Goal: Task Accomplishment & Management: Use online tool/utility

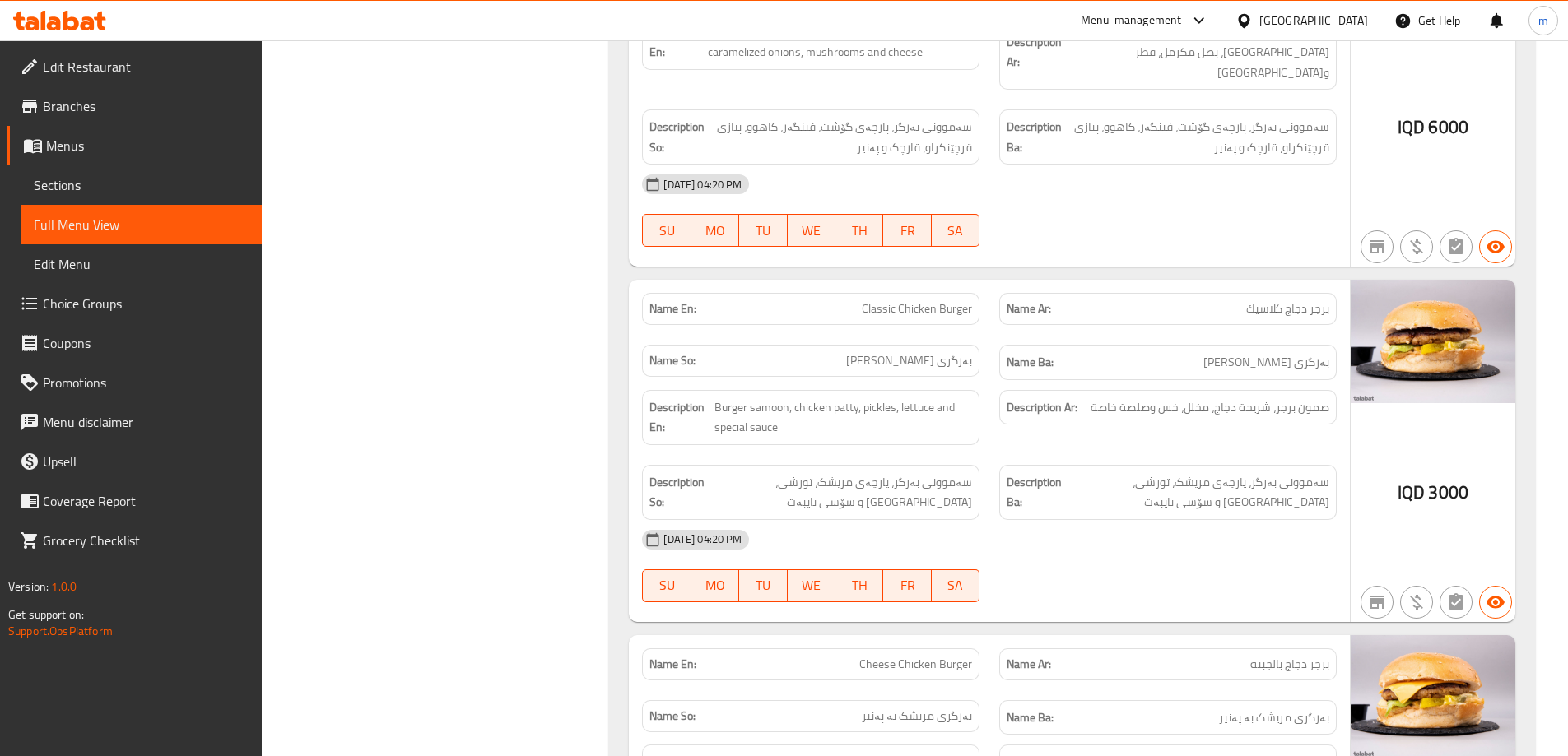
scroll to position [3846, 0]
click at [81, 28] on icon at bounding box center [87, 23] width 14 height 14
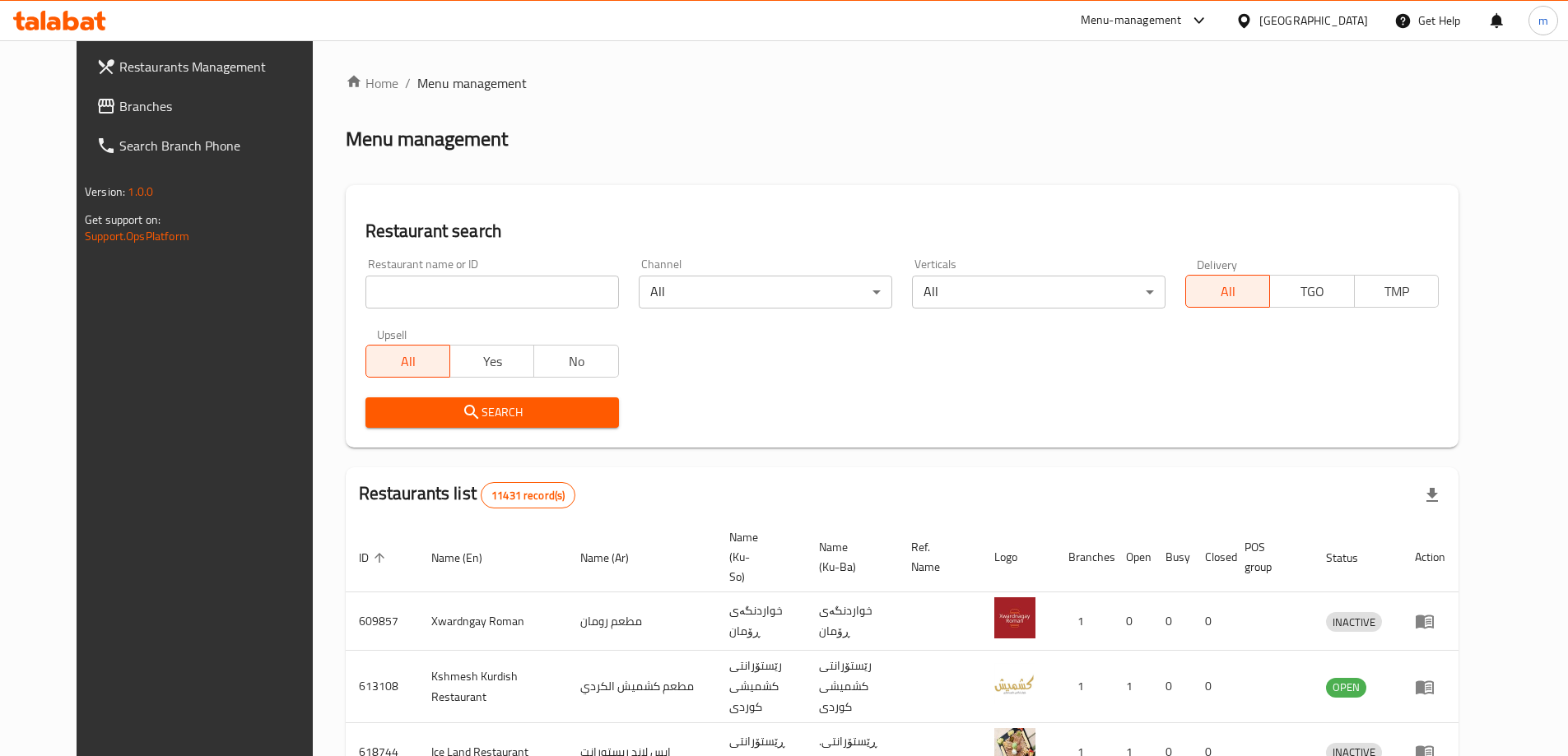
click at [402, 279] on input "search" at bounding box center [492, 292] width 254 height 33
click at [83, 118] on link "Branches" at bounding box center [211, 106] width 255 height 39
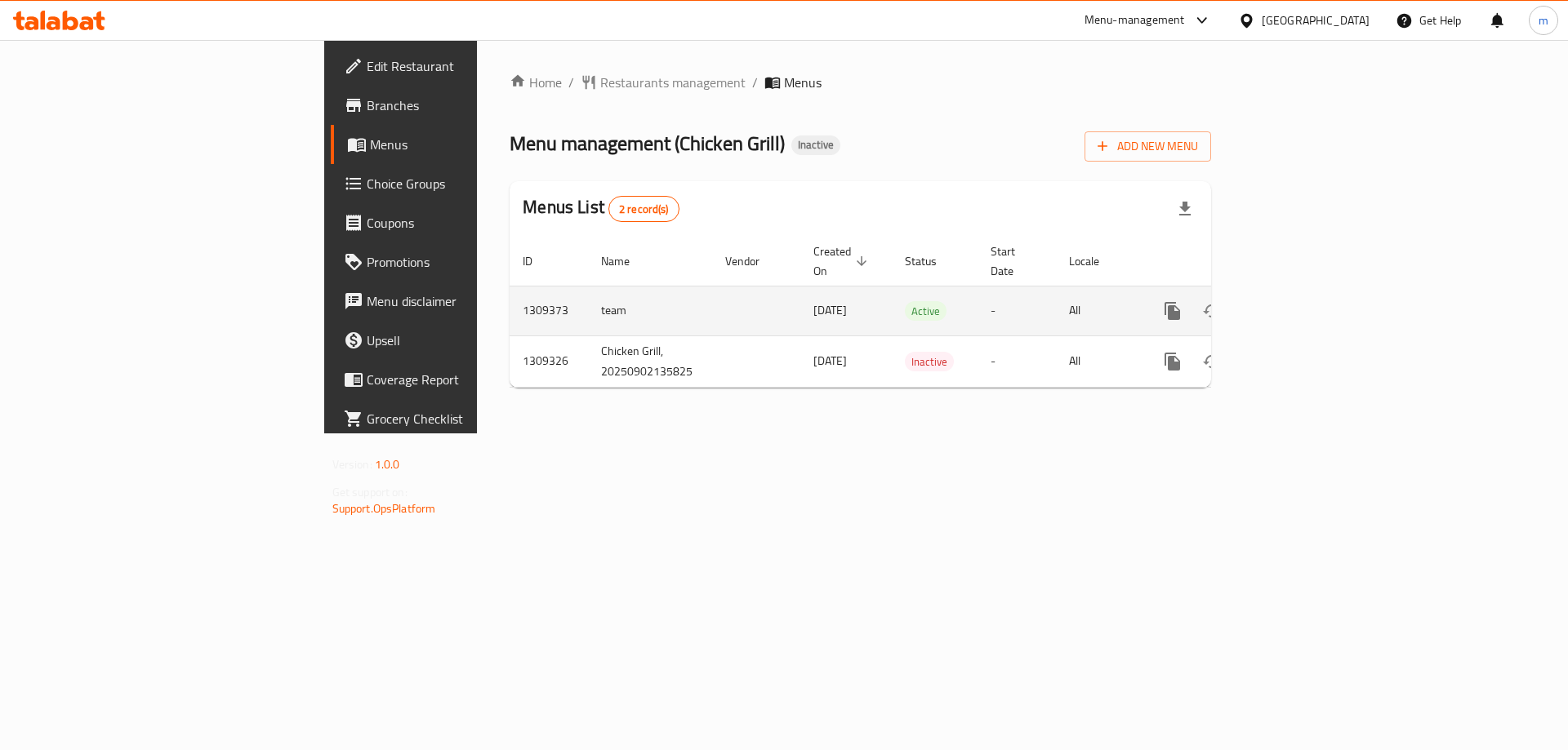
click at [1310, 307] on link "enhanced table" at bounding box center [1291, 311] width 39 height 39
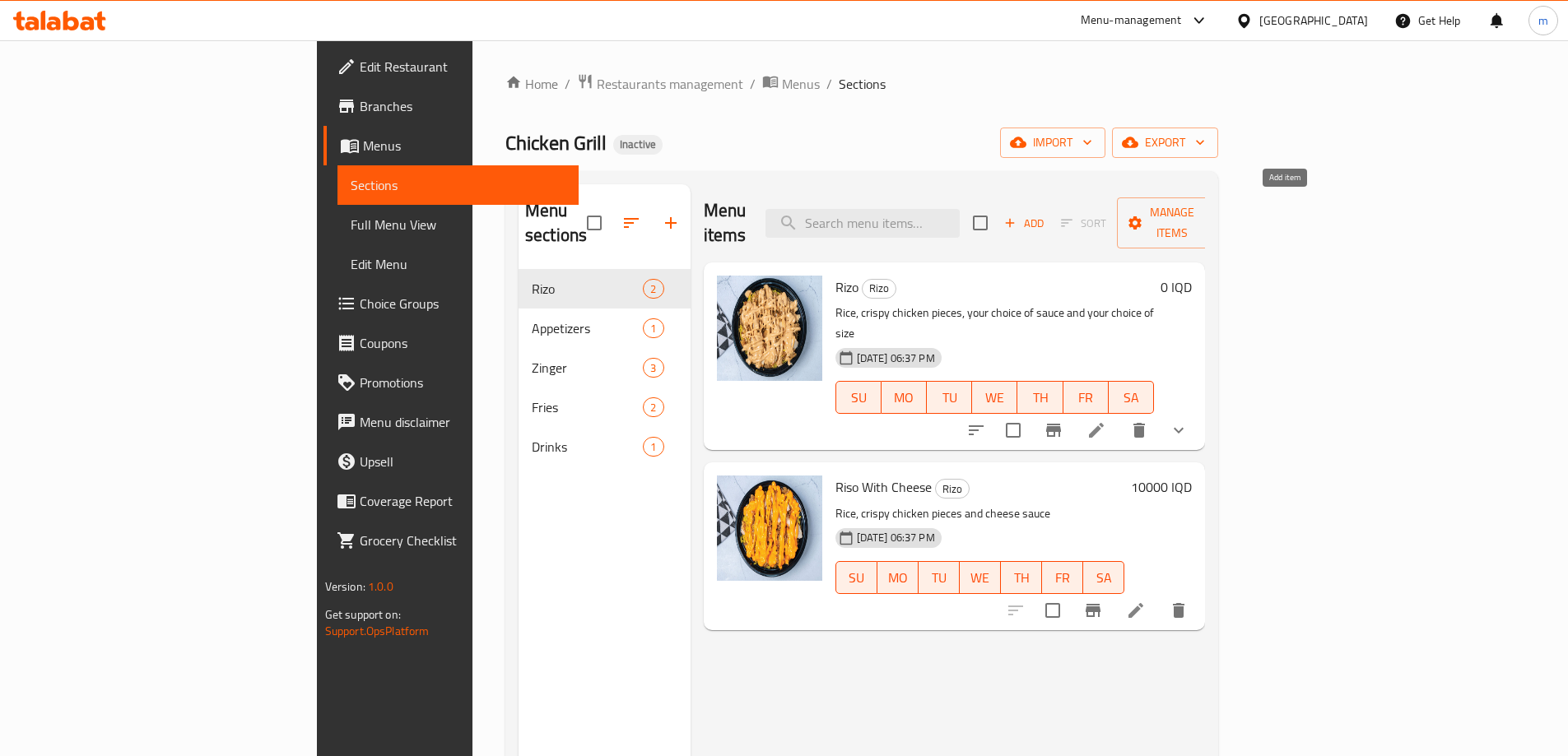
click at [1046, 214] on span "Add" at bounding box center [1024, 224] width 45 height 19
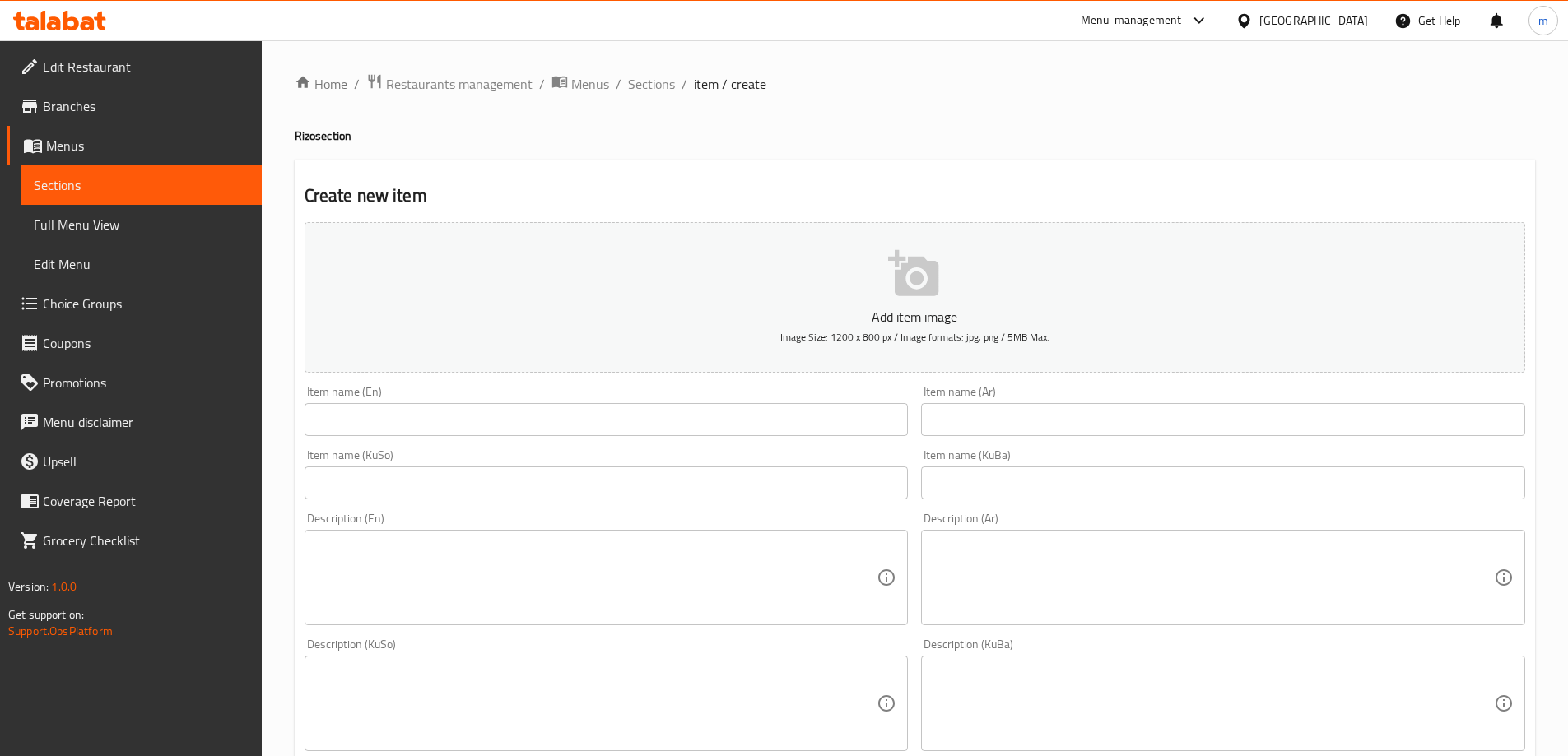
click at [122, 187] on span "Sections" at bounding box center [141, 185] width 215 height 20
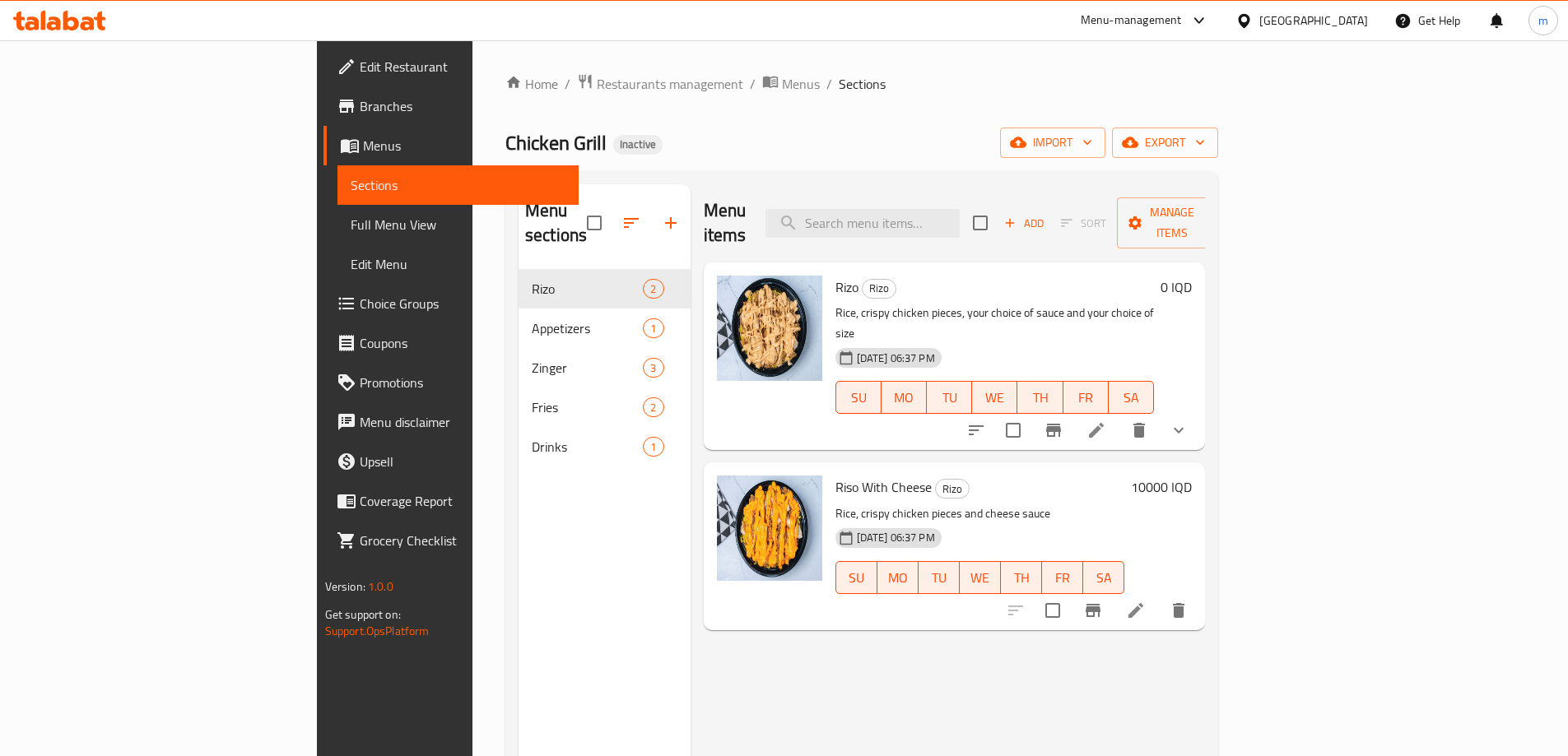
click at [363, 149] on span "Menus" at bounding box center [464, 145] width 202 height 20
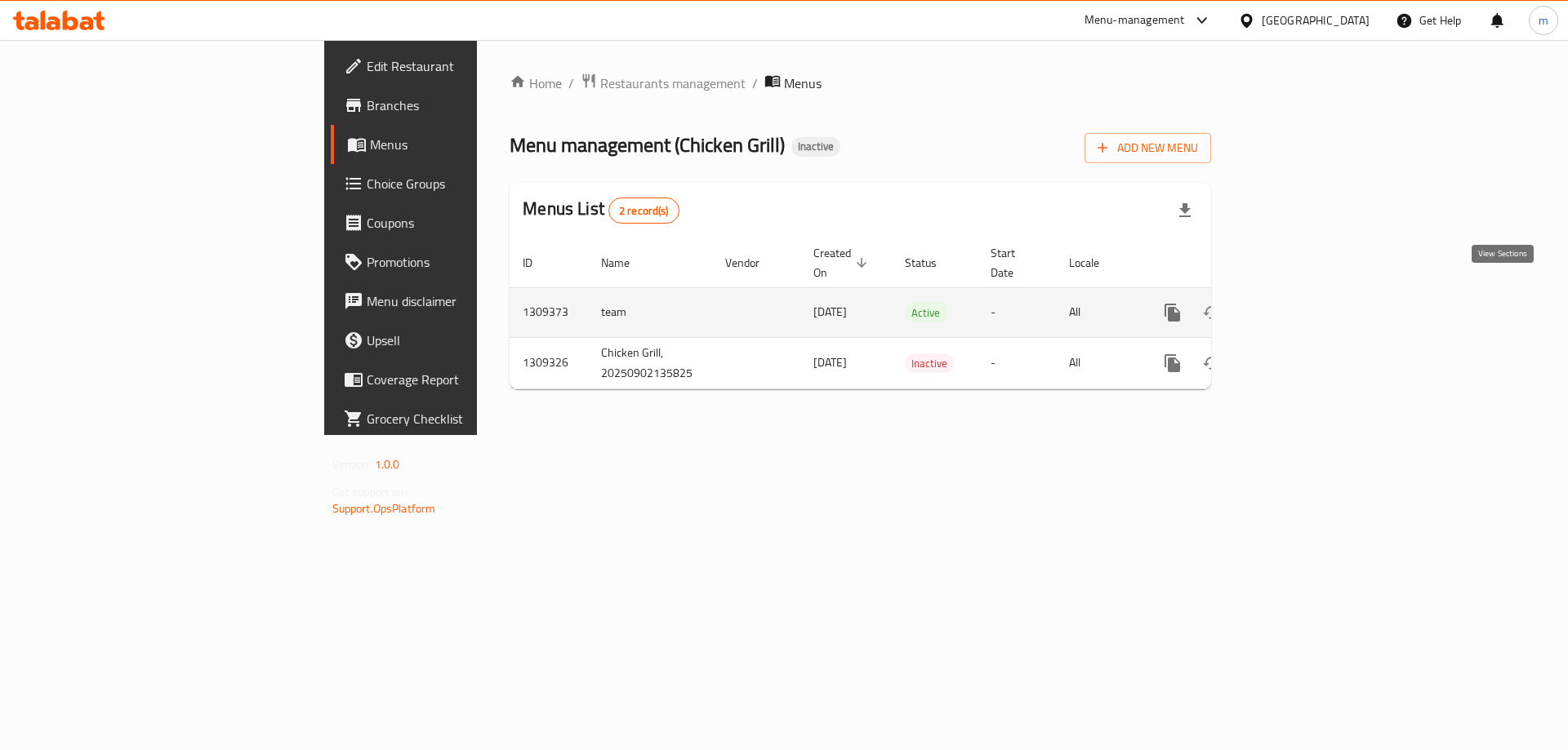
click at [1301, 303] on icon "enhanced table" at bounding box center [1290, 312] width 20 height 20
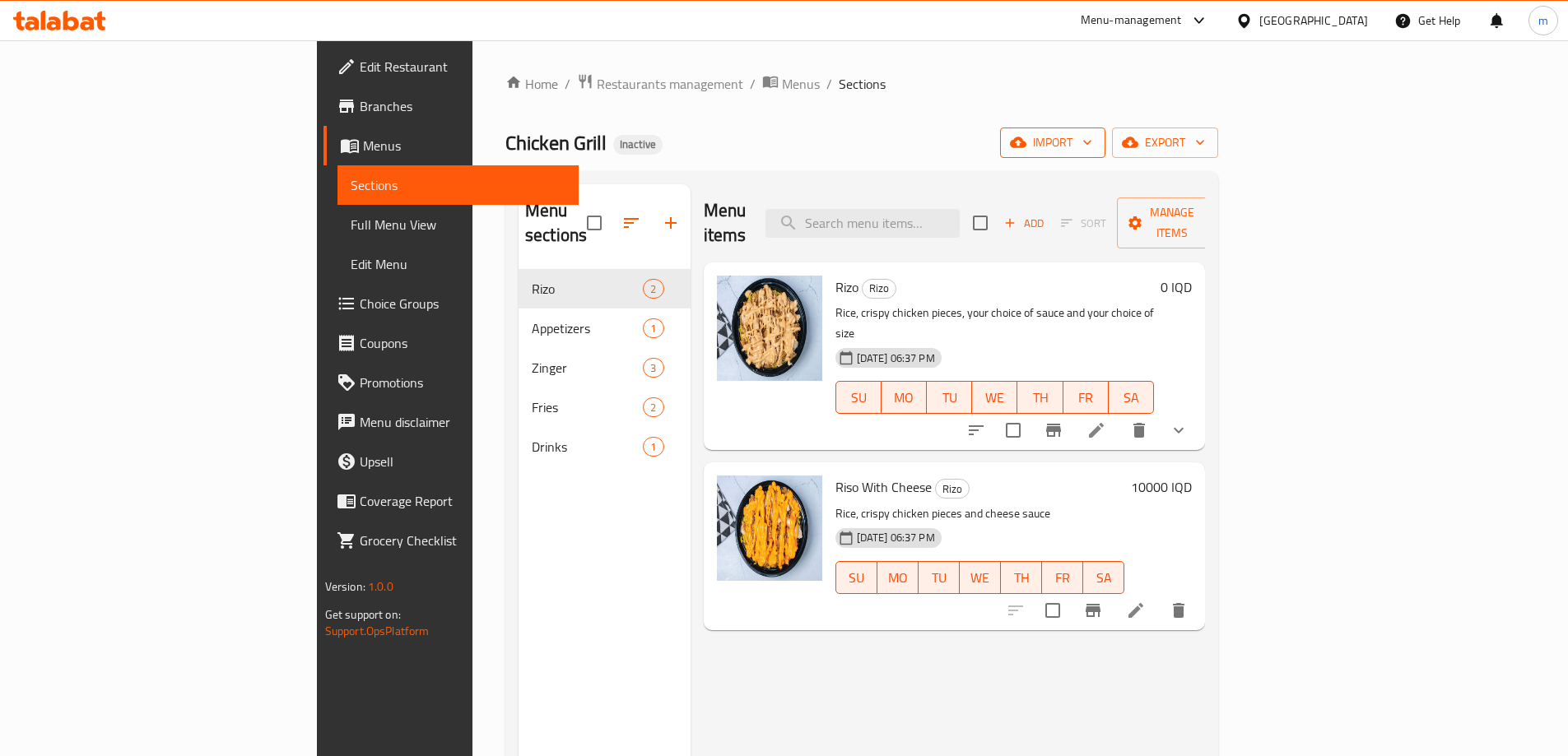
click at [1105, 157] on button "import" at bounding box center [1053, 143] width 105 height 31
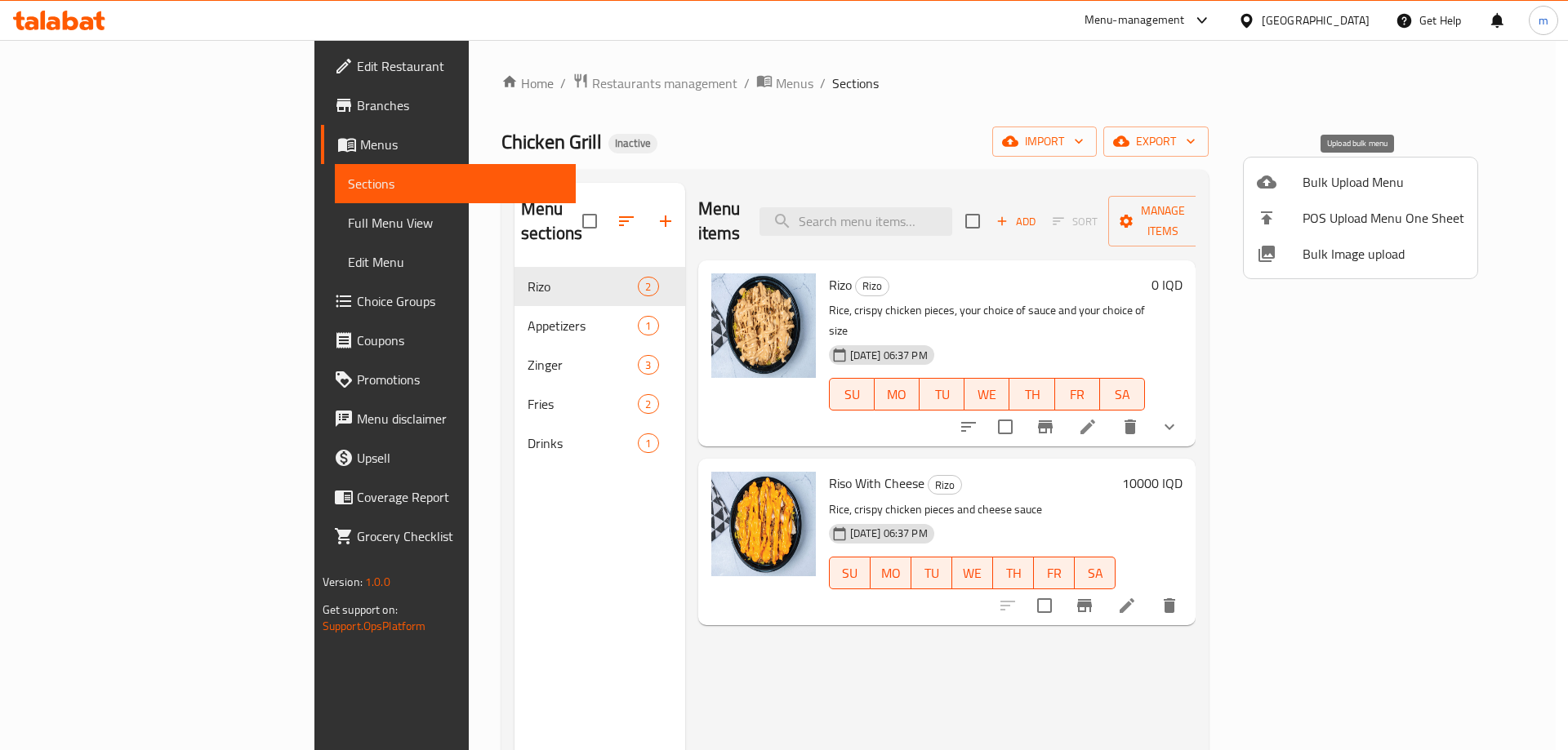
click at [1358, 189] on span "Bulk Upload Menu" at bounding box center [1383, 182] width 162 height 20
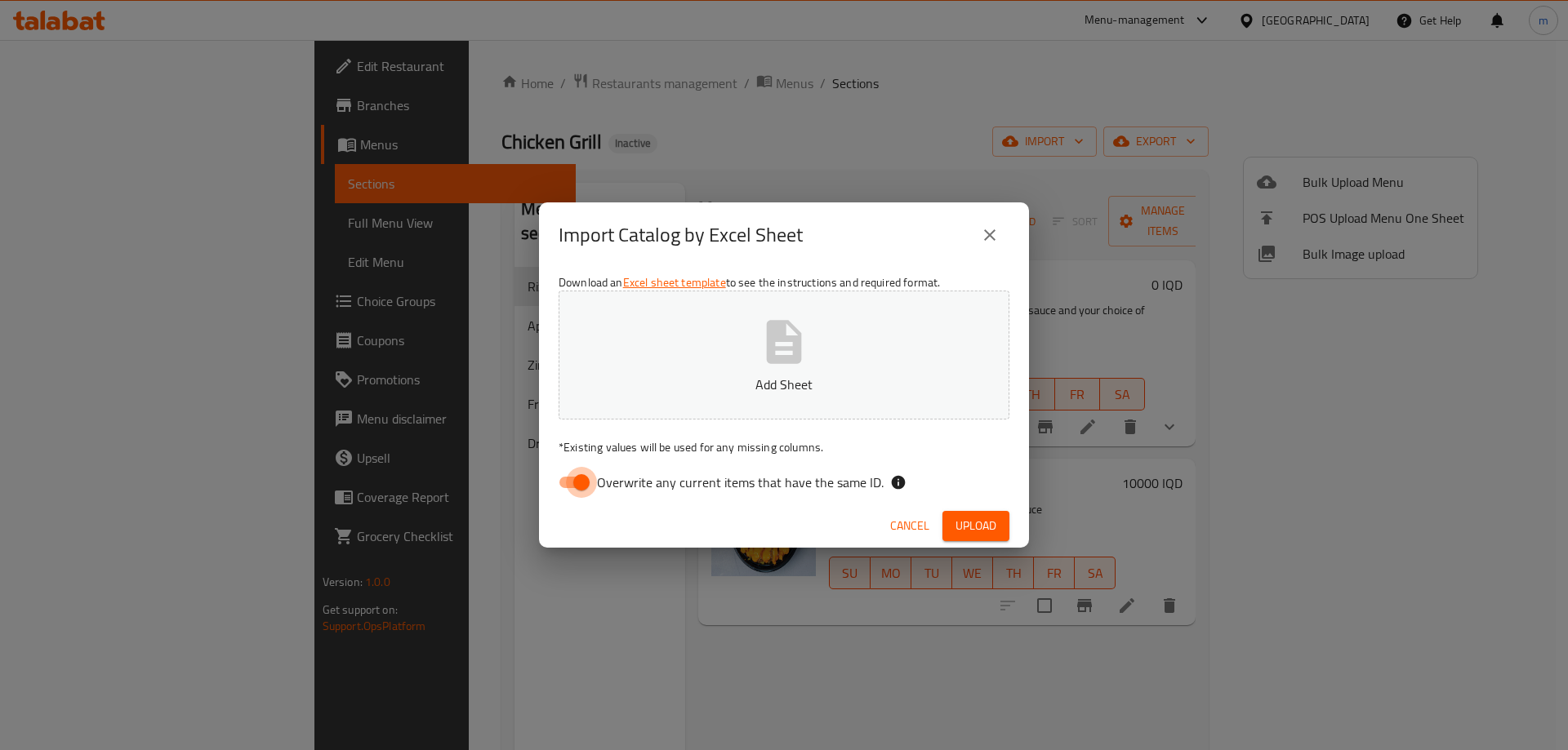
click at [564, 476] on input "Overwrite any current items that have the same ID." at bounding box center [581, 482] width 93 height 31
checkbox input "false"
click at [857, 326] on button "Add Sheet" at bounding box center [784, 355] width 451 height 129
click at [972, 527] on span "Upload" at bounding box center [976, 526] width 41 height 20
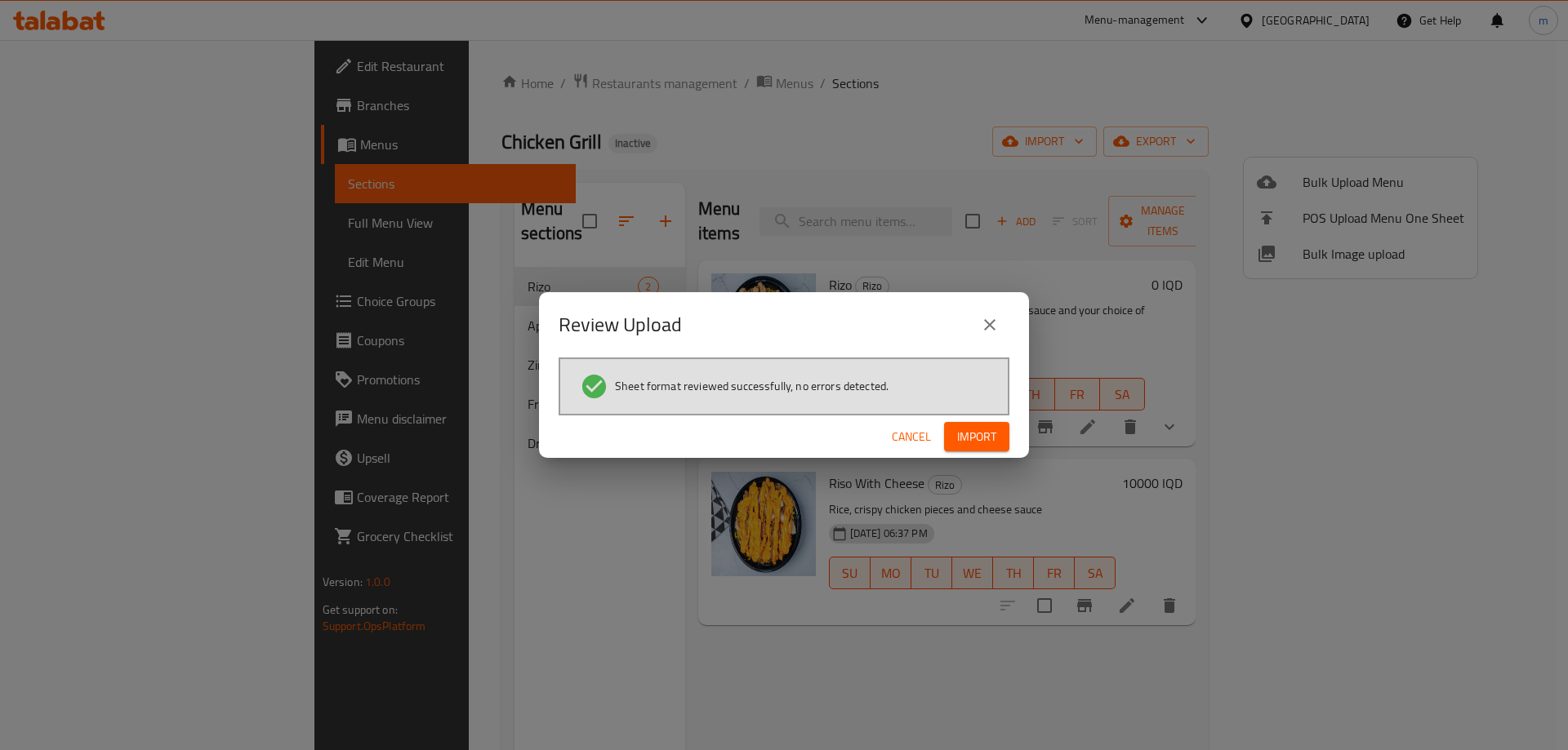
click at [983, 439] on span "Import" at bounding box center [977, 437] width 39 height 20
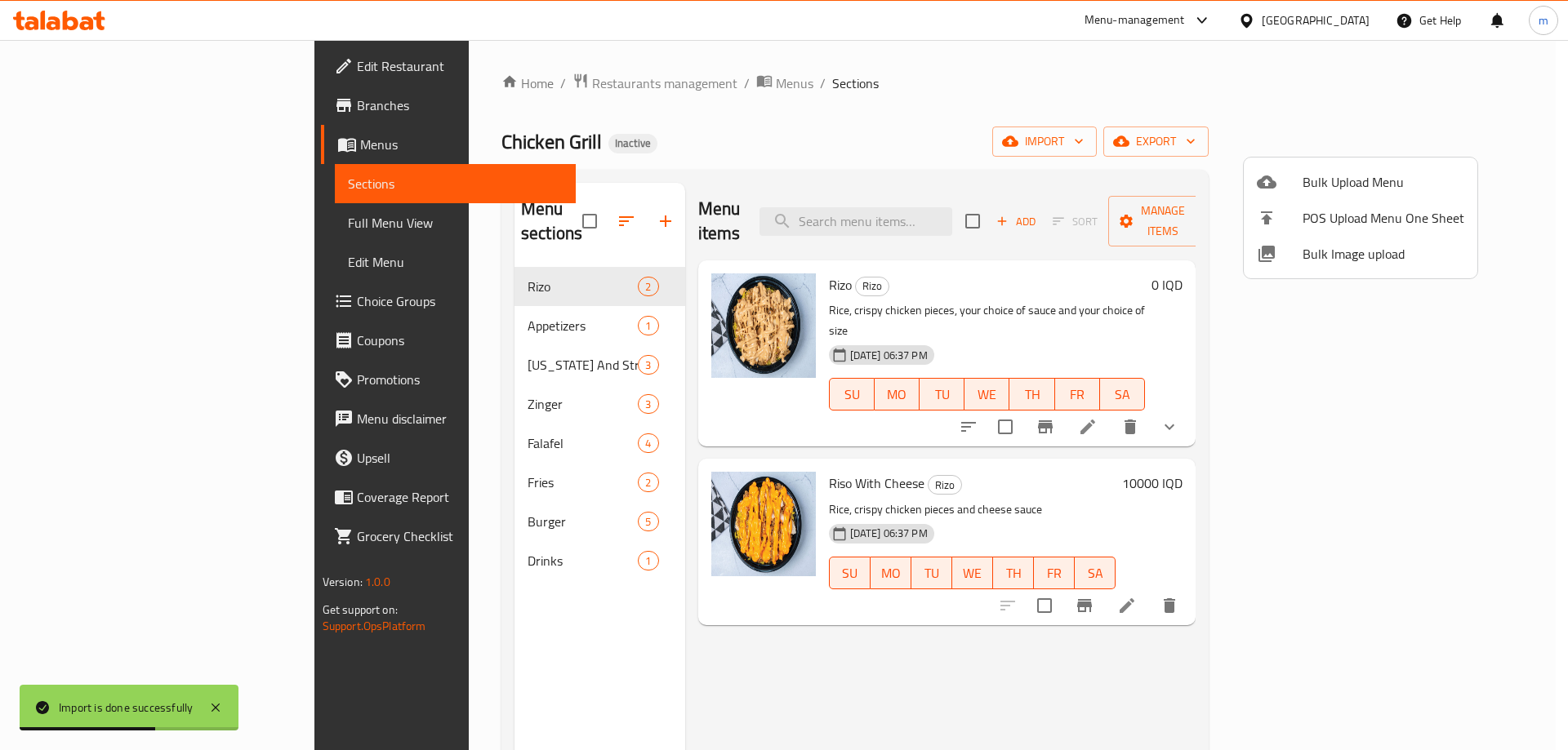
click at [116, 224] on div at bounding box center [784, 375] width 1568 height 750
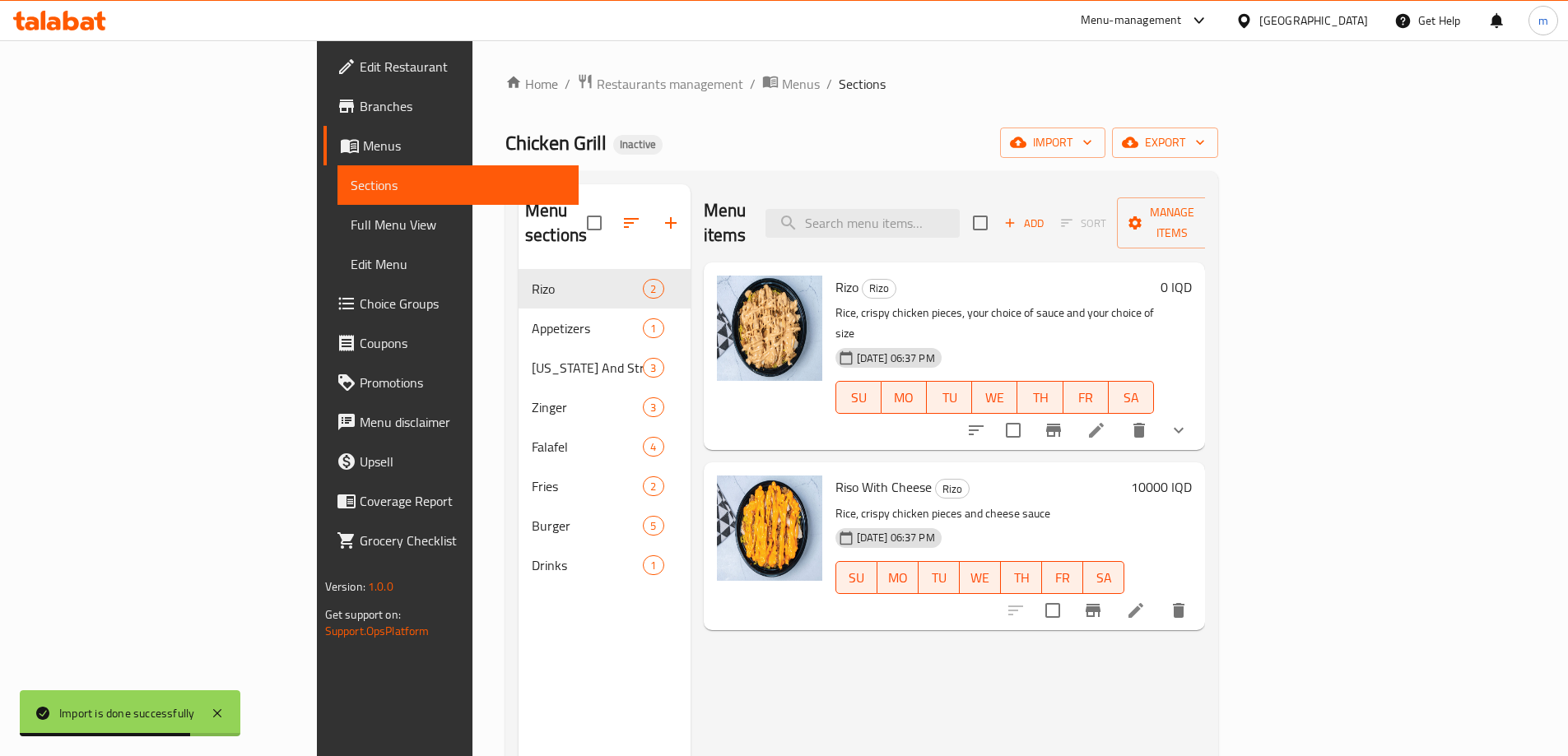
click at [351, 226] on span "Full Menu View" at bounding box center [458, 225] width 215 height 20
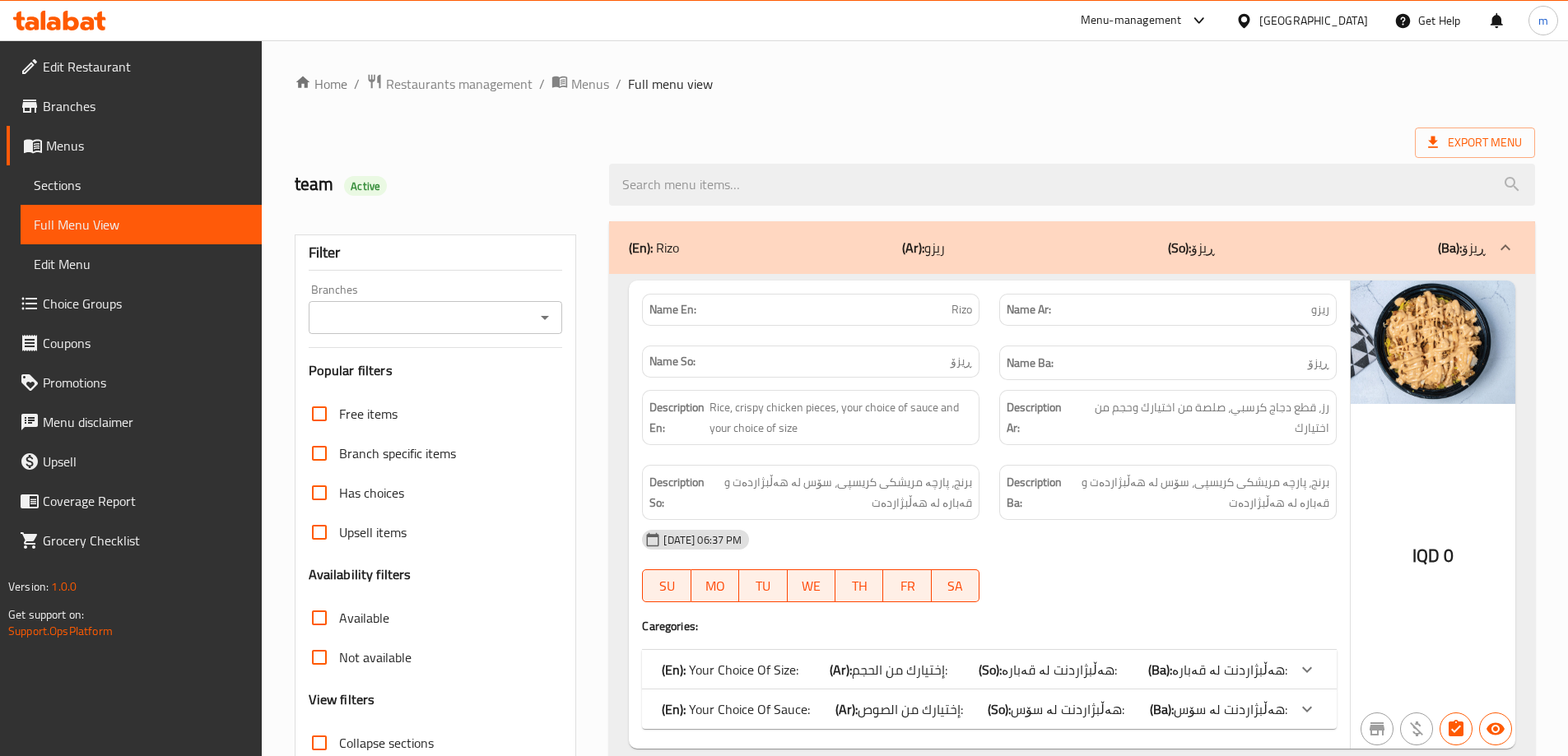
click at [552, 319] on icon "Open" at bounding box center [544, 317] width 20 height 20
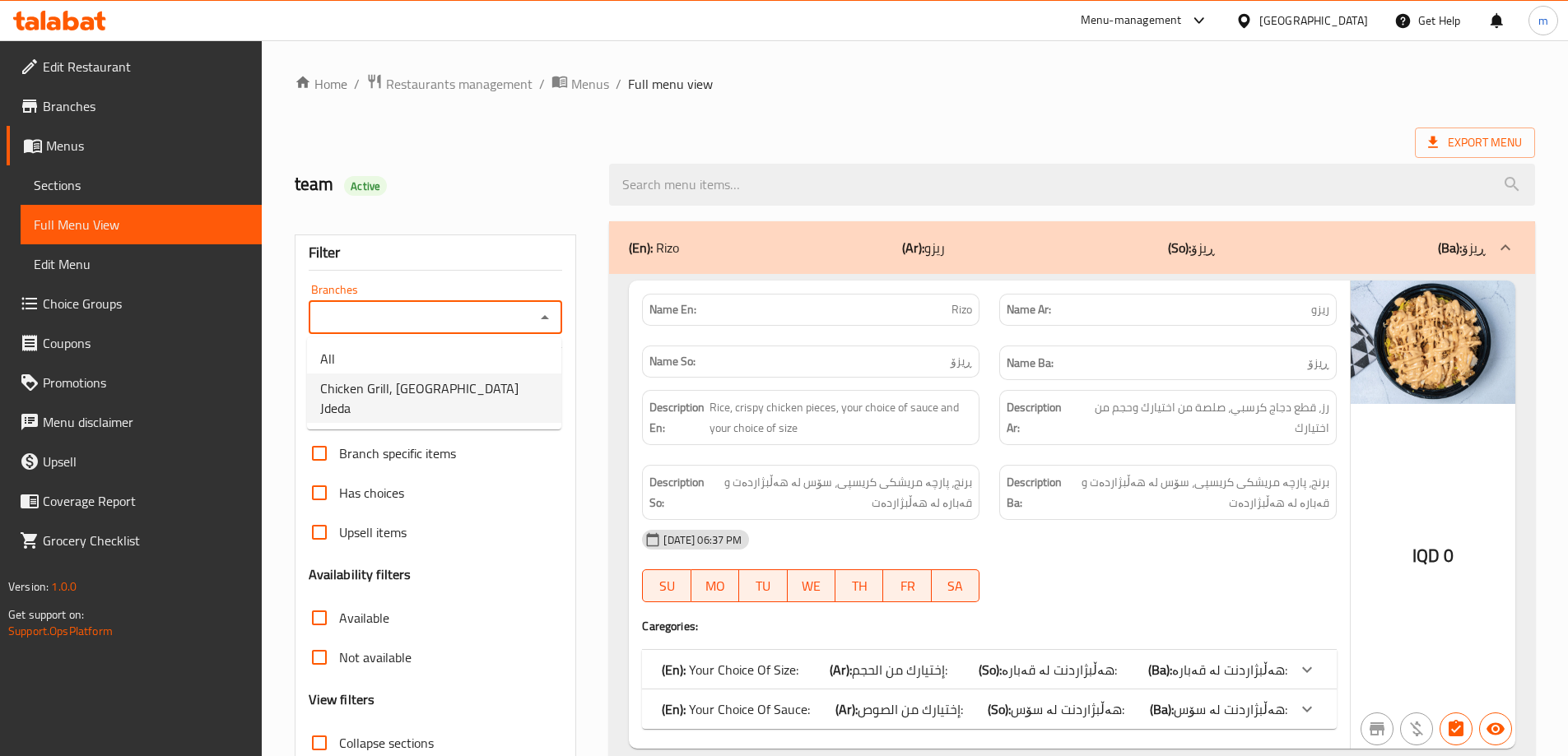
click at [484, 381] on li "Chicken Grill, [GEOGRAPHIC_DATA] Jdeda" at bounding box center [434, 399] width 255 height 50
type input "Chicken Grill, [GEOGRAPHIC_DATA] Jdeda"
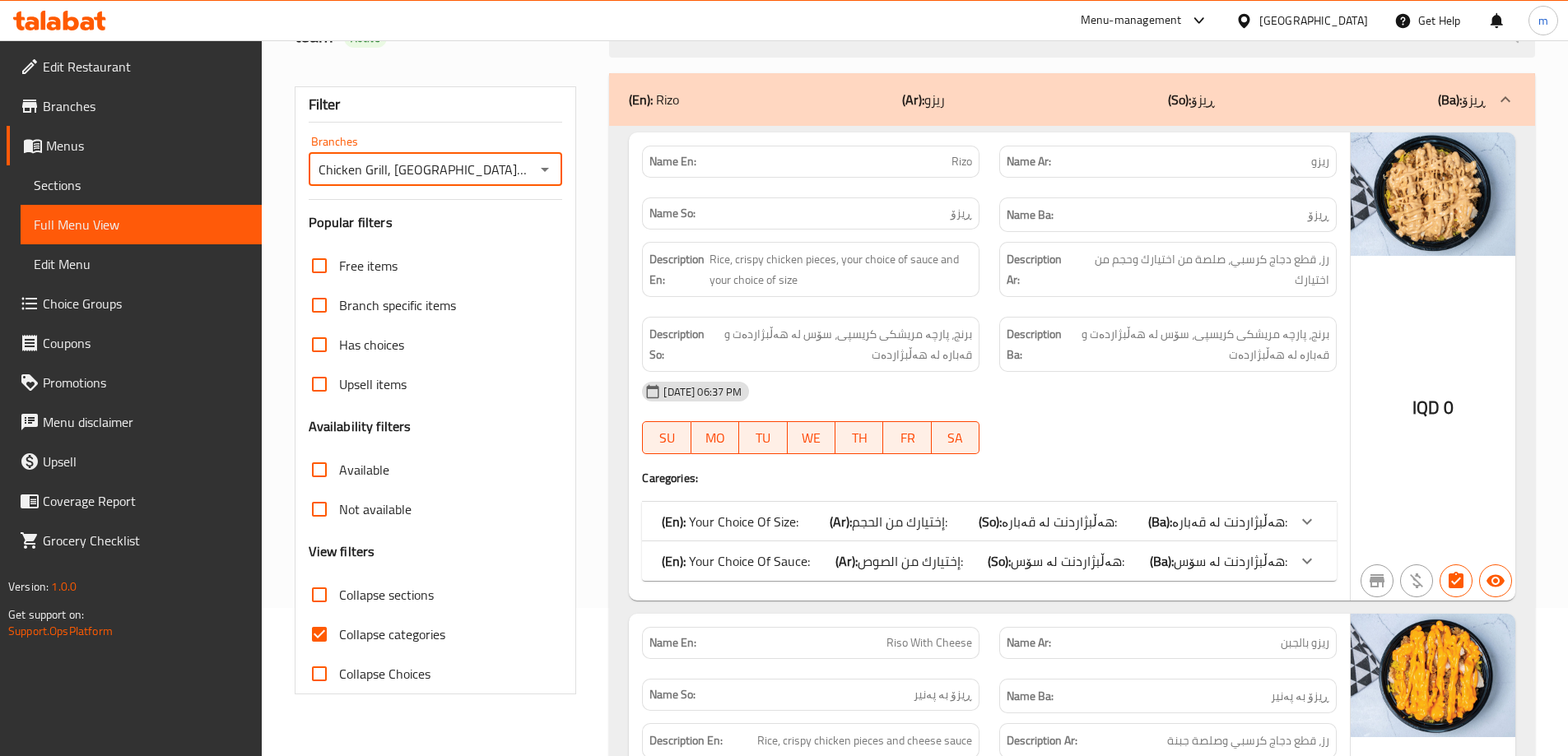
scroll to position [165, 0]
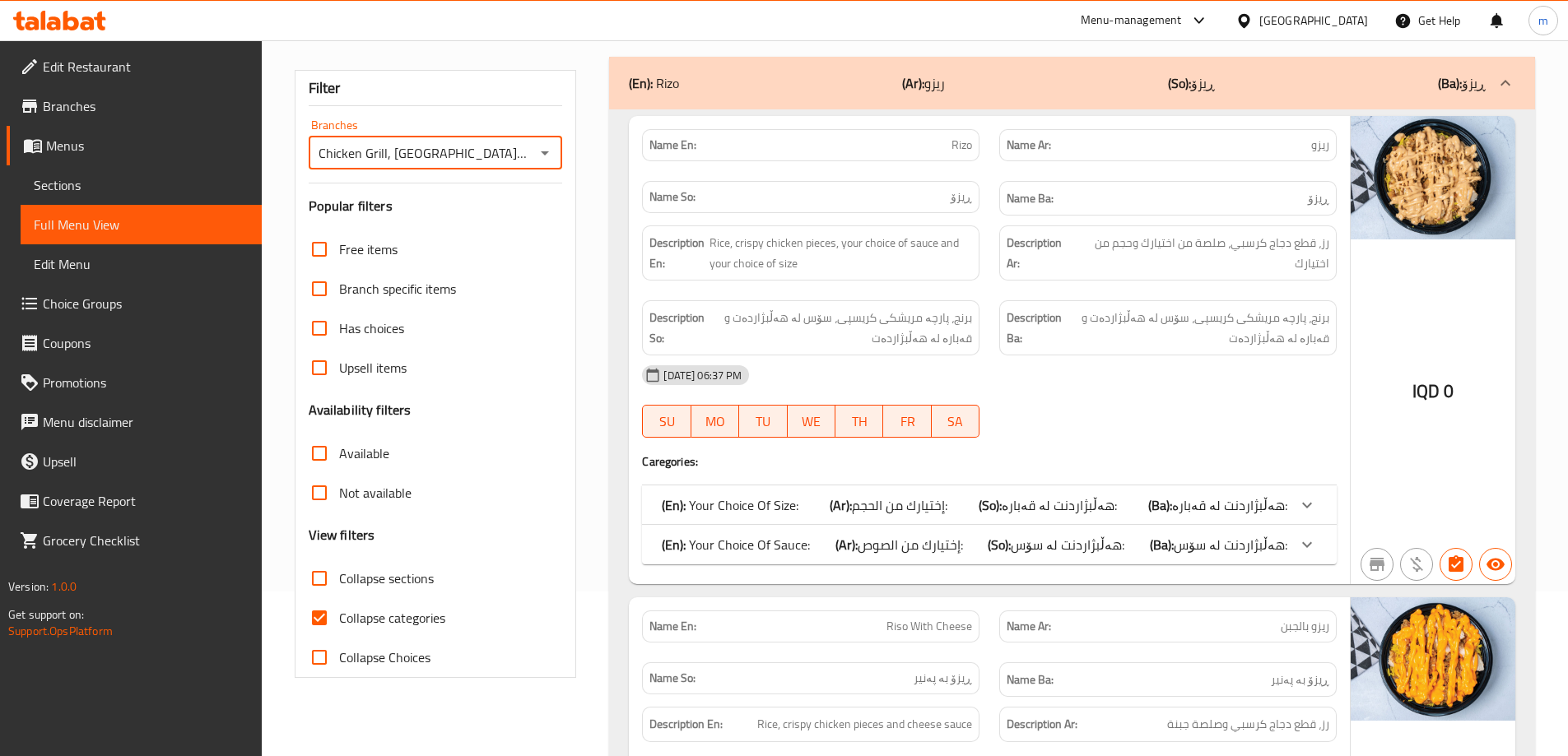
click at [374, 615] on span "Collapse categories" at bounding box center [393, 618] width 106 height 20
click at [339, 615] on input "Collapse categories" at bounding box center [319, 618] width 39 height 39
checkbox input "false"
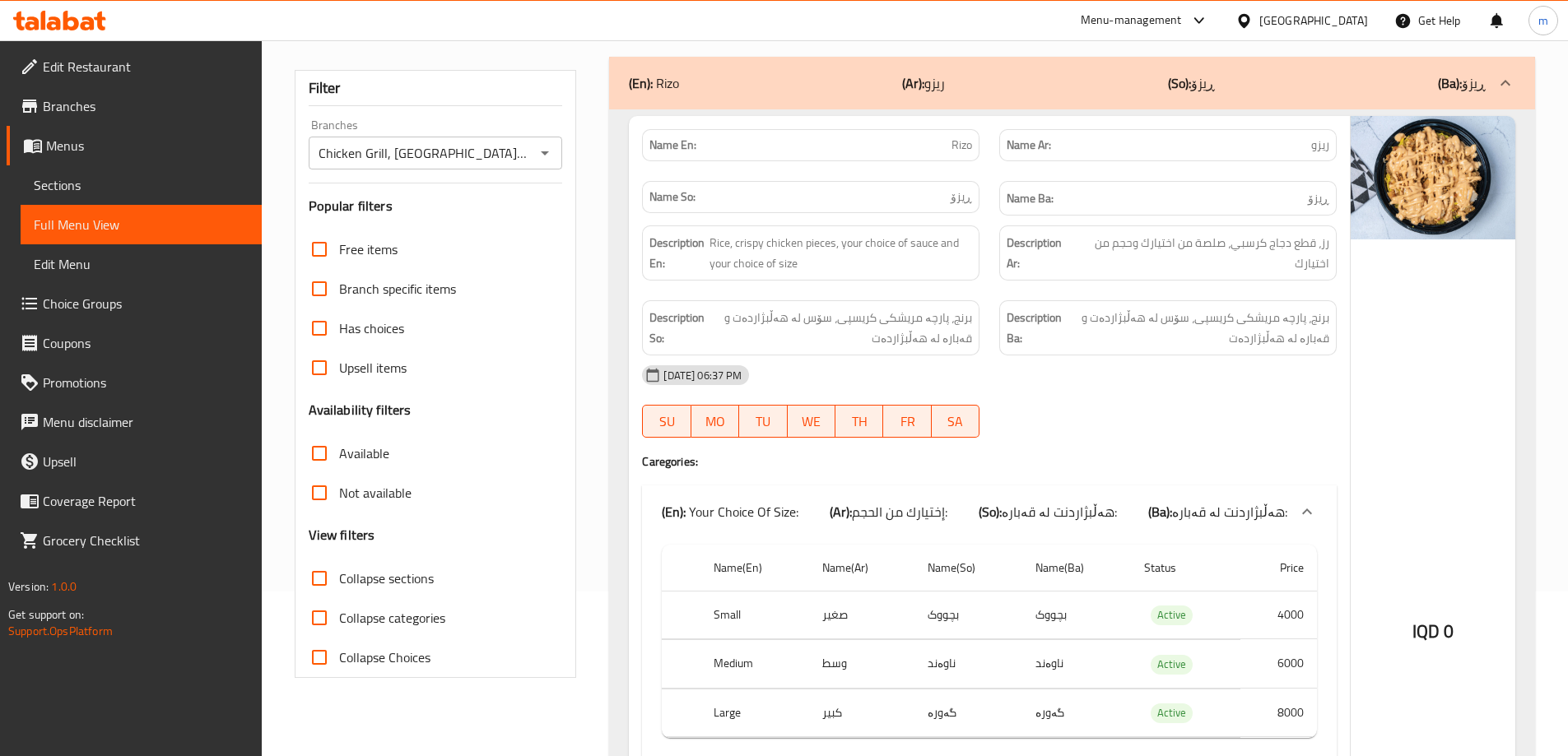
click at [378, 573] on span "Collapse sections" at bounding box center [387, 578] width 94 height 20
click at [339, 573] on input "Collapse sections" at bounding box center [319, 579] width 39 height 39
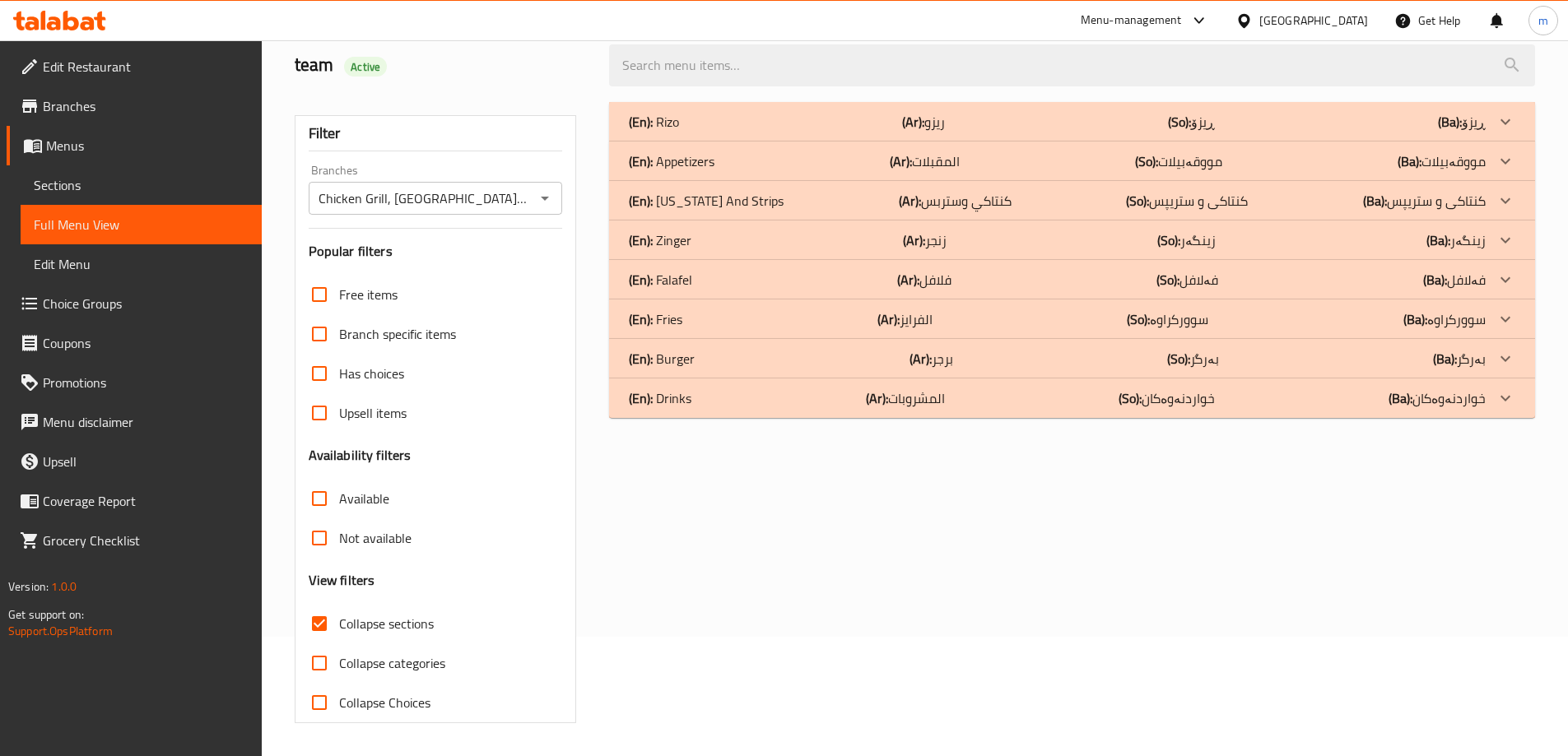
scroll to position [119, 0]
click at [679, 132] on p "(En): [US_STATE] And Strips" at bounding box center [654, 122] width 51 height 20
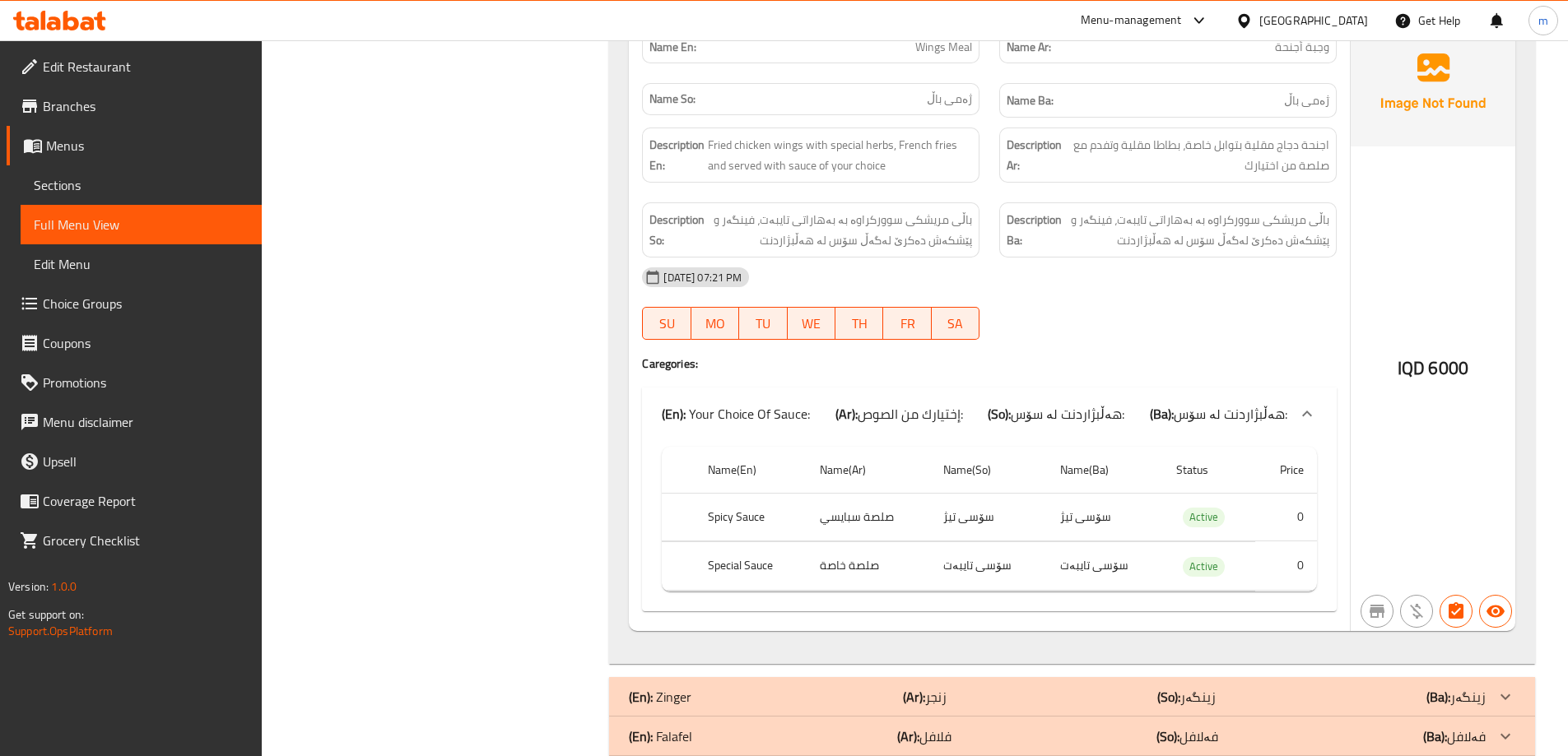
scroll to position [1807, 0]
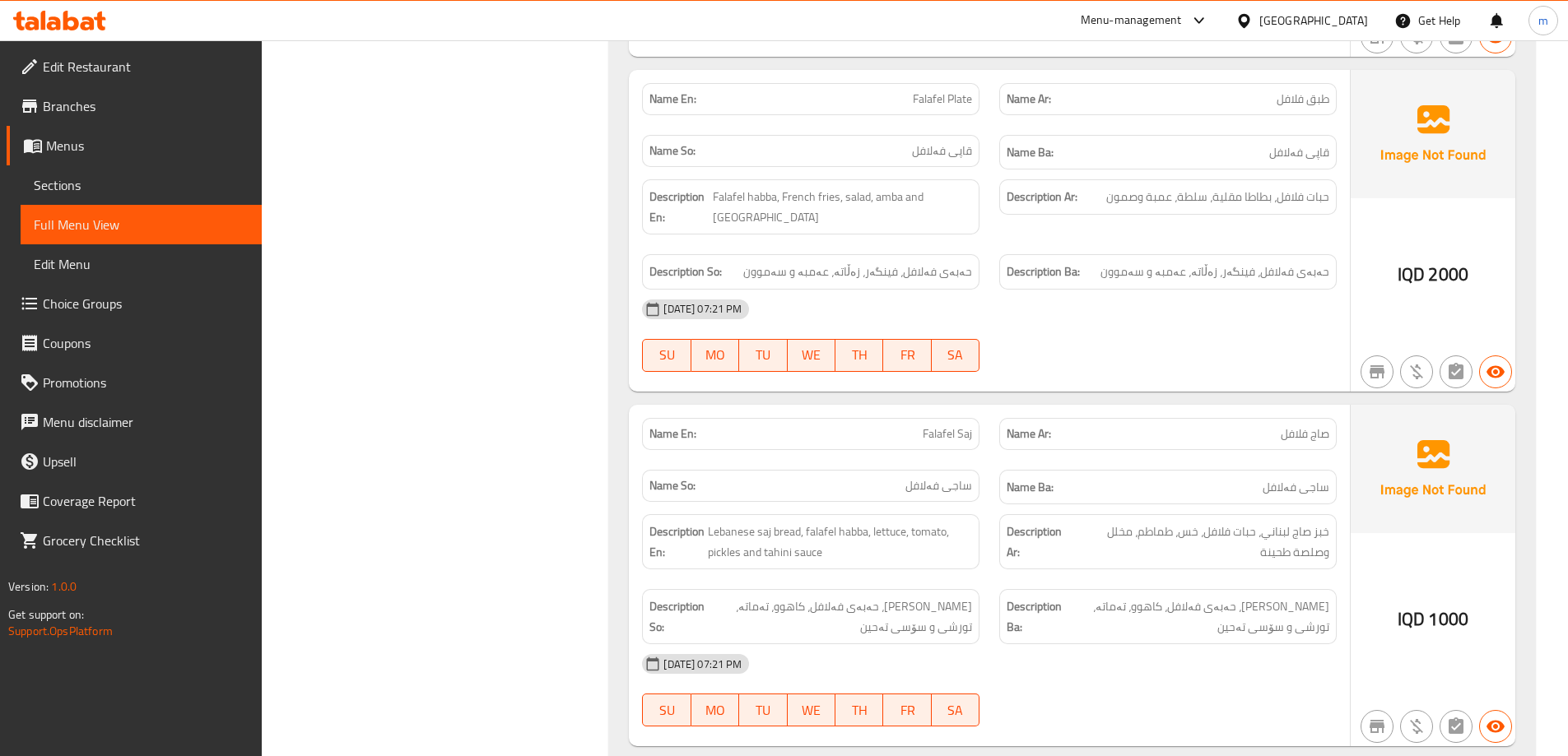
scroll to position [3273, 0]
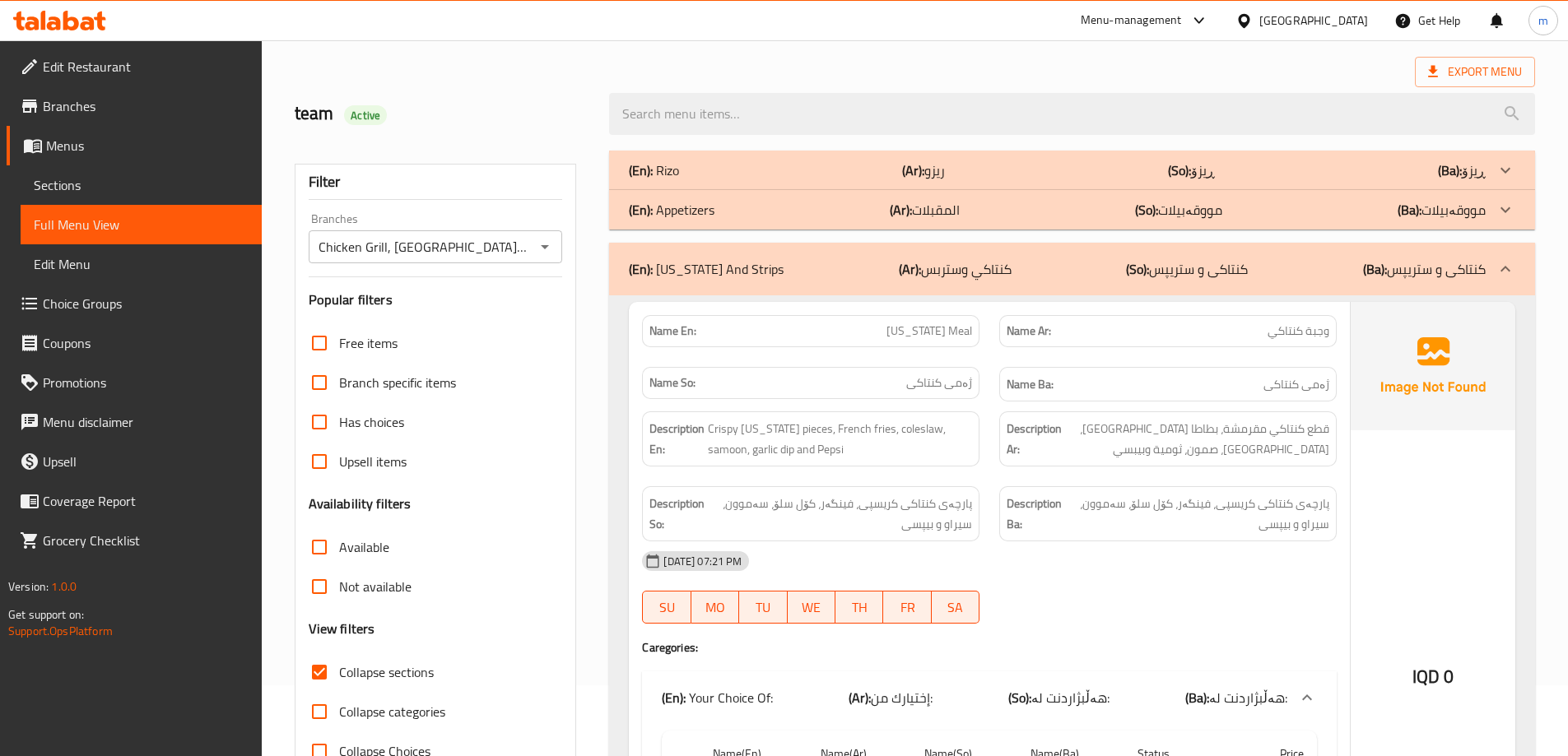
scroll to position [274, 0]
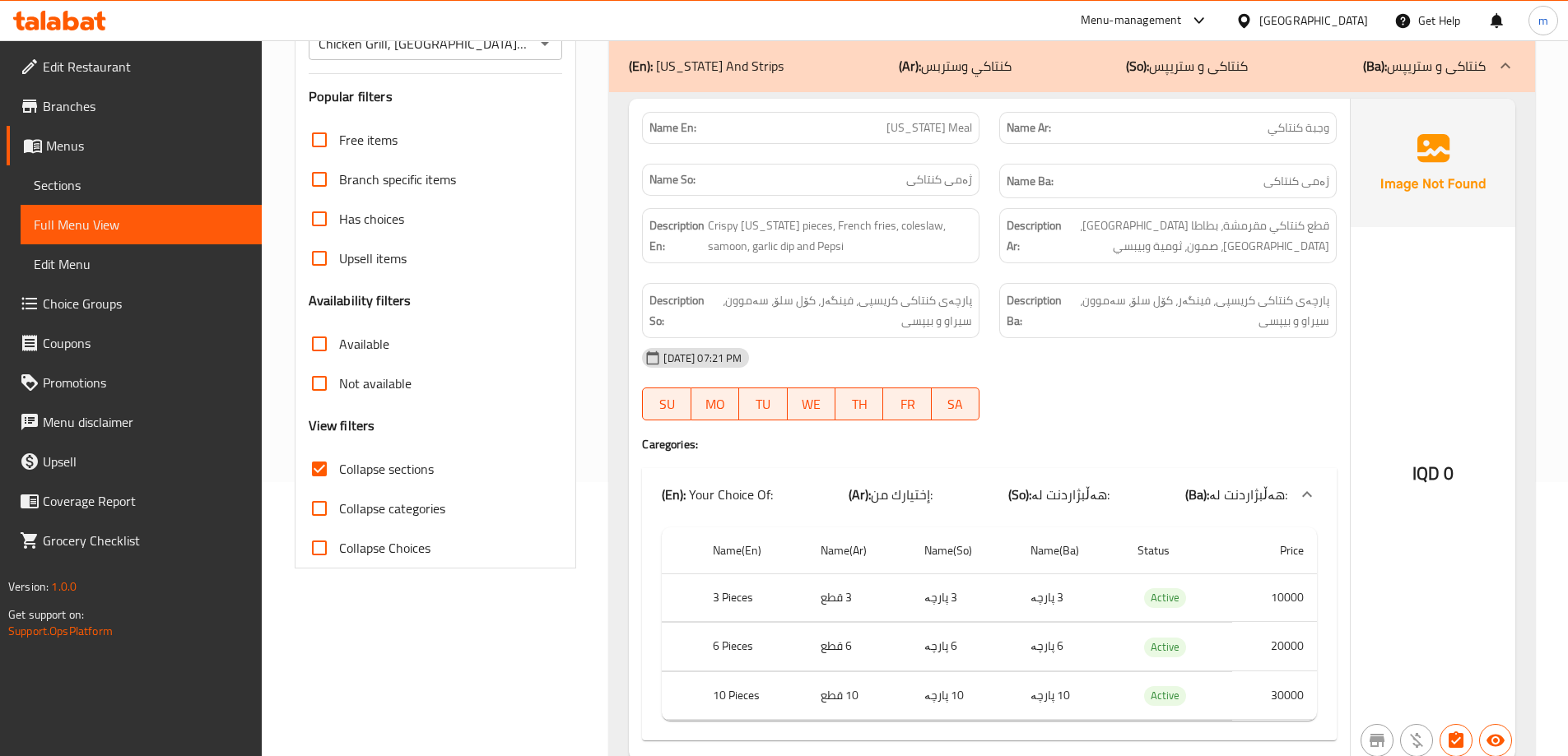
click at [380, 467] on span "Collapse sections" at bounding box center [387, 469] width 94 height 20
click at [339, 467] on input "Collapse sections" at bounding box center [319, 469] width 39 height 39
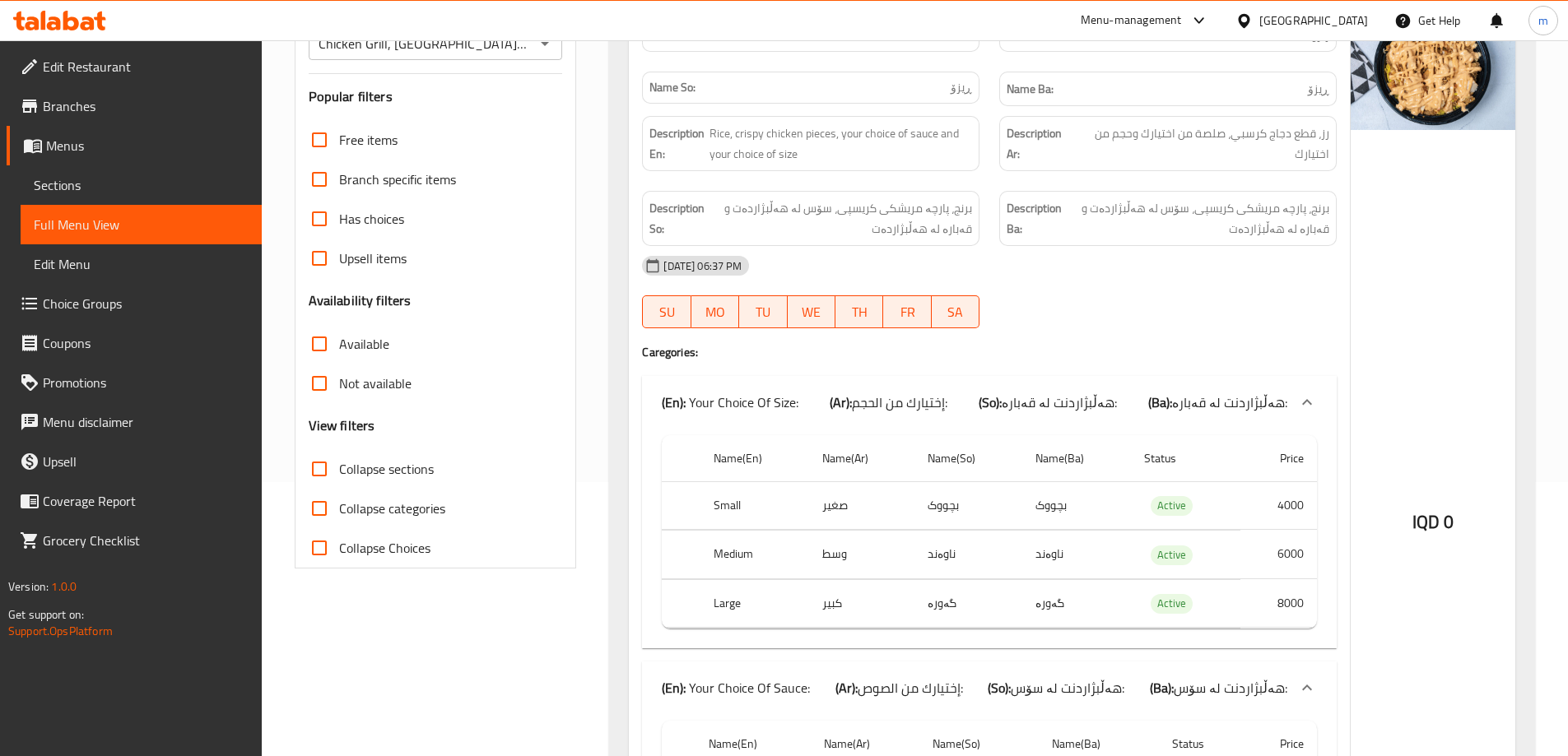
click at [384, 478] on span "Collapse sections" at bounding box center [387, 469] width 94 height 20
click at [339, 478] on input "Collapse sections" at bounding box center [319, 469] width 39 height 39
checkbox input "true"
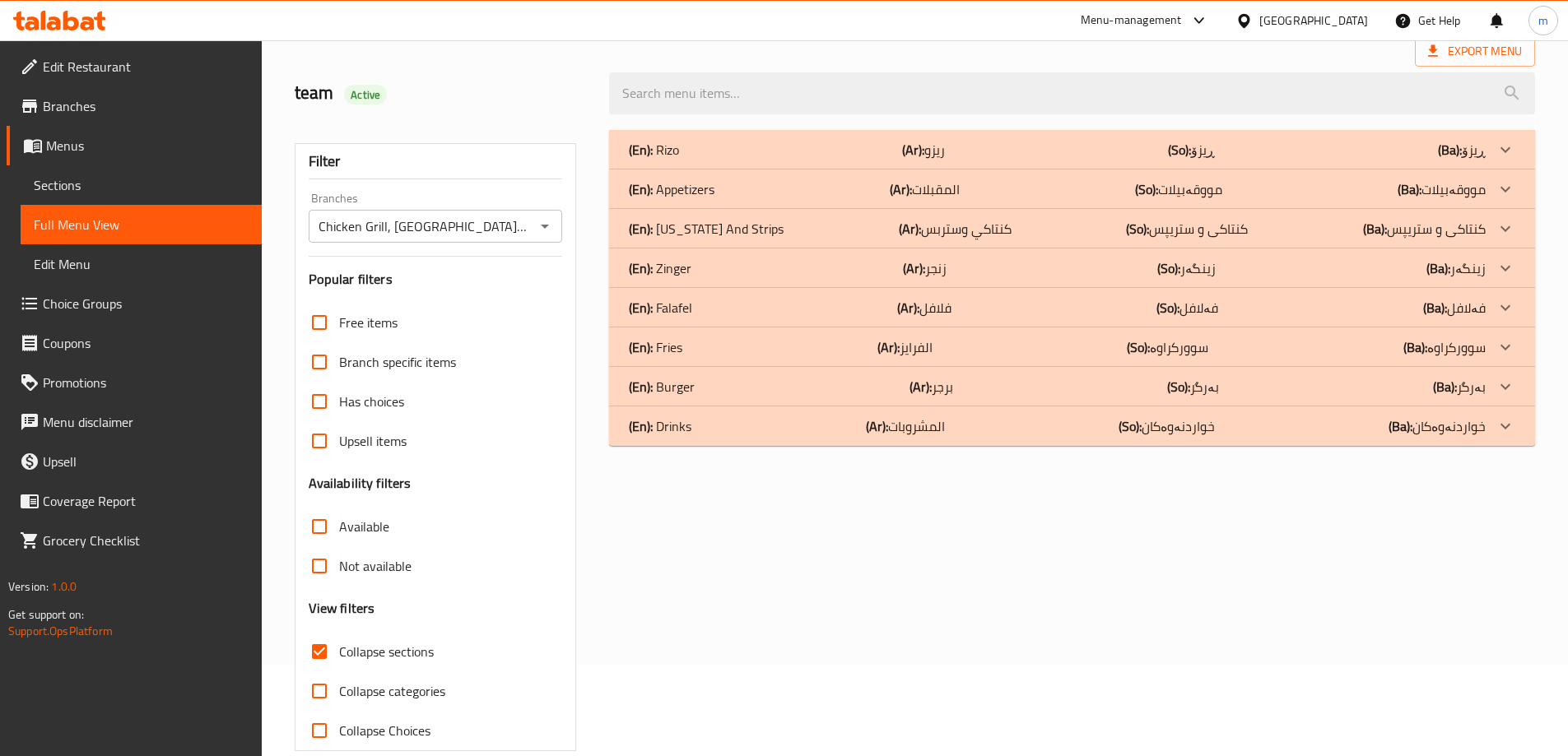
scroll to position [64, 0]
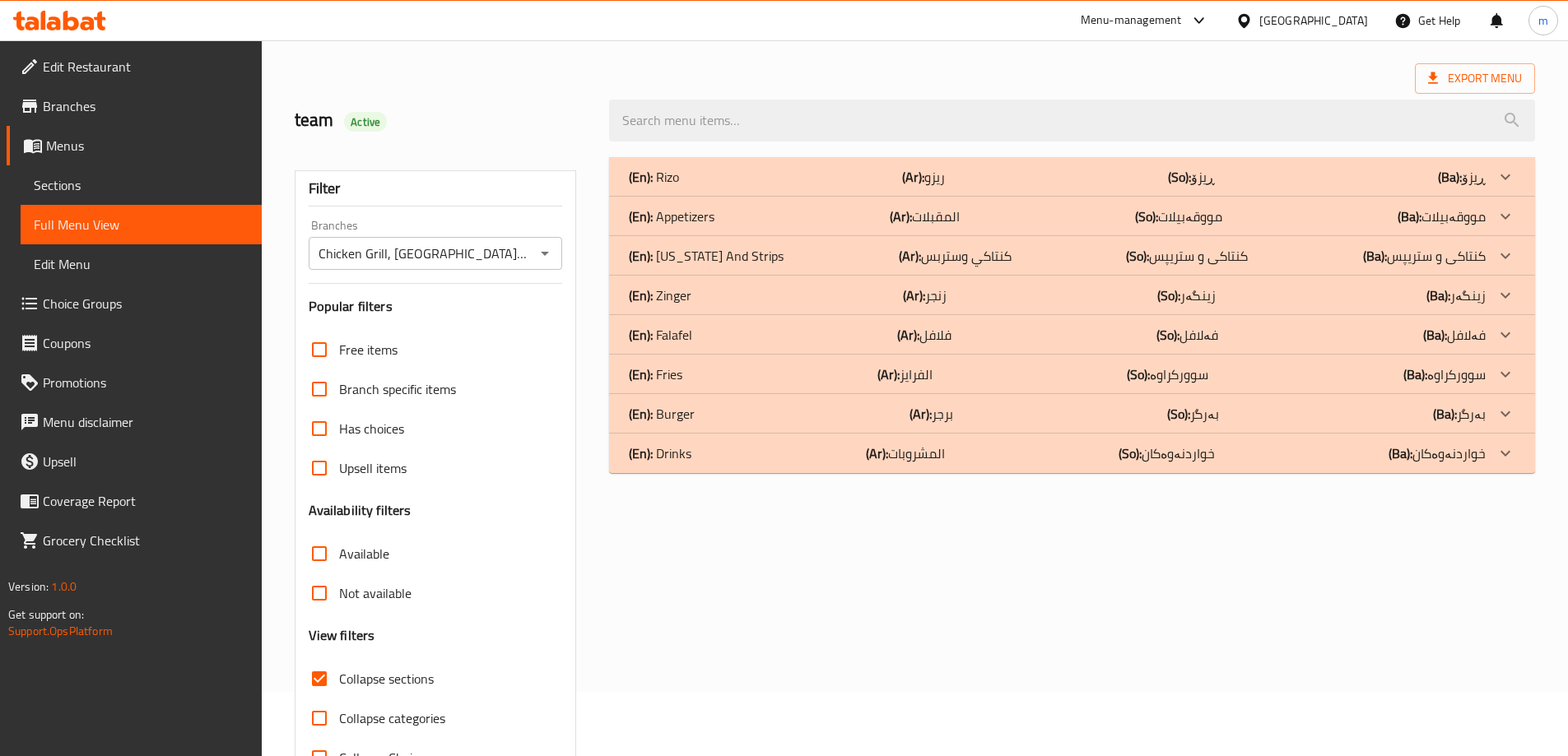
click at [679, 187] on p "(En): Burger" at bounding box center [654, 177] width 51 height 20
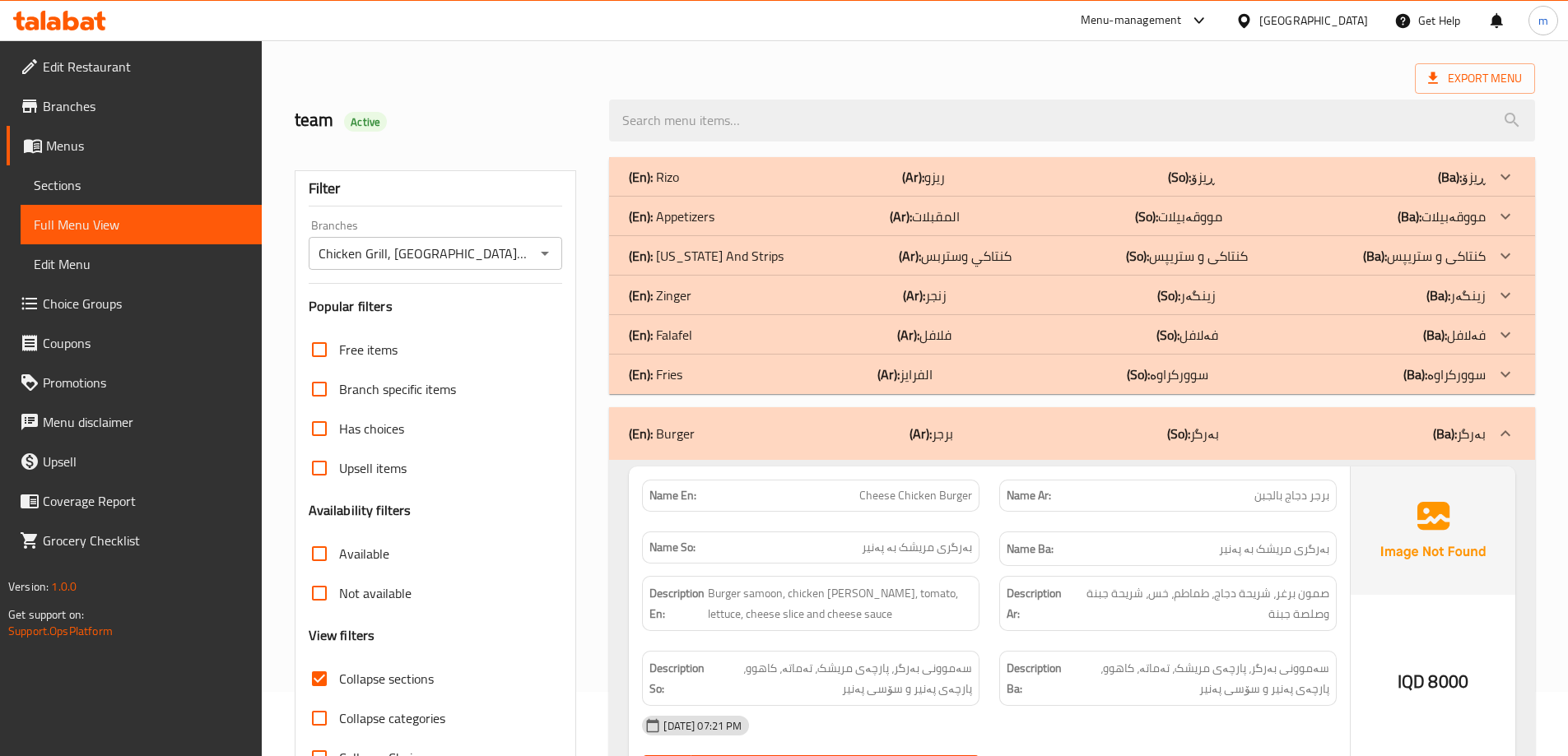
click at [701, 187] on div "(En): Falafel (Ar): فلافل (So): فەلافل (Ba): فەلافل" at bounding box center [1057, 177] width 856 height 20
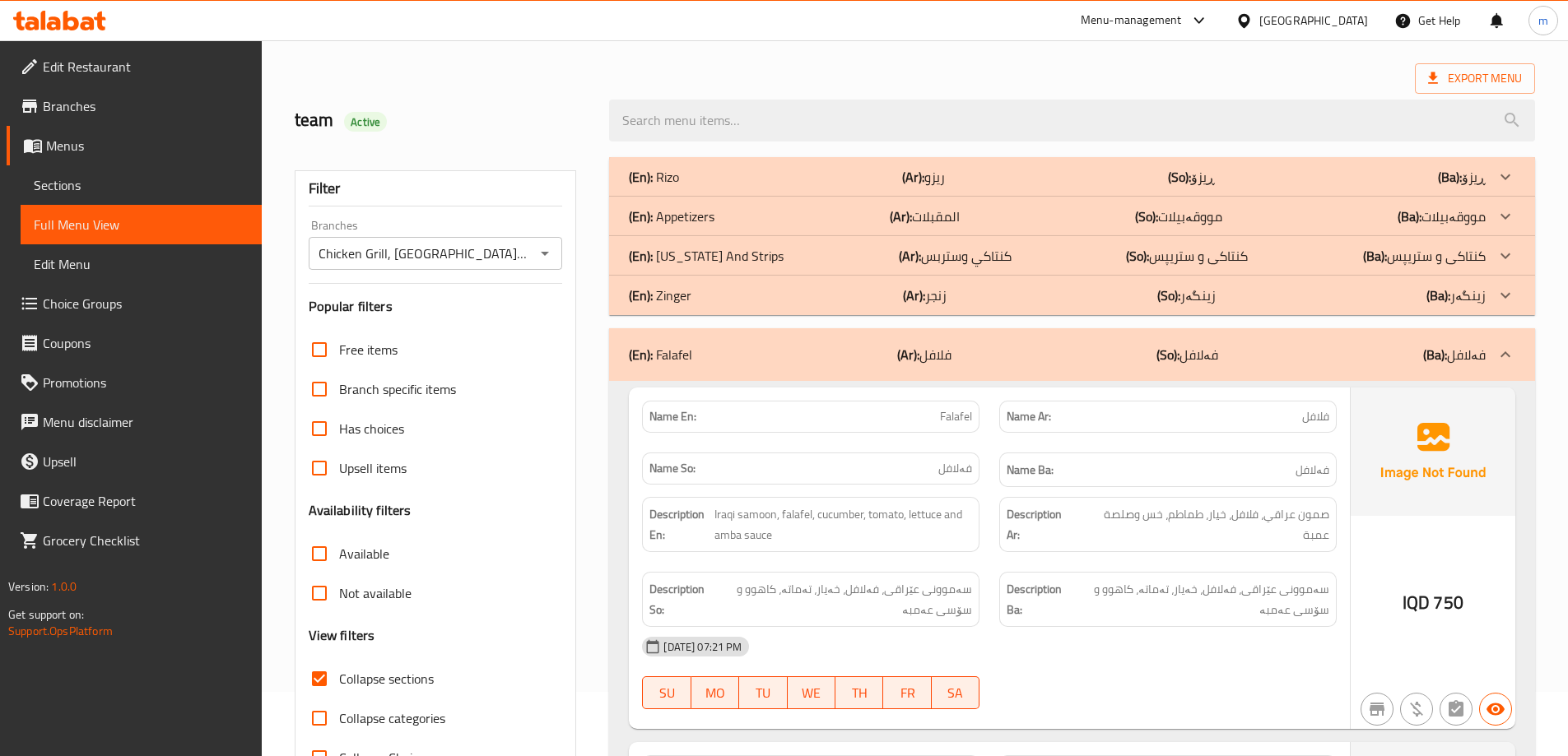
click at [679, 187] on p "(En): [US_STATE] And Strips" at bounding box center [654, 177] width 51 height 20
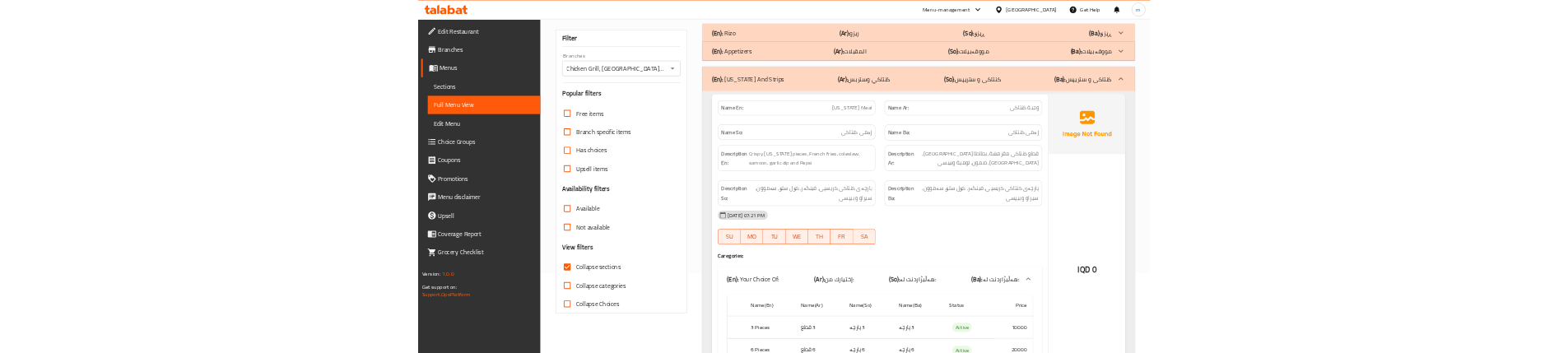
scroll to position [175, 0]
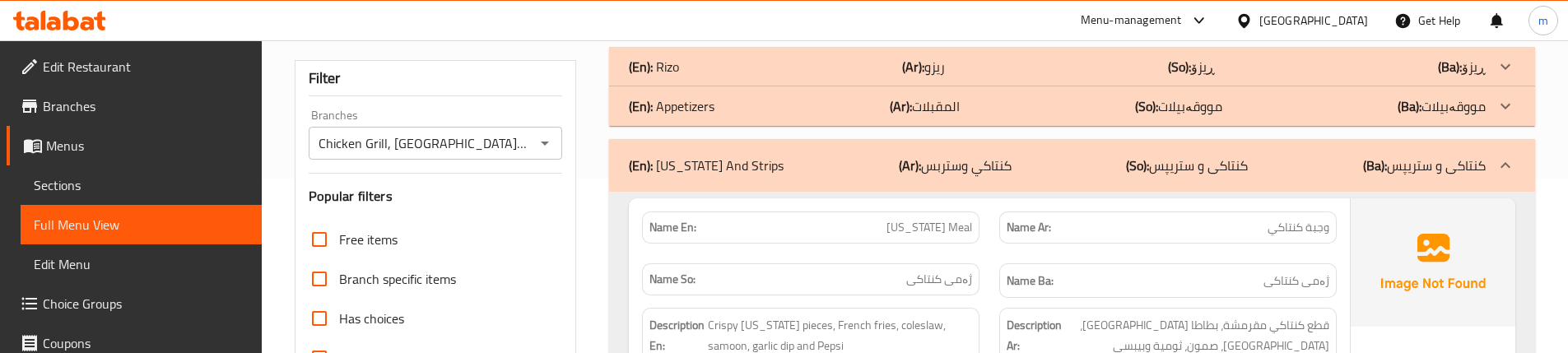
click at [953, 202] on div "Name En: [US_STATE] Meal" at bounding box center [810, 227] width 357 height 51
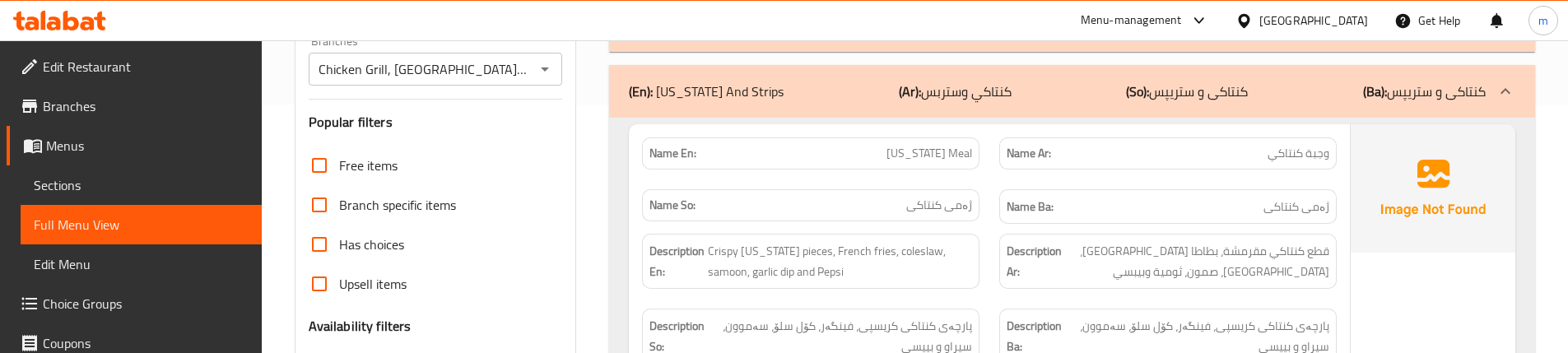
scroll to position [229, 0]
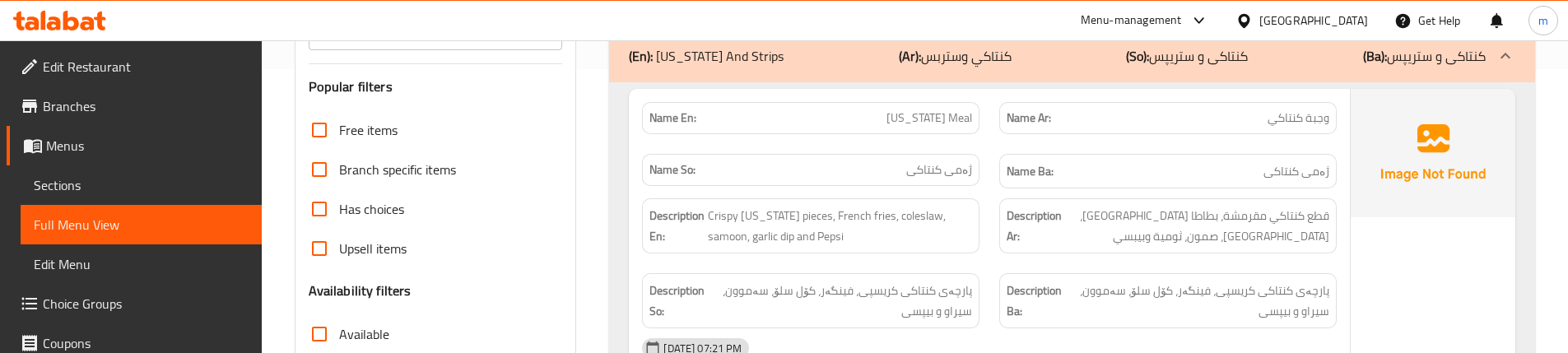
click at [137, 200] on link "Sections" at bounding box center [141, 185] width 241 height 39
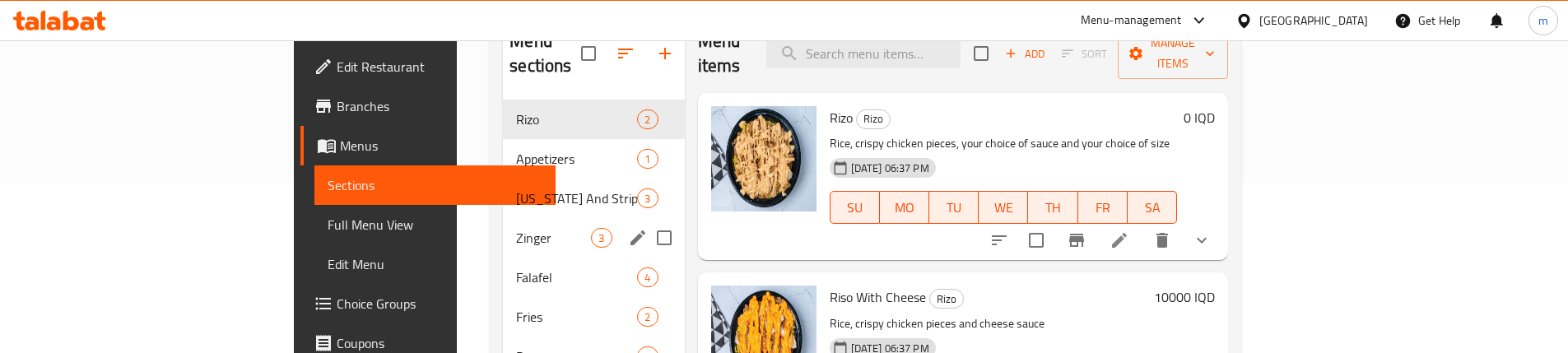
scroll to position [151, 0]
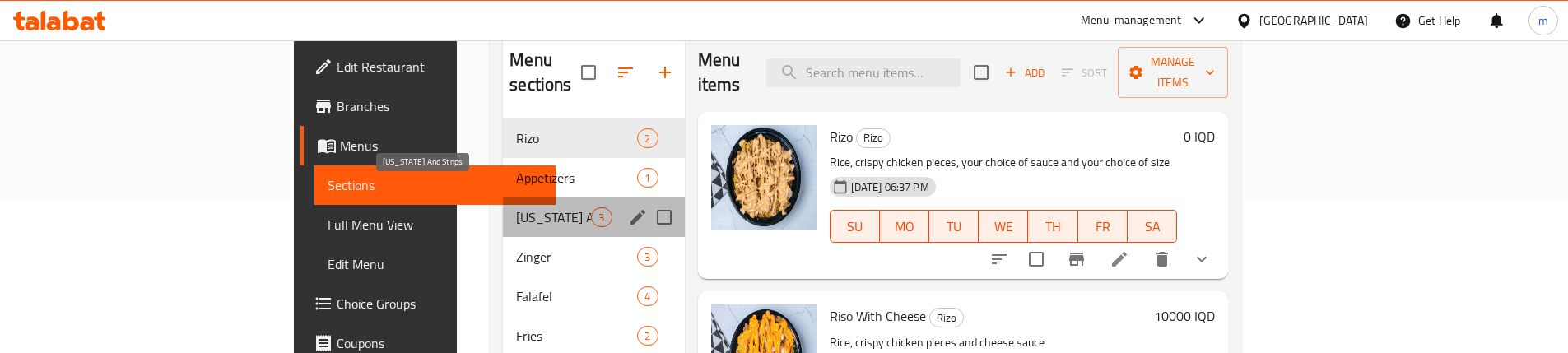
click at [516, 207] on span "[US_STATE] And Strips" at bounding box center [553, 217] width 75 height 20
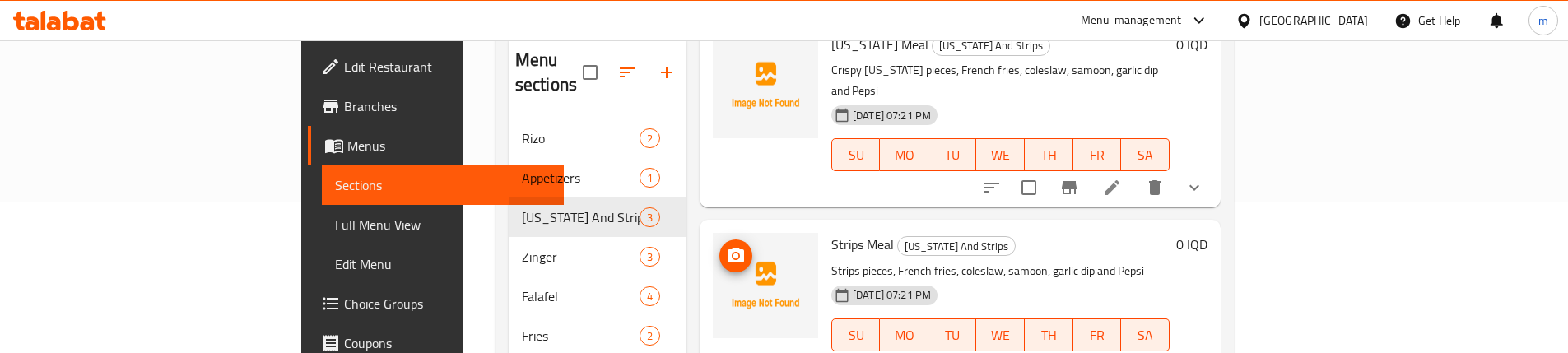
scroll to position [165, 0]
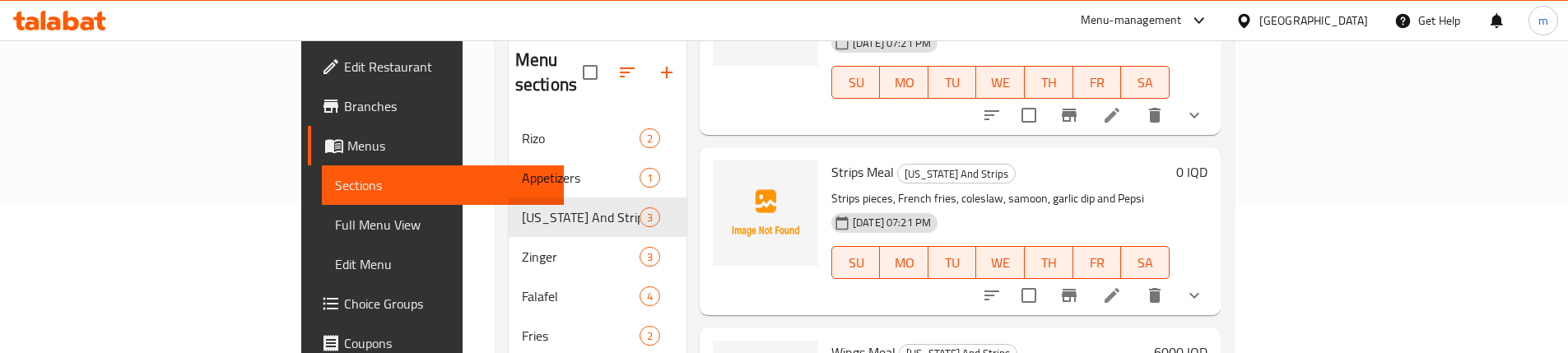
click at [1122, 285] on icon at bounding box center [1112, 295] width 20 height 20
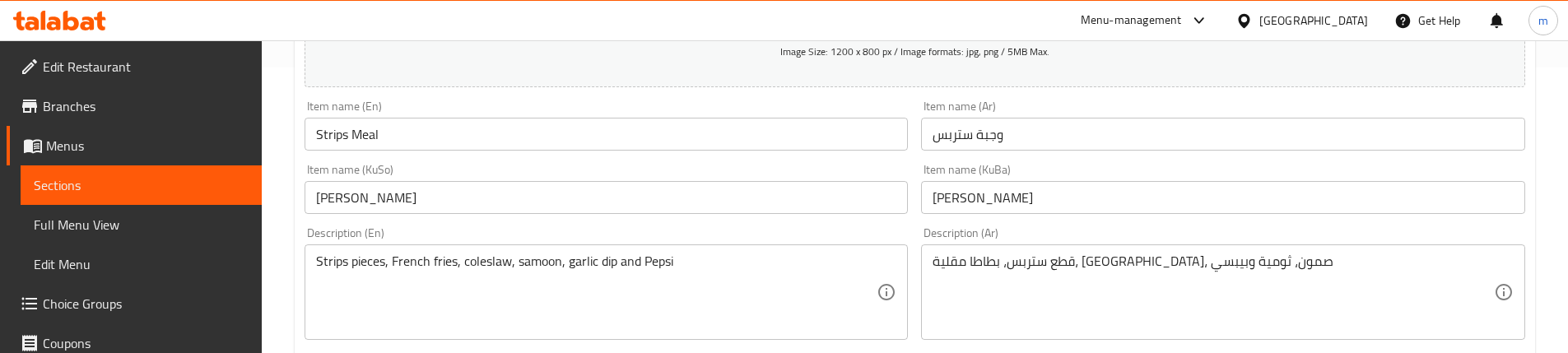
scroll to position [329, 0]
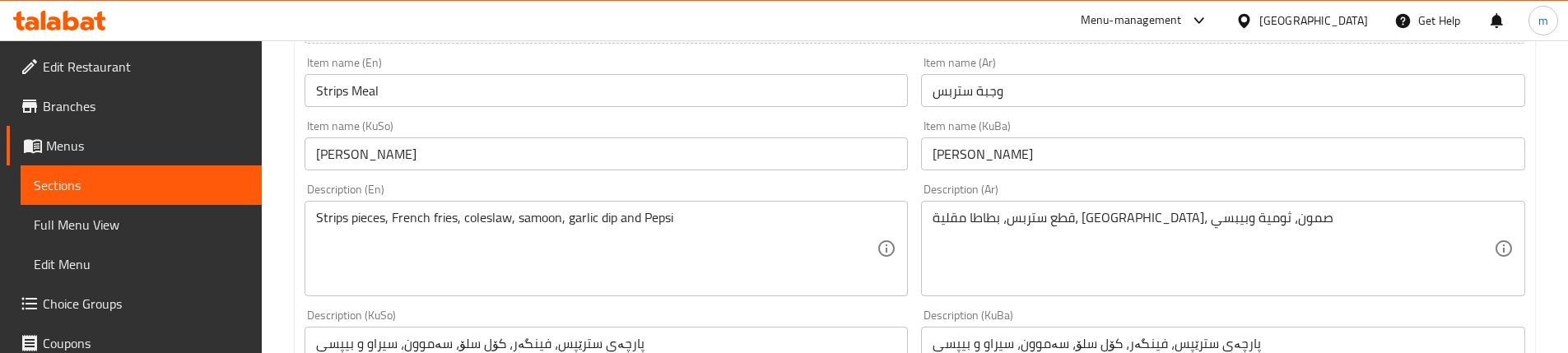
click at [952, 154] on input "[PERSON_NAME]" at bounding box center [1223, 153] width 604 height 33
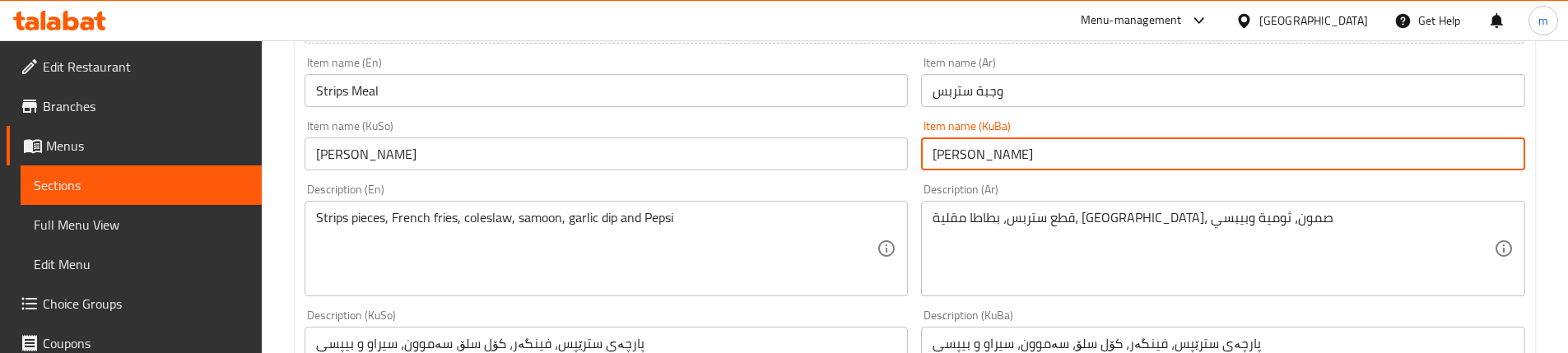
type input "[PERSON_NAME]"
click at [670, 145] on input "[PERSON_NAME]" at bounding box center [606, 153] width 604 height 33
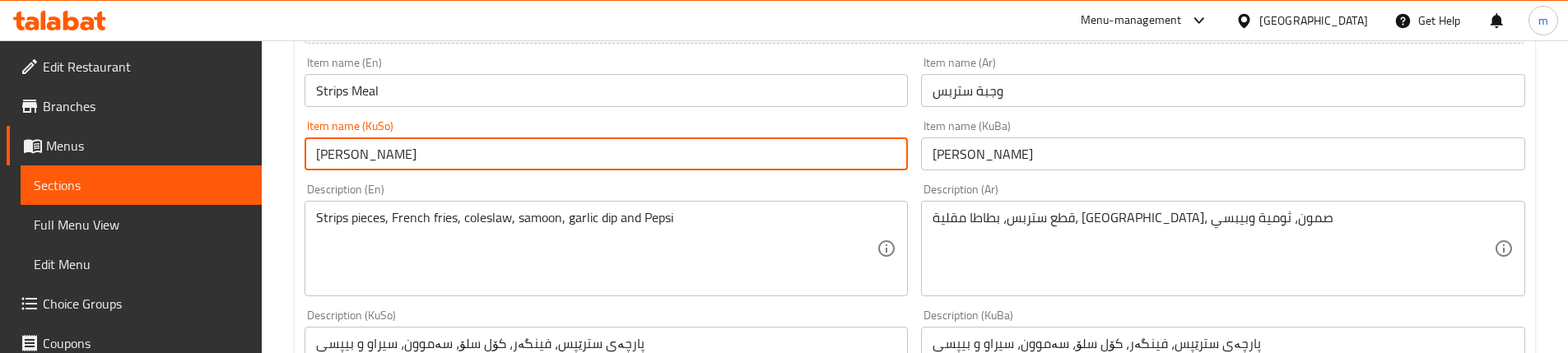
paste input "text"
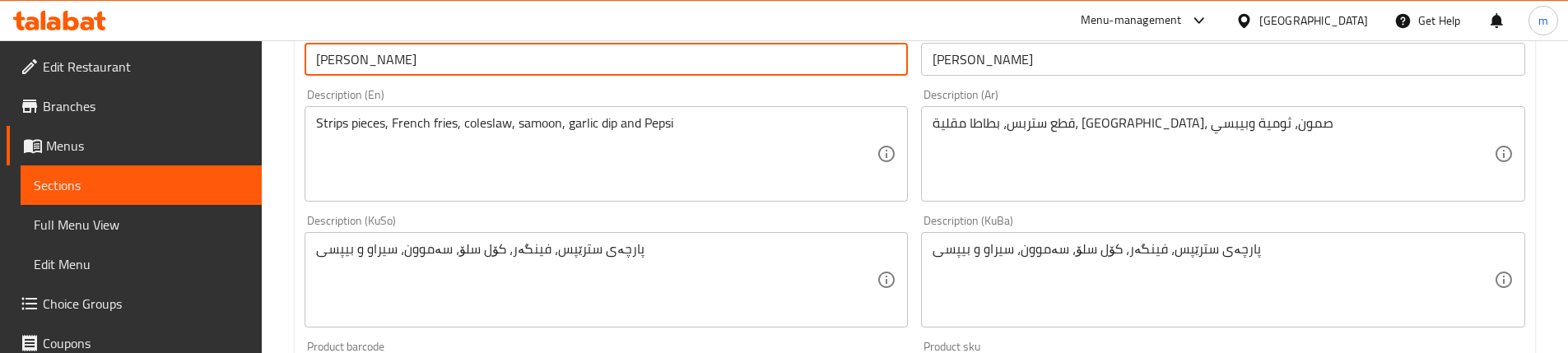
scroll to position [439, 0]
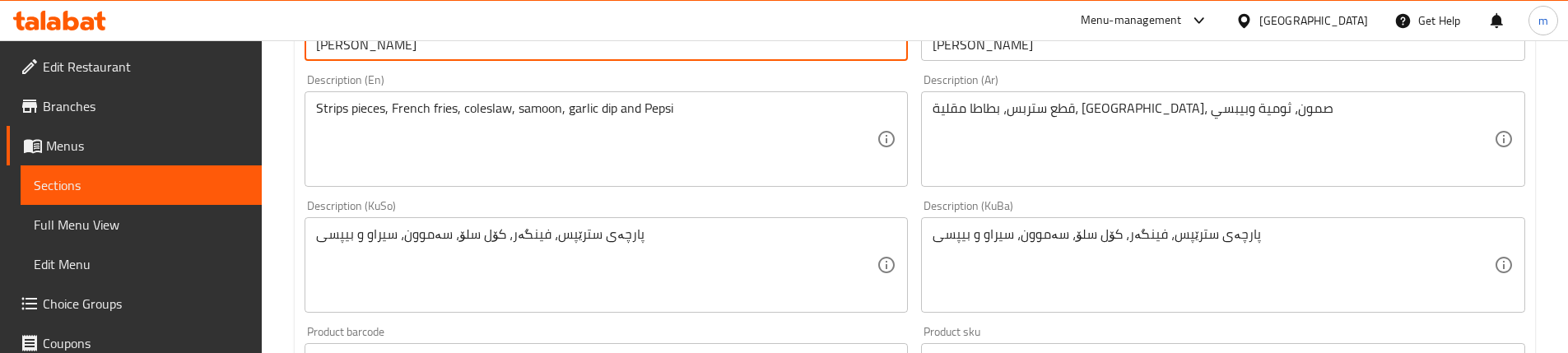
type input "[PERSON_NAME]"
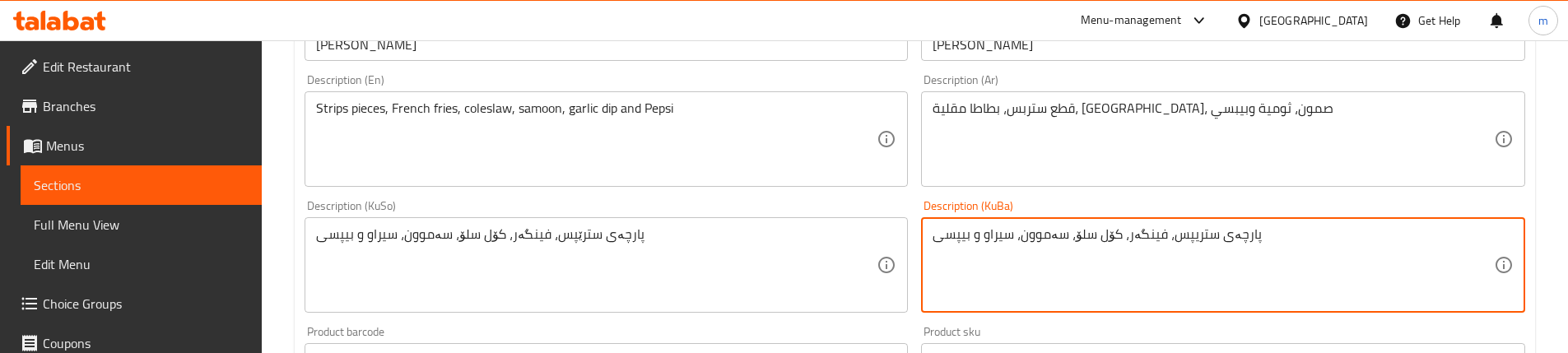
type textarea "پارچەی ستریپس، فینگەر، کۆل سلۆ، سەموون، سیراو و بیپسی"
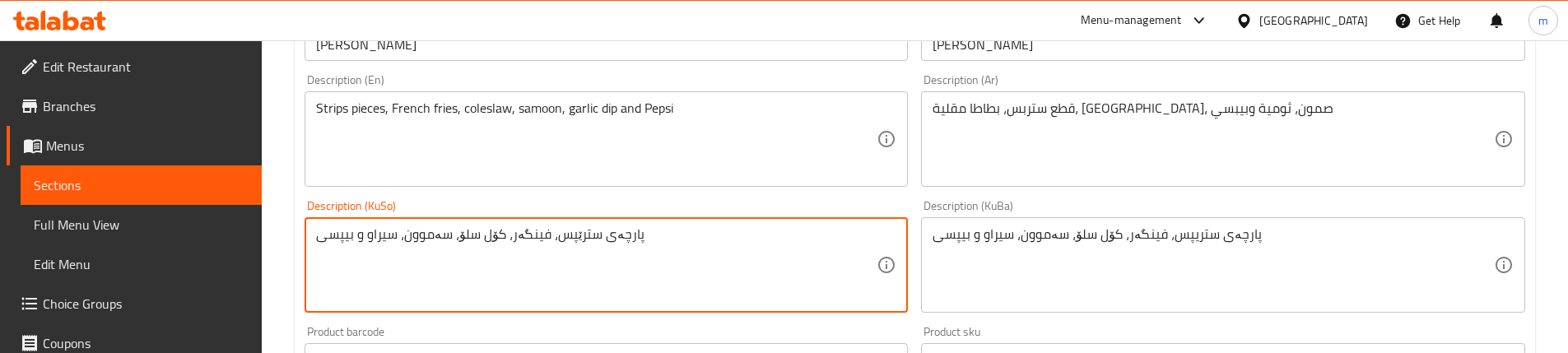
paste textarea
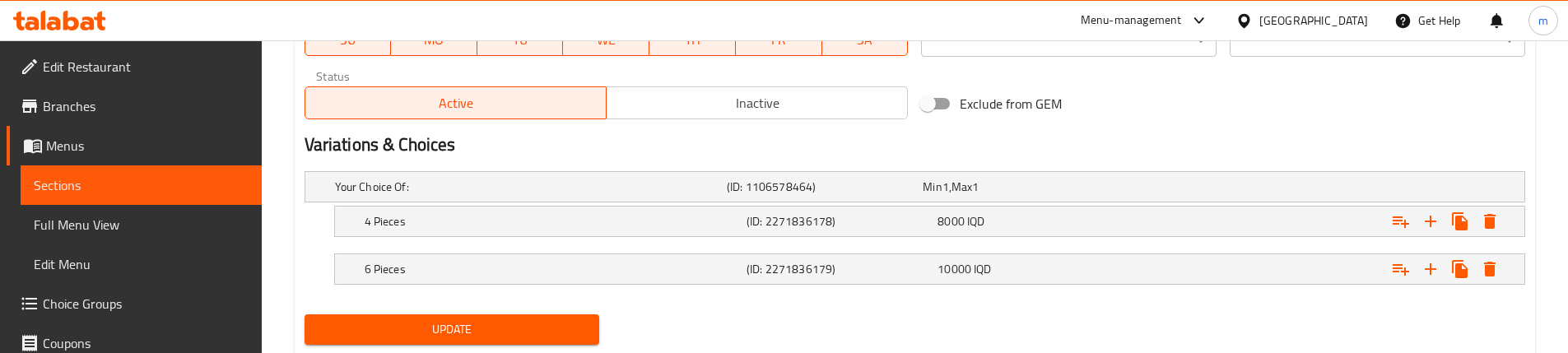
scroll to position [1036, 0]
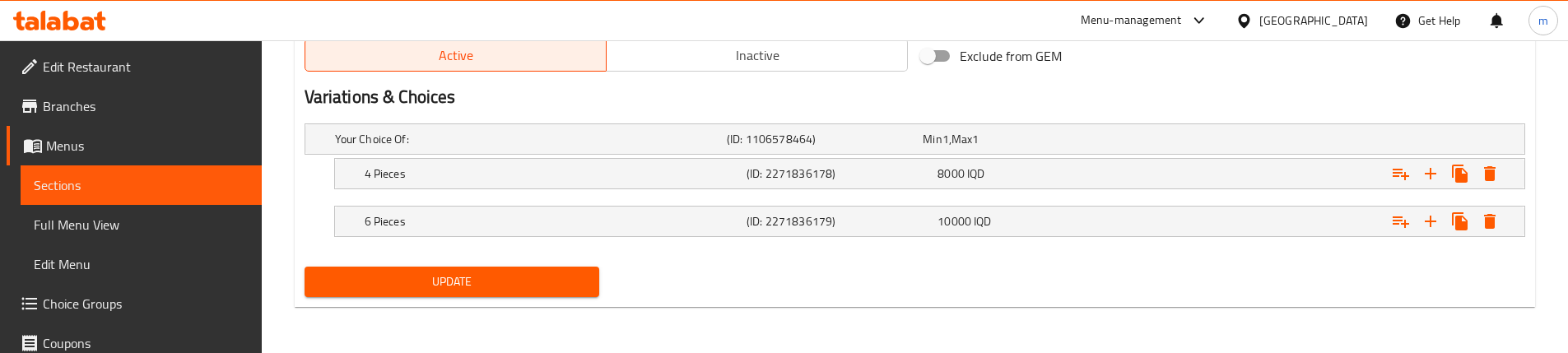
type textarea "پارچەی ستریپس، فینگەر، کۆل سلۆ، سەموون، سیراو و بیپسی"
click at [478, 287] on span "Update" at bounding box center [453, 282] width 269 height 21
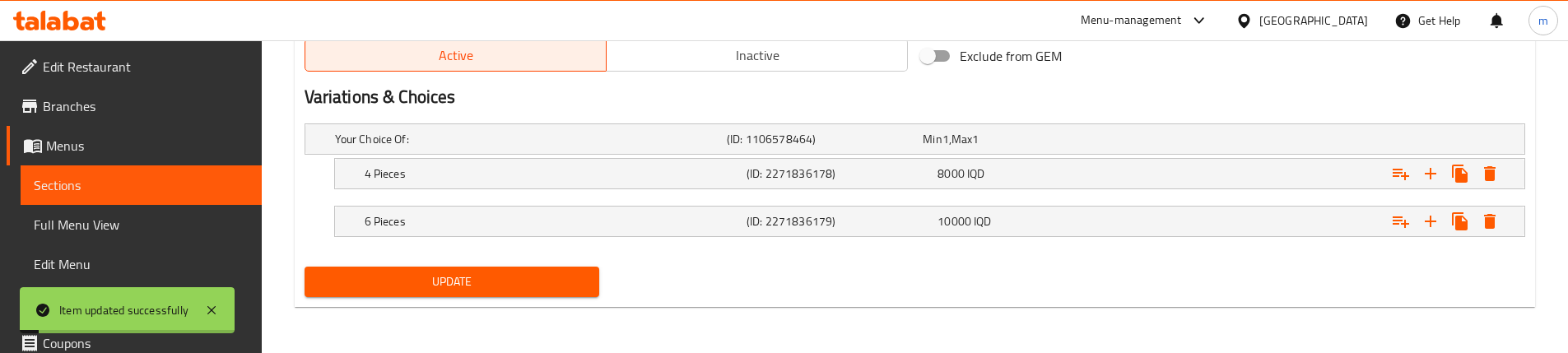
click at [119, 212] on link "Full Menu View" at bounding box center [141, 224] width 241 height 39
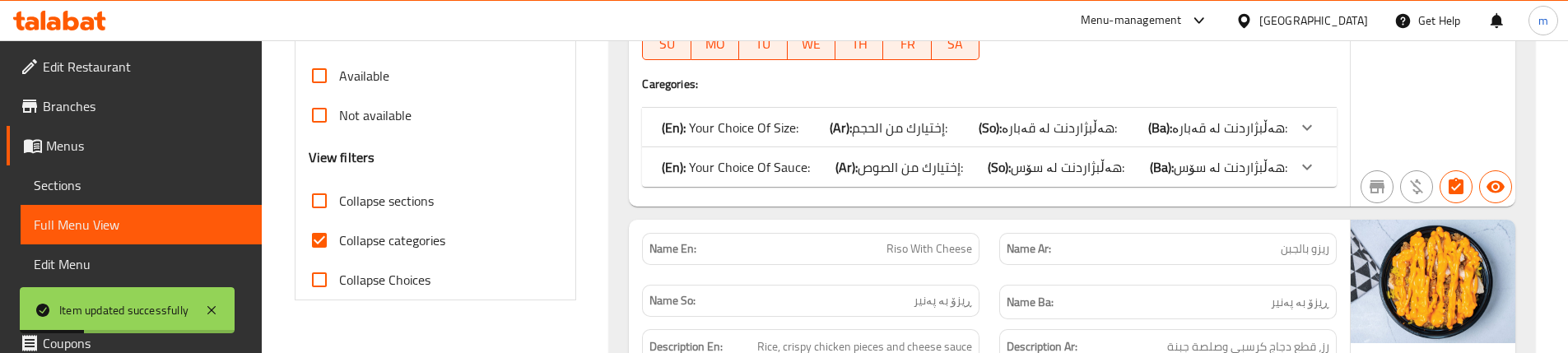
click at [402, 203] on span "Collapse sections" at bounding box center [387, 200] width 94 height 20
click at [339, 203] on input "Collapse sections" at bounding box center [319, 200] width 39 height 39
checkbox input "true"
click at [384, 230] on span "Collapse categories" at bounding box center [393, 240] width 106 height 20
click at [339, 230] on input "Collapse categories" at bounding box center [319, 240] width 39 height 39
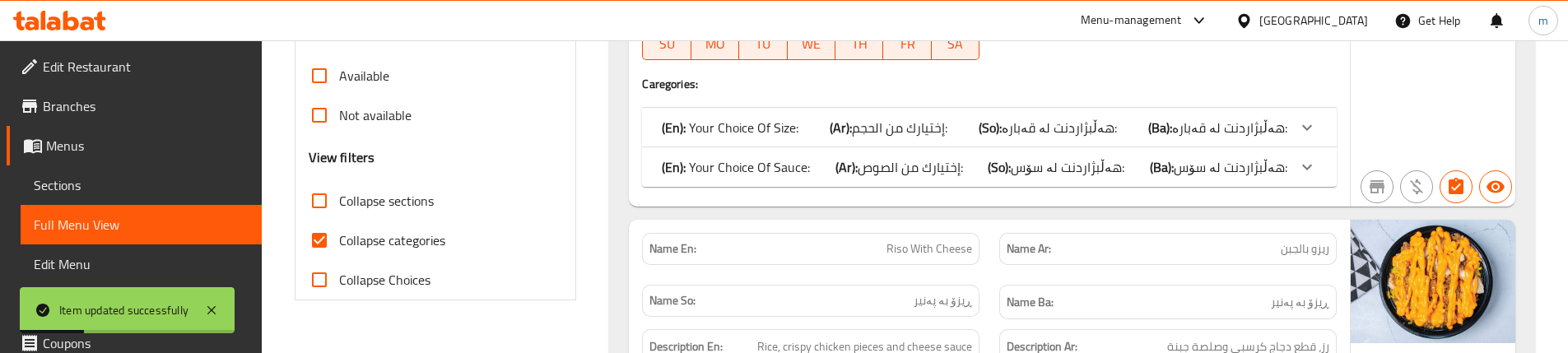
checkbox input "false"
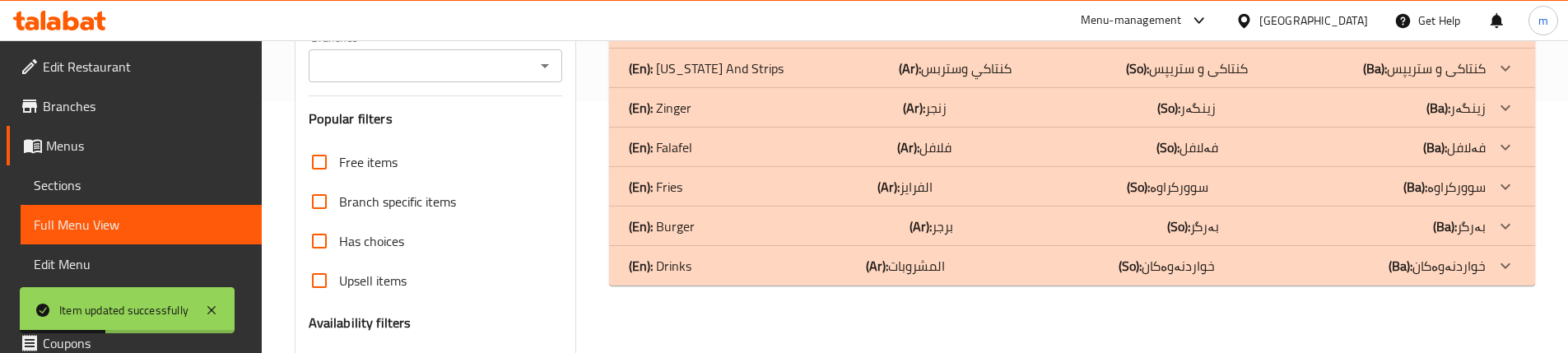
scroll to position [248, 0]
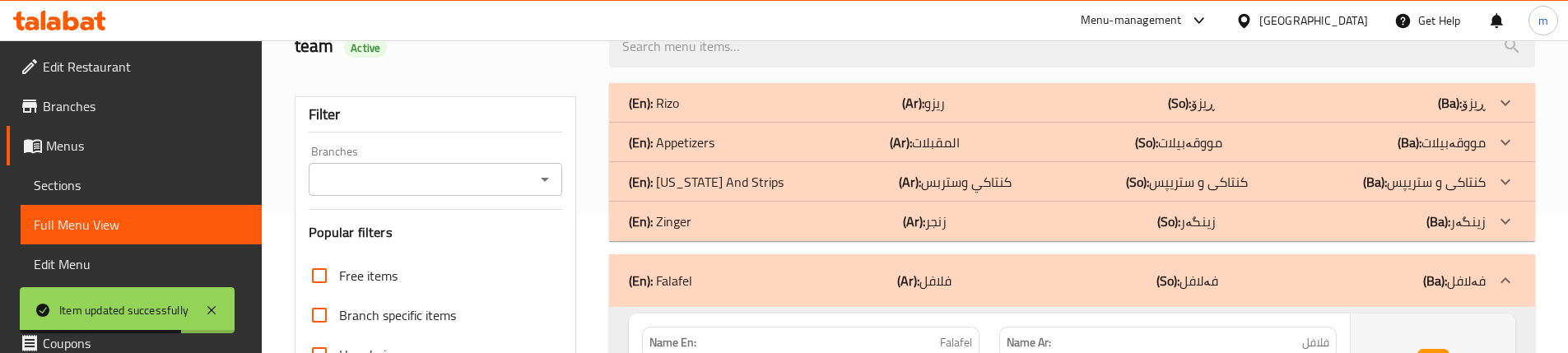
click at [679, 113] on p "(En): [US_STATE] And Strips" at bounding box center [654, 102] width 51 height 20
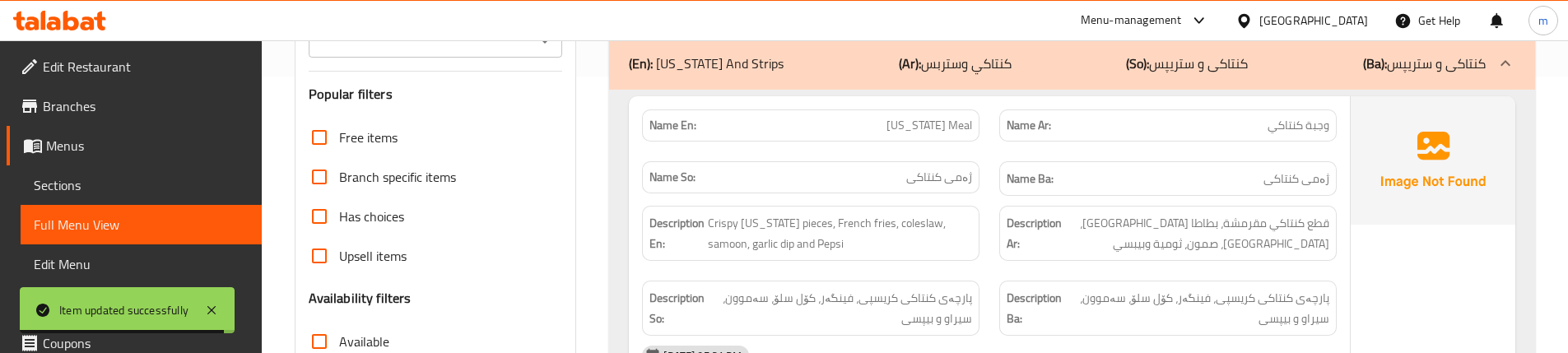
scroll to position [302, 0]
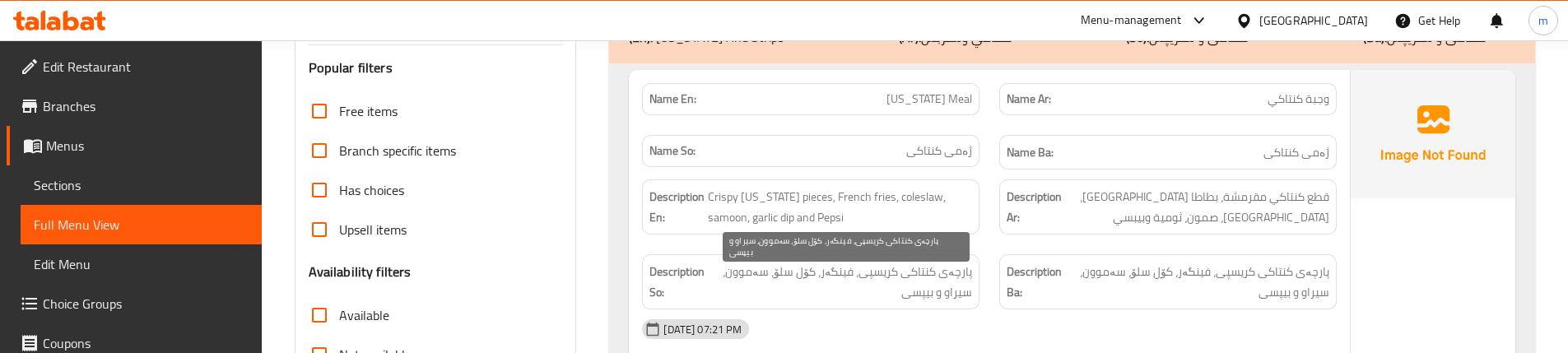
click at [917, 269] on span "پارچەی کنتاکی کریسپی، فینگەر، کۆل سلۆ، سەموون، سیراو و بیپسی" at bounding box center [842, 281] width 261 height 40
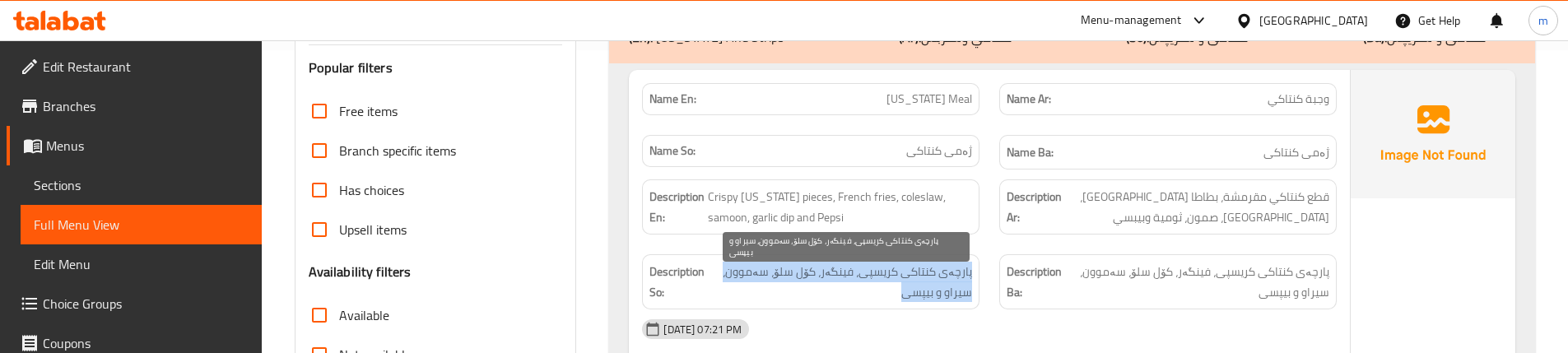
click at [917, 269] on span "پارچەی کنتاکی کریسپی، فینگەر، کۆل سلۆ، سەموون، سیراو و بیپسی" at bounding box center [842, 281] width 261 height 40
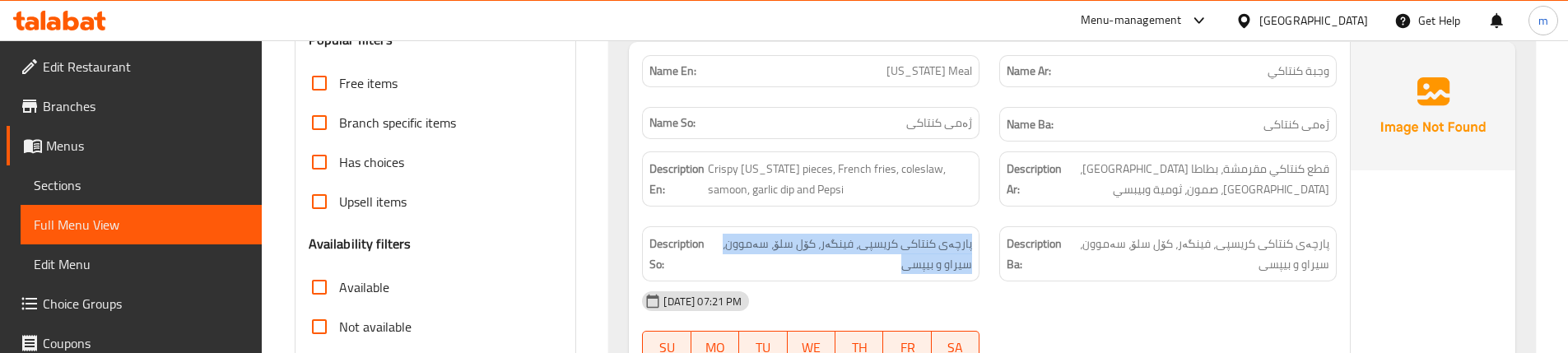
scroll to position [358, 0]
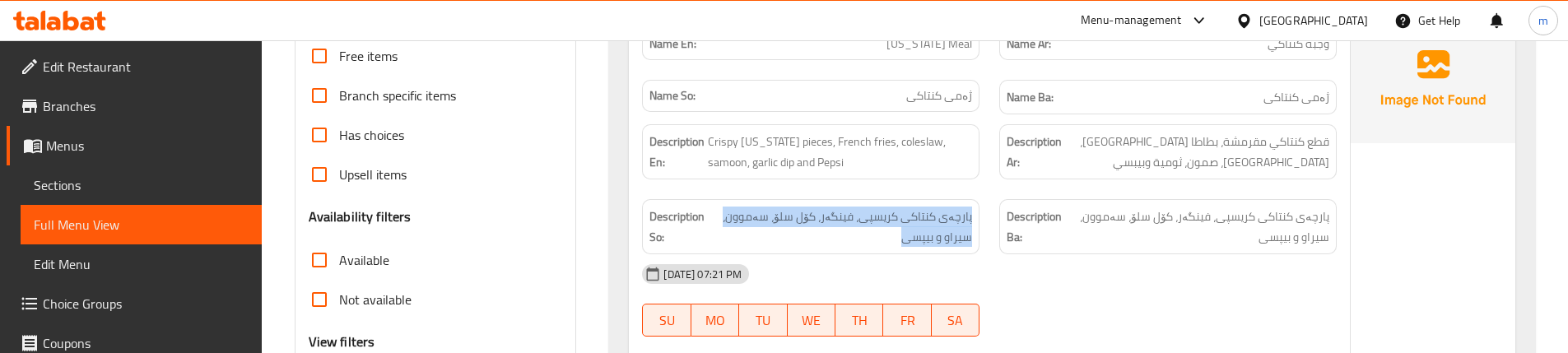
click at [991, 206] on div "Description Ba: پارچەی کنتاکی کریسپی، فینگەر، کۆل سلۆ، سەموون، سیراو و بیپسی" at bounding box center [1168, 226] width 357 height 75
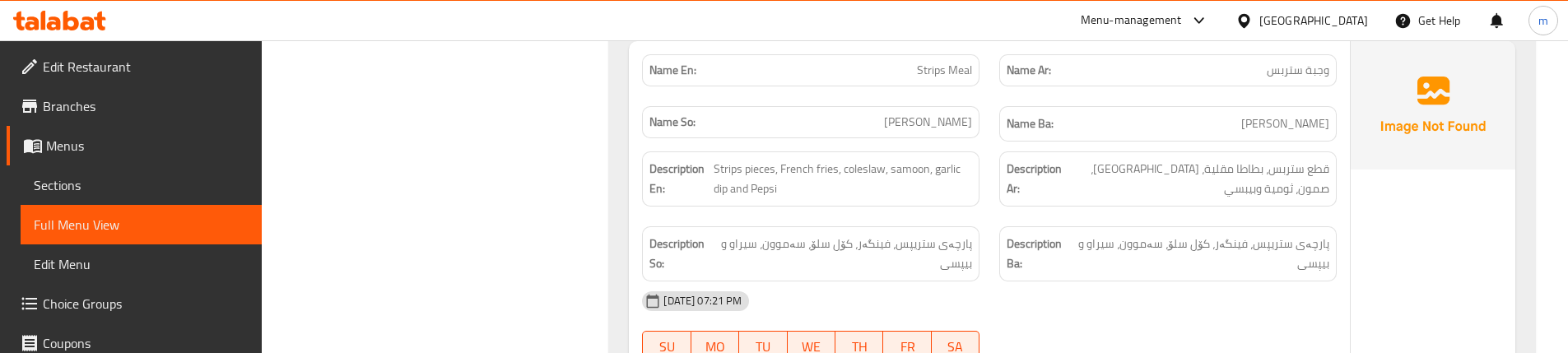
scroll to position [1016, 0]
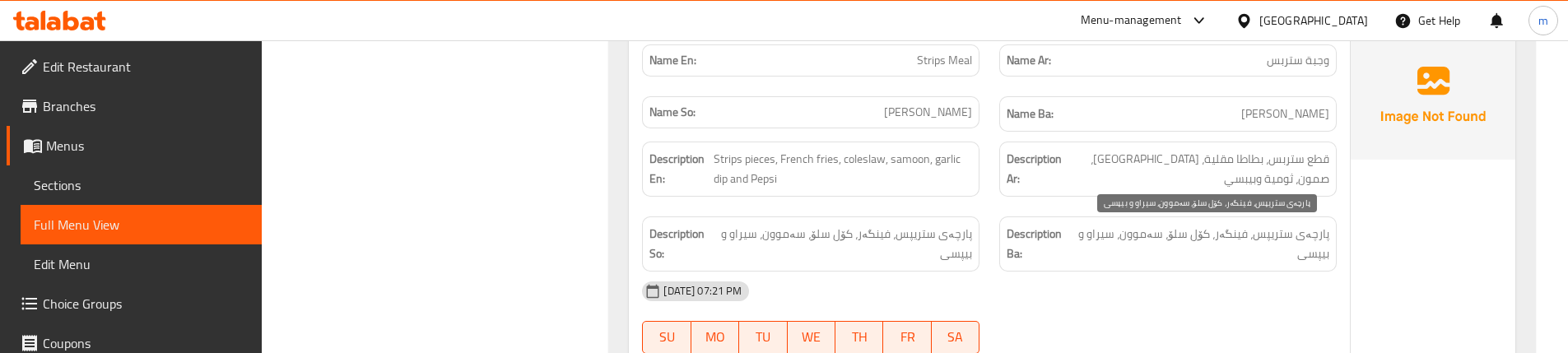
click at [1122, 237] on span "پارچەی ستریپس، فینگەر، کۆل سلۆ، سەموون، سیراو و بیپسی" at bounding box center [1202, 243] width 255 height 40
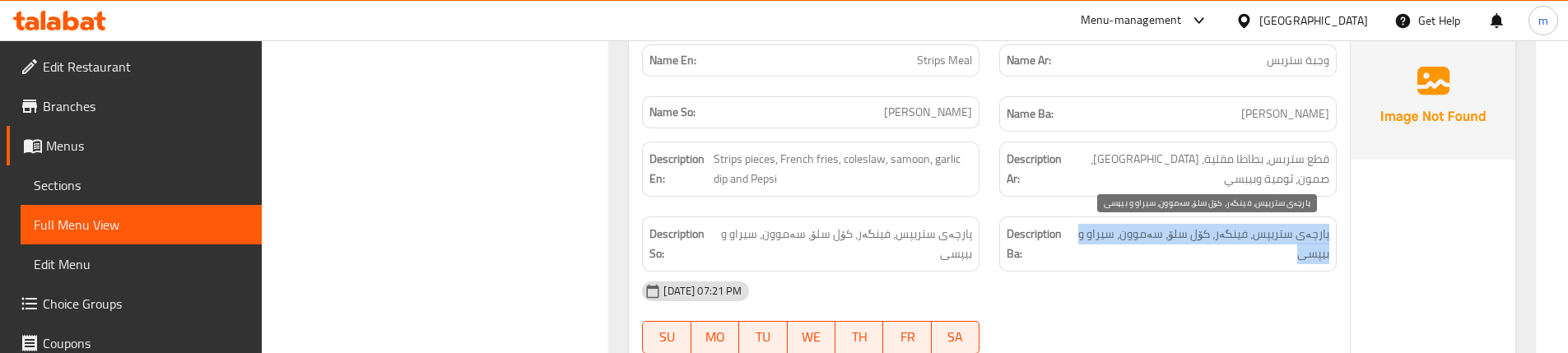
click at [1122, 237] on span "پارچەی ستریپس، فینگەر، کۆل سلۆ، سەموون، سیراو و بیپسی" at bounding box center [1202, 243] width 255 height 40
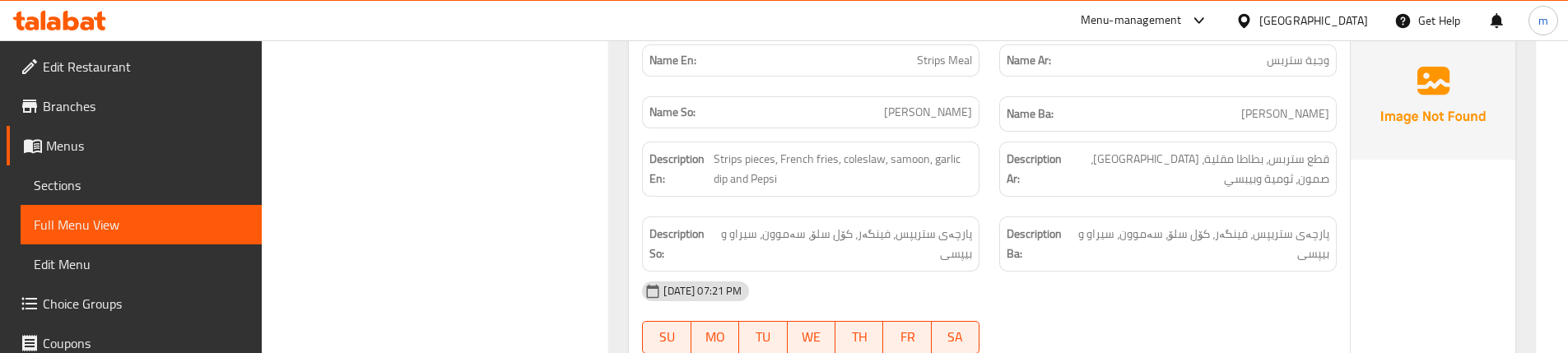
click at [1003, 204] on div "Description Ar: قطع ستربس، بطاطا مقلية، [GEOGRAPHIC_DATA]، صمون، ثومية وبيبسي" at bounding box center [1168, 169] width 357 height 75
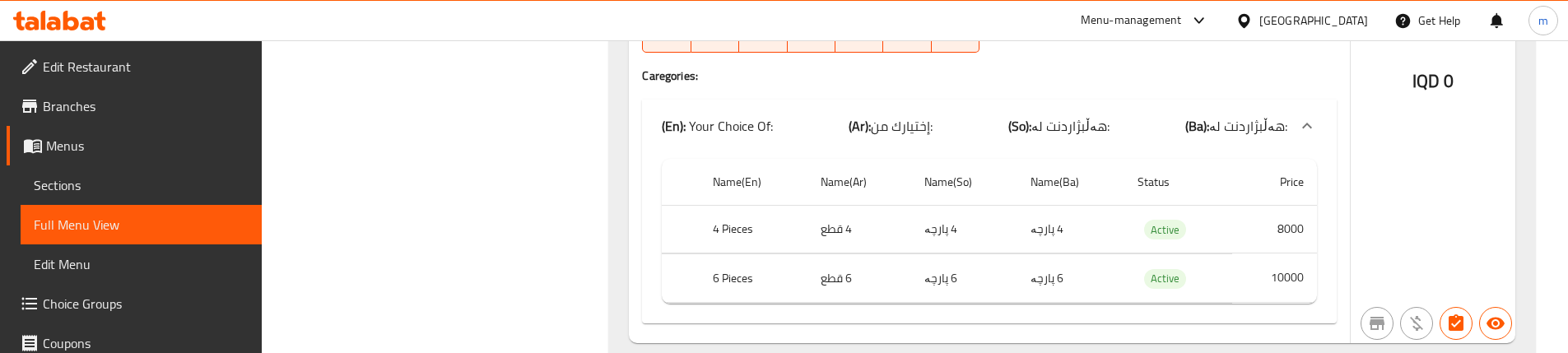
scroll to position [1345, 0]
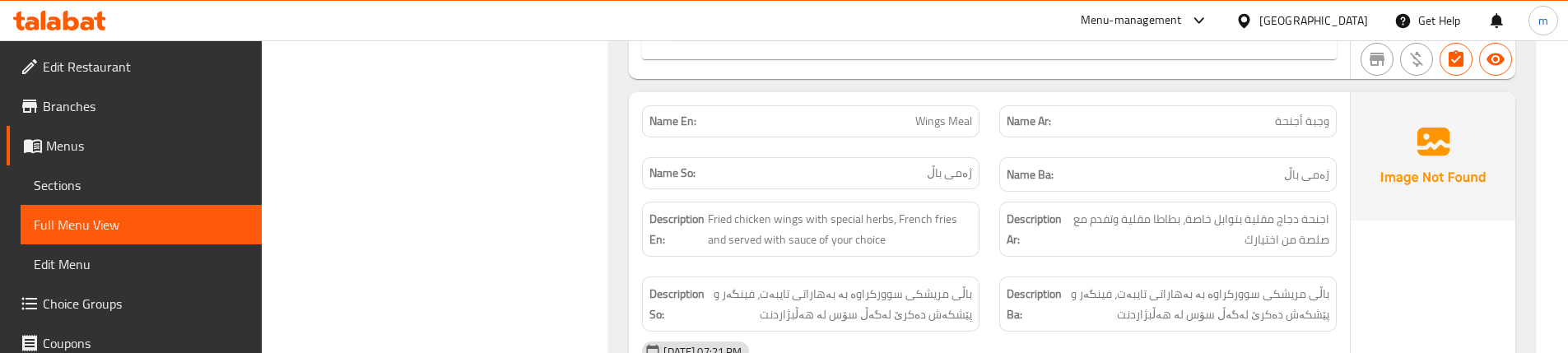
scroll to position [1619, 0]
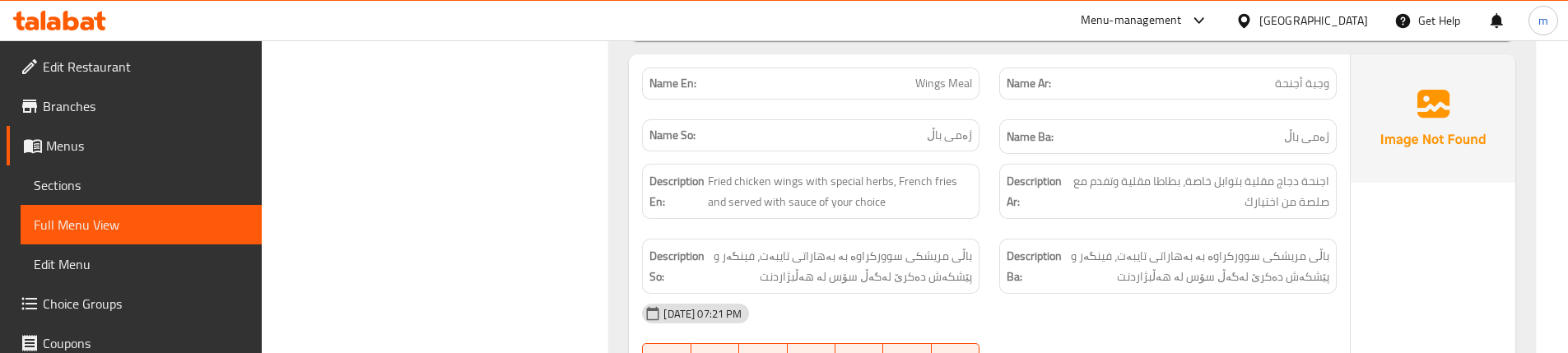
click at [995, 208] on div "Description Ar: اجنحة دجاج مقلية بتوابل خاصة، بطاطا مقلية وتفدم مع صلصة من اختي…" at bounding box center [1168, 191] width 357 height 75
click at [1005, 199] on div "Description Ar: اجنحة دجاج مقلية بتوابل خاصة، بطاطا مقلية وتفدم مع صلصة من اختي…" at bounding box center [1168, 191] width 338 height 55
click at [1002, 155] on div "Description Ar: اجنحة دجاج مقلية بتوابل خاصة، بطاطا مقلية وتفدم مع صلصة من اختي…" at bounding box center [1168, 191] width 357 height 75
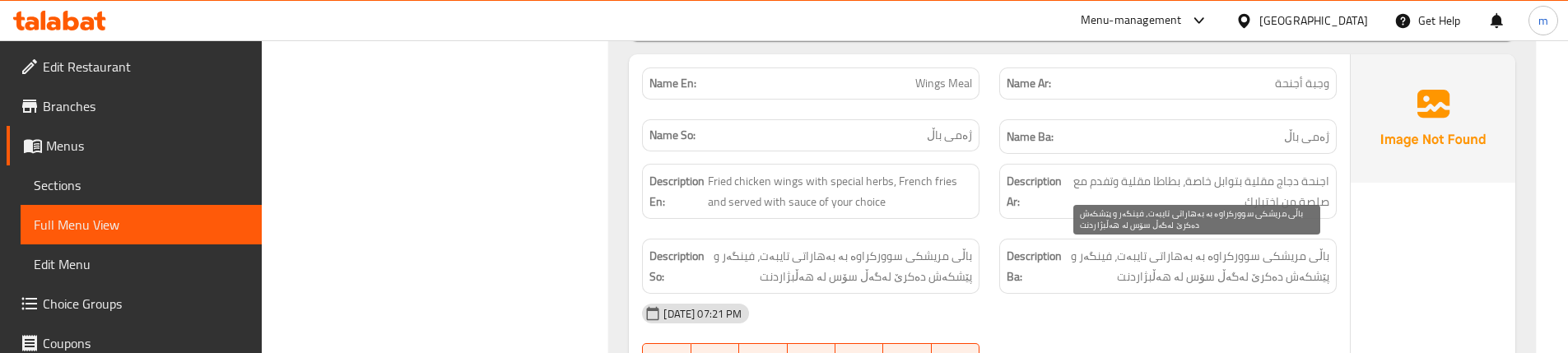
click at [1179, 260] on span "باڵی مریشکی سوورکراوە بە بەهاراتی تایبەت، فینگەر و پێشکەش دەکرێ لەگەڵ سۆس لە هە…" at bounding box center [1197, 266] width 264 height 40
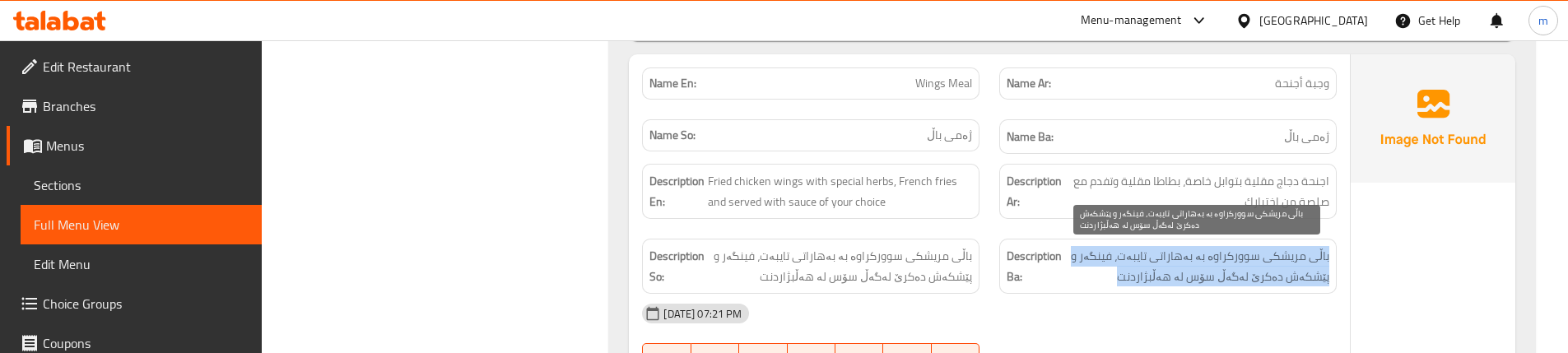
click at [1179, 260] on span "باڵی مریشکی سوورکراوە بە بەهاراتی تایبەت، فینگەر و پێشکەش دەکرێ لەگەڵ سۆس لە هە…" at bounding box center [1197, 266] width 264 height 40
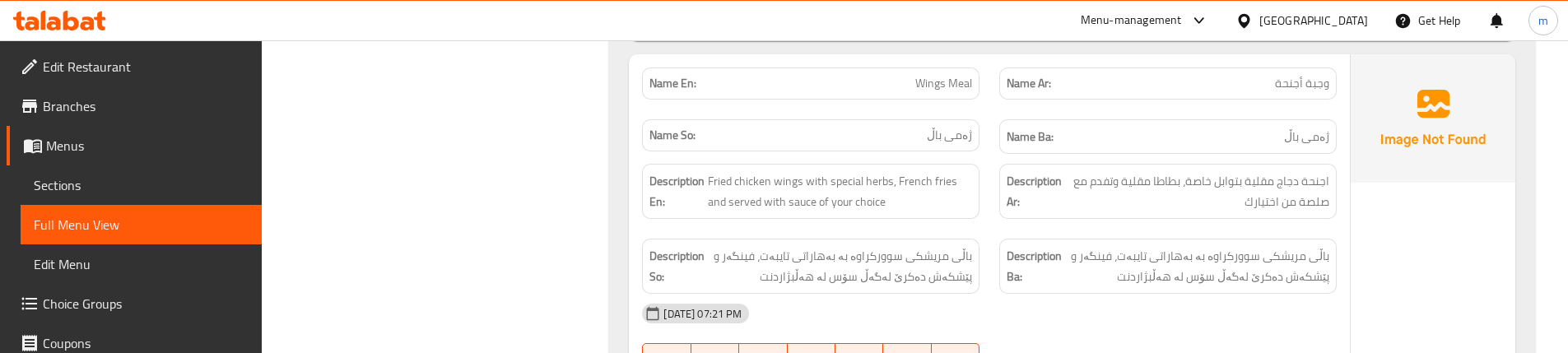
click at [976, 214] on div "Description En: Fried chicken wings with special herbs, French fries and served…" at bounding box center [811, 191] width 338 height 55
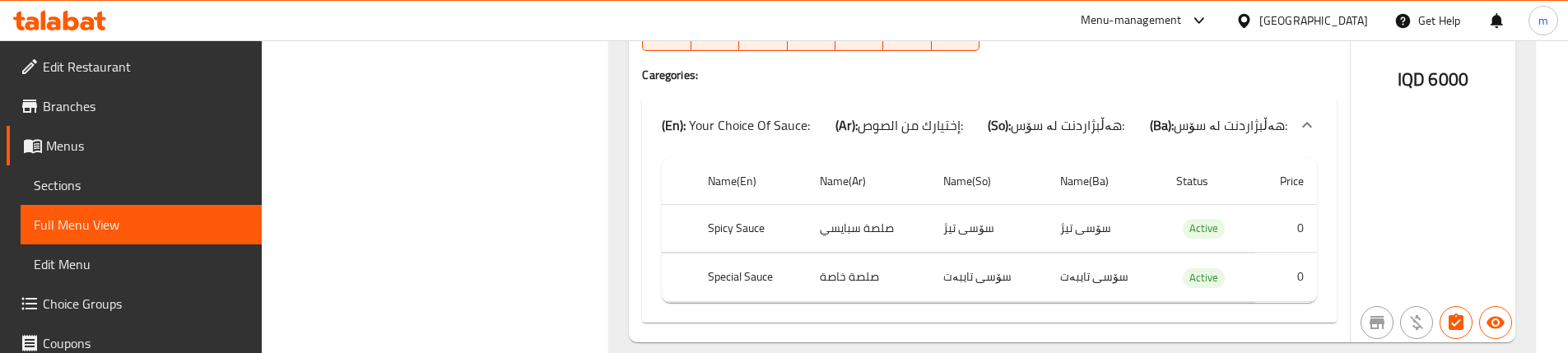
scroll to position [1948, 0]
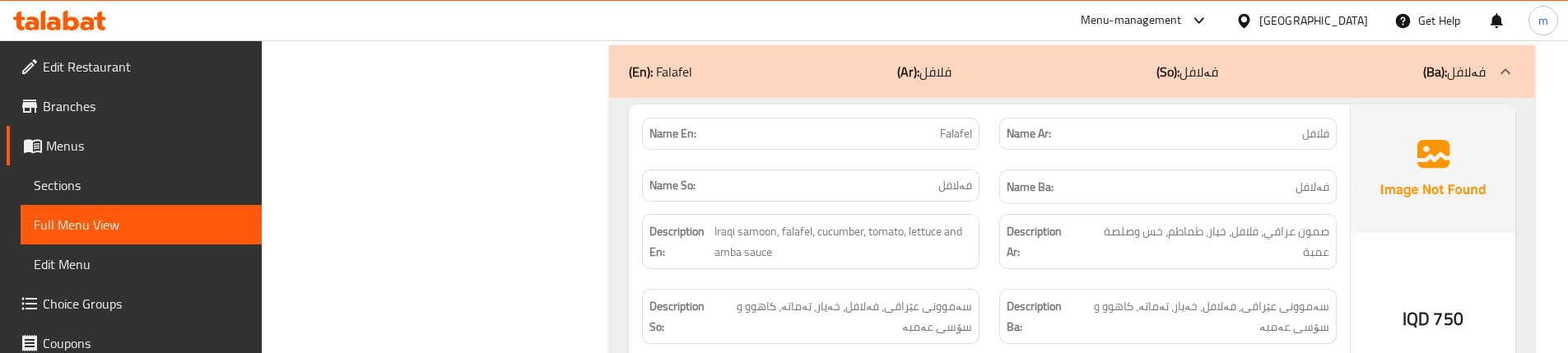
scroll to position [2387, 0]
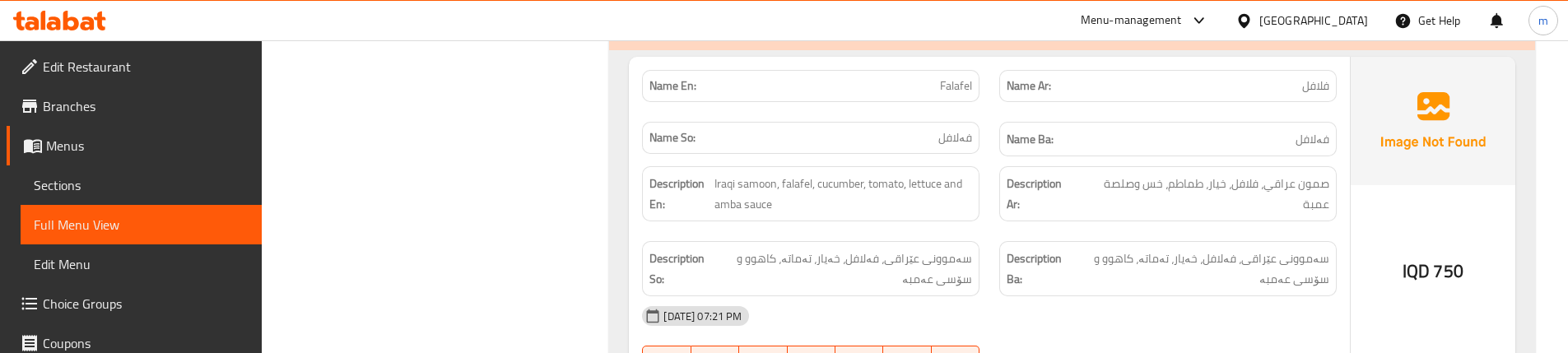
click at [835, 259] on span "سەموونی عێراقی، فەلافل، خەیار، تەماتە، کاهوو و سۆسی عەمبە" at bounding box center [842, 268] width 258 height 40
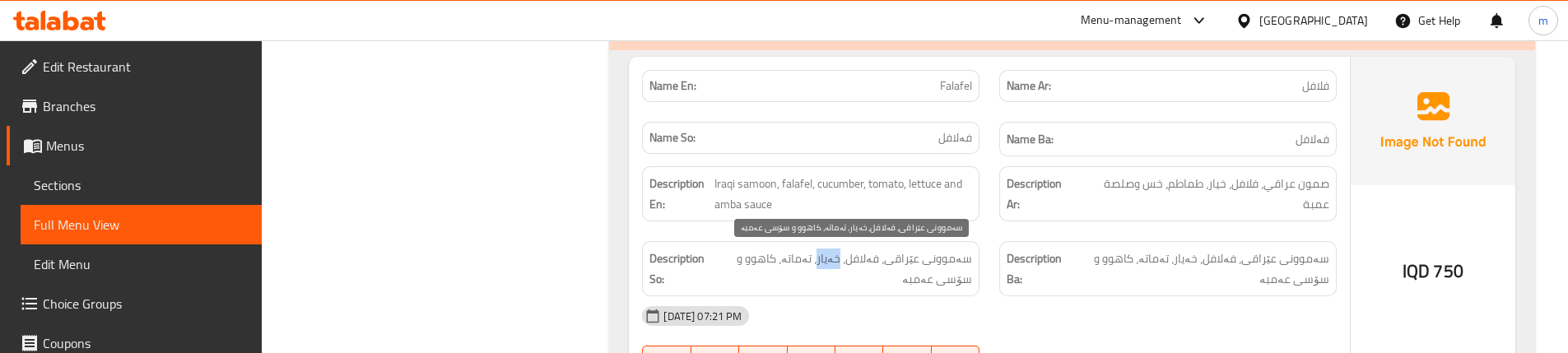
click at [835, 259] on span "سەموونی عێراقی، فەلافل، خەیار، تەماتە، کاهوو و سۆسی عەمبە" at bounding box center [842, 268] width 258 height 40
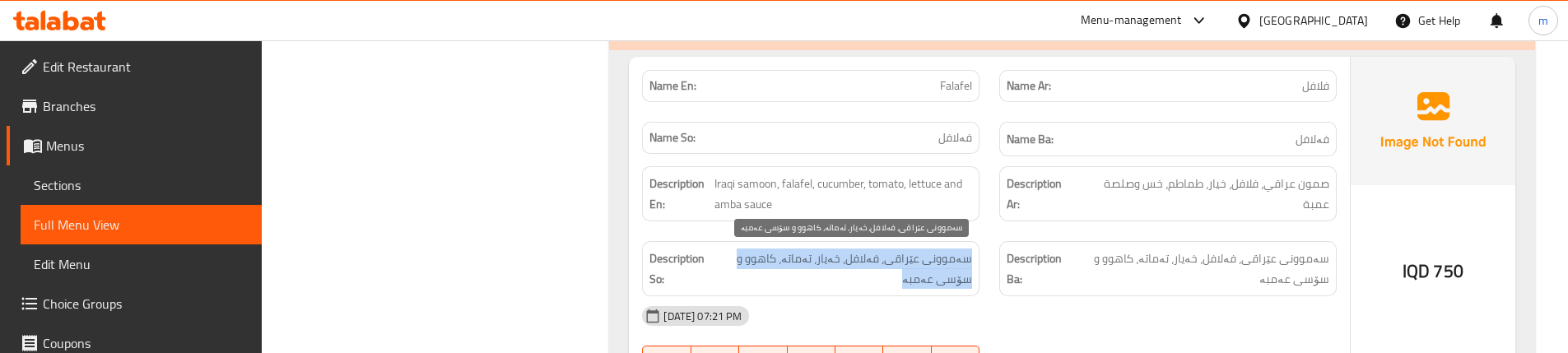
click at [835, 259] on span "سەموونی عێراقی، فەلافل، خەیار، تەماتە، کاهوو و سۆسی عەمبە" at bounding box center [842, 268] width 258 height 40
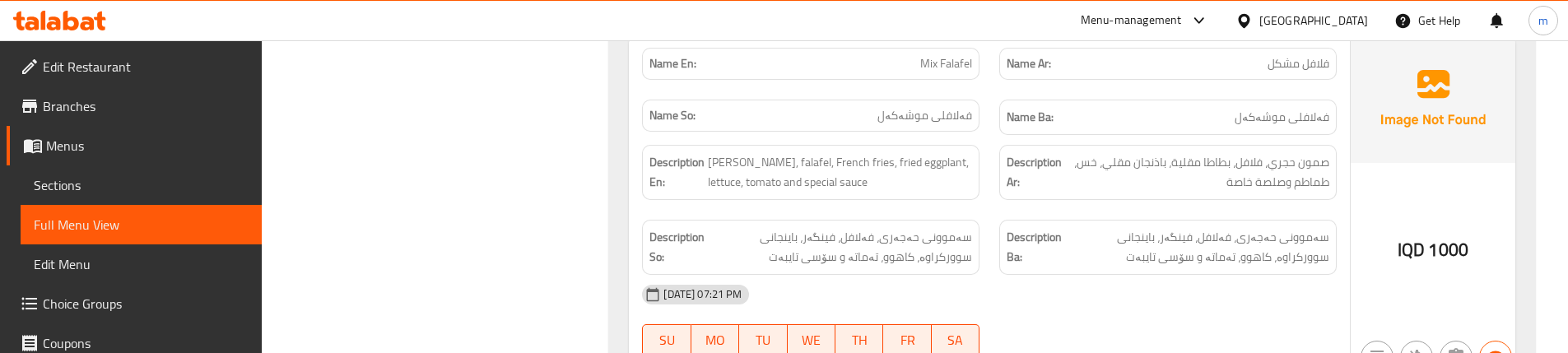
scroll to position [2771, 0]
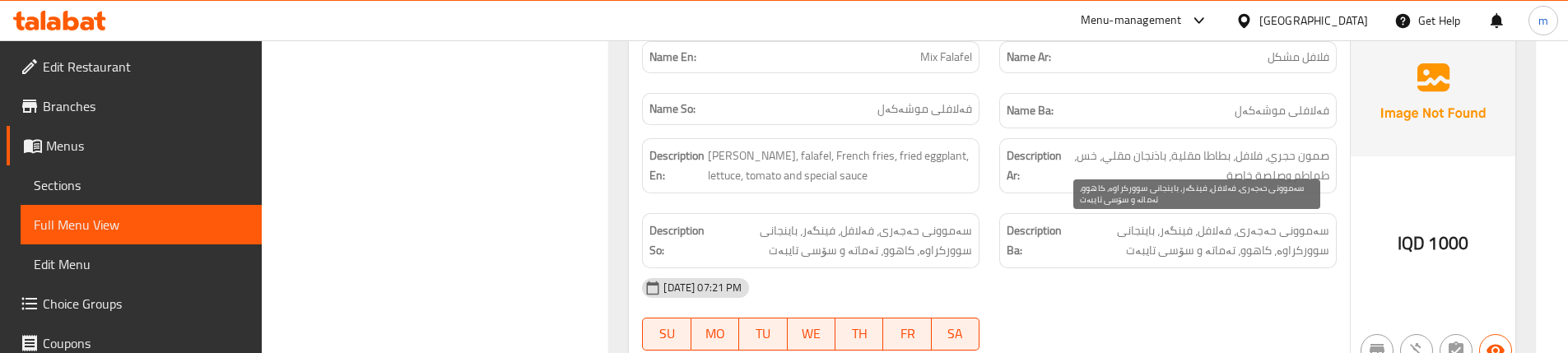
click at [1256, 225] on span "سەموونی حەجەری، فەلافل، فینگەر، باینجانی سوورکراوە، کاهوو، تەماتە و سۆسی تایبەت" at bounding box center [1197, 240] width 264 height 40
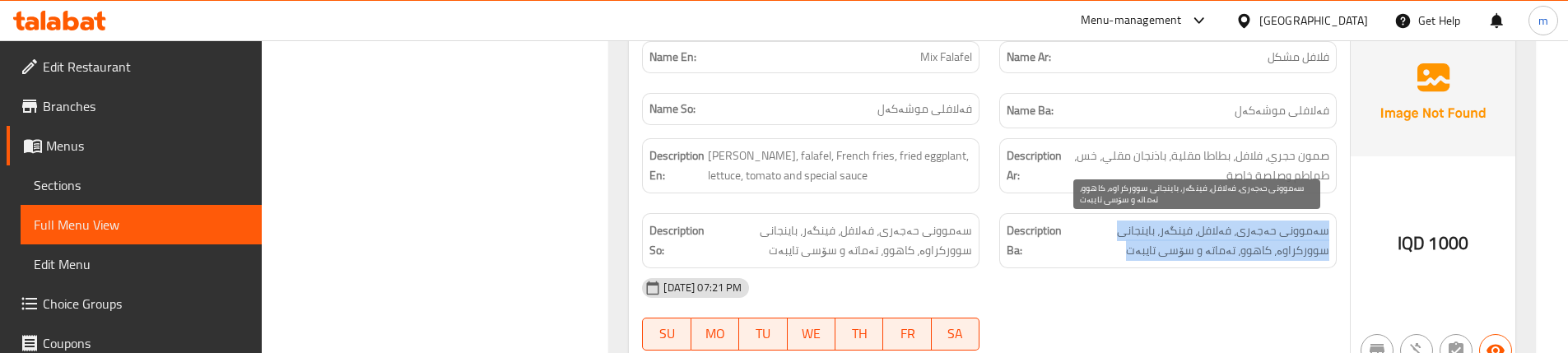
click at [1256, 225] on span "سەموونی حەجەری، فەلافل، فینگەر، باینجانی سوورکراوە، کاهوو، تەماتە و سۆسی تایبەت" at bounding box center [1197, 240] width 264 height 40
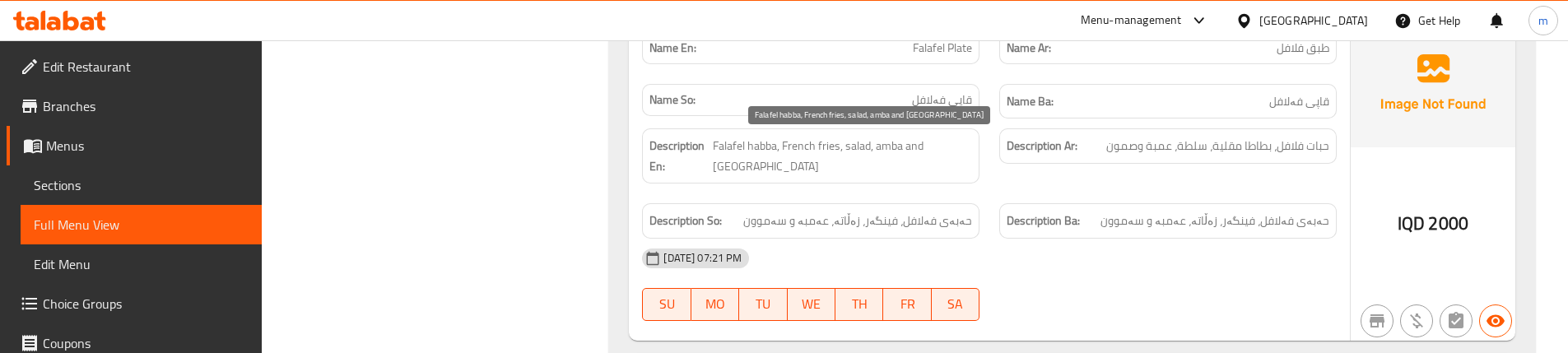
scroll to position [3155, 0]
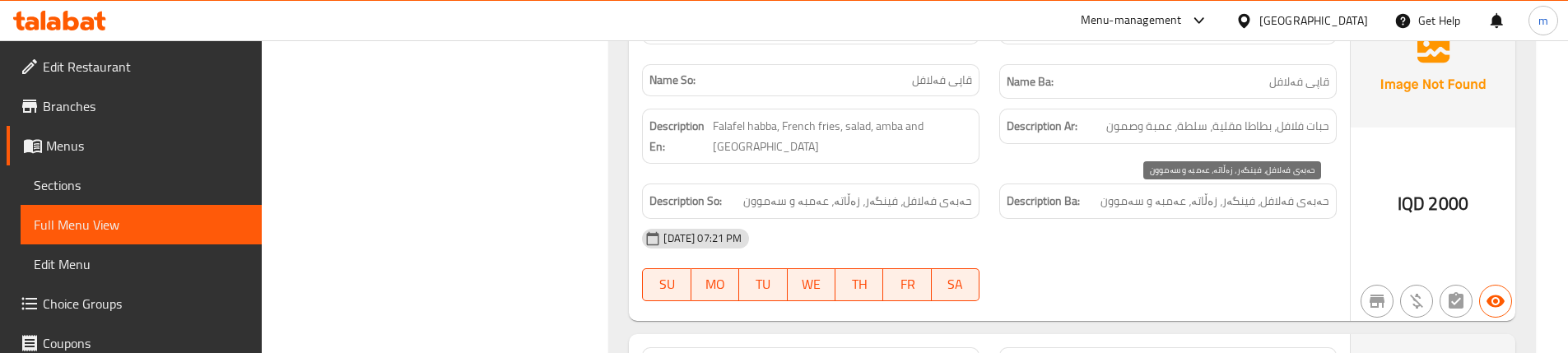
click at [1170, 208] on span "حەبەی فەلافل، فینگەر، زەڵاتە، عەمبە و سەموون" at bounding box center [1215, 201] width 229 height 21
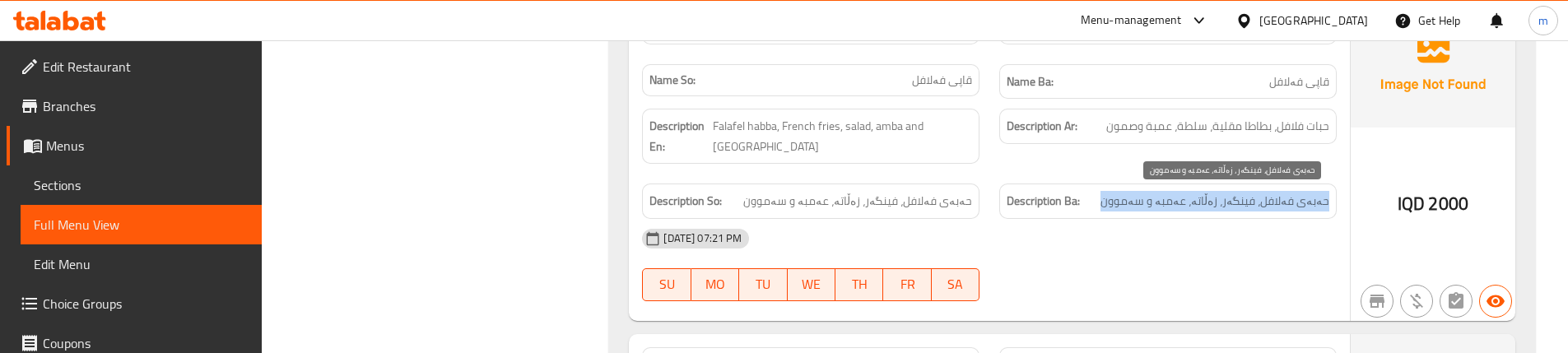
click at [1170, 208] on span "حەبەی فەلافل، فینگەر، زەڵاتە، عەمبە و سەموون" at bounding box center [1215, 201] width 229 height 21
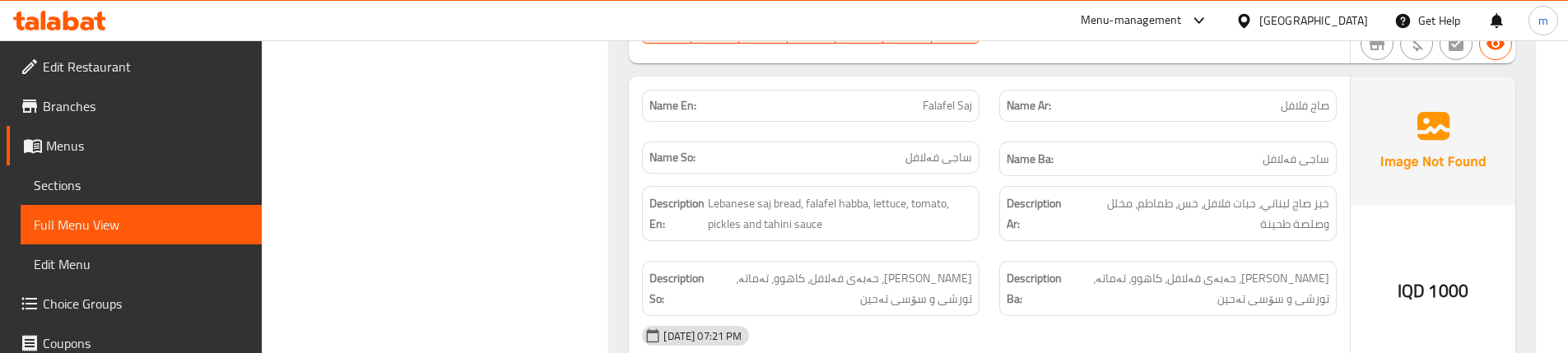
scroll to position [3429, 0]
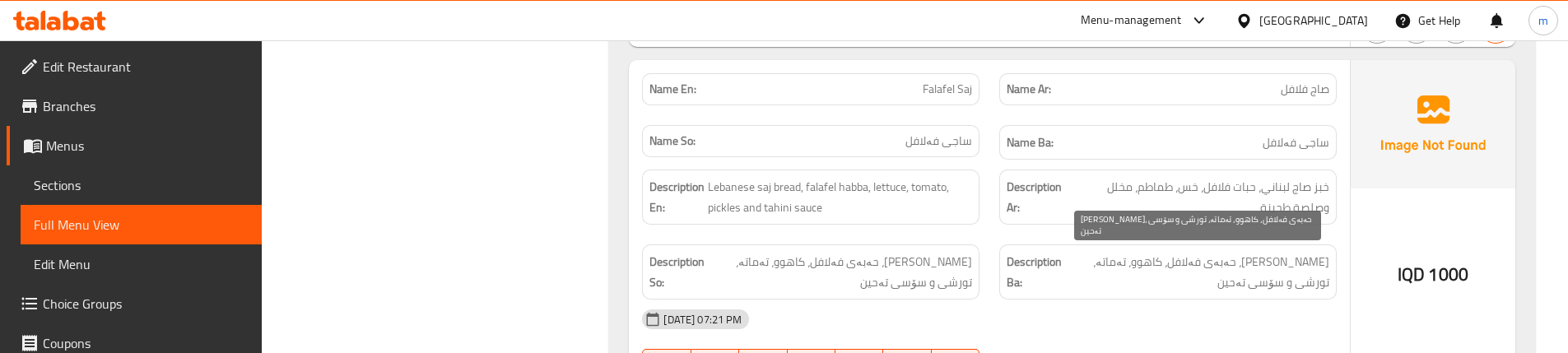
click at [1211, 264] on span "[PERSON_NAME]، حەبەی فەلافل، کاهوو، تەماتە، تورشی و سۆسی تەحین" at bounding box center [1197, 272] width 264 height 40
click at [1210, 263] on span "[PERSON_NAME]، حەبەی فەلافل، کاهوو، تەماتە، تورشی و سۆسی تەحین" at bounding box center [1197, 272] width 264 height 40
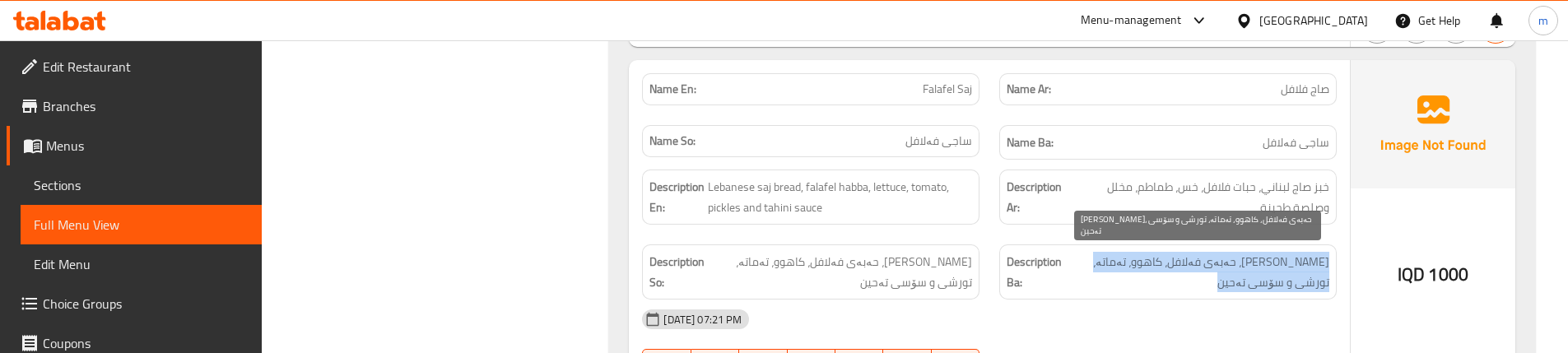
click at [1210, 263] on span "[PERSON_NAME]، حەبەی فەلافل، کاهوو، تەماتە، تورشی و سۆسی تەحین" at bounding box center [1197, 272] width 264 height 40
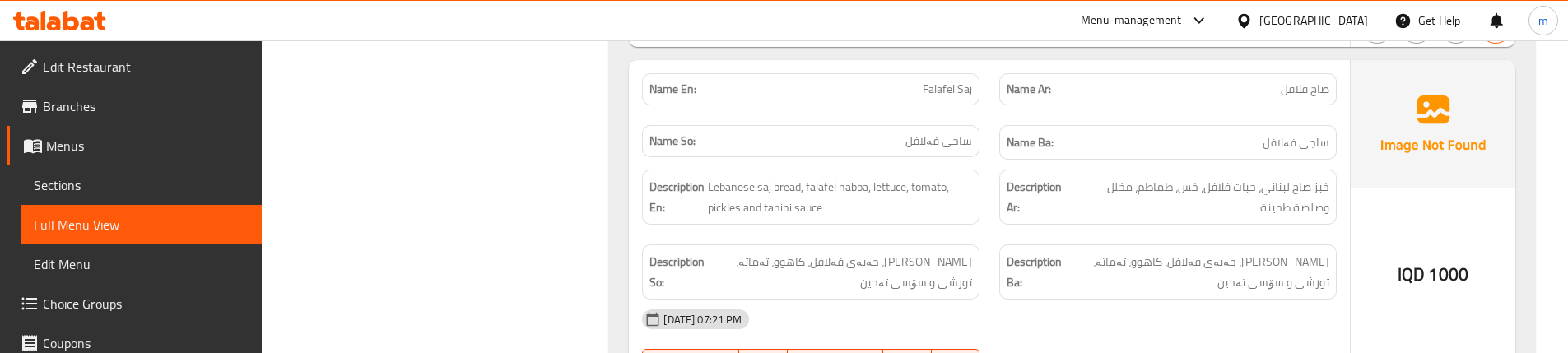
click at [1002, 216] on div "Description Ar: خبز صاج [DEMOGRAPHIC_DATA]، حبات فلافل، خس، طماطم، مخلل وصلصة ط…" at bounding box center [1168, 197] width 338 height 55
click at [1263, 212] on span "خبز صاج لبناني، حبات فلافل، خس، طماطم، مخلل وصلصة طحينة" at bounding box center [1200, 196] width 258 height 40
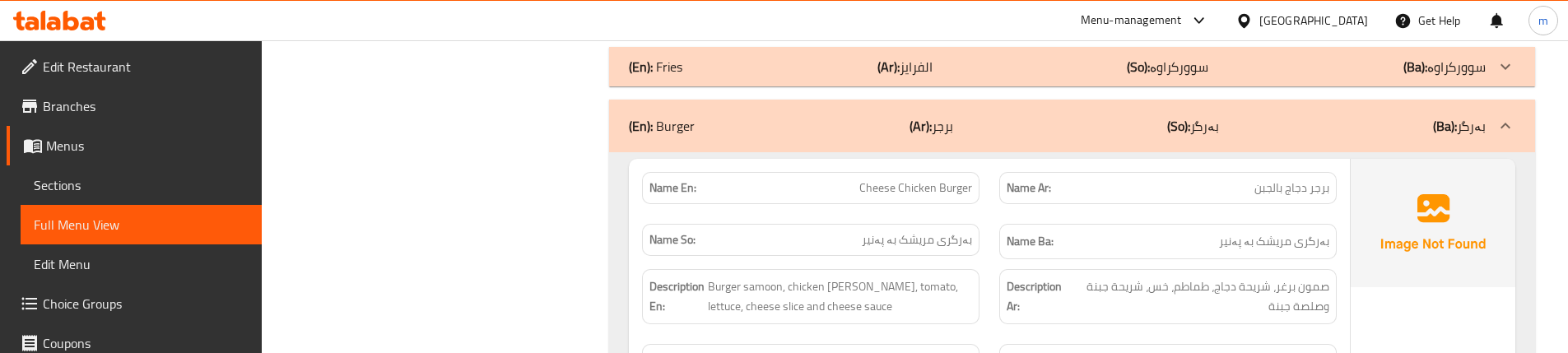
scroll to position [3868, 0]
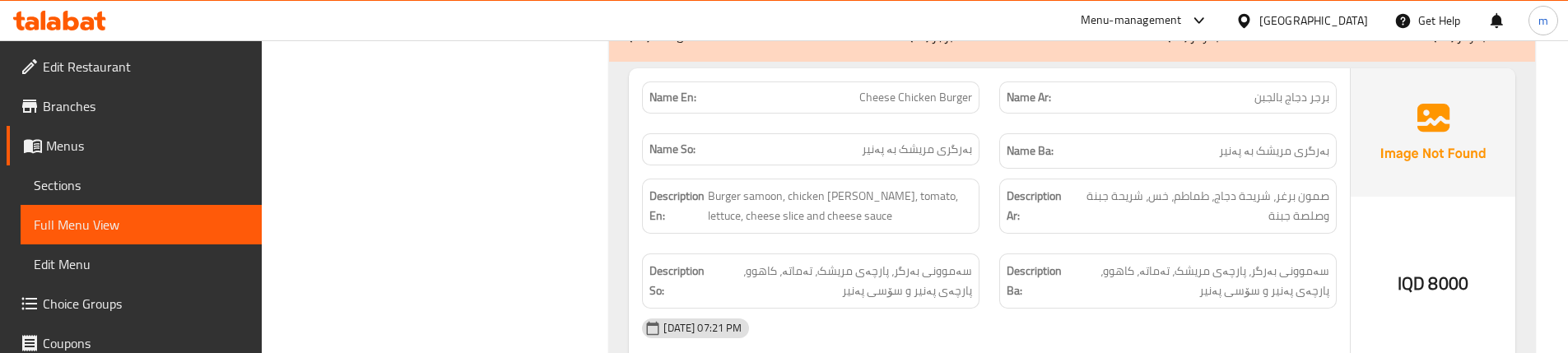
scroll to position [3922, 0]
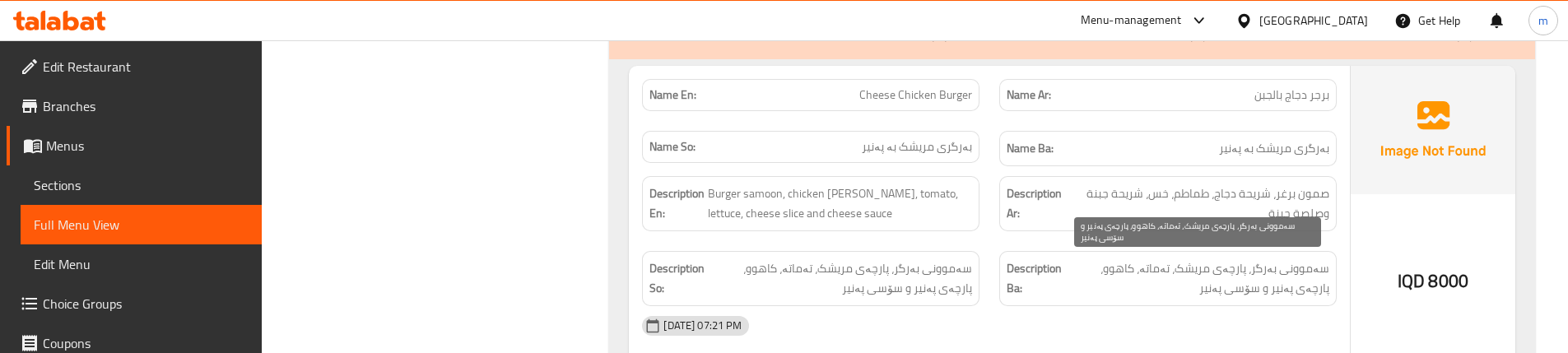
click at [1248, 279] on span "سەموونی بەرگر، پارچەی مریشک، تەماتە، کاهوو، پارچەی پەنیر و سۆسی پەنیر" at bounding box center [1197, 278] width 264 height 40
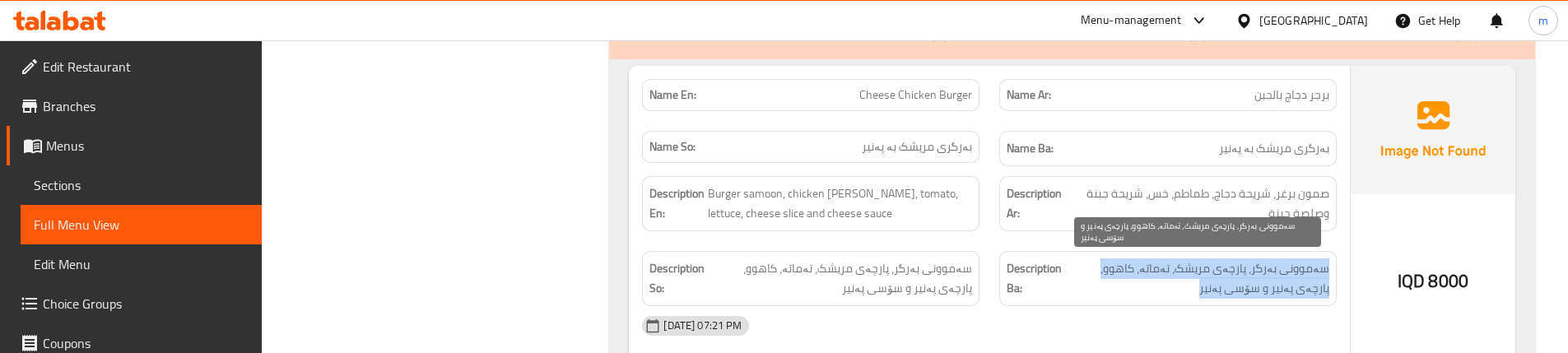
click at [1247, 281] on span "سەموونی بەرگر، پارچەی مریشک، تەماتە، کاهوو، پارچەی پەنیر و سۆسی پەنیر" at bounding box center [1197, 278] width 264 height 40
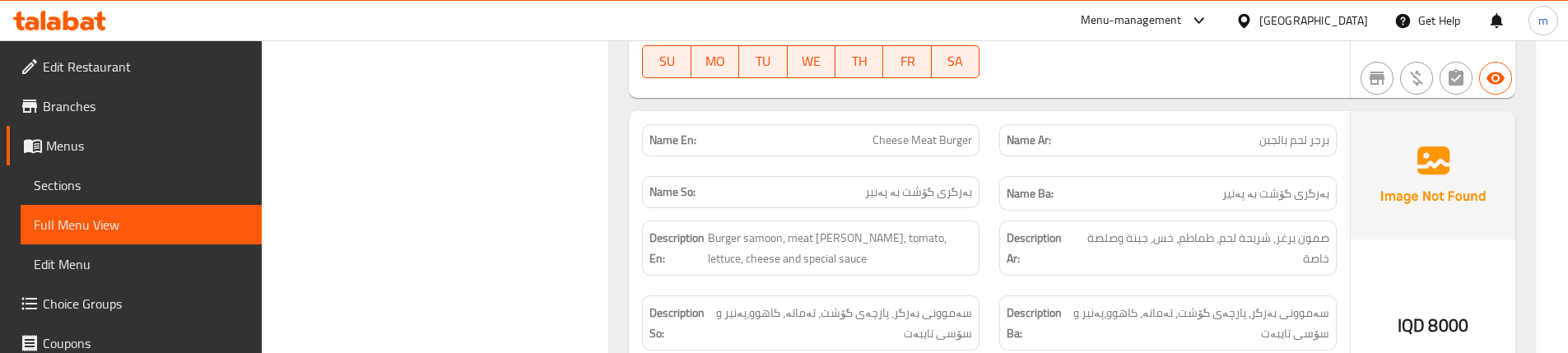
scroll to position [4251, 0]
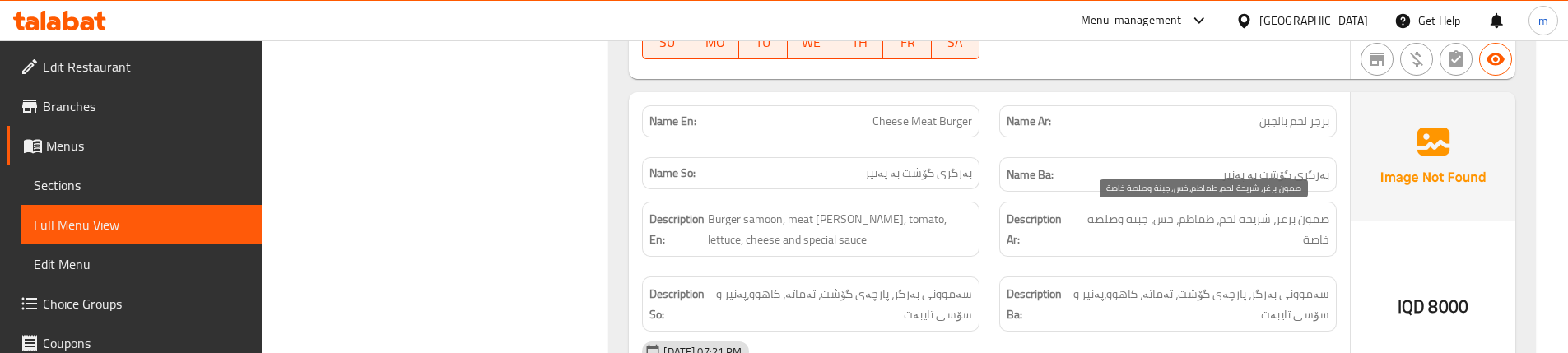
click at [1178, 224] on span "صمون برغر، شريحة لحم، طماطم، خس، جبنة وصلصة خاصة" at bounding box center [1203, 229] width 253 height 40
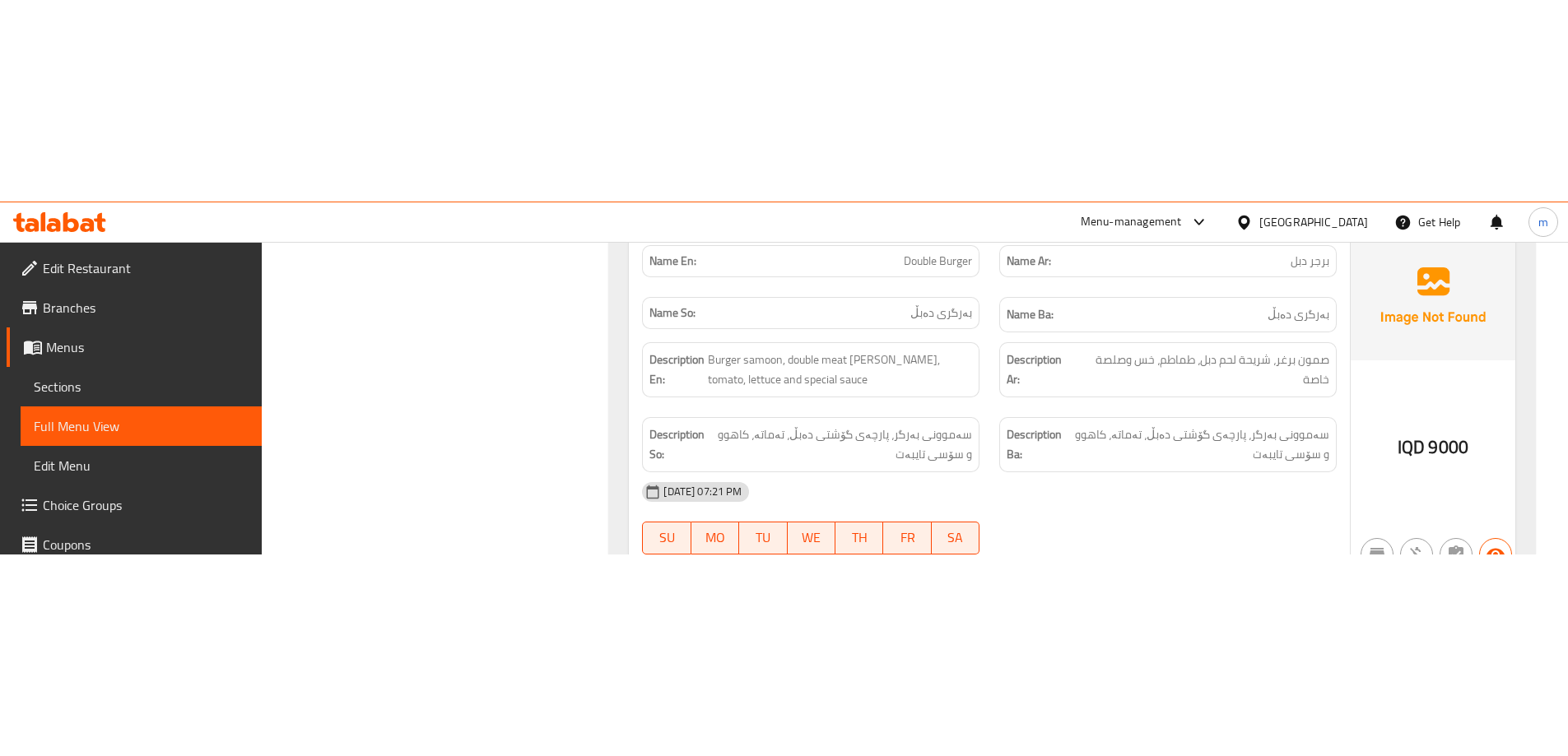
scroll to position [4473, 0]
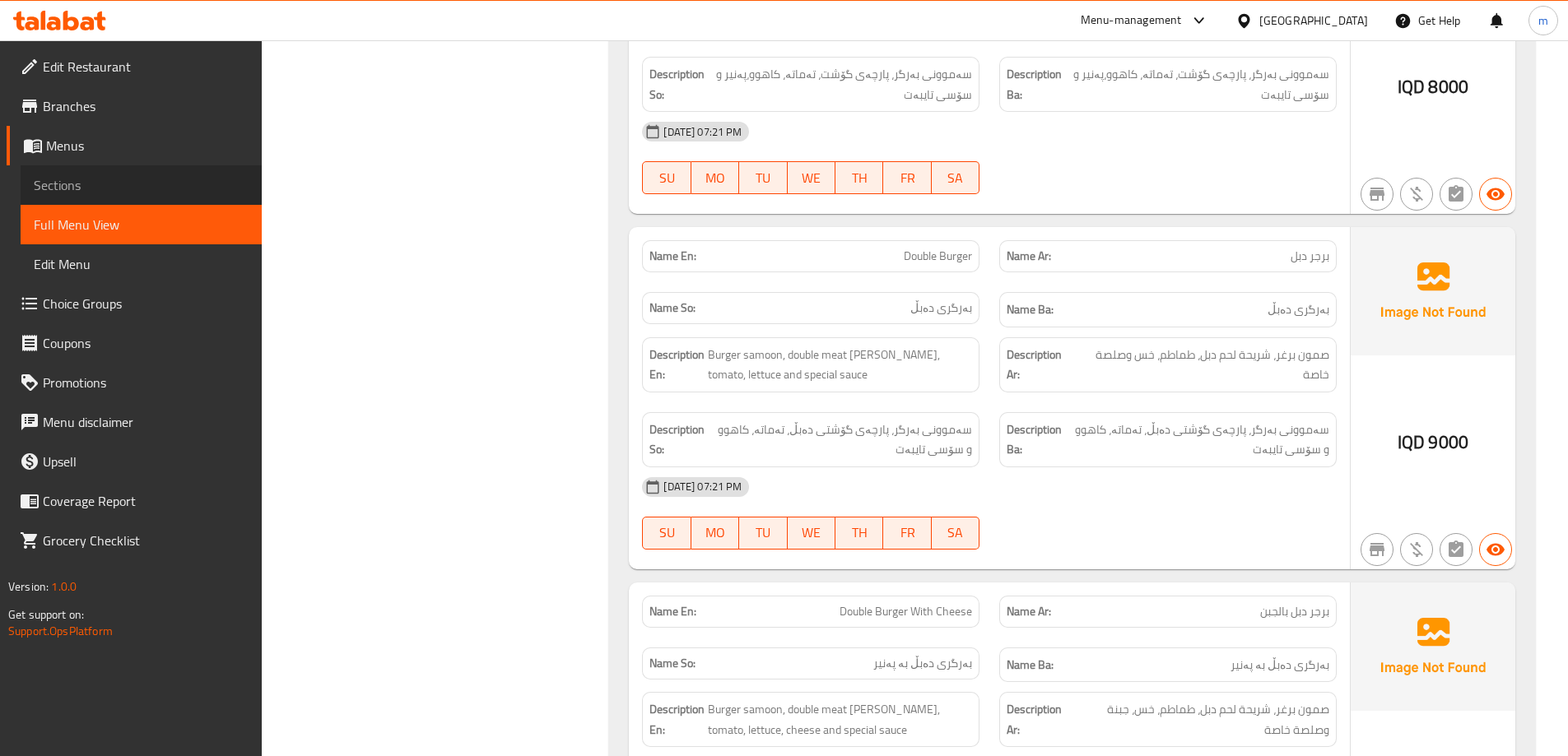
click at [109, 189] on span "Sections" at bounding box center [141, 185] width 215 height 20
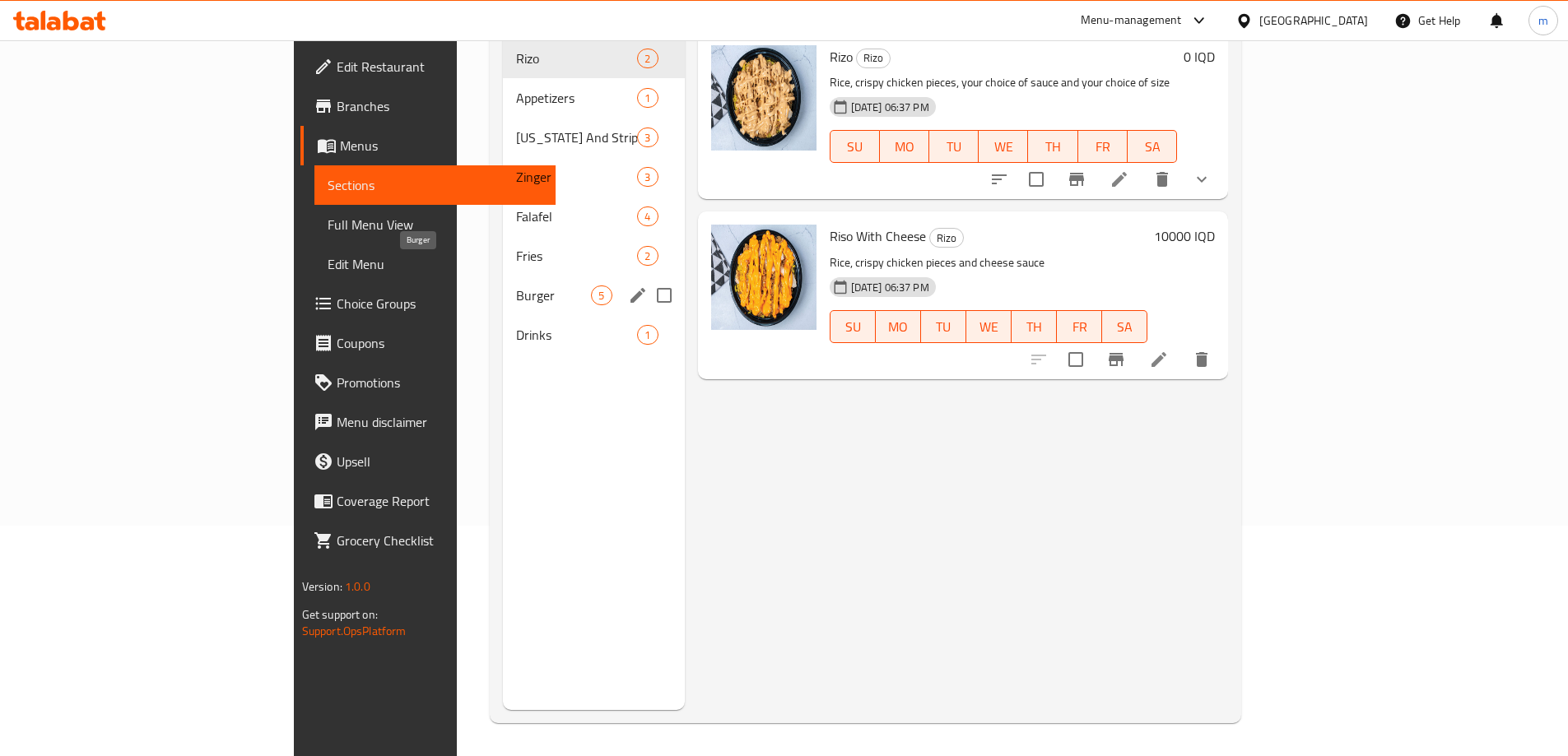
click at [516, 285] on span "Burger" at bounding box center [553, 295] width 75 height 20
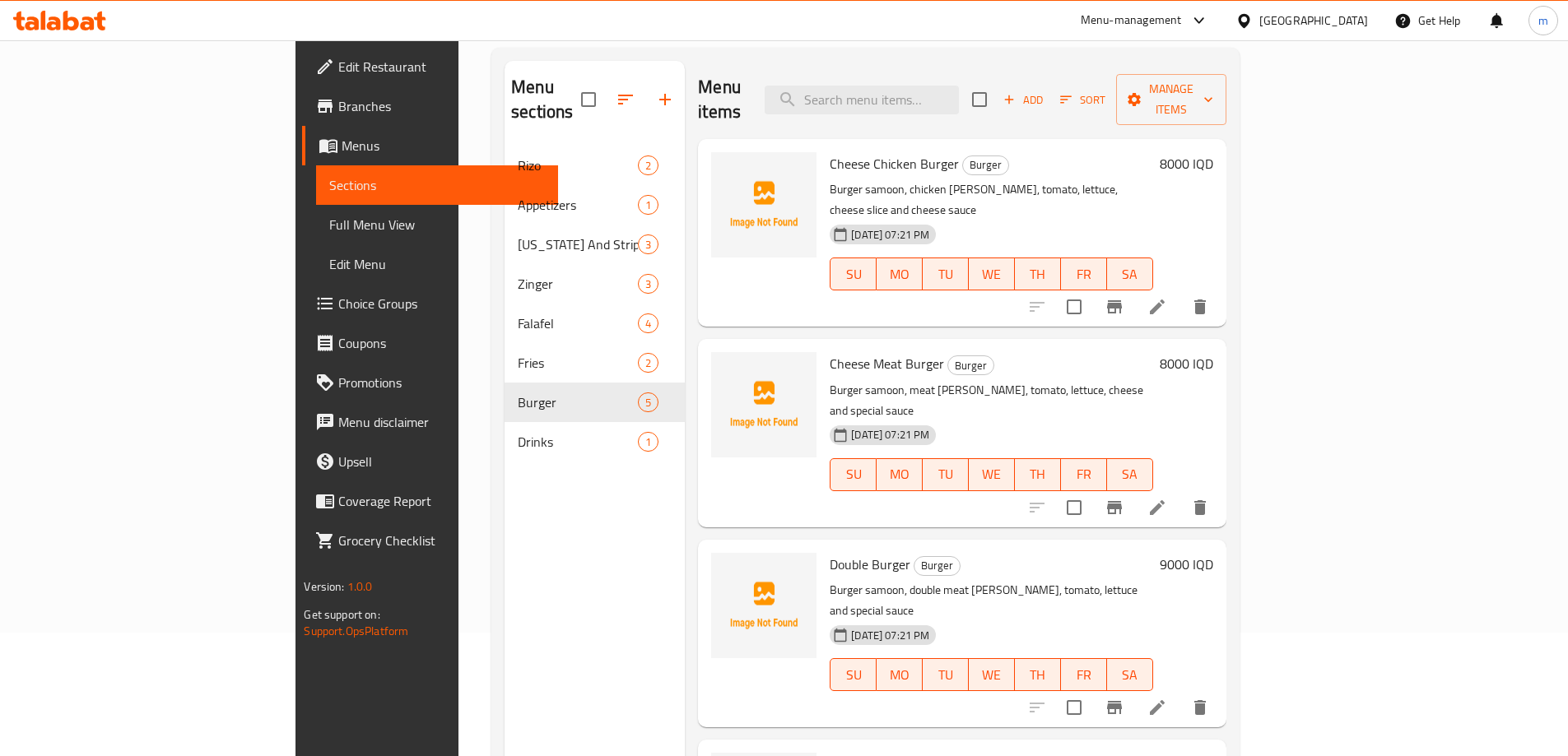
scroll to position [121, 0]
click at [1181, 295] on li at bounding box center [1157, 309] width 46 height 30
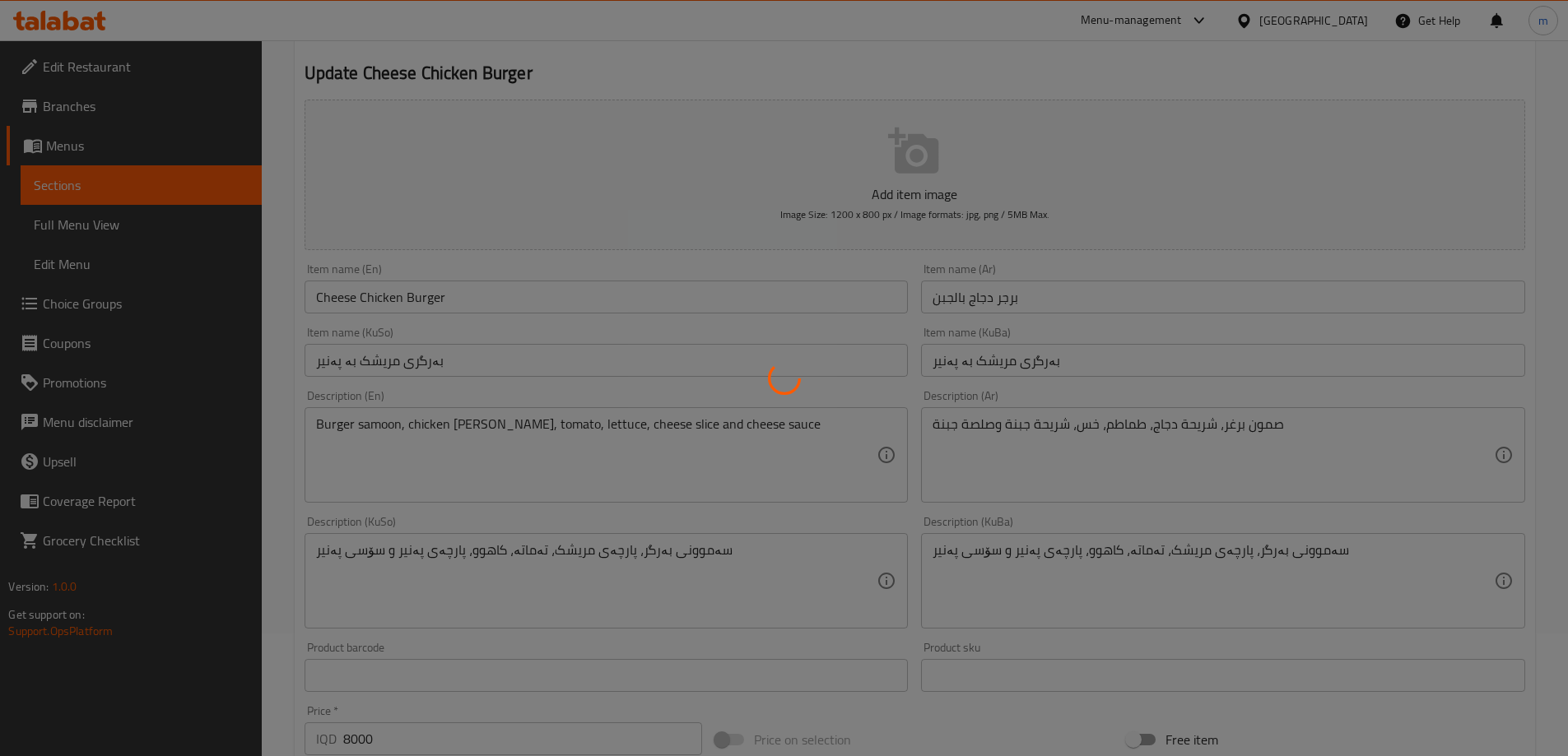
scroll to position [329, 0]
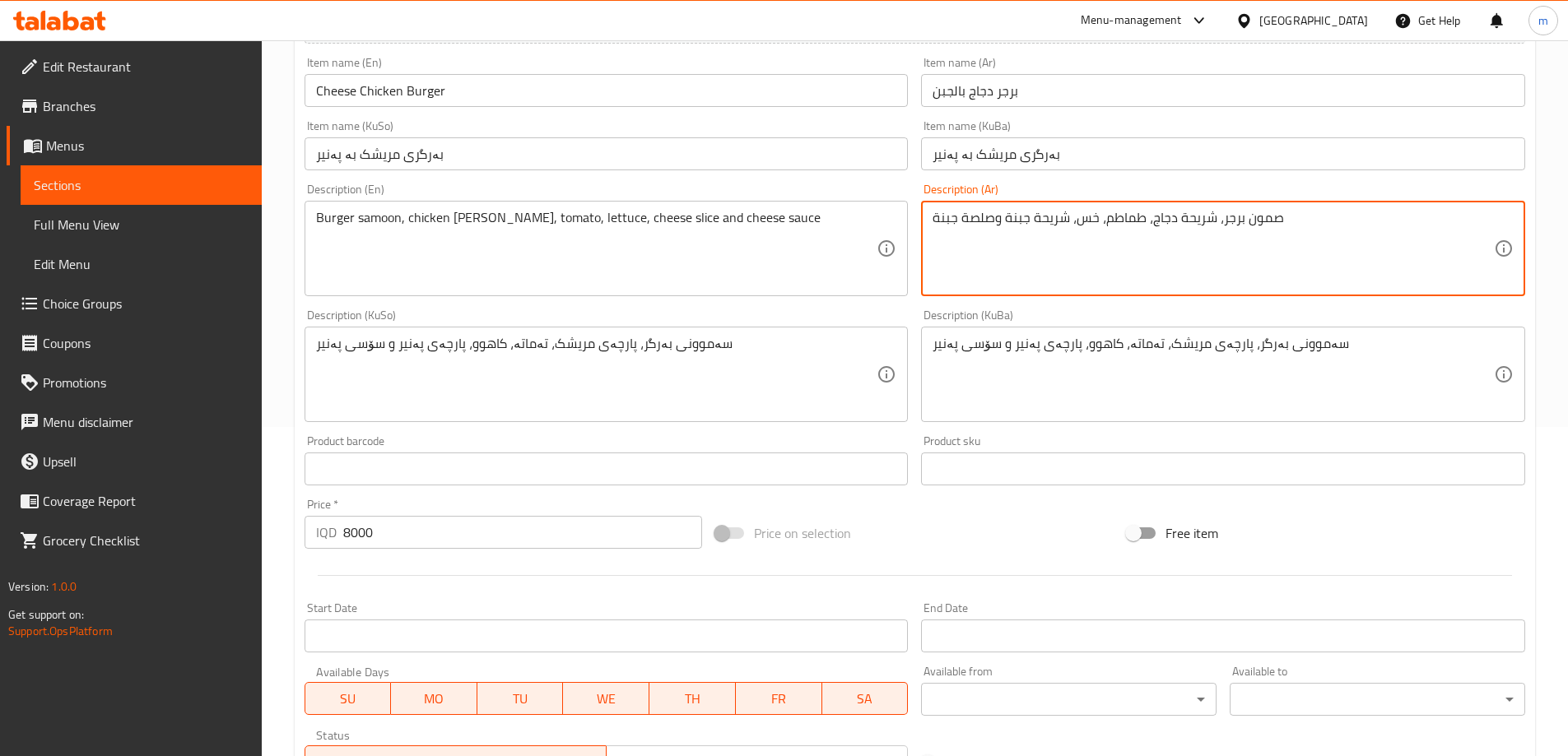
click at [1228, 218] on textarea "صمون برجر، شريحة دجاج، طماطم، خس، شريحة جبنة وصلصة جبنة" at bounding box center [1213, 249] width 562 height 78
click at [1228, 219] on textarea "صمون برجر، شريحة دجاج، طماطم، خس، شريحة جبنة وصلصة جبنة" at bounding box center [1213, 249] width 562 height 78
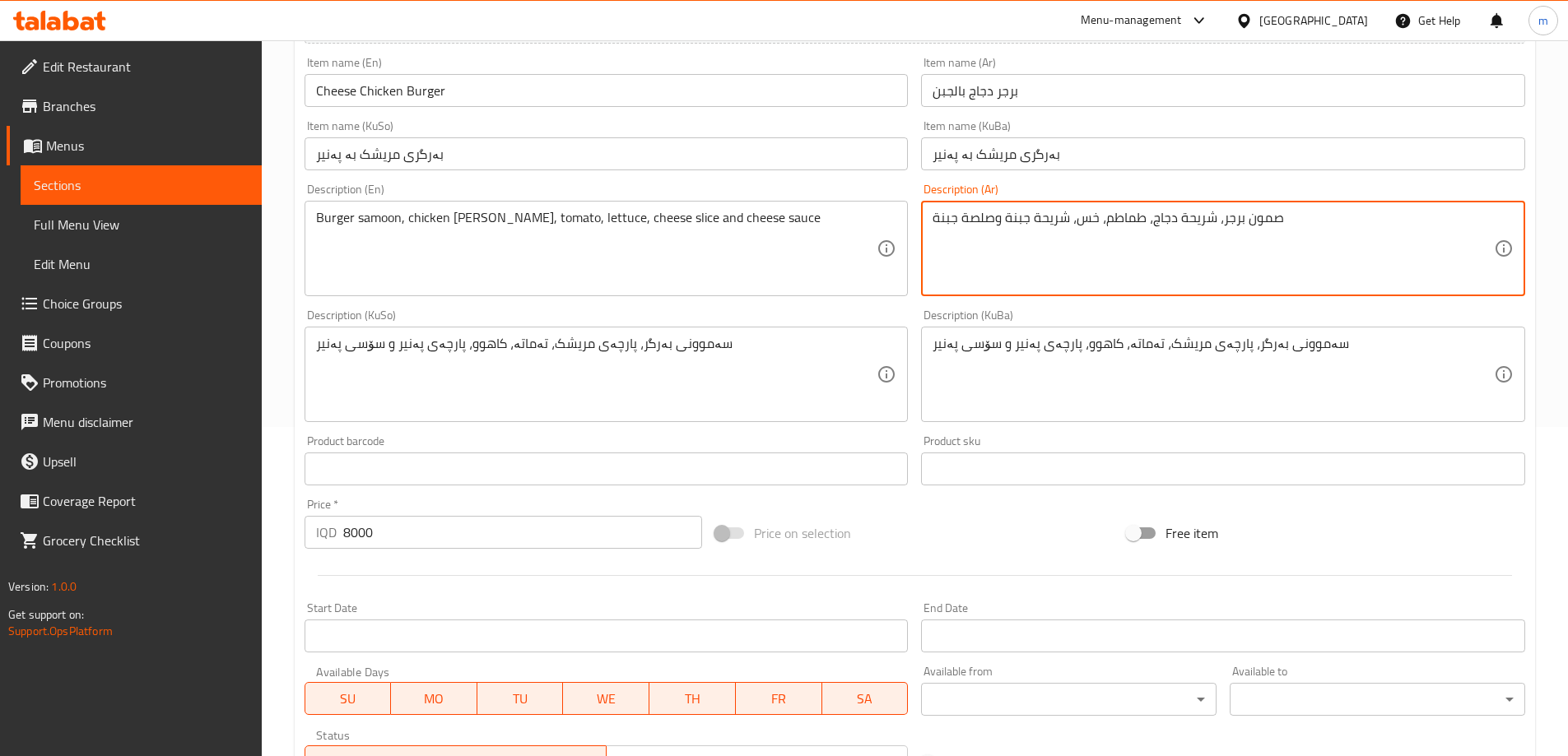
type textarea "صمون برجر، شريحة دجاج، طماطم، خس، شريحة جبنة وصلصة جبنة"
click at [922, 315] on div "Description (KuBa) سەموونی بەرگر، پارچەی مریشک، تەماتە، کاهوو، پارچەی پەنیر و س…" at bounding box center [1223, 366] width 604 height 113
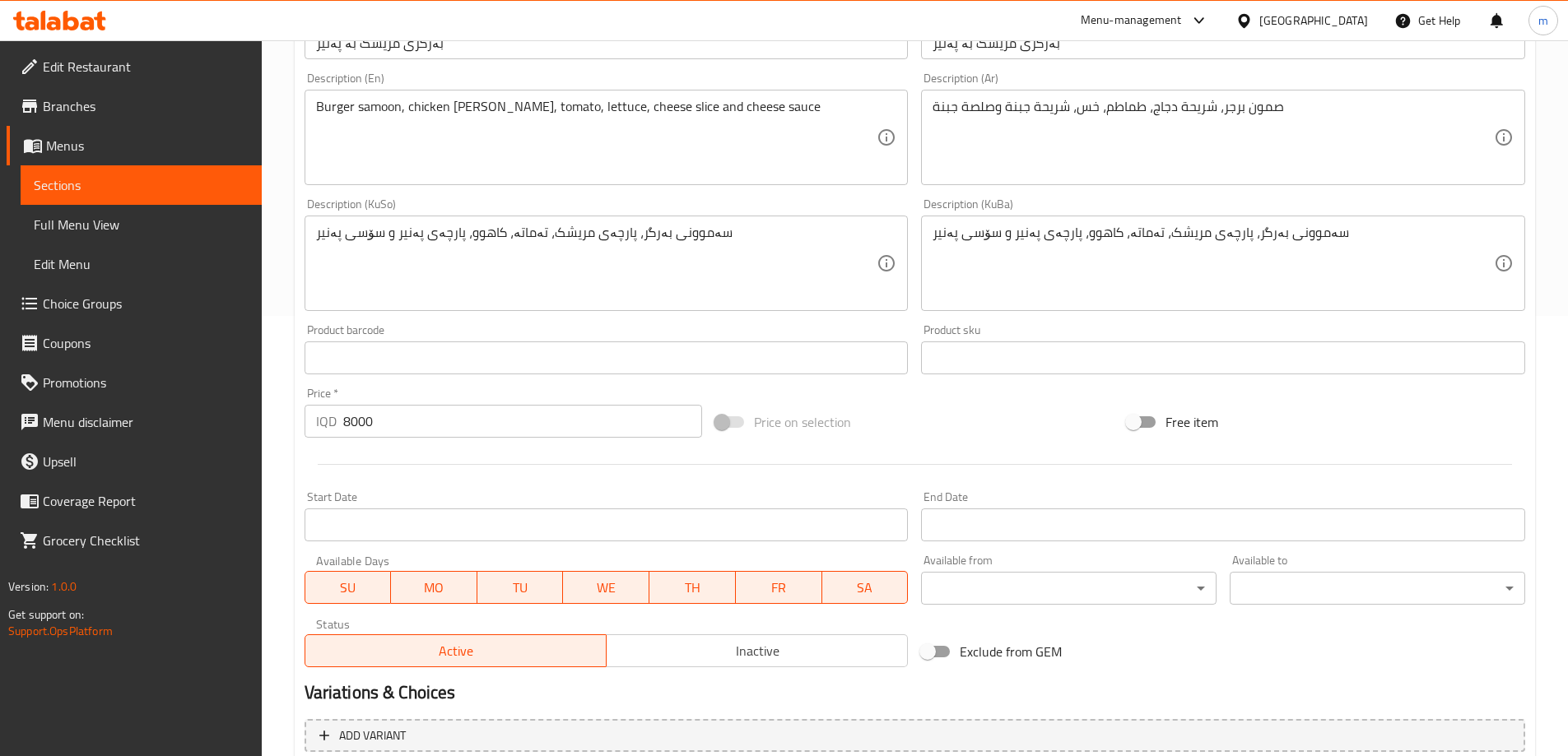
scroll to position [596, 0]
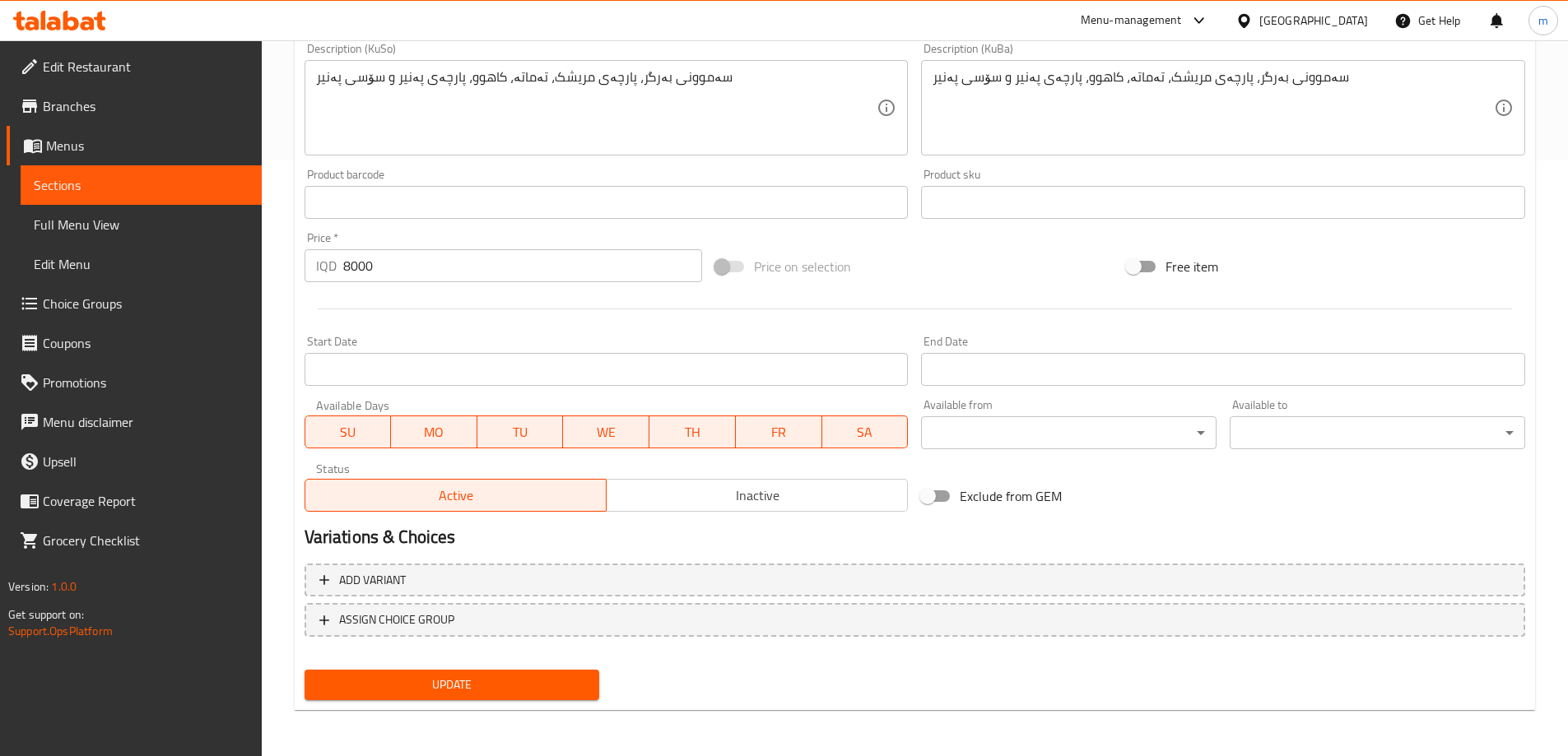
click at [418, 678] on span "Update" at bounding box center [453, 685] width 269 height 21
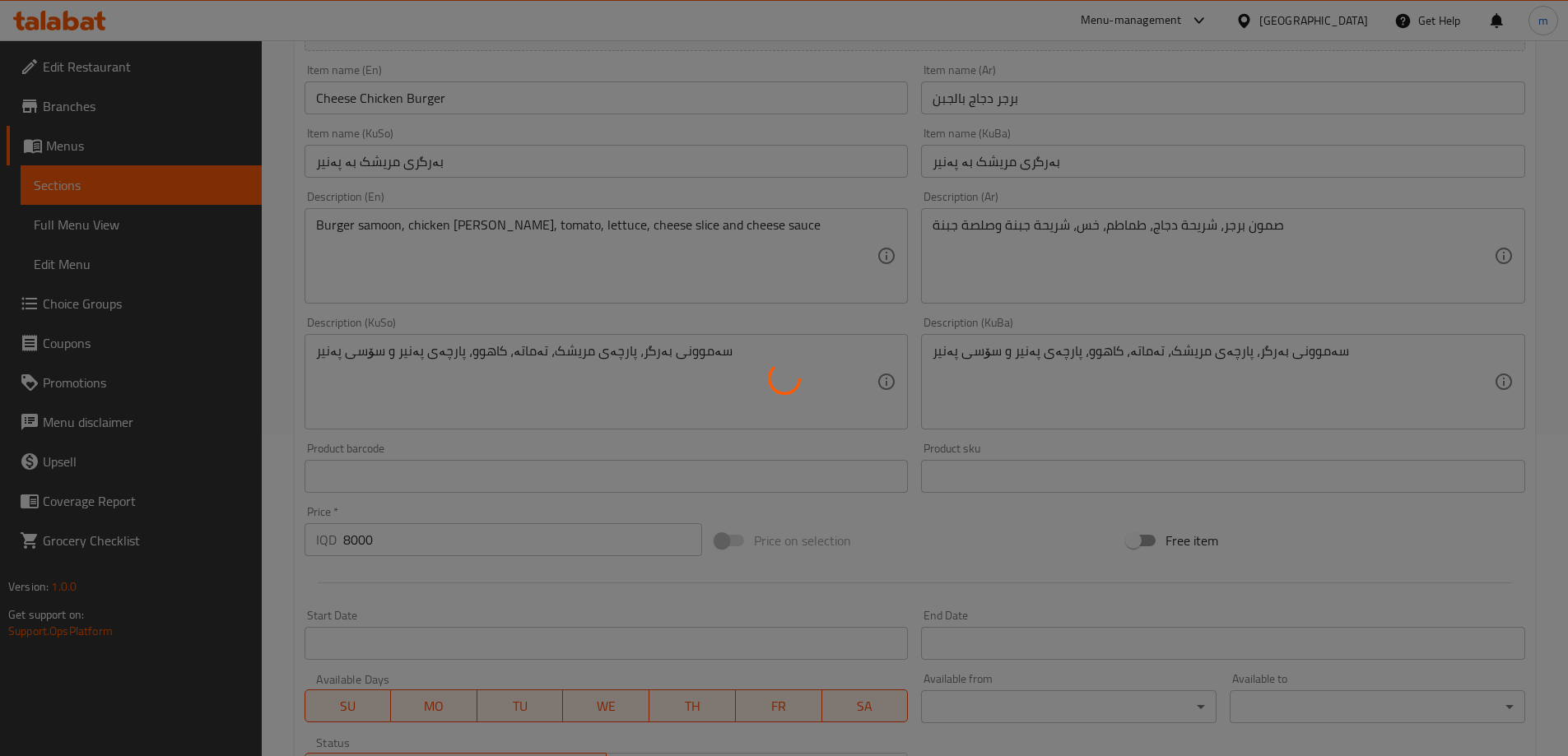
scroll to position [0, 0]
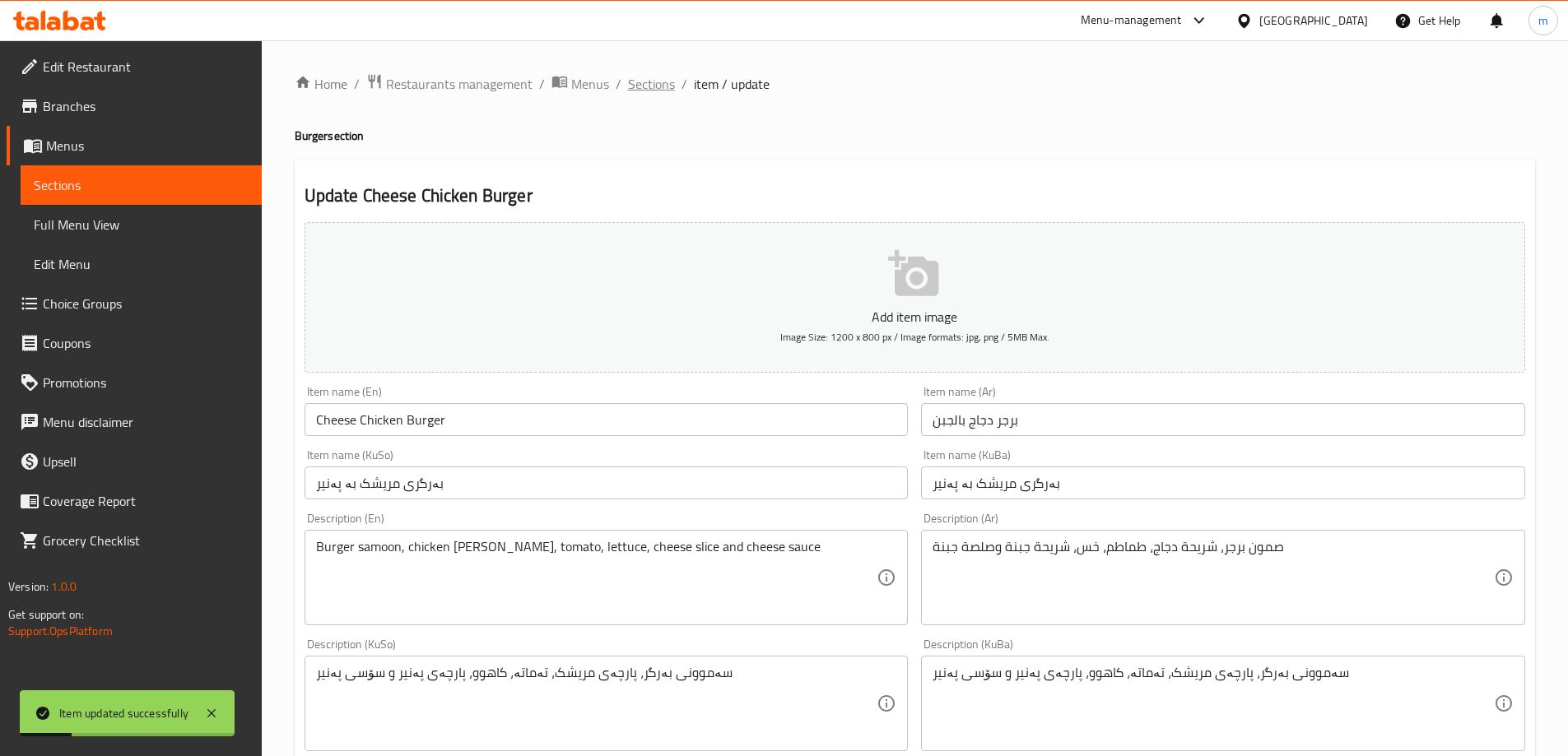
click at [647, 87] on span "Sections" at bounding box center [652, 83] width 47 height 20
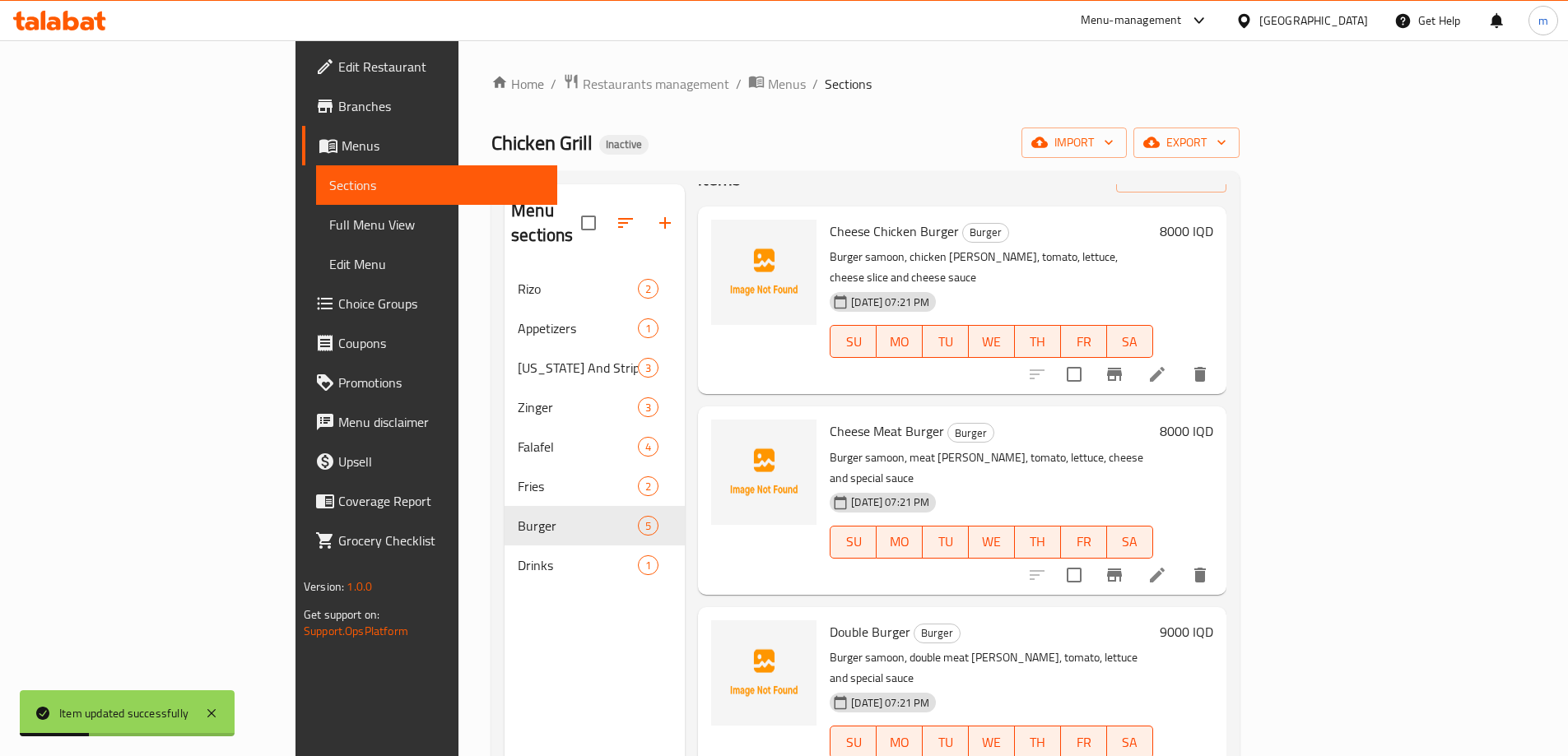
scroll to position [110, 0]
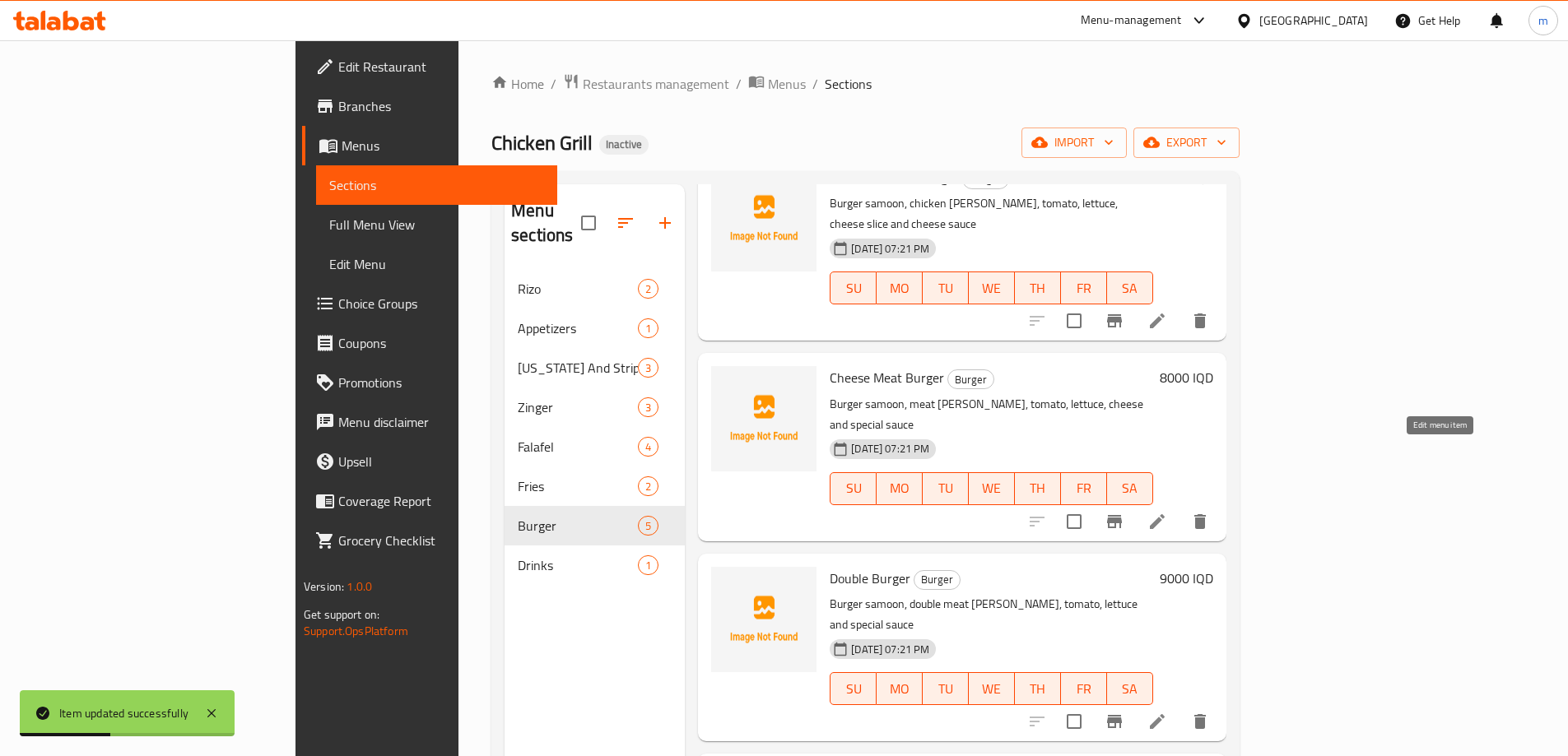
click at [1165, 514] on icon at bounding box center [1156, 521] width 15 height 15
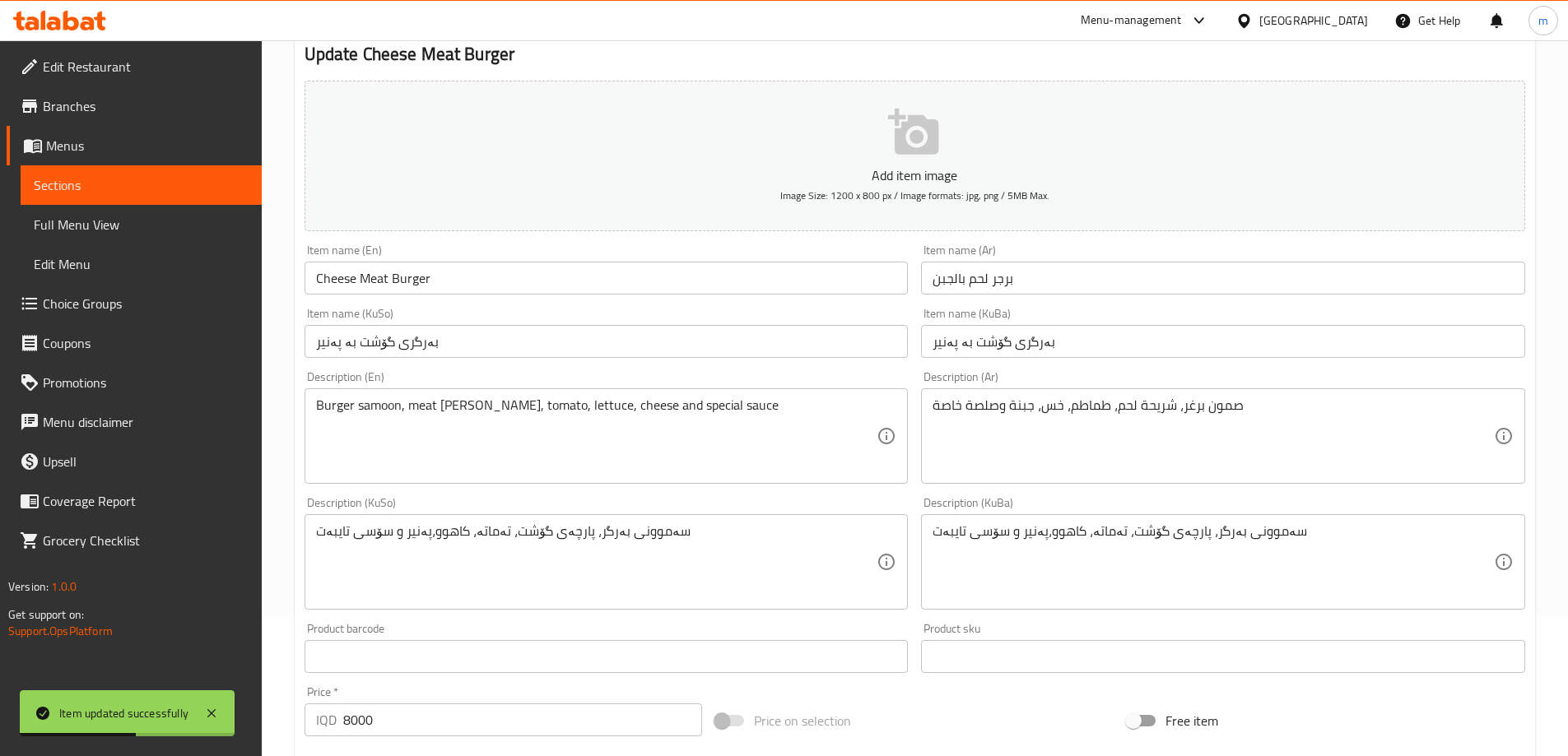
scroll to position [165, 0]
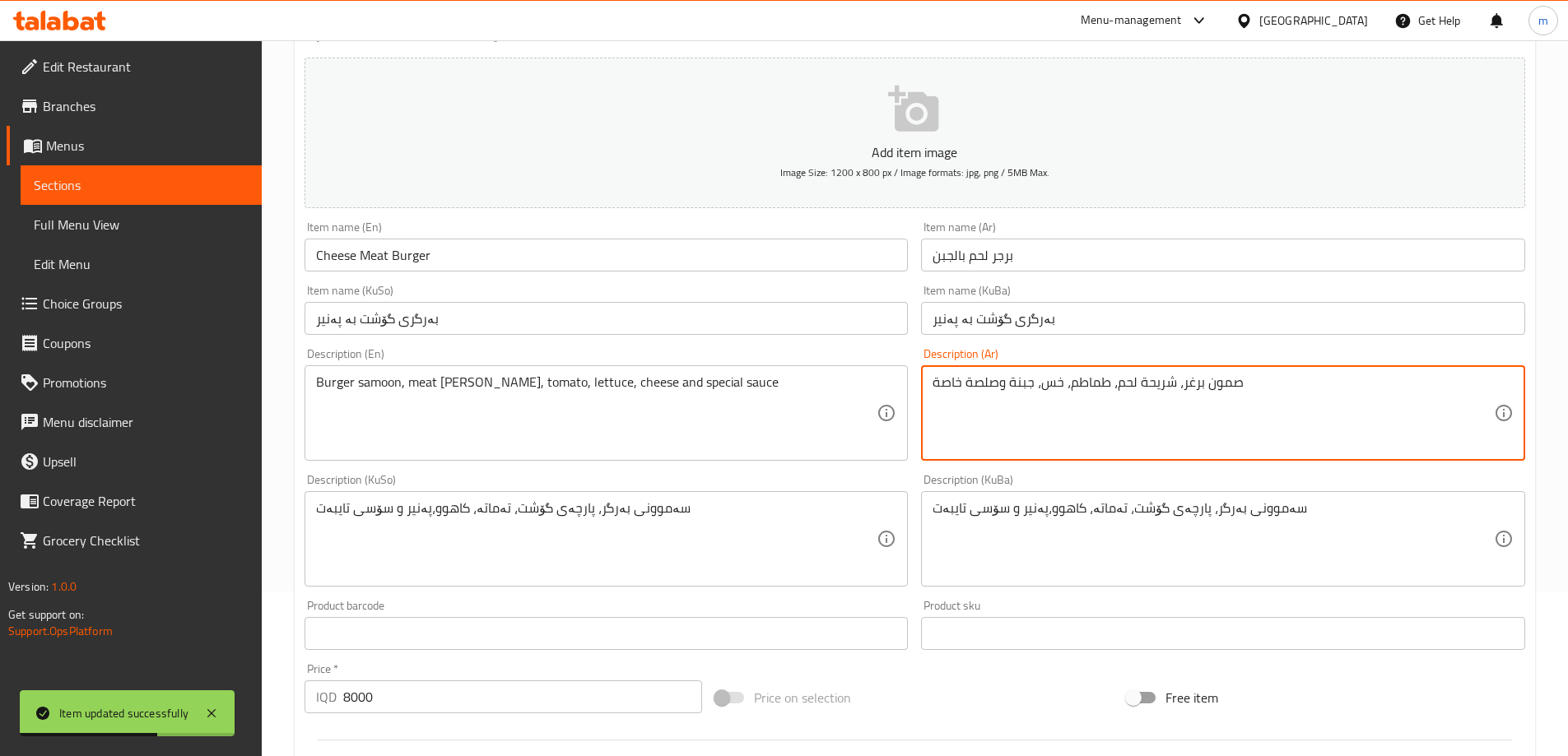
click at [1187, 381] on textarea "صمون برغر، شريحة لحم، طماطم، خس، جبنة وصلصة خاصة" at bounding box center [1213, 413] width 562 height 78
paste textarea
type textarea "صمون برجر، شريحة لحم، طماطم، خس، جبنة وصلصة خاصة"
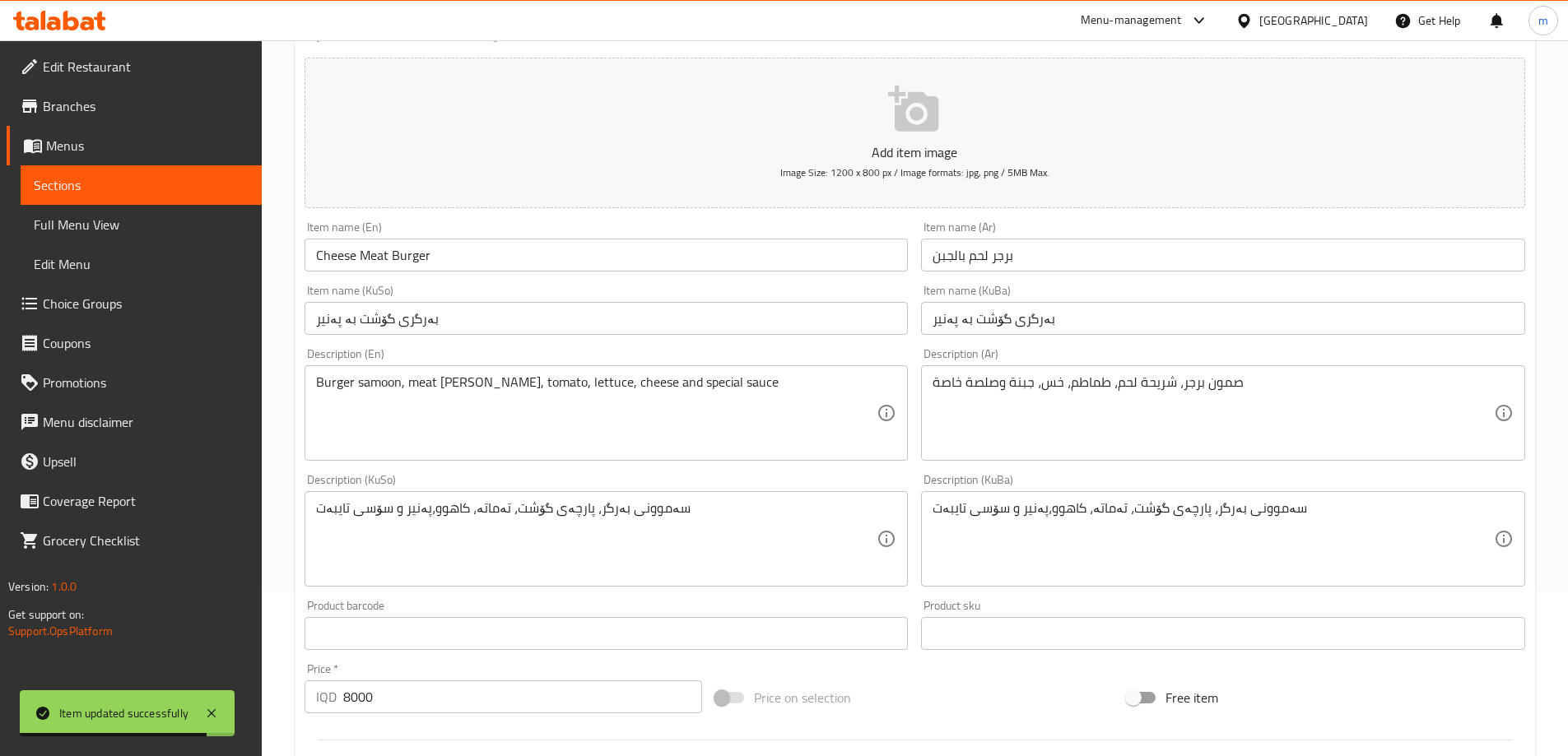
click at [900, 353] on div "Description (En) Burger samoon, meat [PERSON_NAME], tomato, lettuce, cheese and…" at bounding box center [606, 405] width 604 height 113
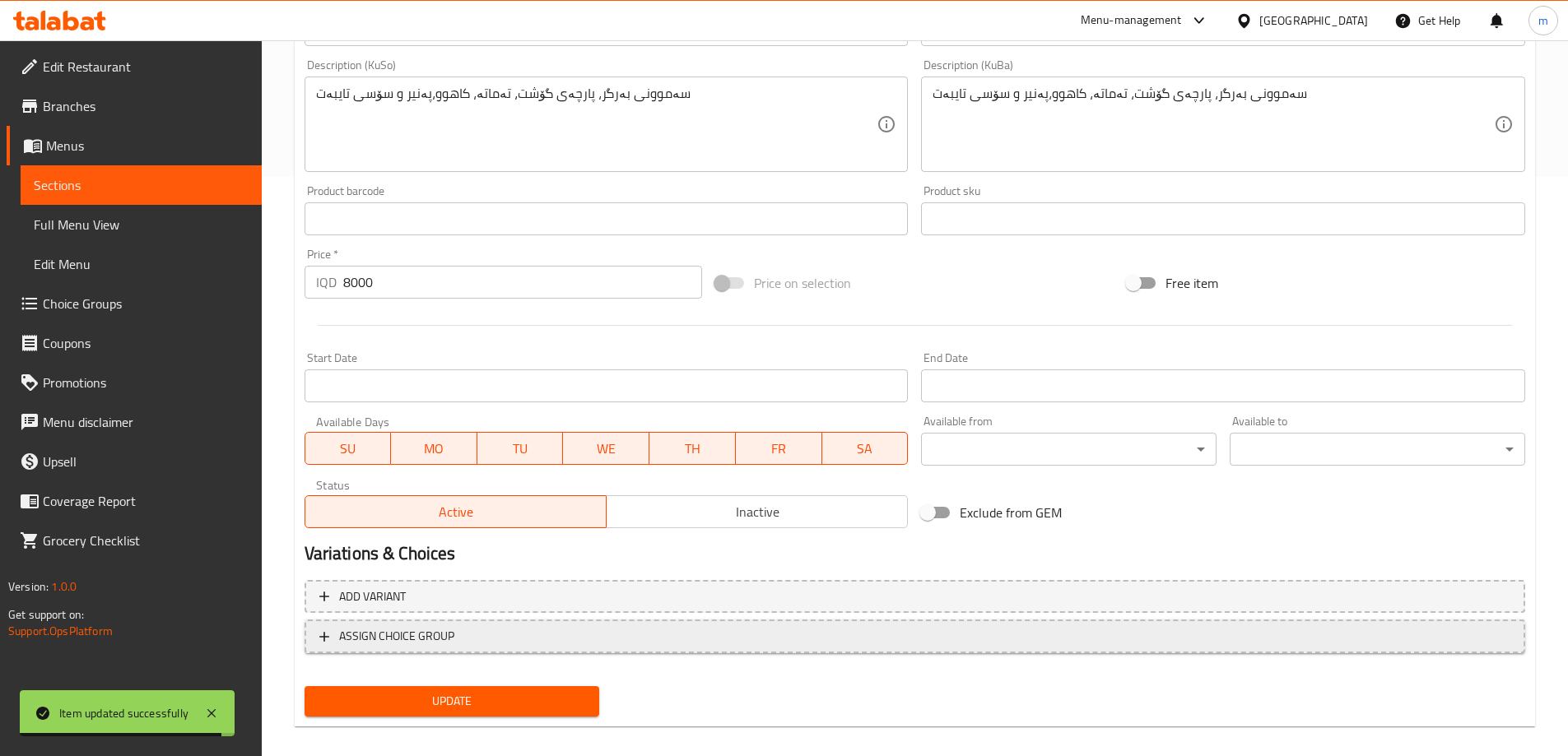
scroll to position [596, 0]
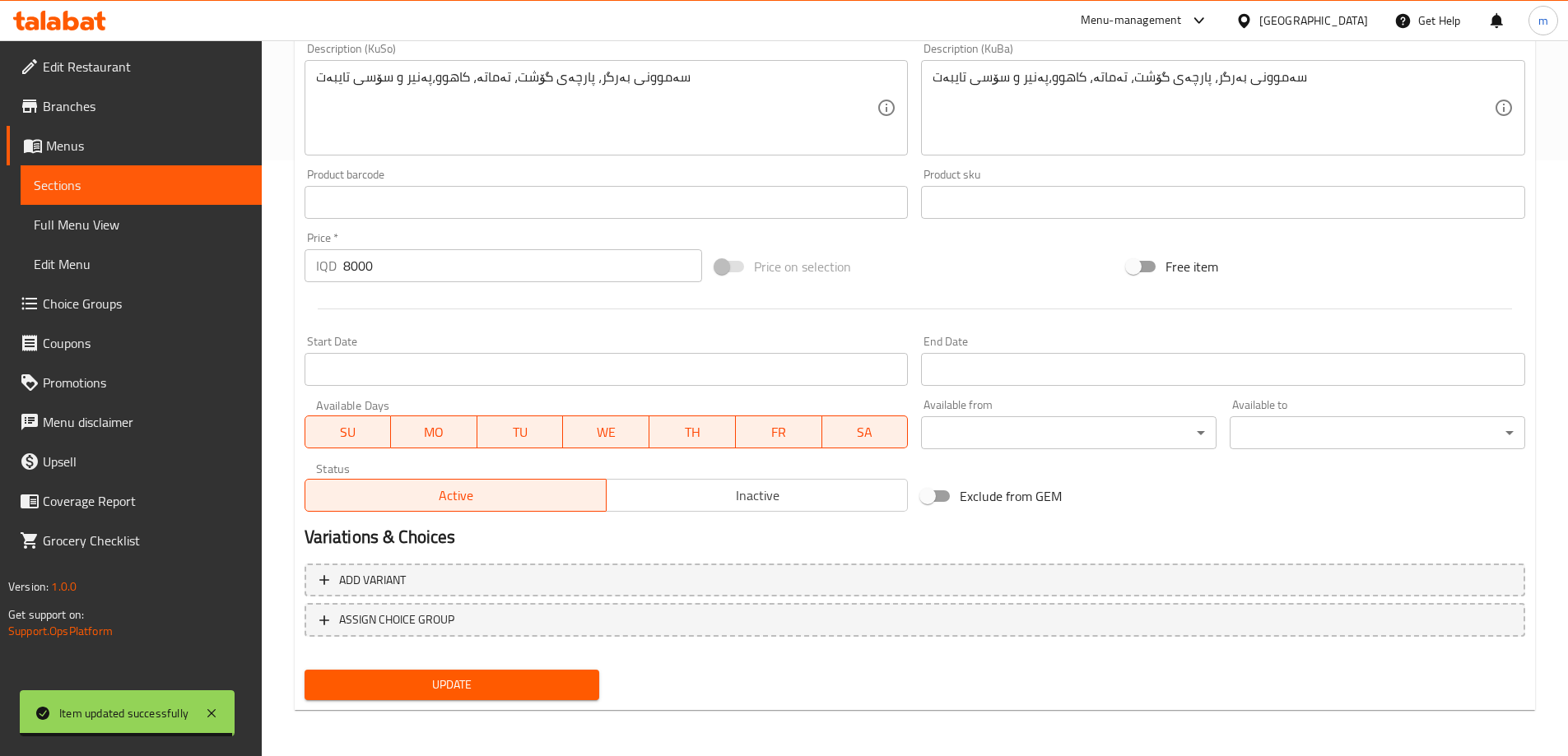
drag, startPoint x: 424, startPoint y: 674, endPoint x: 436, endPoint y: 665, distance: 15.0
click at [425, 675] on button "Update" at bounding box center [452, 686] width 296 height 31
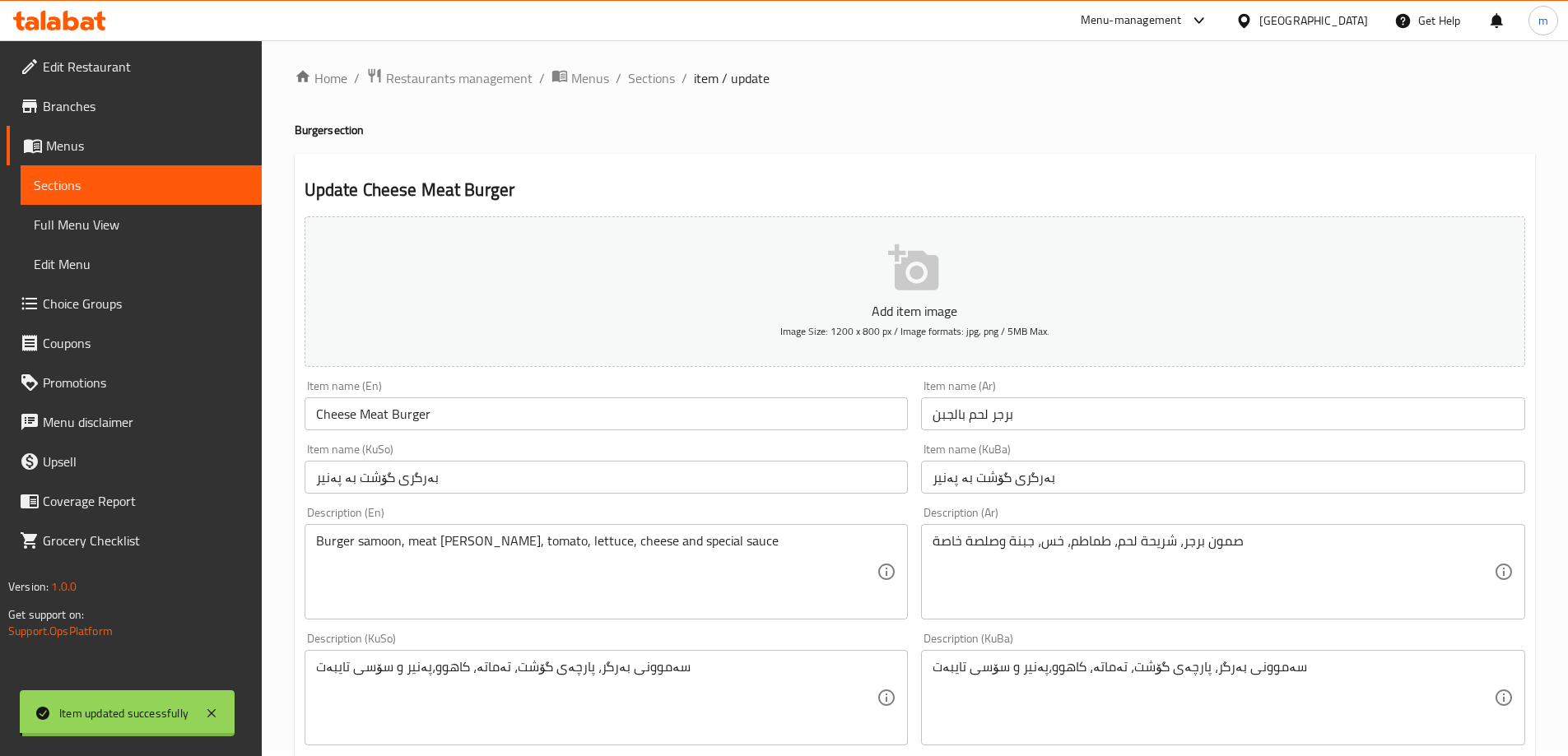
scroll to position [0, 0]
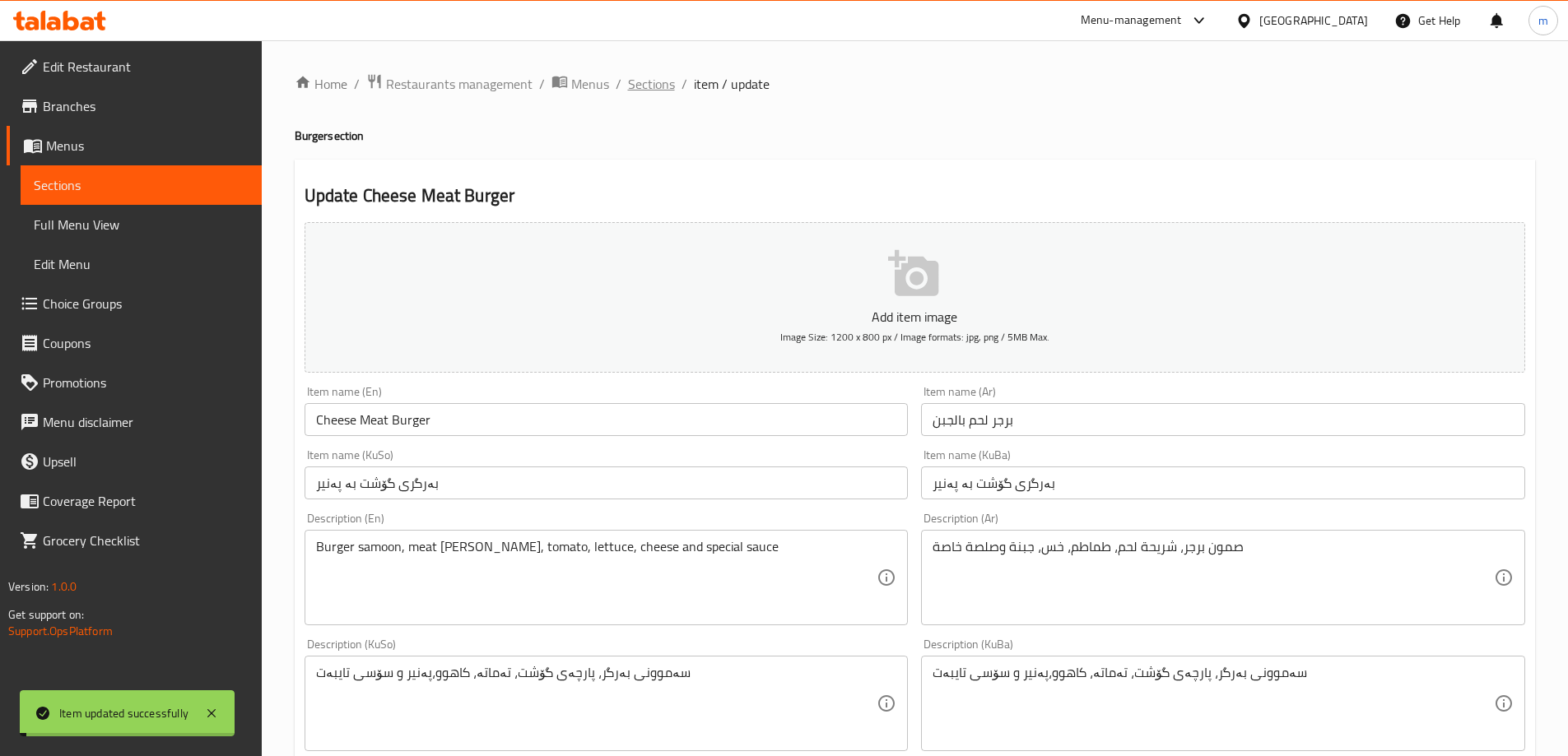
click at [650, 93] on span "Sections" at bounding box center [652, 83] width 47 height 20
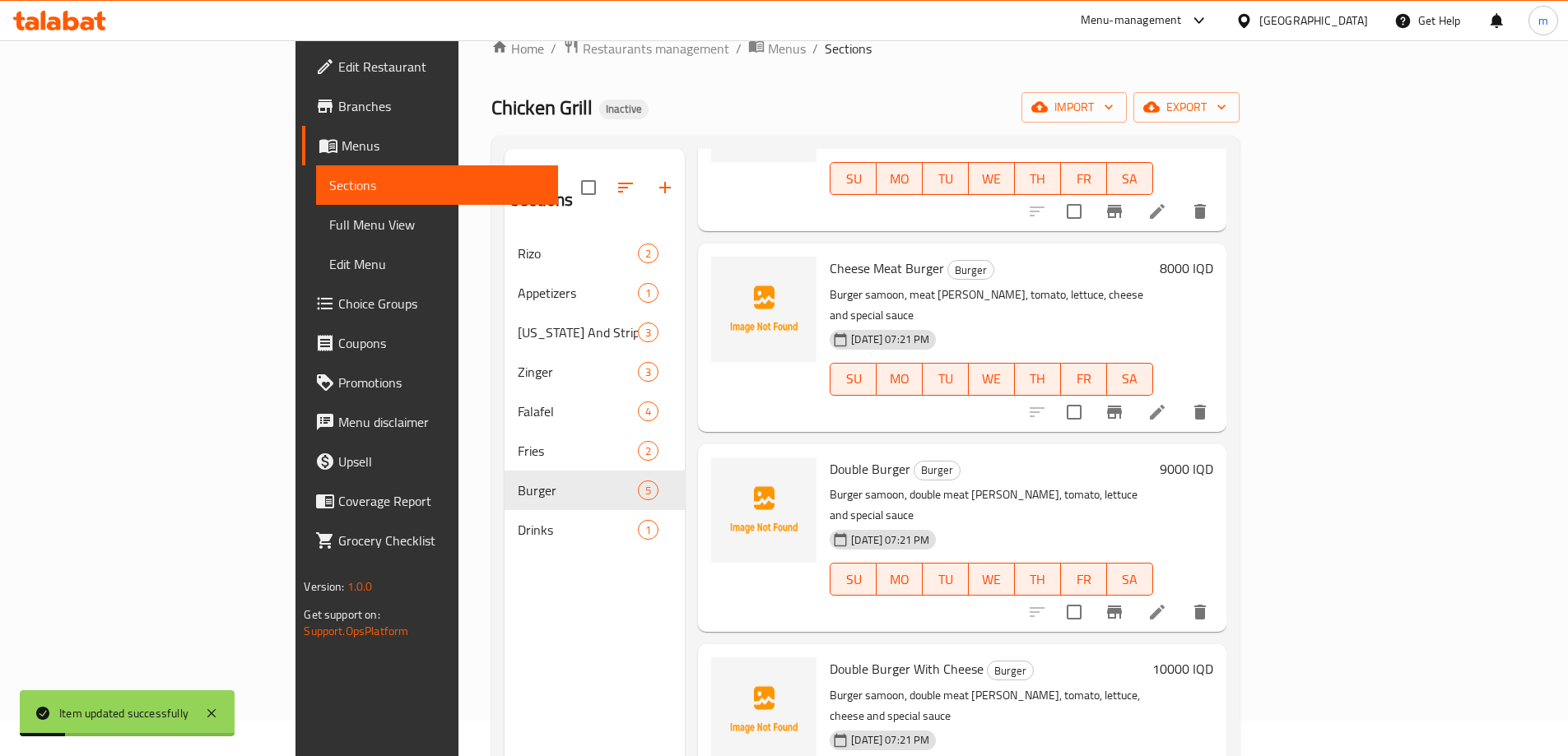
scroll to position [55, 0]
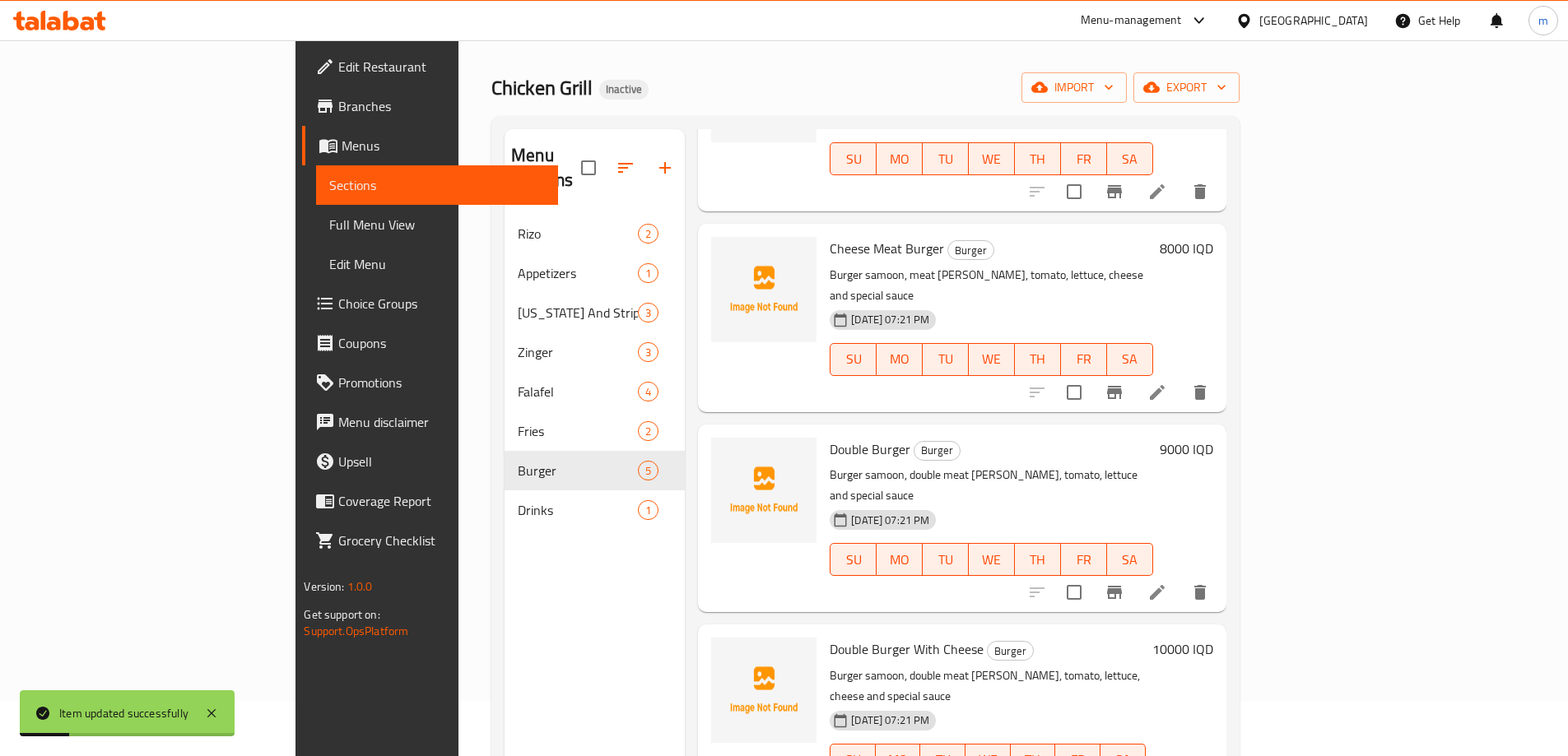
click at [1181, 578] on li at bounding box center [1157, 592] width 46 height 30
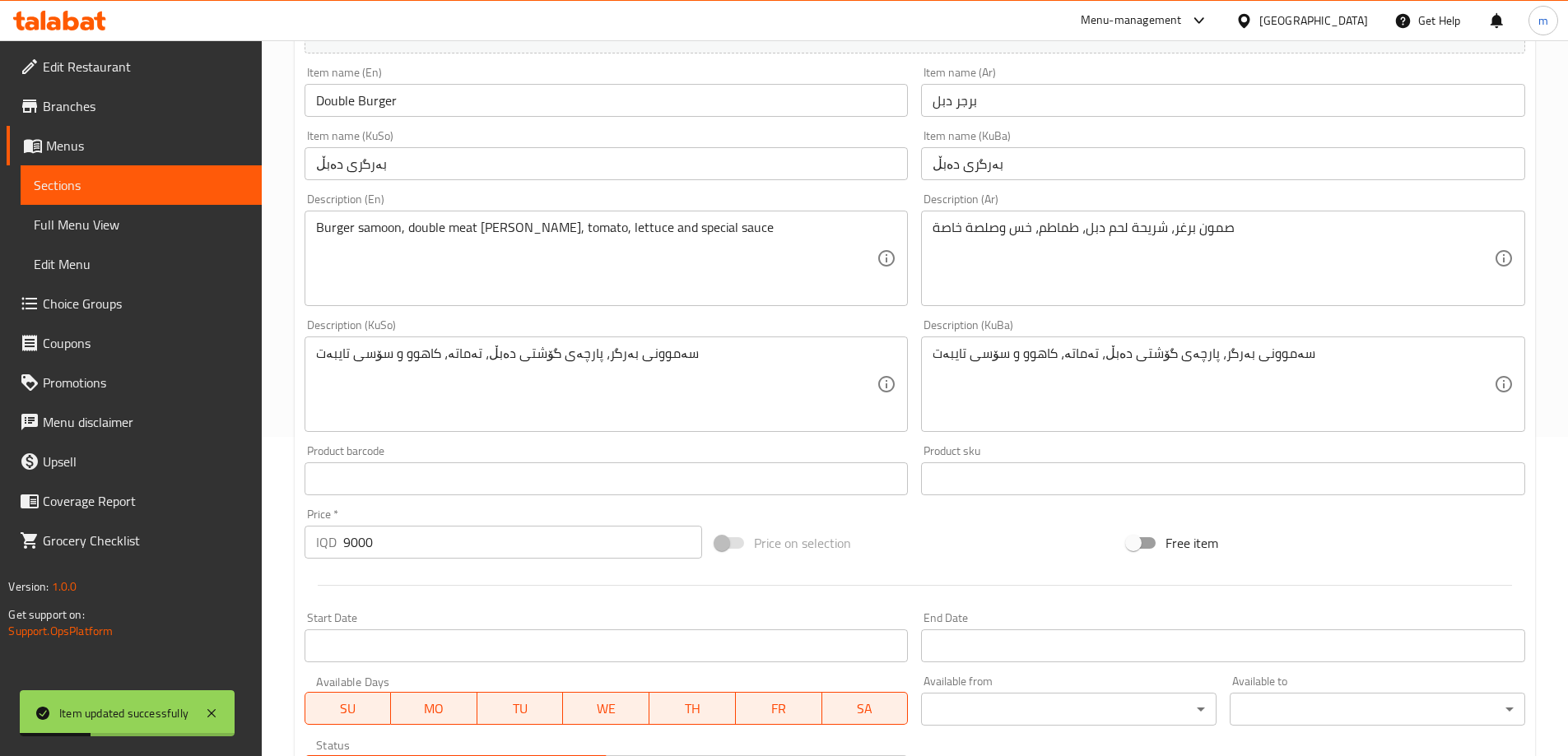
scroll to position [329, 0]
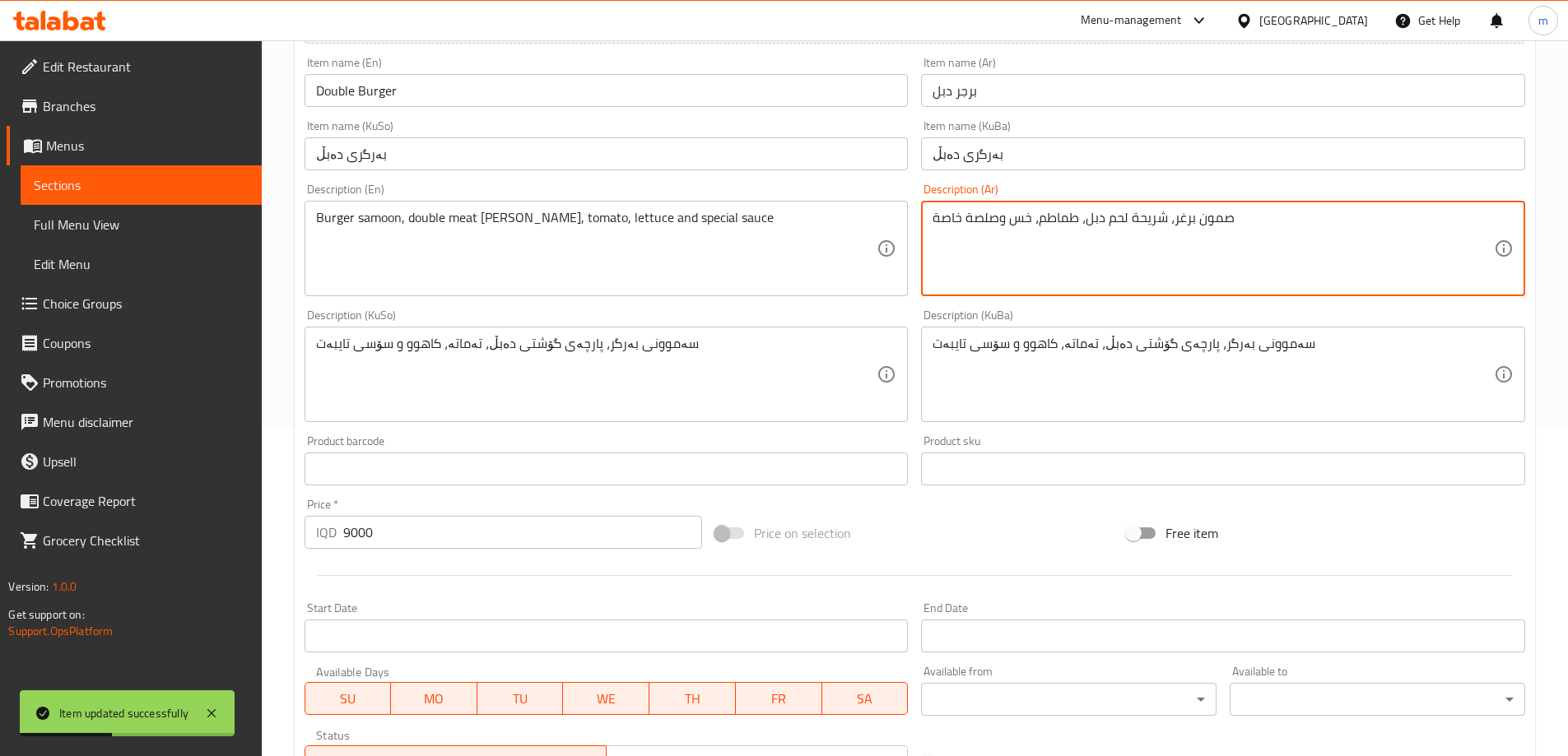
click at [1187, 213] on textarea "صمون برغر، شريحة لحم دبل، طماطم، خس وصلصة خاصة" at bounding box center [1213, 249] width 562 height 78
paste textarea
type textarea "صمون برجر، شريحة لحم دبل، طماطم، خس وصلصة خاصة"
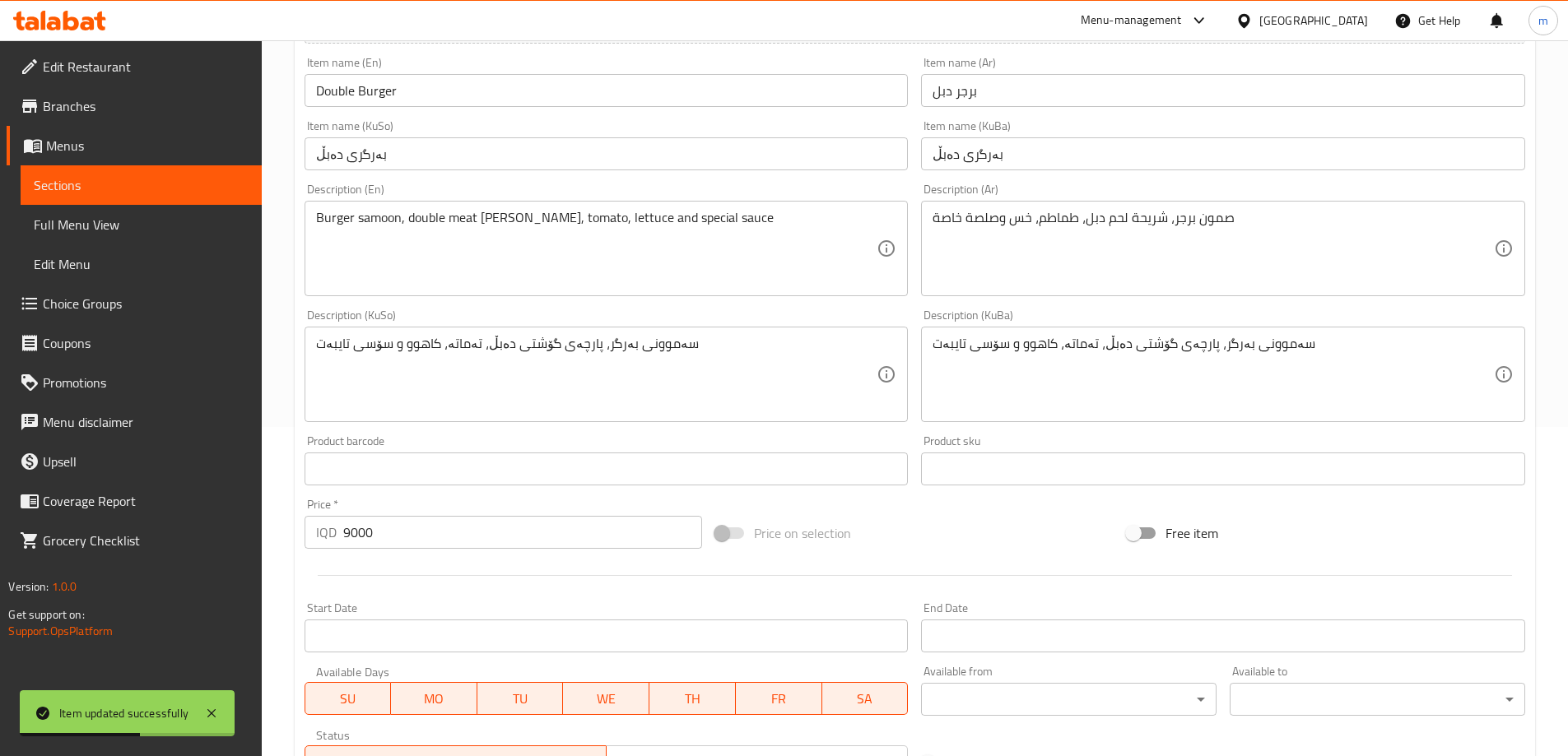
click at [922, 317] on div "Description (KuBa) سەموونی بەرگر، پارچەی گۆشتی دەبڵ، تەماتە، کاهوو و سۆسی تایبە…" at bounding box center [1223, 366] width 604 height 113
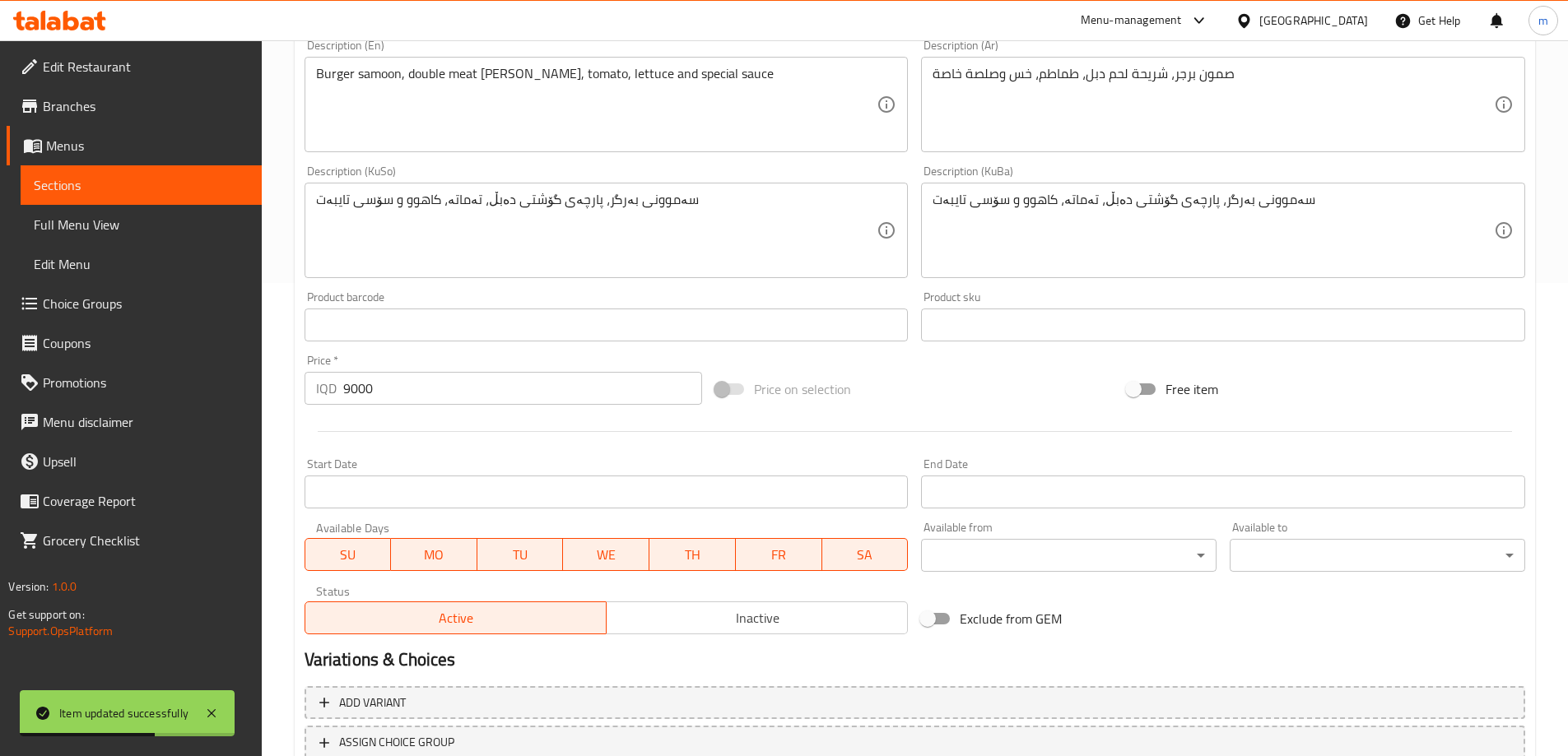
scroll to position [596, 0]
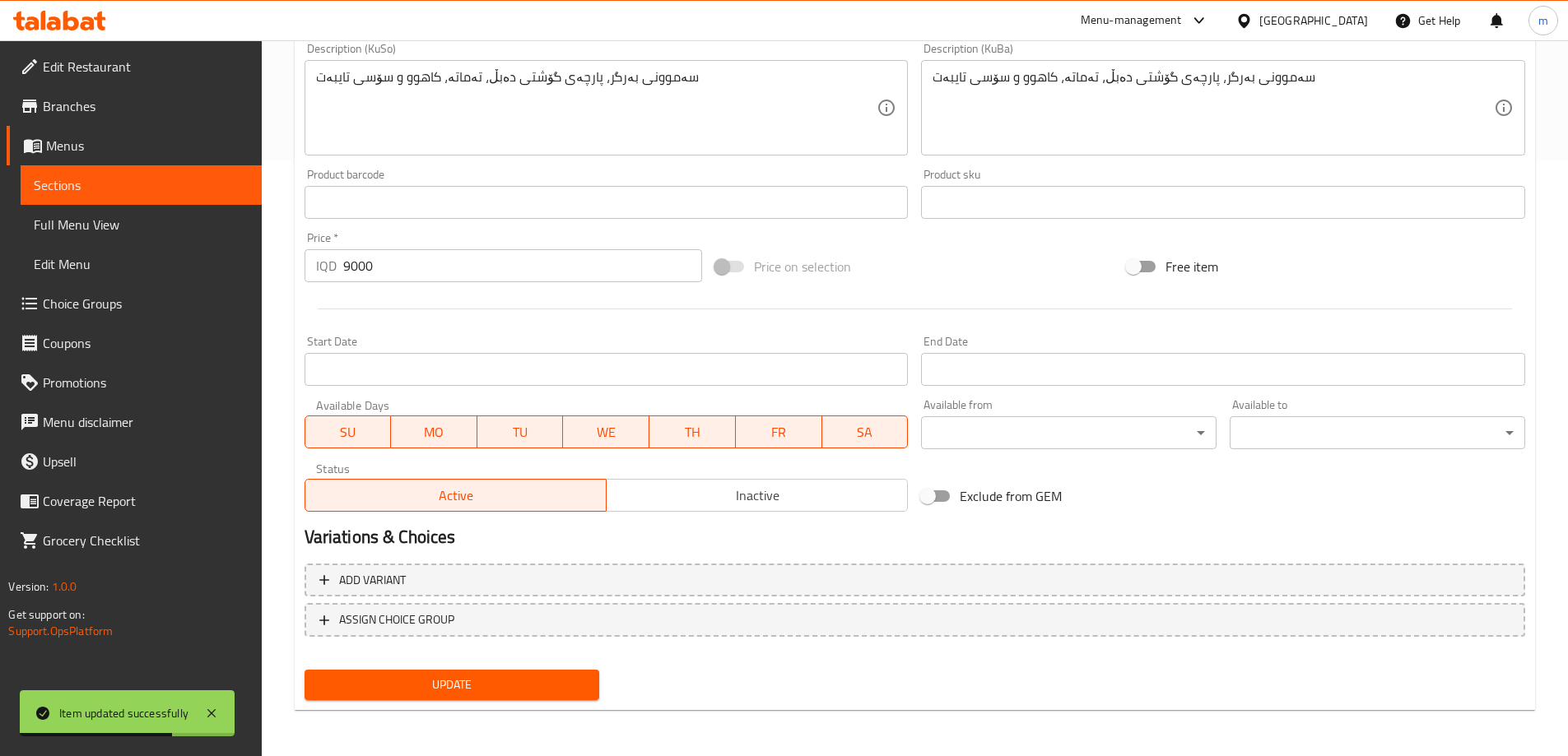
click at [424, 694] on span "Update" at bounding box center [453, 685] width 269 height 21
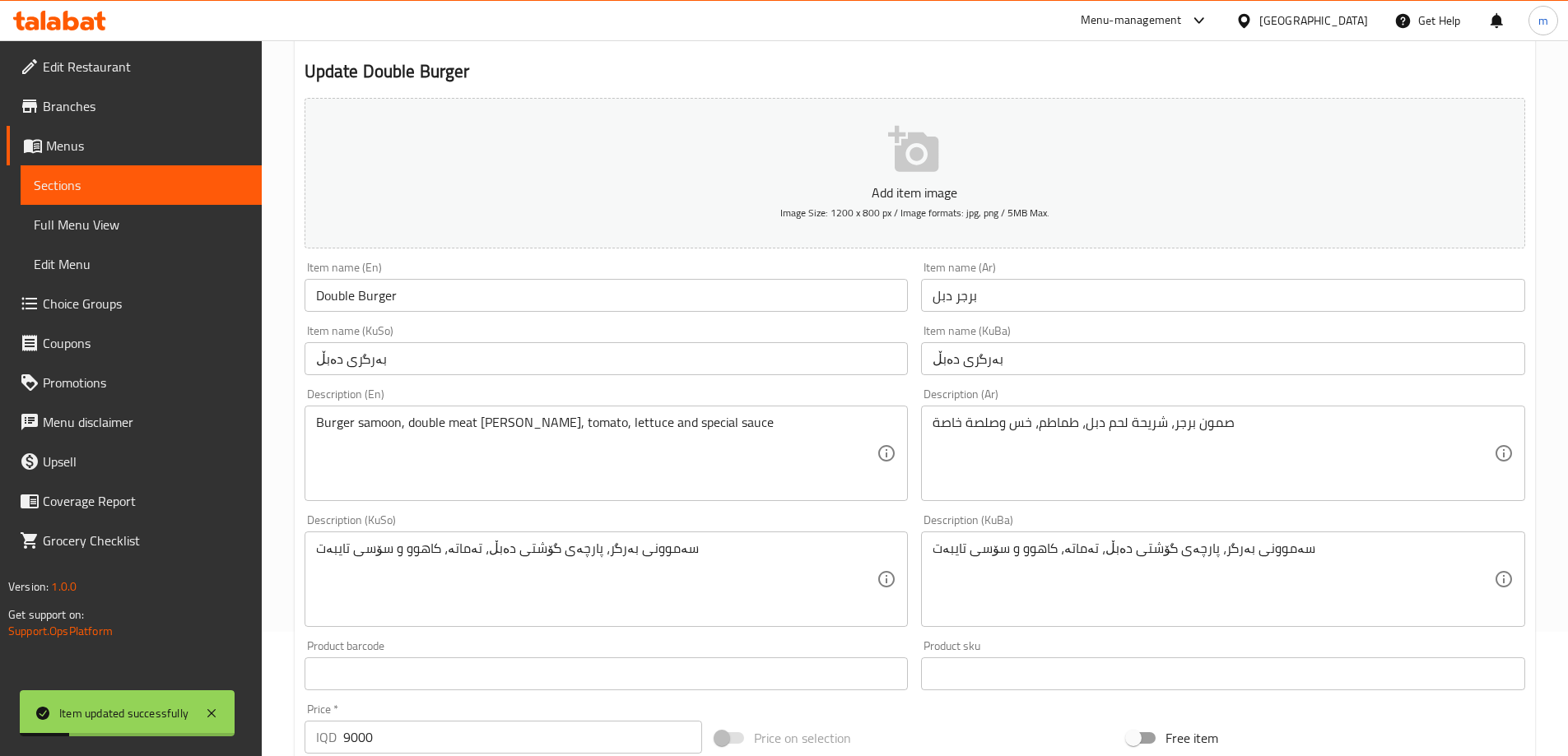
scroll to position [0, 0]
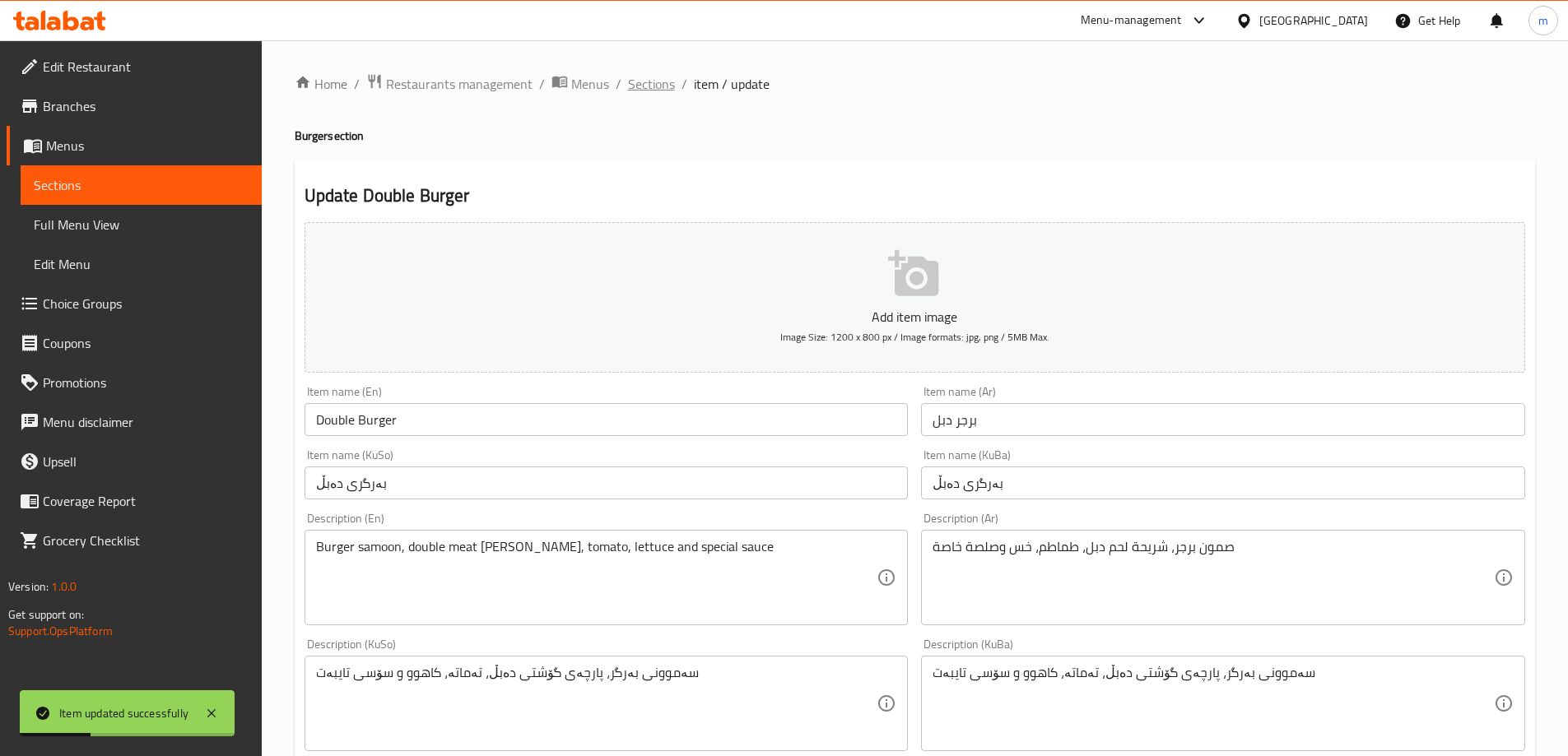
click at [663, 85] on span "Sections" at bounding box center [652, 83] width 47 height 20
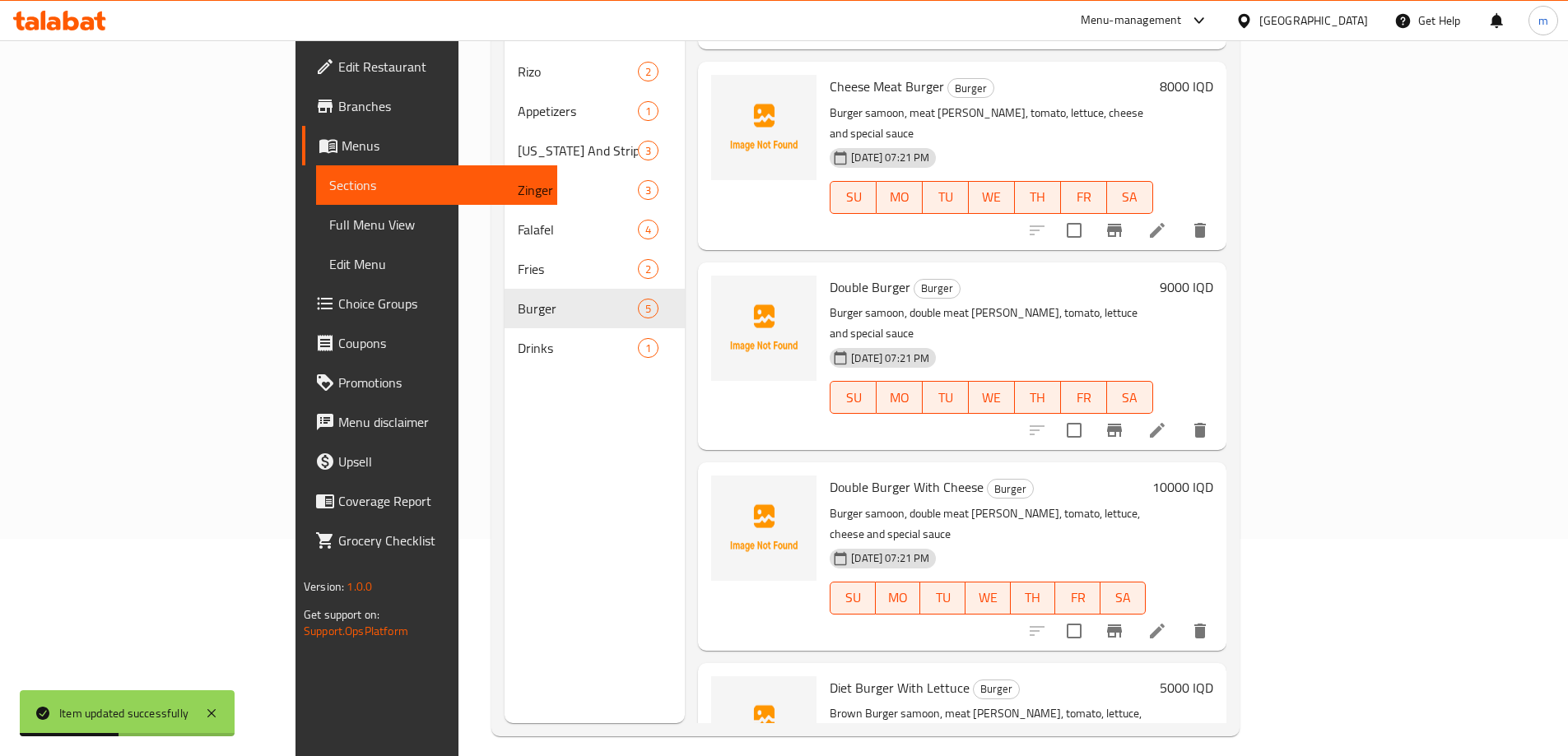
scroll to position [219, 0]
click at [1167, 418] on icon at bounding box center [1156, 428] width 20 height 20
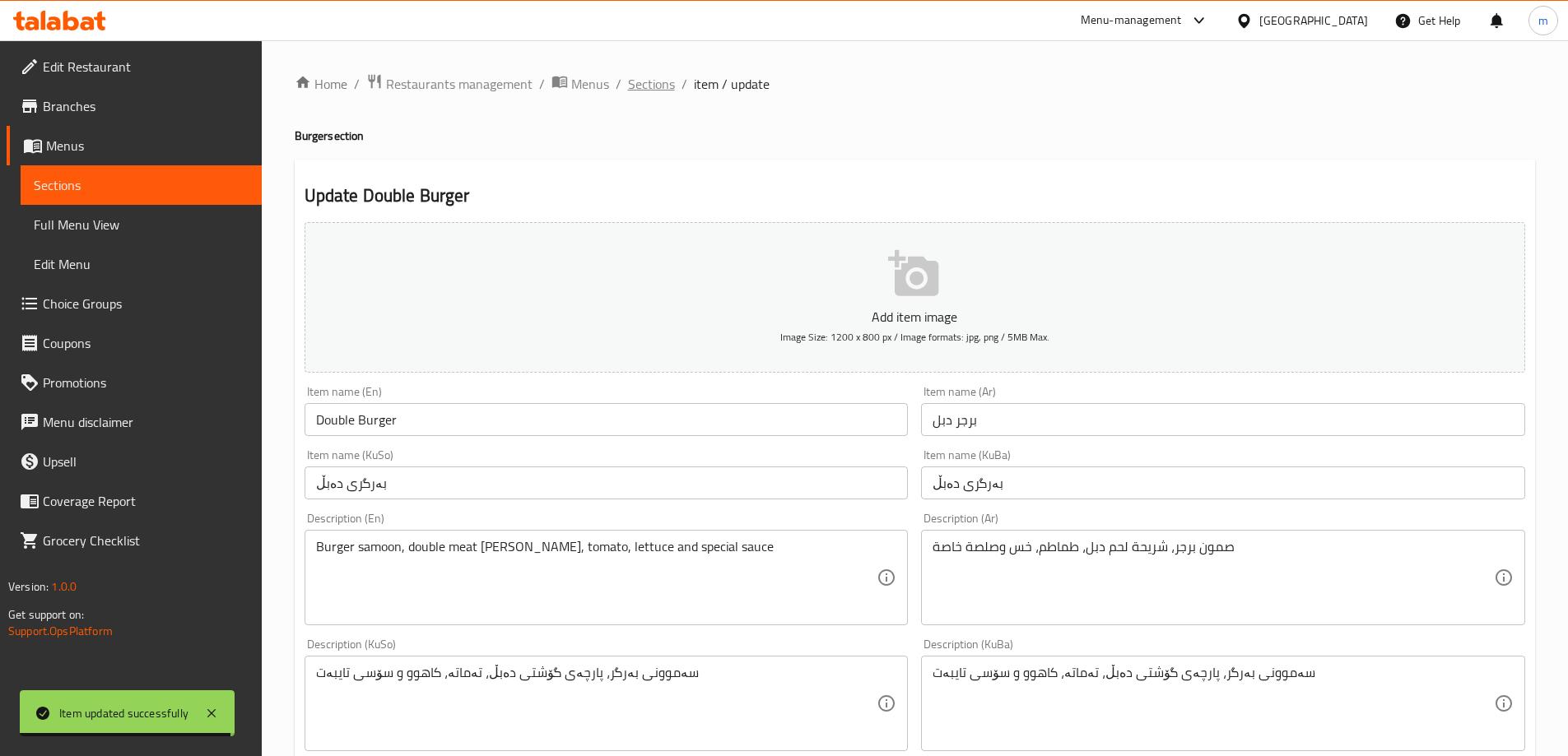
click at [633, 79] on span "Sections" at bounding box center [652, 83] width 47 height 20
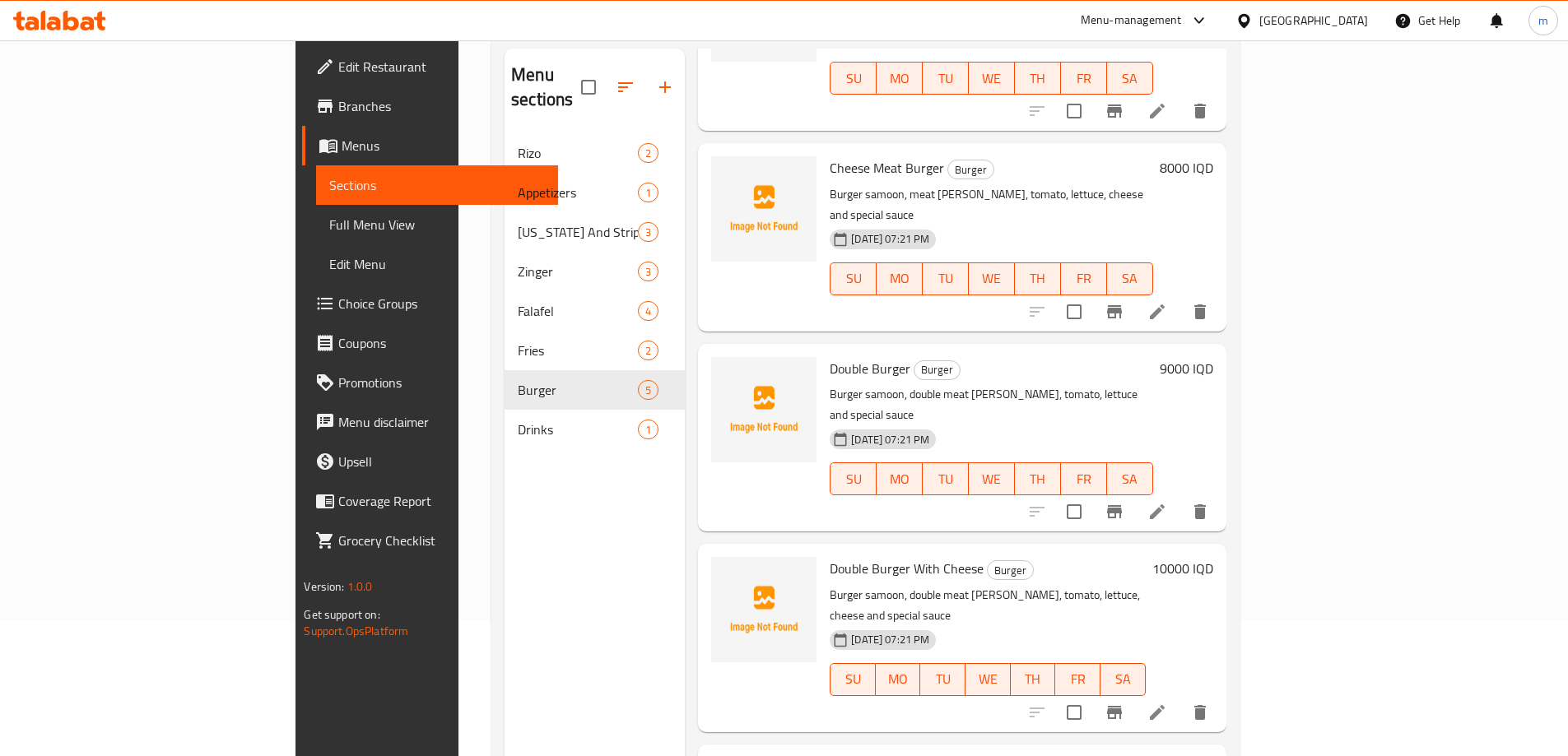
scroll to position [231, 0]
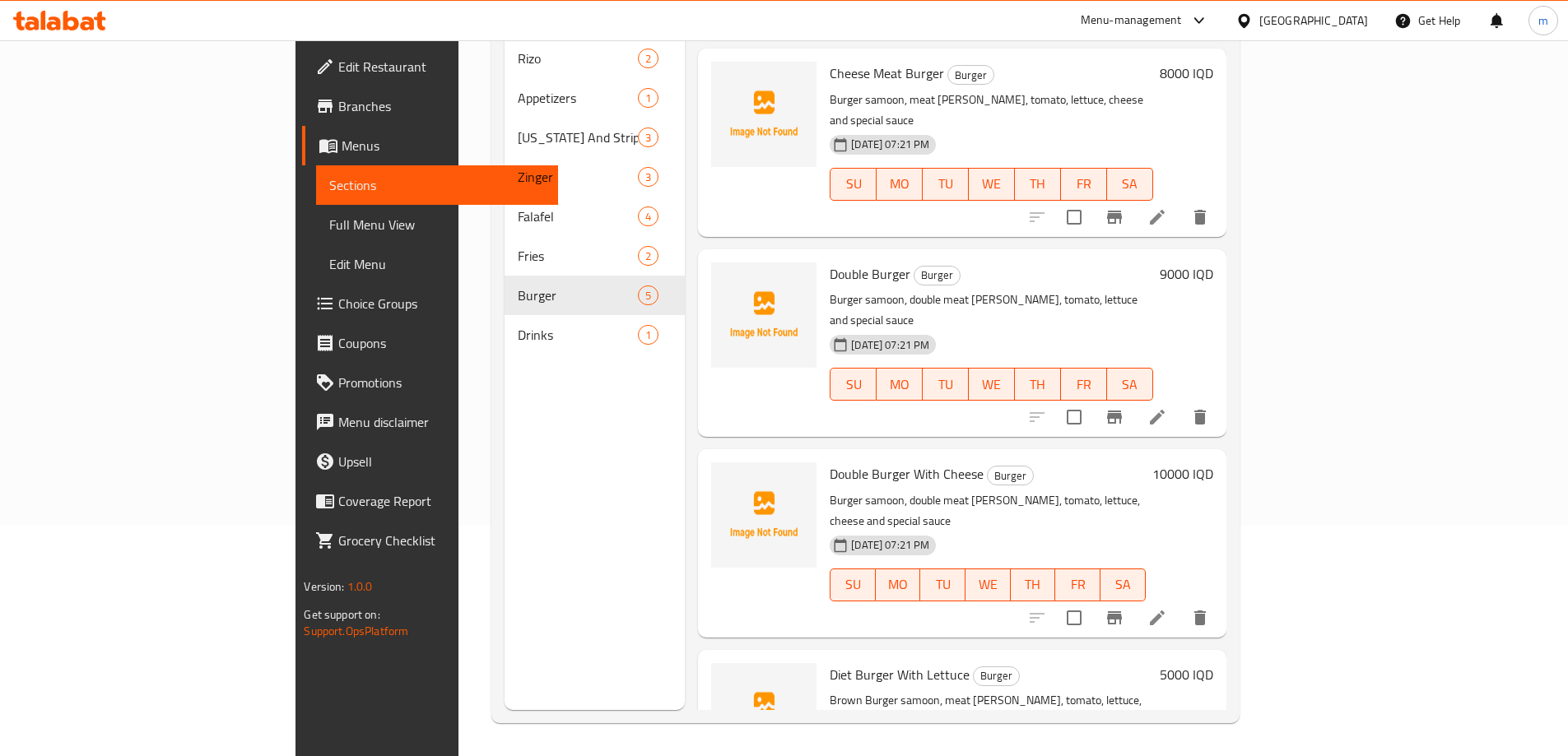
click at [1165, 610] on icon at bounding box center [1156, 617] width 15 height 15
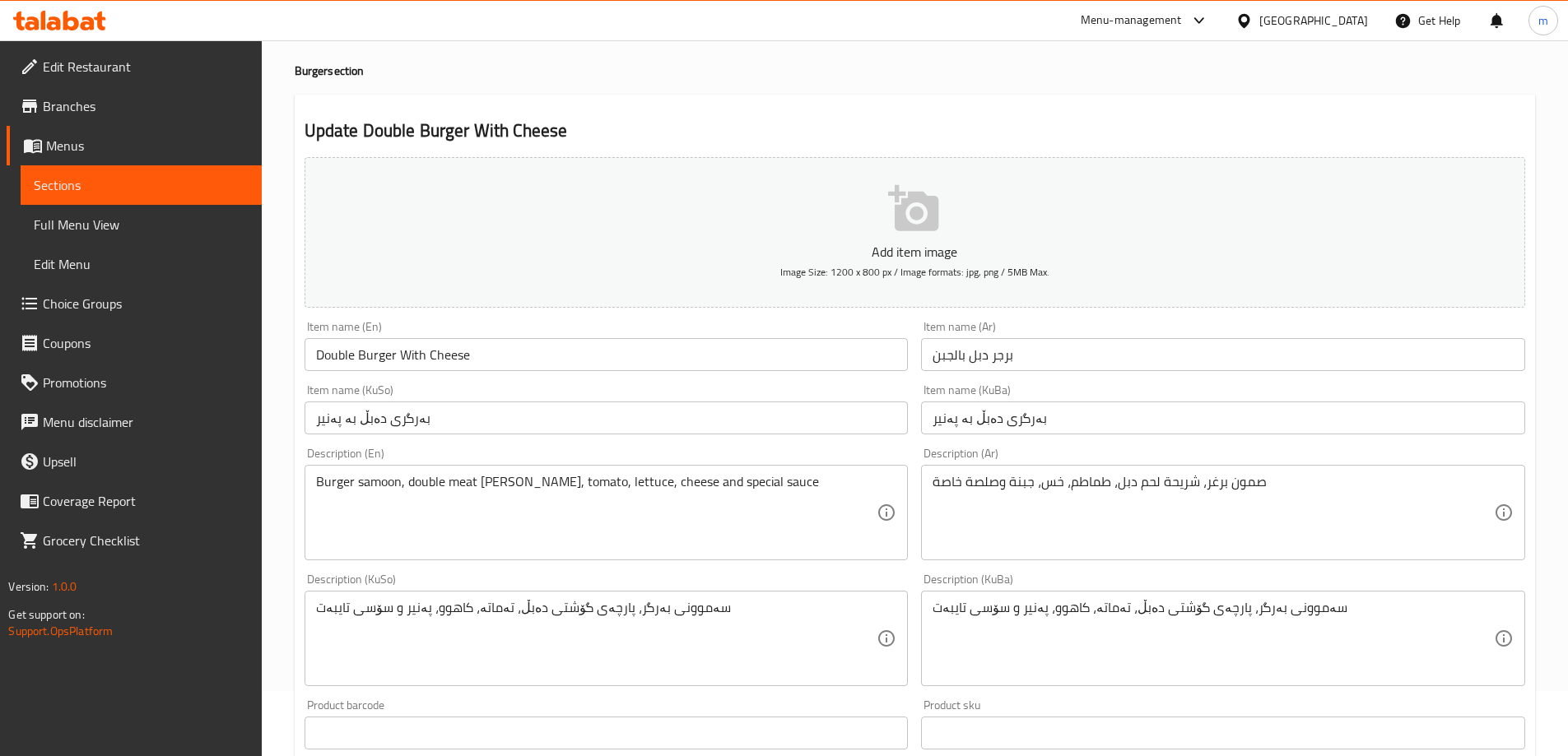
scroll to position [219, 0]
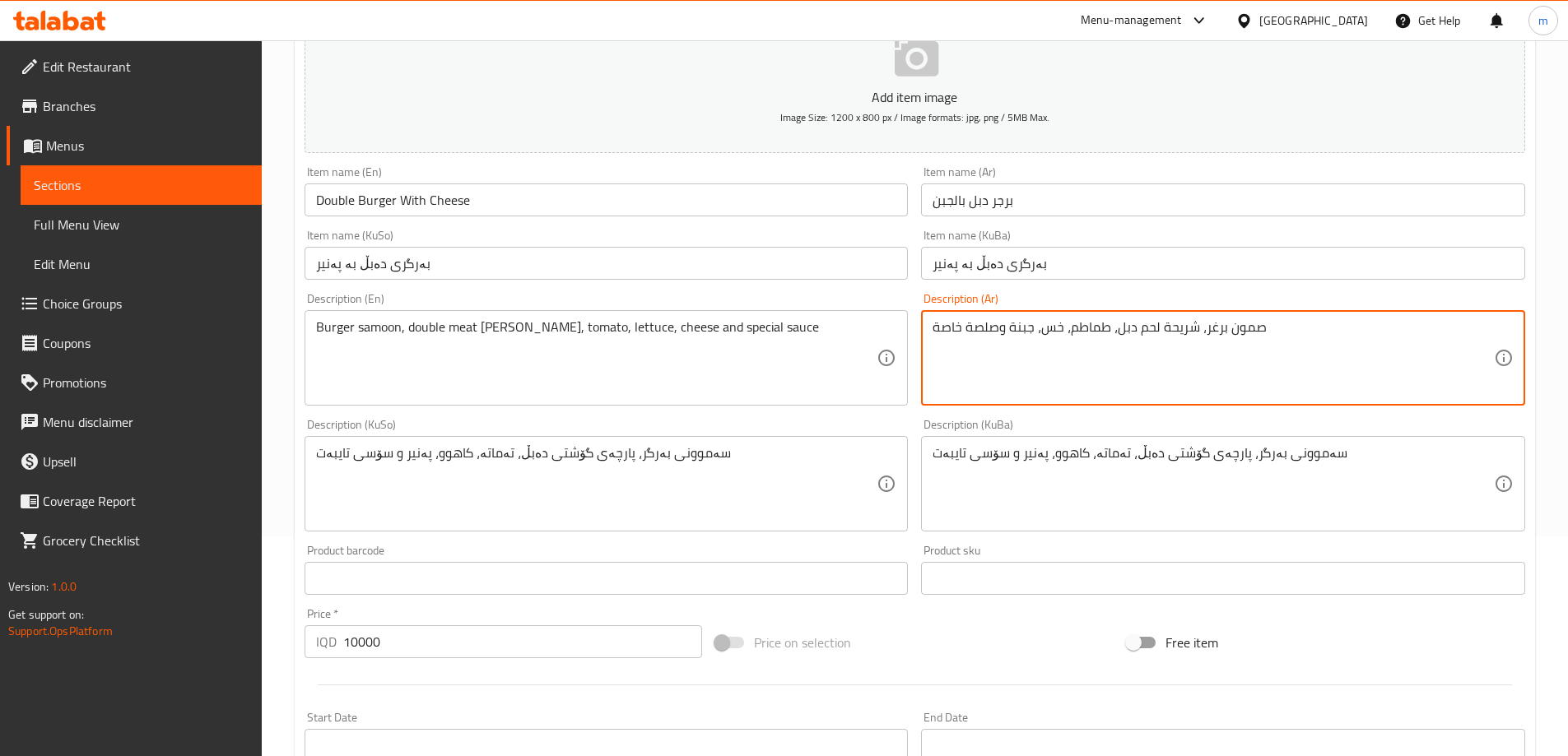
click at [1216, 323] on textarea "صمون برغر، شريحة لحم دبل، طماطم، خس، جبنة وصلصة خاصة" at bounding box center [1213, 358] width 562 height 78
paste textarea
type textarea "صمون برجر، شريحة لحم دبل، طماطم، خس، جبنة وصلصة خاصة"
click at [908, 381] on div "Burger samoon, double meat [PERSON_NAME], tomato, lettuce, cheese and special s…" at bounding box center [606, 357] width 604 height 95
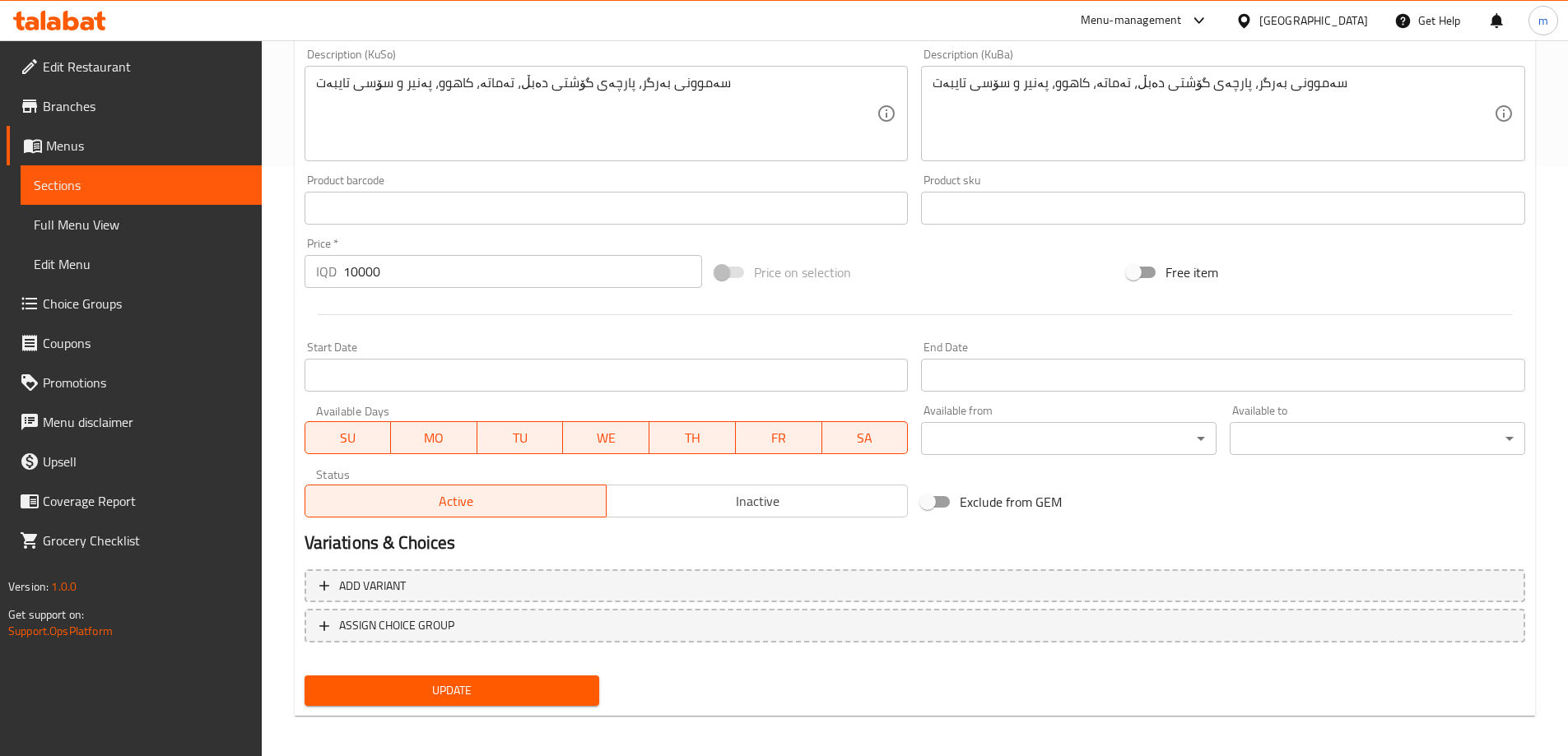
scroll to position [596, 0]
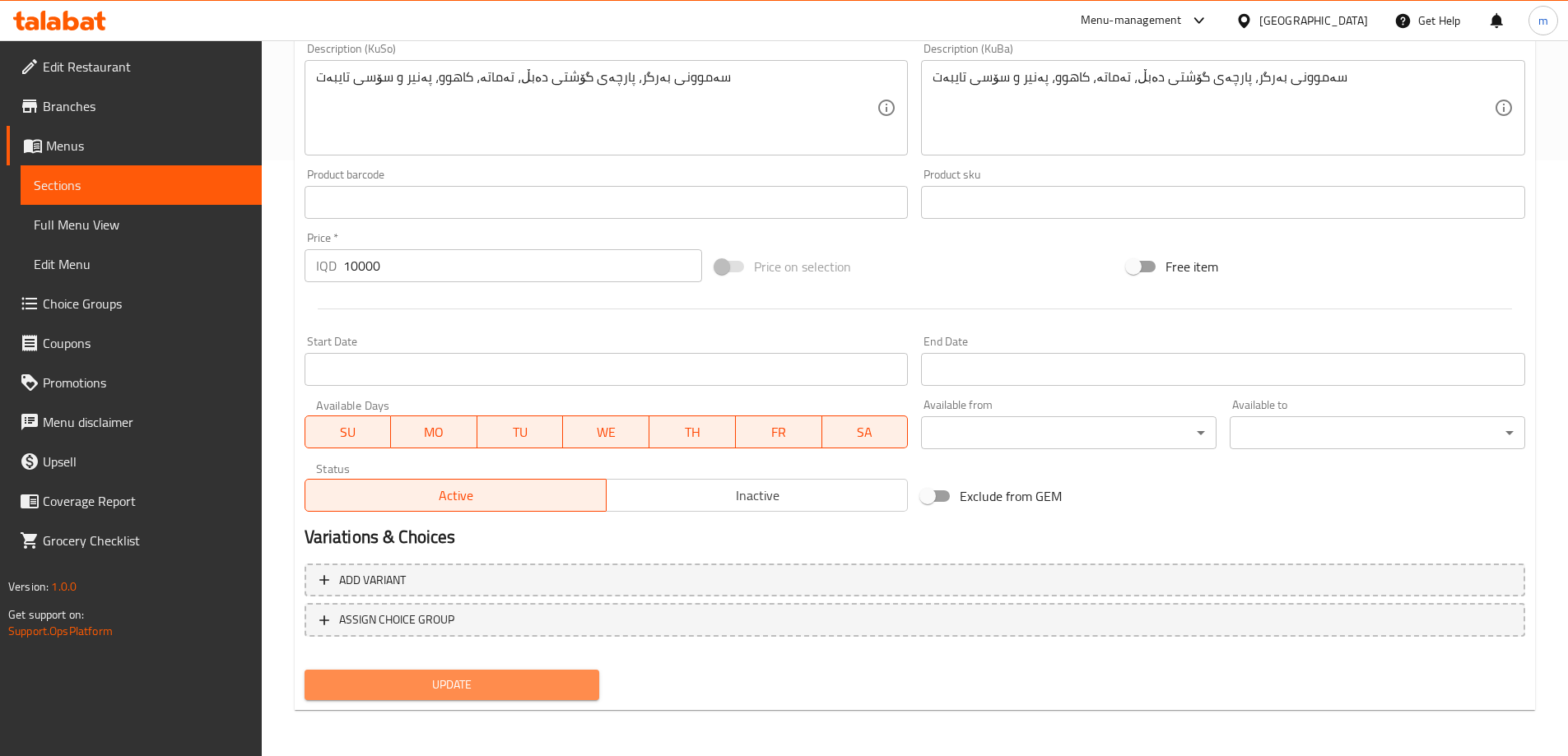
click at [562, 684] on span "Update" at bounding box center [453, 685] width 269 height 21
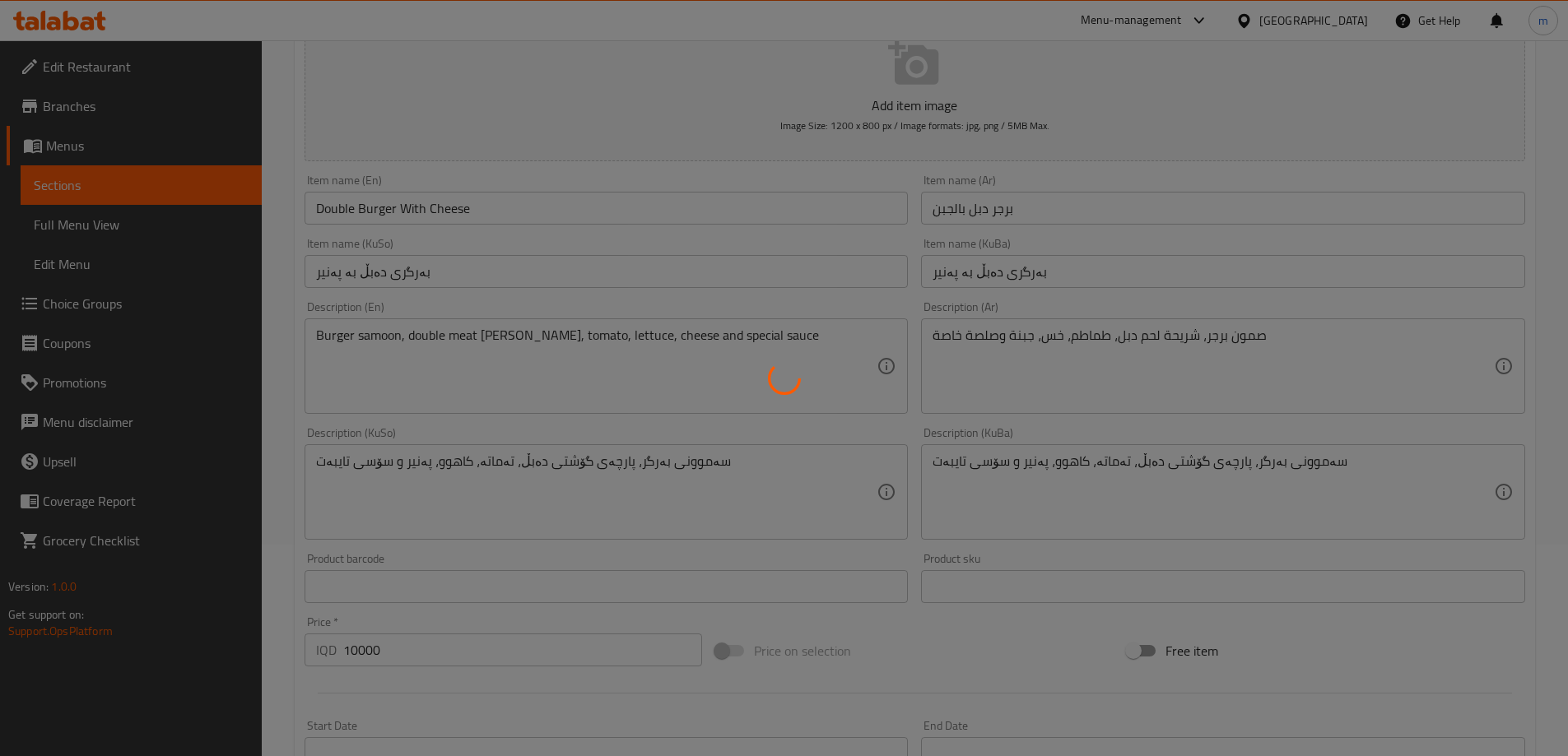
scroll to position [0, 0]
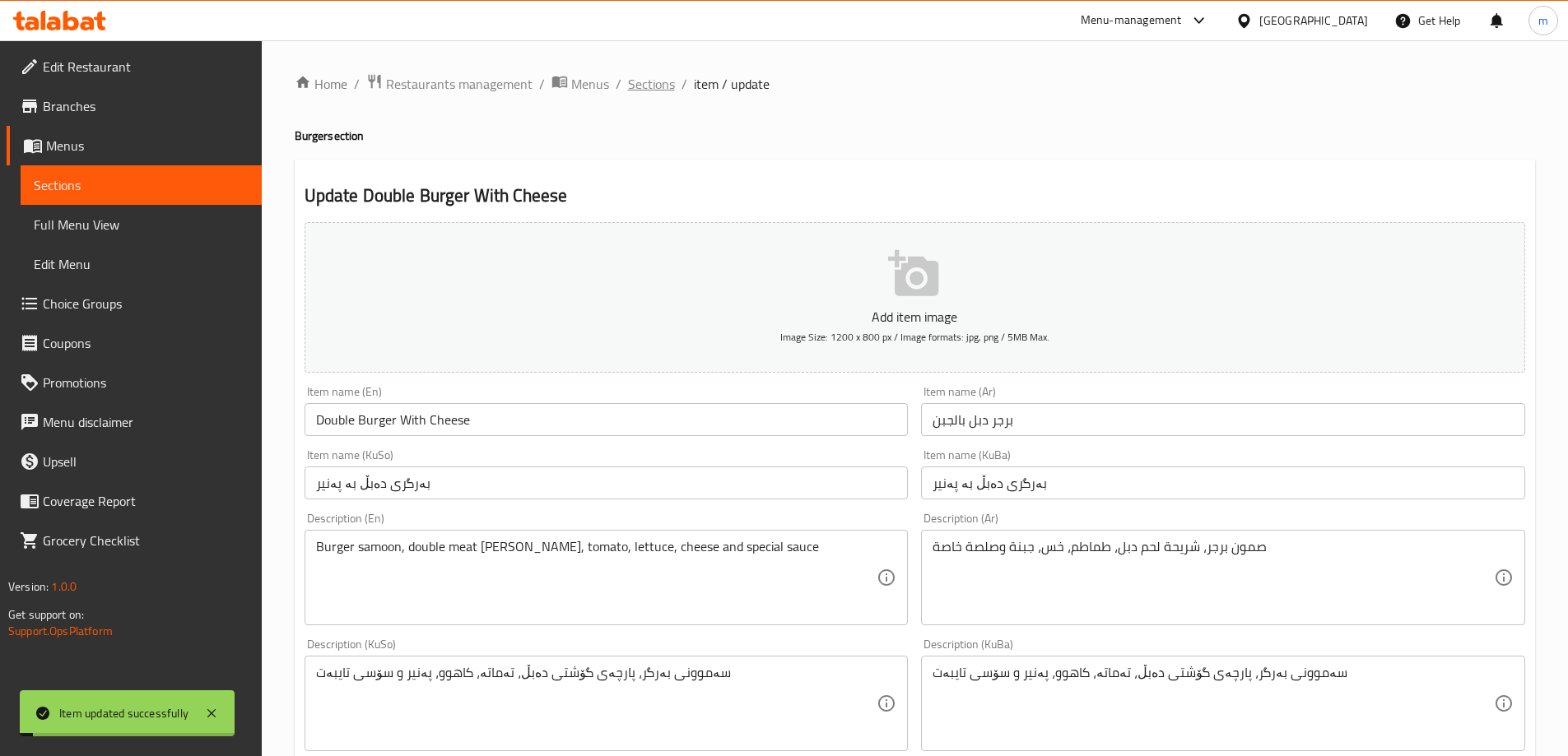
click at [637, 87] on span "Sections" at bounding box center [652, 83] width 47 height 20
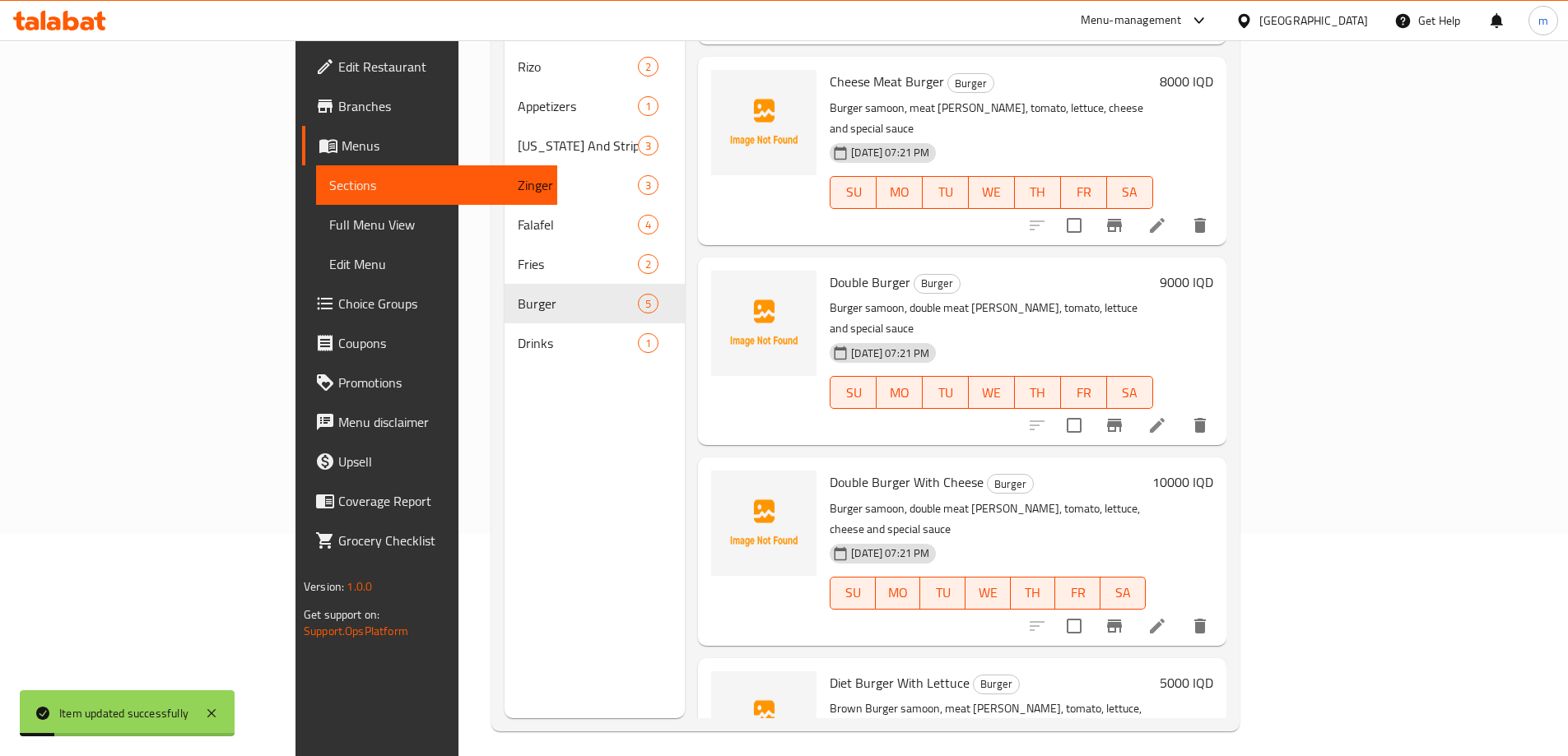
scroll to position [231, 0]
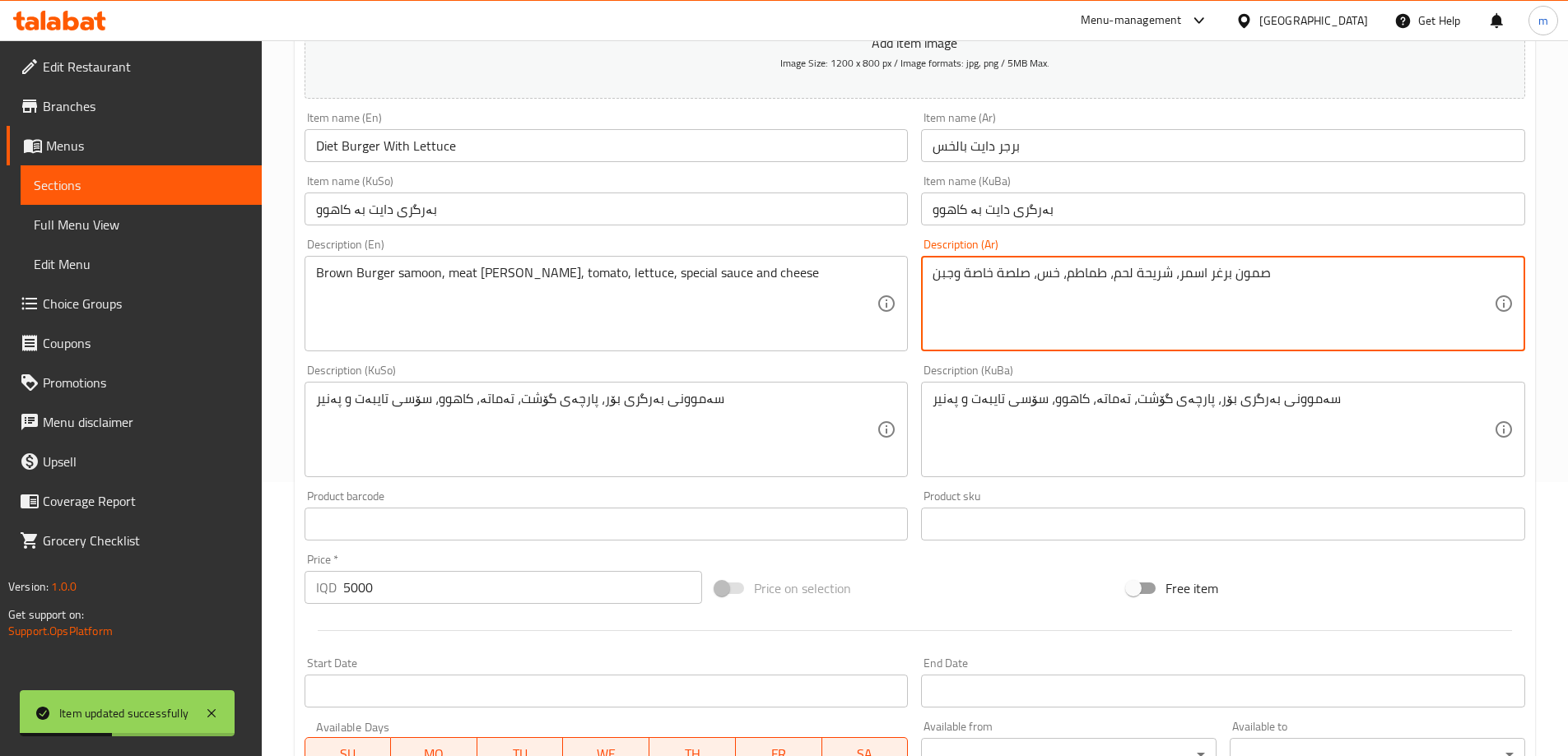
click at [1223, 279] on textarea "صمون برغر اسمر، شريحة لحم، طماطم، خس، صلصة خاصة وجبن" at bounding box center [1213, 303] width 562 height 78
paste textarea "ر"
type textarea "صمون برجر اسمر، شريحة لحم، طماطم، خس، صلصة خاصة وجبن"
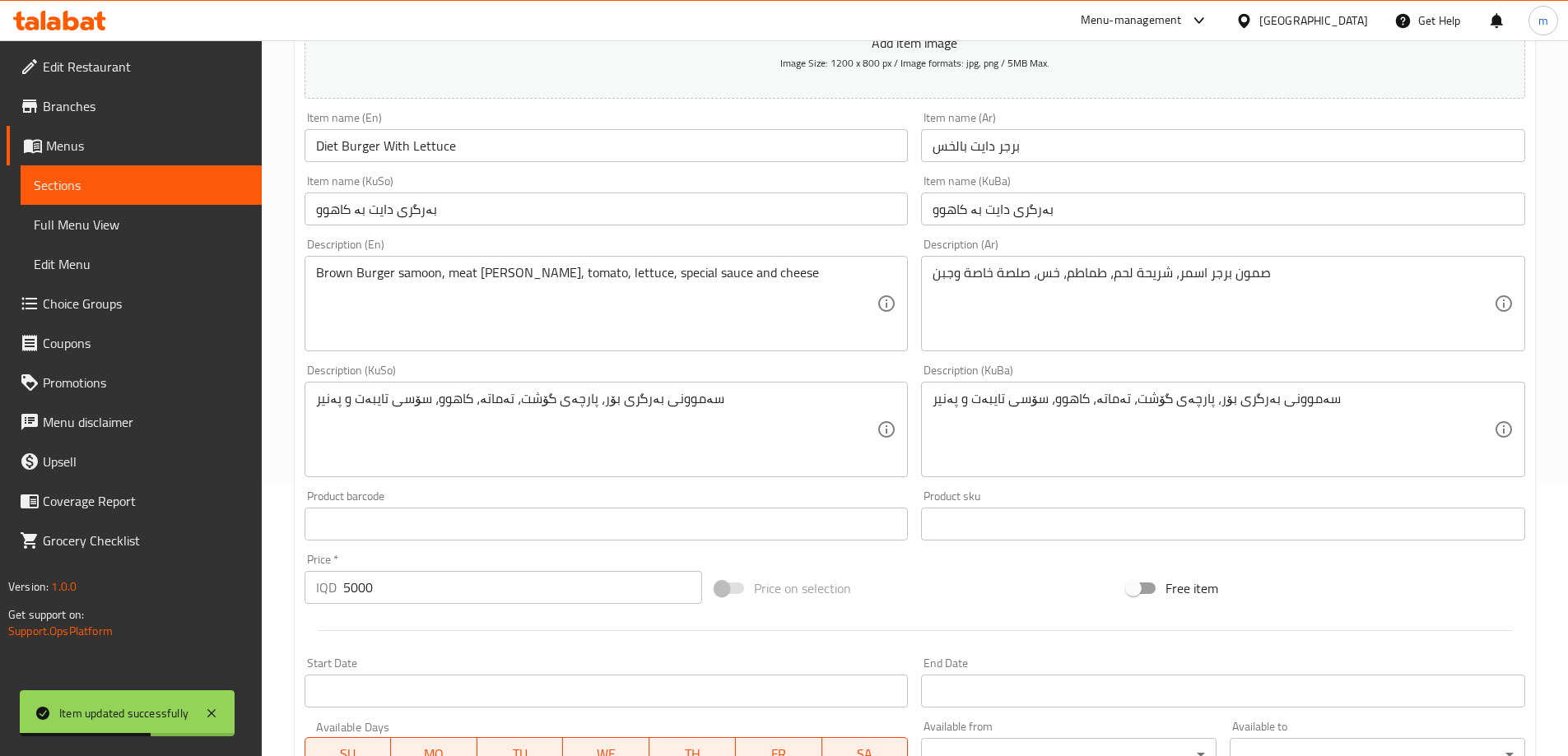
click at [1118, 365] on div "Description (KuBa) سەموونی بەرگری بۆر، پارچەی گۆشت، تەماتە، کاهوو، سۆسی تایبەت …" at bounding box center [1223, 421] width 604 height 113
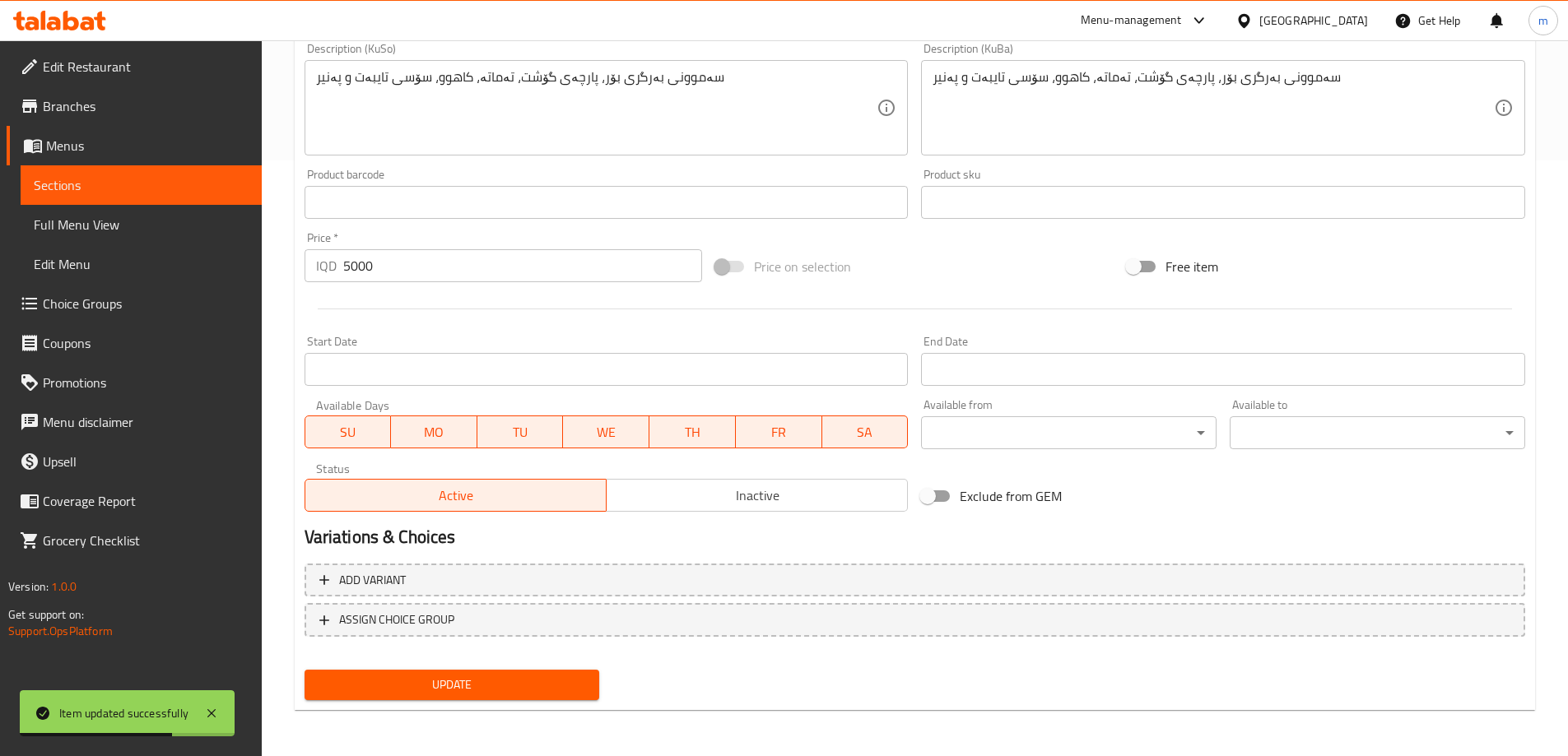
click at [571, 677] on span "Update" at bounding box center [453, 685] width 269 height 21
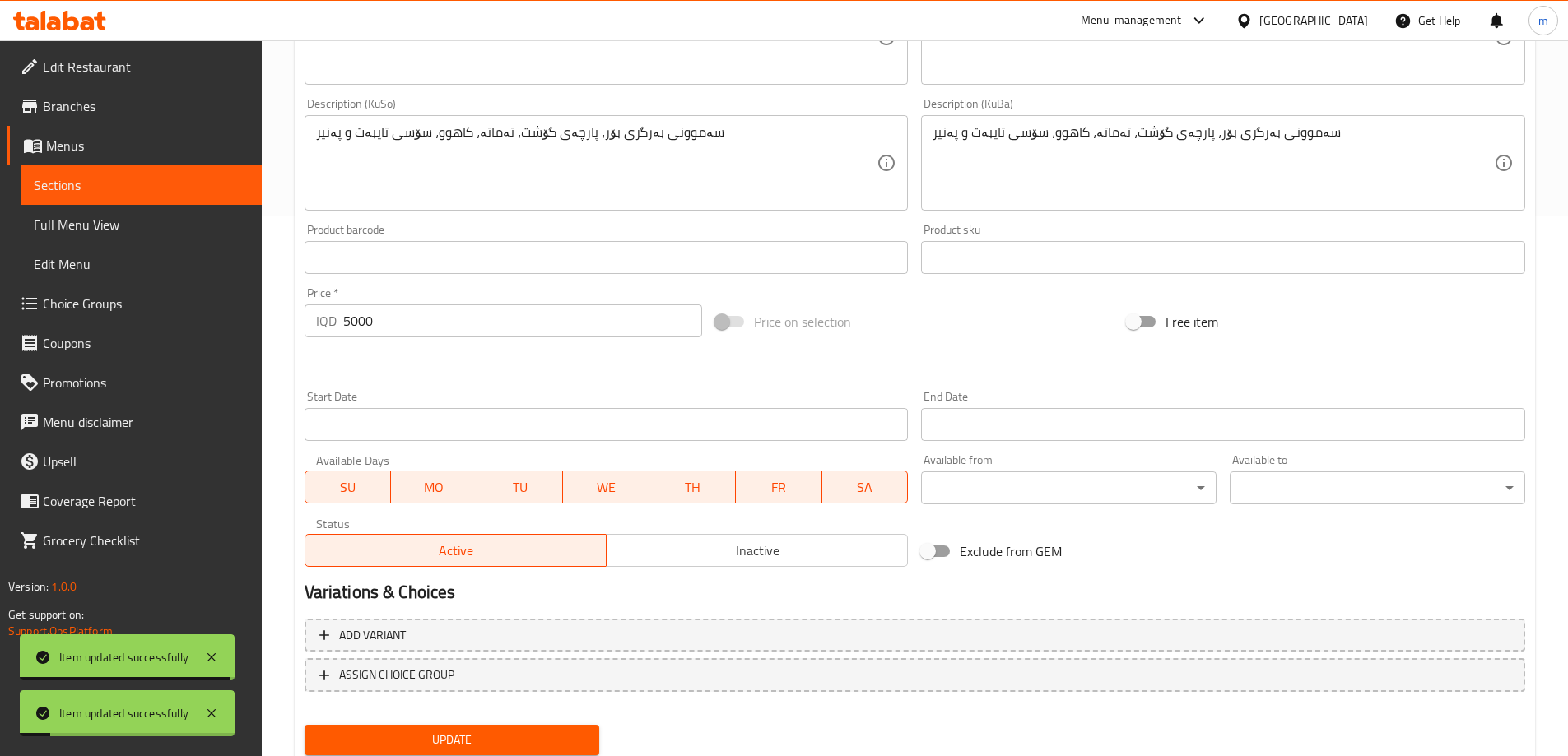
click at [109, 209] on link "Full Menu View" at bounding box center [141, 225] width 241 height 39
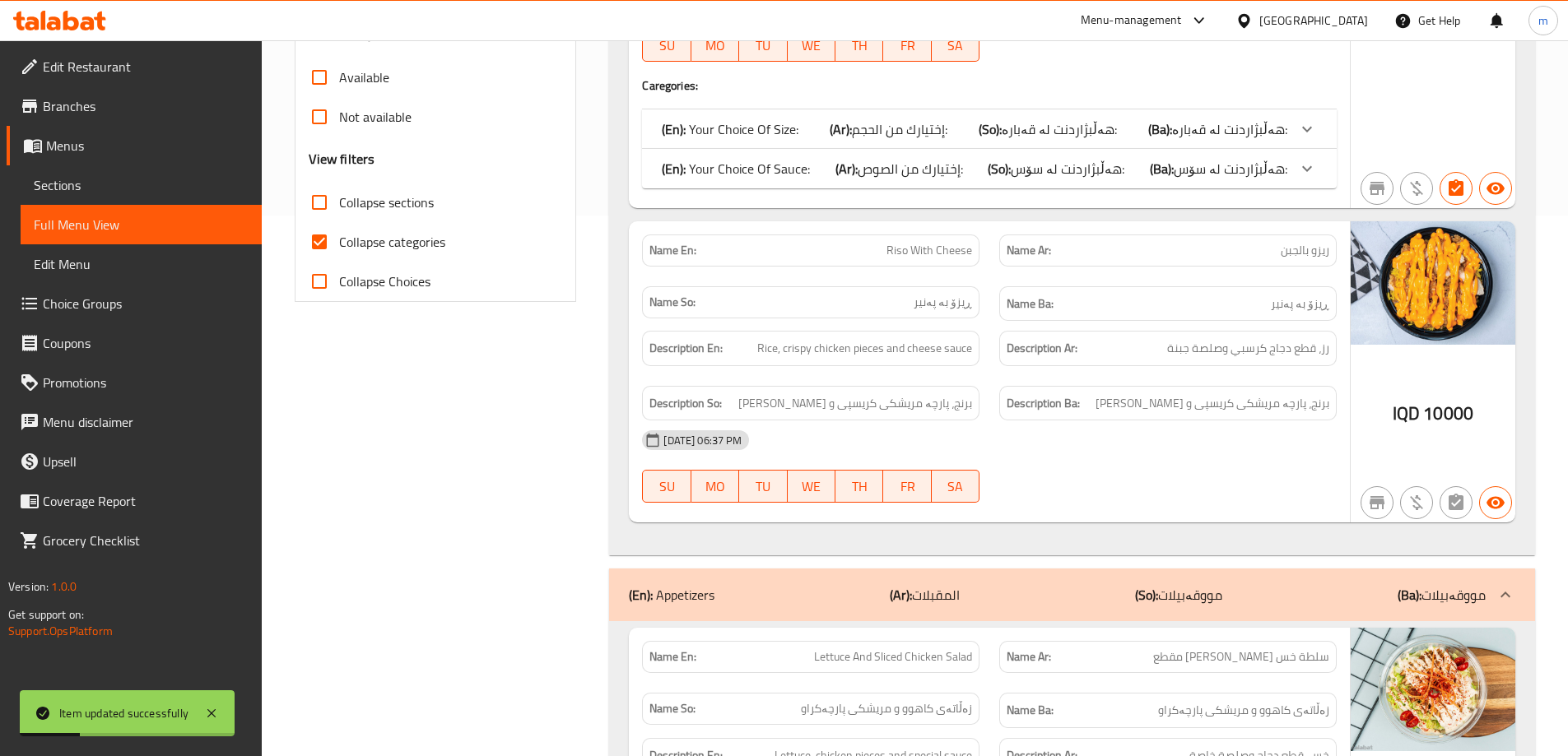
click at [327, 200] on input "Collapse sections" at bounding box center [319, 202] width 39 height 39
checkbox input "true"
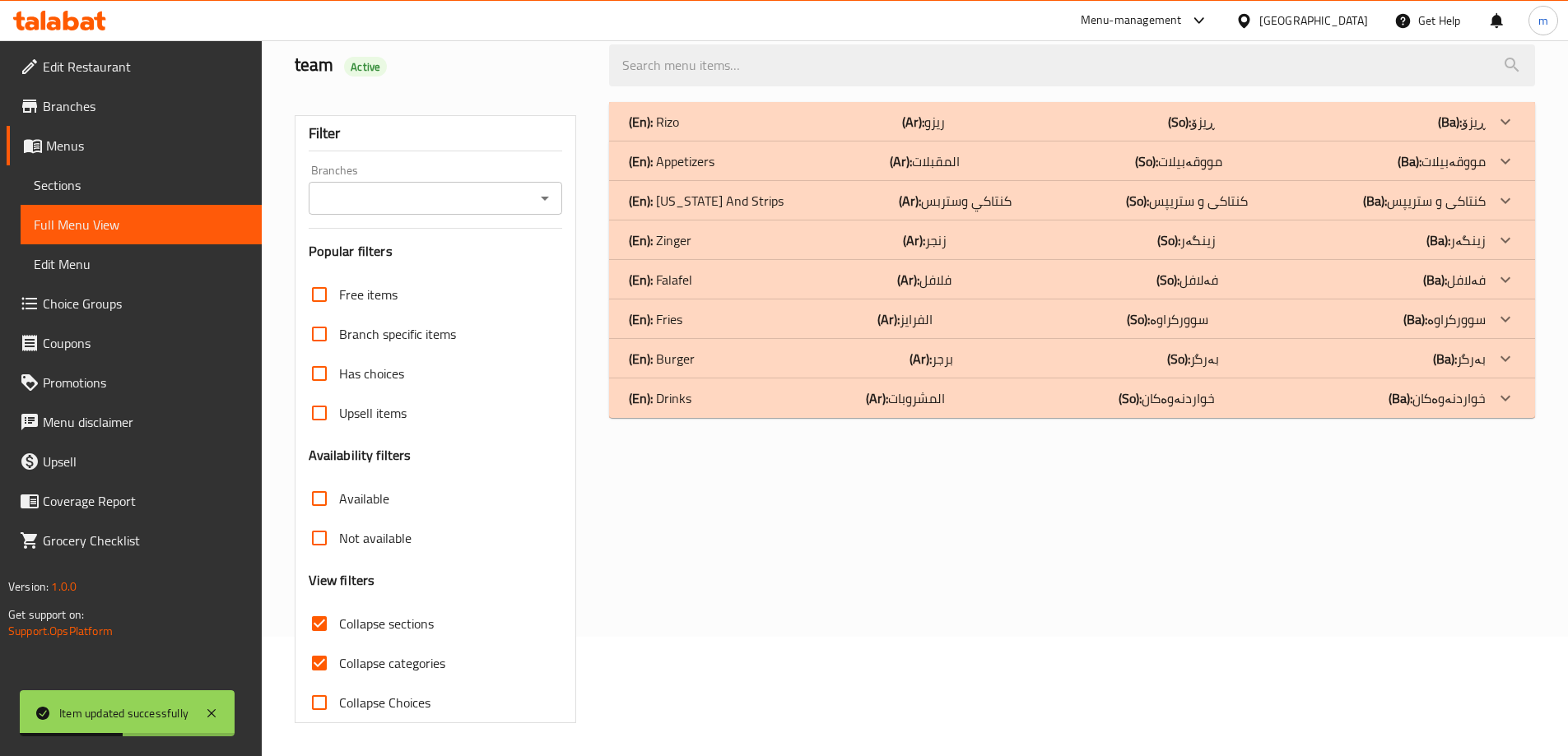
click at [316, 658] on input "Collapse categories" at bounding box center [319, 663] width 39 height 39
checkbox input "false"
click at [777, 132] on div "(En): Burger (Ar): برجر (So): بەرگر (Ba): بەرگر" at bounding box center [1057, 122] width 856 height 20
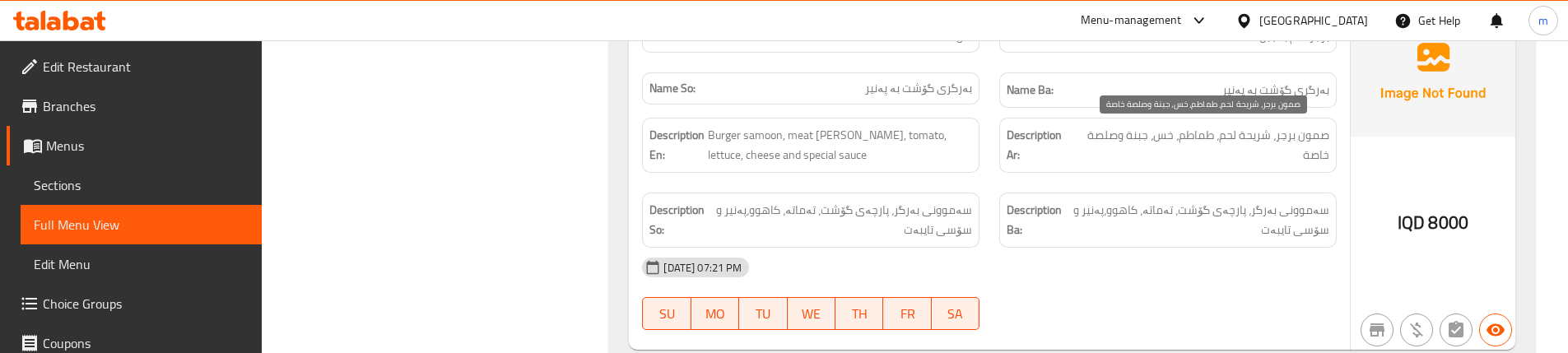
scroll to position [777, 0]
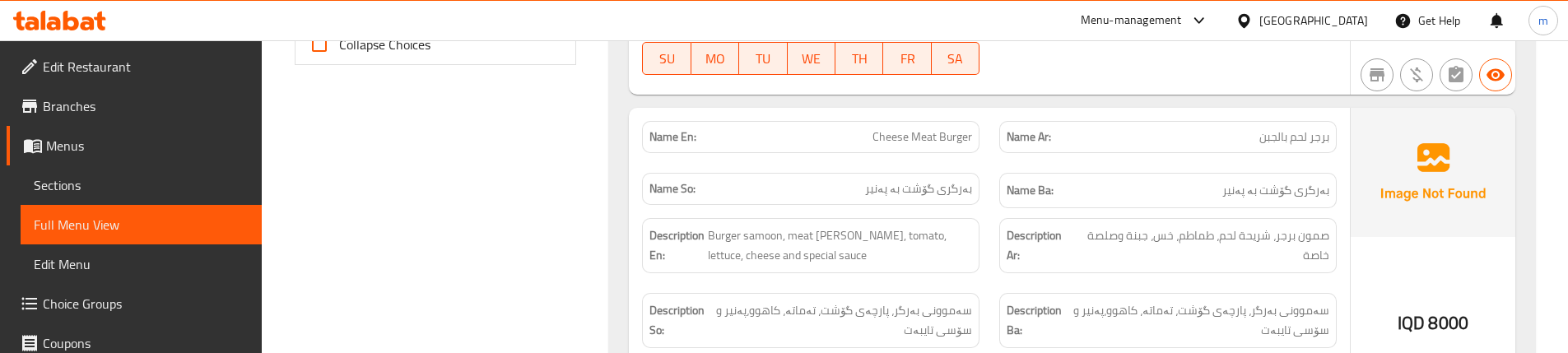
click at [940, 146] on span "Cheese Meat Burger" at bounding box center [922, 137] width 99 height 17
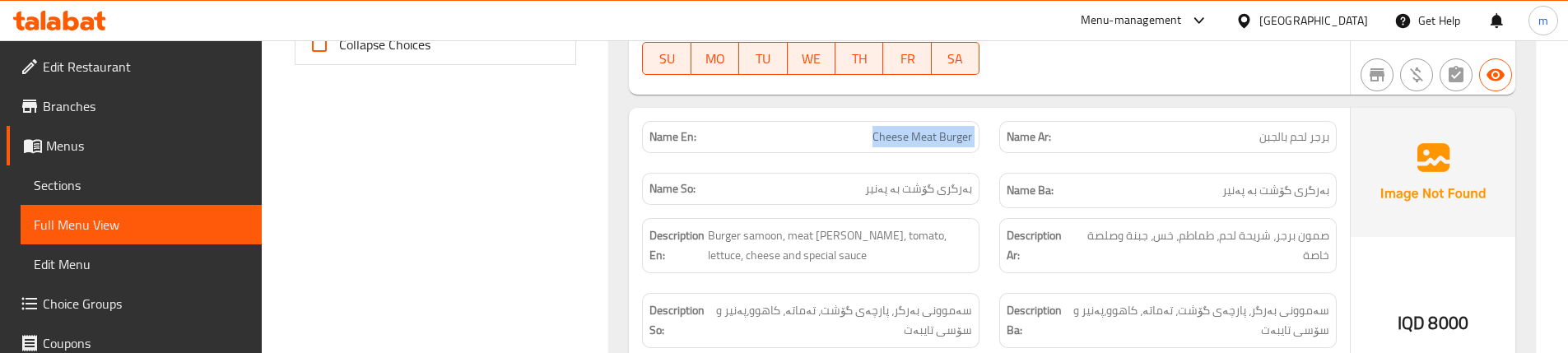
click at [103, 181] on span "Sections" at bounding box center [141, 185] width 215 height 20
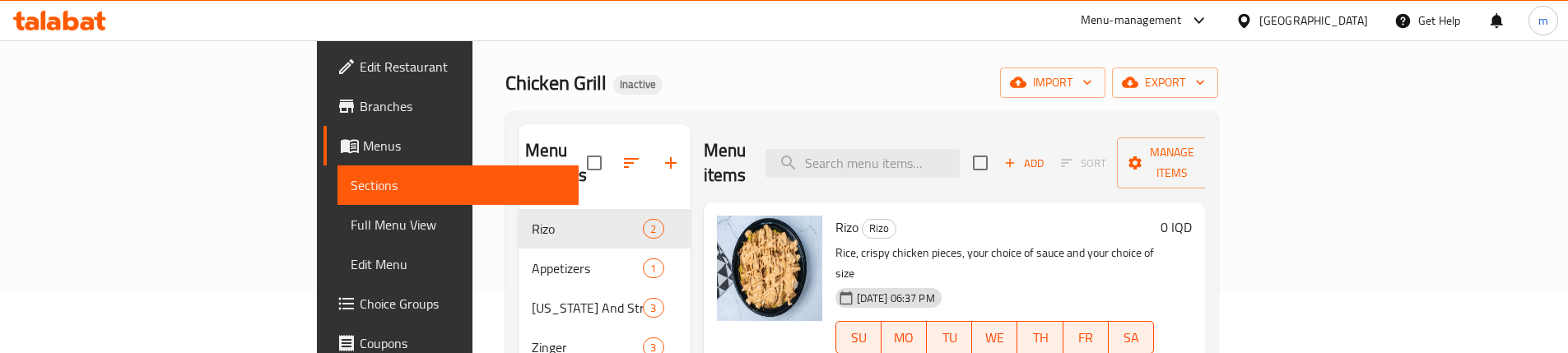
scroll to position [40, 0]
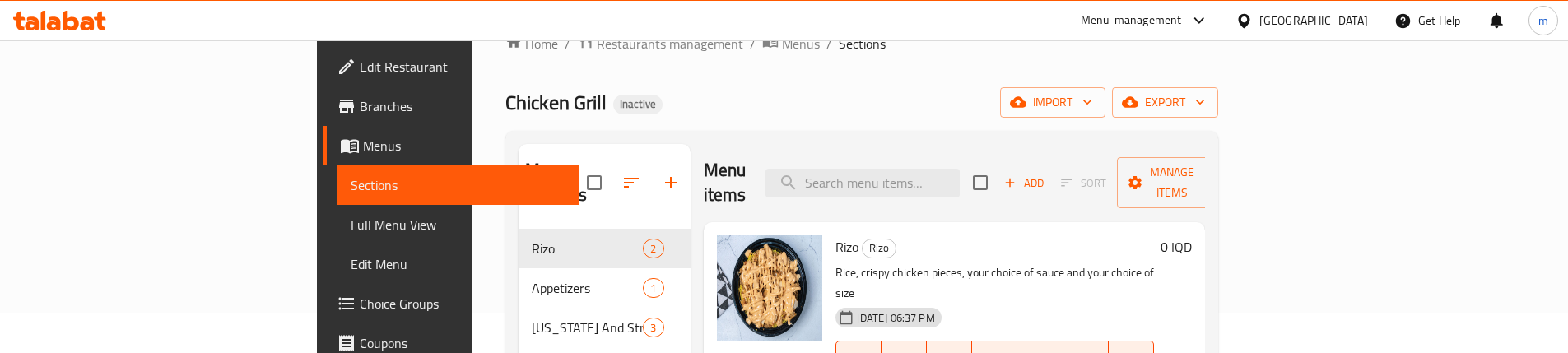
click at [939, 110] on div "Chicken Grill Inactive import export" at bounding box center [862, 103] width 712 height 31
click at [947, 169] on input "search" at bounding box center [862, 183] width 195 height 29
paste input "Cheese Meat Burger"
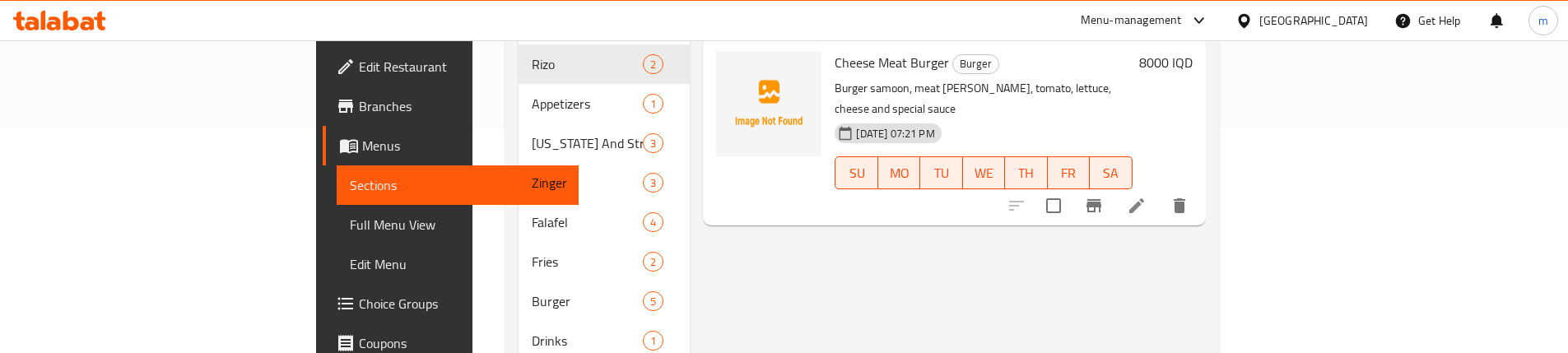
scroll to position [205, 0]
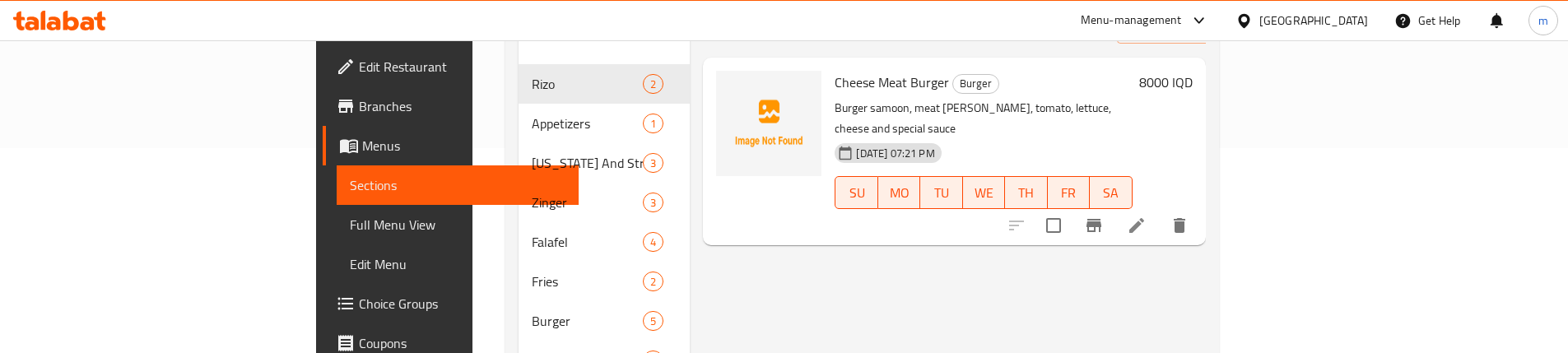
type input "Cheese Meat Burger"
click at [1146, 216] on icon at bounding box center [1136, 225] width 20 height 20
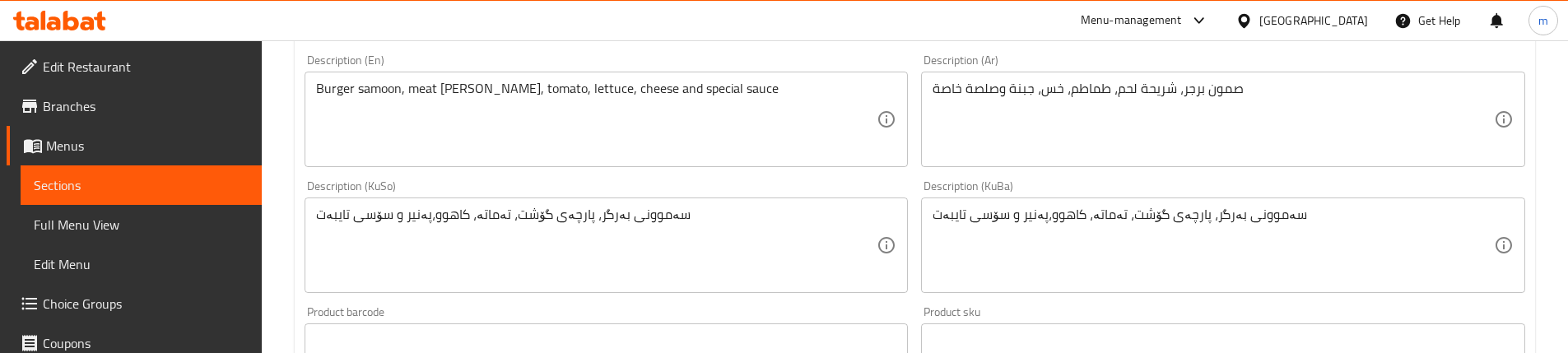
scroll to position [439, 0]
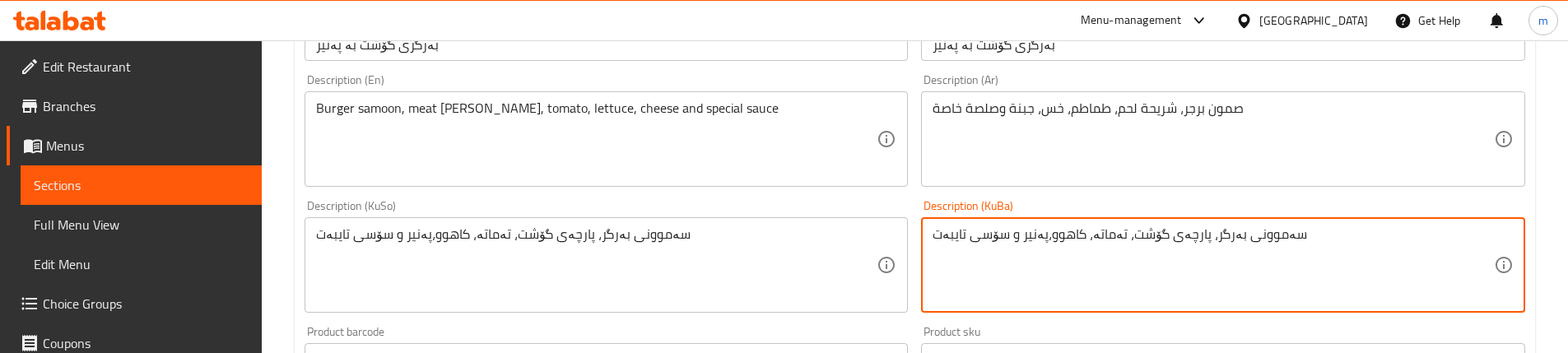
click at [1040, 235] on textarea "سەموونی بەرگر، پارچەی گۆشت، تەماتە، کاهوو،پەنیر و سۆسی تایبەت" at bounding box center [1213, 265] width 562 height 78
click at [1042, 235] on textarea "سەموونی بەرگر، پارچەی گۆشت، تەماتە، کاهوو،پەنیر و سۆسی تایبەت" at bounding box center [1213, 265] width 562 height 78
type textarea "سەموونی بەرگر، پارچەی گۆشت، تەماتە، کاهوو، پەنیر و سۆسی تایبەت"
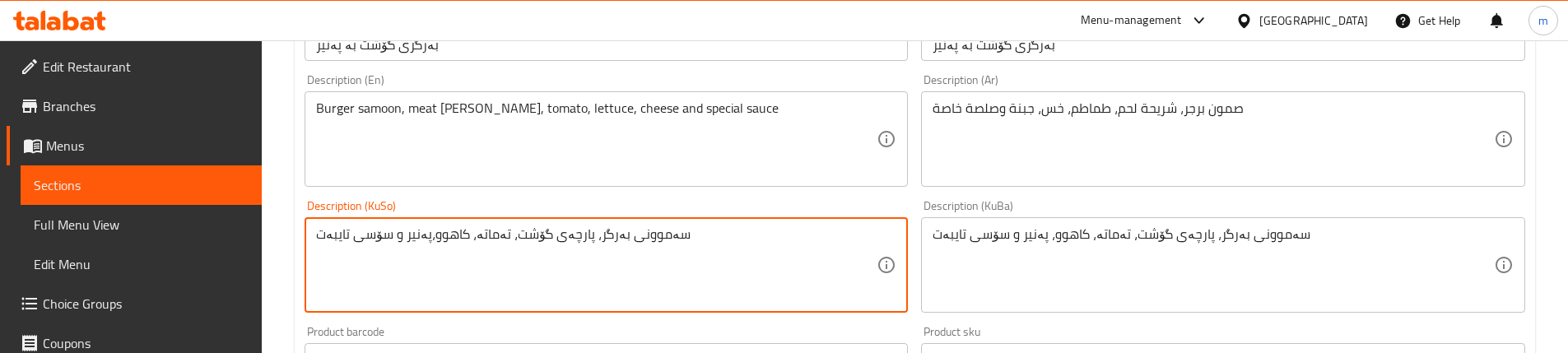
paste textarea
type textarea "سەموونی بەرگر، پارچەی گۆشت، تەماتە، کاهوو، پەنیر و سۆسی تایبەت"
click at [621, 198] on div "Description (KuSo) سەموونی بەرگر، پارچەی گۆشت، تەماتە، کاهوو، پەنیر و سۆسی تایب…" at bounding box center [607, 256] width 617 height 126
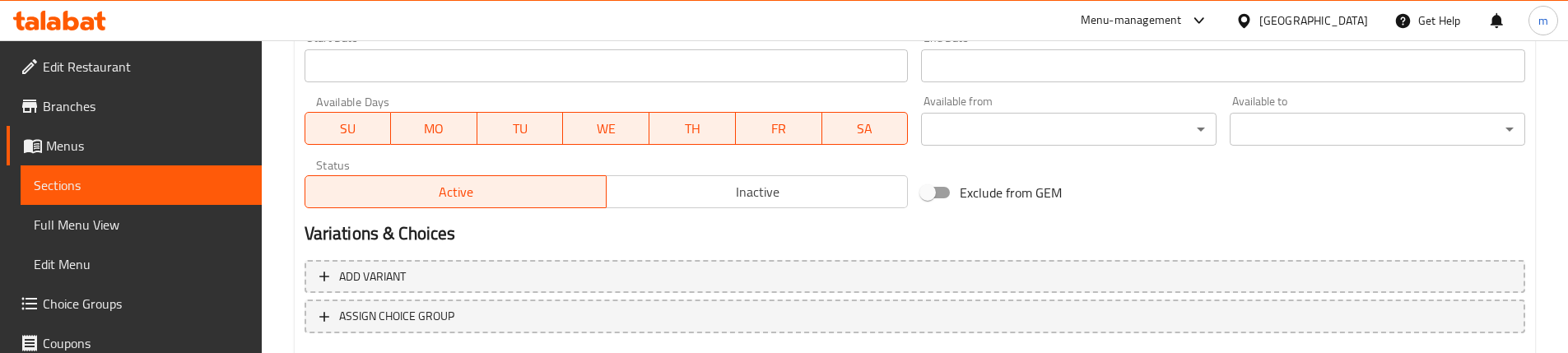
scroll to position [999, 0]
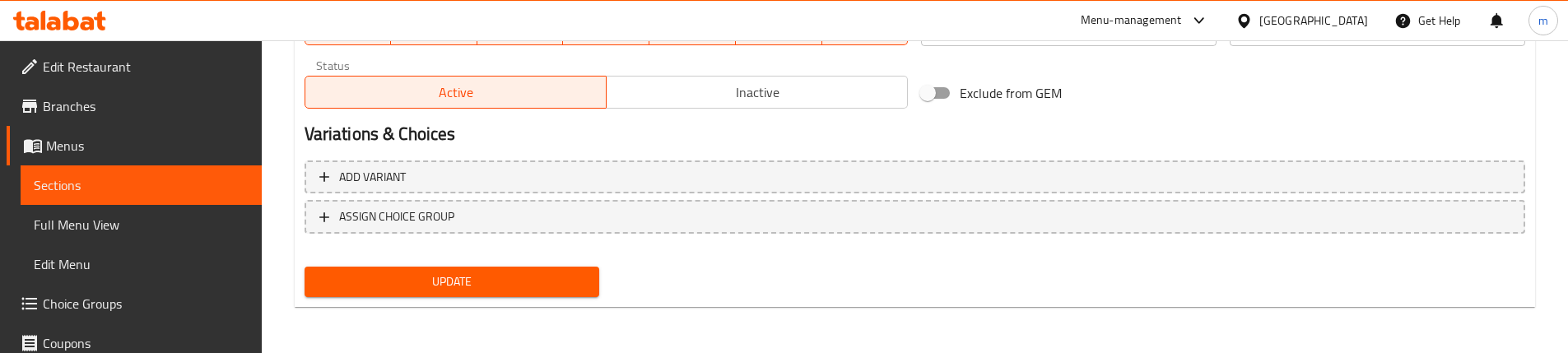
click at [503, 298] on div "Update" at bounding box center [453, 281] width 309 height 44
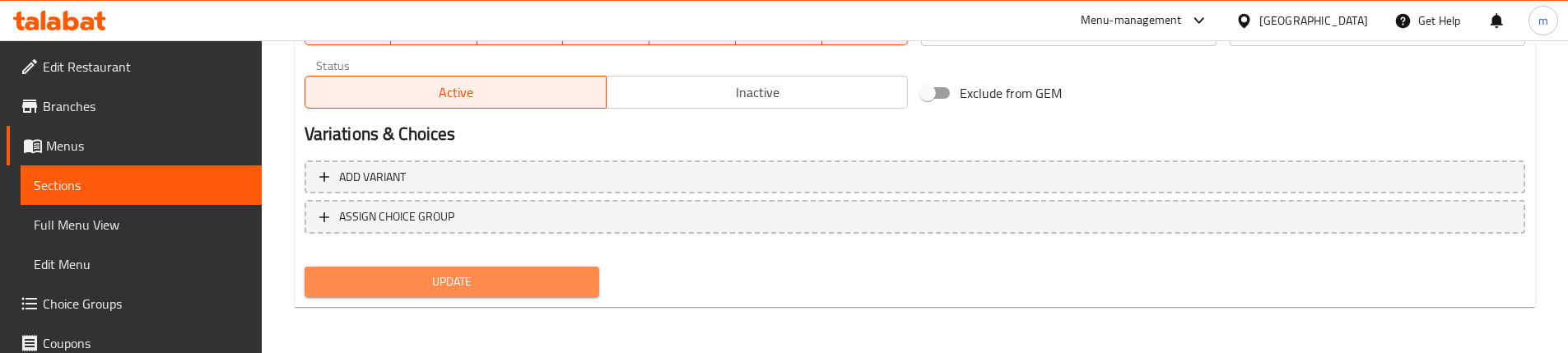
click at [406, 275] on span "Update" at bounding box center [453, 282] width 269 height 21
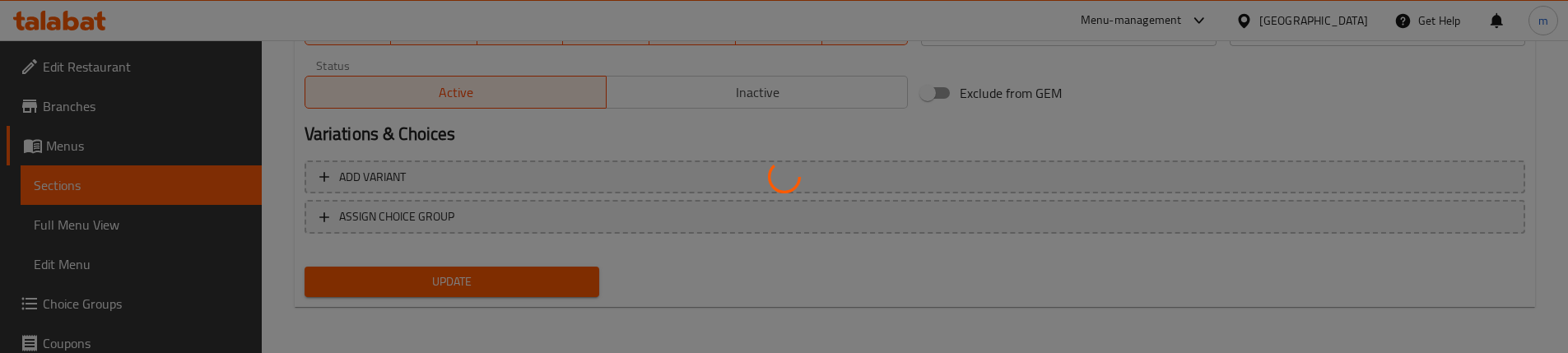
click at [105, 245] on div at bounding box center [784, 176] width 1568 height 353
click at [106, 235] on div at bounding box center [784, 176] width 1568 height 353
click at [117, 222] on div at bounding box center [784, 176] width 1568 height 353
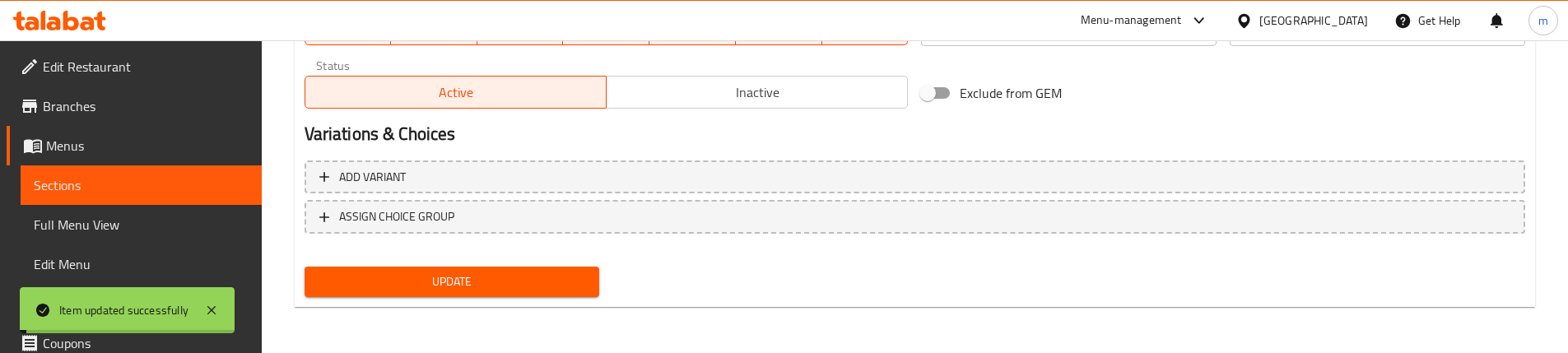
click at [119, 224] on span "Full Menu View" at bounding box center [141, 224] width 215 height 20
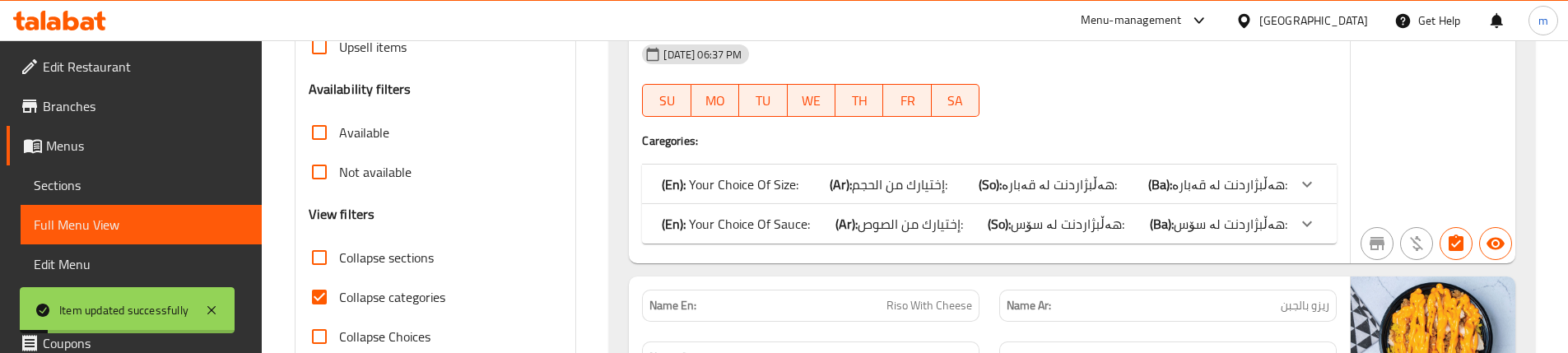
scroll to position [450, 0]
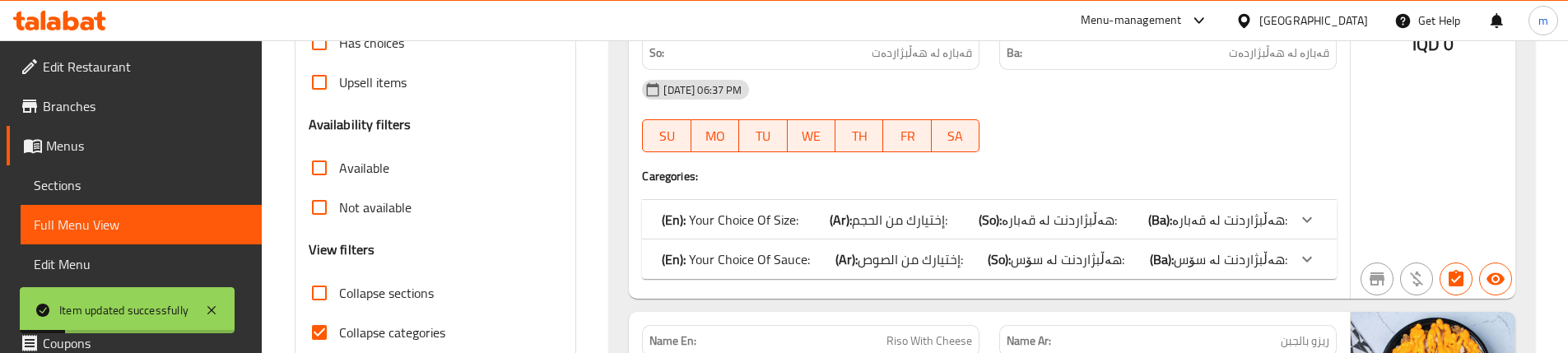
drag, startPoint x: 322, startPoint y: 328, endPoint x: 319, endPoint y: 299, distance: 29.2
click at [321, 327] on input "Collapse categories" at bounding box center [319, 332] width 39 height 39
checkbox input "false"
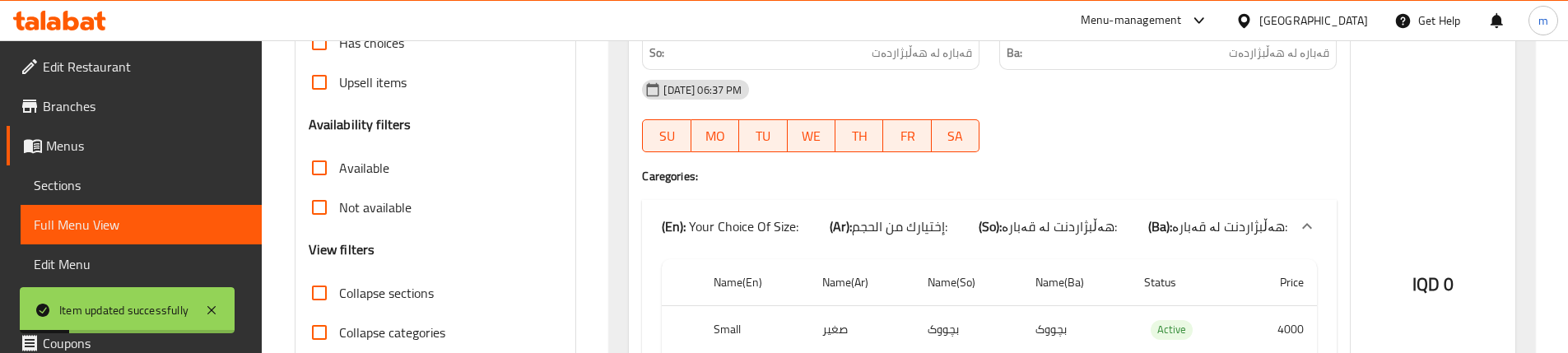
click at [319, 295] on input "Collapse sections" at bounding box center [319, 293] width 39 height 39
checkbox input "true"
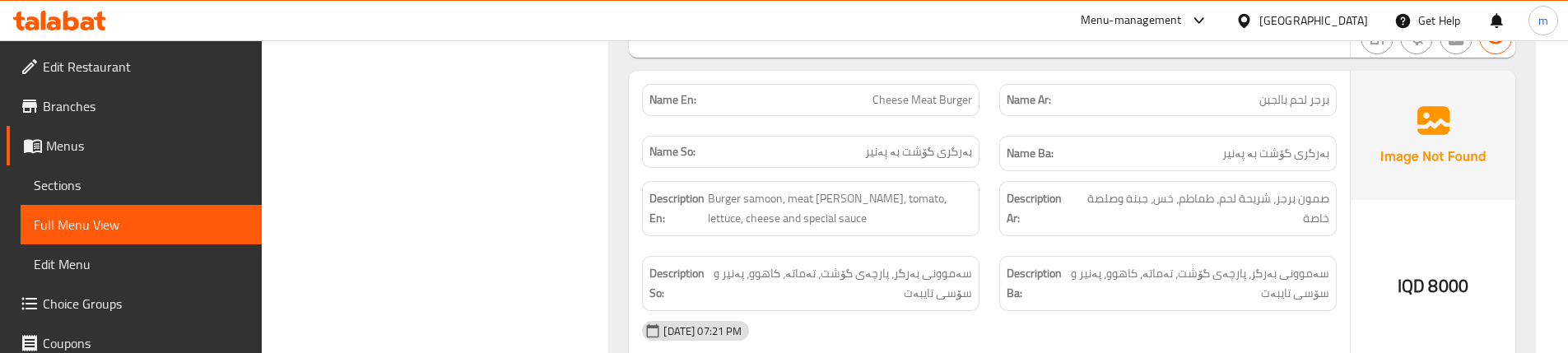
scroll to position [835, 0]
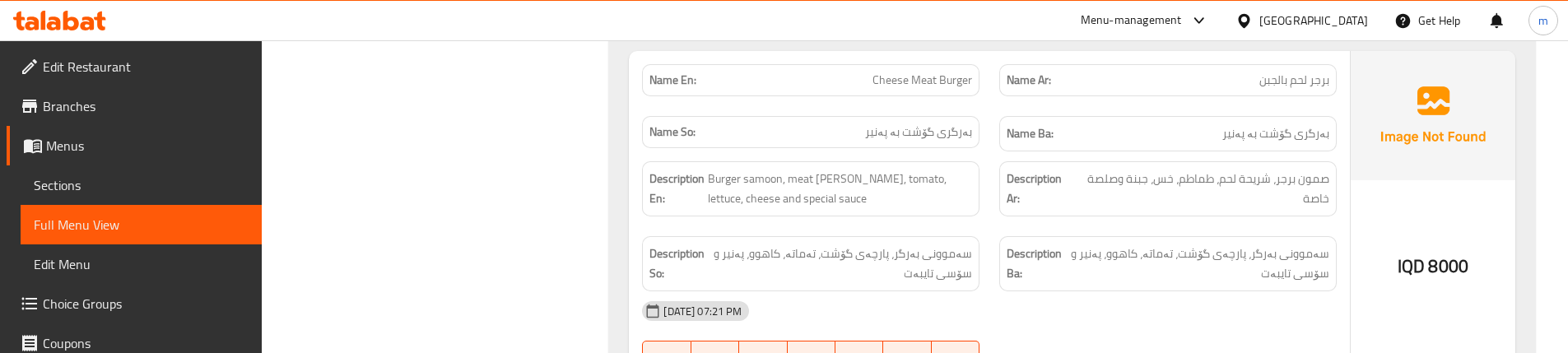
click at [978, 212] on div "Description En: Burger samoon, meat [PERSON_NAME], tomato, lettuce, cheese and …" at bounding box center [811, 188] width 338 height 55
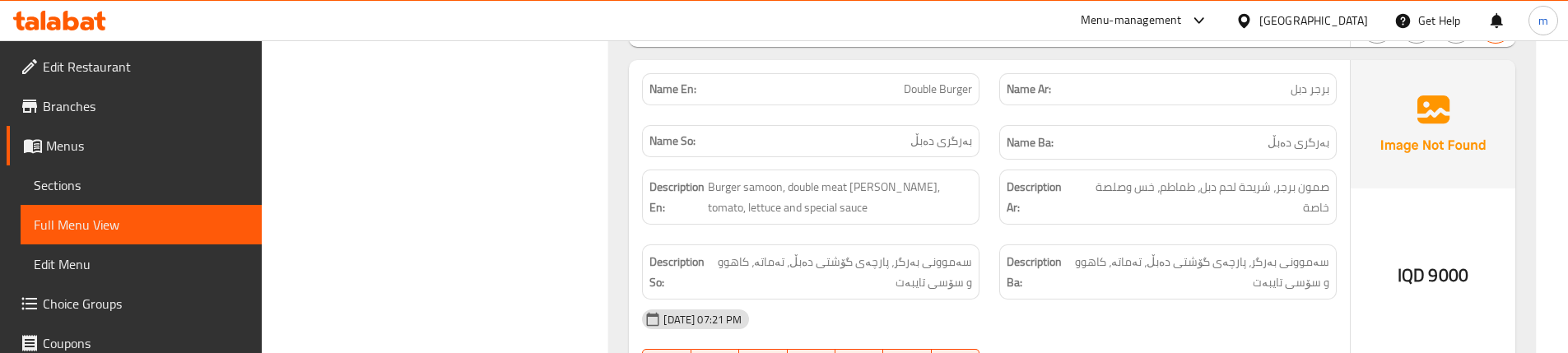
scroll to position [1164, 0]
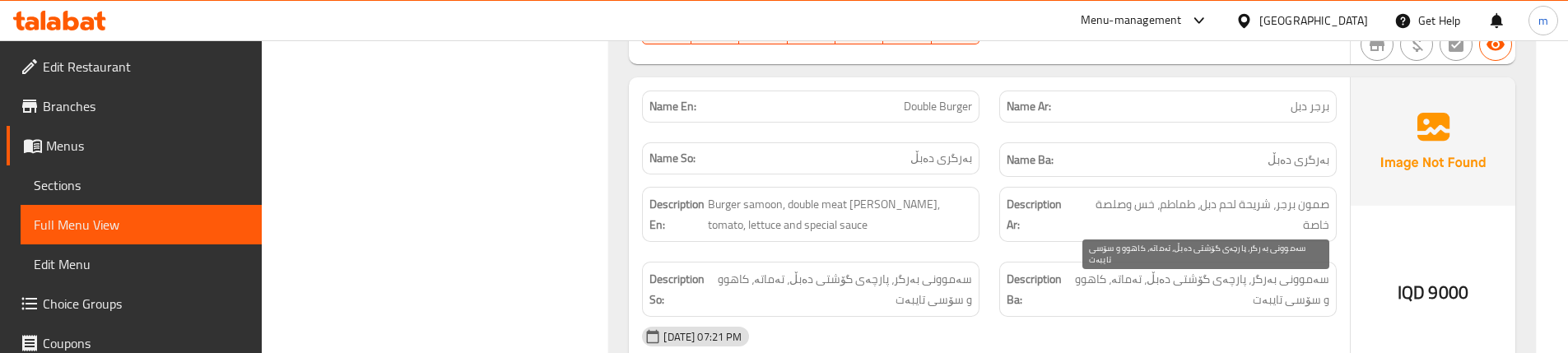
click at [1260, 276] on span "سەموونی بەرگر، پارچەی گۆشتی دەبڵ، تەماتە، کاهوو و سۆسی تایبەت" at bounding box center [1198, 289] width 261 height 40
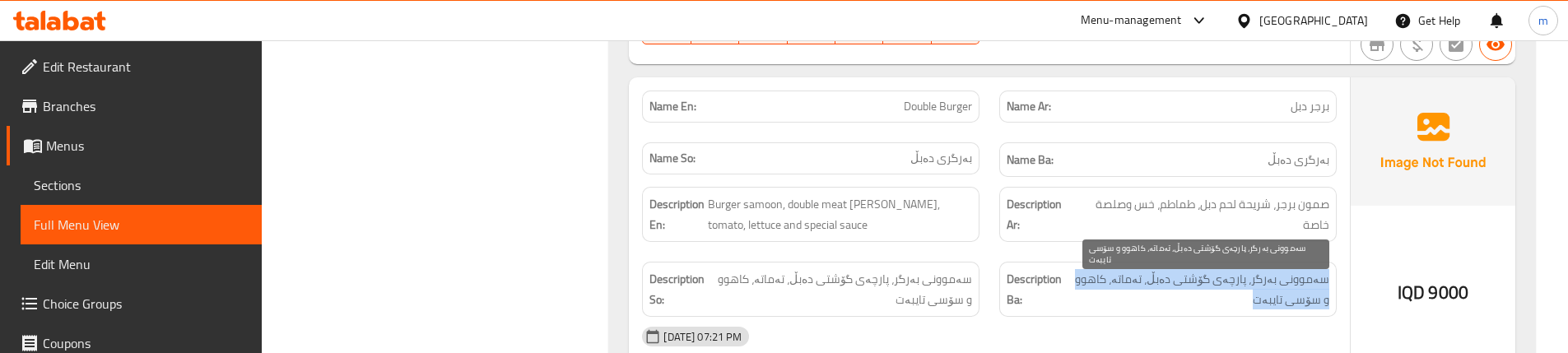
click at [1260, 276] on span "سەموونی بەرگر، پارچەی گۆشتی دەبڵ، تەماتە، کاهوو و سۆسی تایبەت" at bounding box center [1198, 289] width 261 height 40
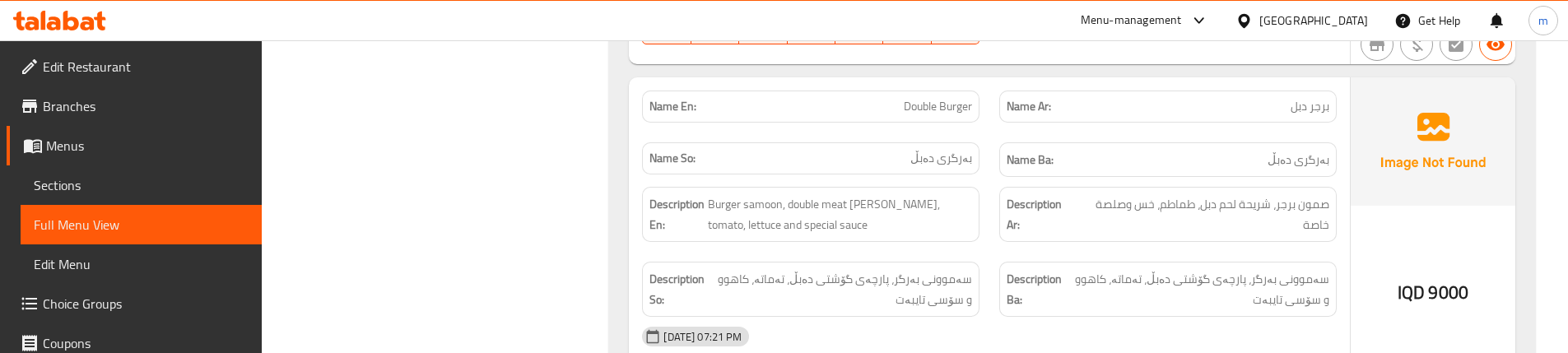
click at [1028, 269] on strong "Description Ba:" at bounding box center [1035, 289] width 57 height 40
click at [990, 235] on div "Description Ar: صمون برجر، شريحة لحم دبل، طماطم، خس وصلصة خاصة" at bounding box center [1168, 213] width 357 height 75
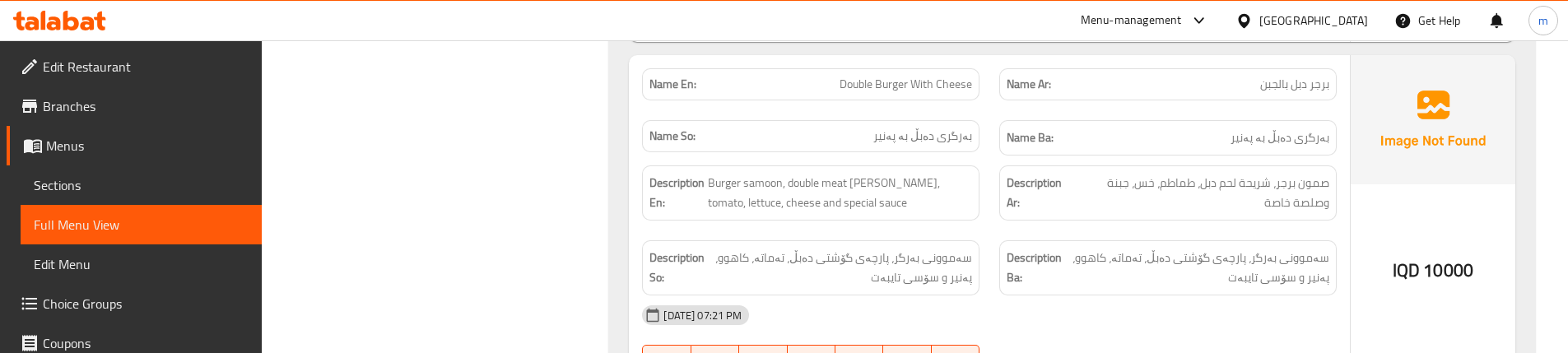
scroll to position [1547, 0]
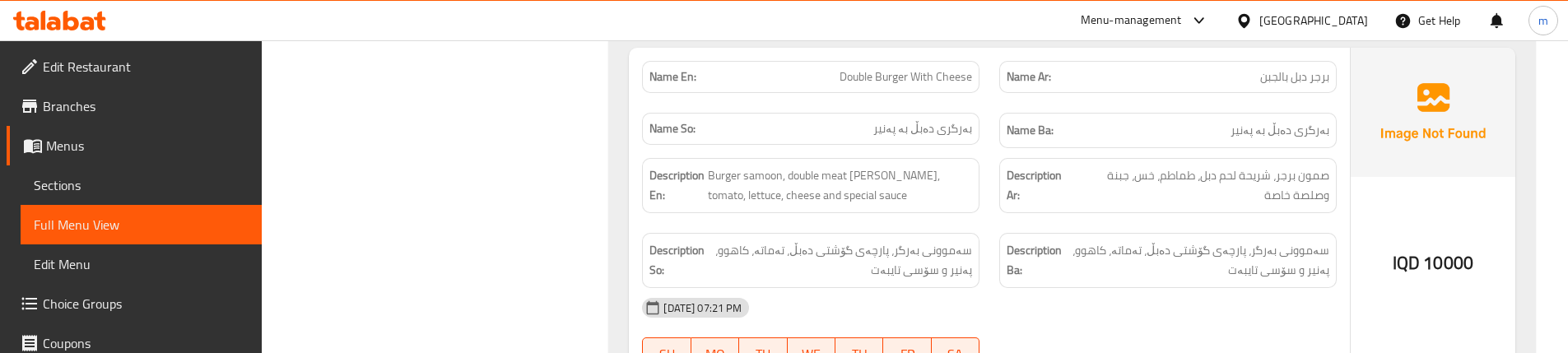
click at [997, 94] on div "Name Ar: برجر دبل بالجبن" at bounding box center [1168, 77] width 357 height 51
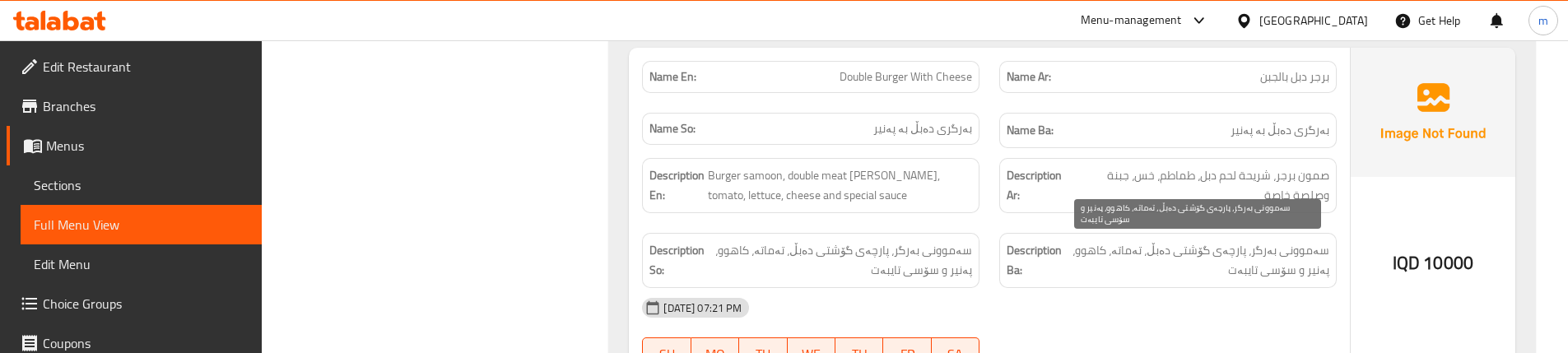
click at [1259, 258] on span "سەموونی بەرگر، پارچەی گۆشتی دەبڵ، تەماتە، کاهوو، پەنیر و سۆسی تایبەت" at bounding box center [1197, 260] width 264 height 40
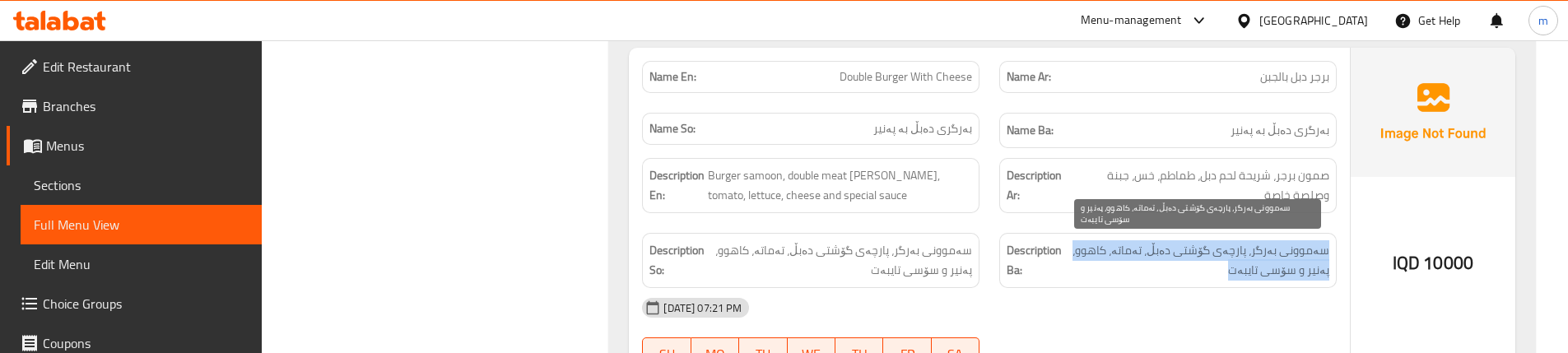
click at [1259, 258] on span "سەموونی بەرگر، پارچەی گۆشتی دەبڵ، تەماتە، کاهوو، پەنیر و سۆسی تایبەت" at bounding box center [1197, 260] width 264 height 40
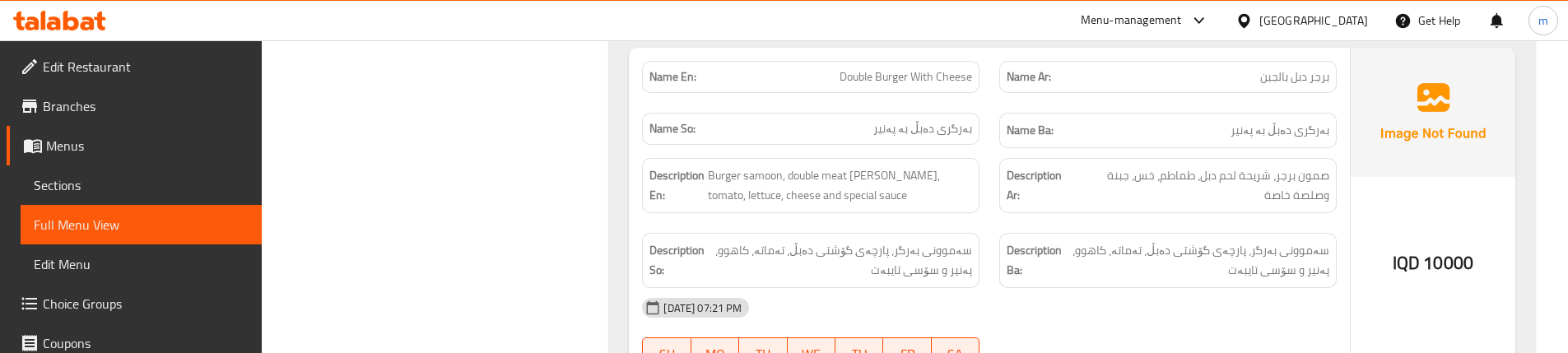
click at [985, 220] on div "Description En: Burger samoon, double meat [PERSON_NAME], tomato, lettuce, chee…" at bounding box center [810, 185] width 357 height 75
click at [989, 224] on div "Description Ba: سەموونی بەرگر، پارچەی گۆشتی دەبڵ، تەماتە، کاهوو، پەنیر و سۆسی ت…" at bounding box center [1168, 260] width 357 height 75
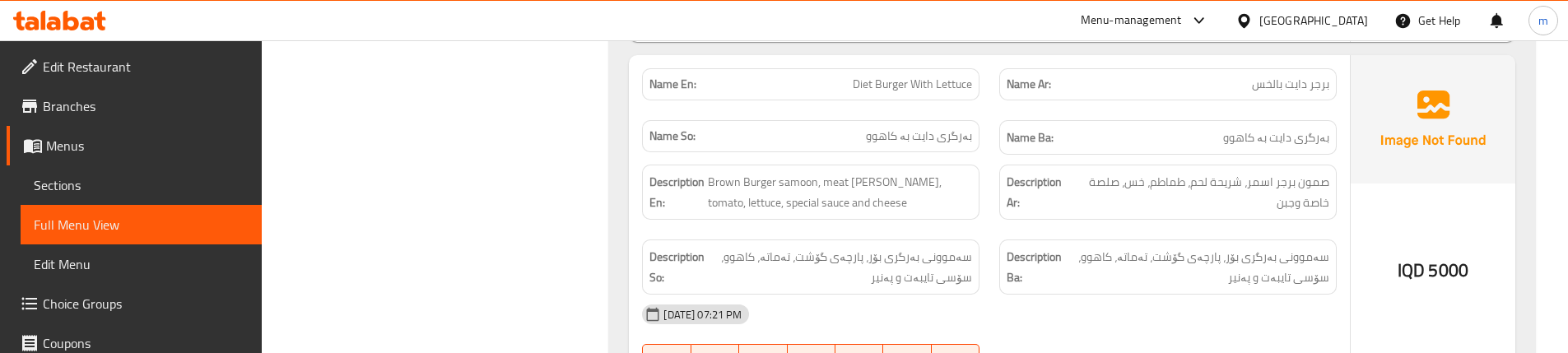
scroll to position [1876, 0]
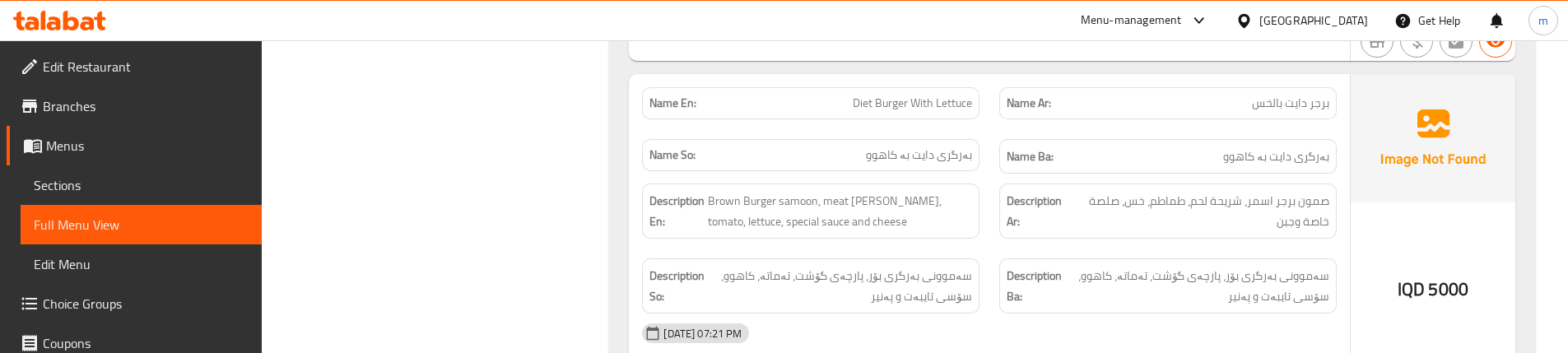
click at [982, 130] on div "Name So: [PERSON_NAME]" at bounding box center [810, 157] width 357 height 55
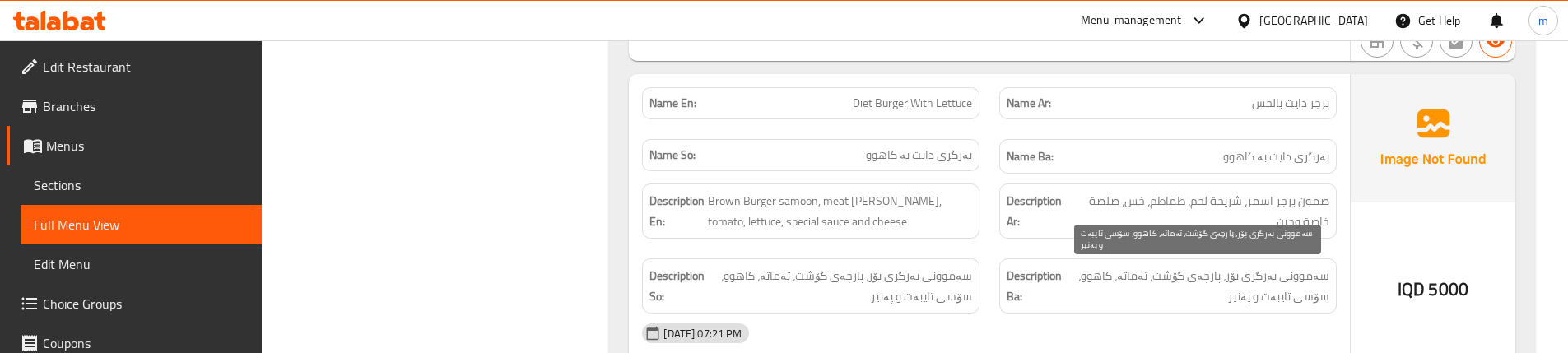
click at [1245, 284] on span "سەموونی بەرگری بۆر، پارچەی گۆشت، تەماتە، کاهوو، سۆسی تایبەت و پەنیر" at bounding box center [1197, 285] width 264 height 40
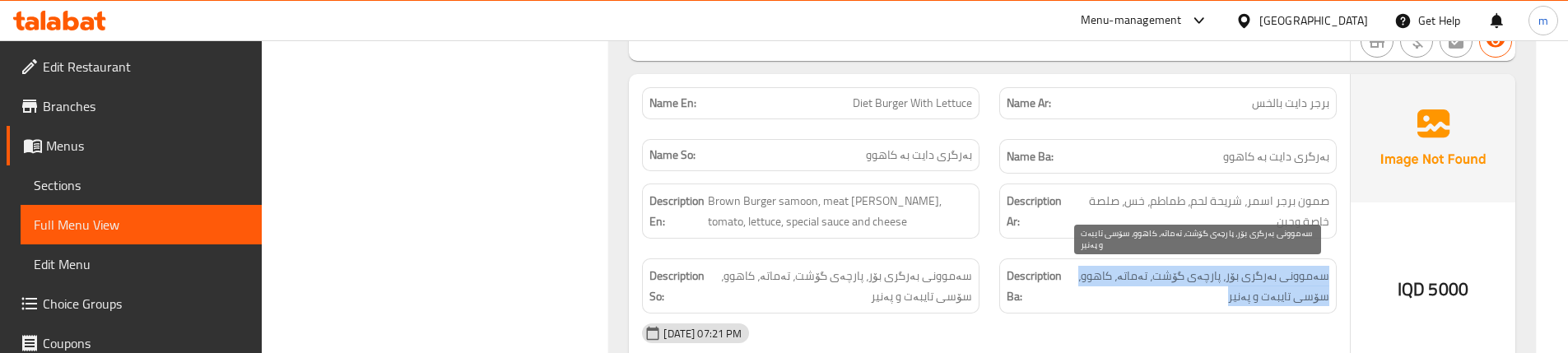
click at [1245, 284] on span "سەموونی بەرگری بۆر، پارچەی گۆشت، تەماتە، کاهوو، سۆسی تایبەت و پەنیر" at bounding box center [1197, 285] width 264 height 40
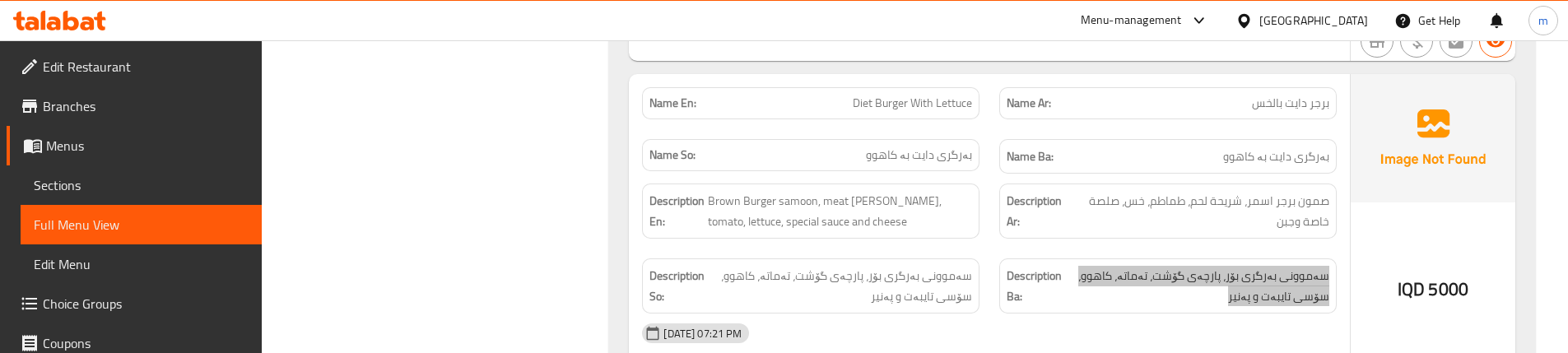
scroll to position [1631, 0]
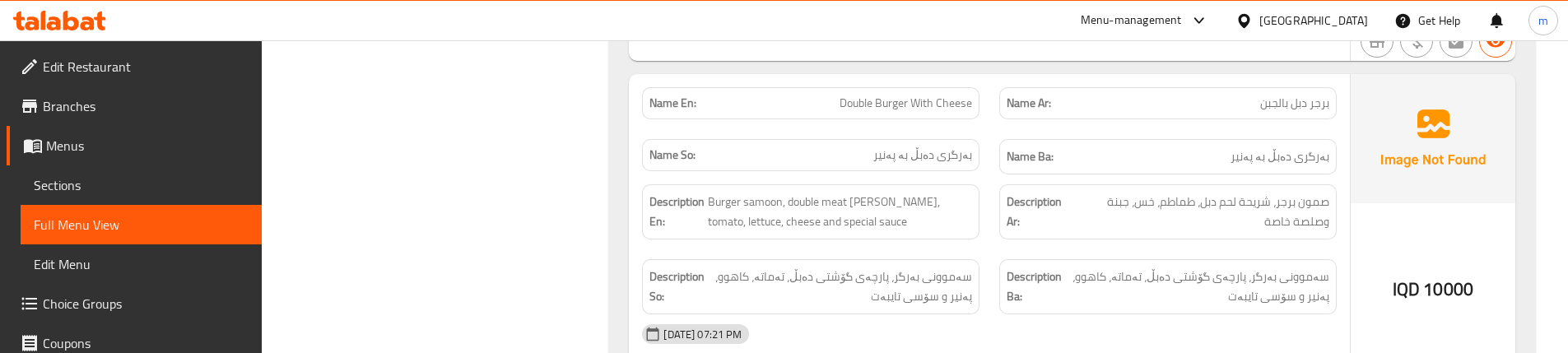
click at [994, 233] on div "Description Ar: صمون برجر، شريحة لحم دبل، طماطم، خس، جبنة وصلصة خاصة" at bounding box center [1168, 212] width 357 height 75
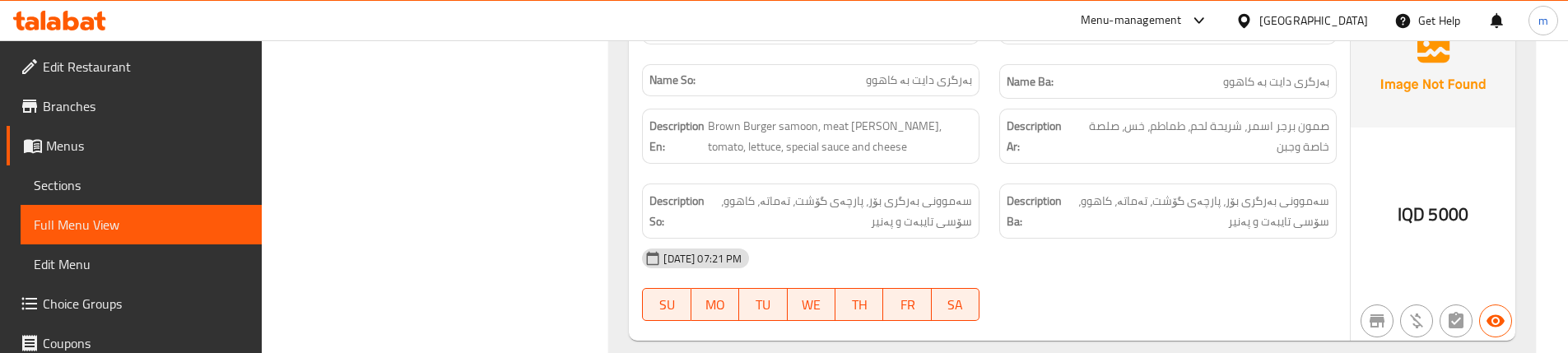
scroll to position [1948, 0]
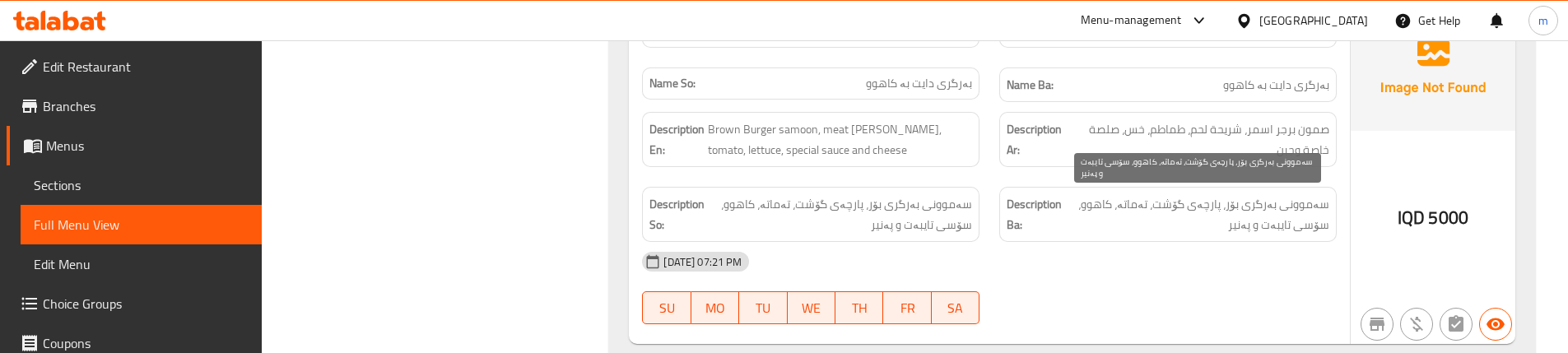
click at [1227, 210] on span "سەموونی بەرگری بۆر، پارچەی گۆشت، تەماتە، کاهوو، سۆسی تایبەت و پەنیر" at bounding box center [1197, 214] width 264 height 40
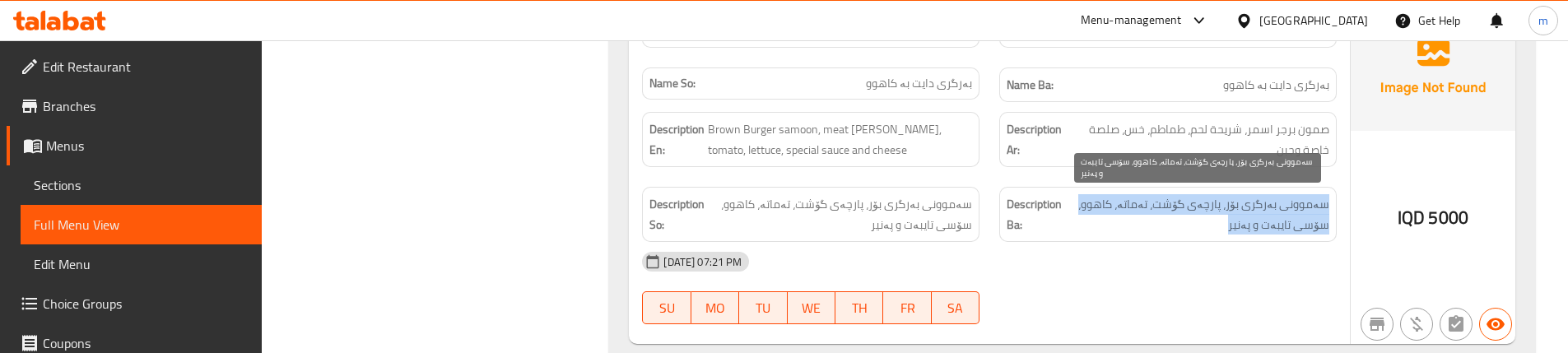
click at [1227, 210] on span "سەموونی بەرگری بۆر، پارچەی گۆشت، تەماتە، کاهوو، سۆسی تایبەت و پەنیر" at bounding box center [1197, 214] width 264 height 40
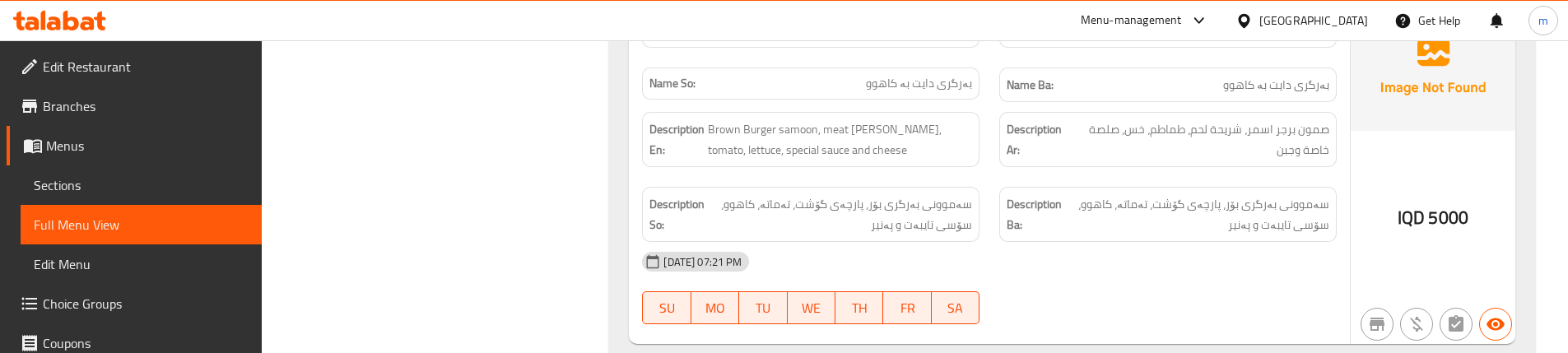
click at [981, 153] on div "Description En: Brown Burger samoon, meat [PERSON_NAME], tomato, lettuce, speci…" at bounding box center [810, 139] width 357 height 75
click at [996, 160] on div "Description Ar: صمون برجر اسمر، شريحة لحم، طماطم، خس، صلصة خاصة وجبن" at bounding box center [1168, 139] width 357 height 75
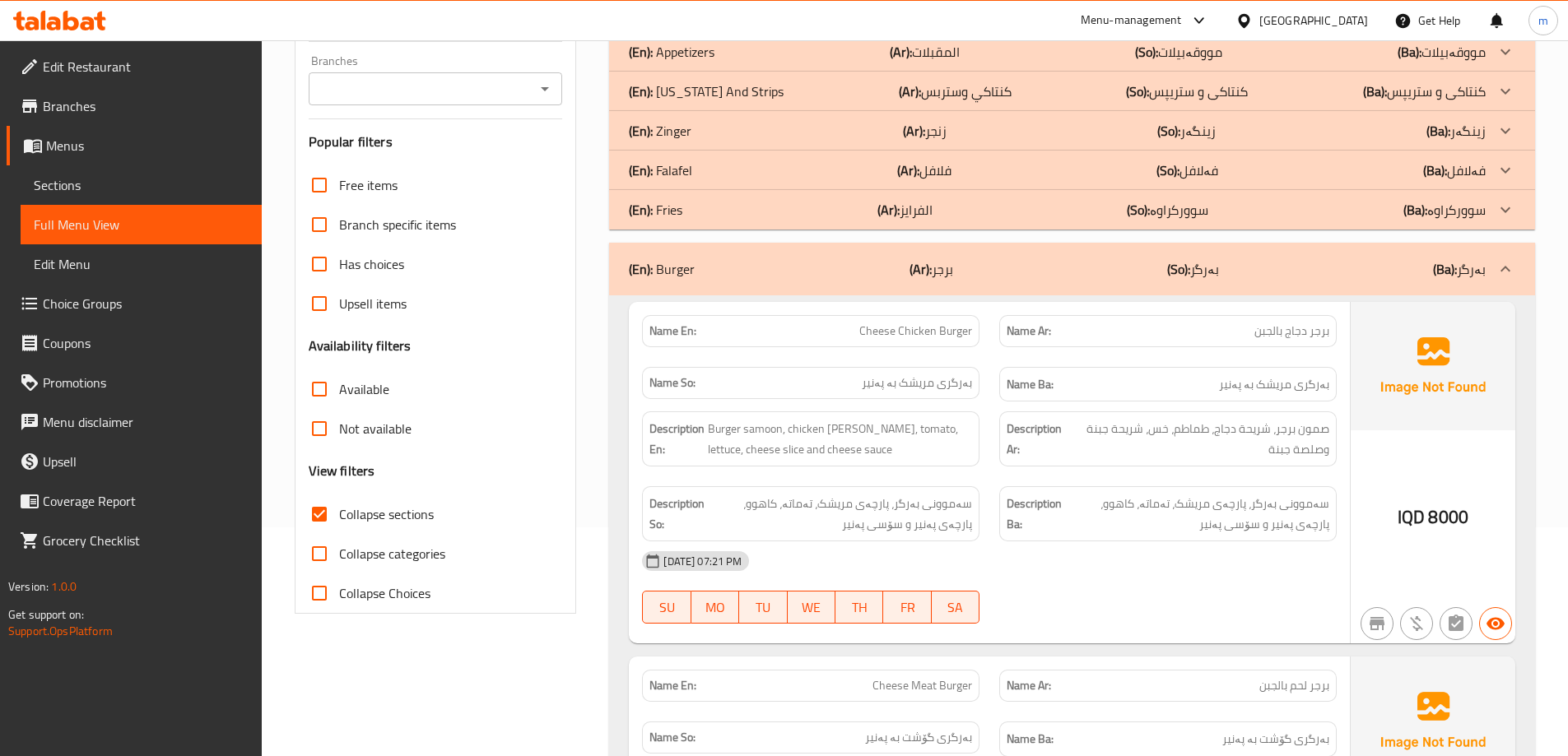
scroll to position [174, 0]
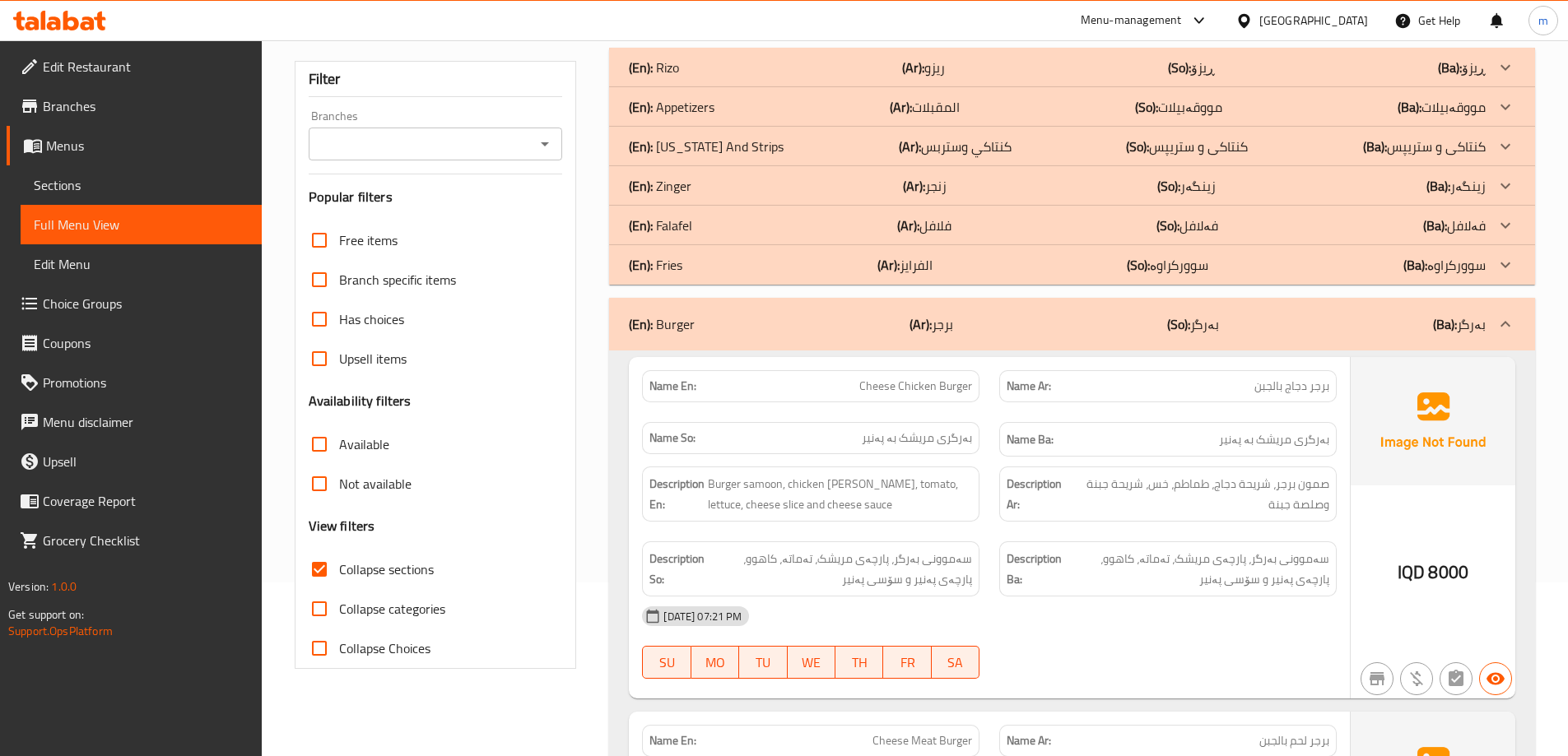
click at [721, 87] on div "(En): Falafel (Ar): فلافل (So): فەلافل (Ba): فەلافل" at bounding box center [1072, 68] width 926 height 39
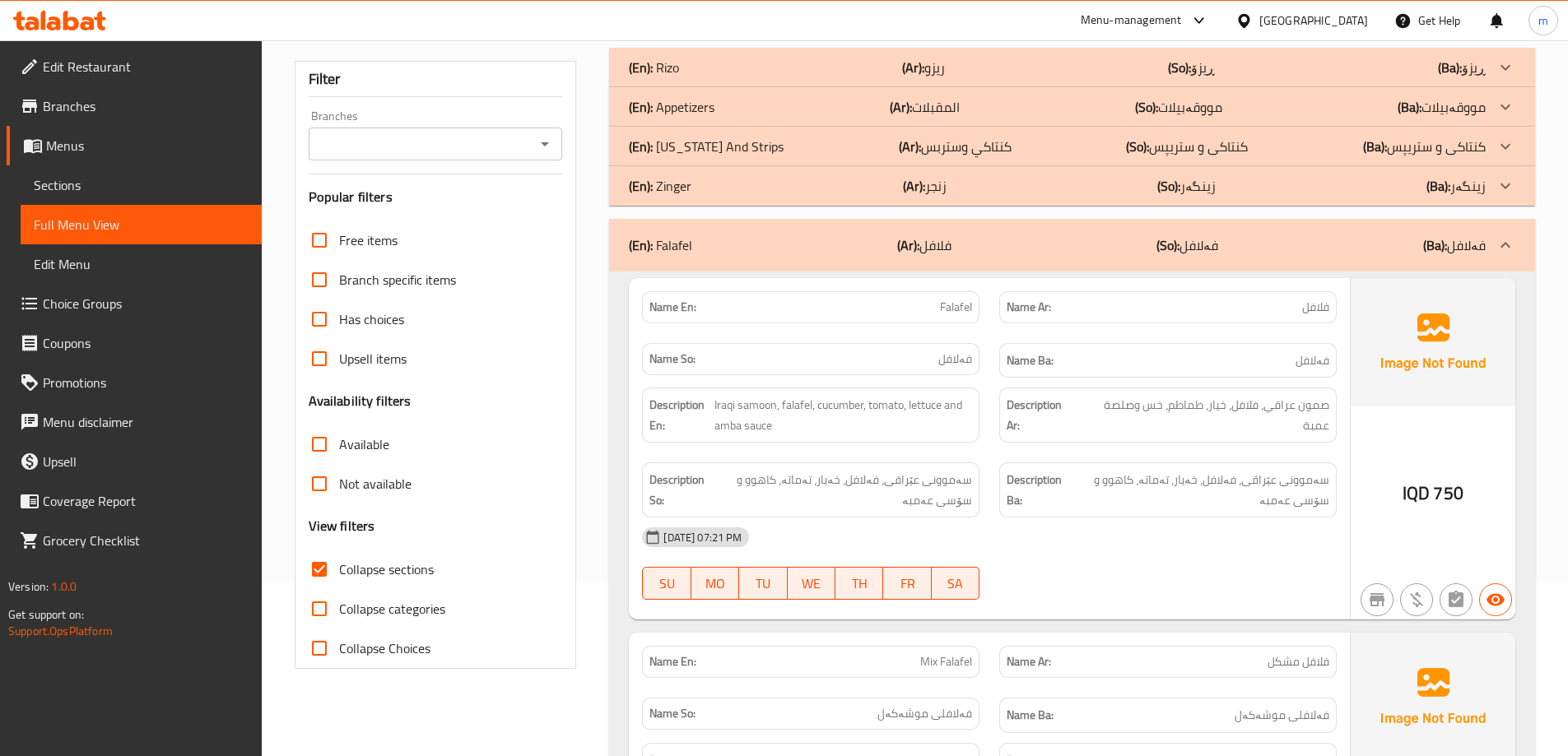
click at [679, 77] on p "(En): [US_STATE] And Strips" at bounding box center [654, 67] width 51 height 20
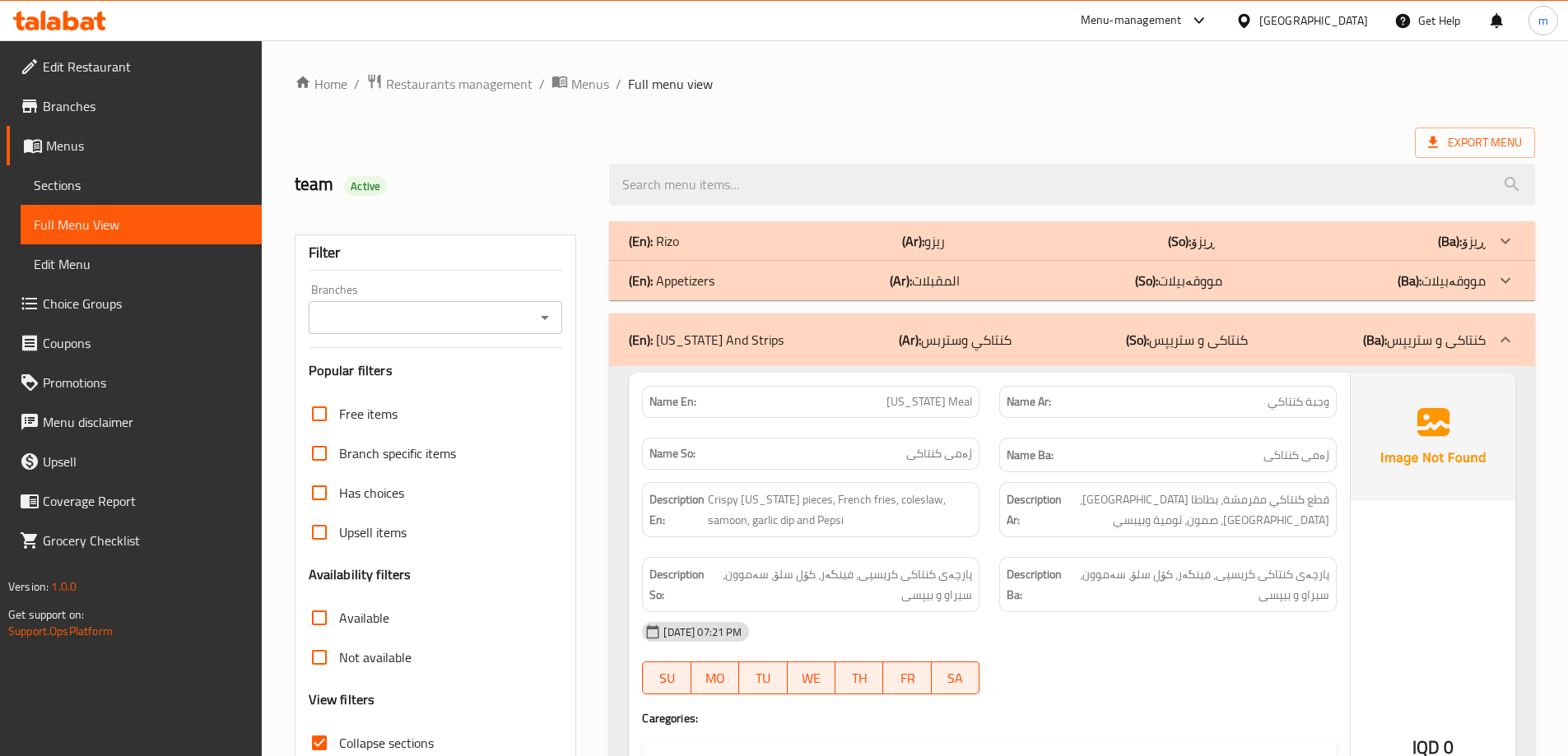
scroll to position [110, 0]
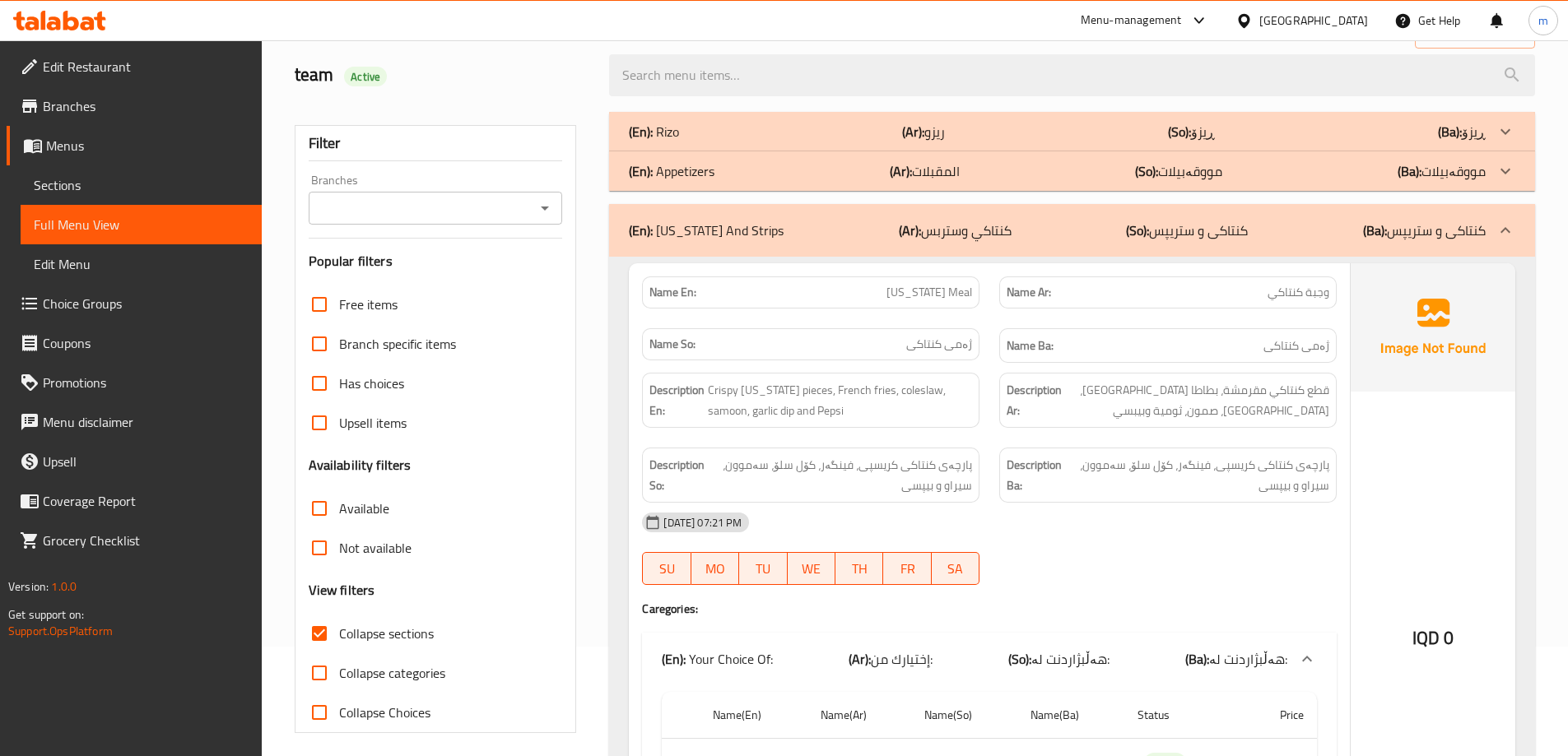
click at [544, 211] on icon "Open" at bounding box center [544, 207] width 20 height 20
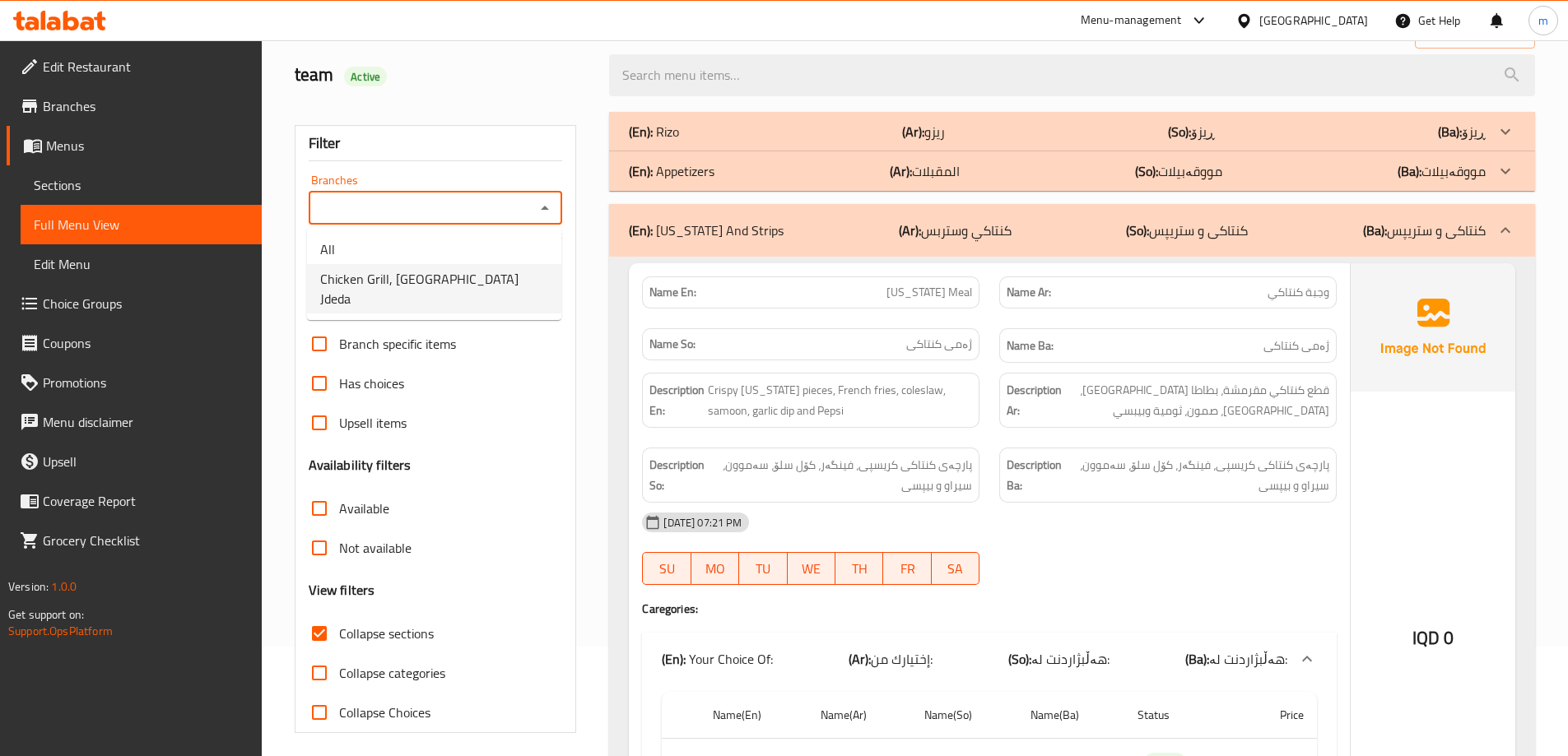
click at [423, 289] on span "Chicken Grill, [GEOGRAPHIC_DATA] Jdeda" at bounding box center [434, 289] width 228 height 39
type input "Chicken Grill, [GEOGRAPHIC_DATA] Jdeda"
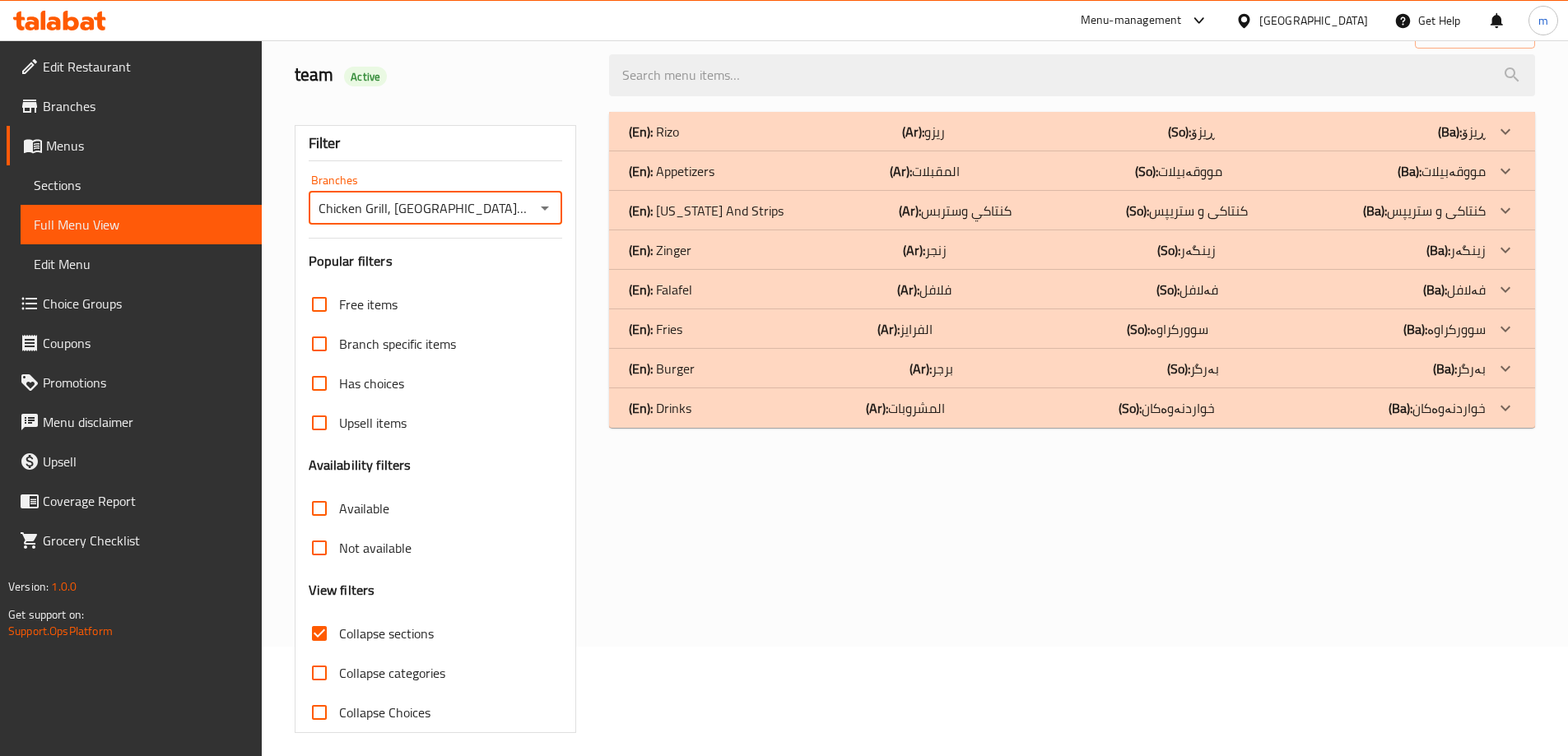
click at [707, 152] on div "(En): Burger (Ar): برجر (So): بەرگر (Ba): بەرگر" at bounding box center [1072, 132] width 926 height 39
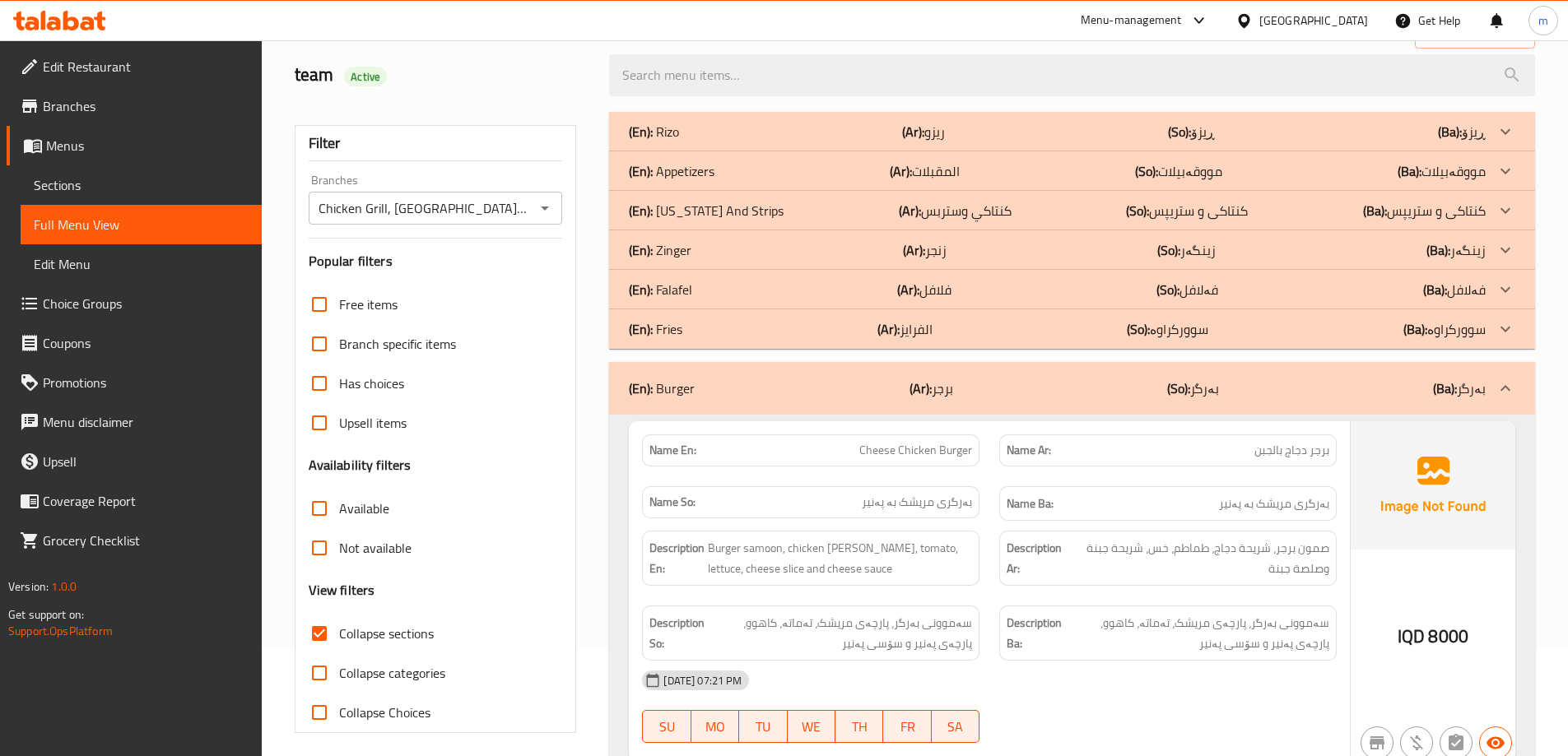
click at [710, 141] on div "(En): Falafel (Ar): فلافل (So): فەلافل (Ba): فەلافل" at bounding box center [1057, 131] width 856 height 20
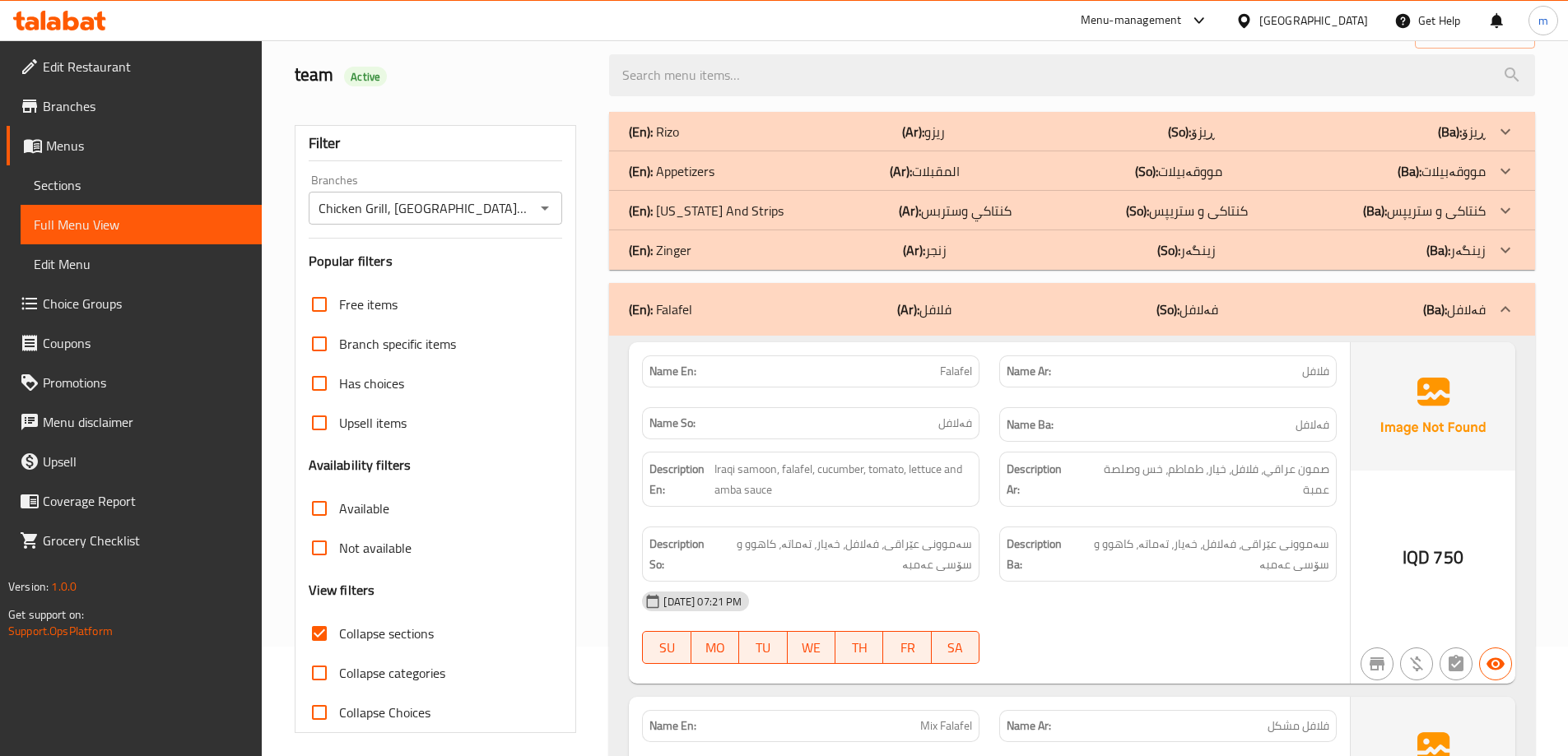
click at [679, 141] on p "(En): [US_STATE] And Strips" at bounding box center [654, 131] width 51 height 20
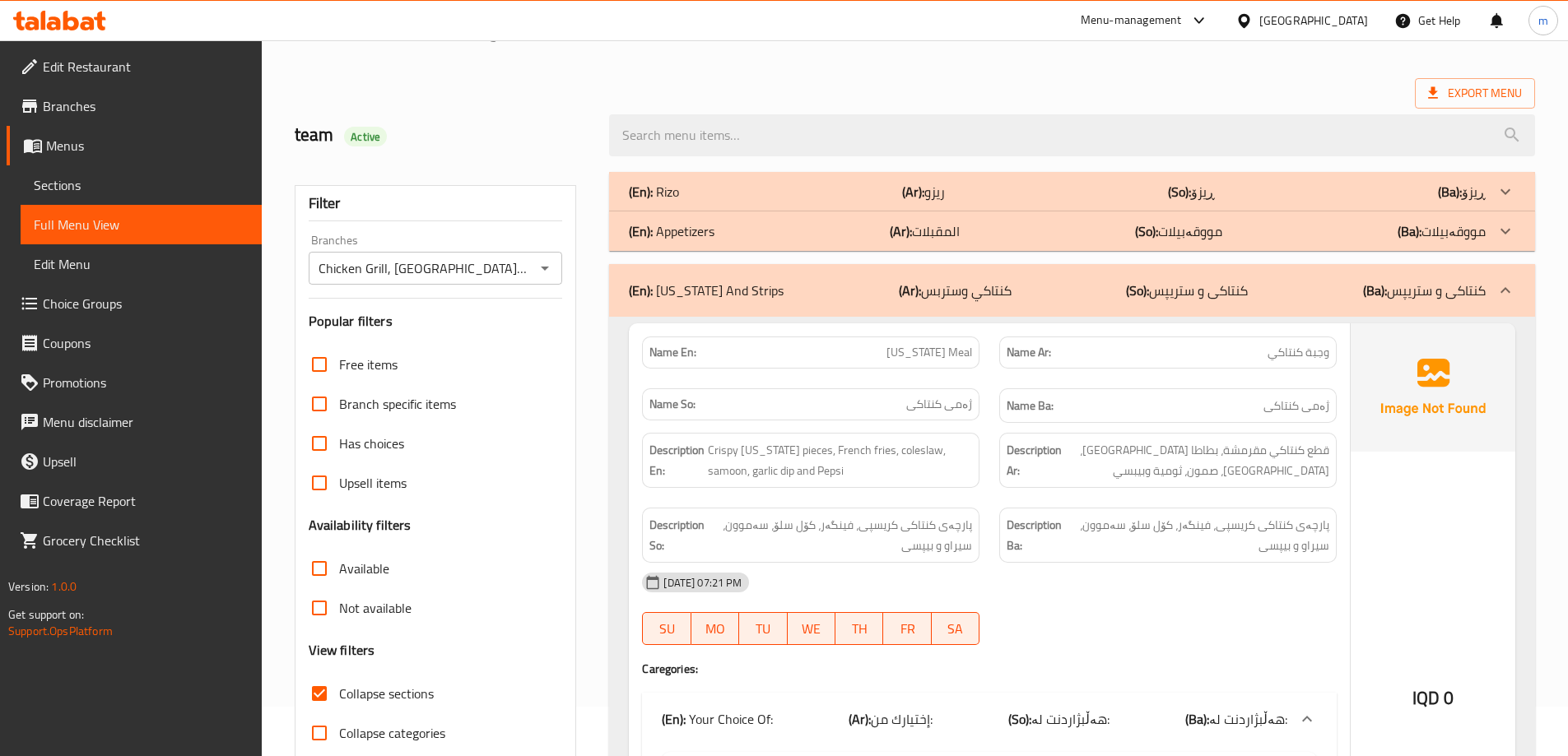
scroll to position [0, 0]
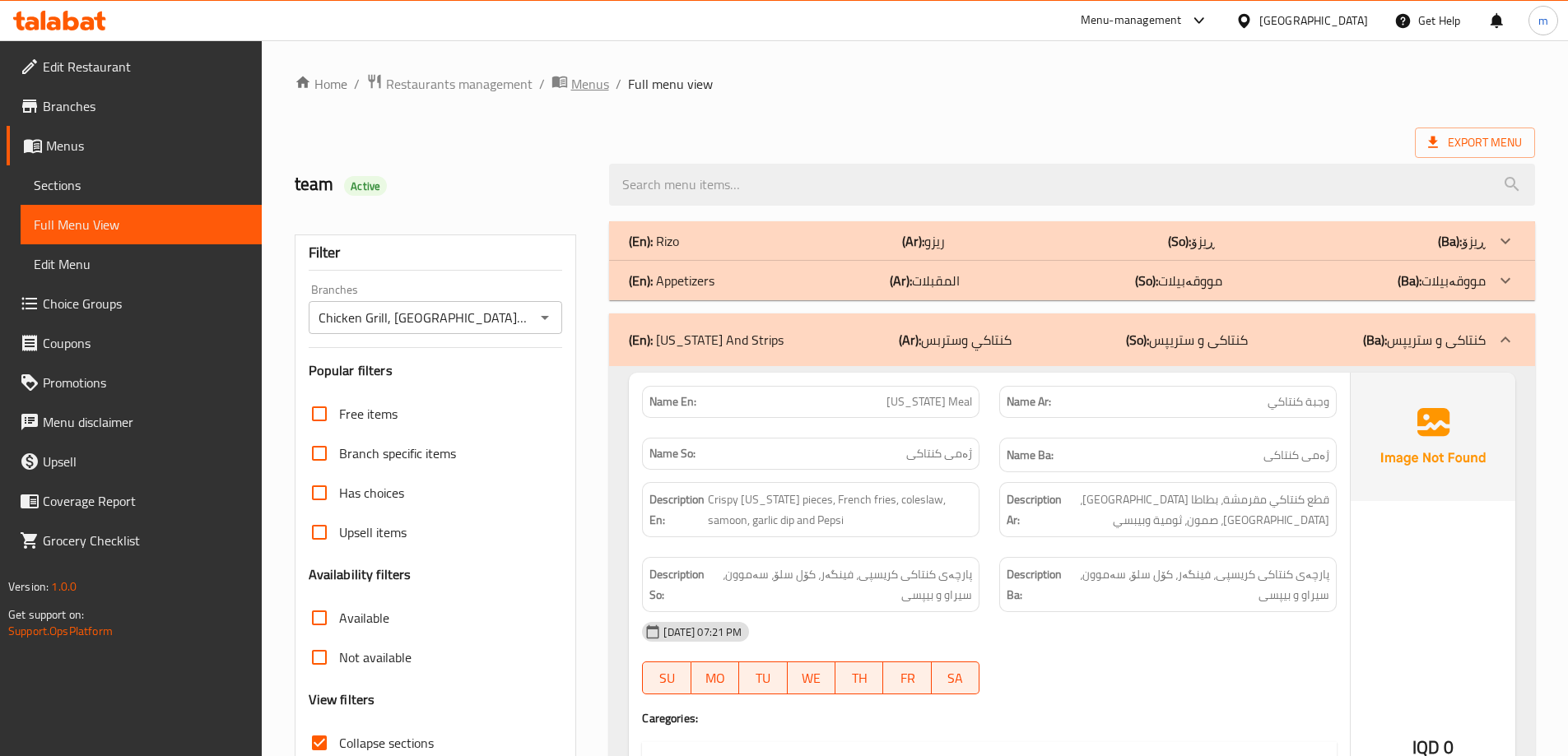
click at [571, 86] on span "Menus" at bounding box center [590, 83] width 38 height 20
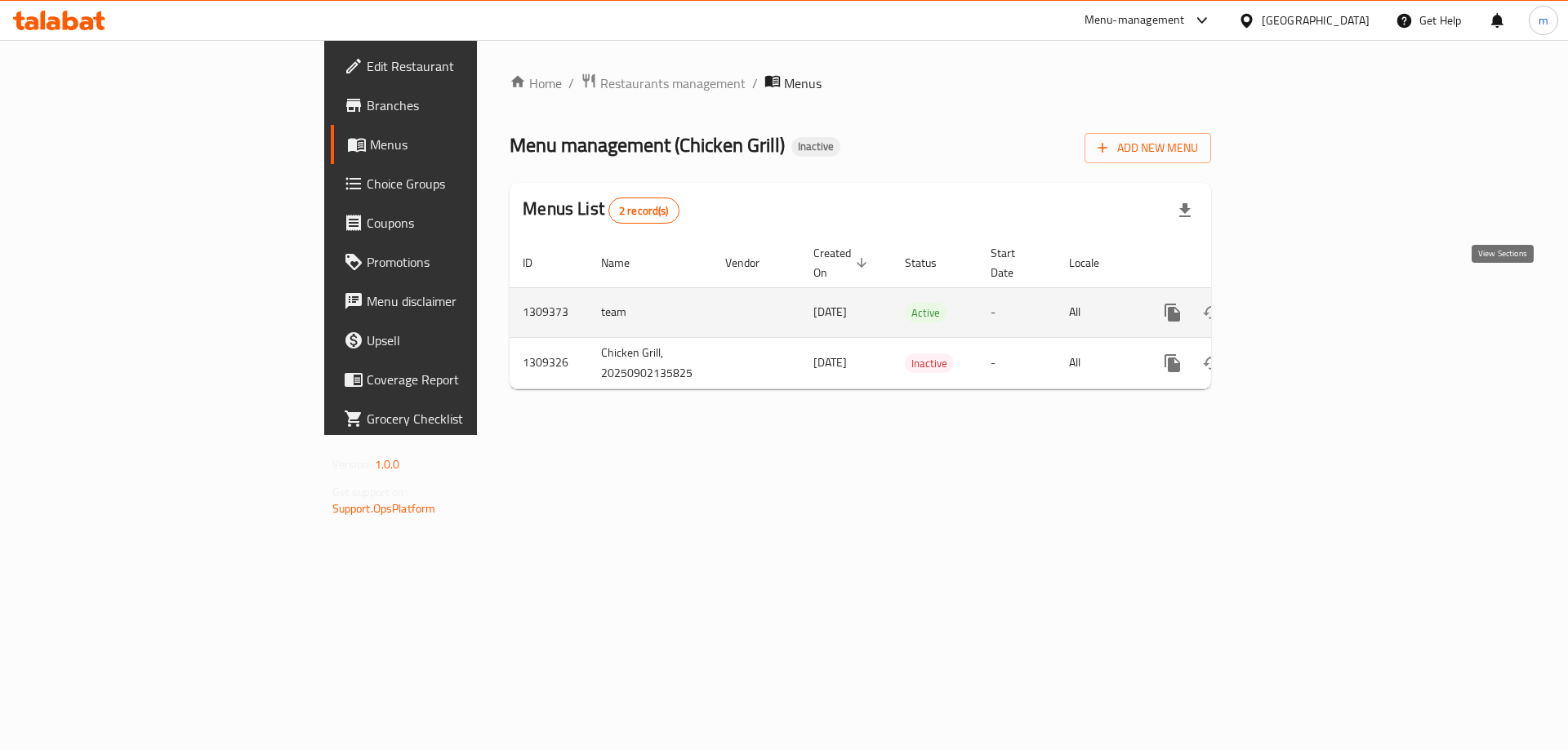
click at [1310, 298] on link "enhanced table" at bounding box center [1291, 313] width 39 height 39
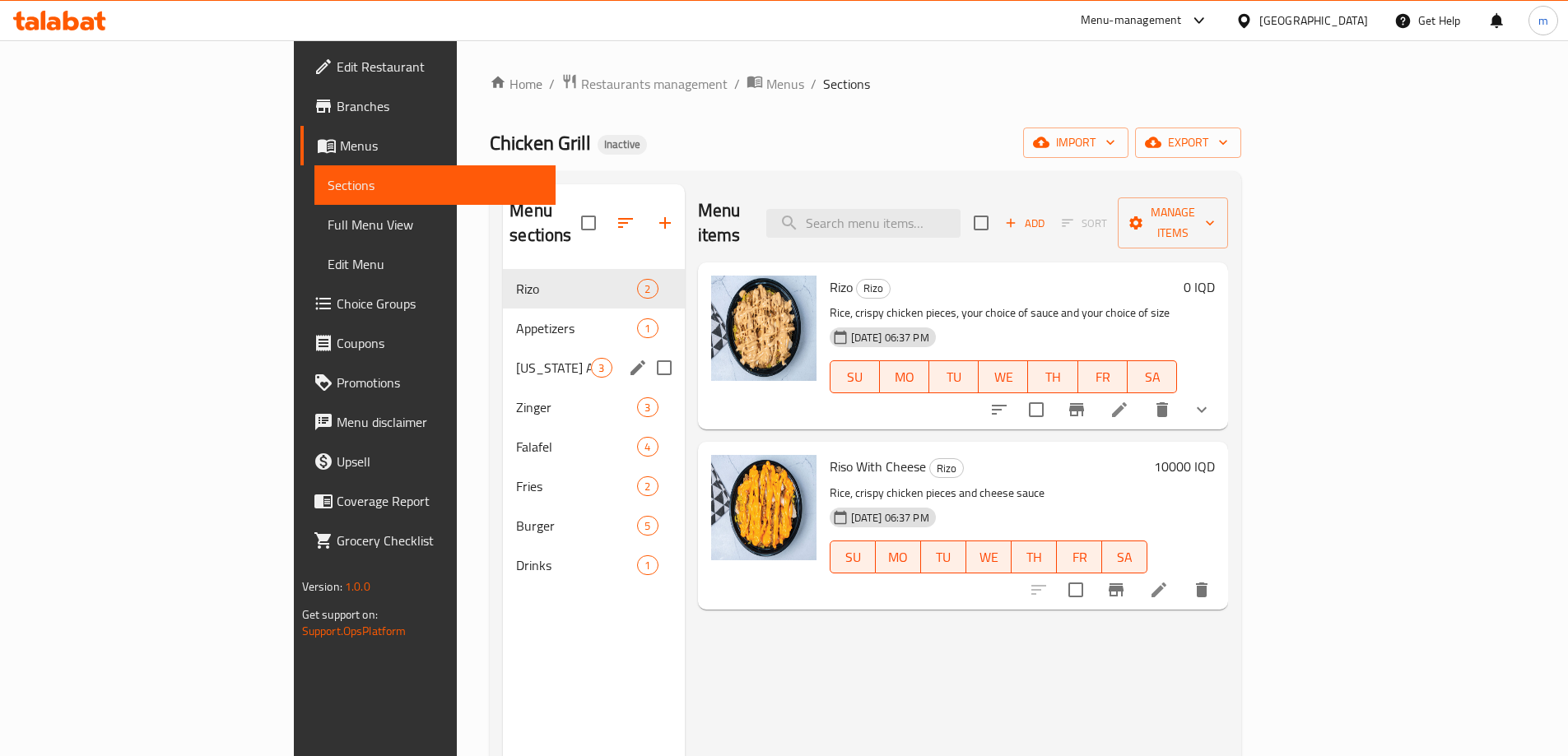
click at [516, 358] on span "[US_STATE] And Strips" at bounding box center [553, 368] width 75 height 20
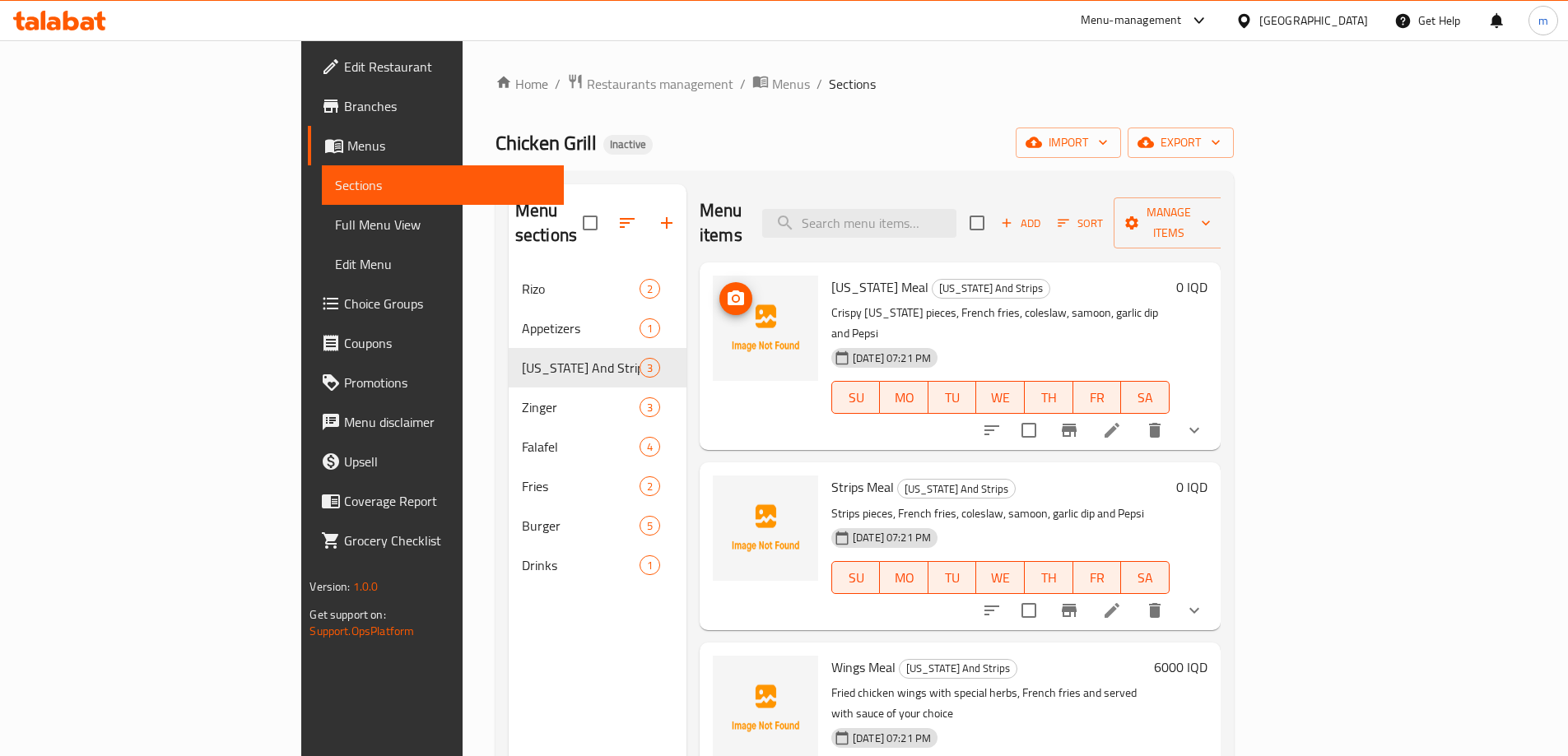
click at [728, 291] on icon "upload picture" at bounding box center [736, 297] width 16 height 15
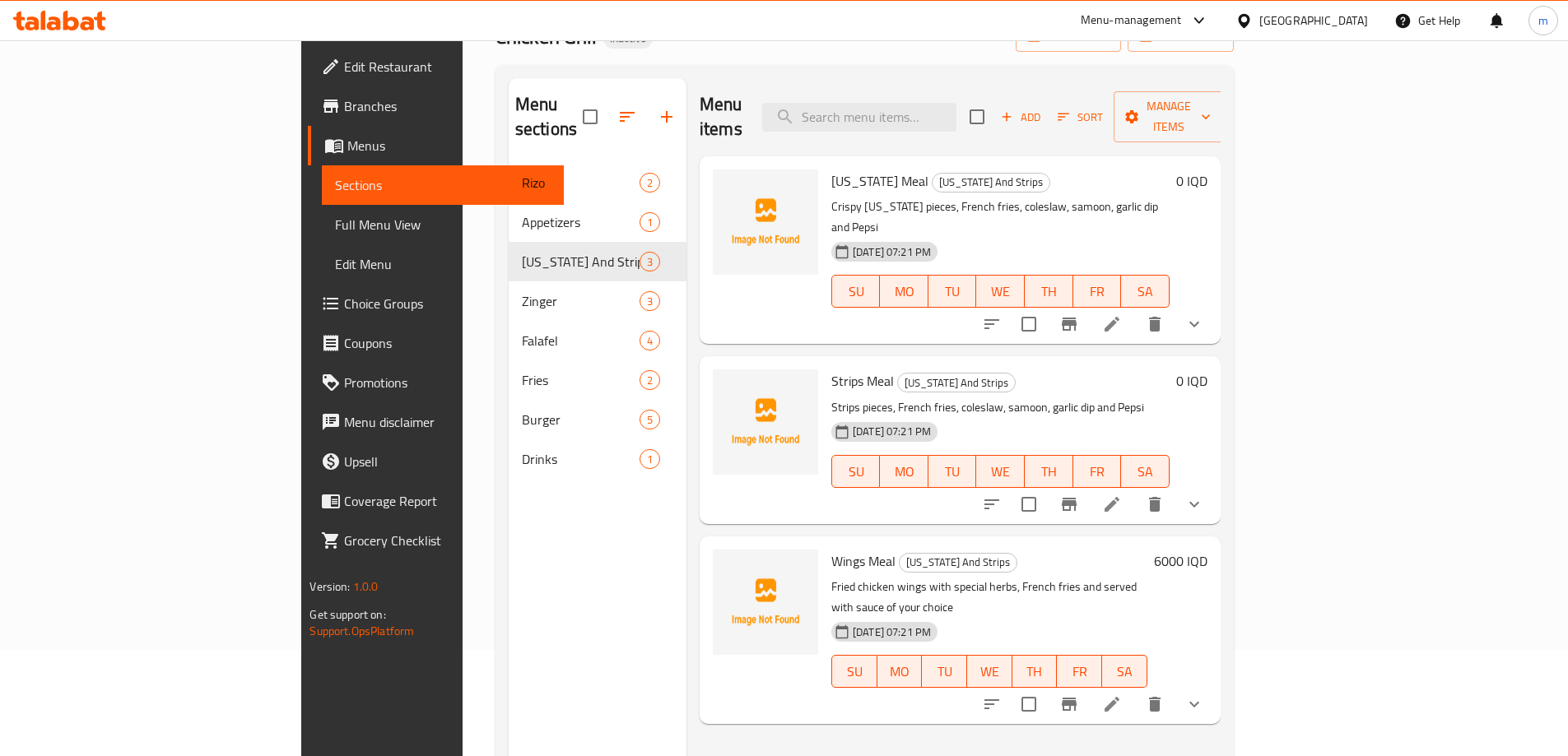
scroll to position [110, 0]
click at [706, 540] on div at bounding box center [766, 627] width 118 height 175
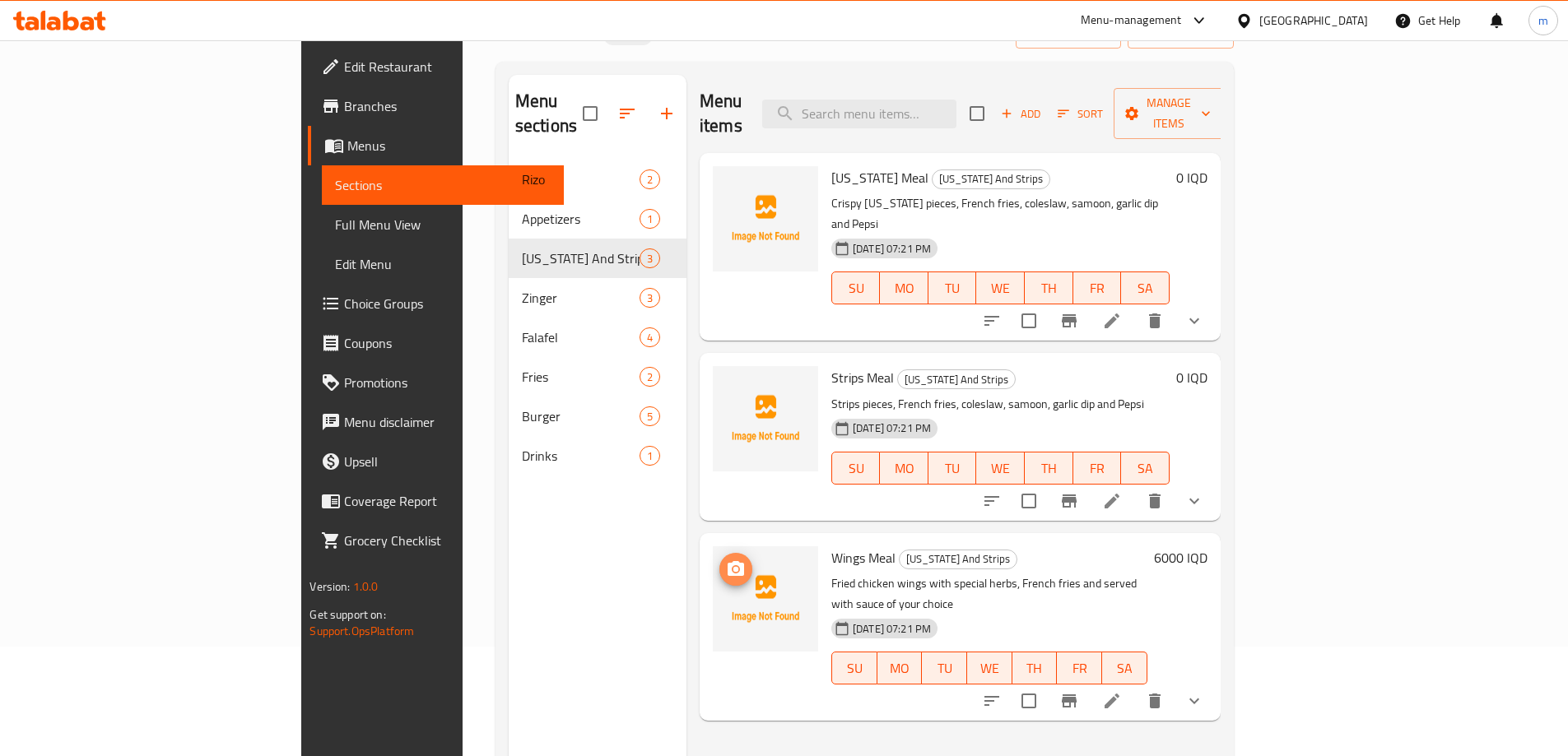
click at [726, 560] on icon "upload picture" at bounding box center [736, 569] width 20 height 20
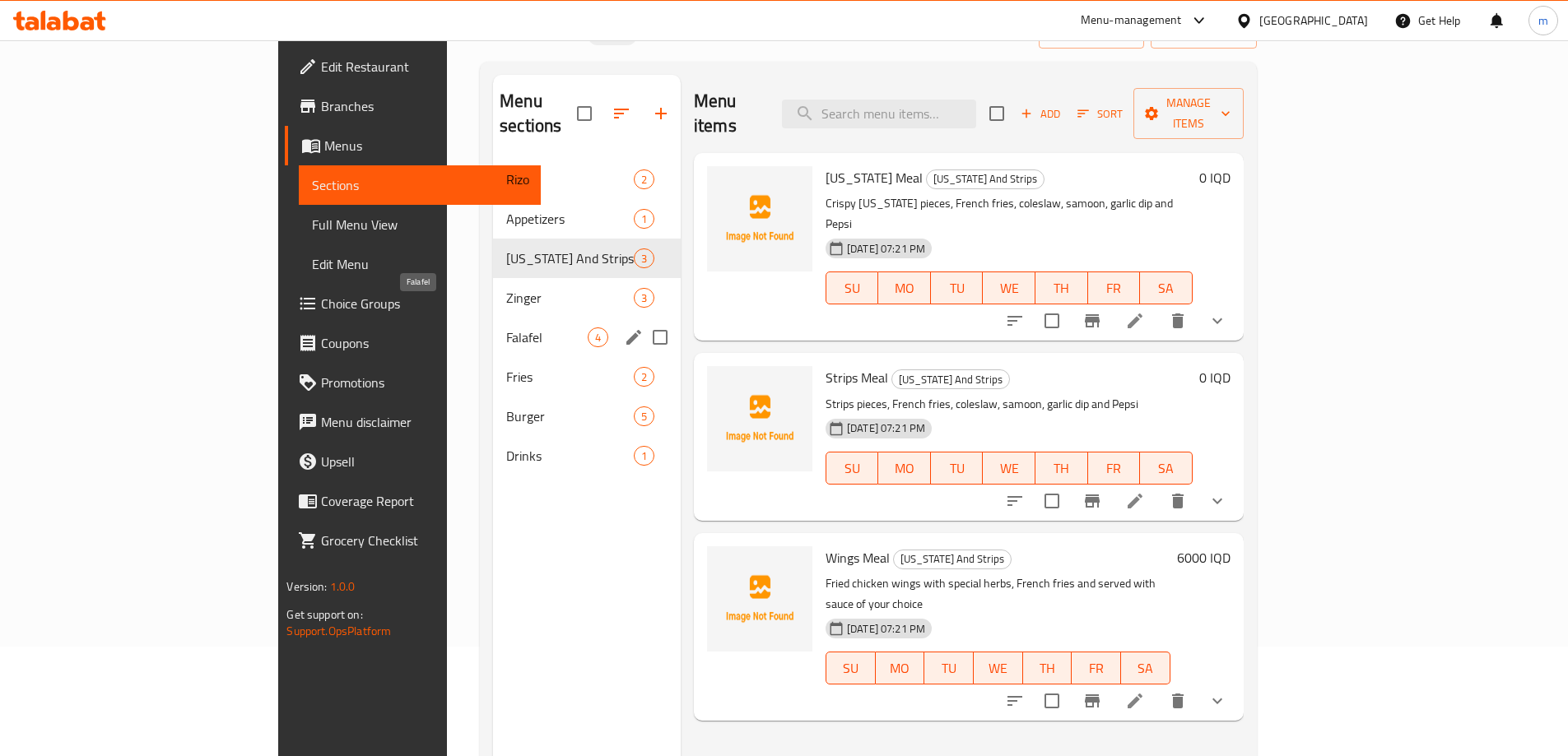
click at [506, 327] on span "Falafel" at bounding box center [546, 337] width 81 height 20
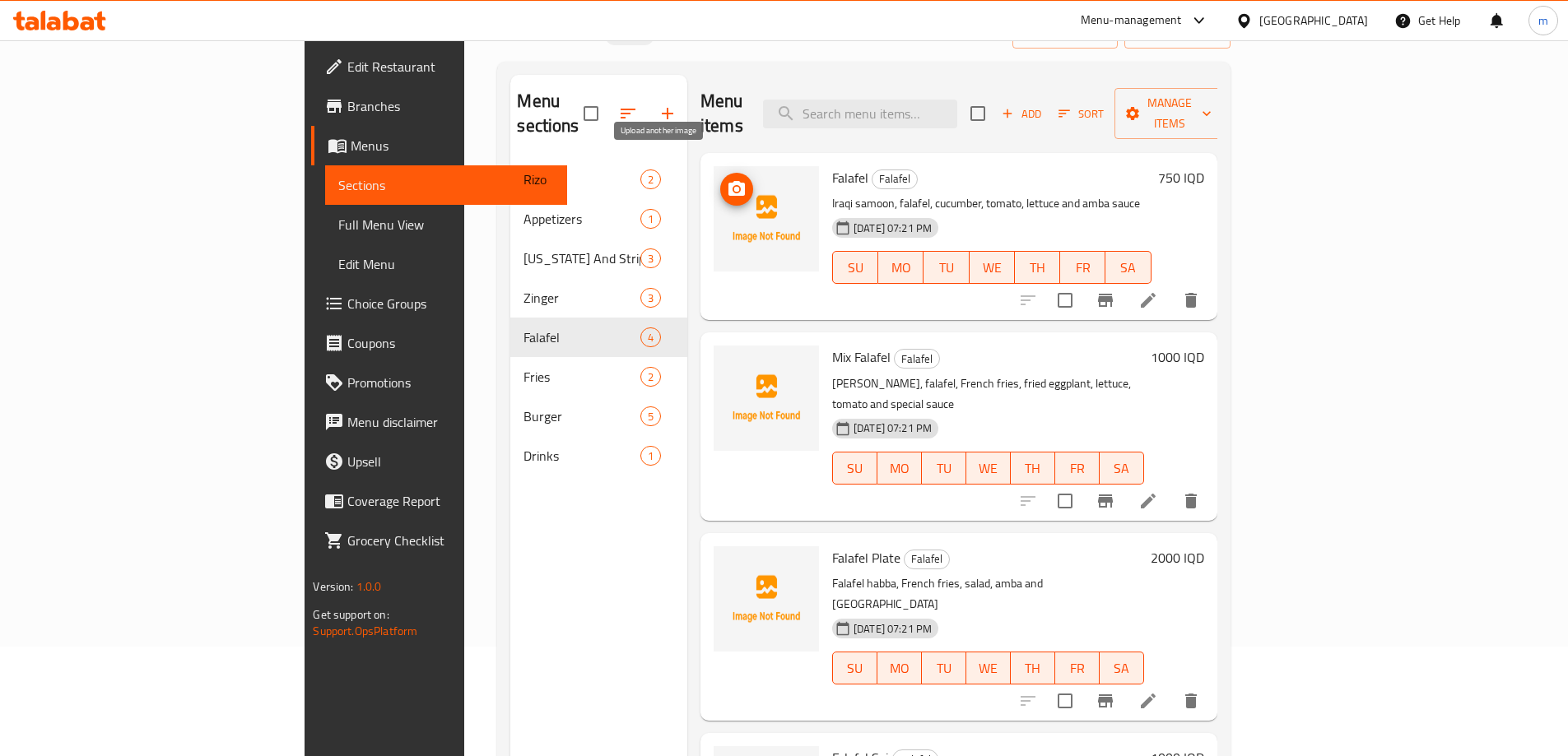
click at [734, 187] on circle "upload picture" at bounding box center [736, 189] width 5 height 5
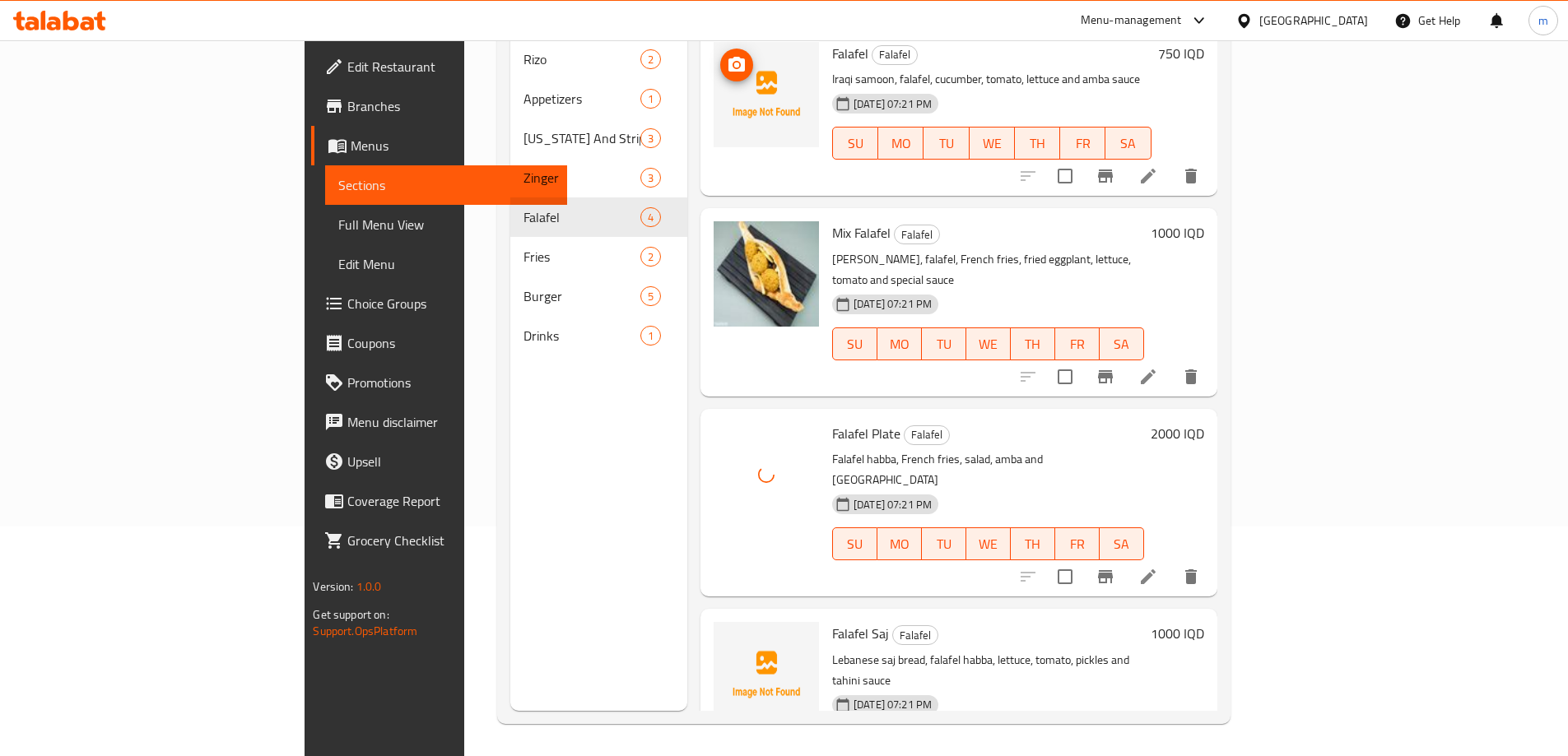
scroll to position [231, 0]
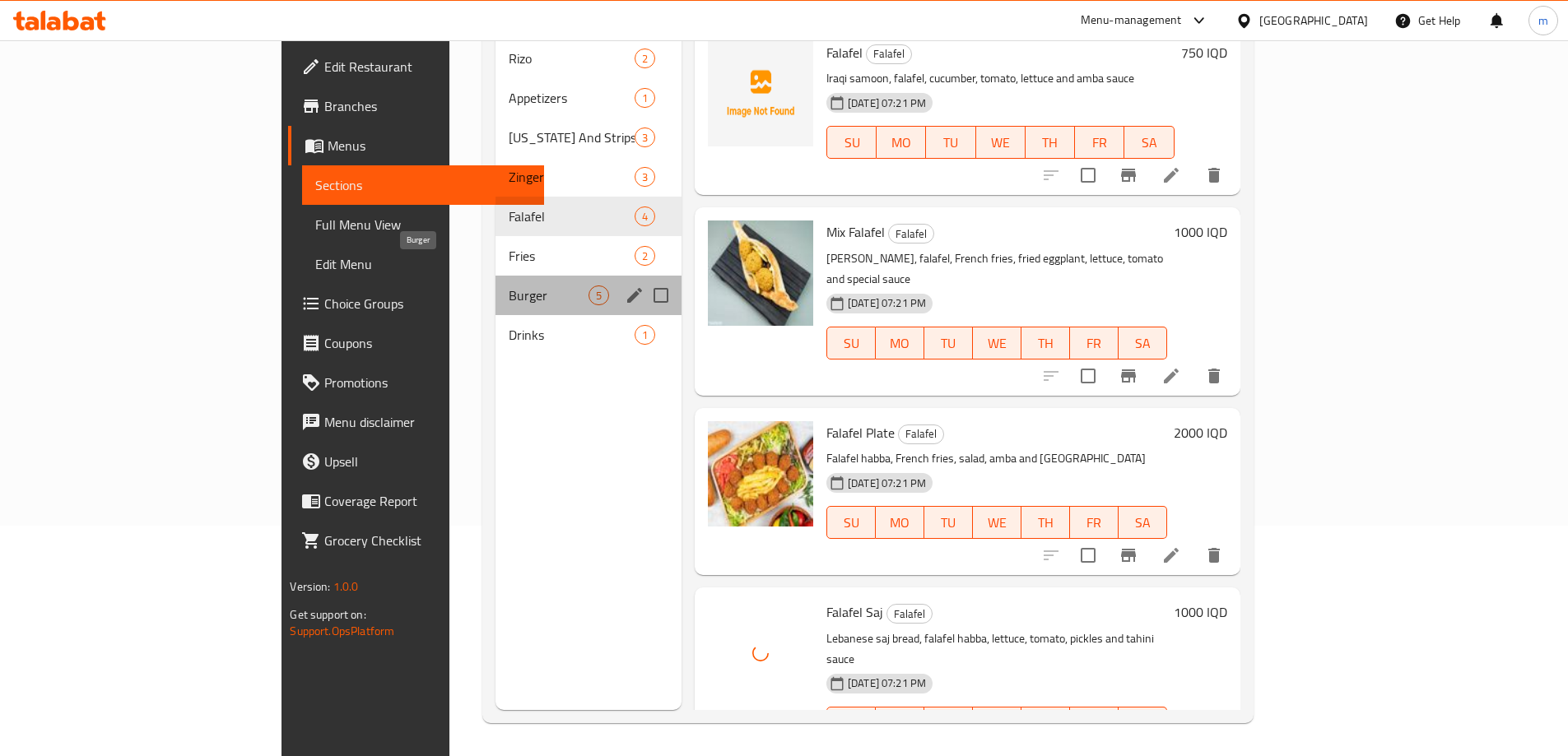
click at [508, 285] on span "Burger" at bounding box center [548, 295] width 80 height 20
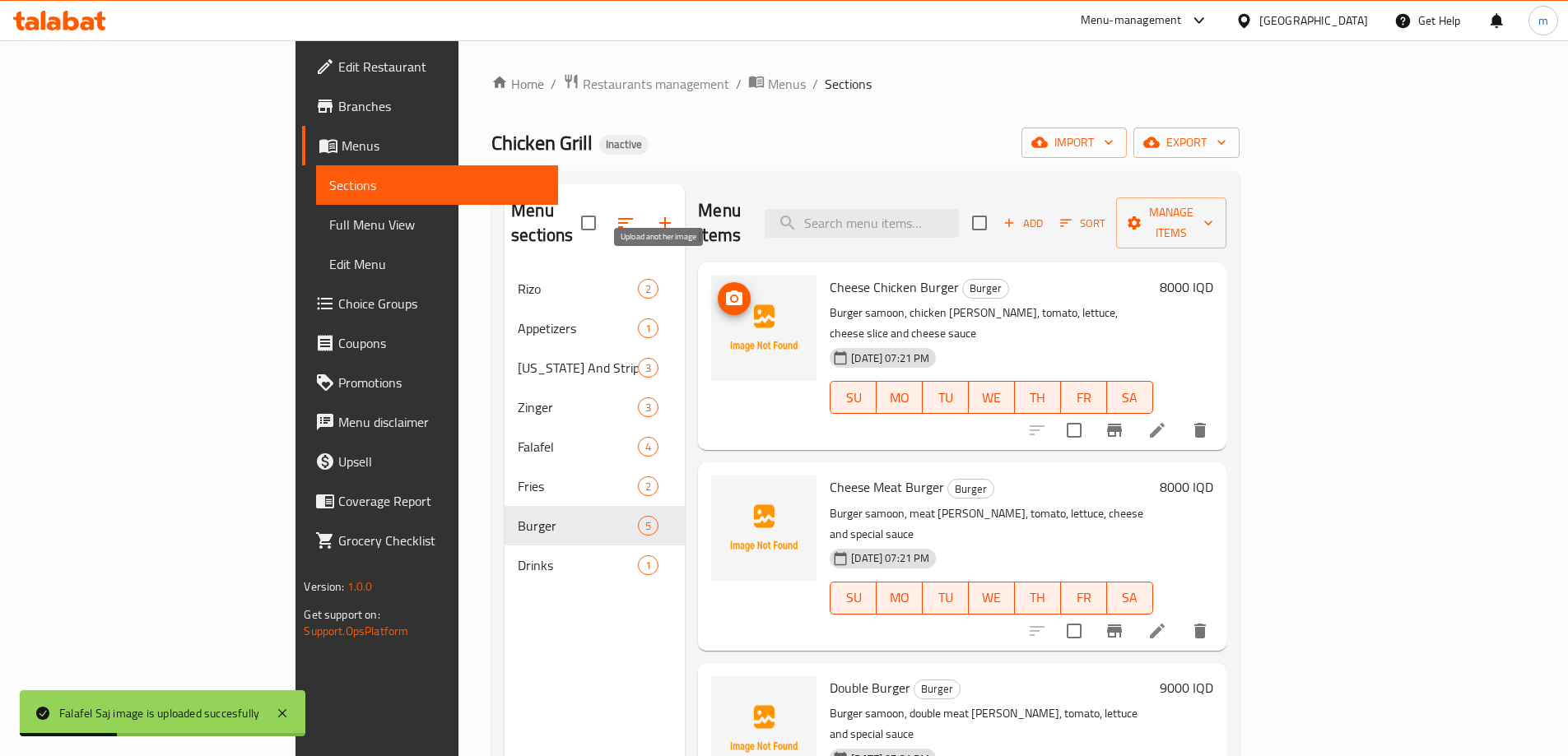
click at [726, 291] on icon "upload picture" at bounding box center [734, 297] width 16 height 15
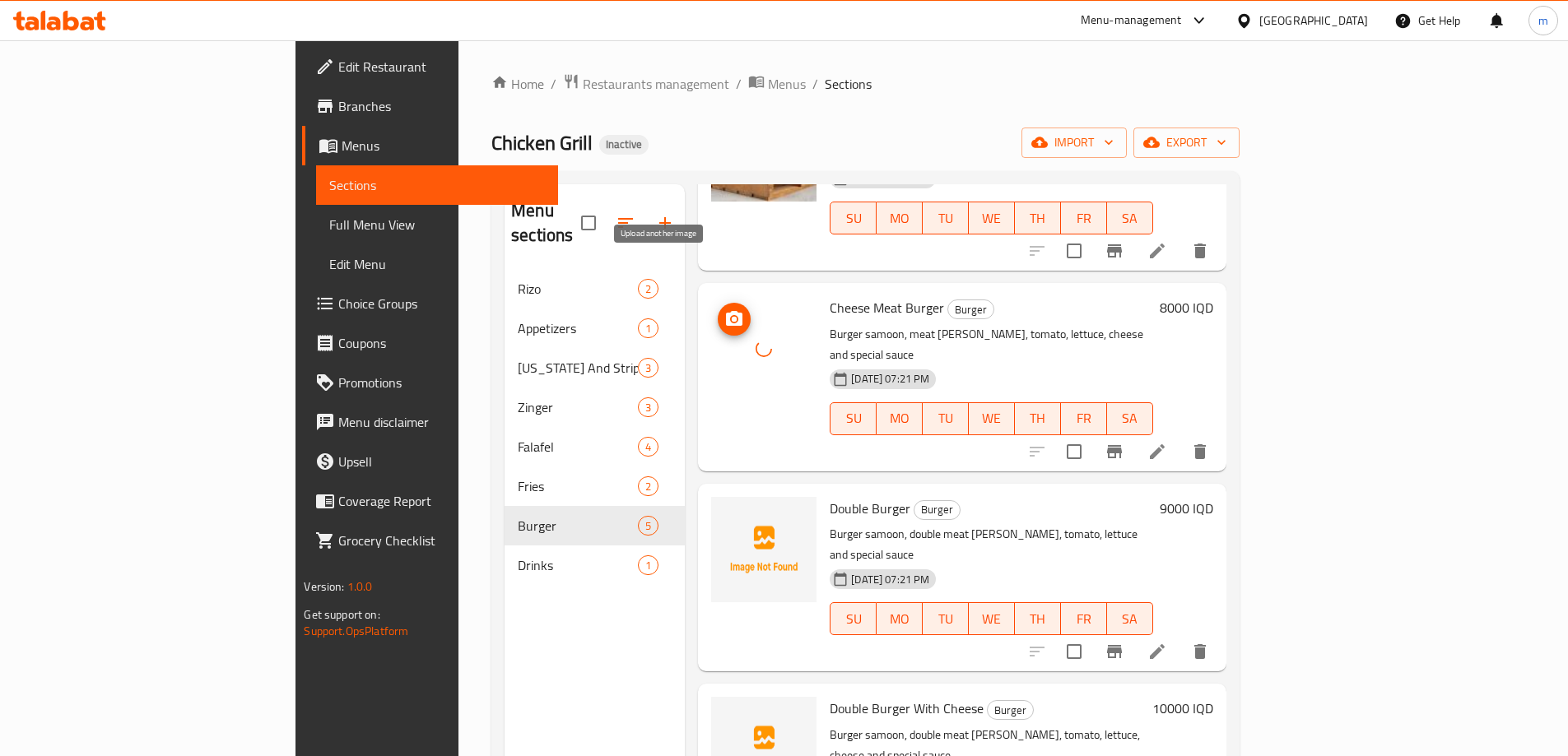
scroll to position [183, 0]
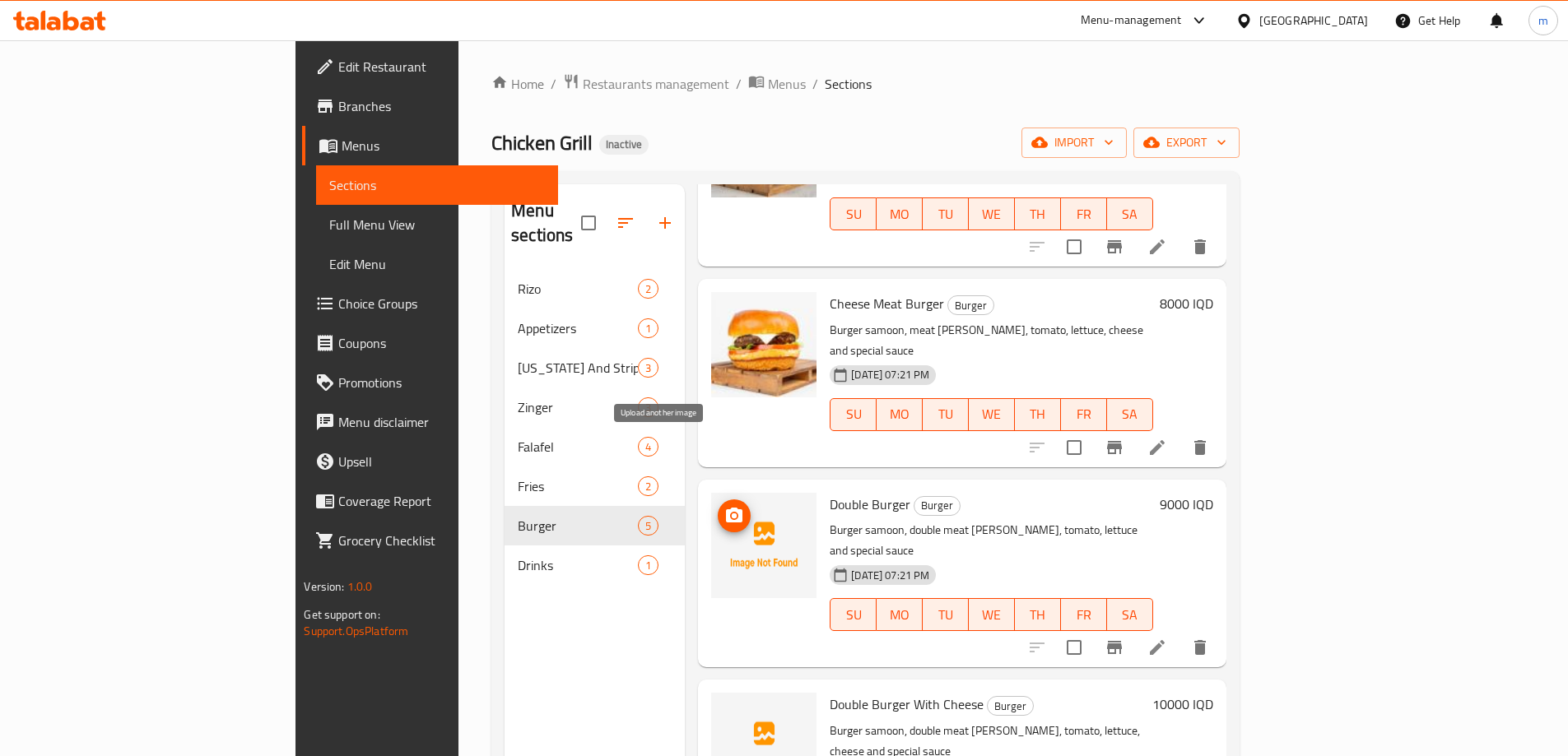
click at [718, 500] on button "upload picture" at bounding box center [734, 516] width 33 height 33
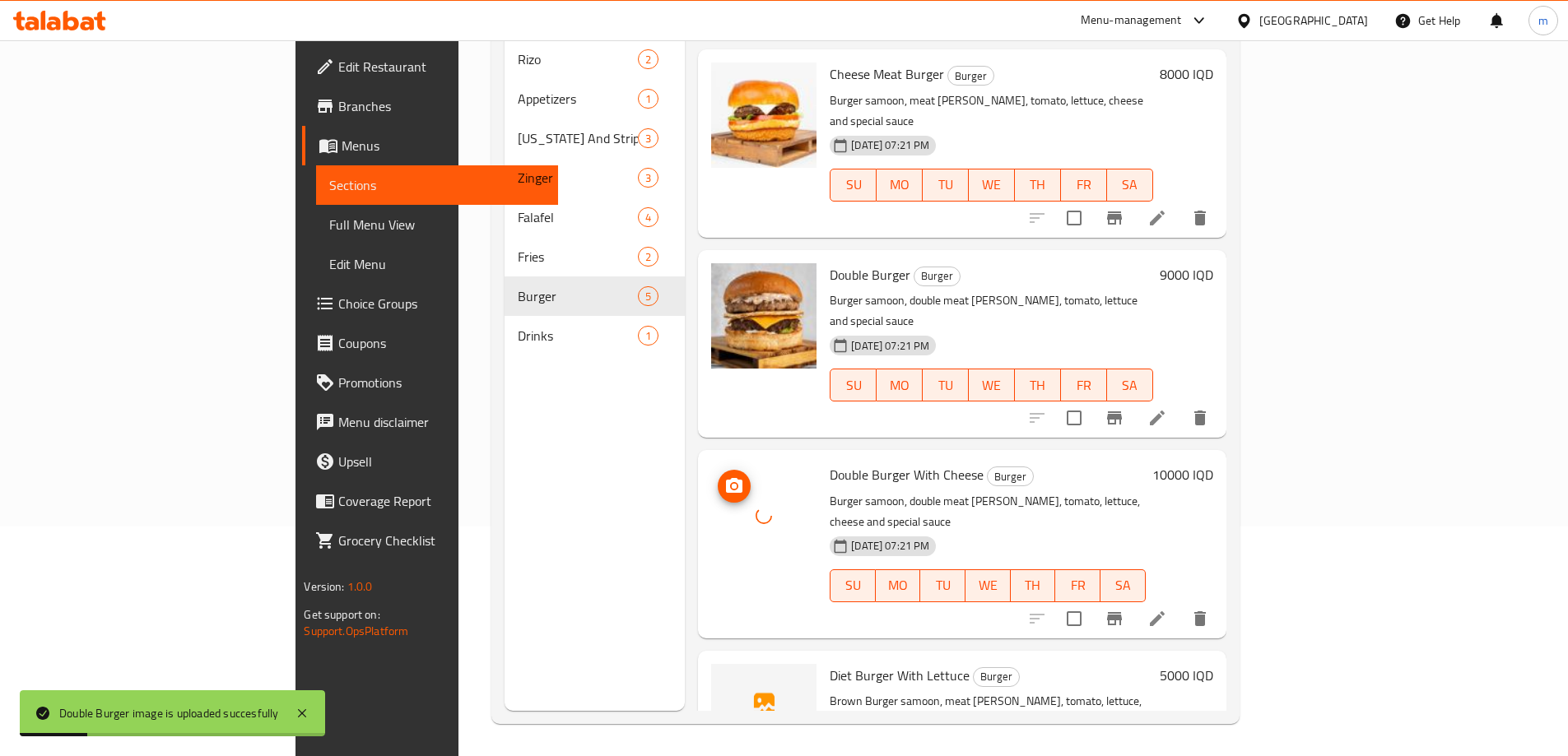
scroll to position [231, 0]
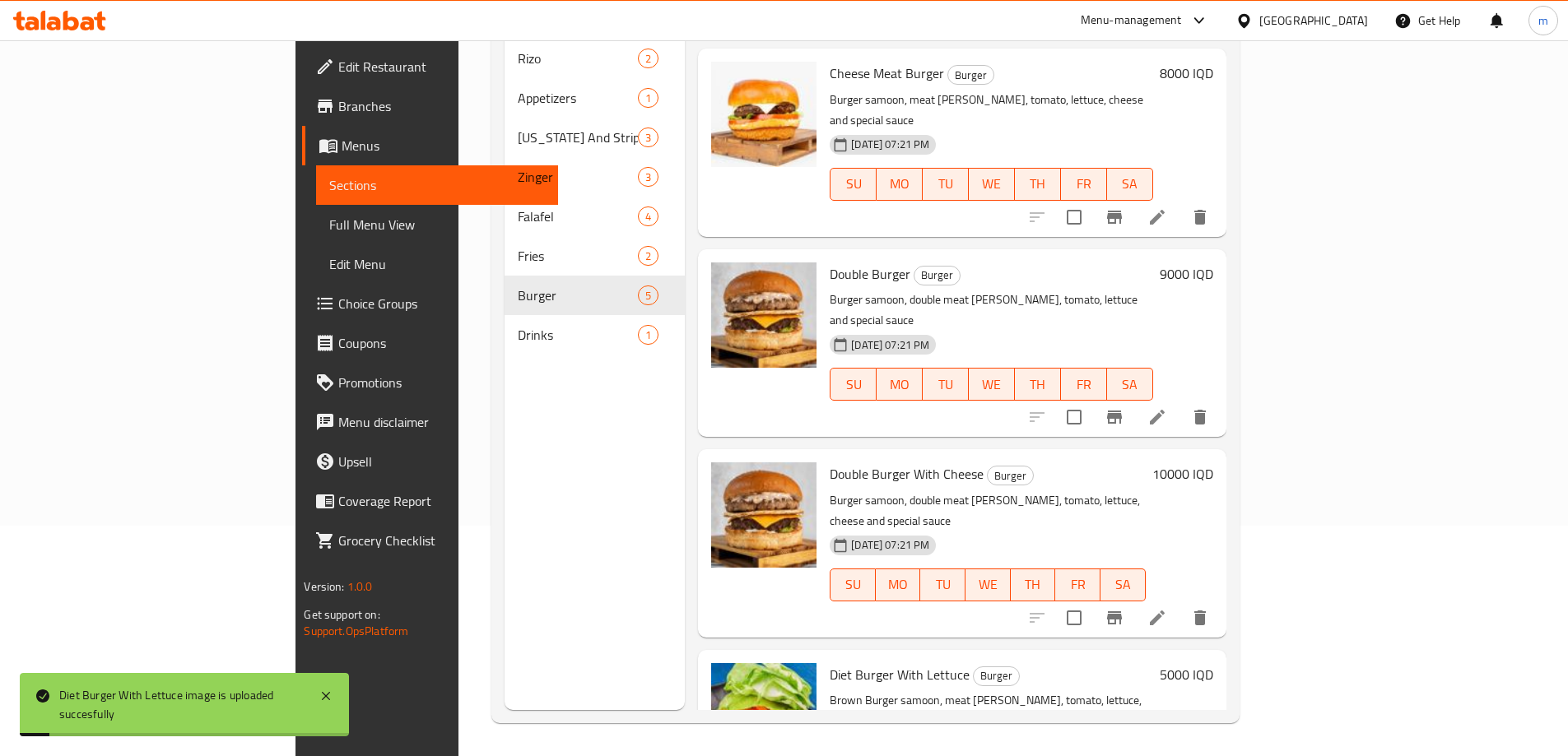
click at [329, 230] on span "Full Menu View" at bounding box center [436, 225] width 215 height 20
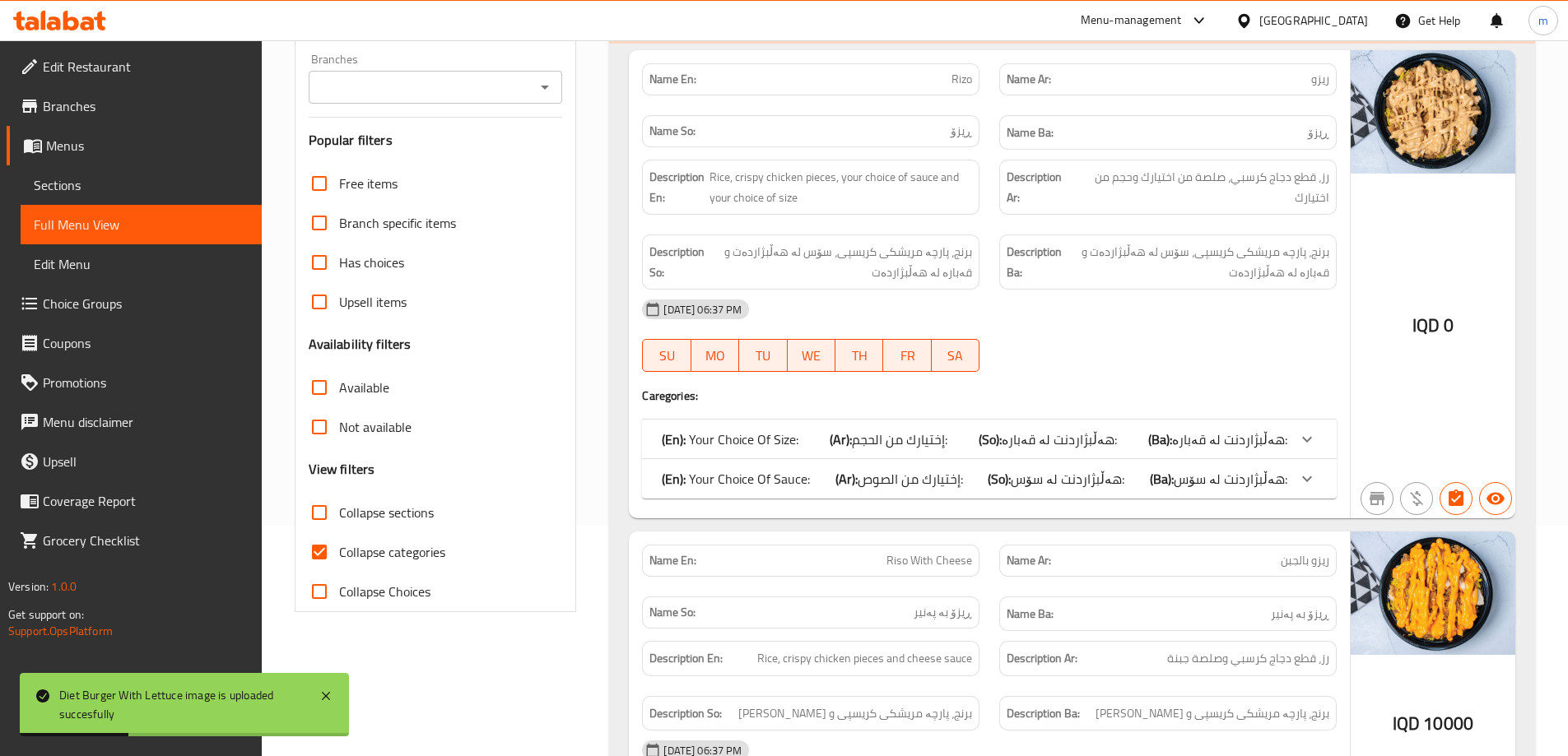
click at [541, 87] on icon "Open" at bounding box center [544, 87] width 20 height 20
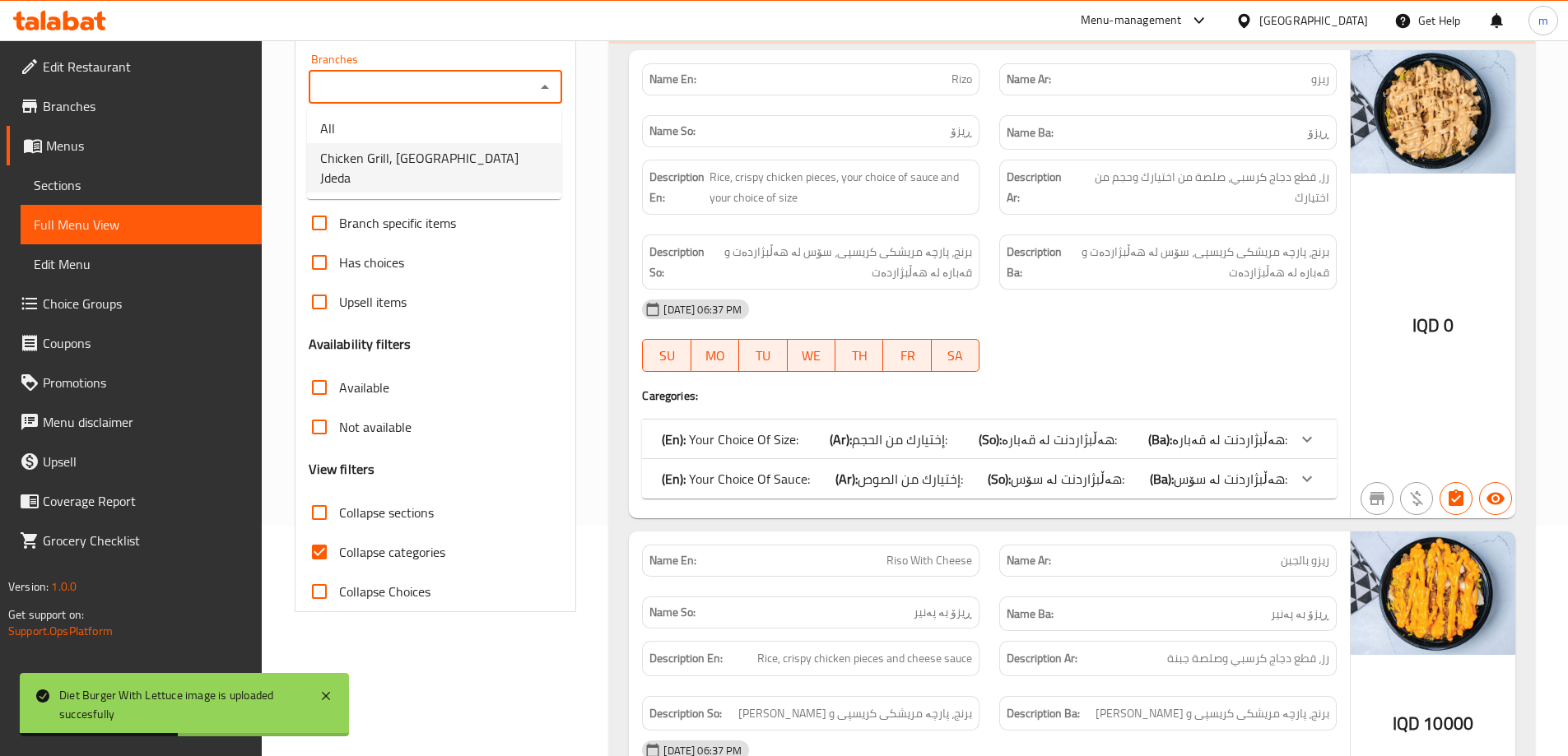
click at [428, 163] on span "Chicken Grill, [GEOGRAPHIC_DATA] Jdeda" at bounding box center [434, 168] width 228 height 39
type input "Chicken Grill, [GEOGRAPHIC_DATA] Jdeda"
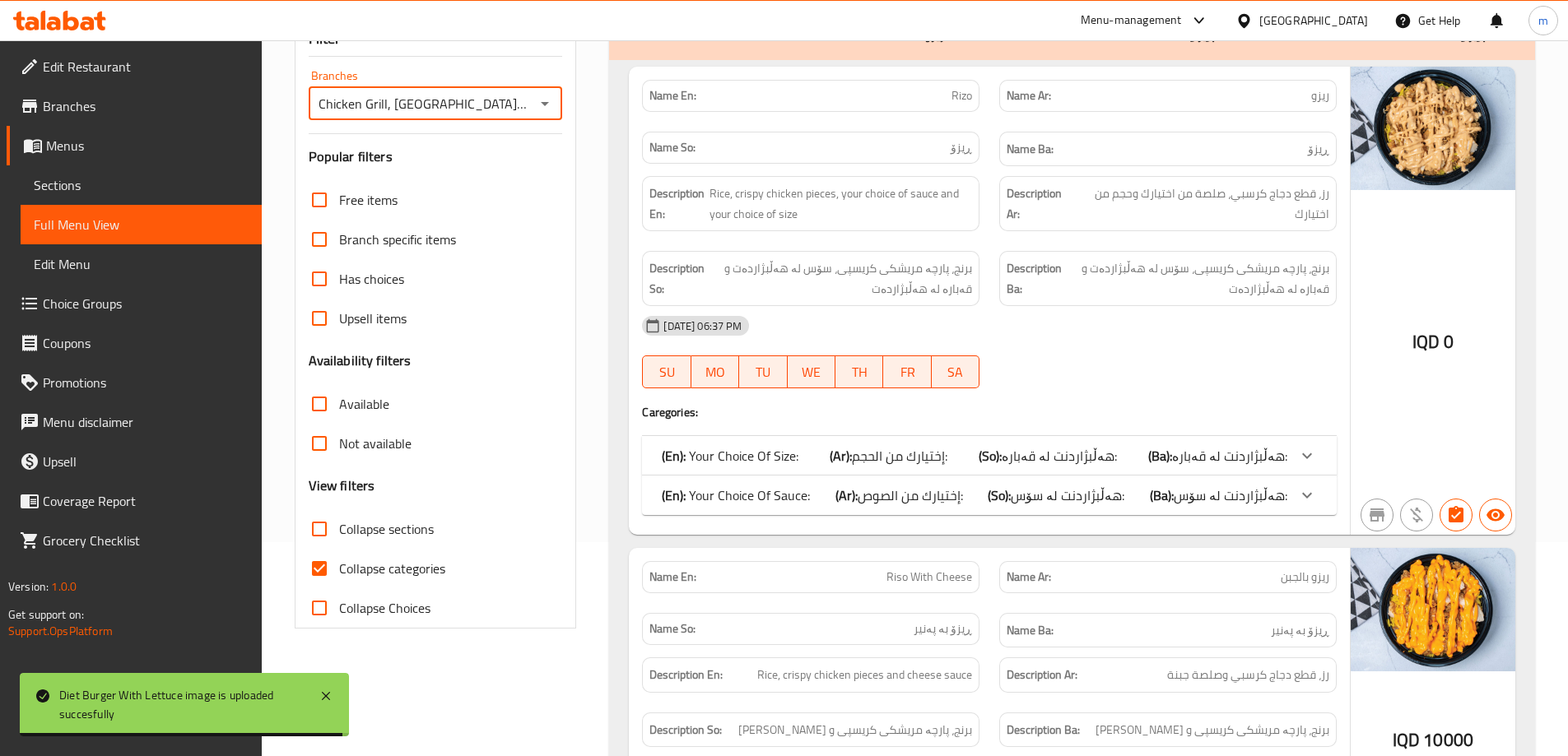
scroll to position [219, 0]
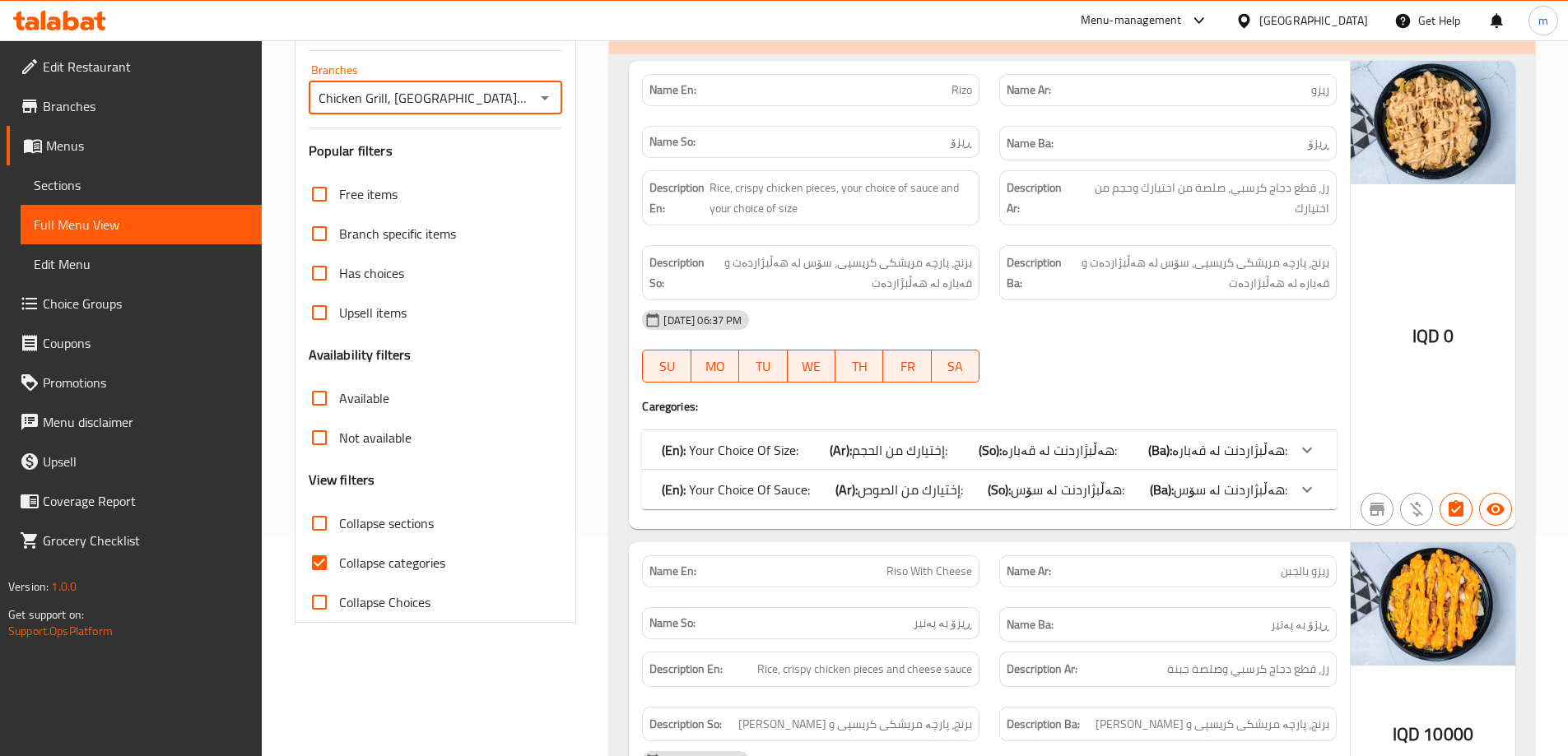
click at [299, 519] on input "Collapse sections" at bounding box center [319, 524] width 39 height 39
checkbox input "true"
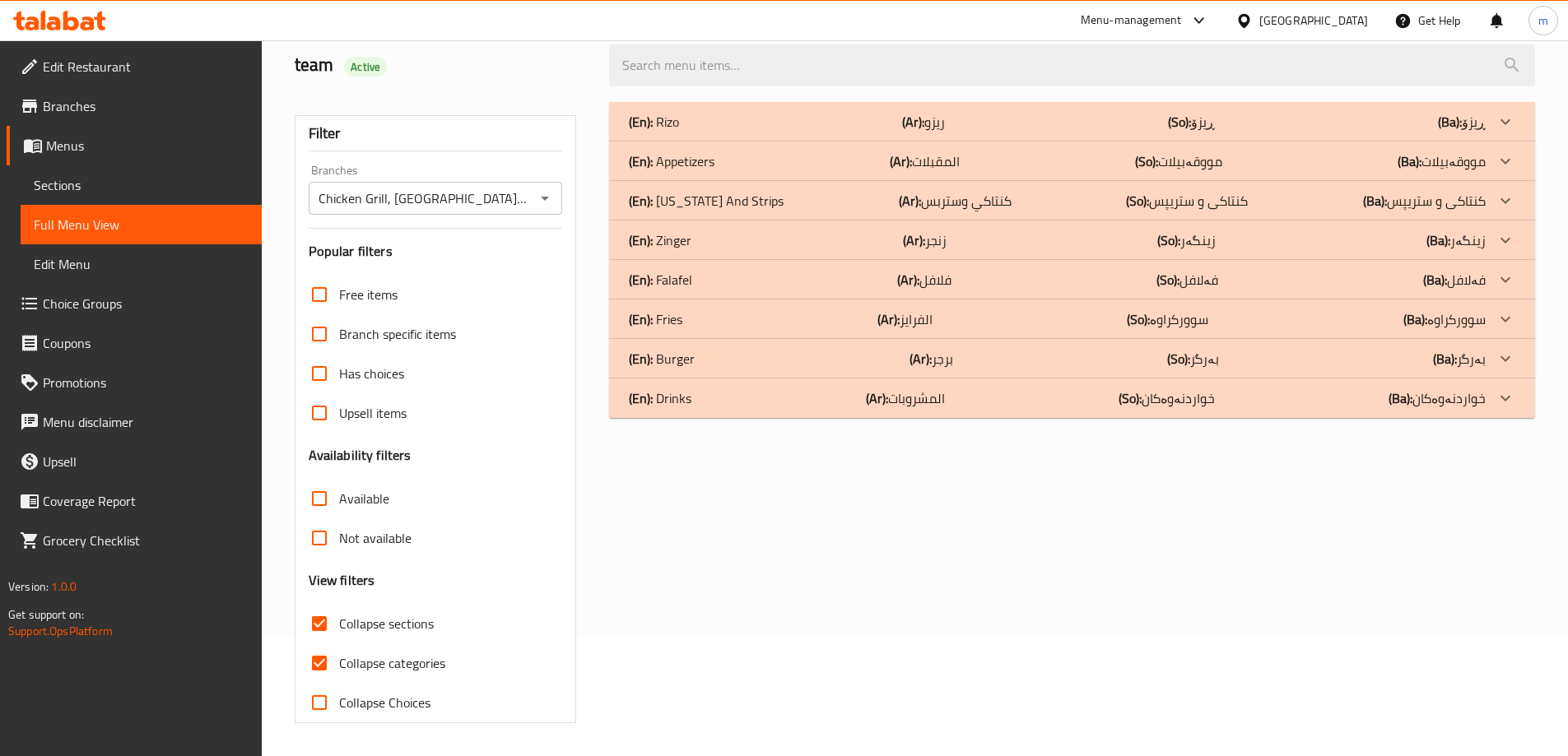
scroll to position [119, 0]
click at [322, 571] on h3 "View filters" at bounding box center [342, 580] width 67 height 19
click at [319, 654] on input "Collapse categories" at bounding box center [319, 663] width 39 height 39
checkbox input "false"
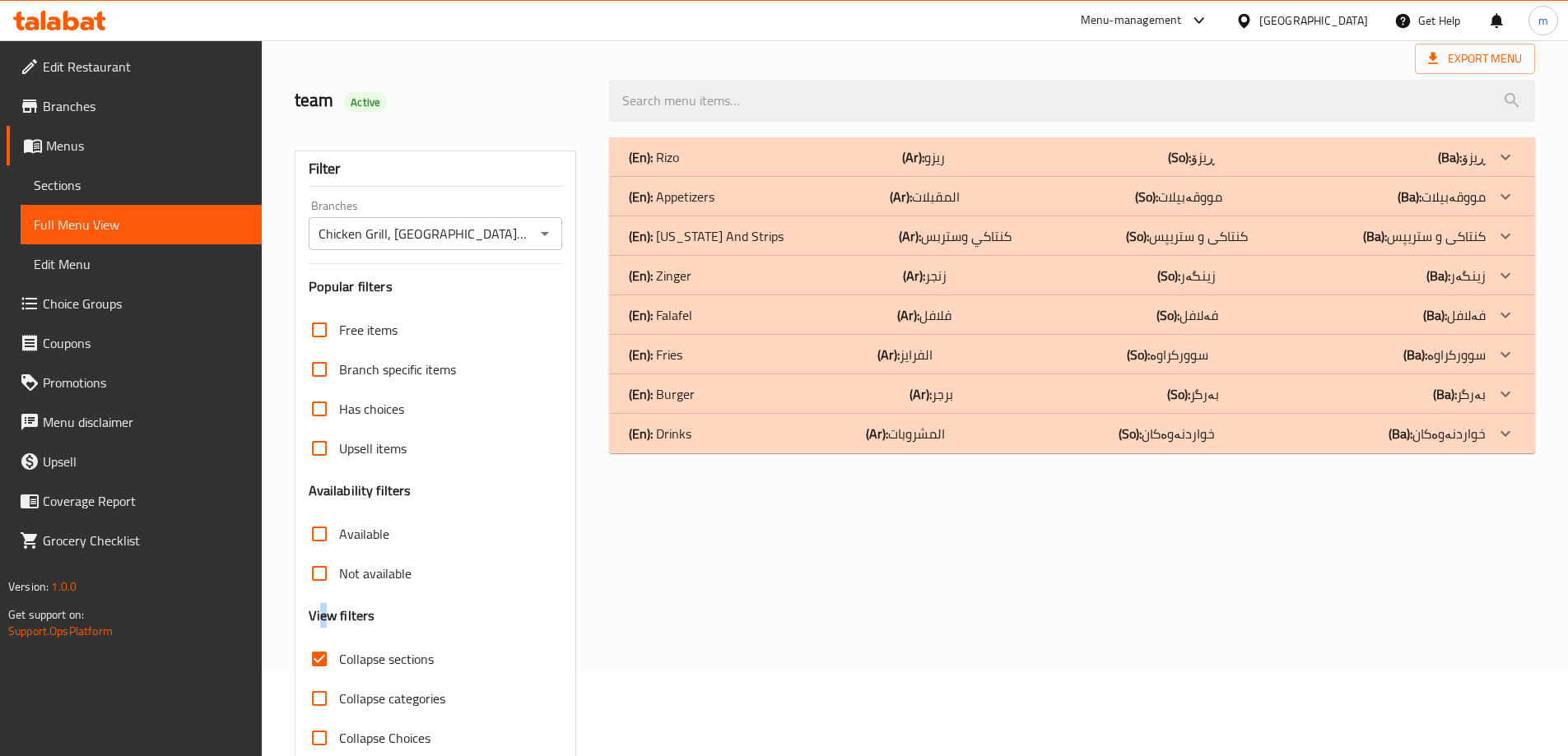
scroll to position [64, 0]
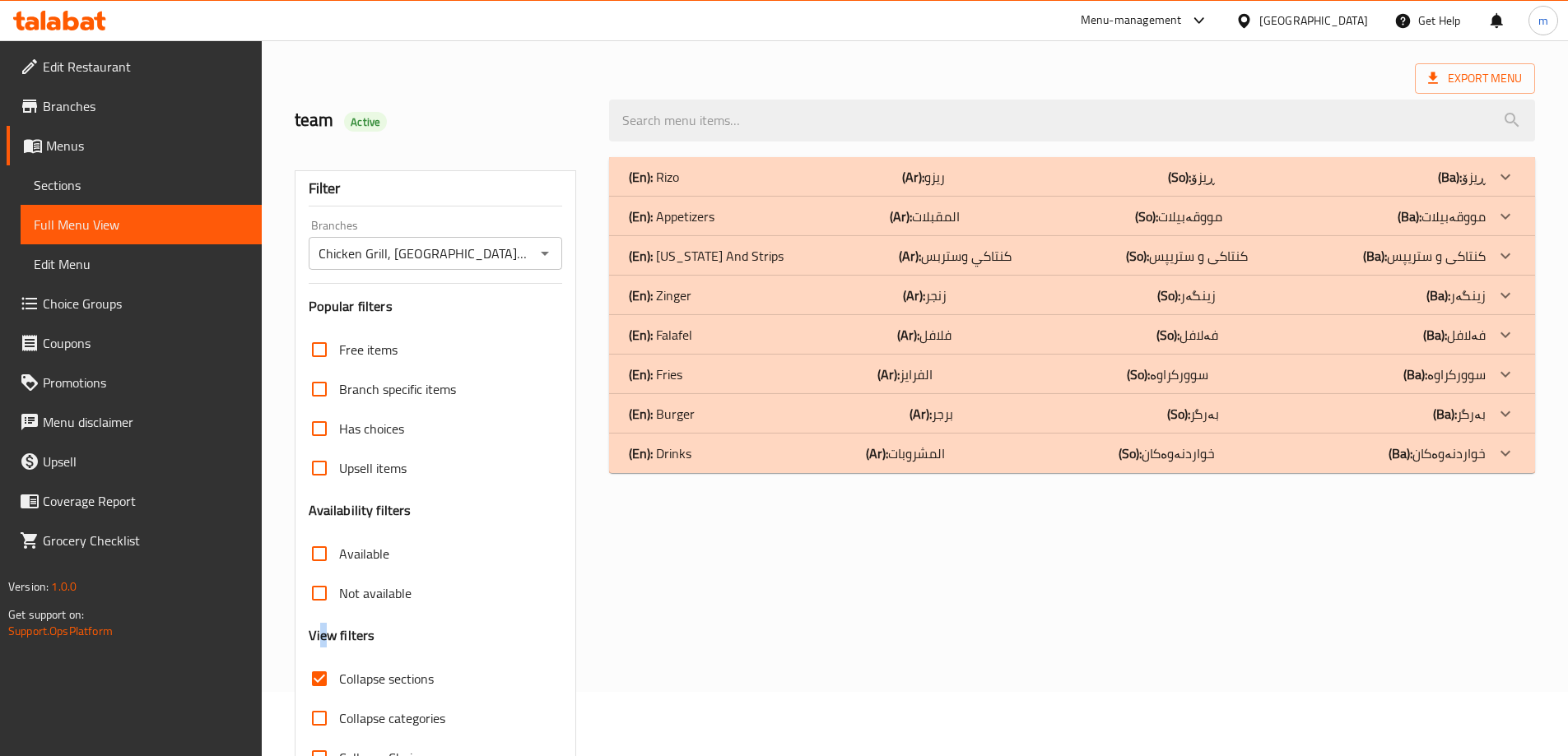
click at [733, 187] on div "(En): Burger (Ar): برجر (So): بەرگر (Ba): بەرگر" at bounding box center [1057, 177] width 856 height 20
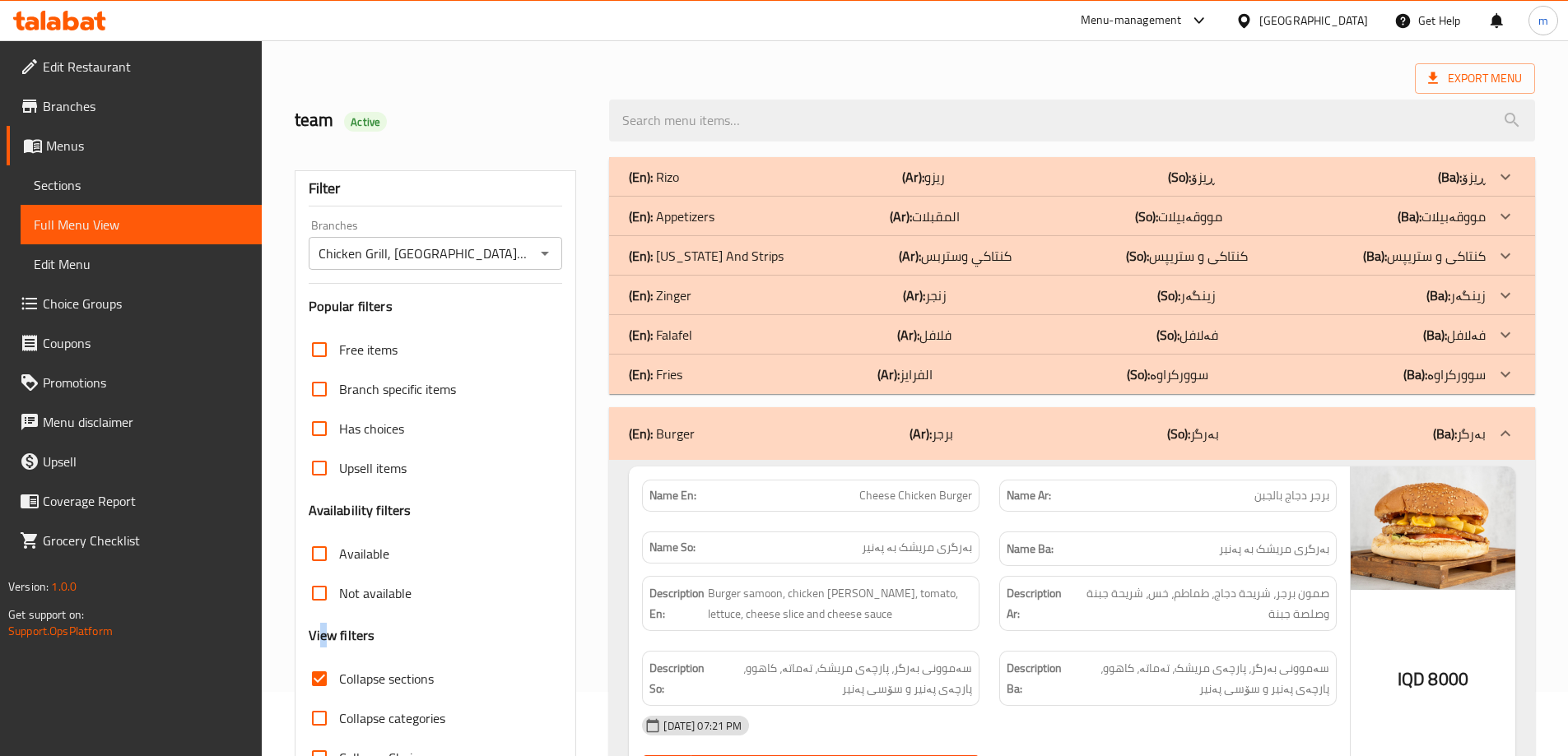
click at [718, 187] on div "(En): Falafel (Ar): فلافل (So): فەلافل (Ba): فەلافل" at bounding box center [1057, 177] width 856 height 20
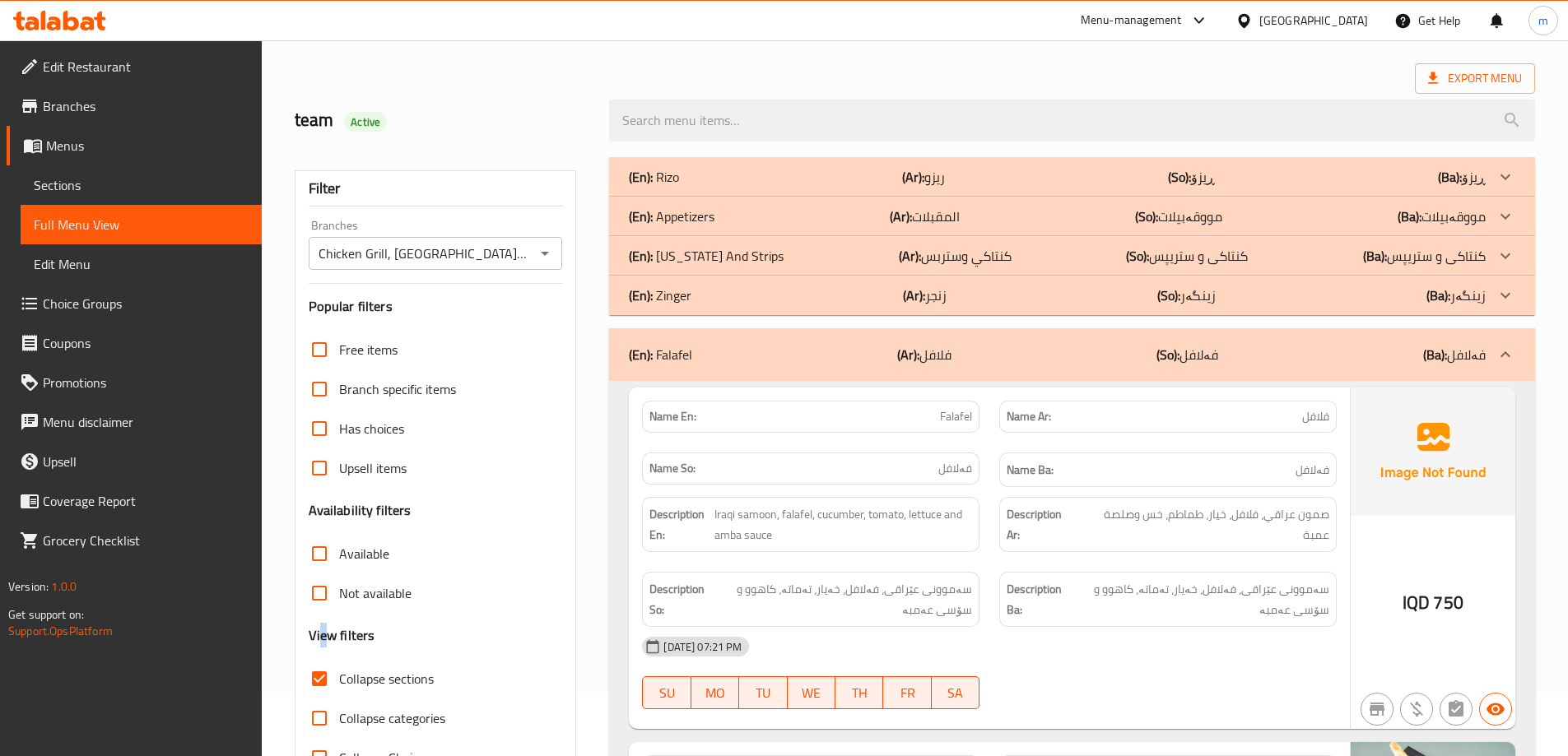
click at [679, 187] on p "(En): [US_STATE] And Strips" at bounding box center [654, 177] width 51 height 20
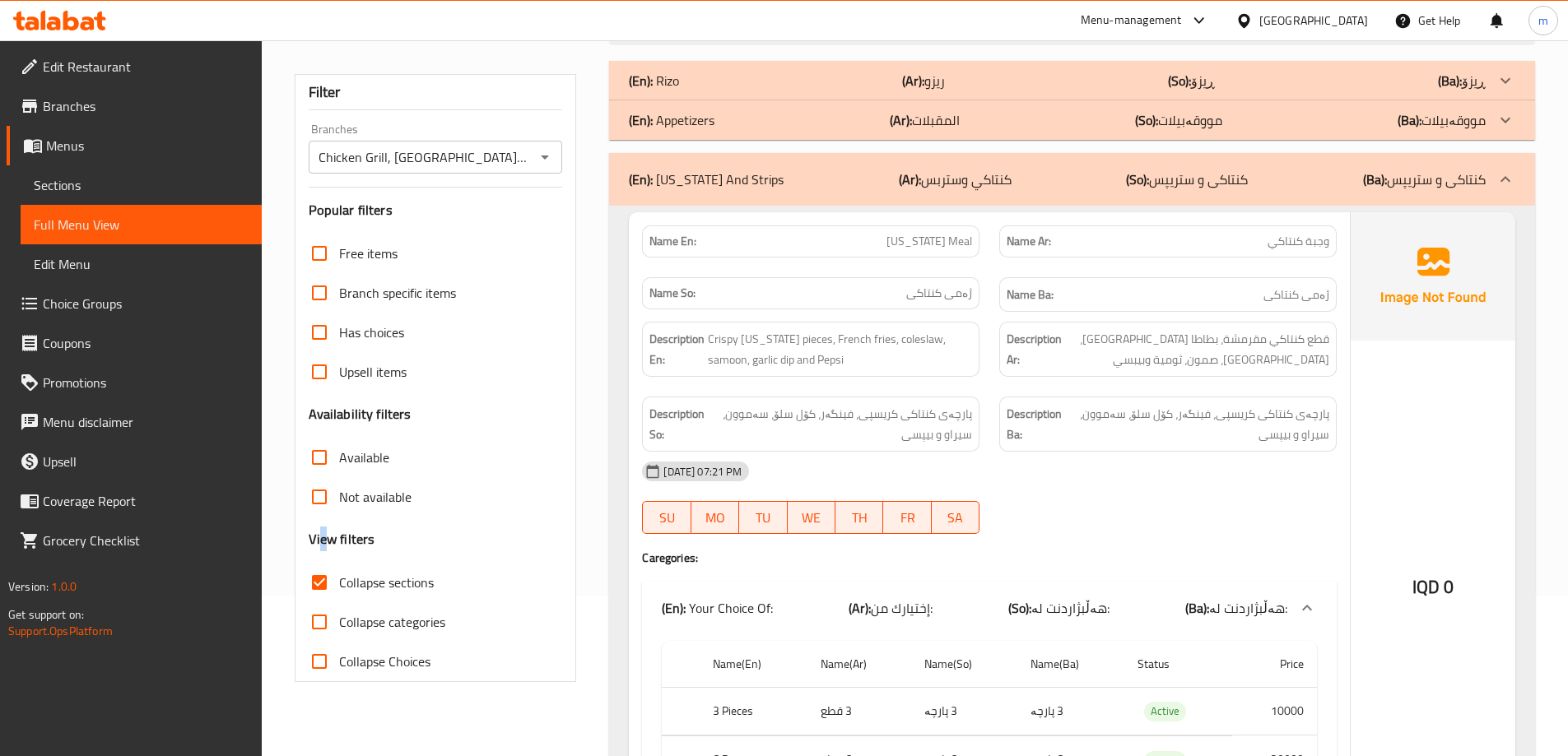
scroll to position [119, 0]
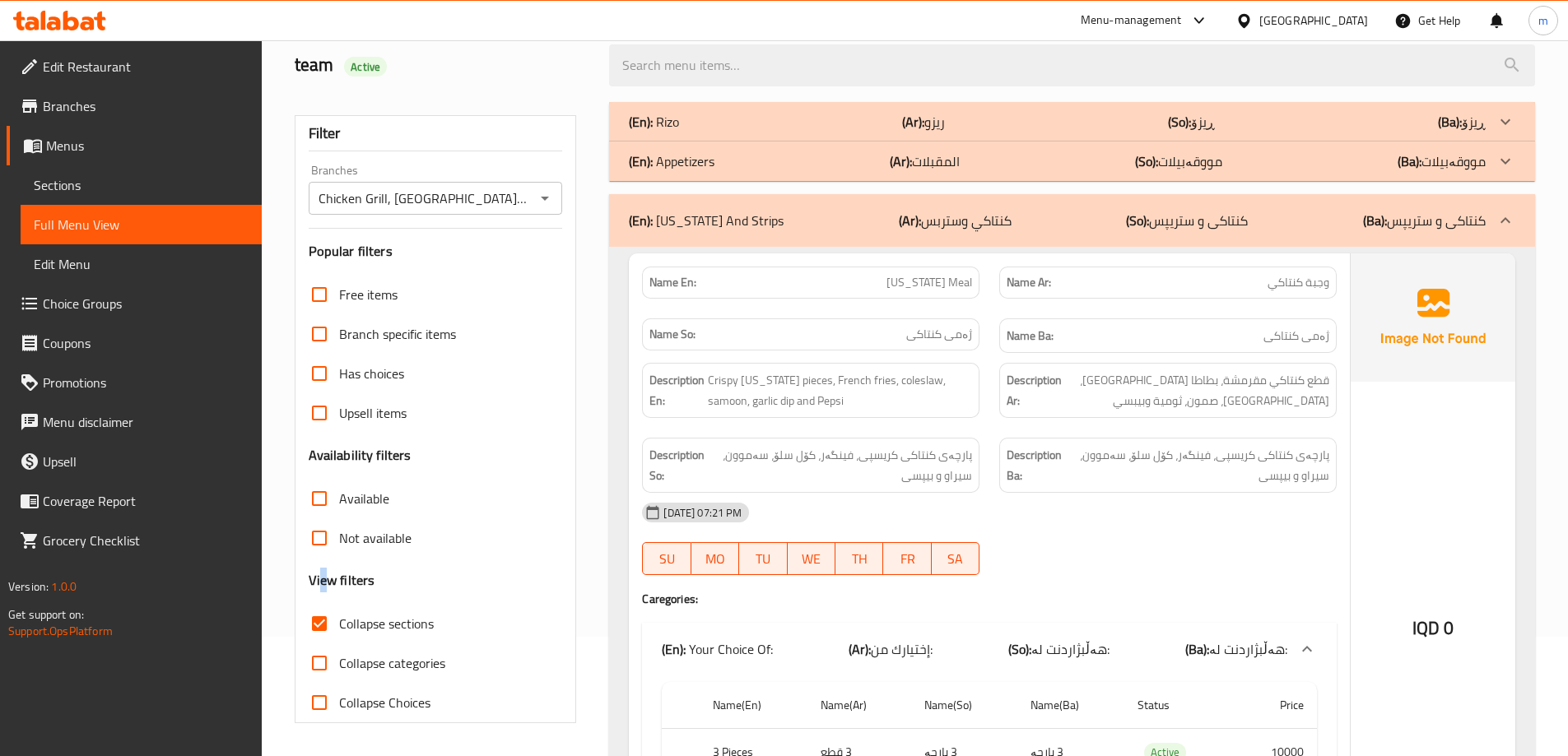
click at [75, 183] on span "Sections" at bounding box center [141, 185] width 215 height 20
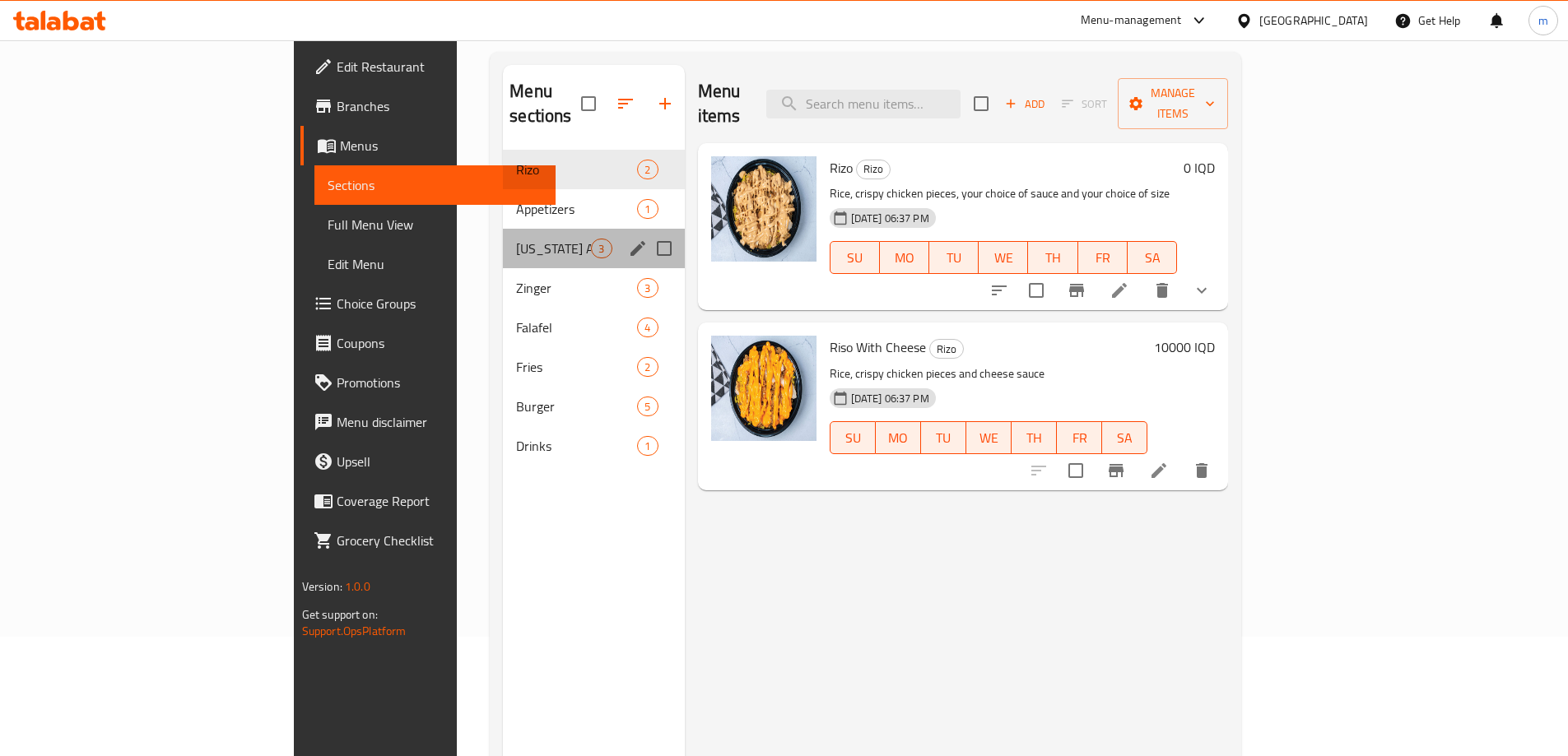
click at [503, 229] on div "[US_STATE] And Strips 3" at bounding box center [593, 249] width 181 height 39
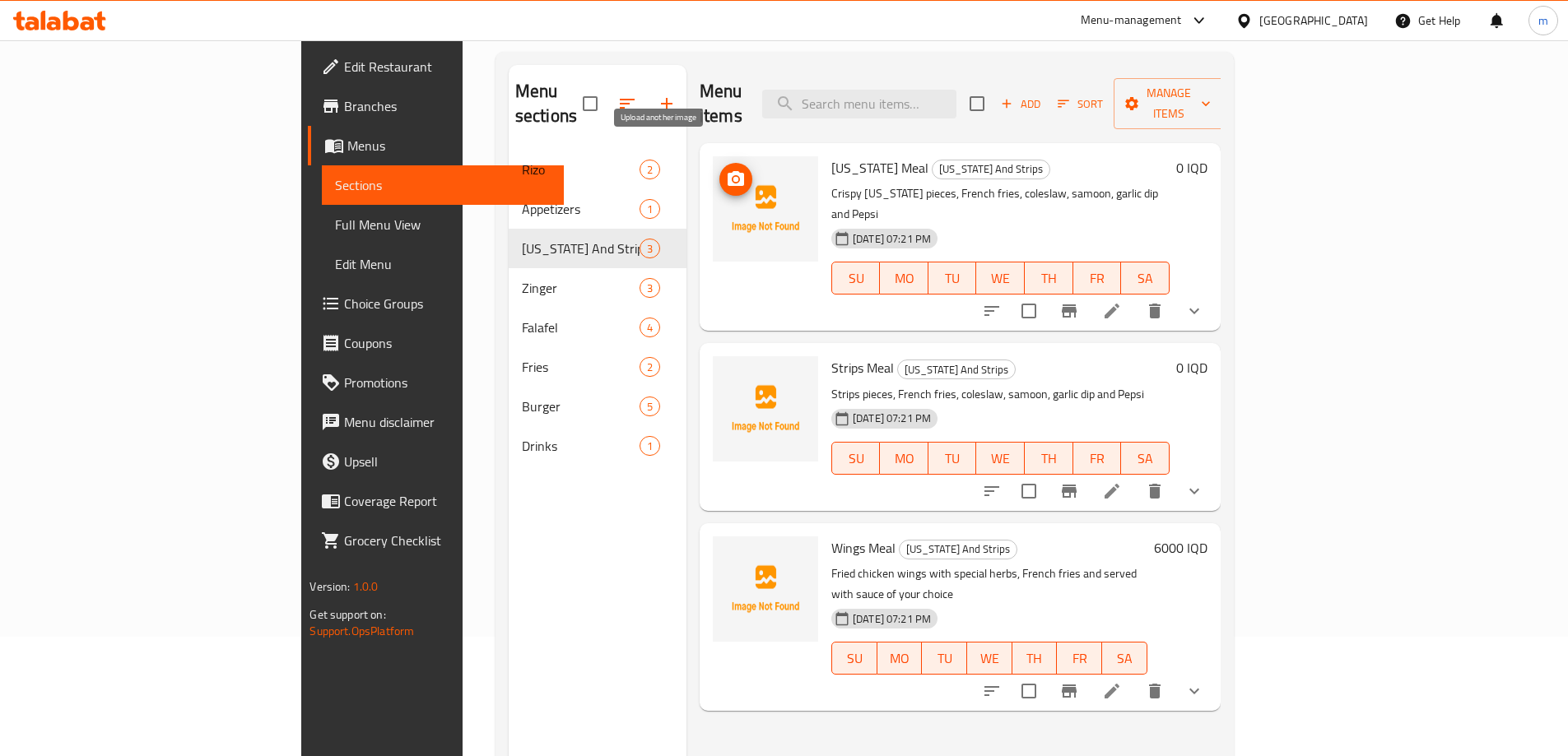
click at [726, 170] on icon "upload picture" at bounding box center [736, 179] width 20 height 20
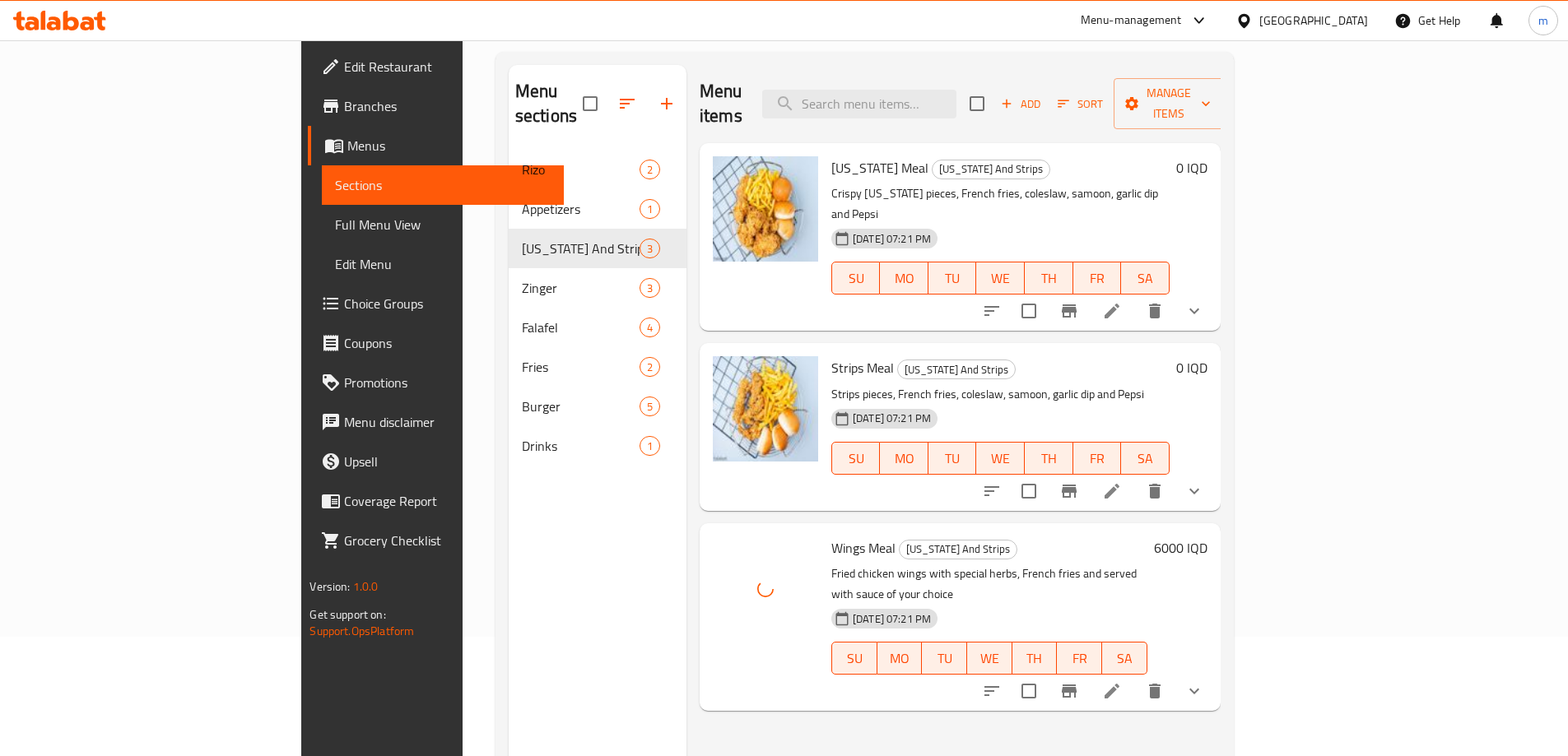
click at [335, 225] on span "Full Menu View" at bounding box center [442, 225] width 215 height 20
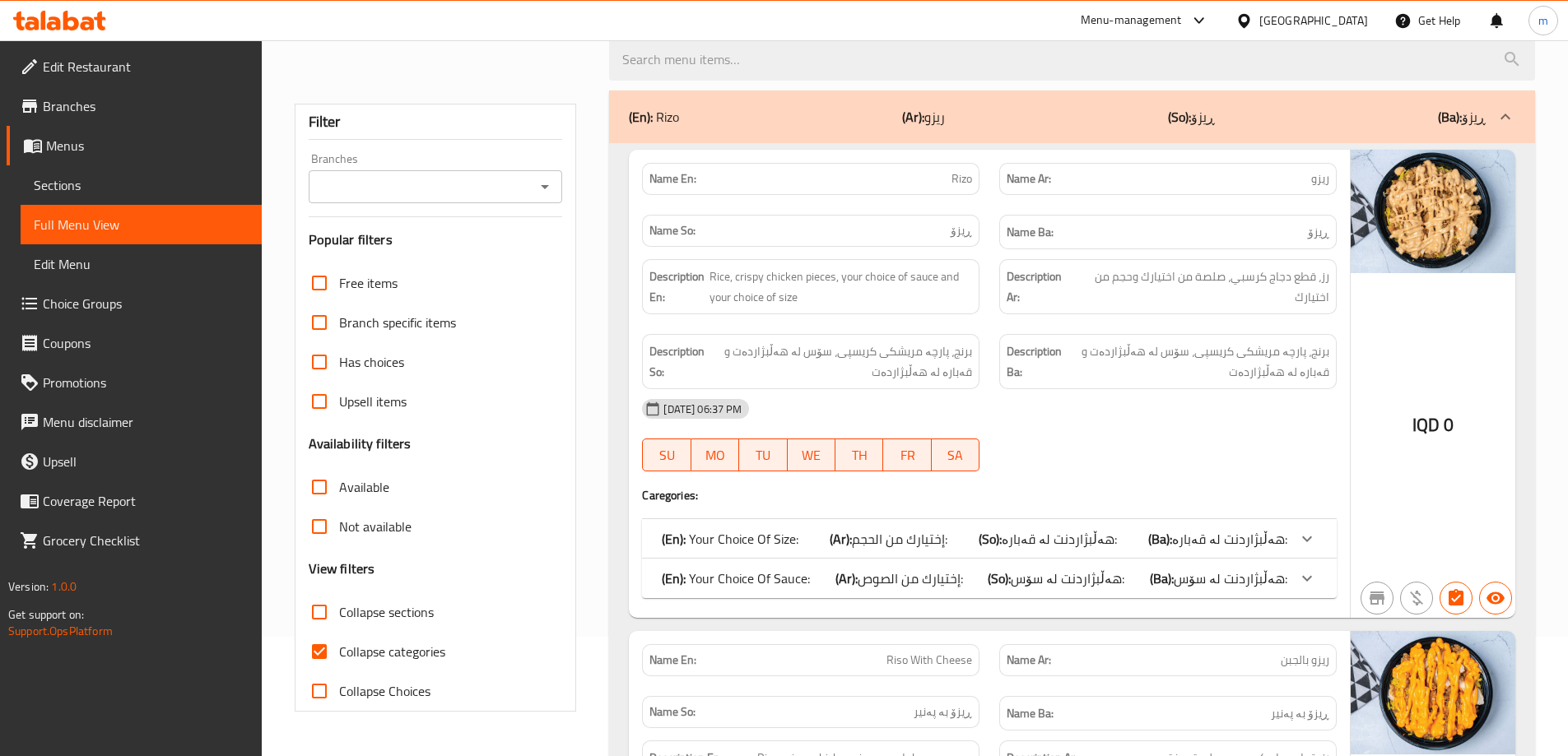
click at [541, 195] on icon "Open" at bounding box center [544, 186] width 20 height 20
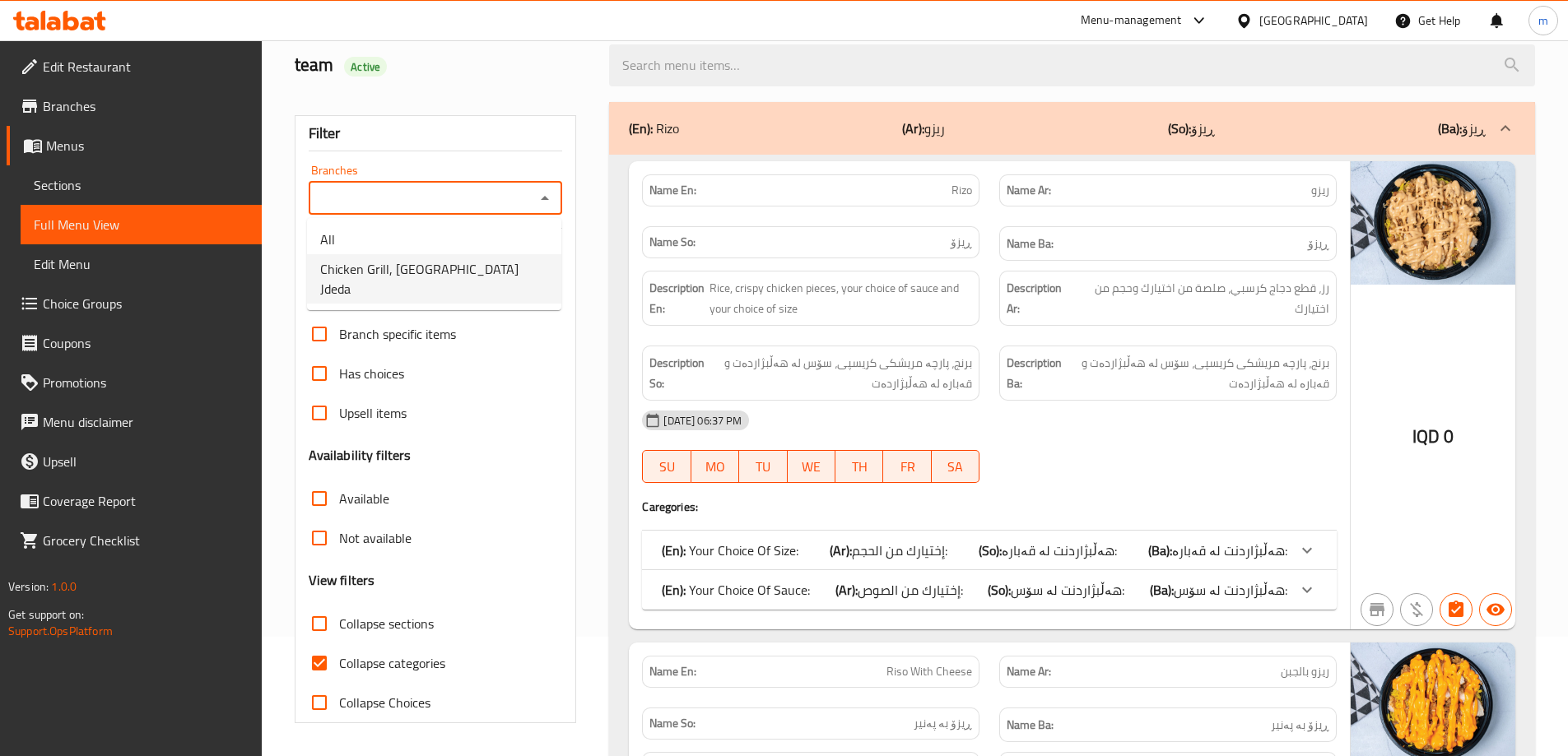
click at [442, 255] on li "Chicken Grill, [GEOGRAPHIC_DATA] Jdeda" at bounding box center [434, 279] width 255 height 50
type input "Chicken Grill, [GEOGRAPHIC_DATA] Jdeda"
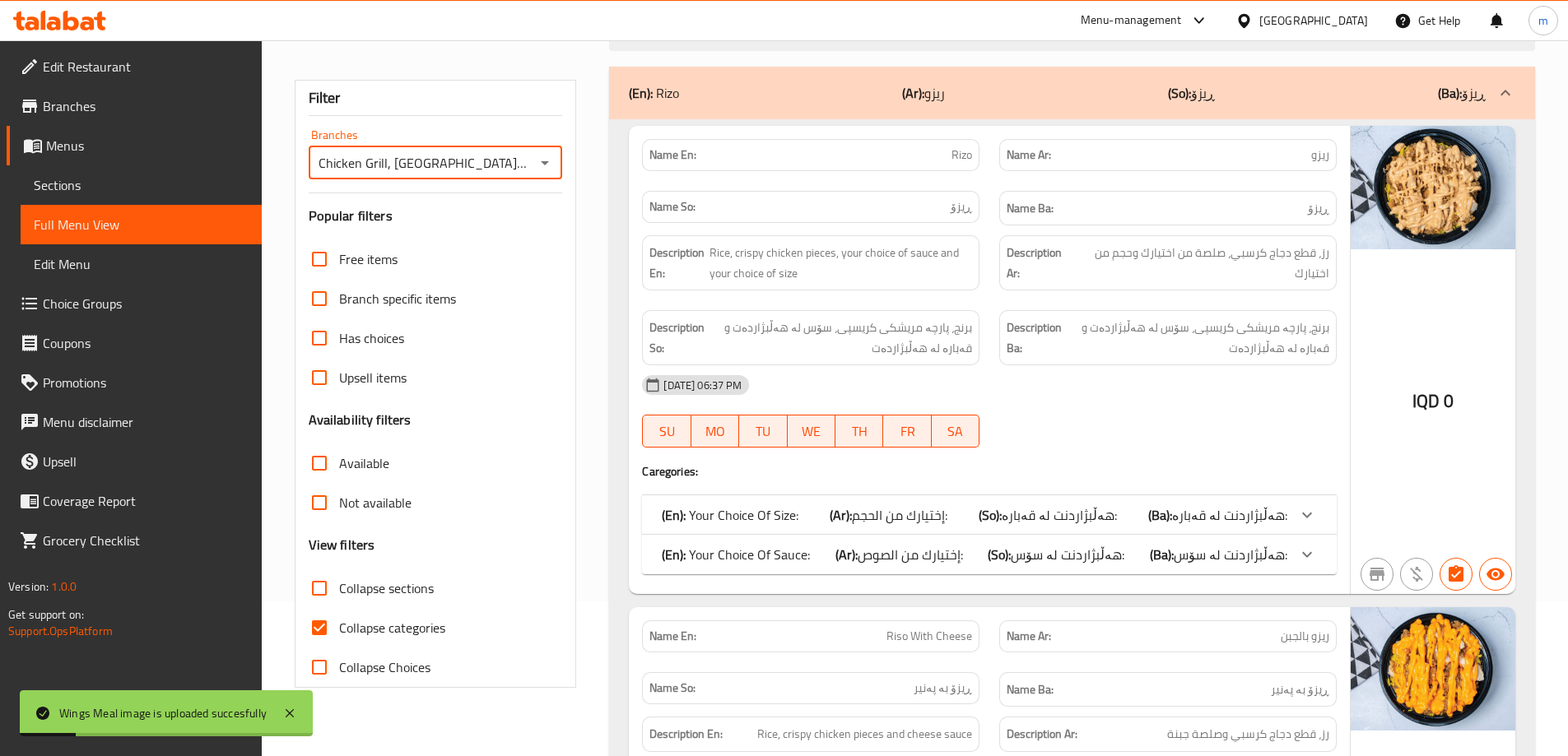
scroll to position [174, 0]
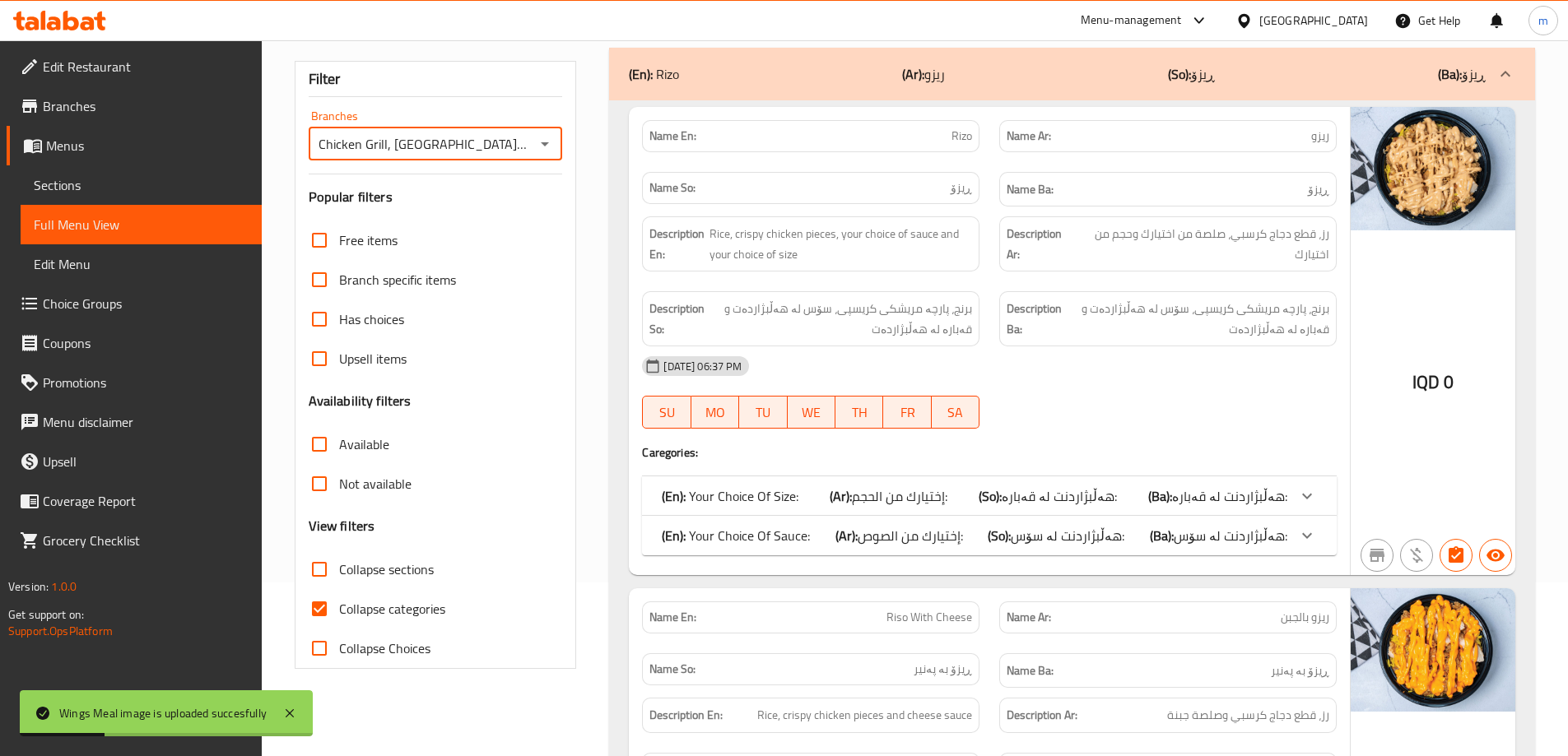
click at [315, 564] on input "Collapse sections" at bounding box center [319, 569] width 39 height 39
checkbox input "true"
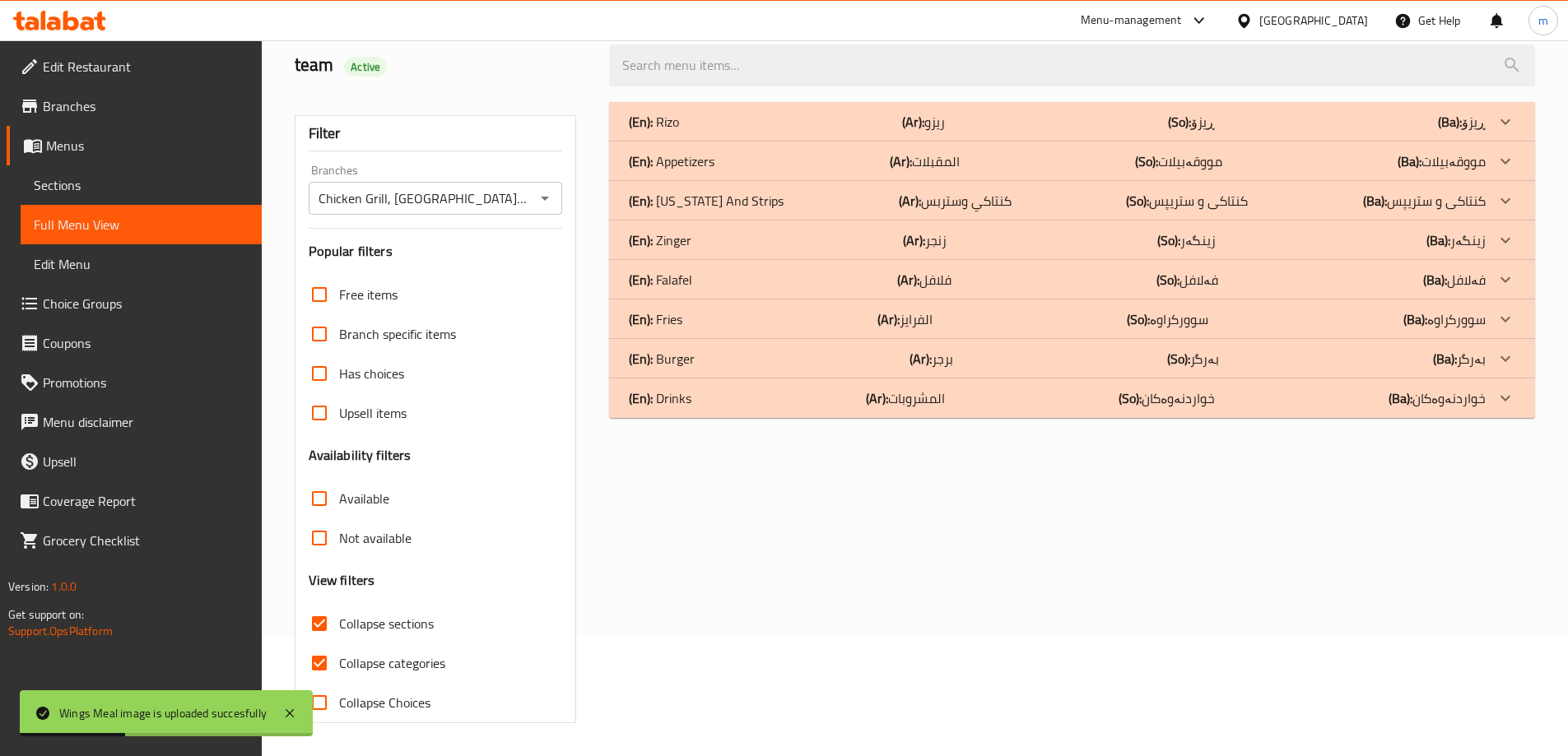
click at [319, 644] on input "Collapse categories" at bounding box center [319, 663] width 39 height 39
checkbox input "false"
click at [708, 132] on div "(En): Burger (Ar): برجر (So): بەرگر (Ba): بەرگر" at bounding box center [1057, 122] width 856 height 20
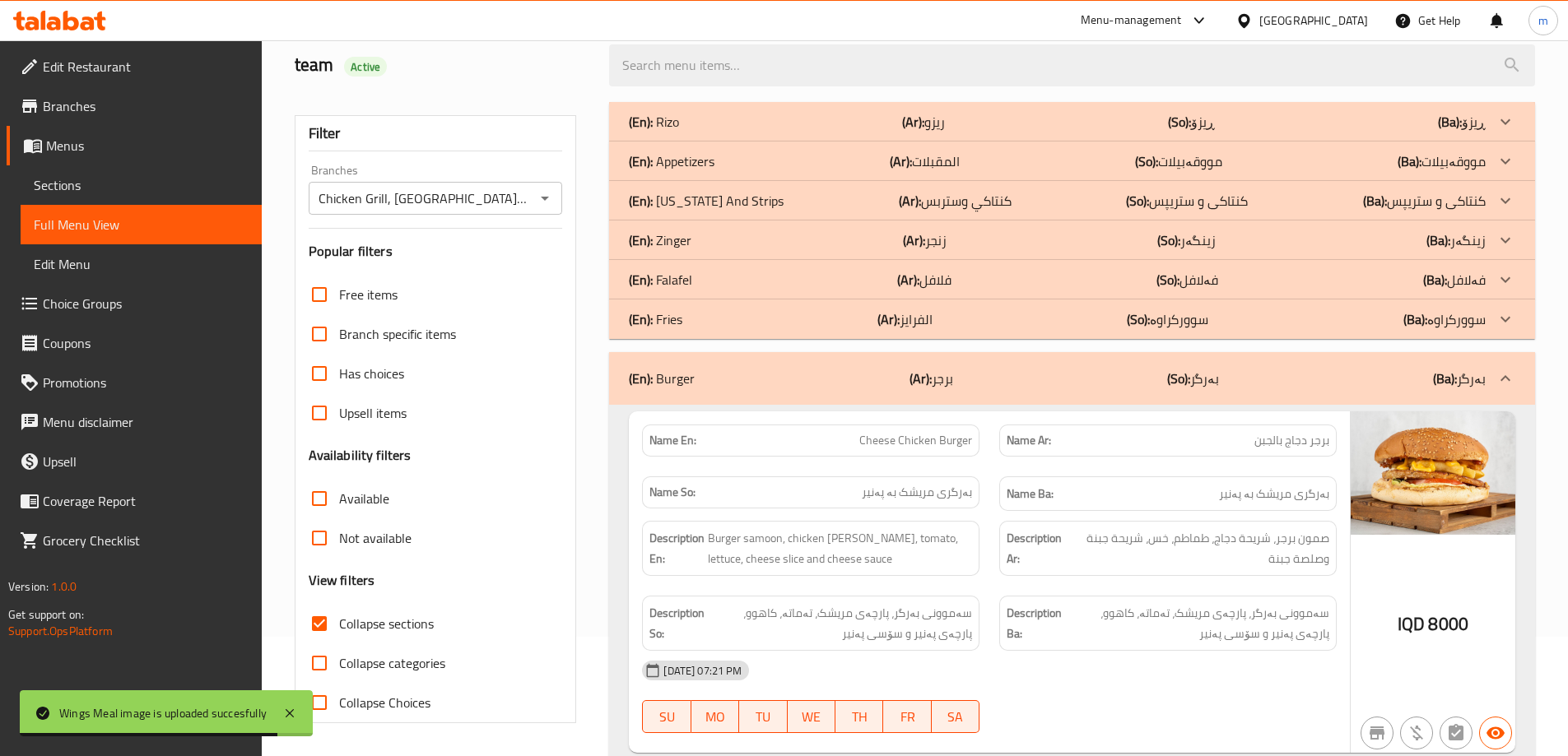
click at [701, 132] on div "(En): Falafel (Ar): فلافل (So): فەلافل (Ba): فەلافل" at bounding box center [1057, 122] width 856 height 20
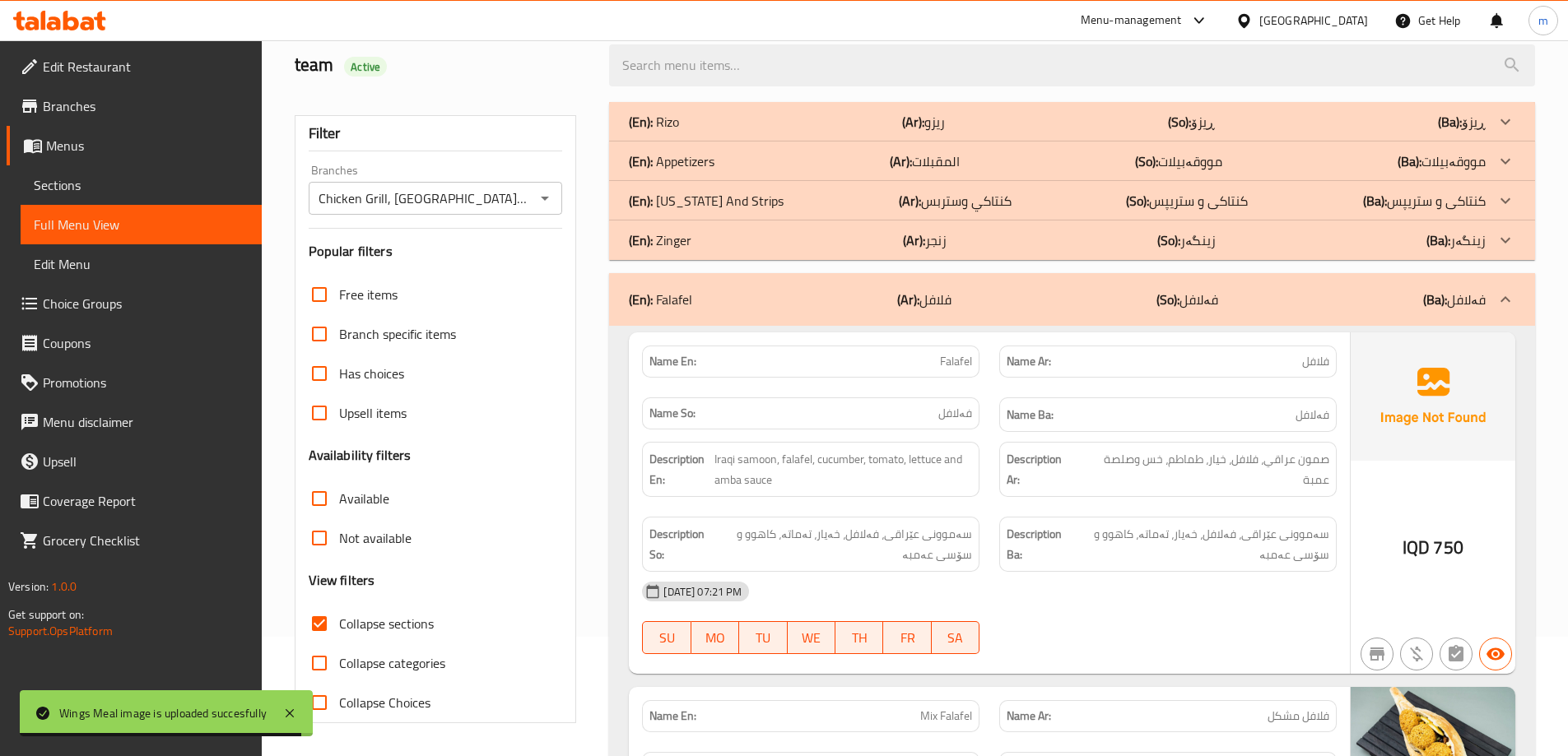
click at [679, 132] on p "(En): [US_STATE] And Strips" at bounding box center [654, 122] width 51 height 20
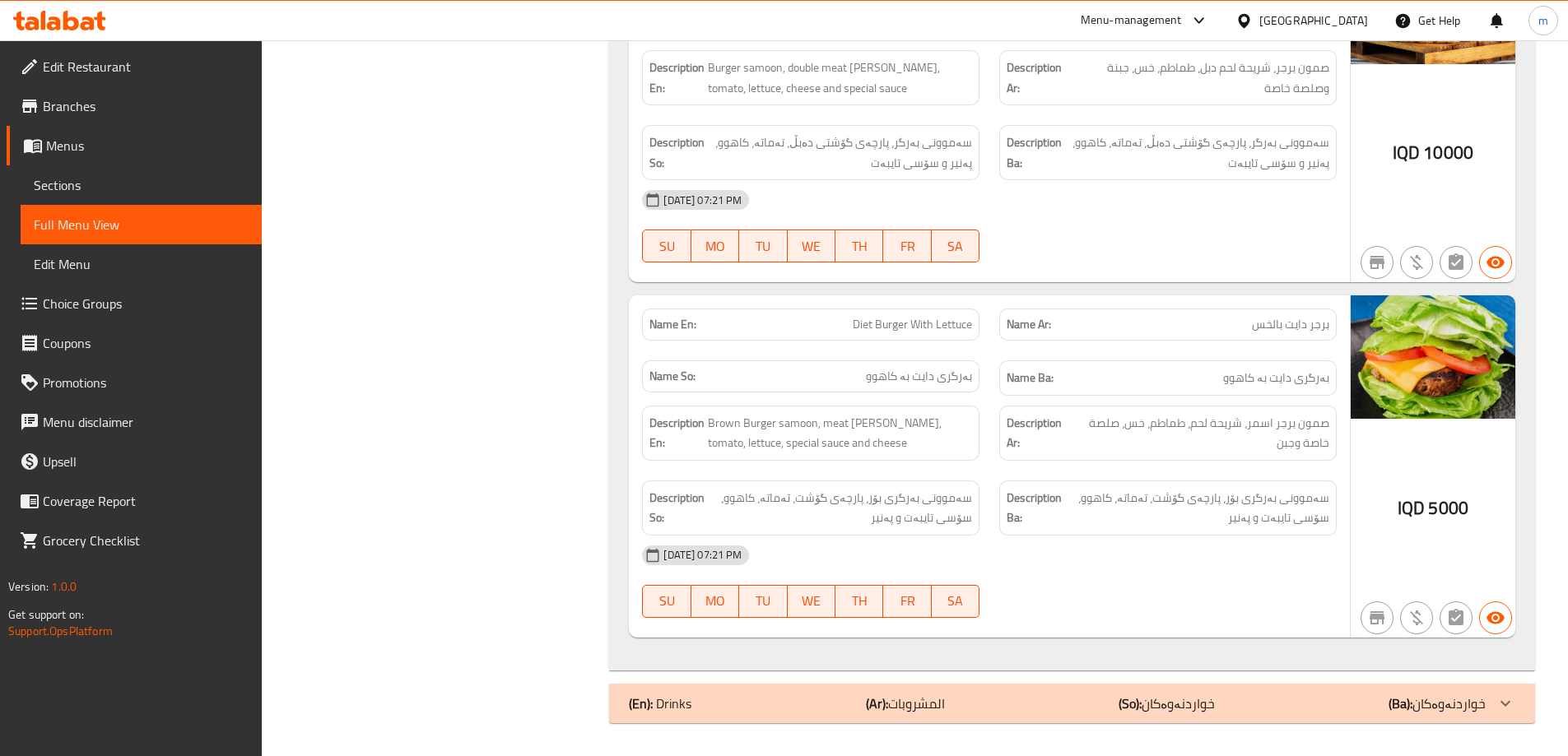
scroll to position [4895, 0]
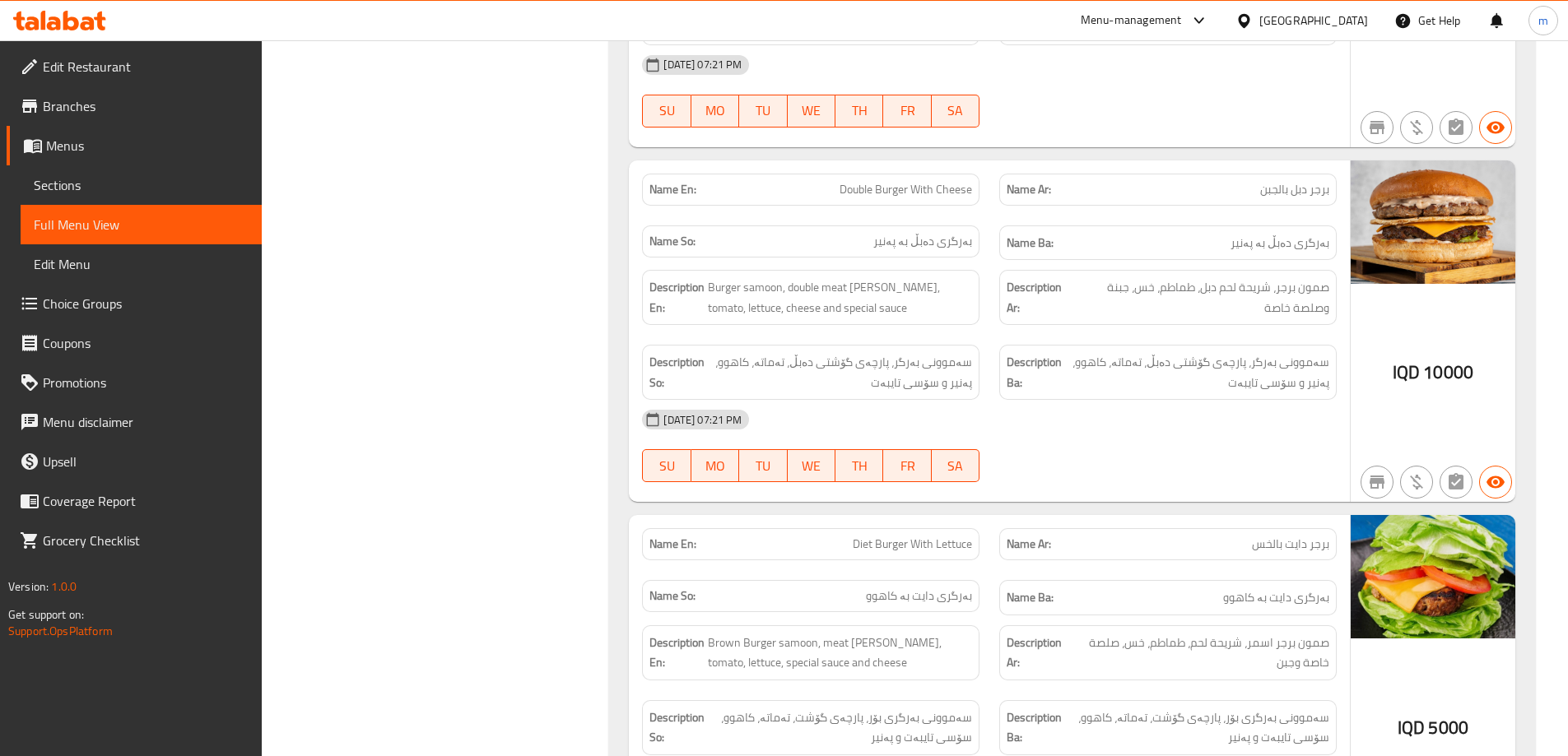
click at [105, 189] on span "Sections" at bounding box center [141, 185] width 215 height 20
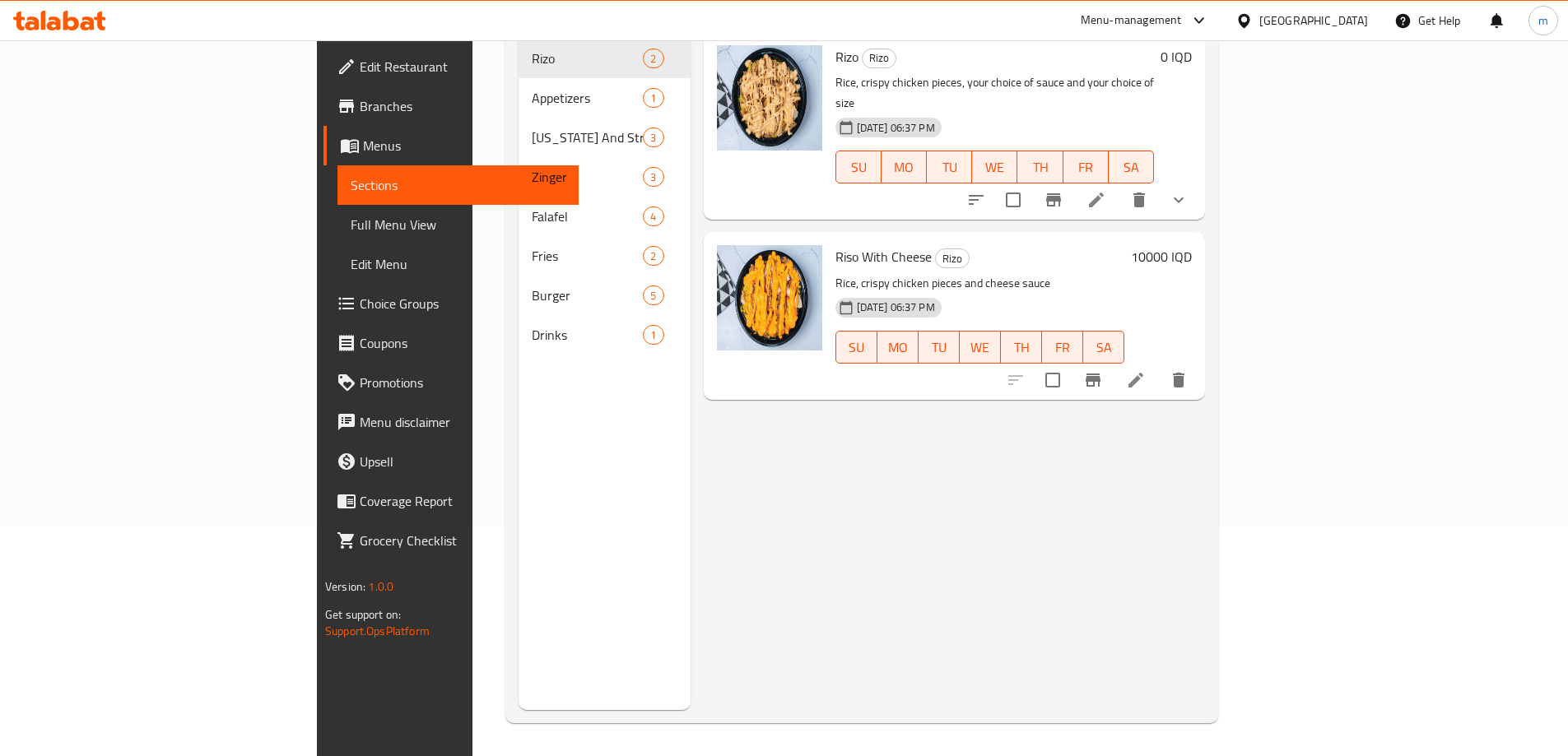
scroll to position [231, 0]
click at [360, 298] on span "Choice Groups" at bounding box center [463, 303] width 206 height 20
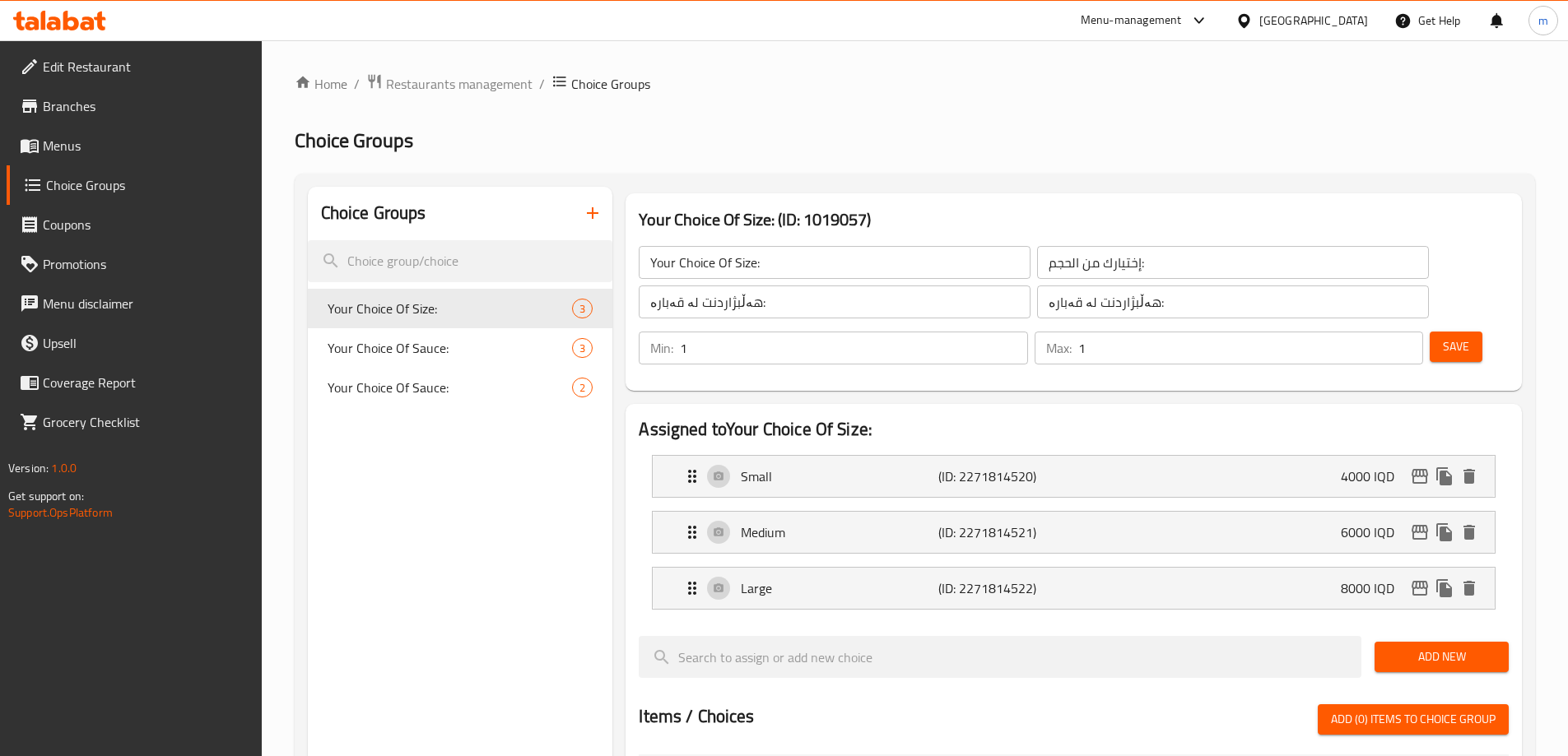
scroll to position [55, 0]
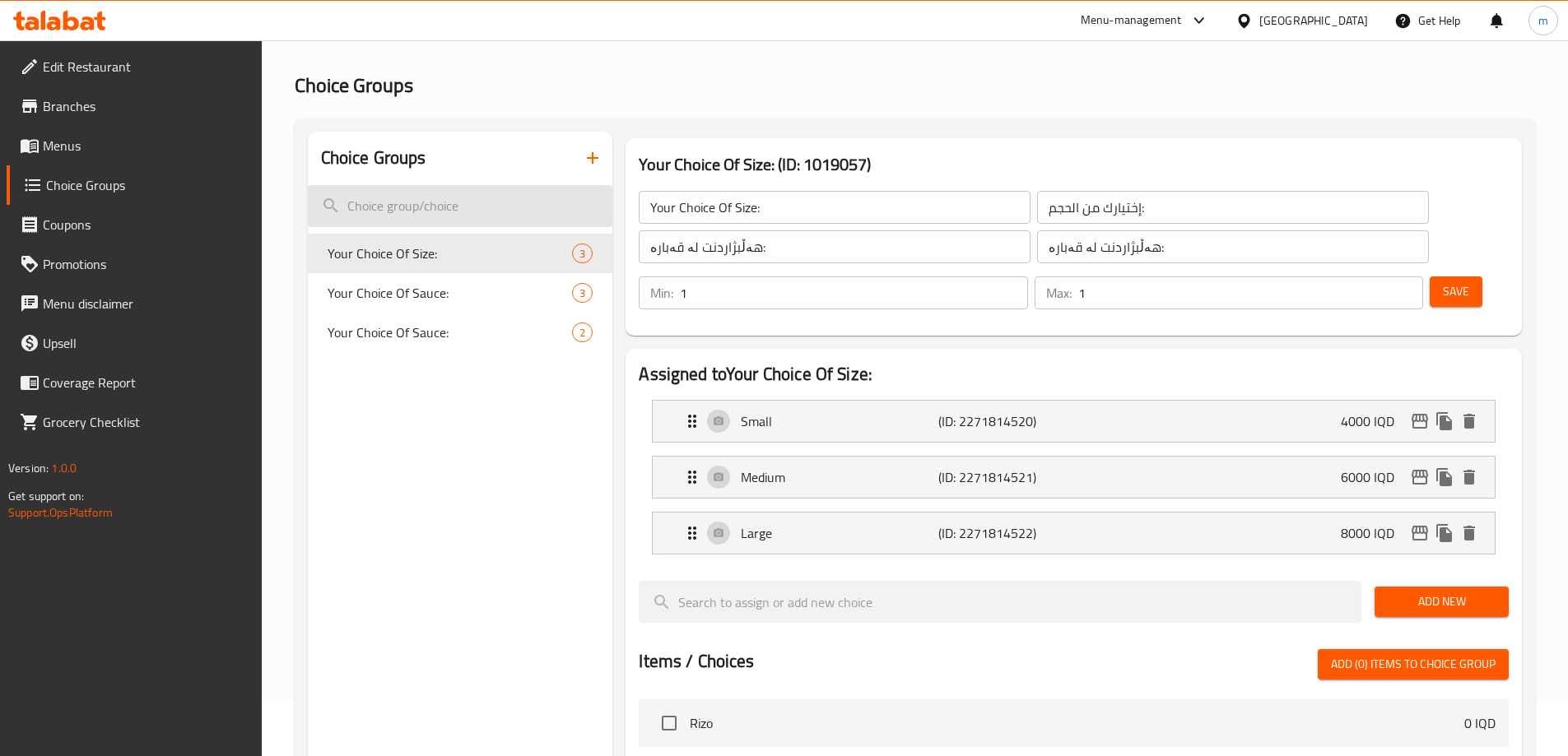
click at [481, 213] on input "search" at bounding box center [460, 206] width 305 height 42
click at [451, 194] on input "search" at bounding box center [460, 206] width 305 height 42
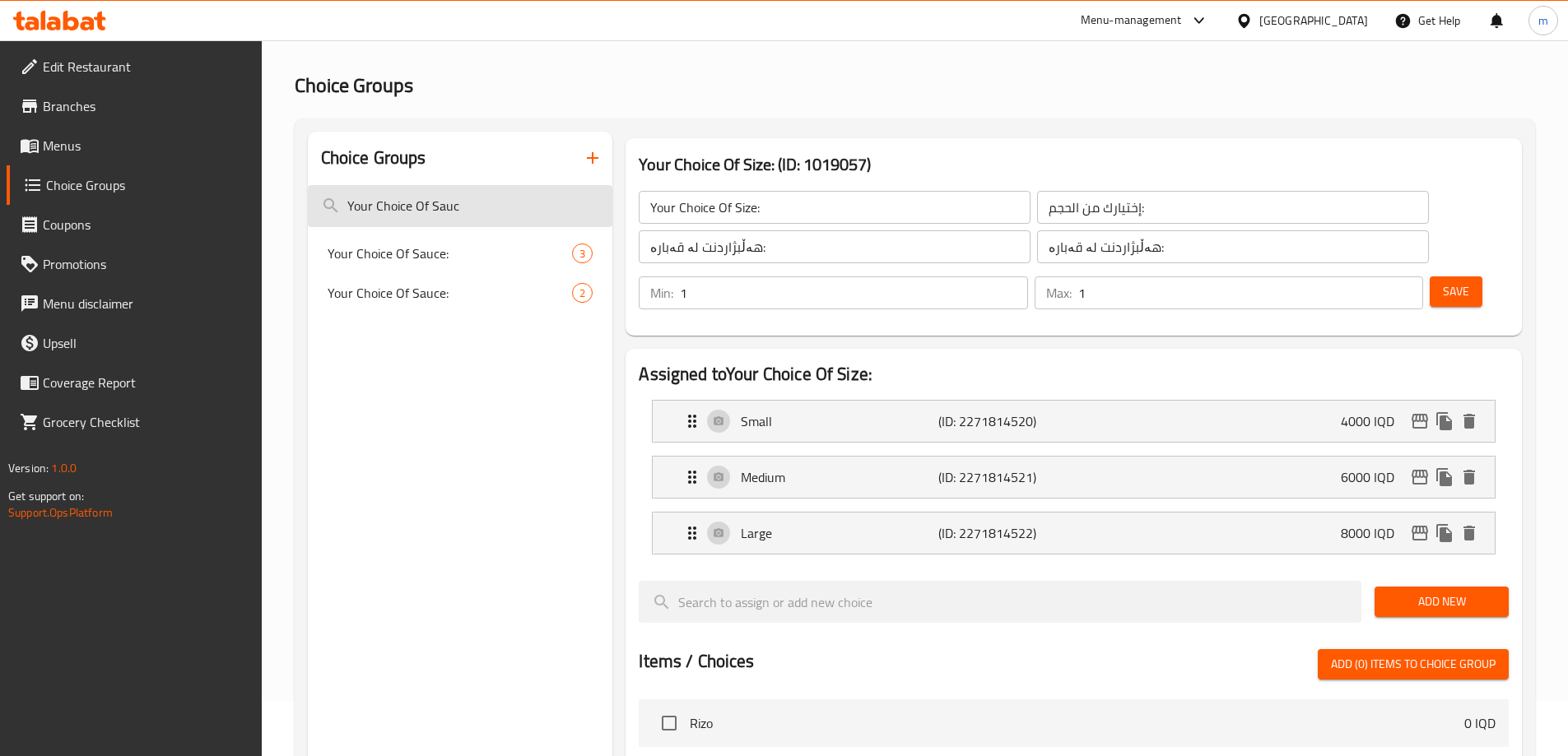
type input "Your Choice Of Sauce"
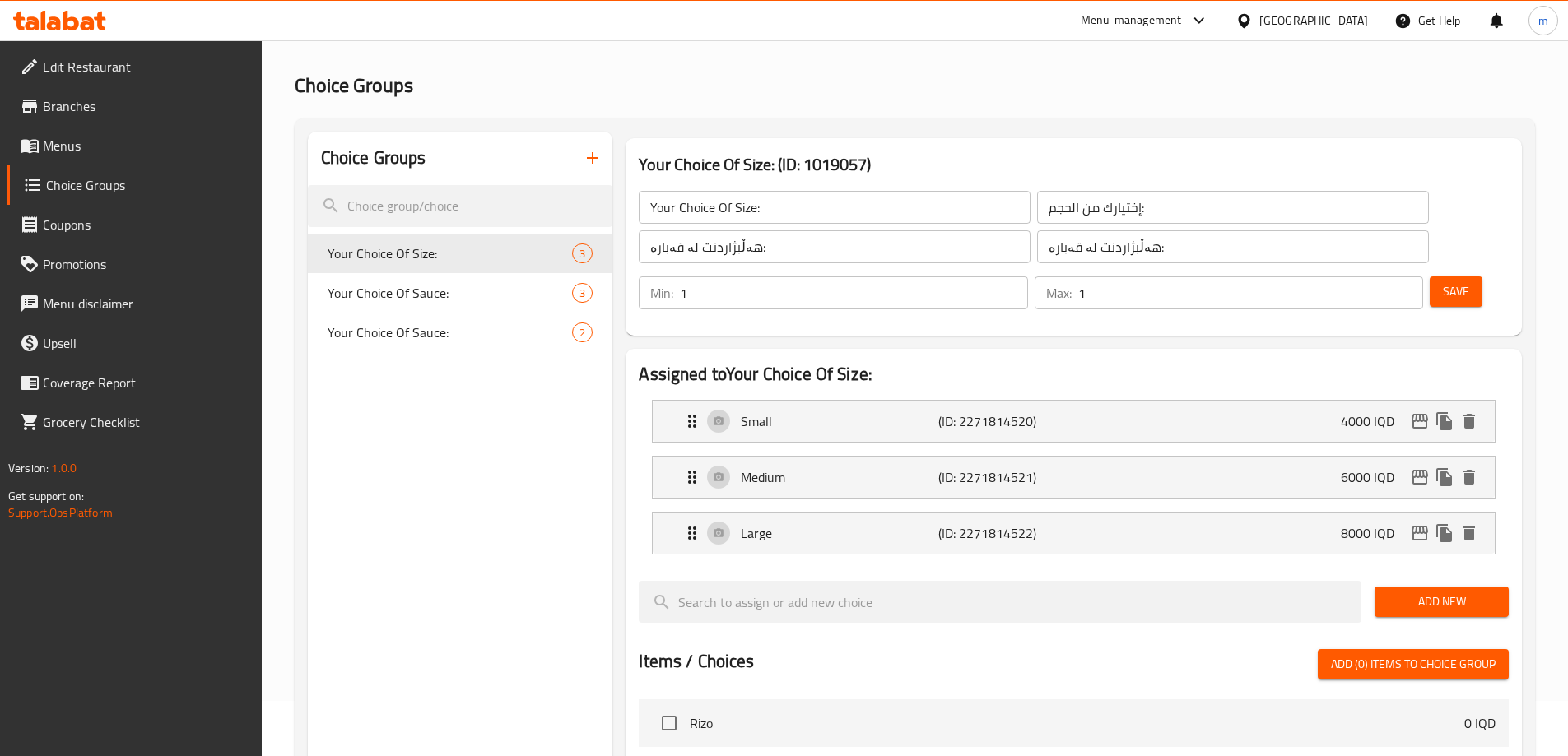
click at [605, 151] on button "button" at bounding box center [592, 158] width 39 height 39
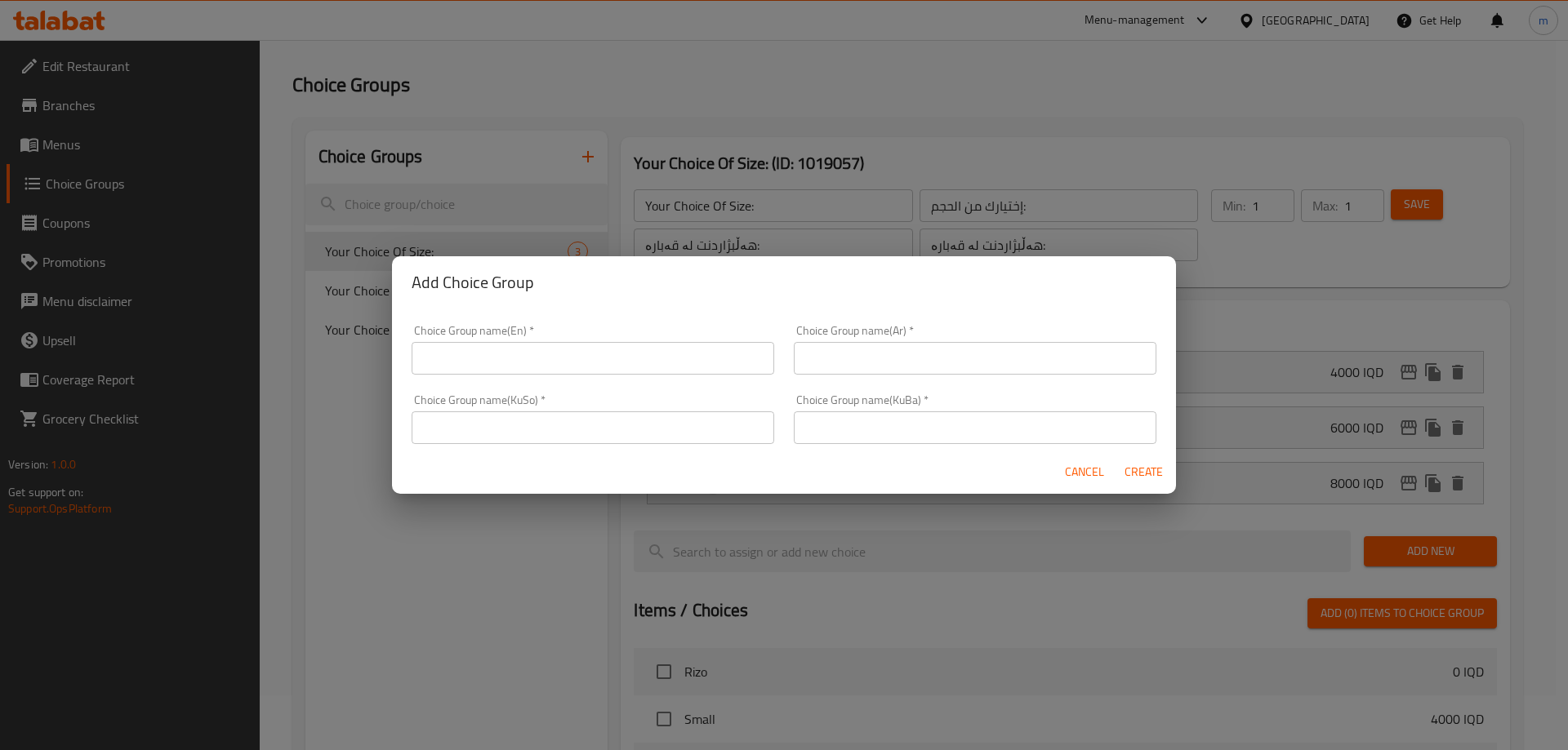
click at [571, 348] on input "text" at bounding box center [593, 358] width 362 height 32
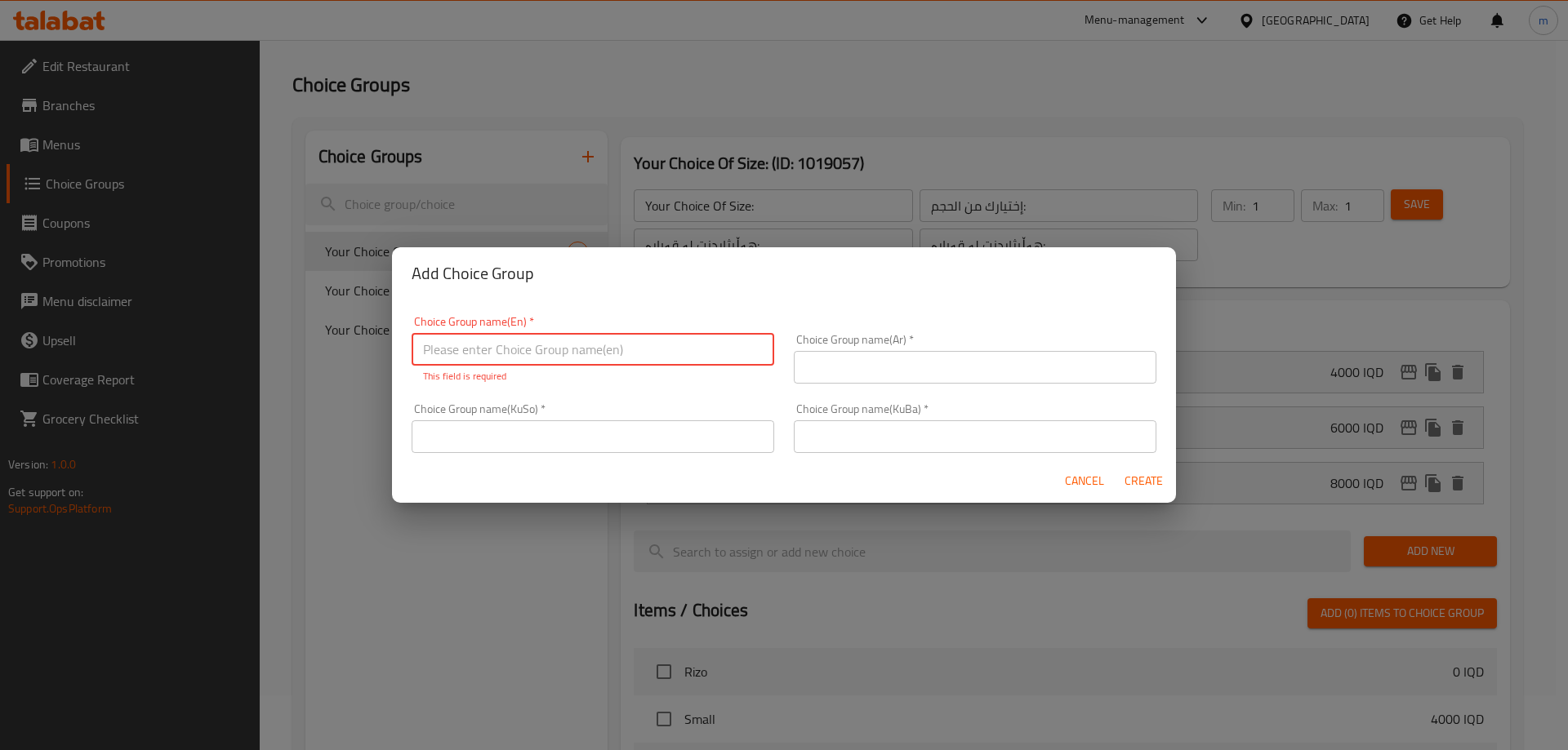
click at [881, 443] on input "text" at bounding box center [975, 436] width 362 height 32
paste input "هەڵبژاردنت لە سۆس:"
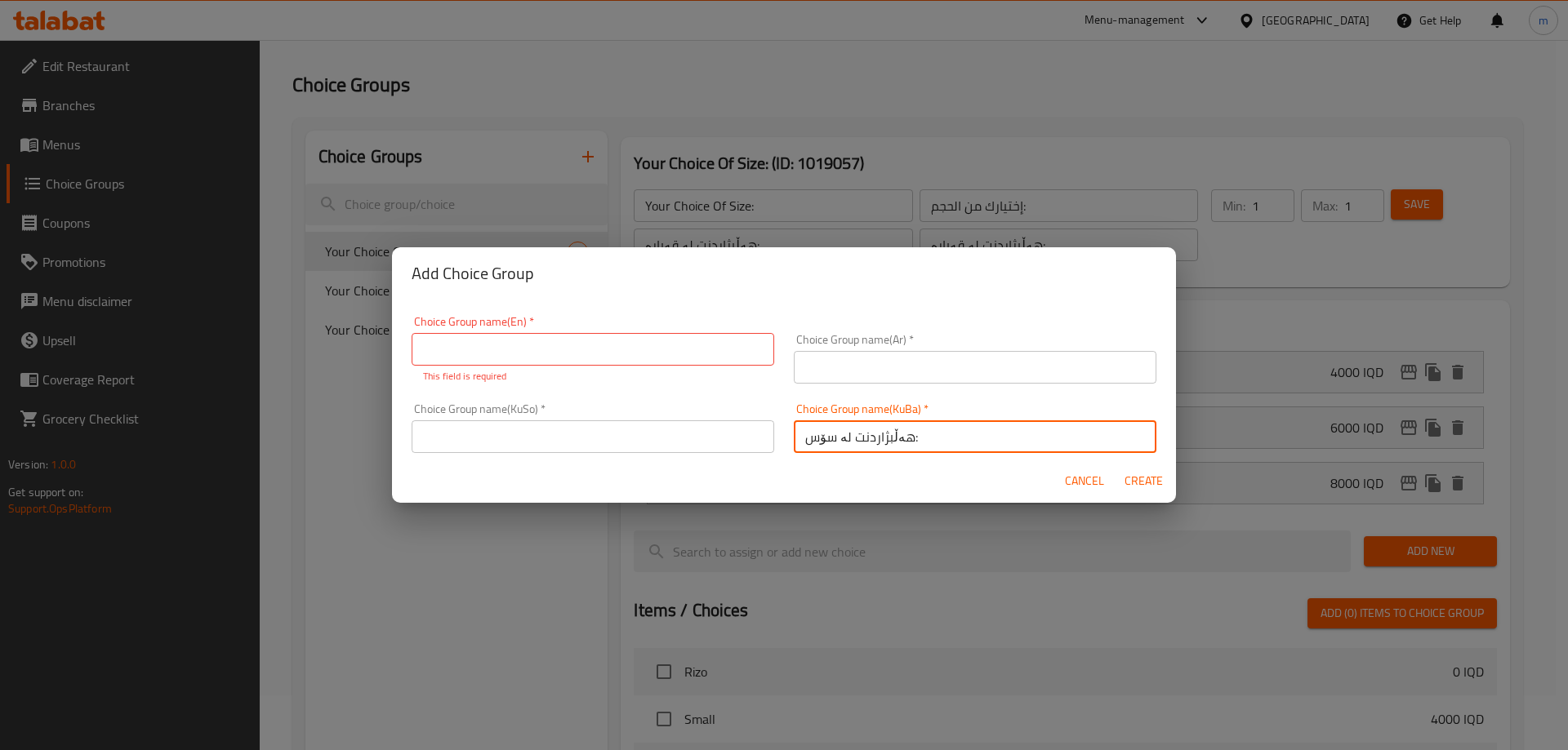
type input "هەڵبژاردنت لە سۆس:"
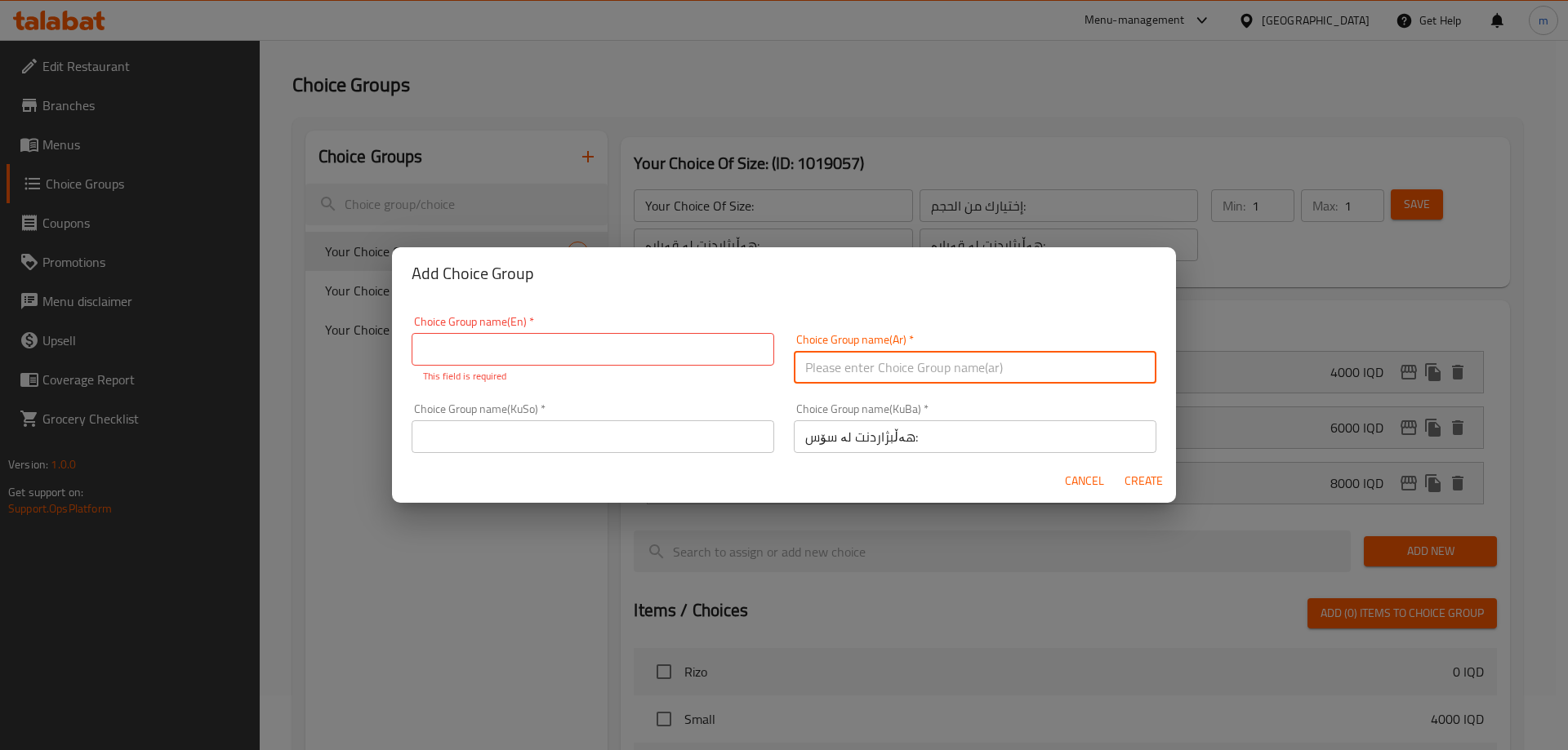
click at [881, 353] on input "text" at bounding box center [975, 367] width 362 height 32
click at [590, 433] on input "text" at bounding box center [593, 436] width 362 height 32
paste input "هەڵبژاردنت لە سۆس:"
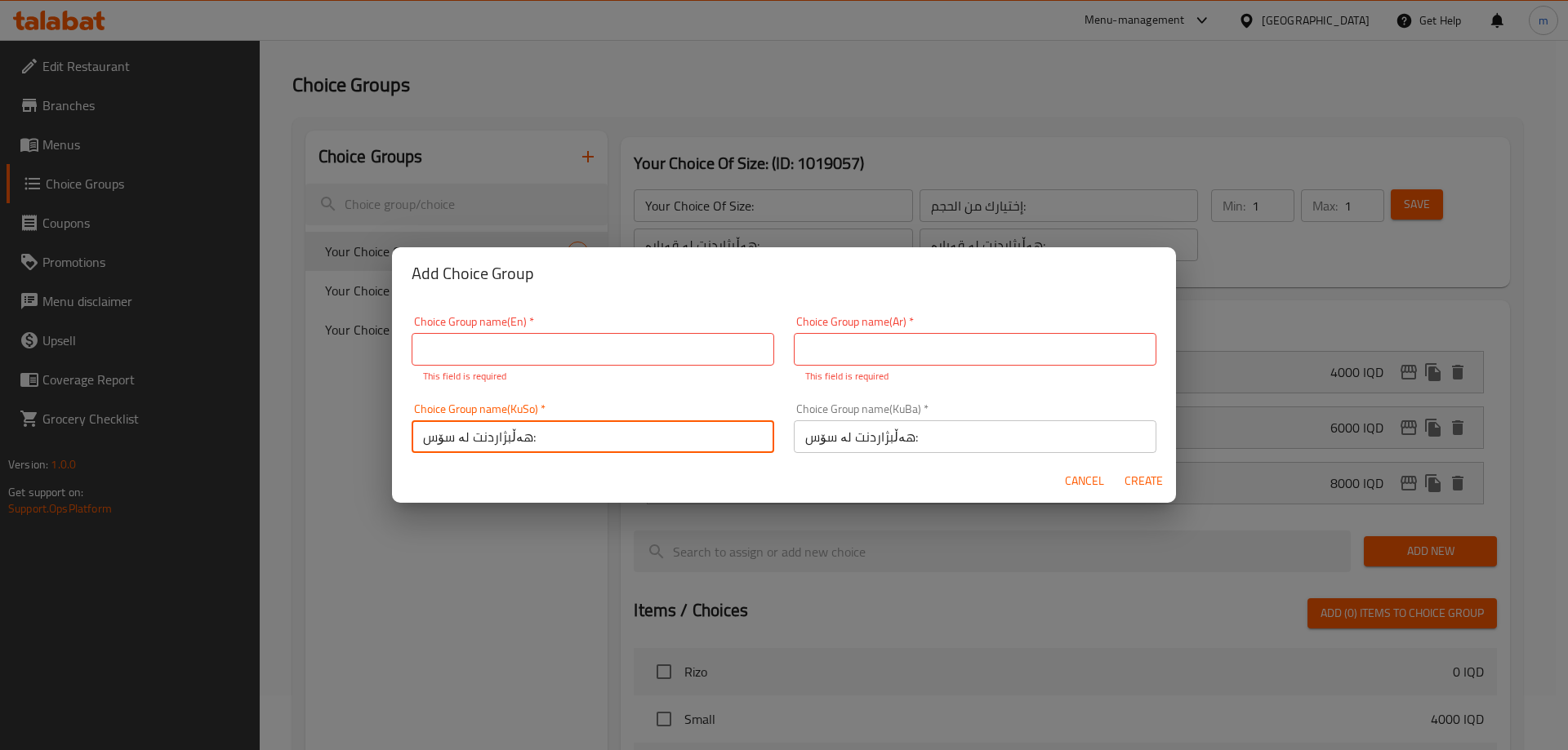
type input "هەڵبژاردنت لە سۆس:"
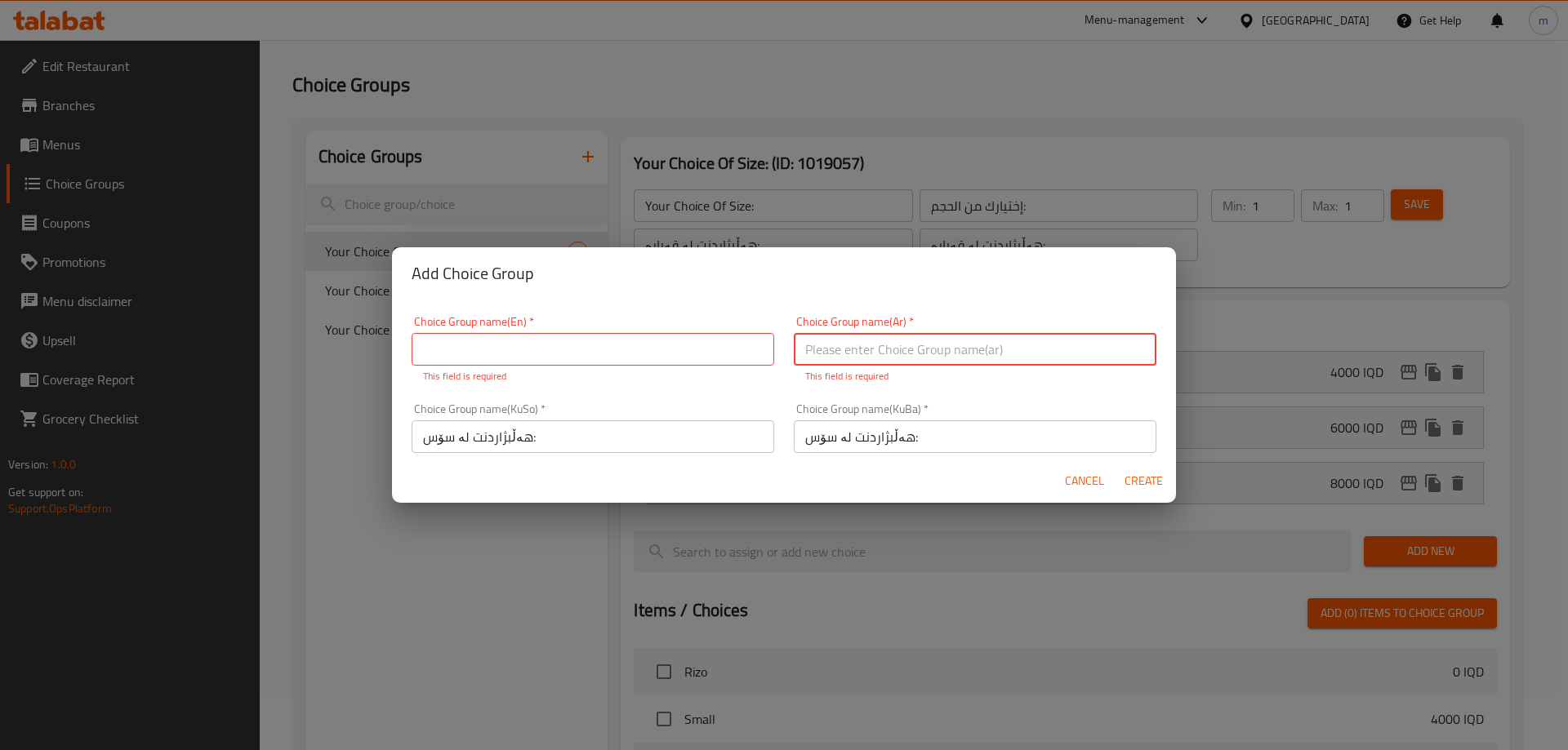
click at [901, 338] on input "text" at bounding box center [975, 349] width 362 height 32
paste input "إختيارك من الصوص:"
type input "إختيارك من الصوص:"
click at [598, 338] on input "text" at bounding box center [593, 349] width 362 height 32
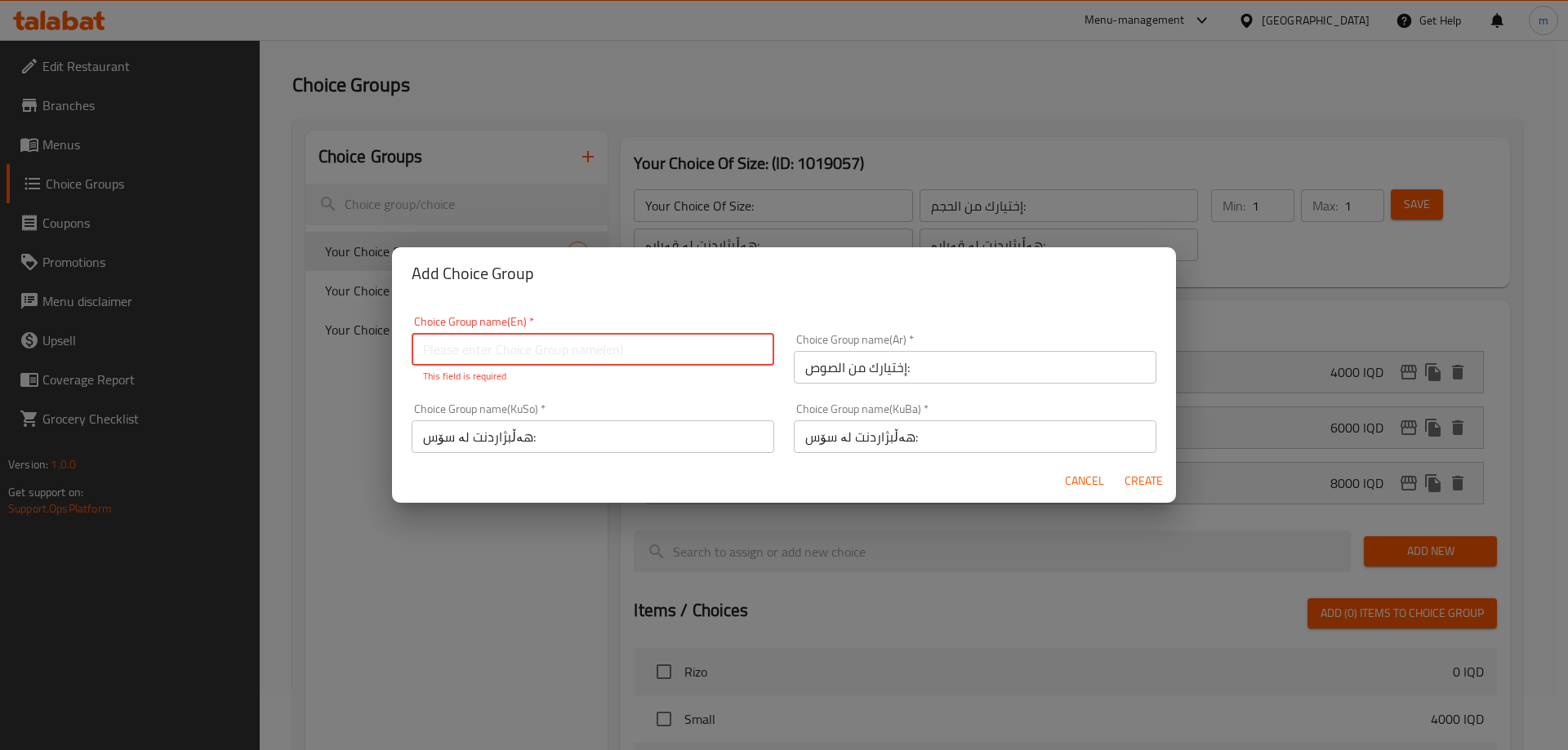
paste input "Your Choice Of Sauce:"
type input "Your Choice Of Sauce:"
click at [765, 312] on div "Choice Group name(En)   * Your Choice Of Sauce: Choice Group name(En) * This fi…" at bounding box center [784, 379] width 784 height 160
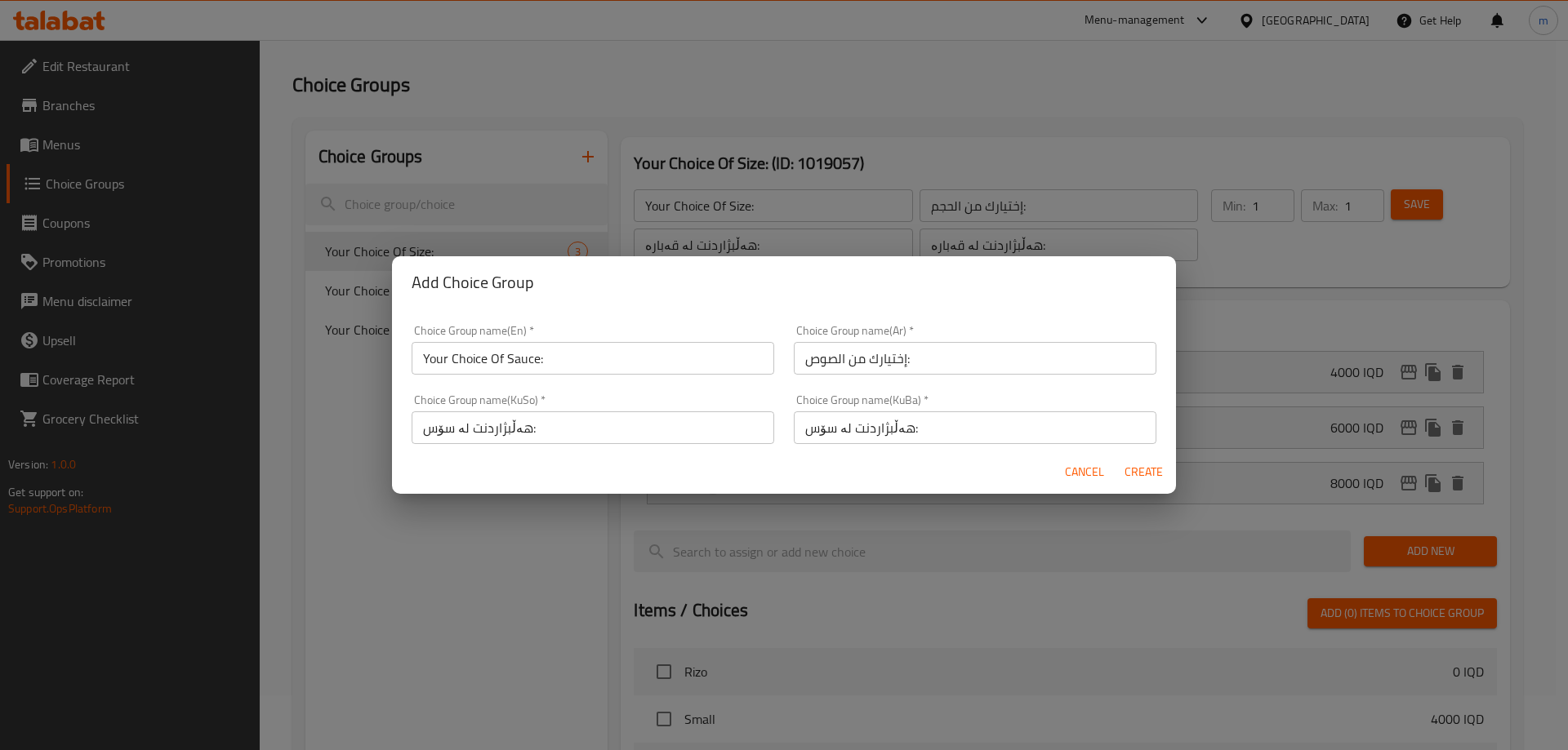
click at [1126, 468] on span "Create" at bounding box center [1143, 472] width 39 height 20
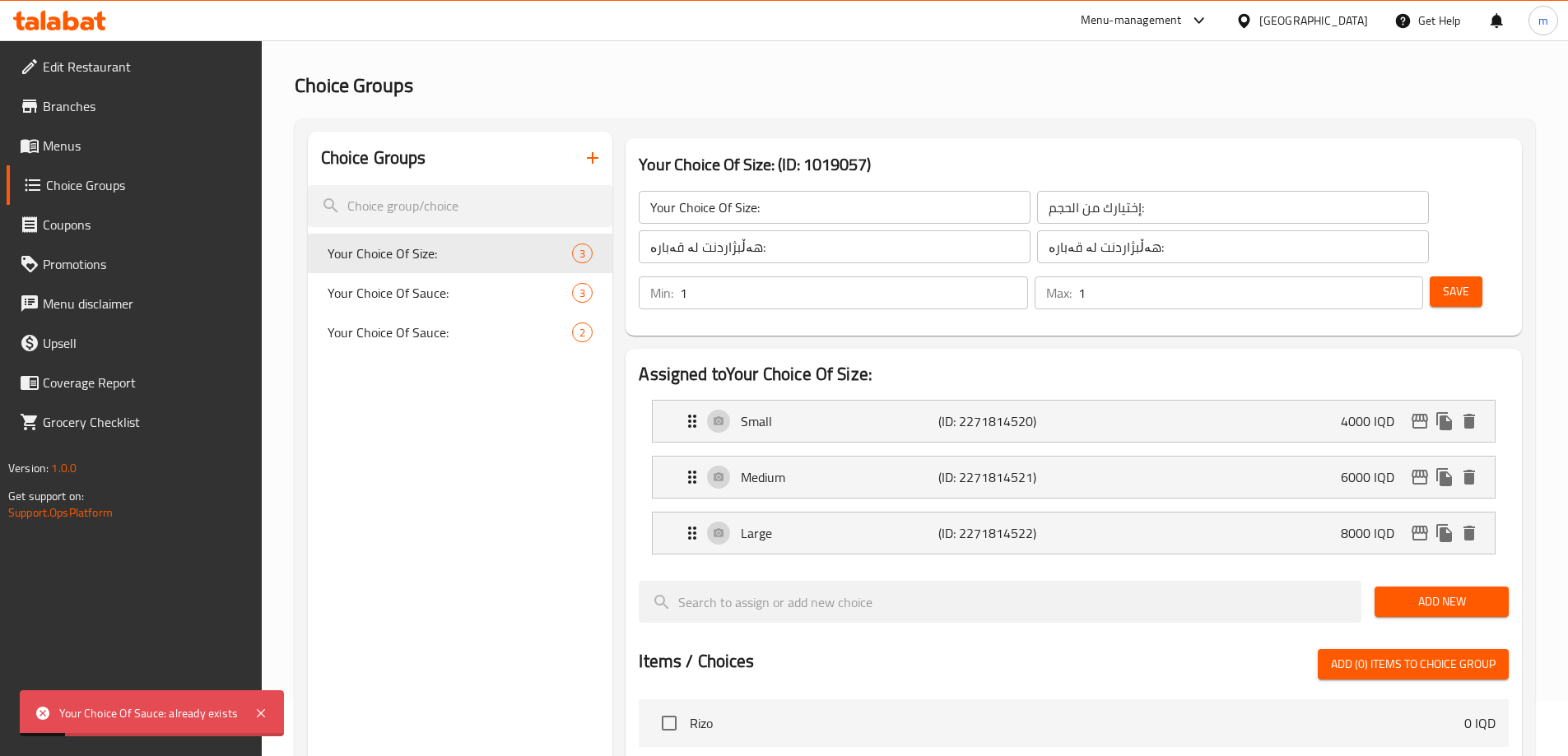
click at [595, 155] on icon "button" at bounding box center [592, 158] width 20 height 20
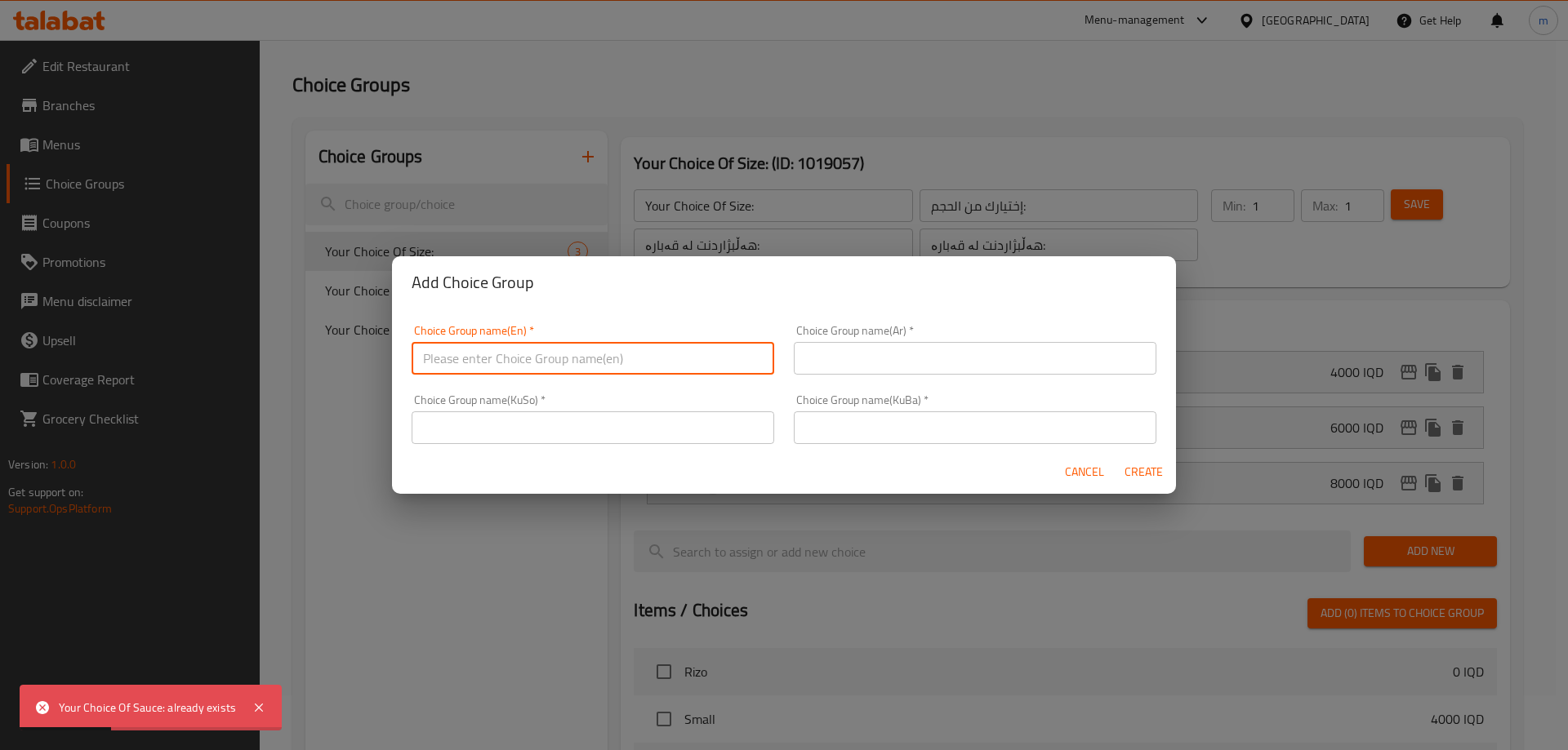
click at [556, 347] on input "text" at bounding box center [593, 358] width 362 height 32
paste input "Your Choice Of Sauce:"
type input "Your Choice Of Sauce:"
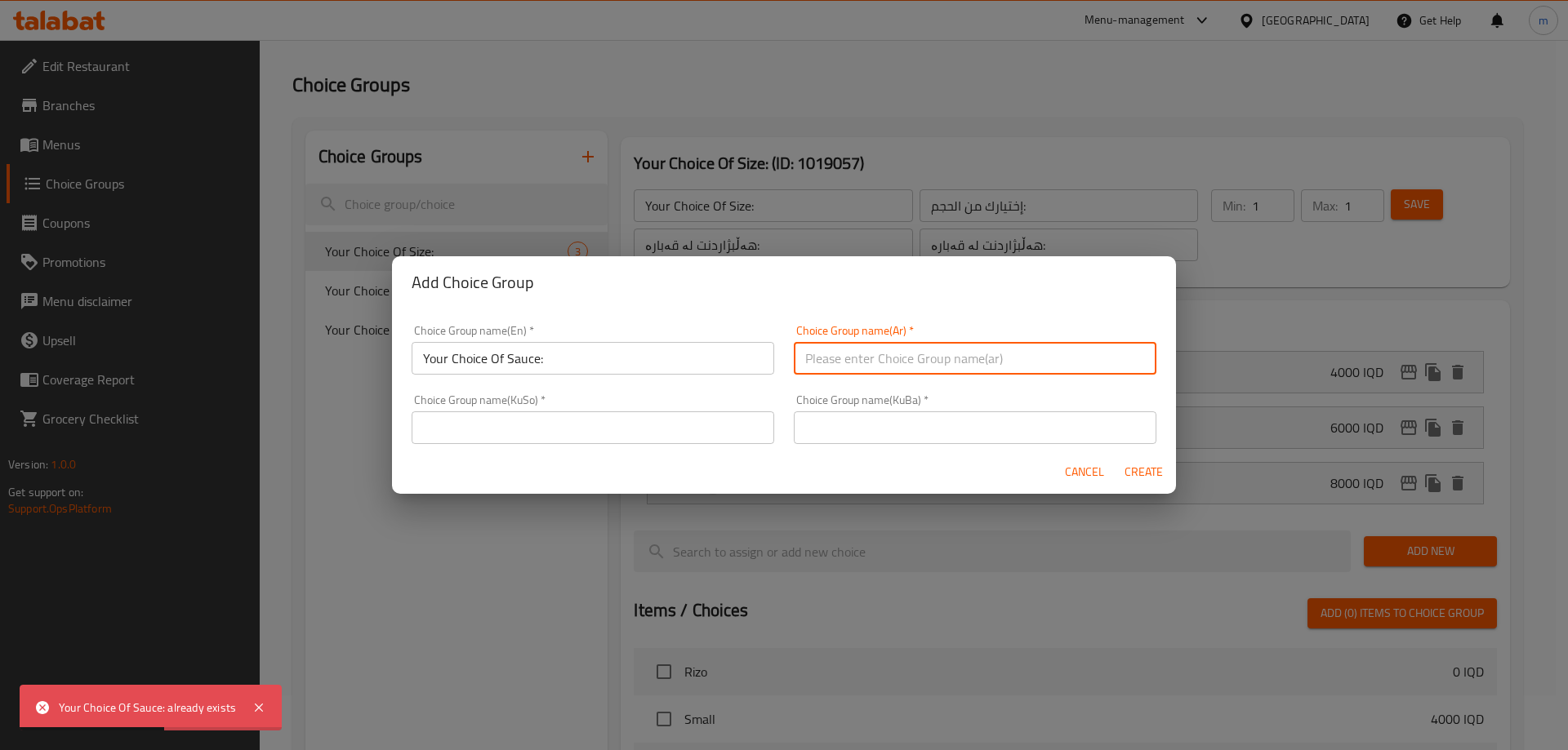
click at [840, 362] on input "text" at bounding box center [975, 358] width 362 height 32
paste input "إختيارك من الصوص:"
type input "إختيارك من الصوص:"
click at [684, 411] on div "Choice Group name(KuSo)   * Choice Group name(KuSo) *" at bounding box center [593, 419] width 362 height 50
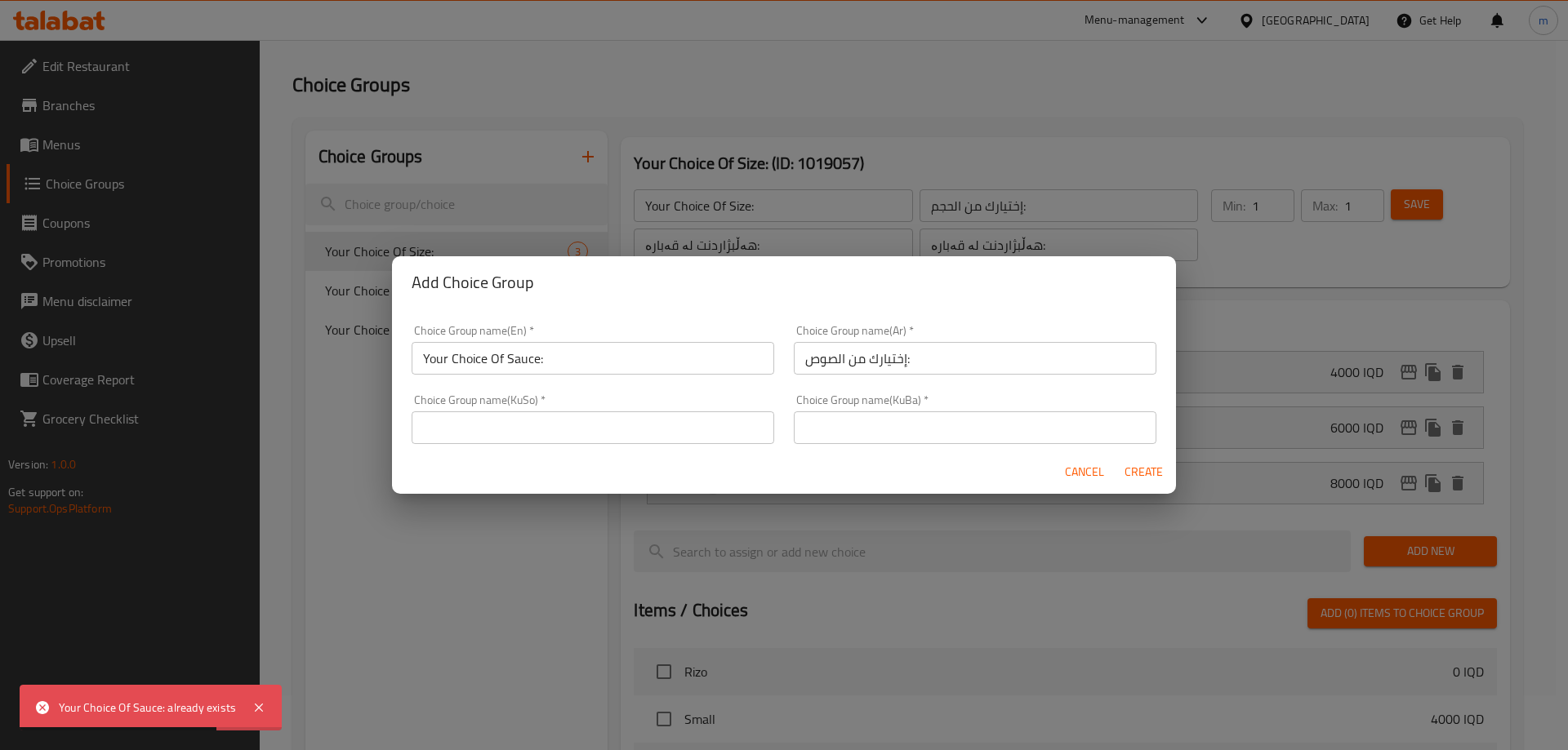
click at [684, 424] on input "text" at bounding box center [593, 428] width 362 height 32
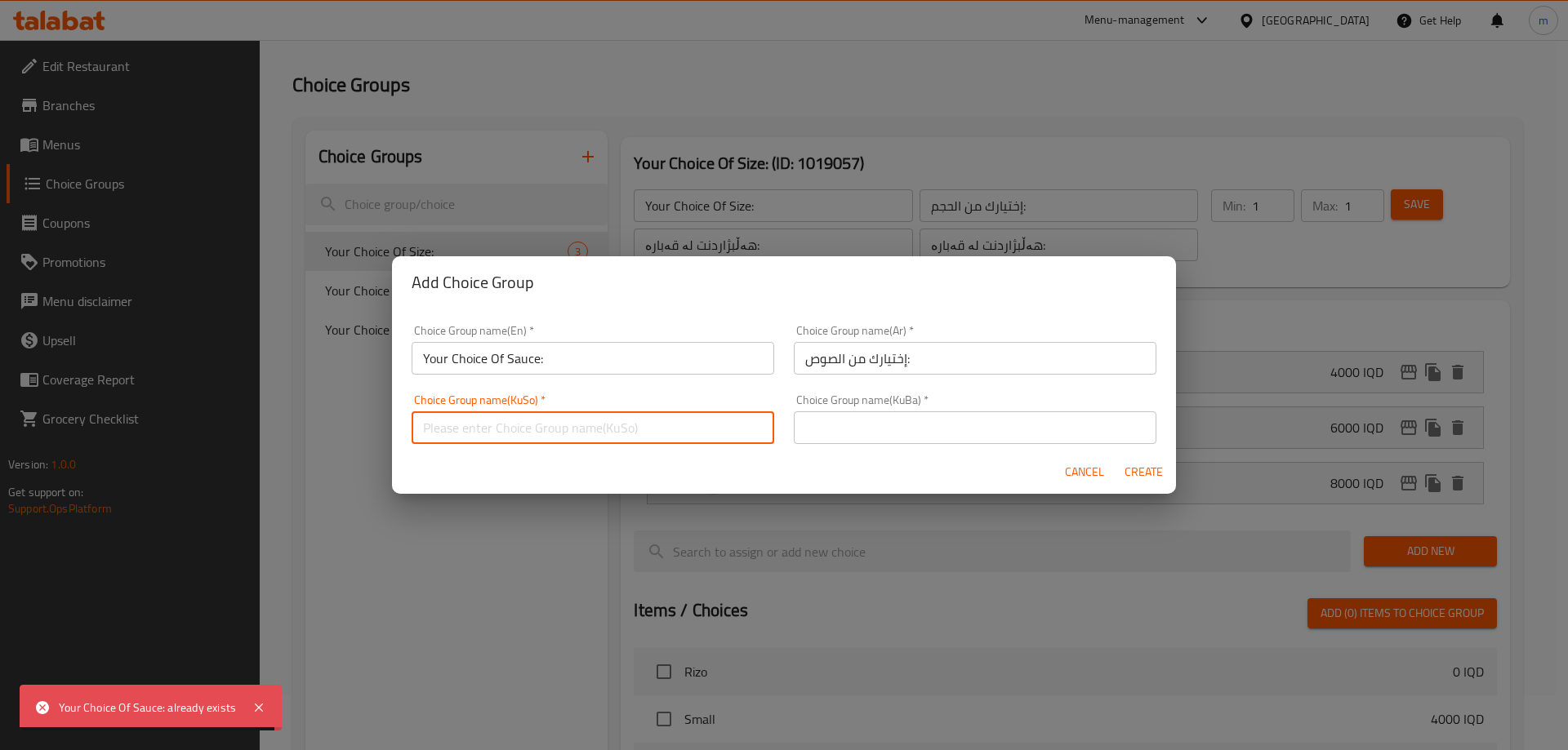
paste input "هەڵبژاردنت لە سۆس:"
type input "هەڵبژاردنت لە سۆس:"
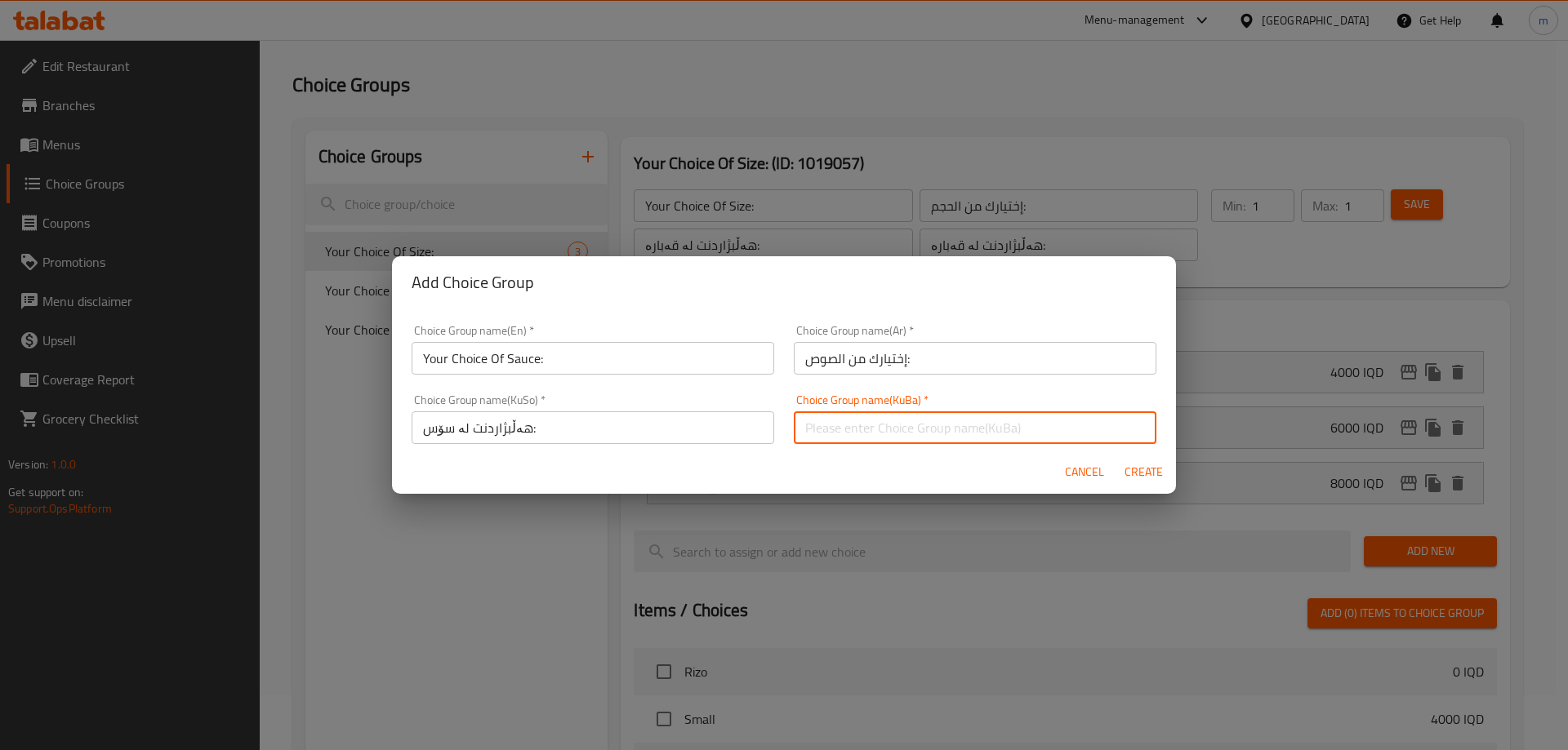
click at [839, 416] on input "text" at bounding box center [975, 428] width 362 height 32
paste input "هەڵبژاردنت لە سۆس:"
type input "هەڵبژاردنت لە سۆس:"
click at [1132, 474] on span "Create" at bounding box center [1143, 472] width 39 height 20
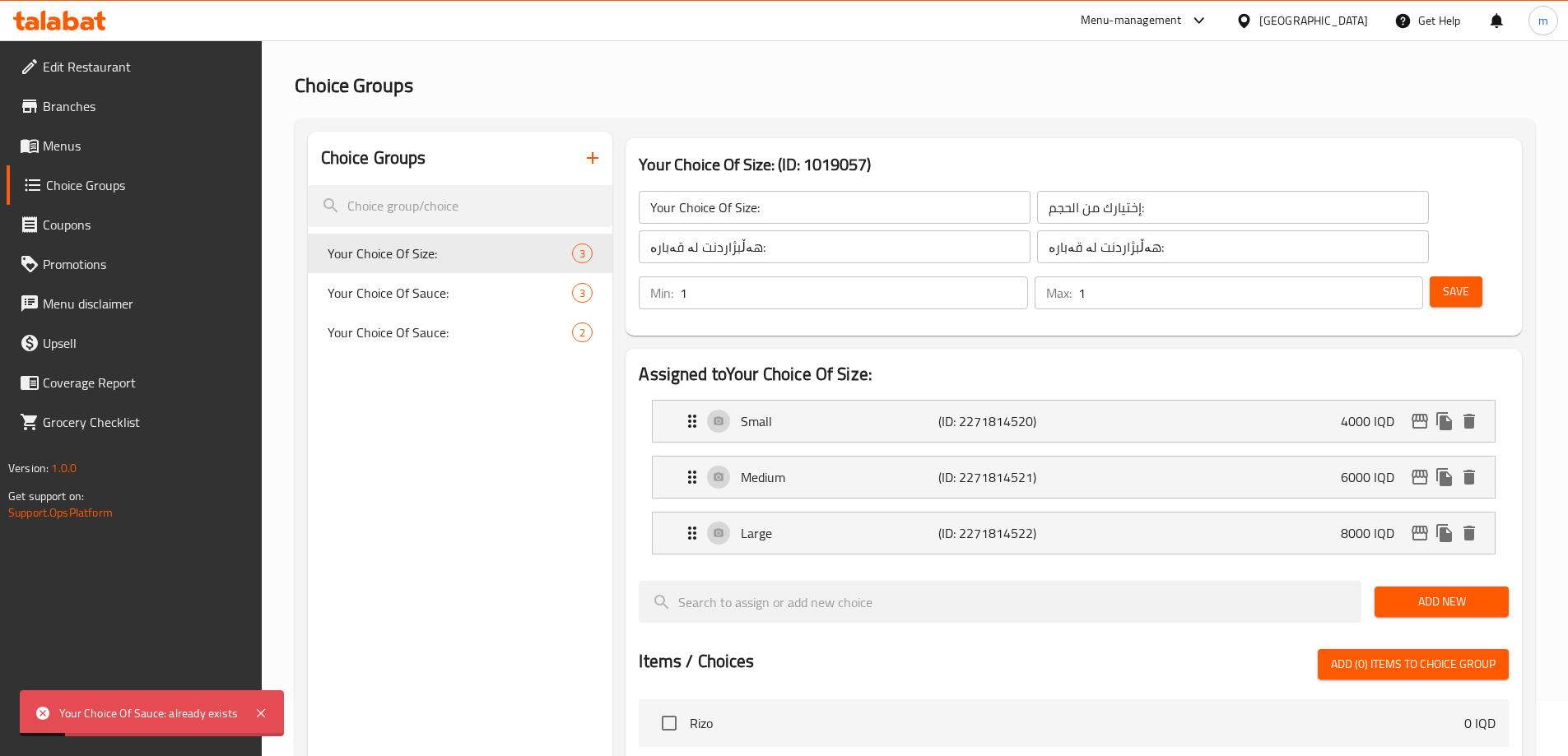
click at [589, 147] on button "button" at bounding box center [592, 158] width 39 height 39
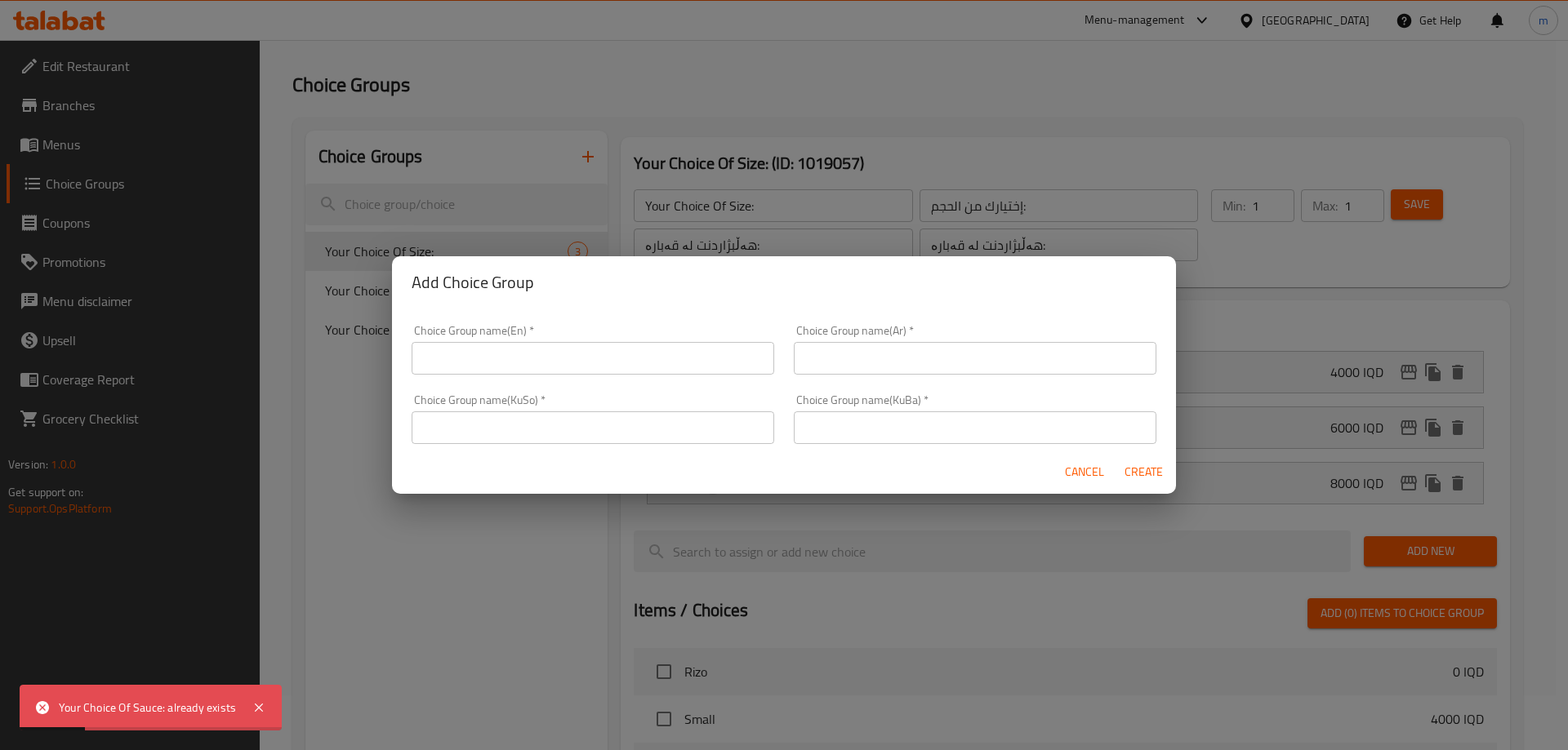
click at [653, 365] on input "text" at bounding box center [593, 358] width 362 height 32
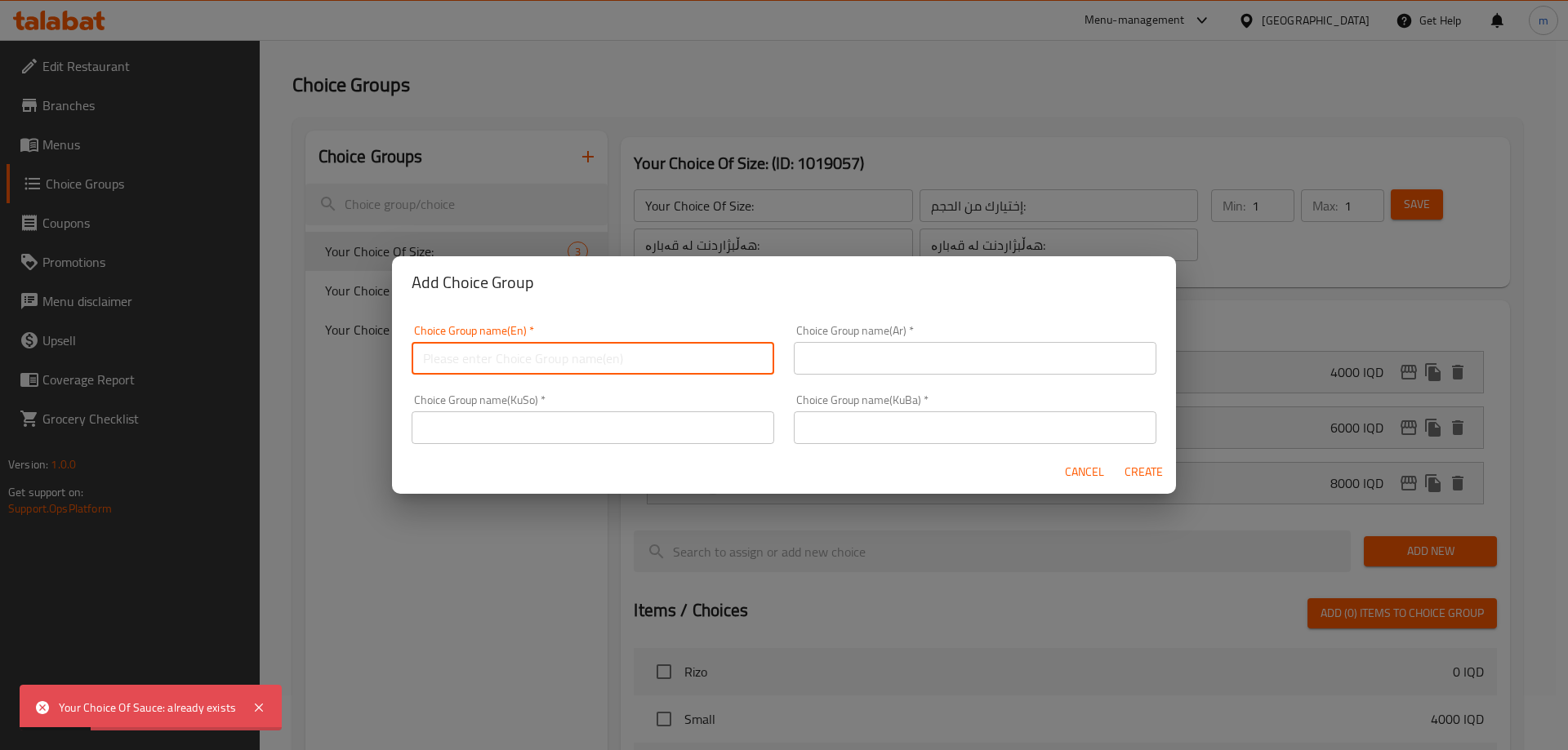
paste input "هەڵبژاردنت لە سۆس:"
type input "هەڵبژاردنت لە سۆس:"
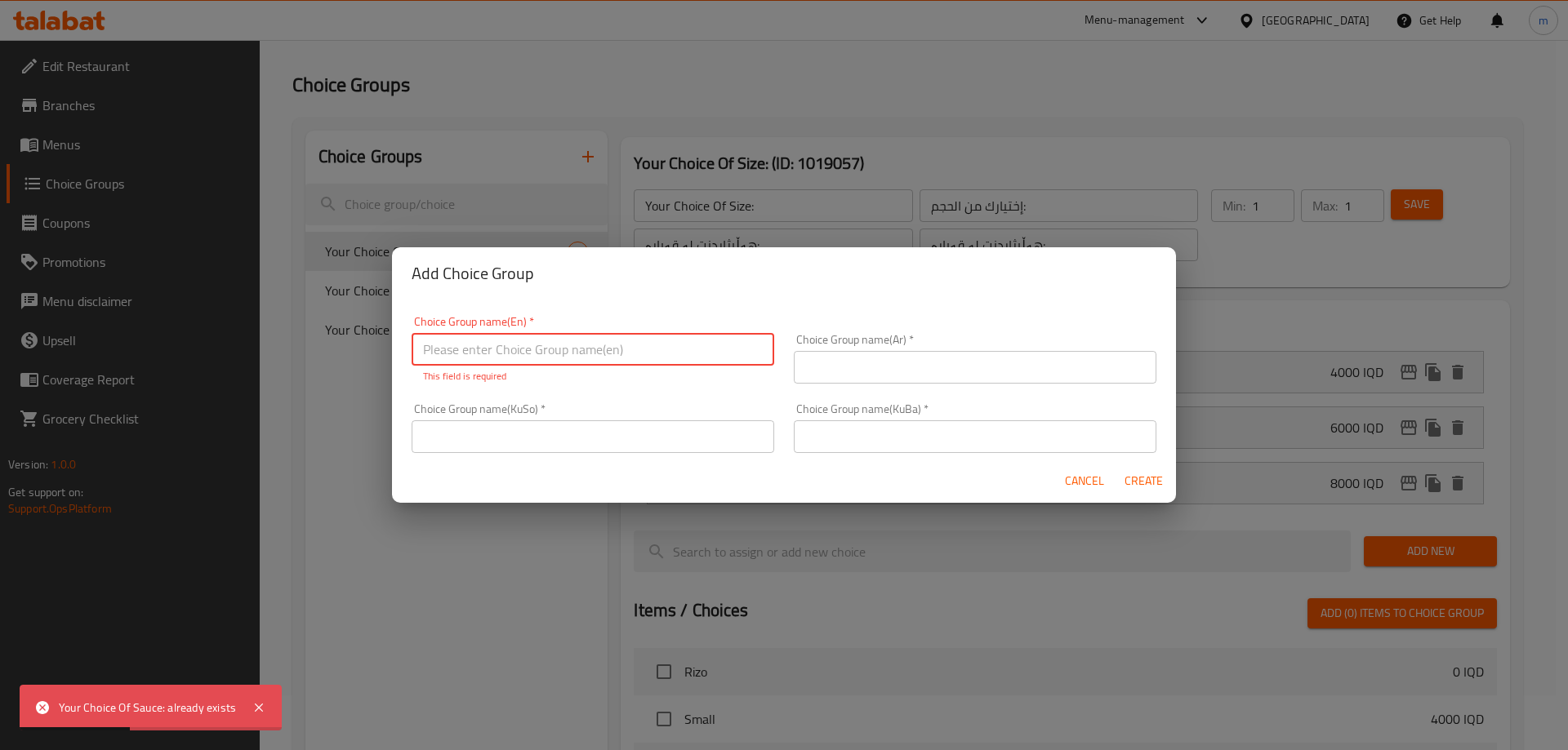
click at [809, 440] on input "text" at bounding box center [975, 436] width 362 height 32
paste input "هەڵبژاردنت لە سۆس:"
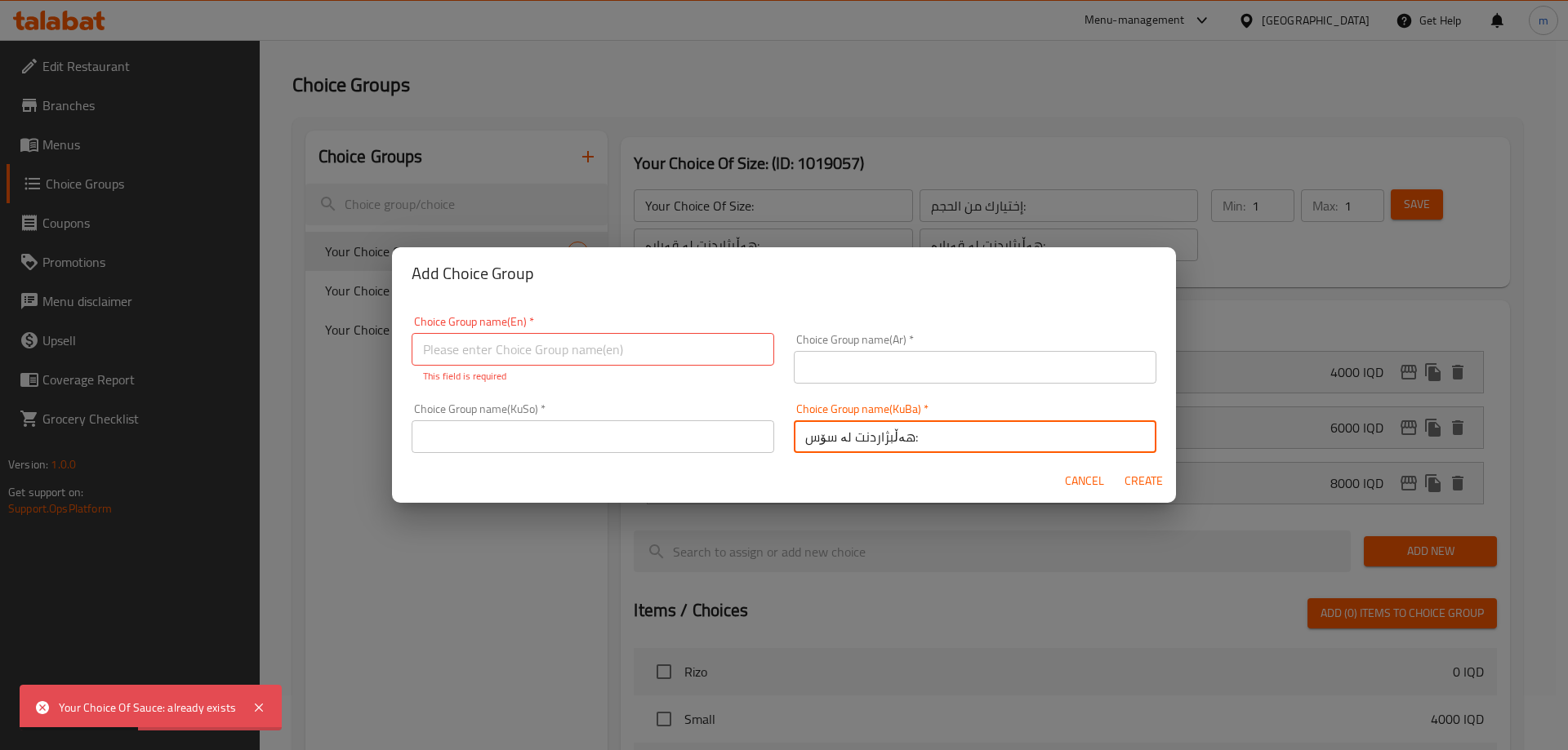
type input "هەڵبژاردنت لە سۆس:"
click at [638, 434] on input "text" at bounding box center [593, 436] width 362 height 32
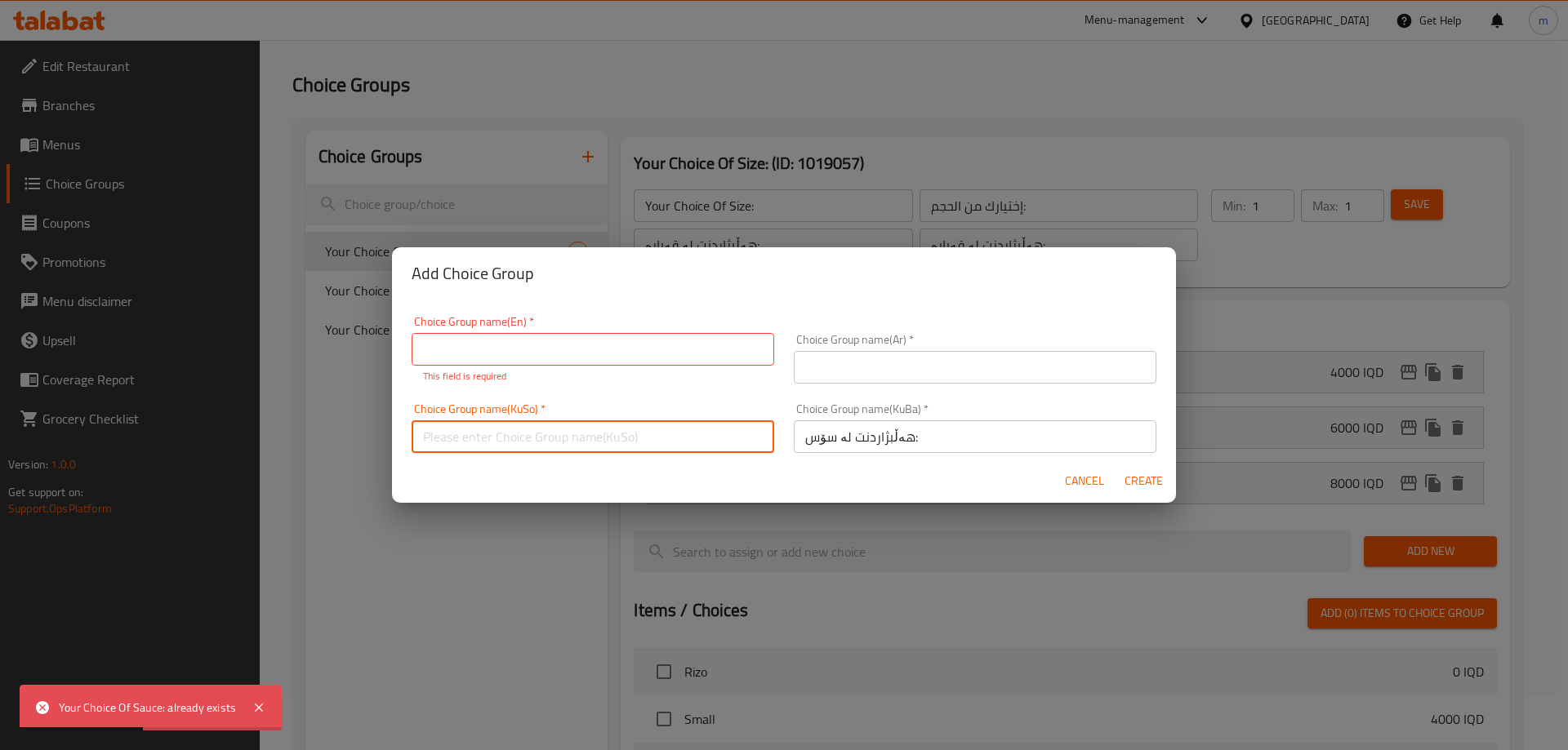
paste input "هەڵبژاردنت لە سۆس:"
type input "هەڵبژاردنت لە سۆس:"
click at [832, 383] on input "text" at bounding box center [975, 367] width 362 height 32
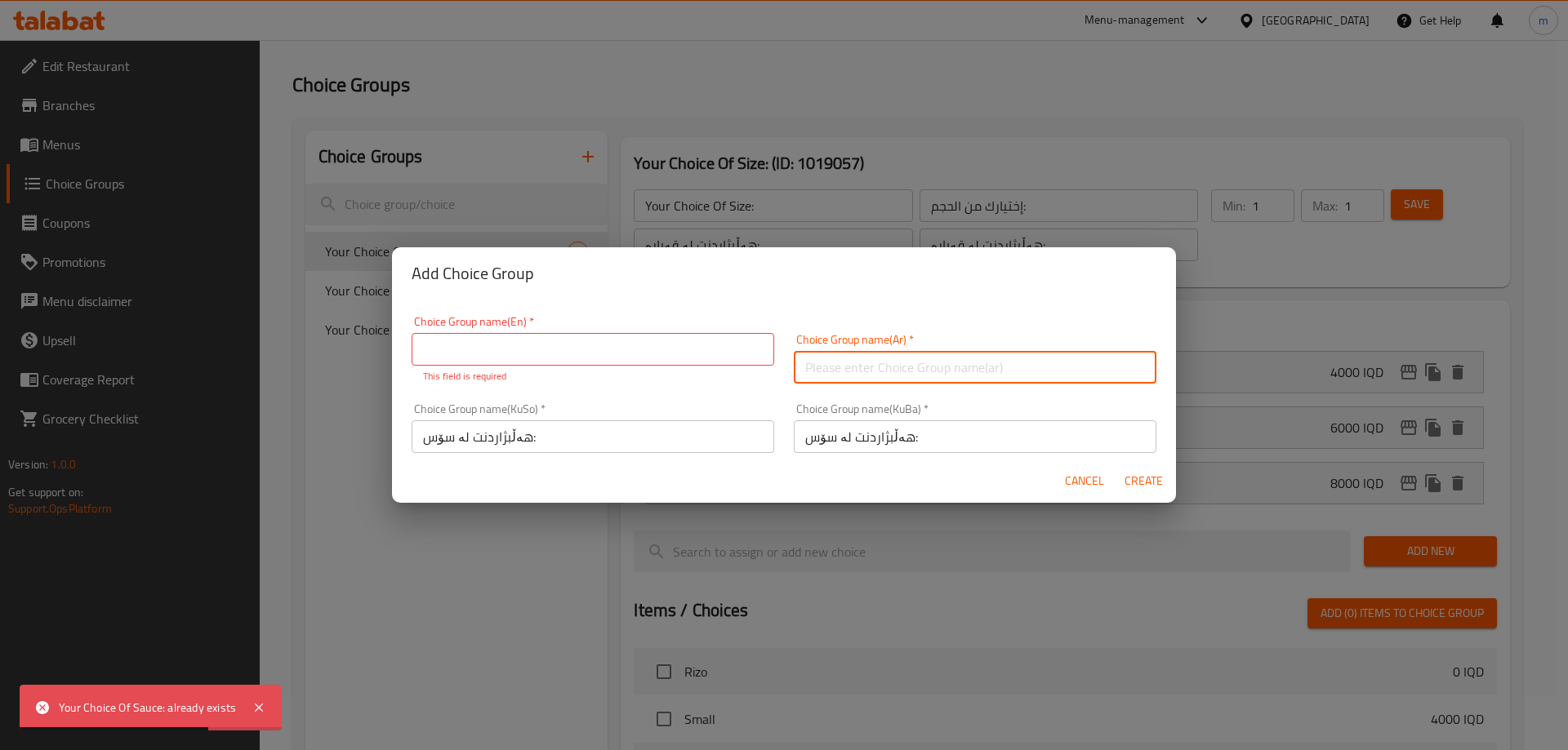
paste input "إختيارك من الصوص:"
type input "إختيارك من الصوص:"
click at [709, 360] on input "text" at bounding box center [593, 349] width 362 height 32
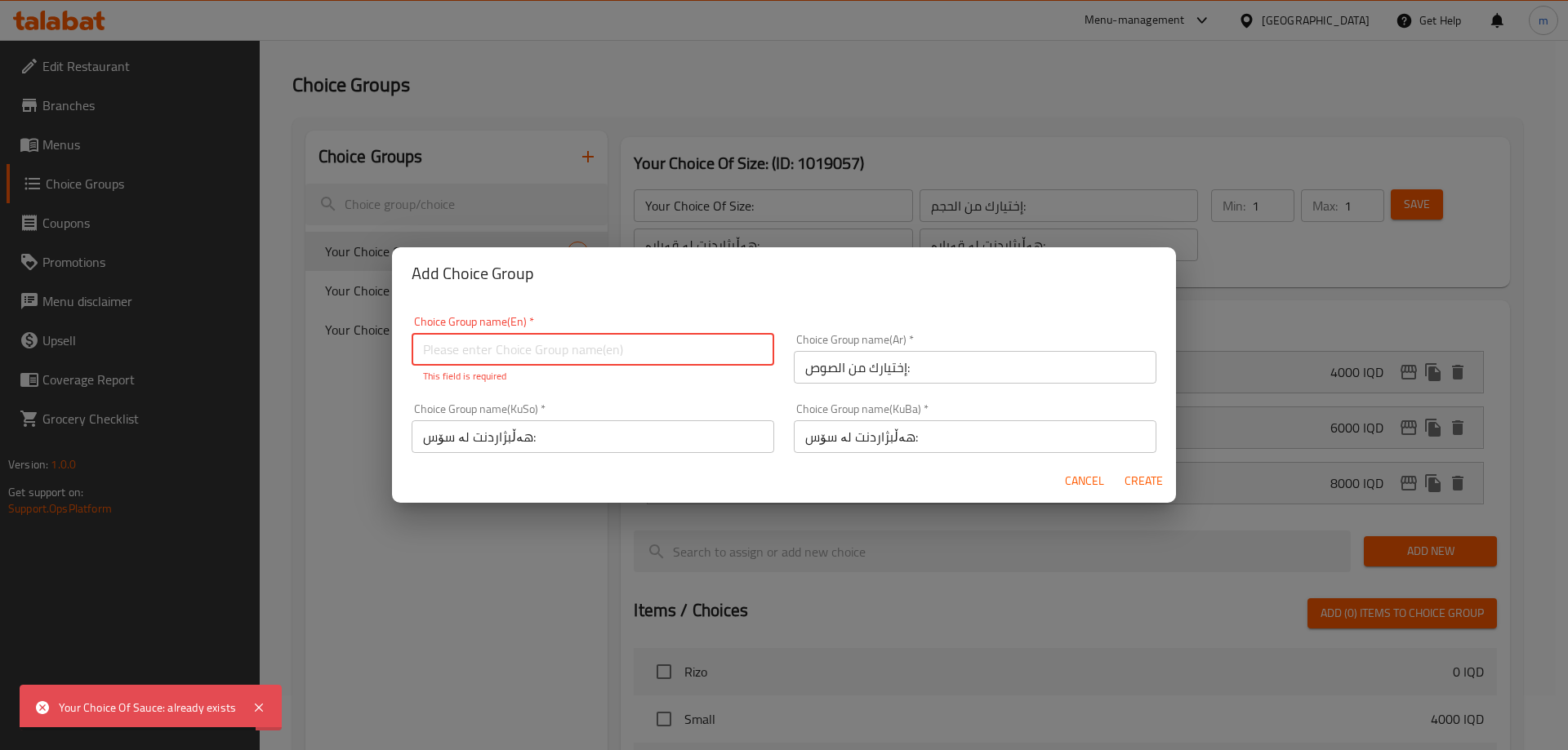
paste input "Your Choice Of Sauce:"
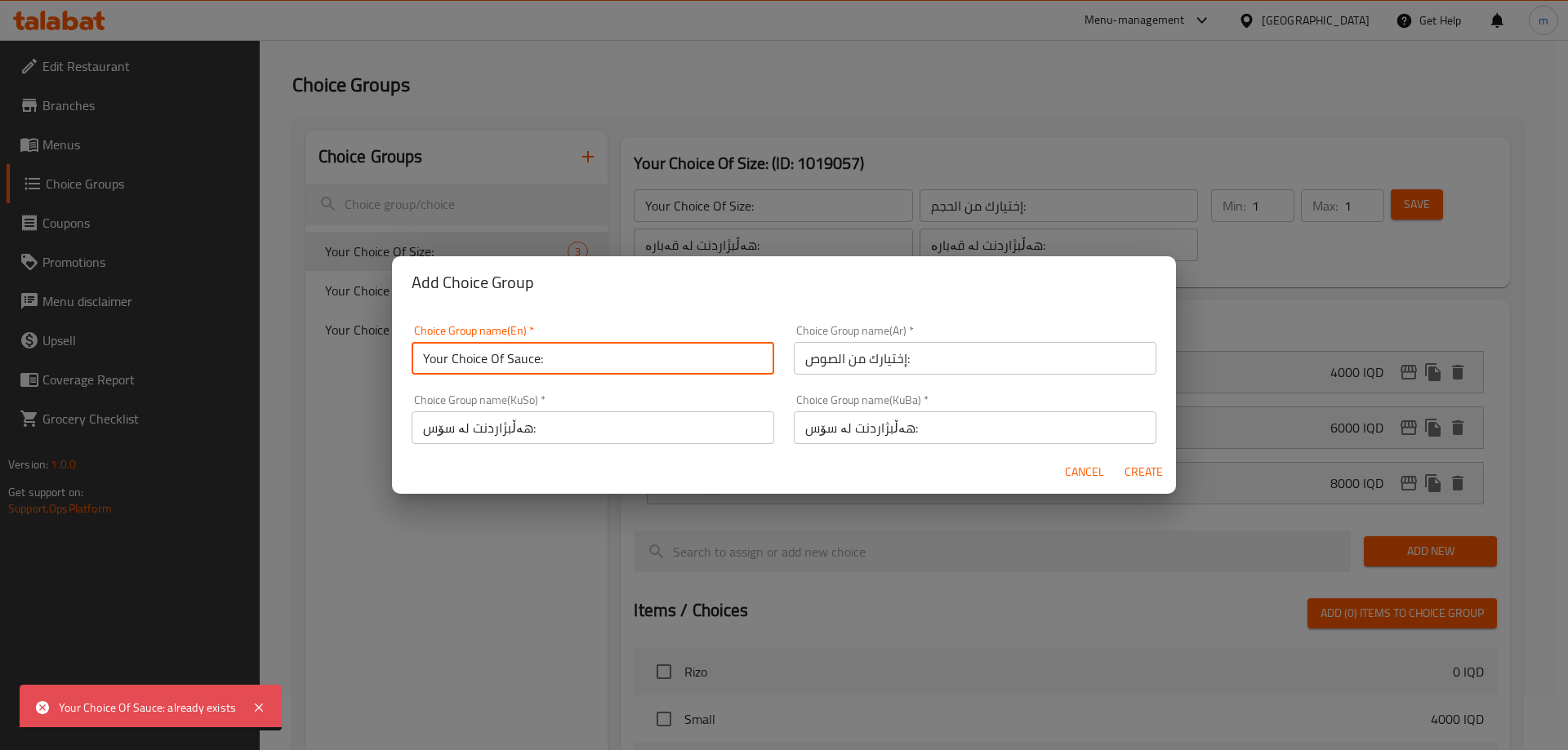
type input "Your Choice Of Sauce:"
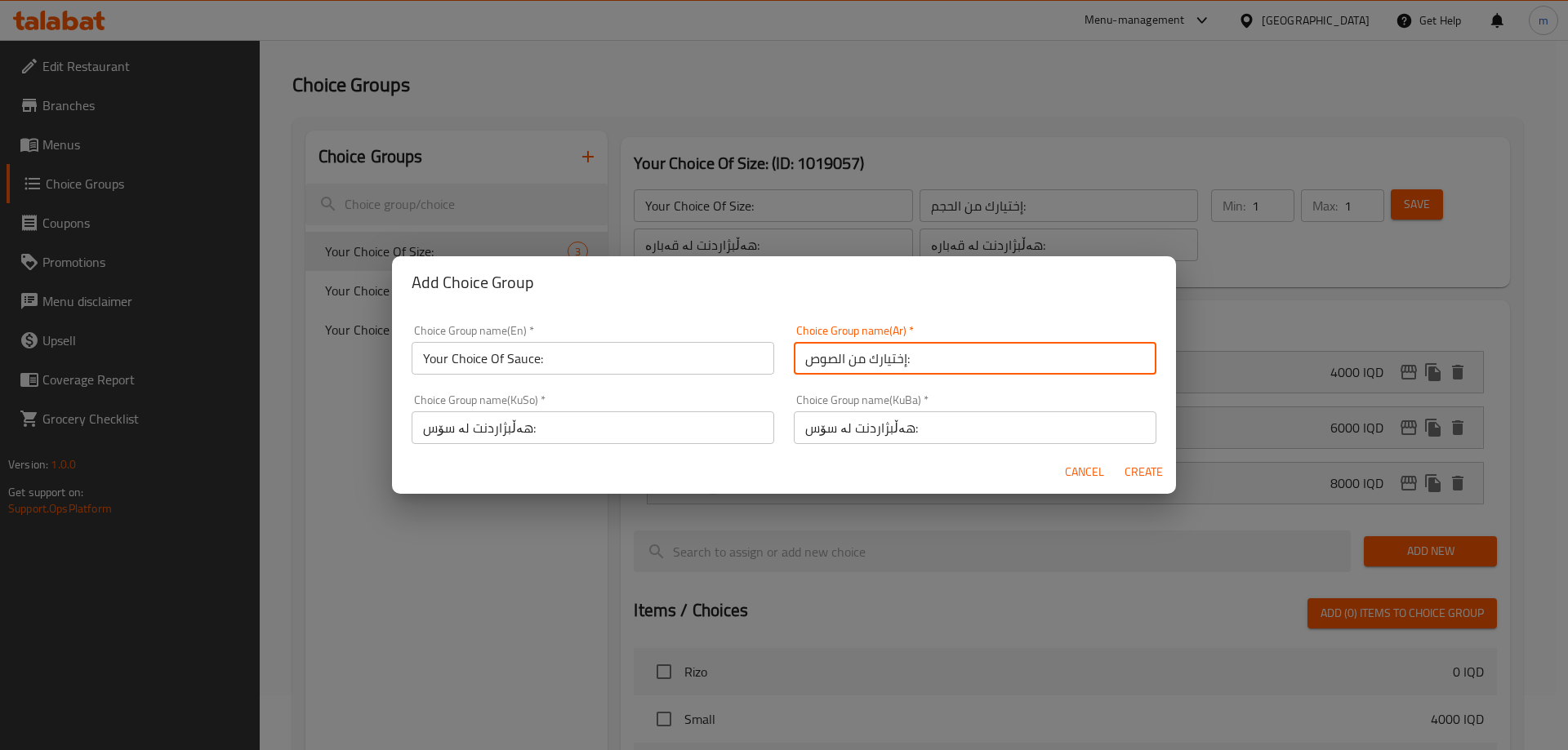
click at [959, 368] on input "إختيارك من الصوص:" at bounding box center [975, 358] width 362 height 32
type input "إختيارك من الصوص:"
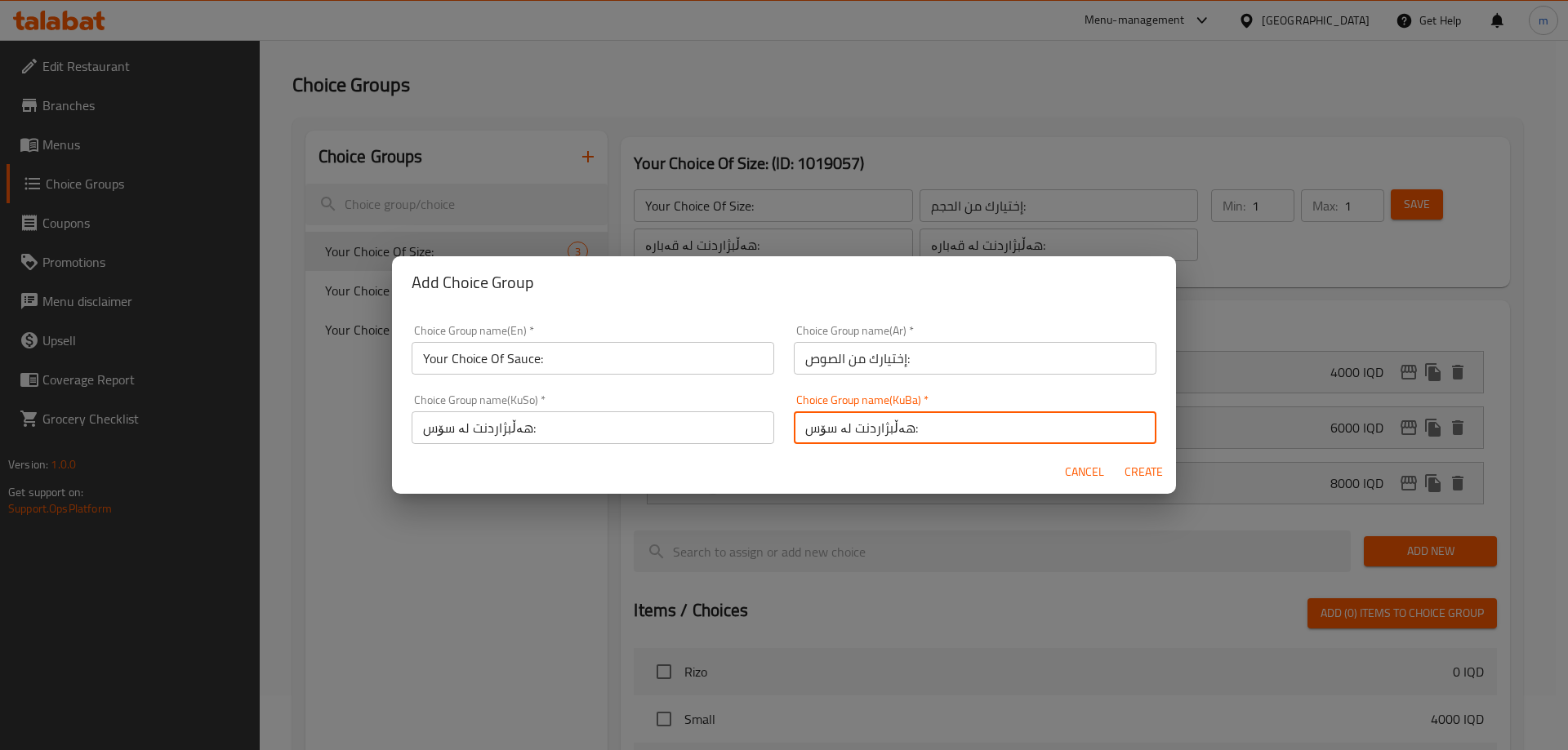
click at [951, 420] on input "هەڵبژاردنت لە سۆس:" at bounding box center [975, 428] width 362 height 32
type input "هەڵبژاردنت لە سۆس:"
click at [634, 415] on input "هەڵبژاردنت لە سۆس:" at bounding box center [593, 428] width 362 height 32
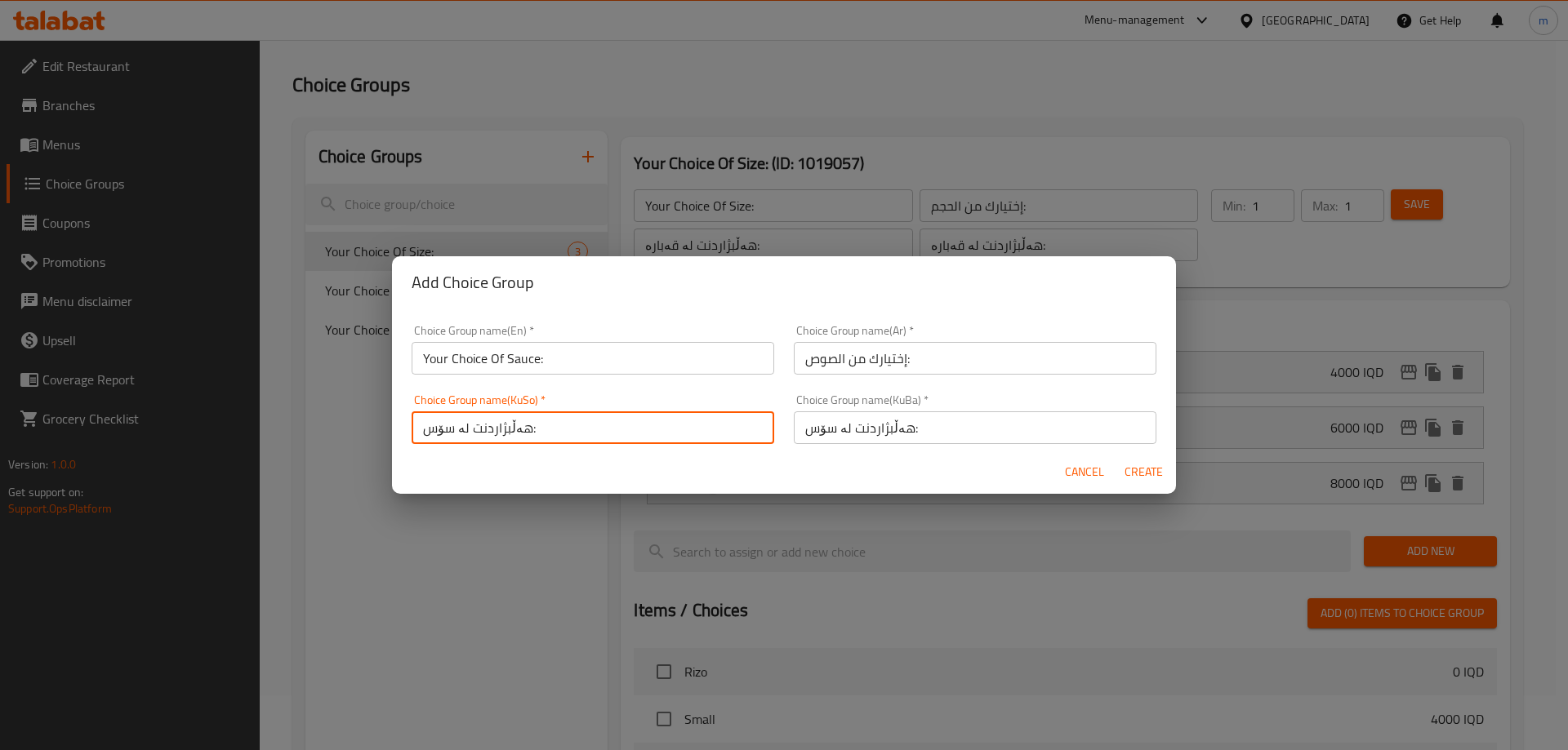
type input "هەڵبژاردنت لە سۆس:"
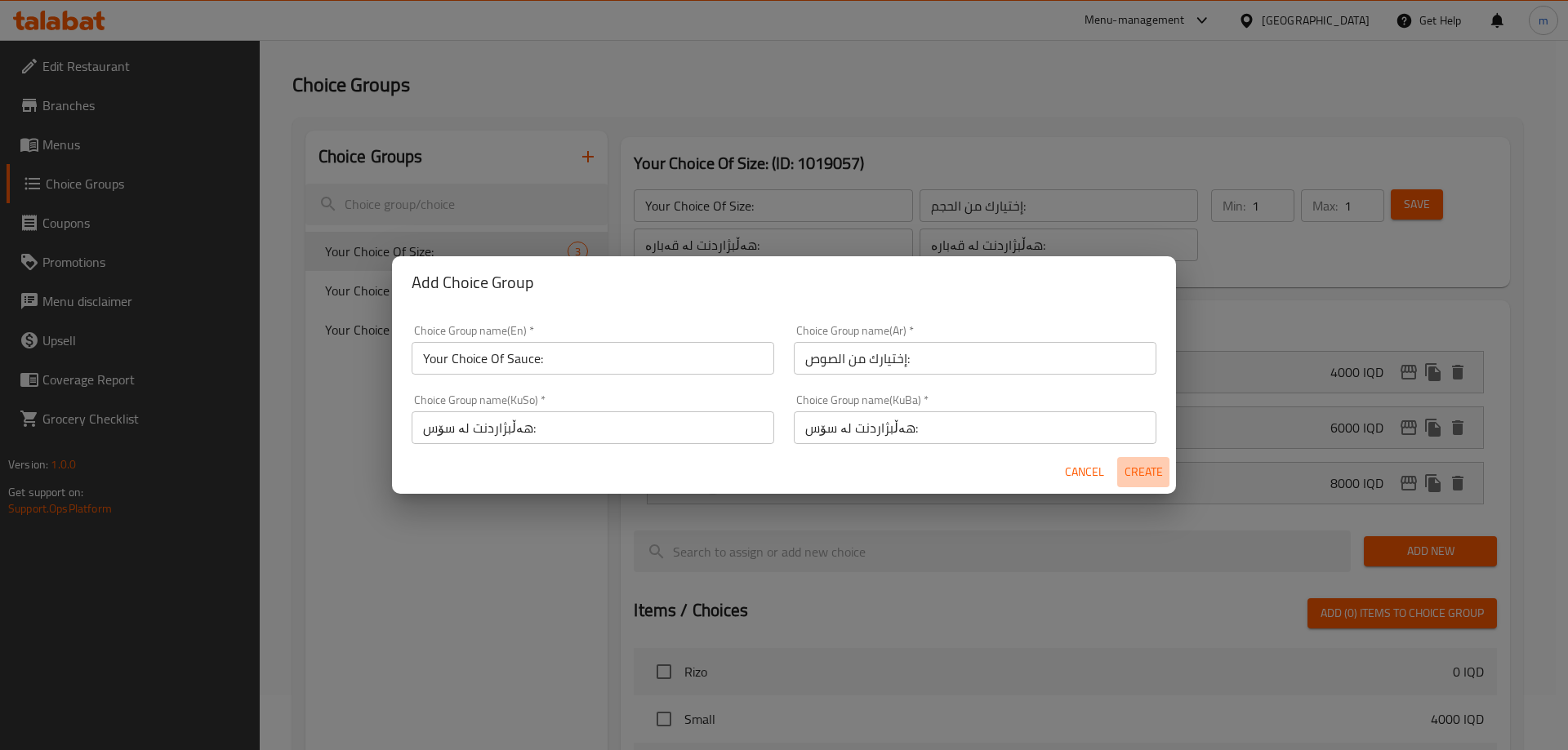
click at [1142, 465] on span "Create" at bounding box center [1143, 472] width 39 height 20
type input "Your Choice Of Sauce:"
type input "إختيارك من الصوص:"
type input "هەڵبژاردنت لە سۆس:"
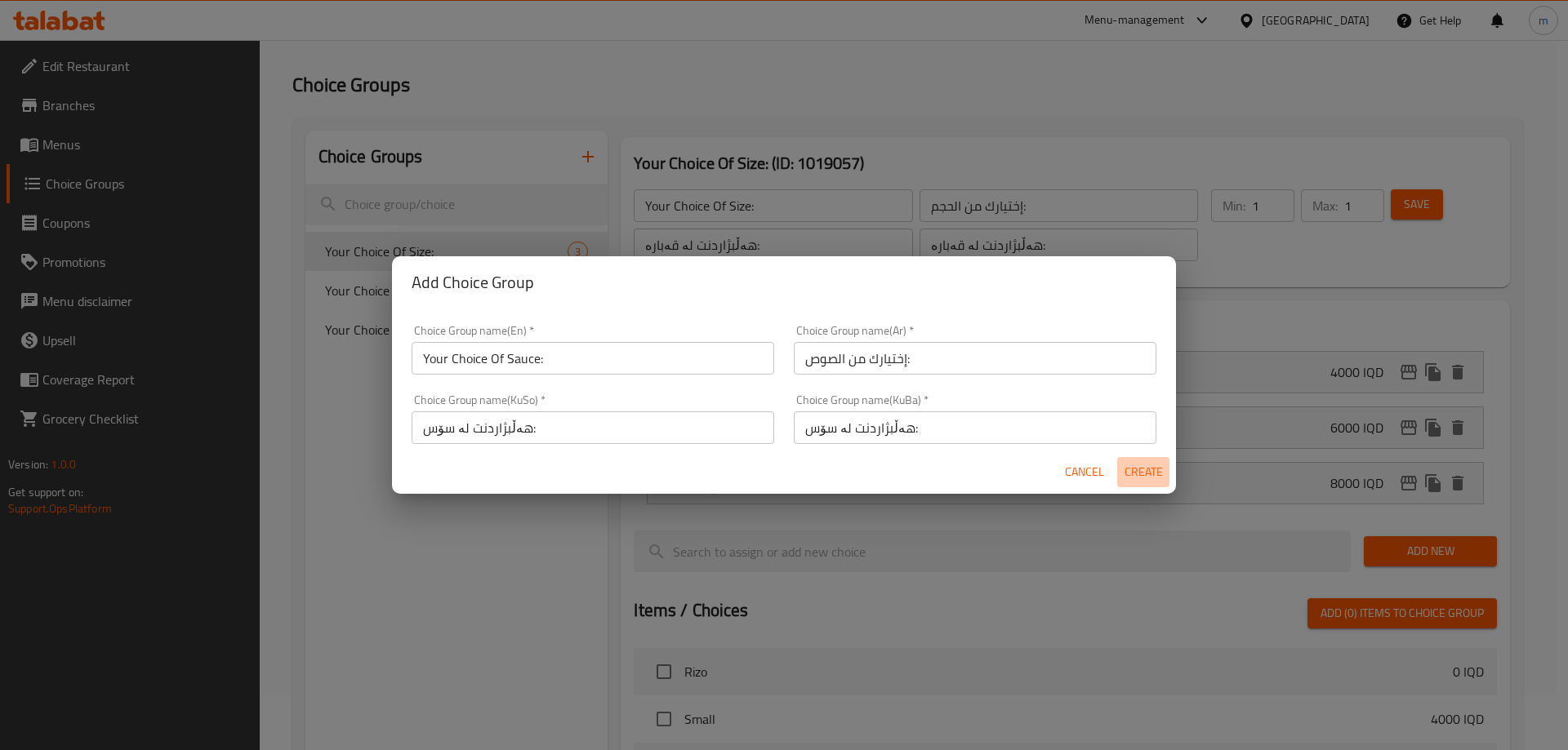
type input "0"
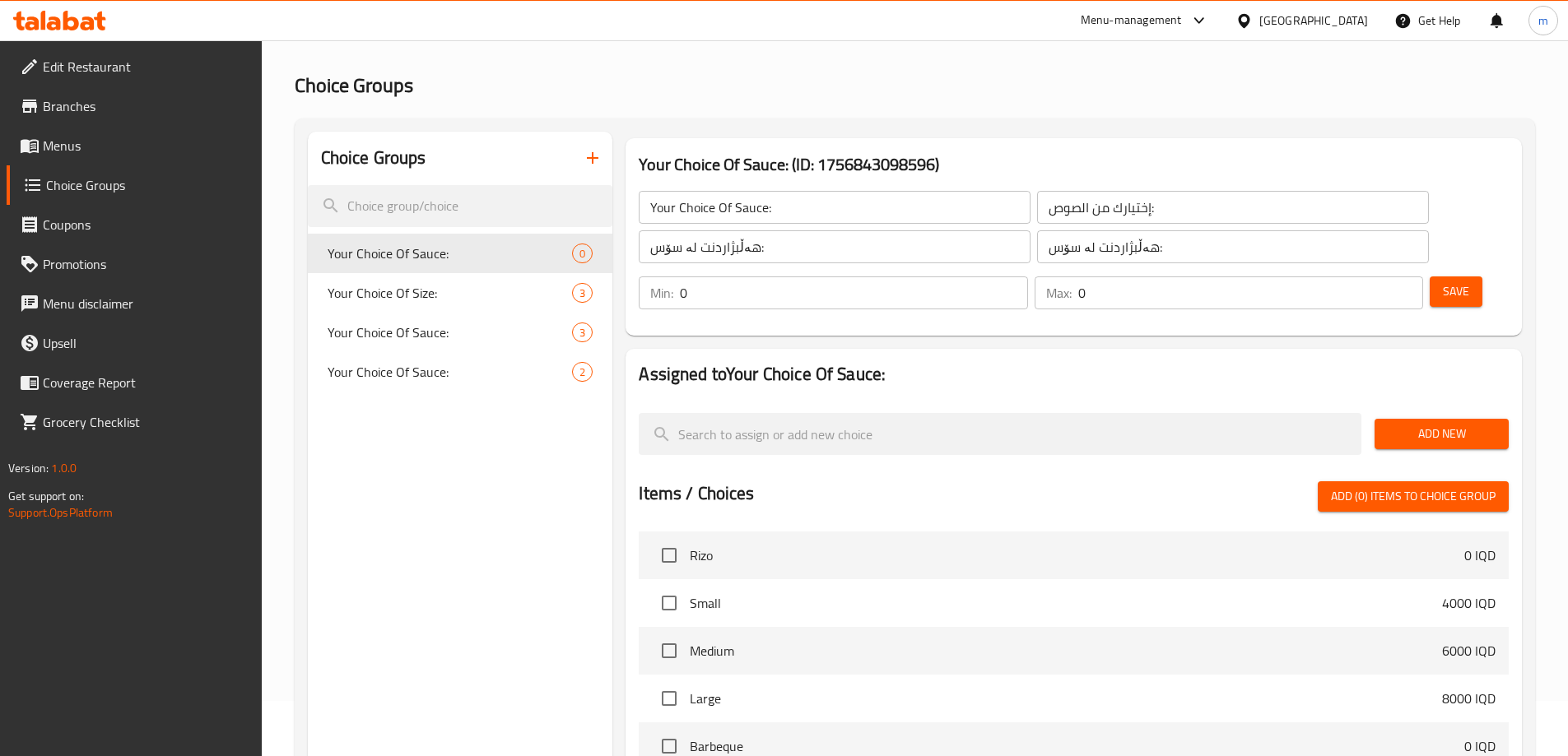
click at [1027, 277] on input "0" at bounding box center [853, 293] width 347 height 33
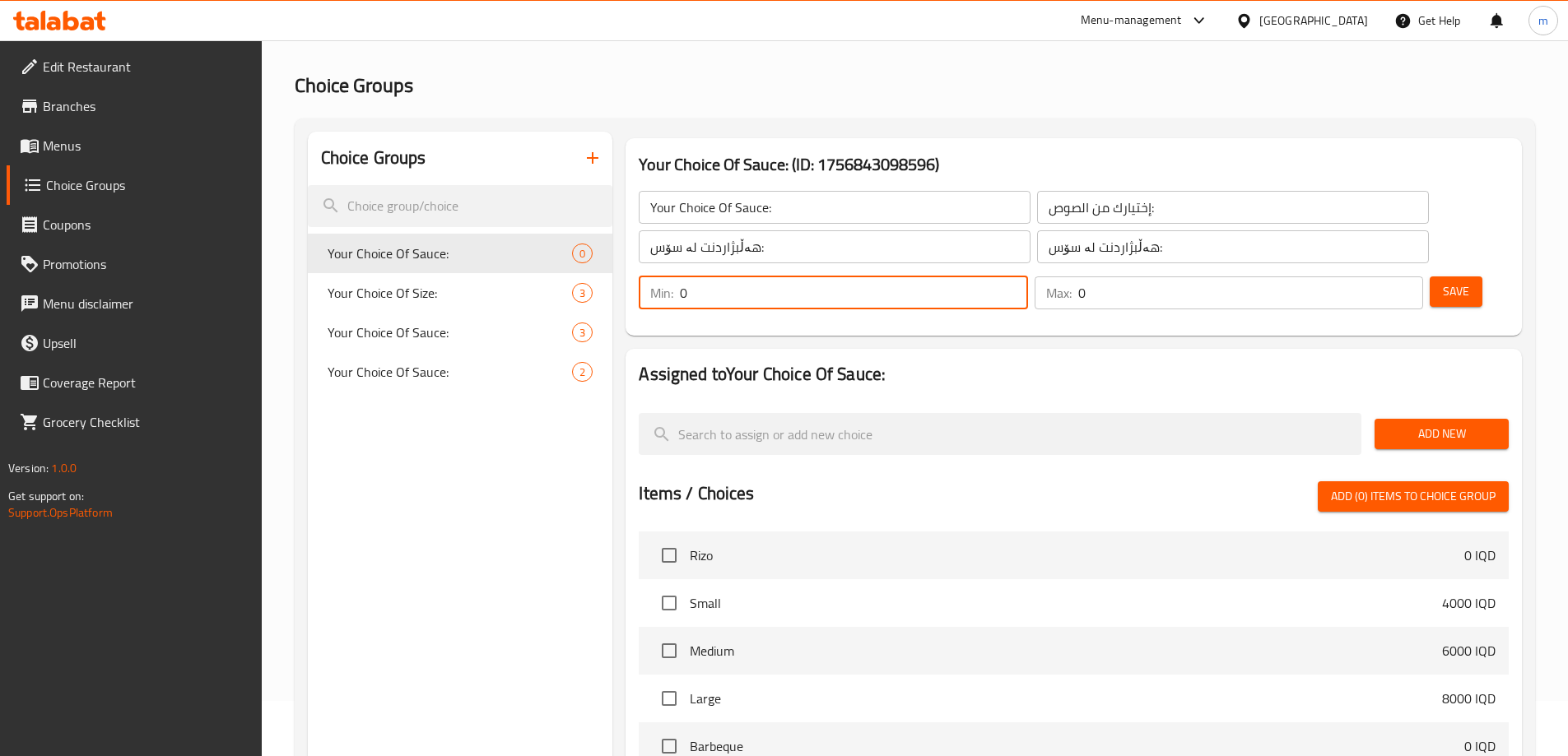
click at [1027, 277] on input "0" at bounding box center [853, 293] width 347 height 33
type input "1"
click at [1027, 277] on input "1" at bounding box center [853, 293] width 347 height 33
click at [1365, 277] on input "0" at bounding box center [1251, 293] width 345 height 33
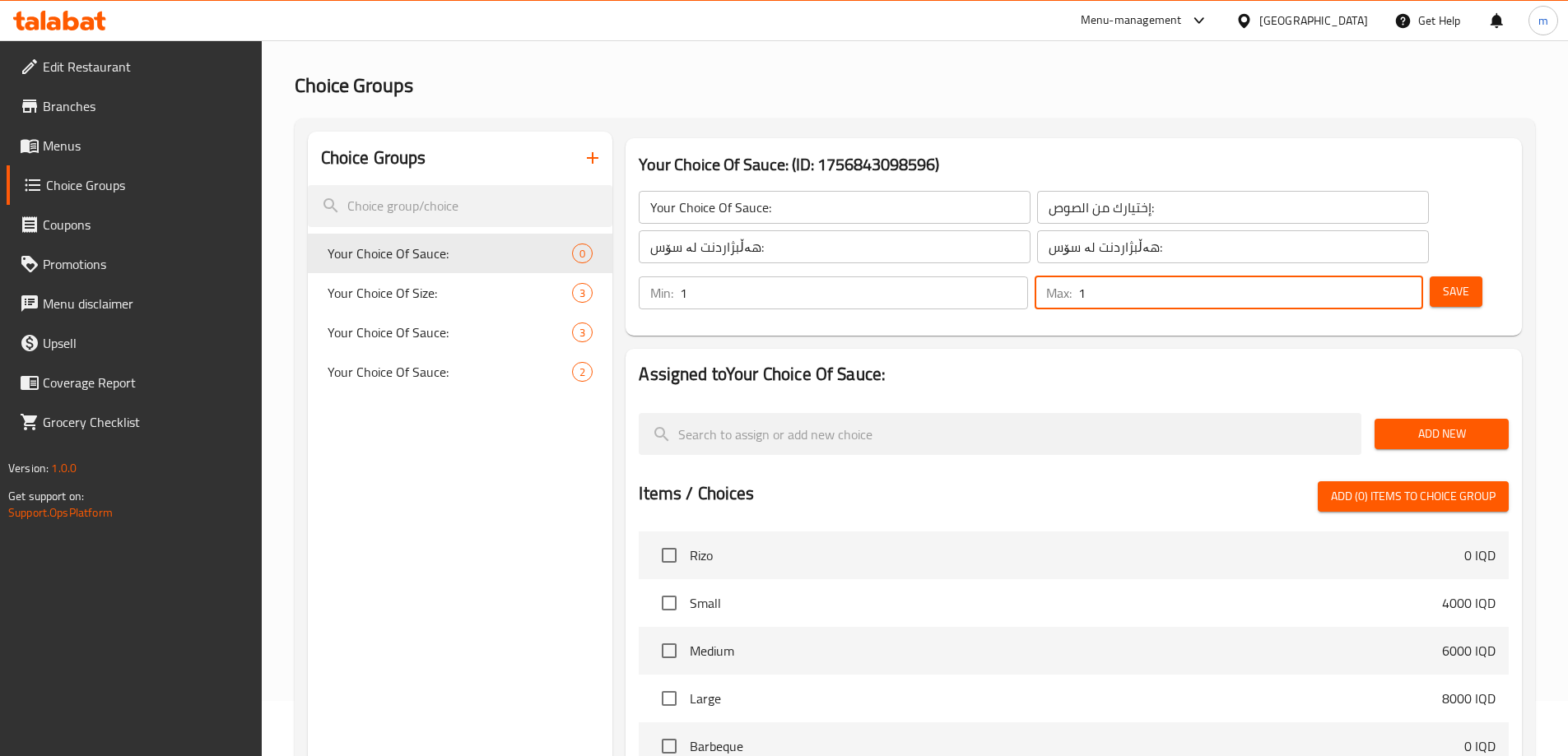
type input "1"
click at [1379, 277] on input "1" at bounding box center [1251, 293] width 345 height 33
click at [950, 284] on div "Your Choice Of Sauce: (ID: 1756843098596) Your Choice Of Sauce: ​ إختيارك من ال…" at bounding box center [1074, 237] width 897 height 197
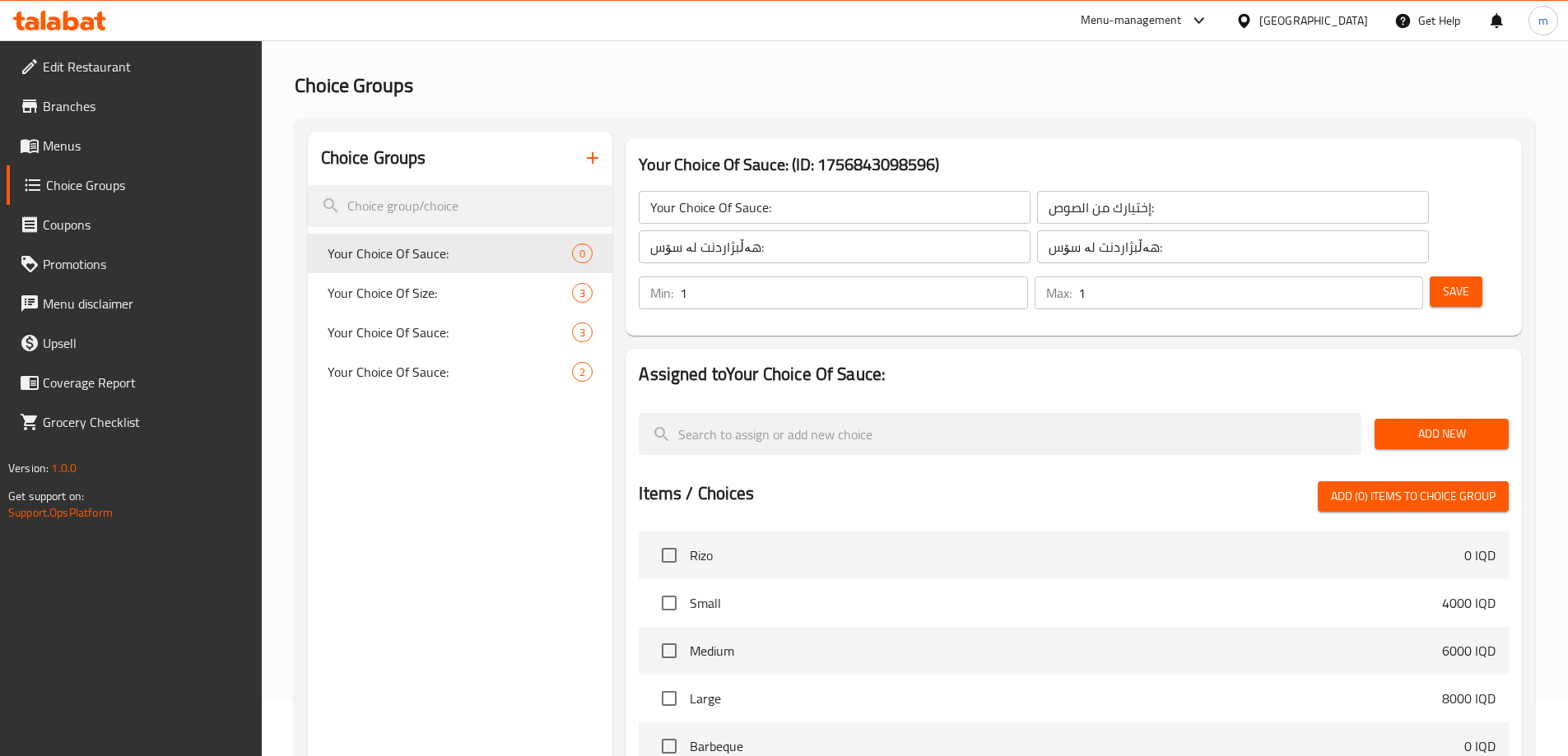
click at [1449, 277] on button "Save" at bounding box center [1456, 292] width 52 height 31
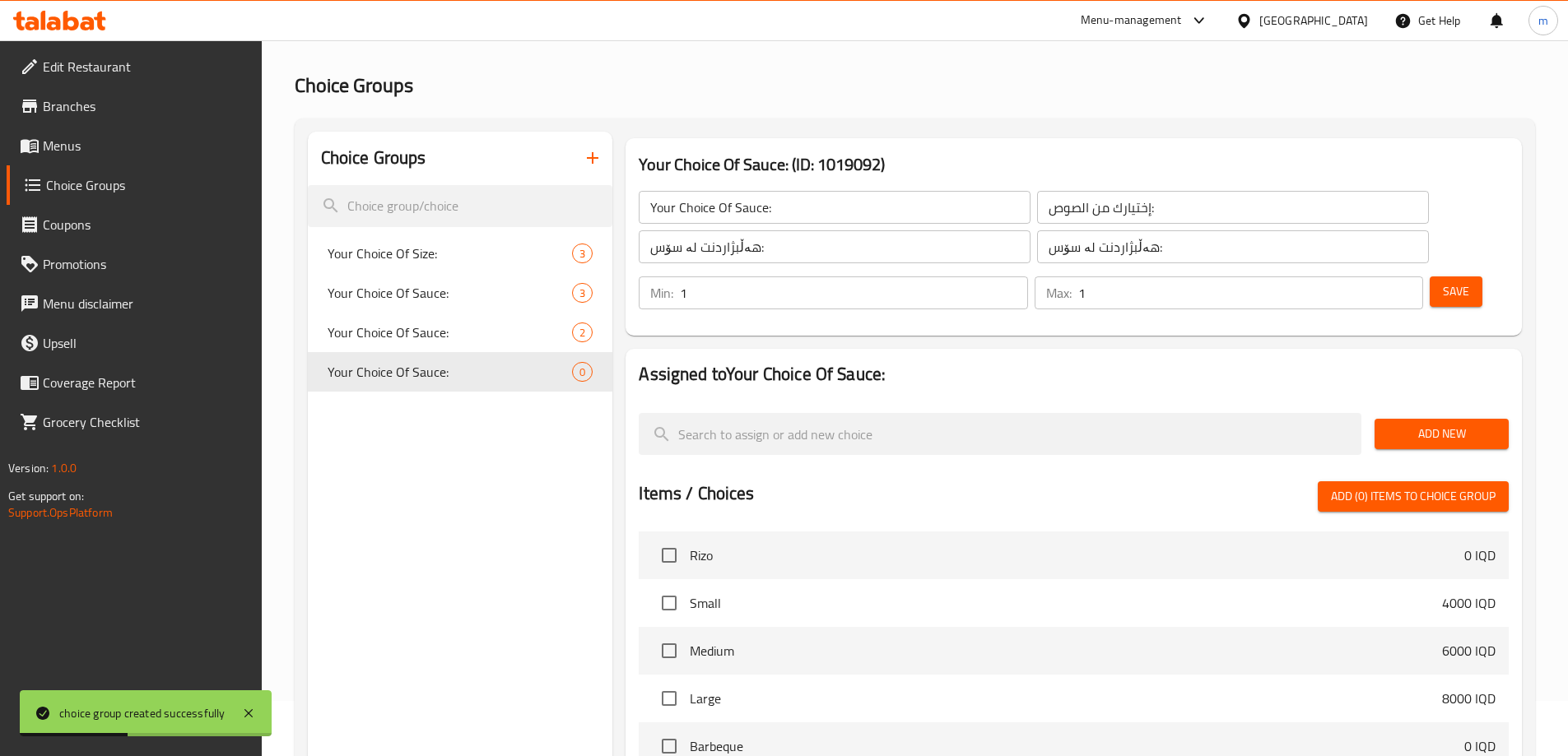
click at [970, 349] on div "Assigned to Your Choice Of Sauce: Add New Items / Choices Add (0) items to choi…" at bounding box center [1074, 670] width 897 height 643
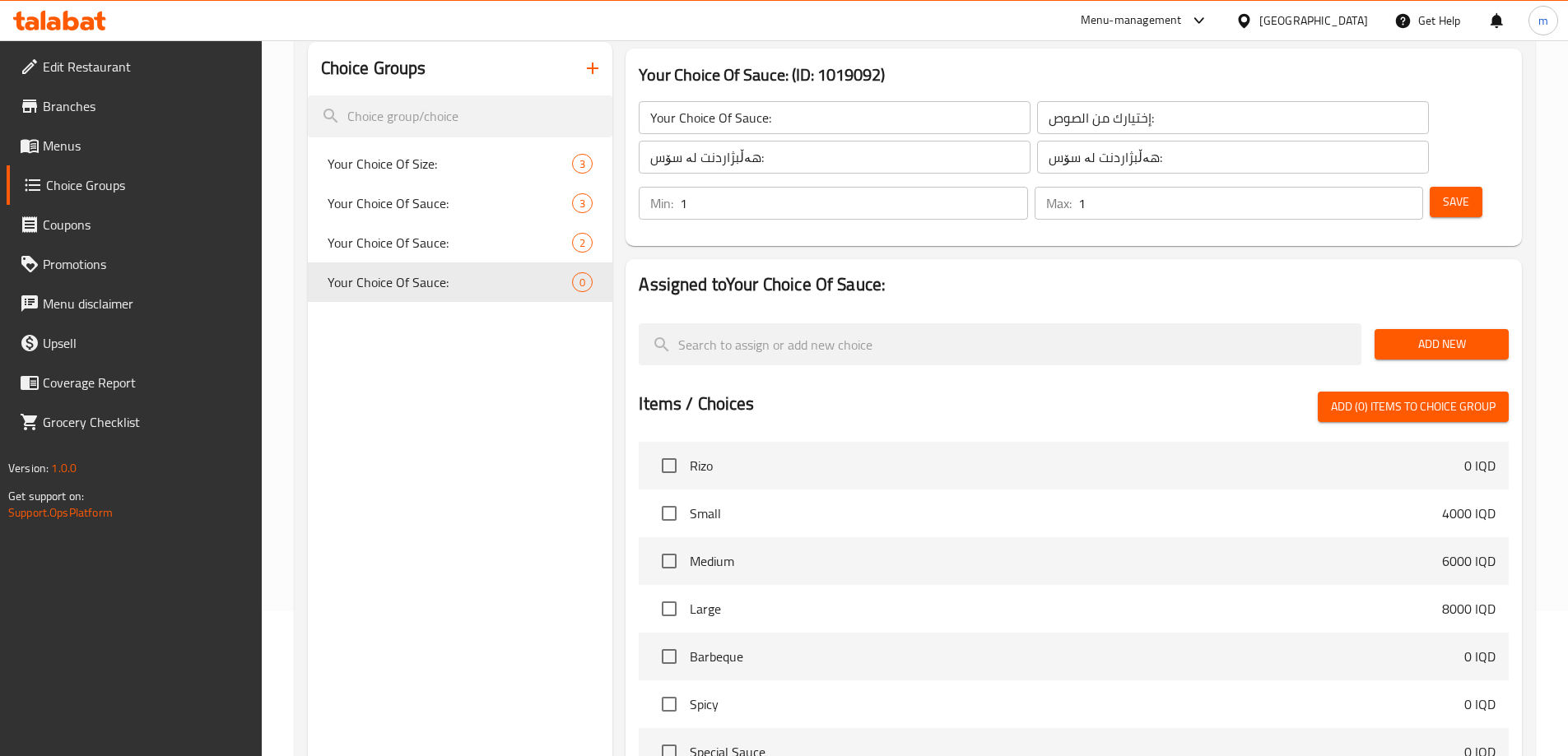
scroll to position [165, 0]
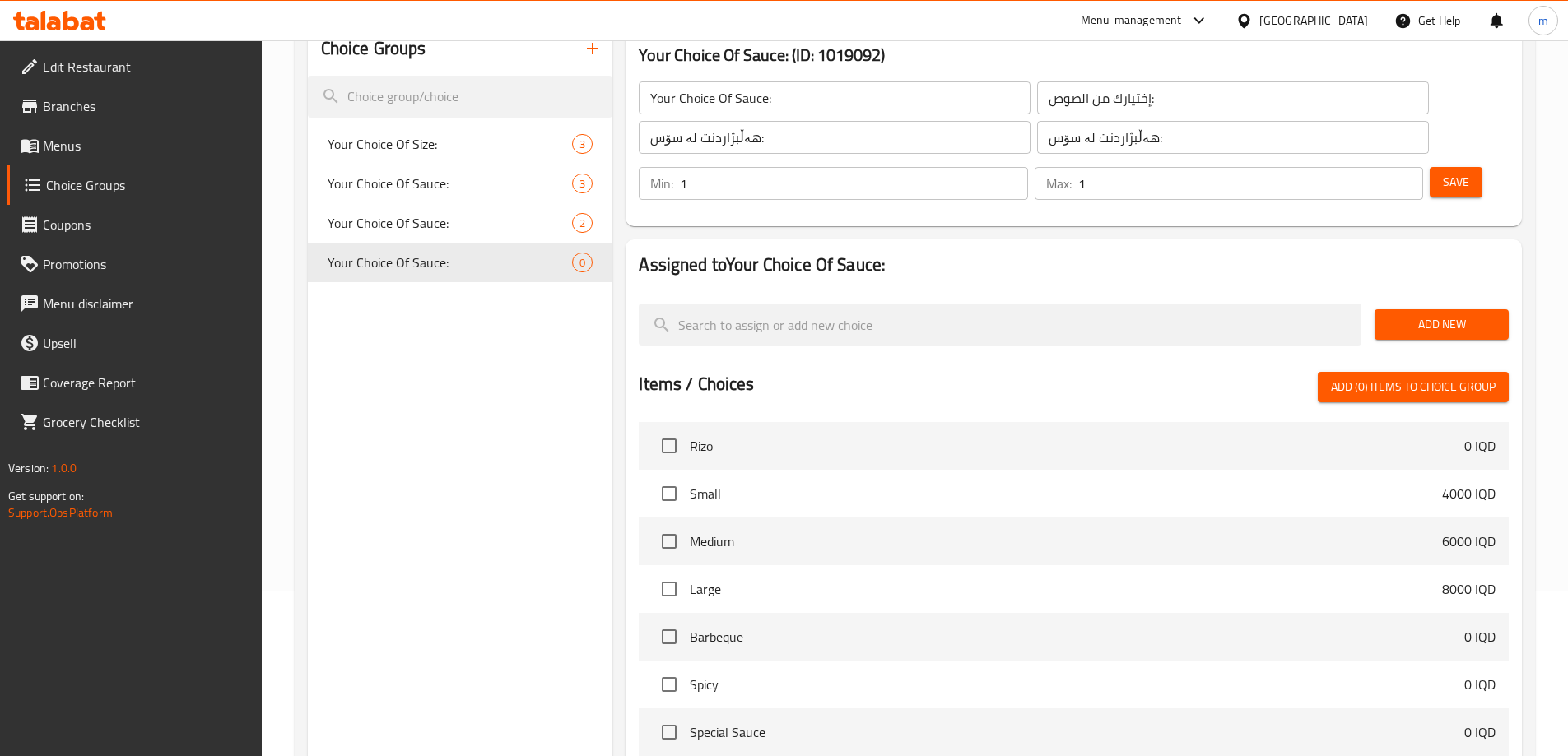
click at [935, 165] on div "Your Choice Of Sauce: ​ إختيارك من الصوص: ​ هەڵبژاردنت لە سۆس: ​ هەڵبژاردنت لە …" at bounding box center [1073, 141] width 883 height 158
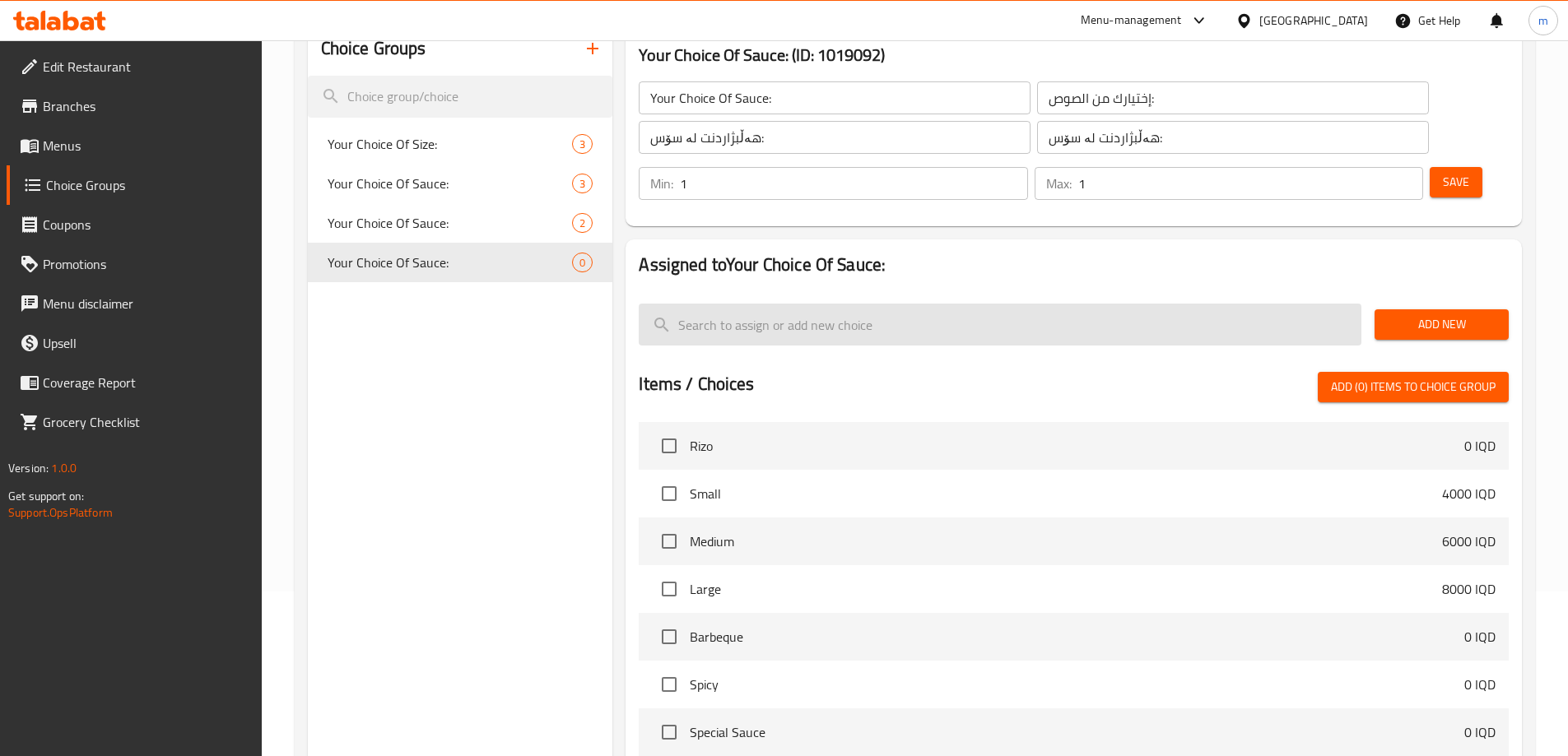
click at [979, 303] on input "search" at bounding box center [1000, 324] width 723 height 42
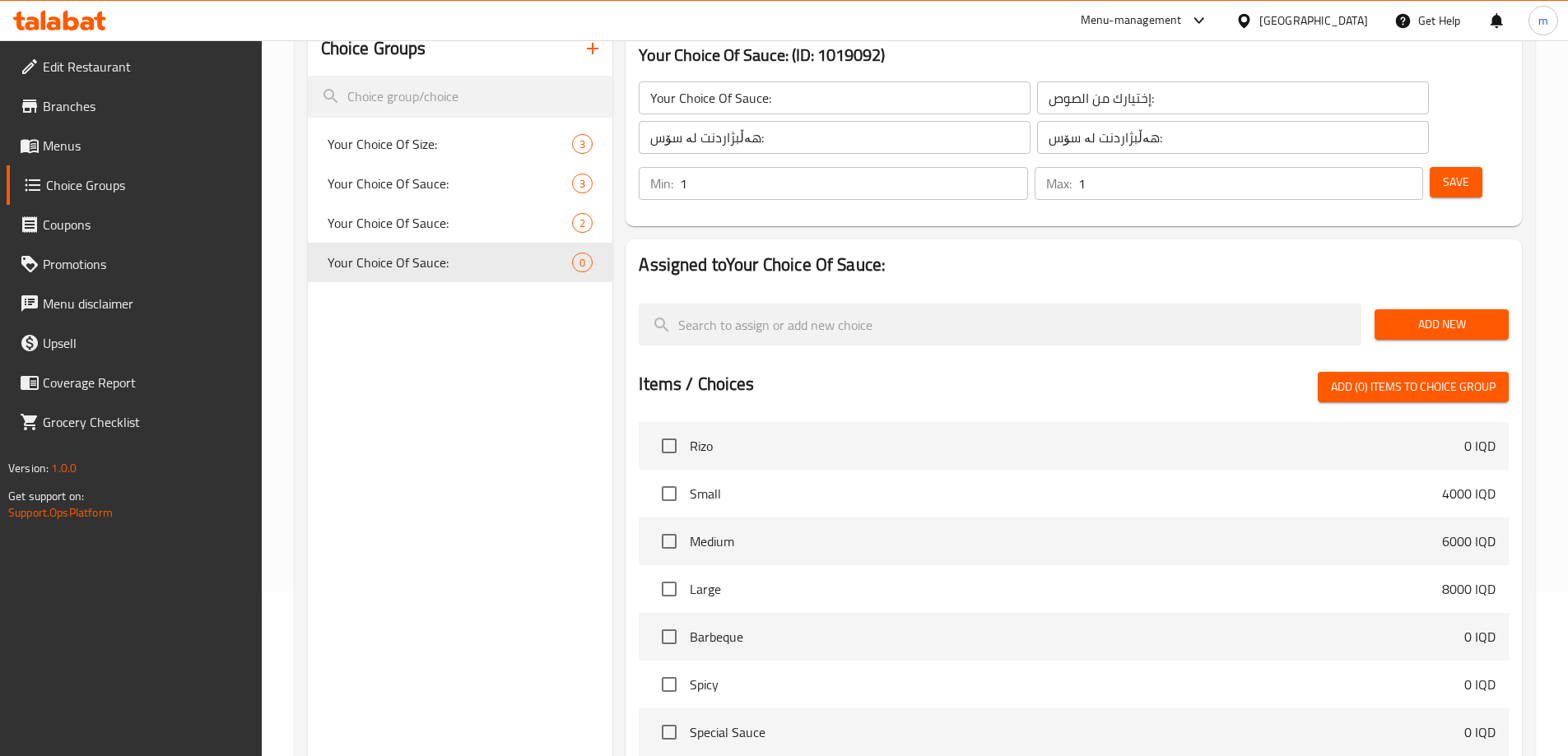
click at [966, 253] on h2 "Assigned to Your Choice Of Sauce:" at bounding box center [1073, 265] width 870 height 25
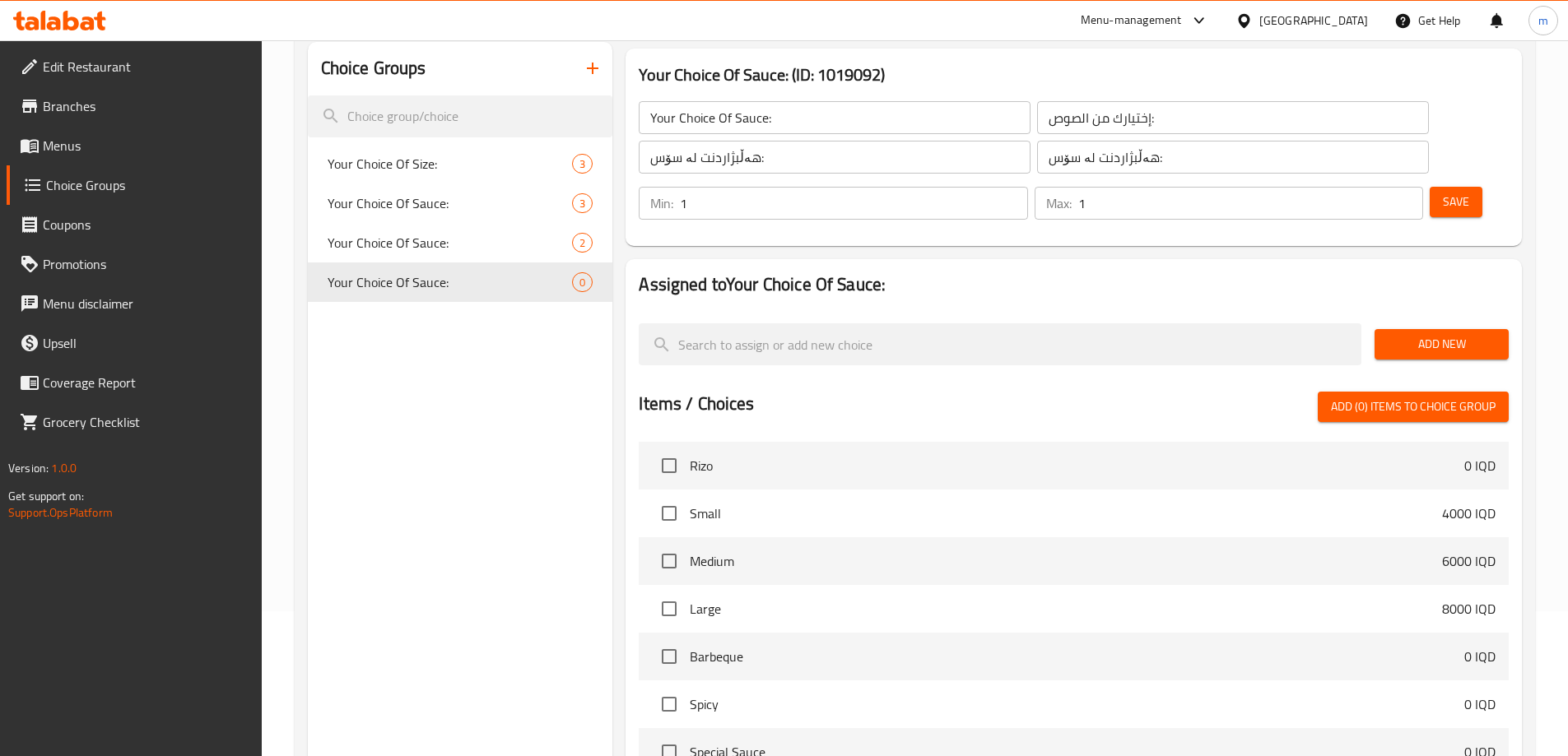
scroll to position [110, 0]
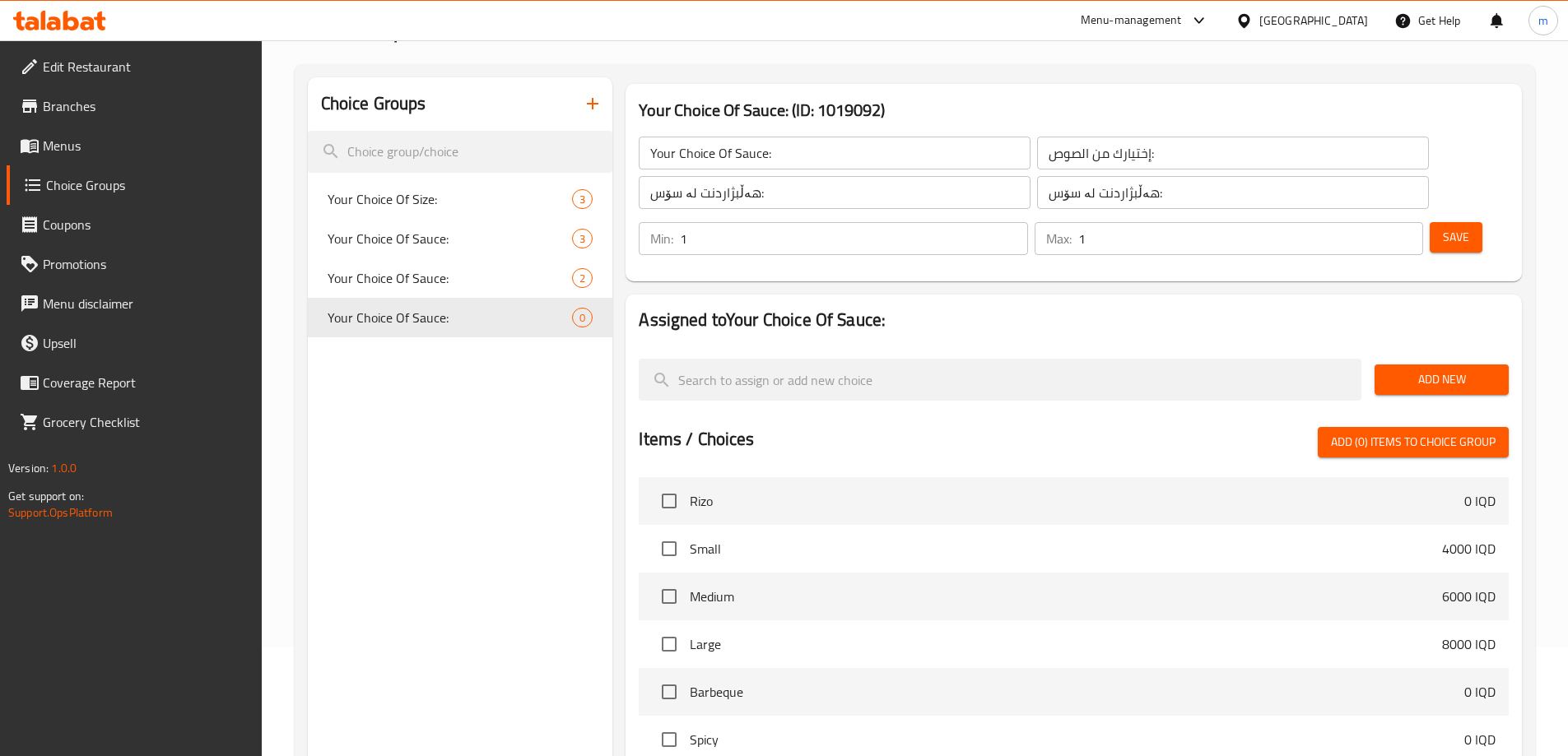
click at [923, 123] on div "Your Choice Of Sauce: ​ إختيارك من الصوص: ​ هەڵبژاردنت لە سۆس: ​ هەڵبژاردنت لە …" at bounding box center [1073, 195] width 883 height 158
click at [919, 153] on input "Your Choice Of Sauce:" at bounding box center [834, 153] width 392 height 33
click at [1034, 157] on div "إختيارك من الصوص: ​" at bounding box center [1233, 153] width 399 height 39
click at [1152, 240] on div "Your Choice Of Sauce: (ID: 1019092) Your Choice Of Sauce: ​ إختيارك من الصوص: ​…" at bounding box center [1073, 183] width 910 height 211
click at [1030, 219] on div "Min: 1 ​" at bounding box center [832, 238] width 395 height 39
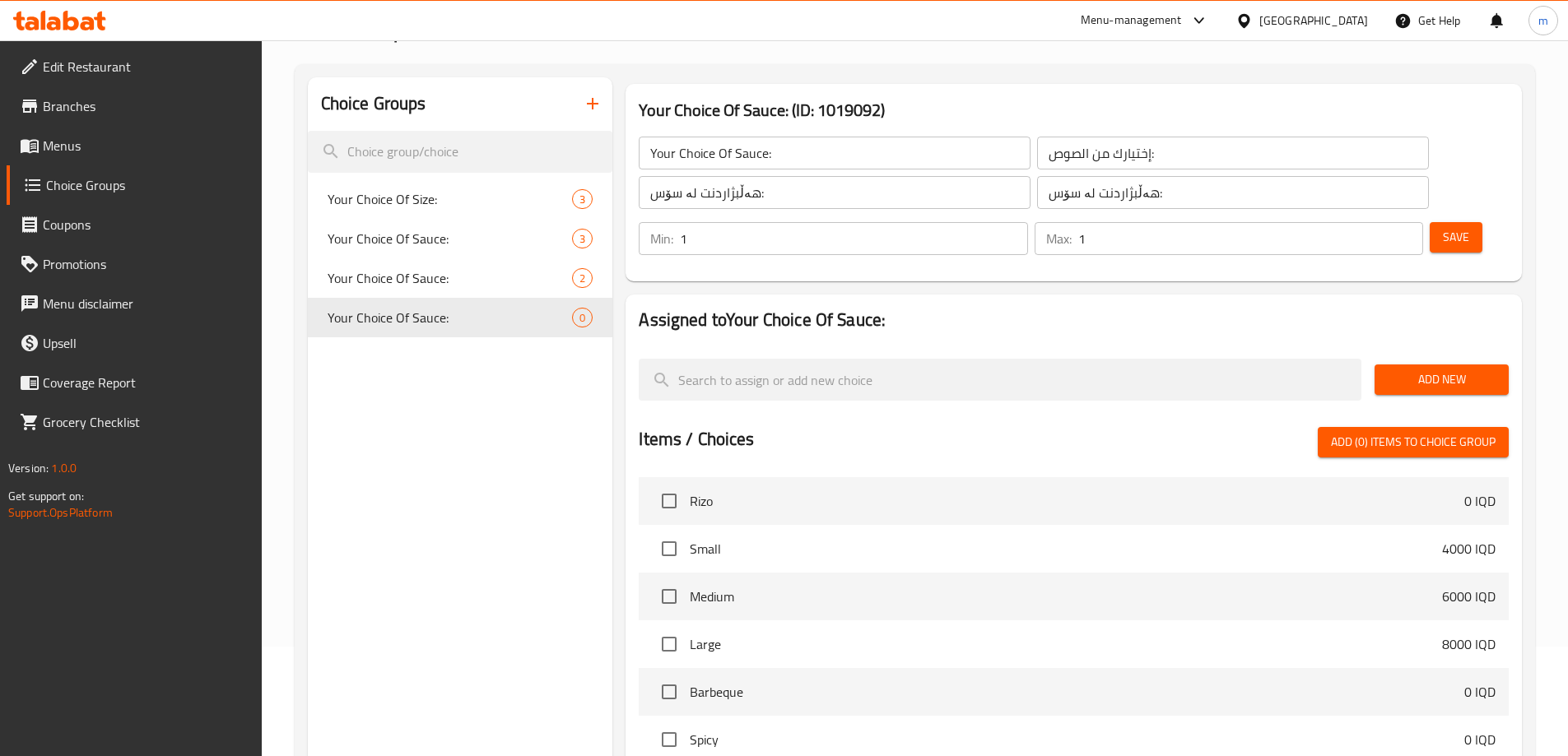
click at [1030, 219] on div "Min: 1 ​" at bounding box center [832, 238] width 395 height 39
click at [1418, 369] on span "Add New" at bounding box center [1442, 380] width 108 height 21
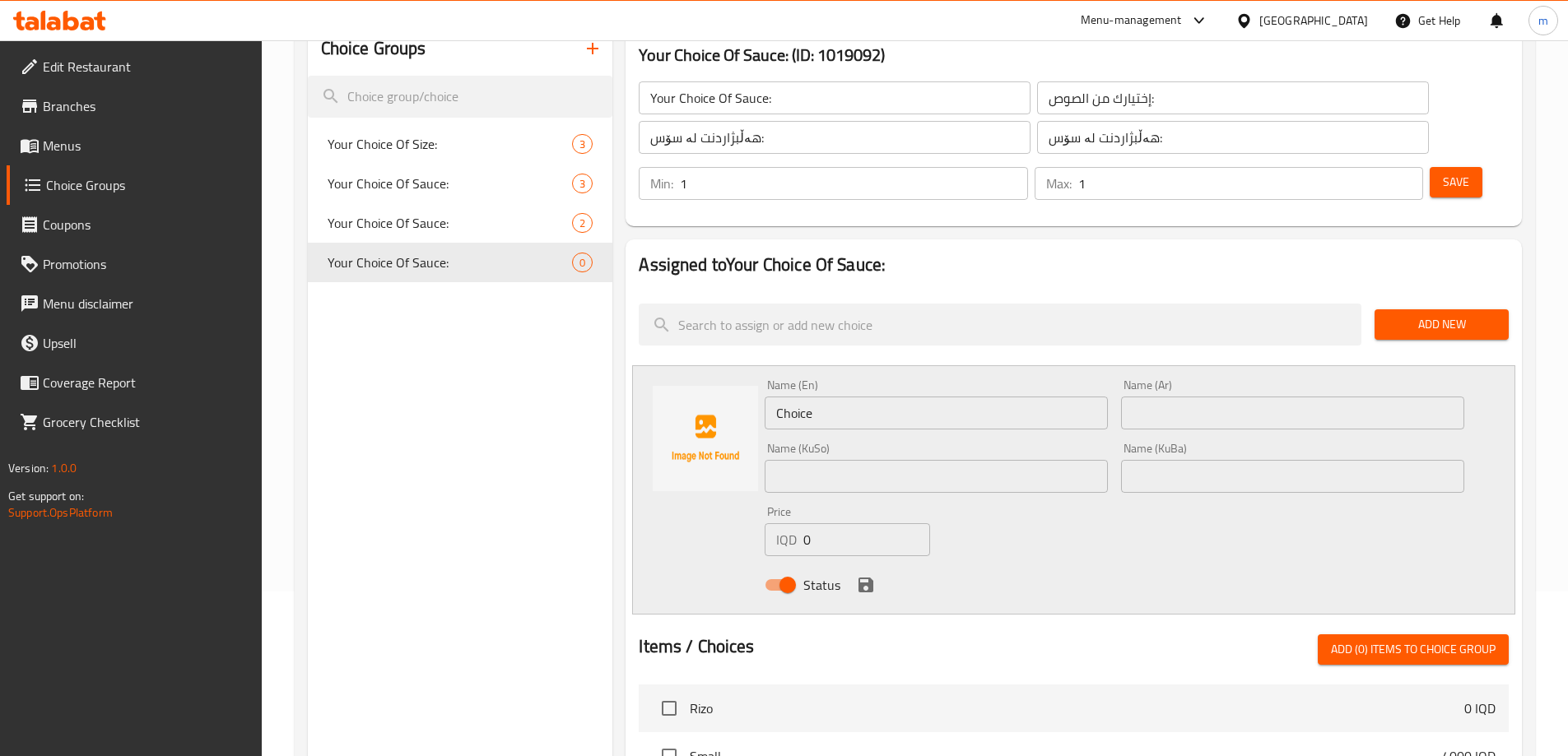
scroll to position [219, 0]
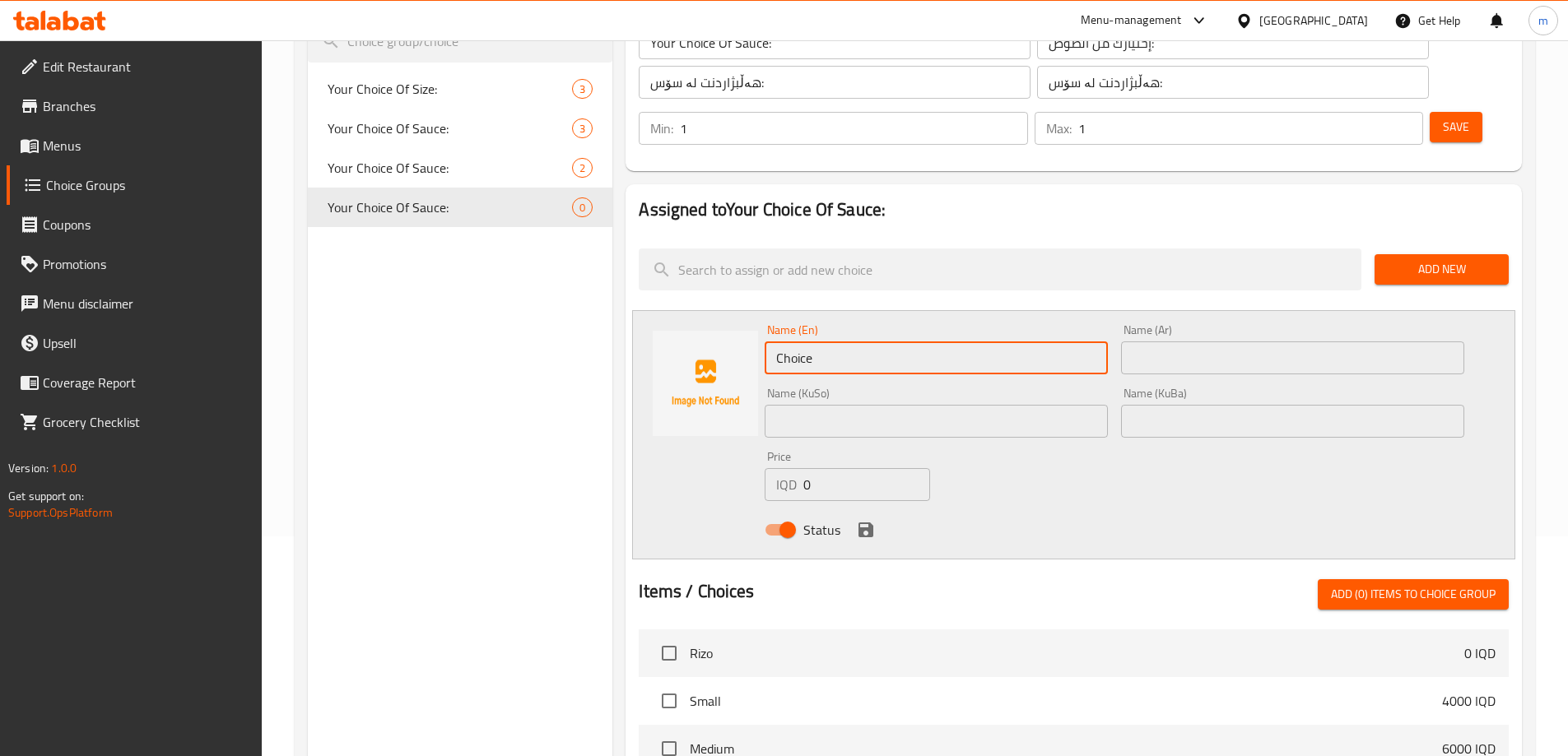
click at [903, 341] on input "Choice" at bounding box center [936, 357] width 343 height 33
click at [1175, 341] on input "text" at bounding box center [1293, 357] width 343 height 33
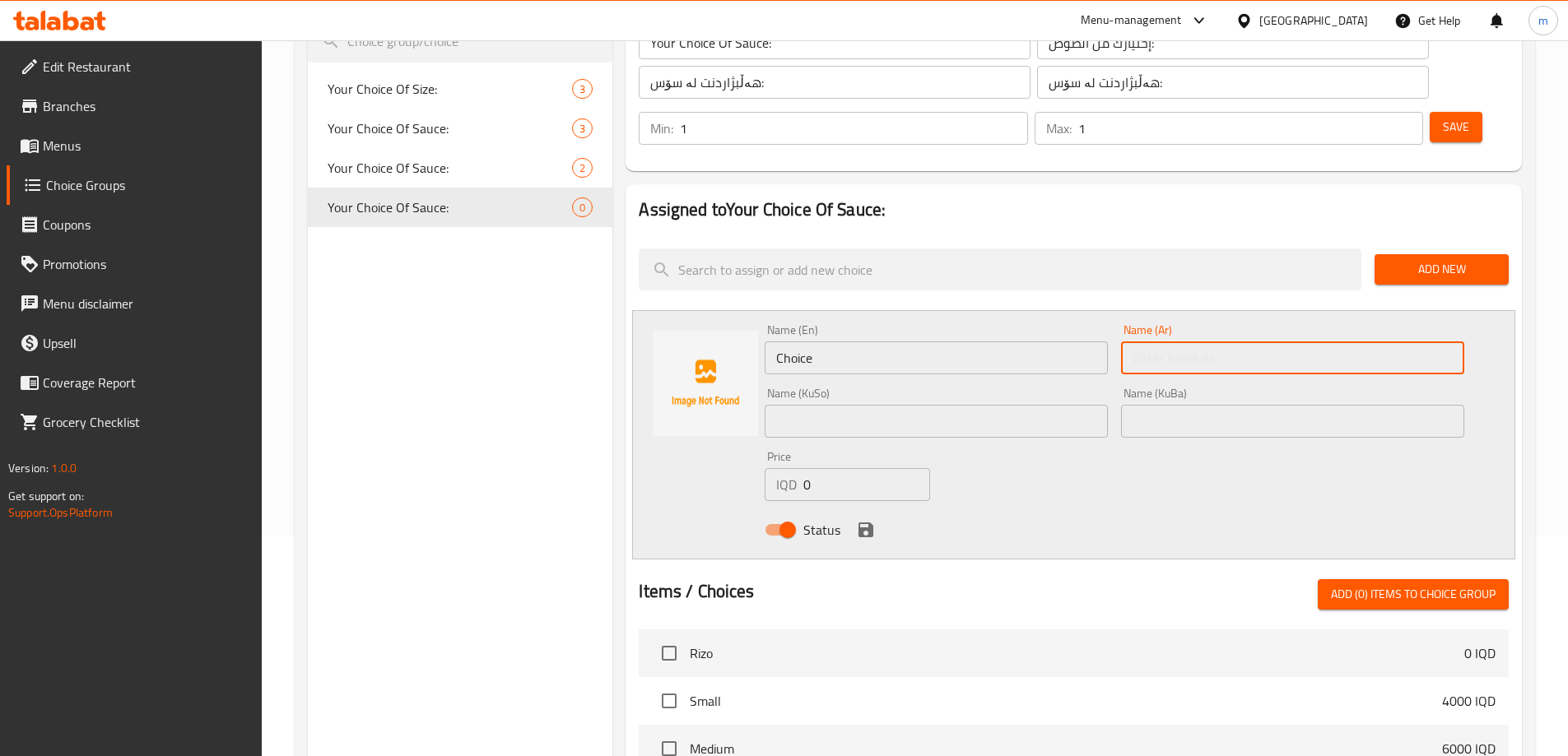
paste input "صلصة باربيكيو"
type input "صلصة باربيكيو"
click at [850, 341] on input "Choice" at bounding box center [936, 357] width 343 height 33
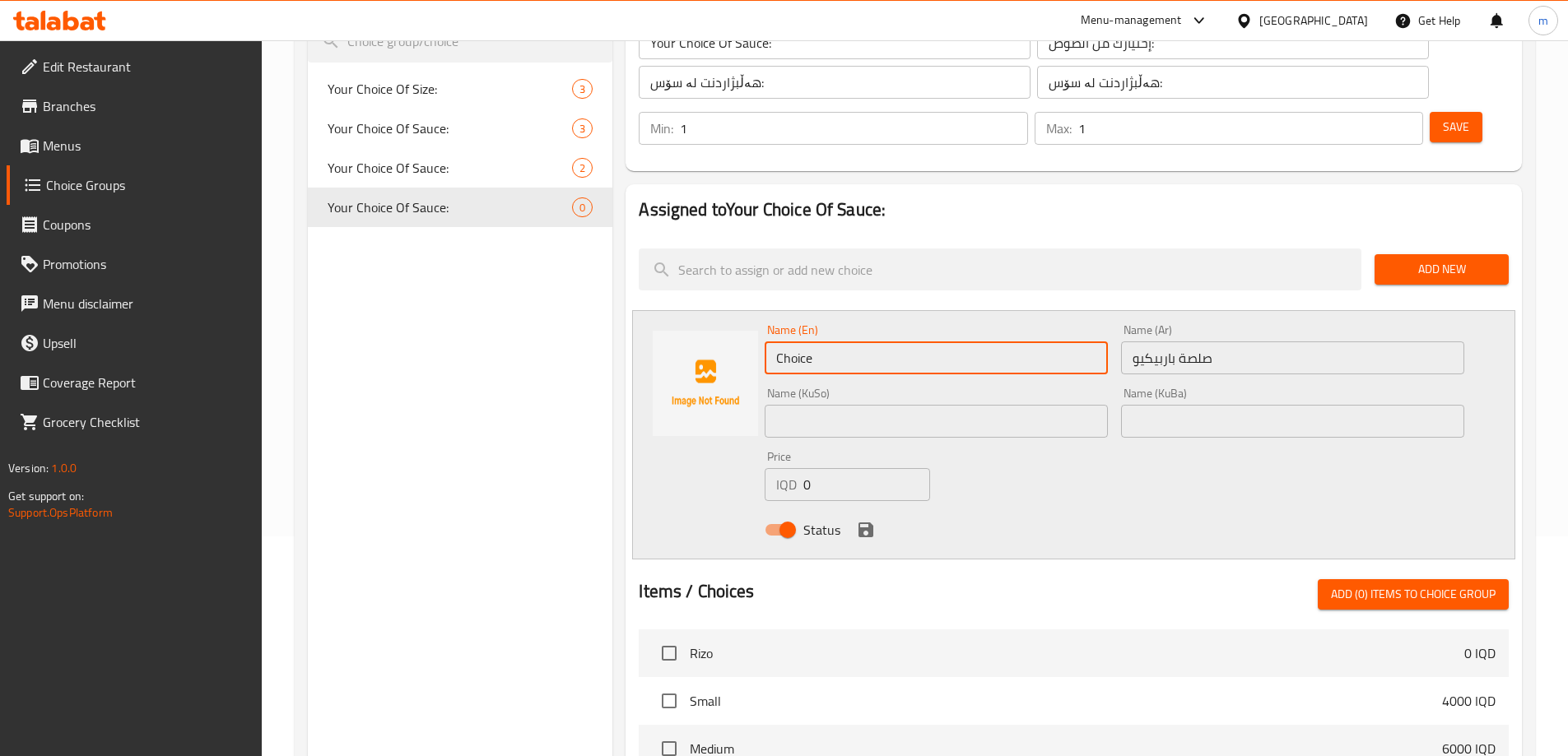
click at [850, 341] on input "Choice" at bounding box center [936, 357] width 343 height 33
type input "BBQ Sauce"
click at [853, 405] on input "text" at bounding box center [936, 421] width 343 height 33
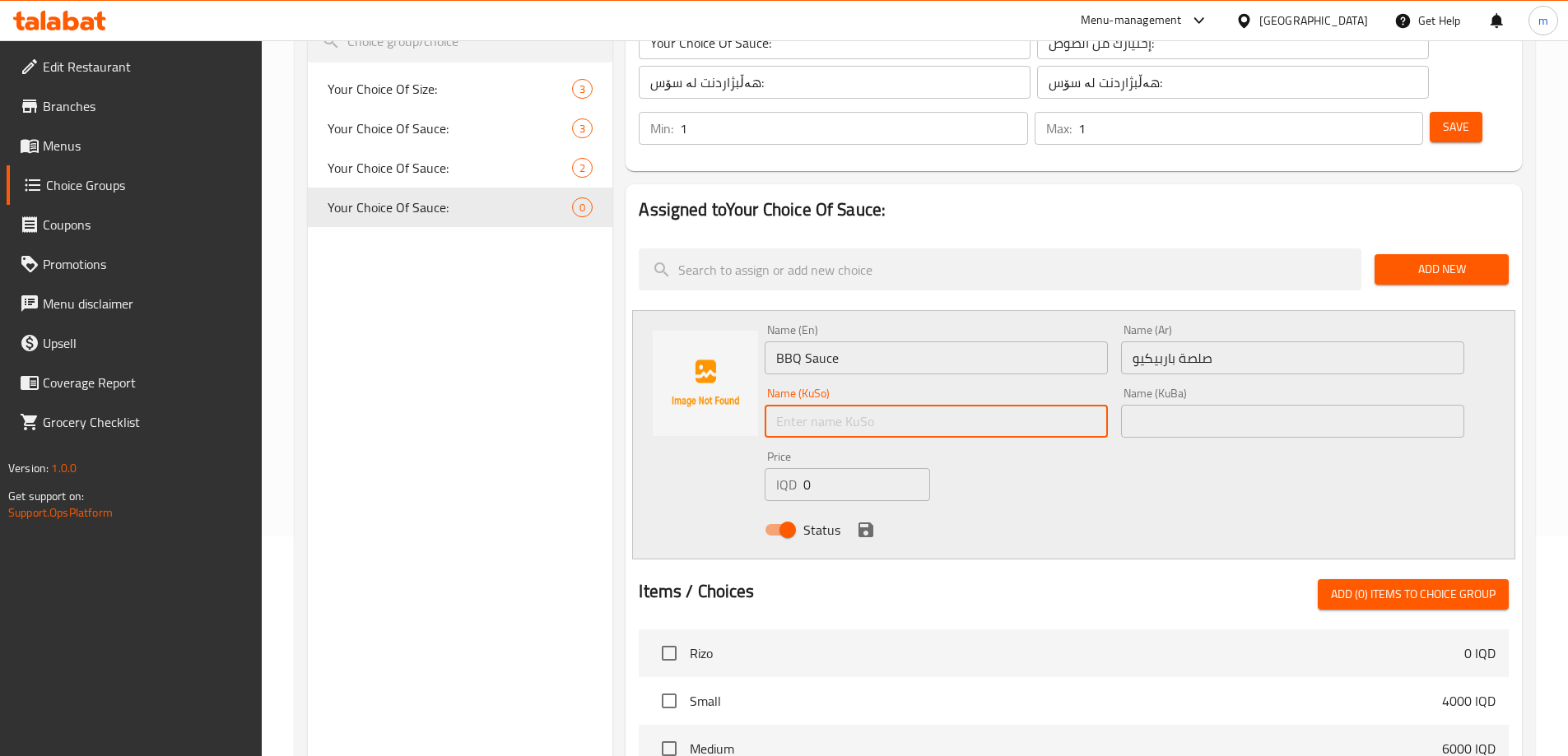
paste input "ساسی باڕبیکیو"
type input "ساسی باڕبیکیو"
click at [1192, 405] on input "text" at bounding box center [1293, 421] width 343 height 33
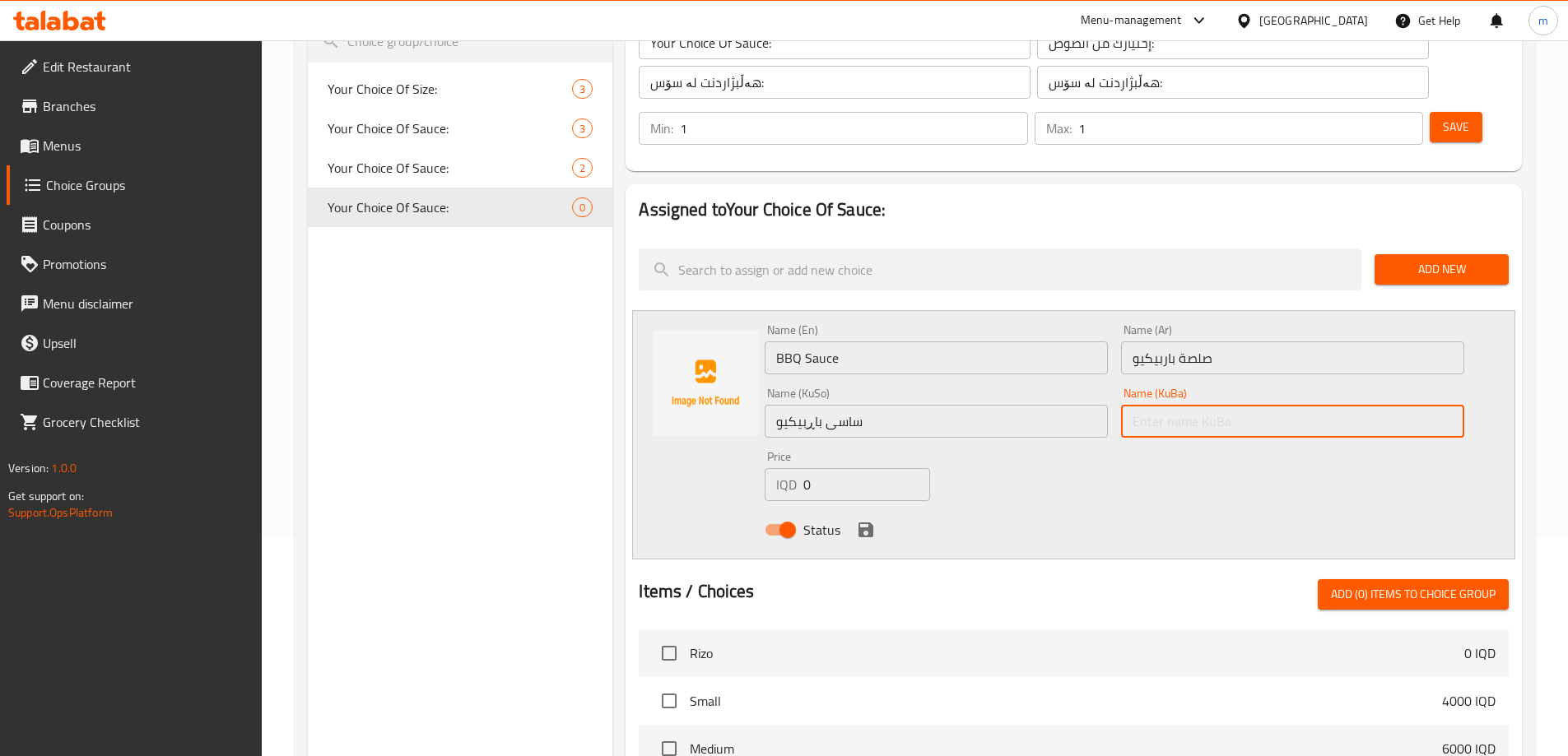
paste input "ساسی باڕبیکیو"
click at [1193, 405] on input "ساسی باڕبیکیو" at bounding box center [1293, 421] width 343 height 33
click at [1193, 405] on input "ساسی باڕبیکیو" at bounding box center [1293, 421] width 343 height 33
click at [1191, 405] on input "ساسی باڕبیکیو" at bounding box center [1293, 421] width 343 height 33
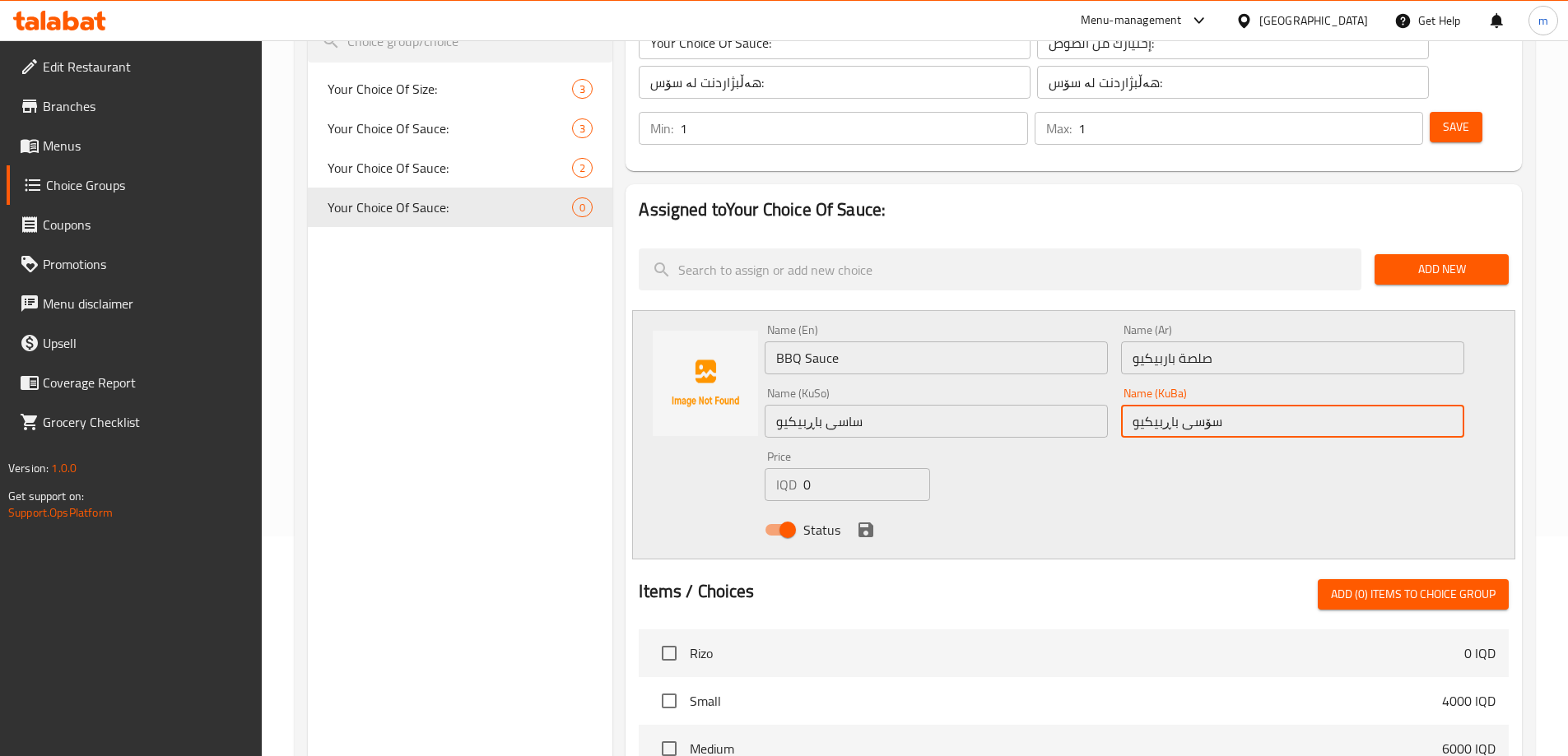
type input "سۆسی باڕبیکیو"
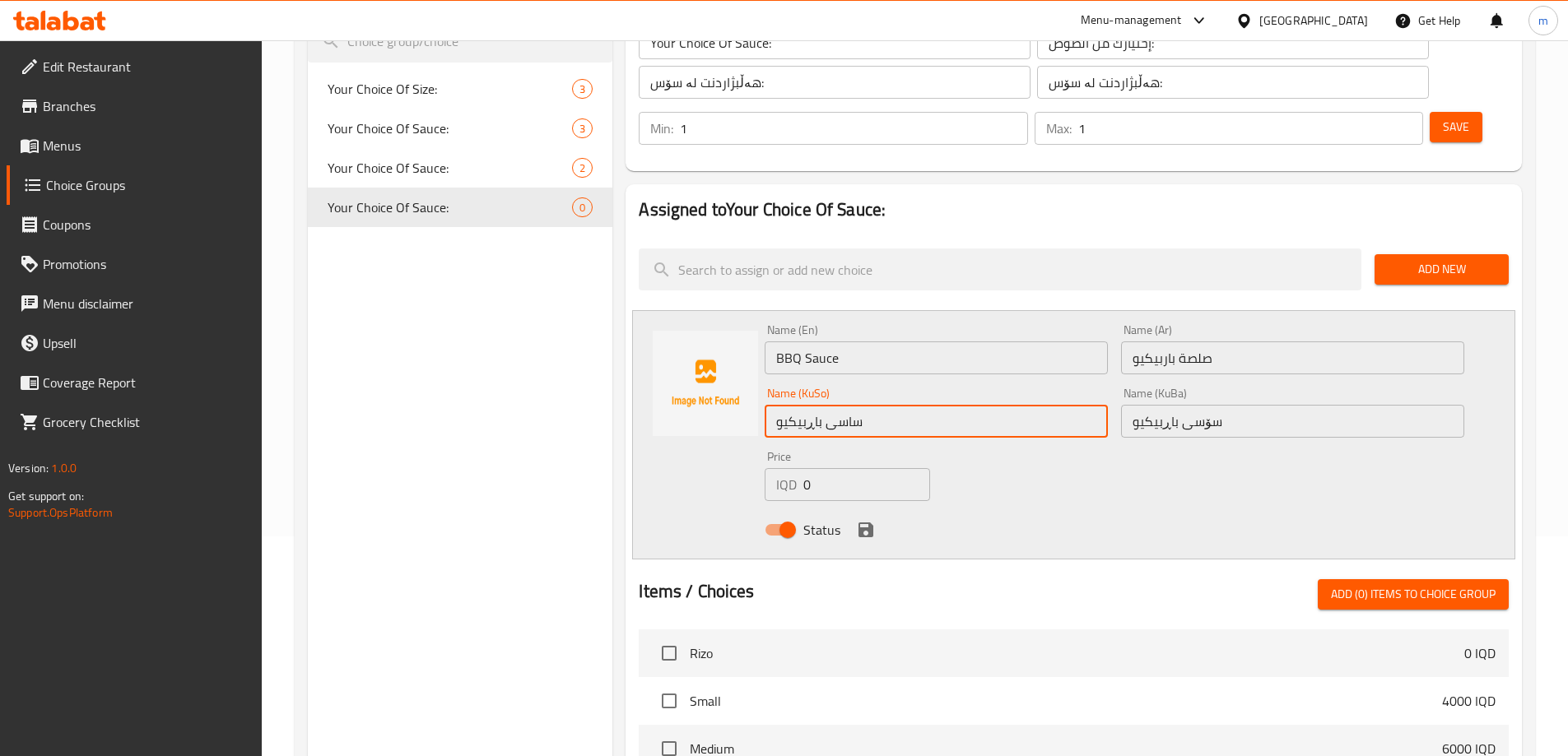
click at [912, 405] on input "ساسی باڕبیکیو" at bounding box center [936, 421] width 343 height 33
paste input "ۆ"
type input "سۆسی باڕبیکیو"
click at [979, 414] on div "Name (En) BBQ Sauce Name (En) Name (Ar) صلصة باربيكيو Name (Ar) Name (KuSo) سۆس…" at bounding box center [1114, 435] width 712 height 235
click at [1435, 259] on span "Add New" at bounding box center [1442, 269] width 108 height 21
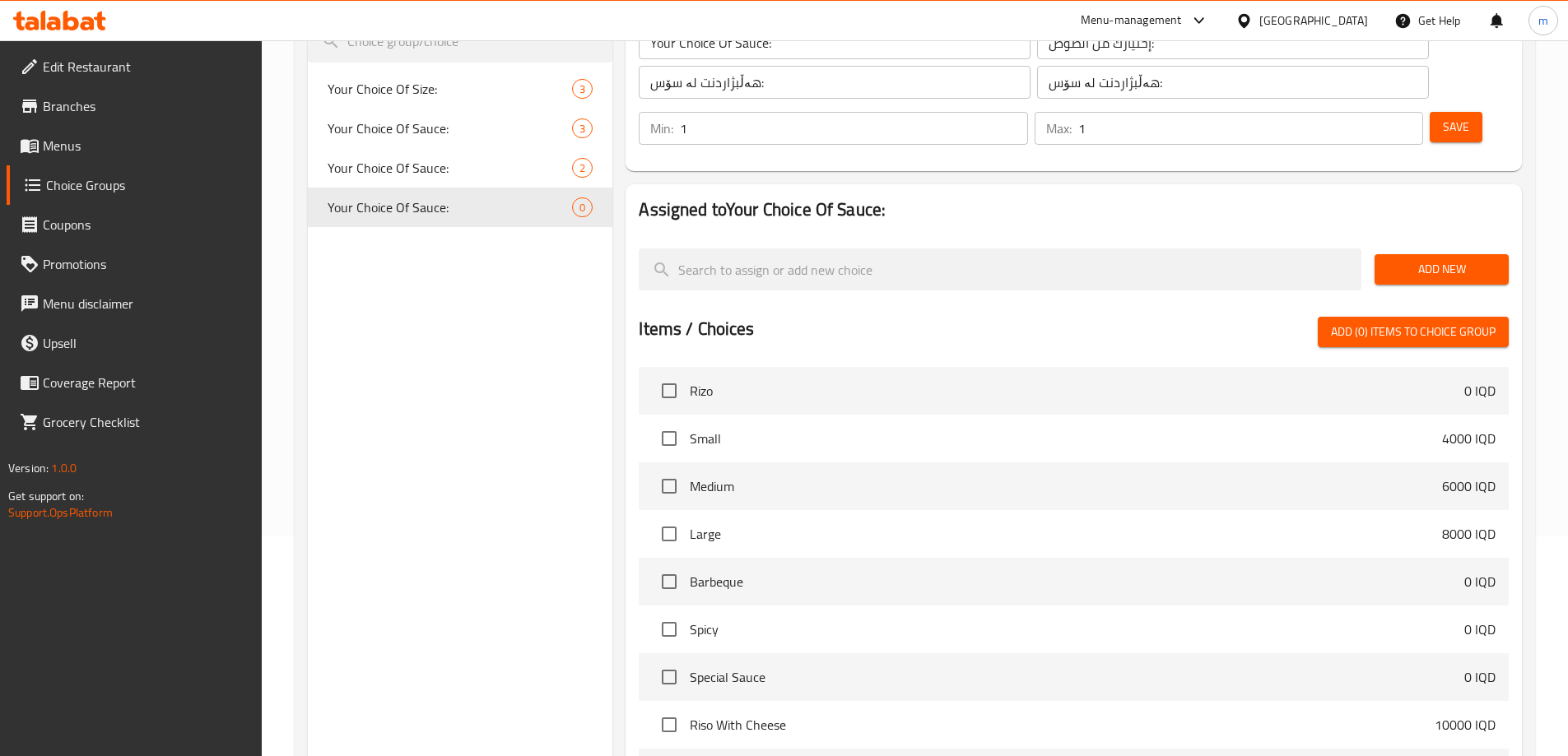
click at [1437, 259] on span "Add New" at bounding box center [1442, 269] width 108 height 21
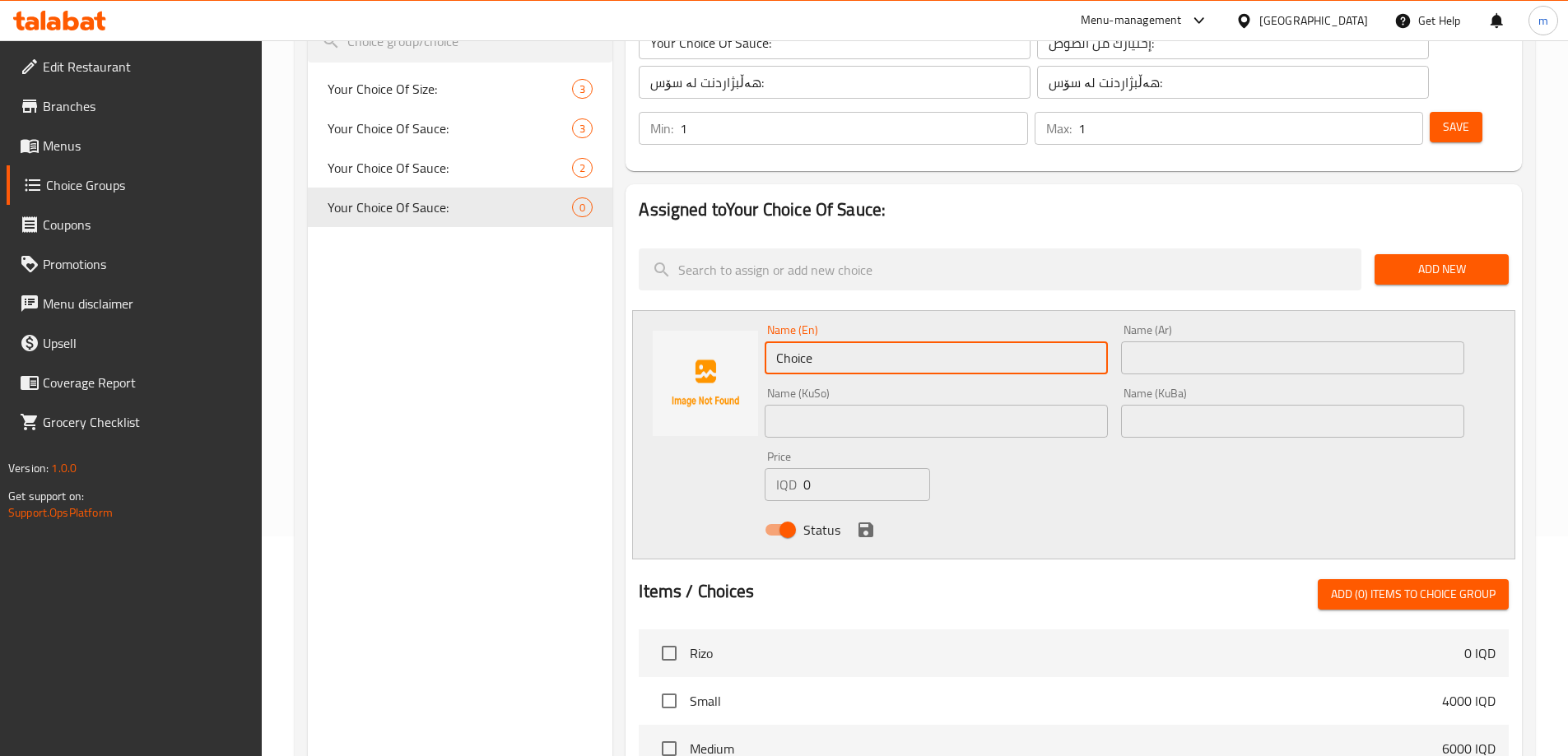
click at [949, 341] on input "Choice" at bounding box center [936, 357] width 343 height 33
paste input "سۆسی باڕبیکیو"
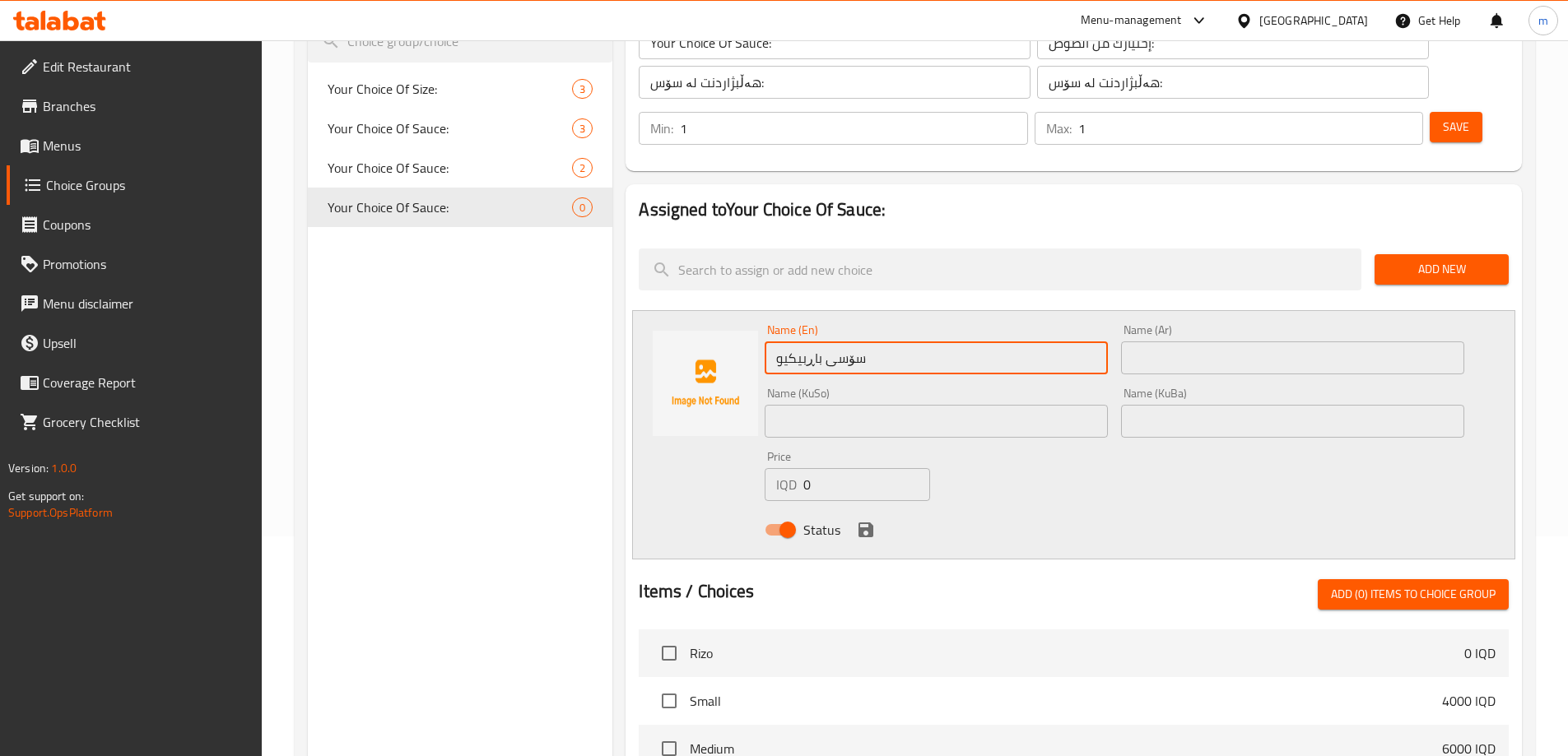
type input "Choice"
click at [1203, 405] on input "text" at bounding box center [1293, 421] width 343 height 33
paste input "سۆسی باڕبیکیو"
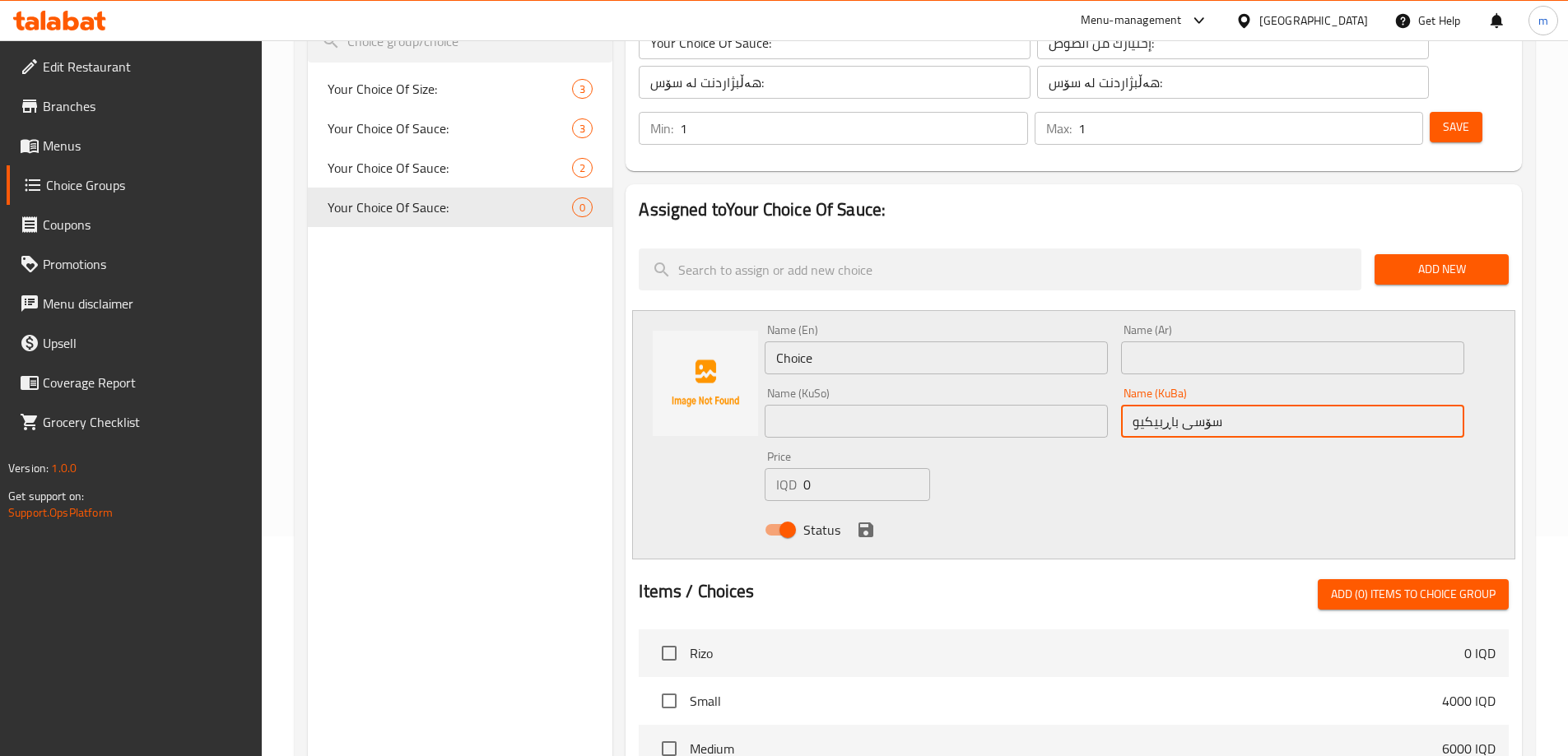
type input "سۆسی باڕبیکیو"
click at [1000, 405] on input "text" at bounding box center [936, 421] width 343 height 33
paste input "سۆسی باڕبیکیو"
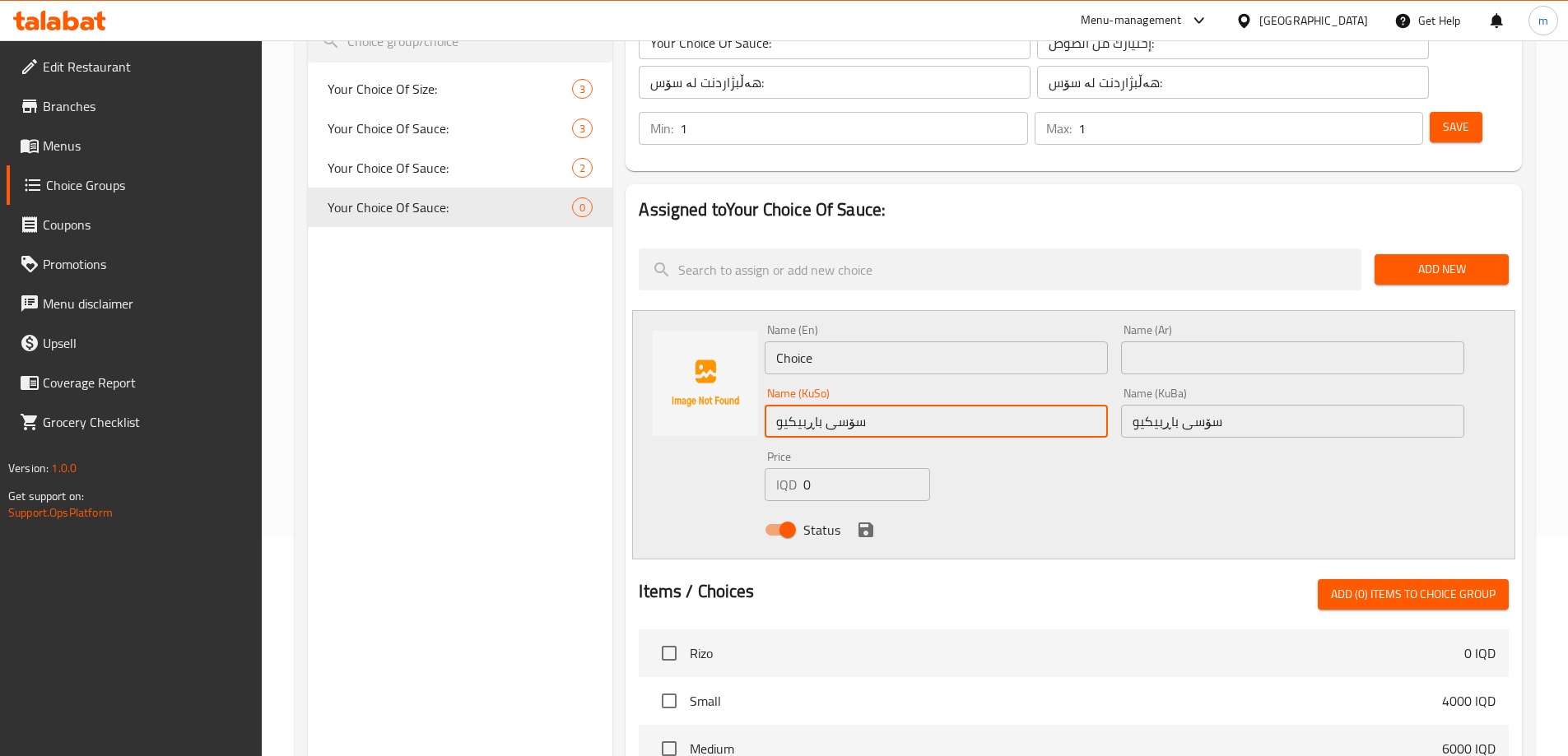
type input "سۆسی باڕبیکیو"
click at [961, 341] on input "Choice" at bounding box center [936, 357] width 343 height 33
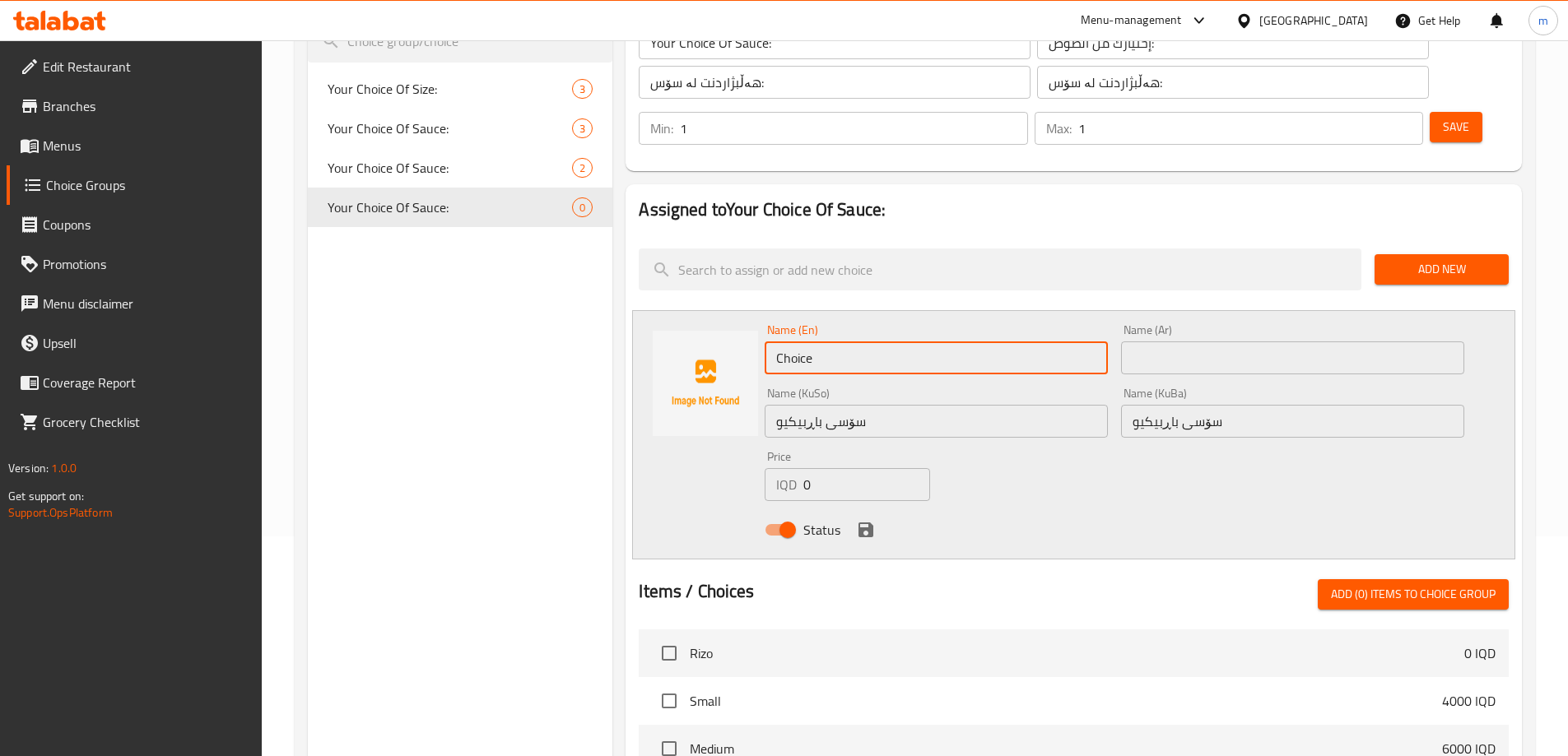
click at [961, 341] on input "Choice" at bounding box center [936, 357] width 343 height 33
type input "BBQ Sauce"
click at [1206, 341] on input "text" at bounding box center [1293, 357] width 343 height 33
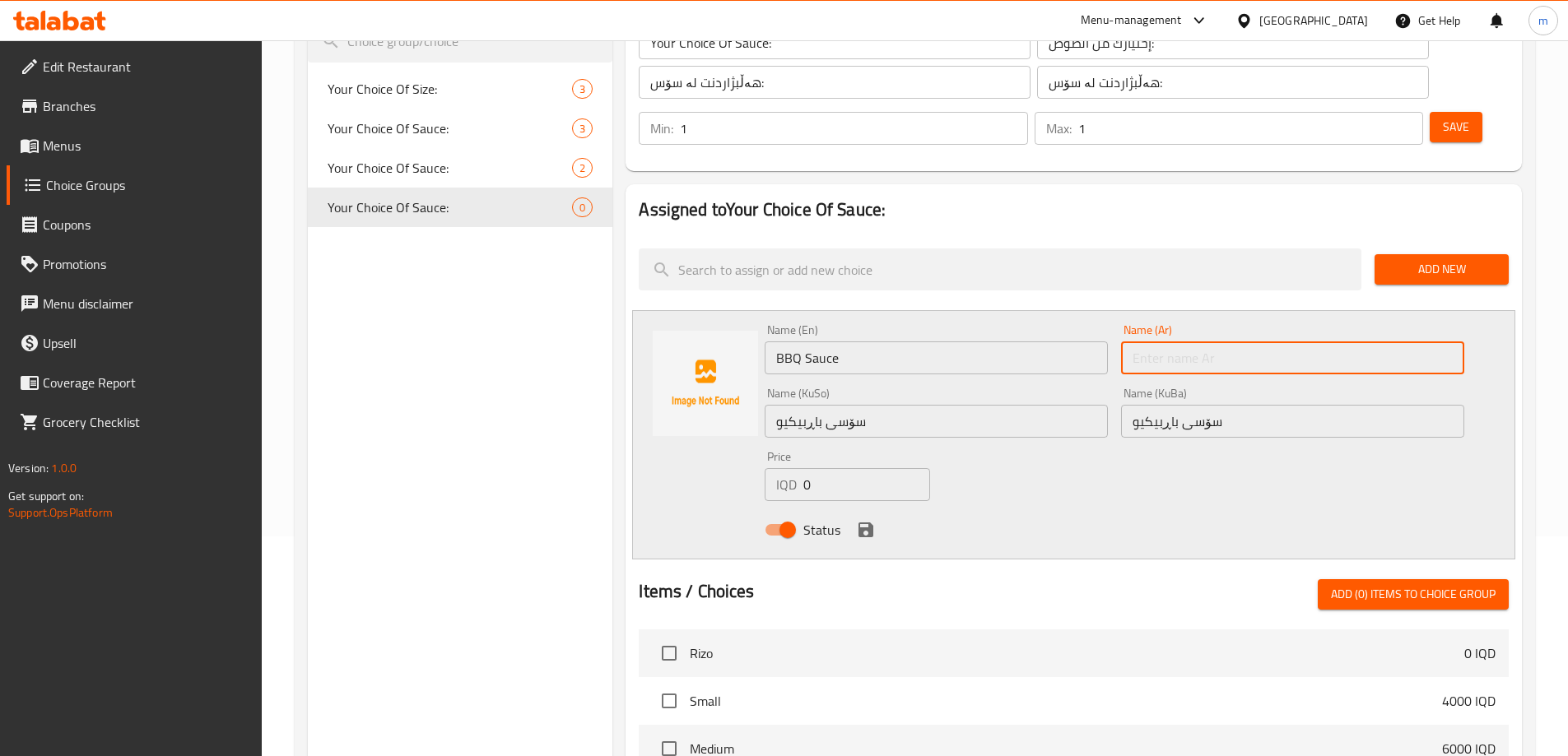
paste input "صلصة باربيكيو"
type input "صلصة باربيكيو"
click at [1104, 381] on div "Name (KuSo) سۆسی باڕبیکیو Name (KuSo)" at bounding box center [936, 413] width 357 height 63
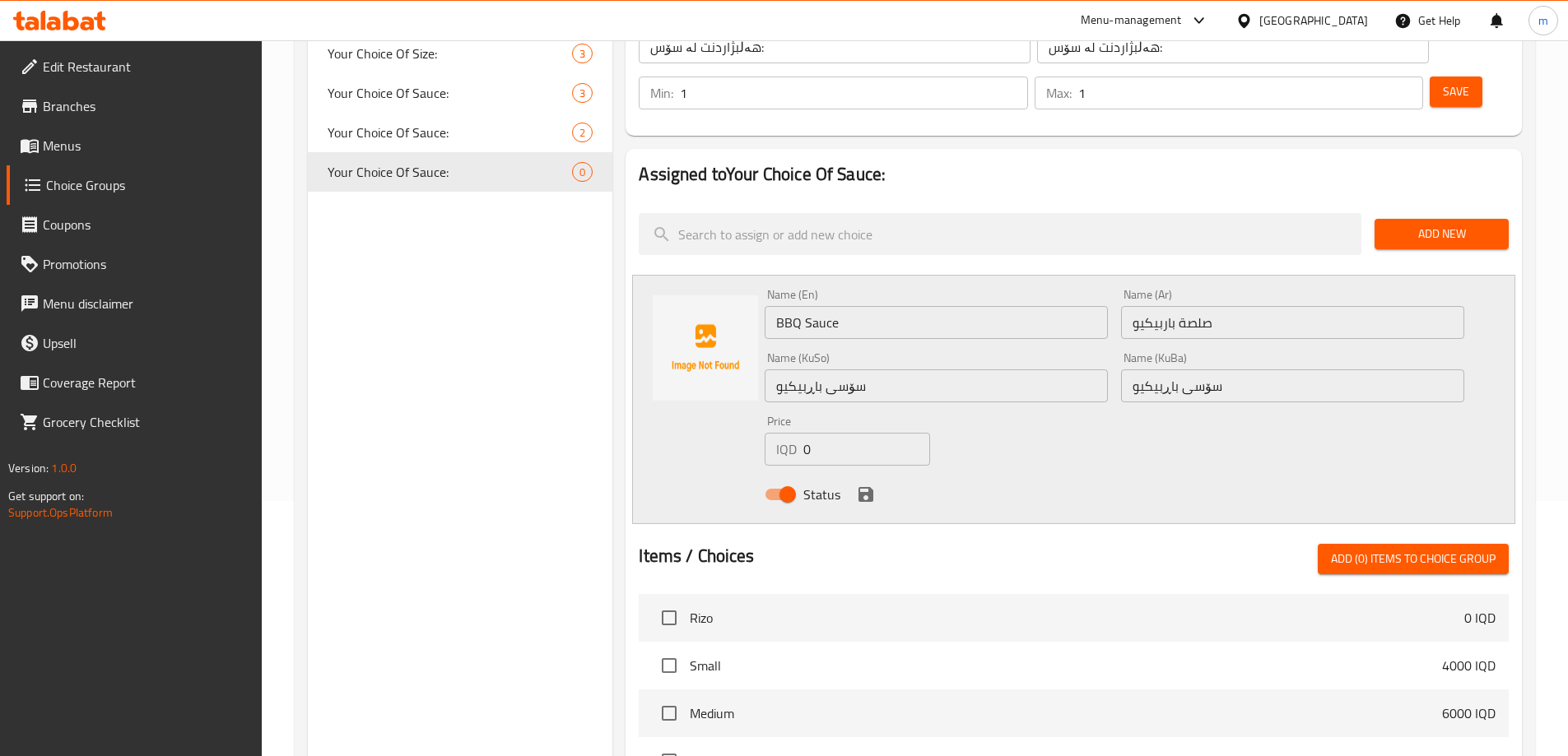
scroll to position [274, 0]
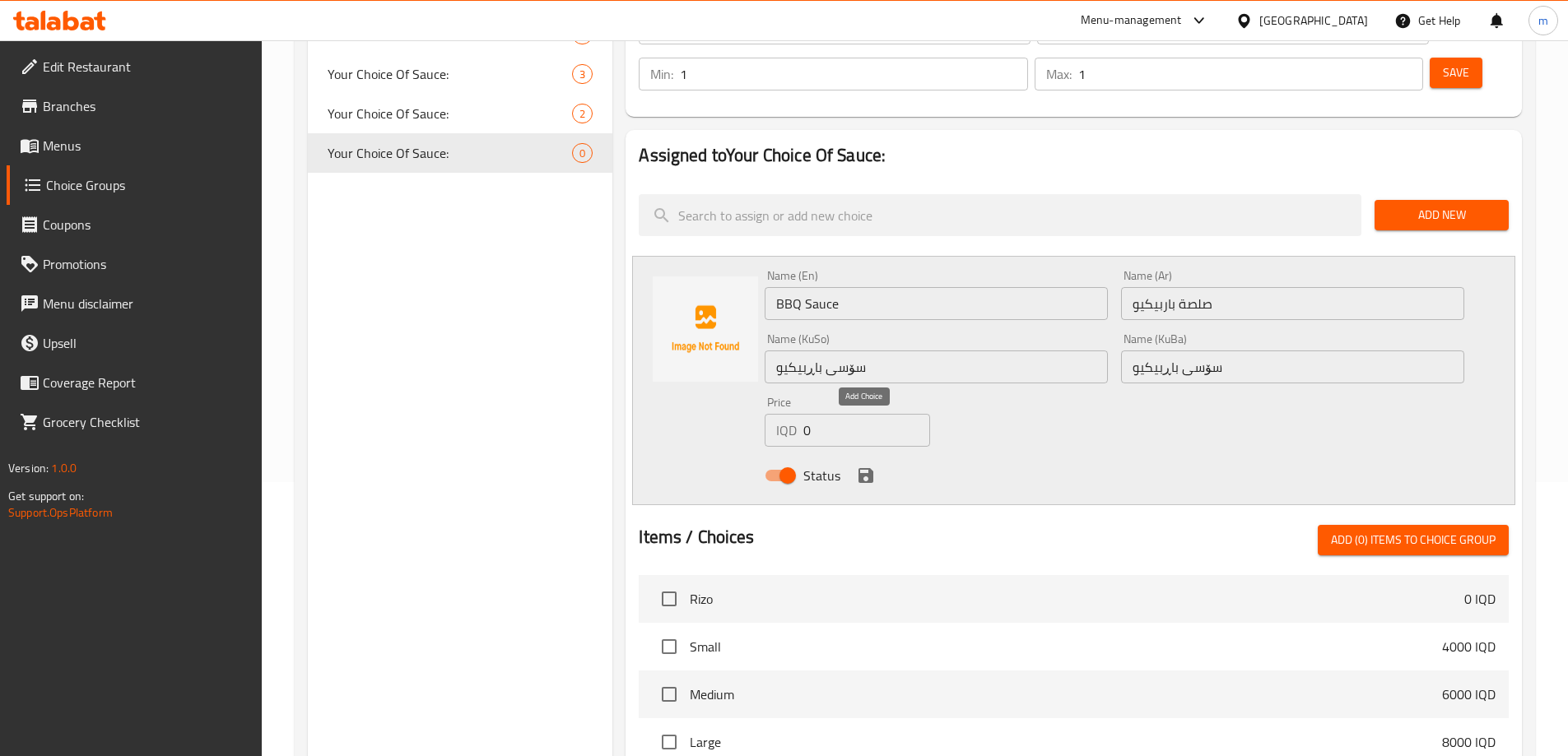
click at [855, 464] on button "save" at bounding box center [866, 476] width 25 height 25
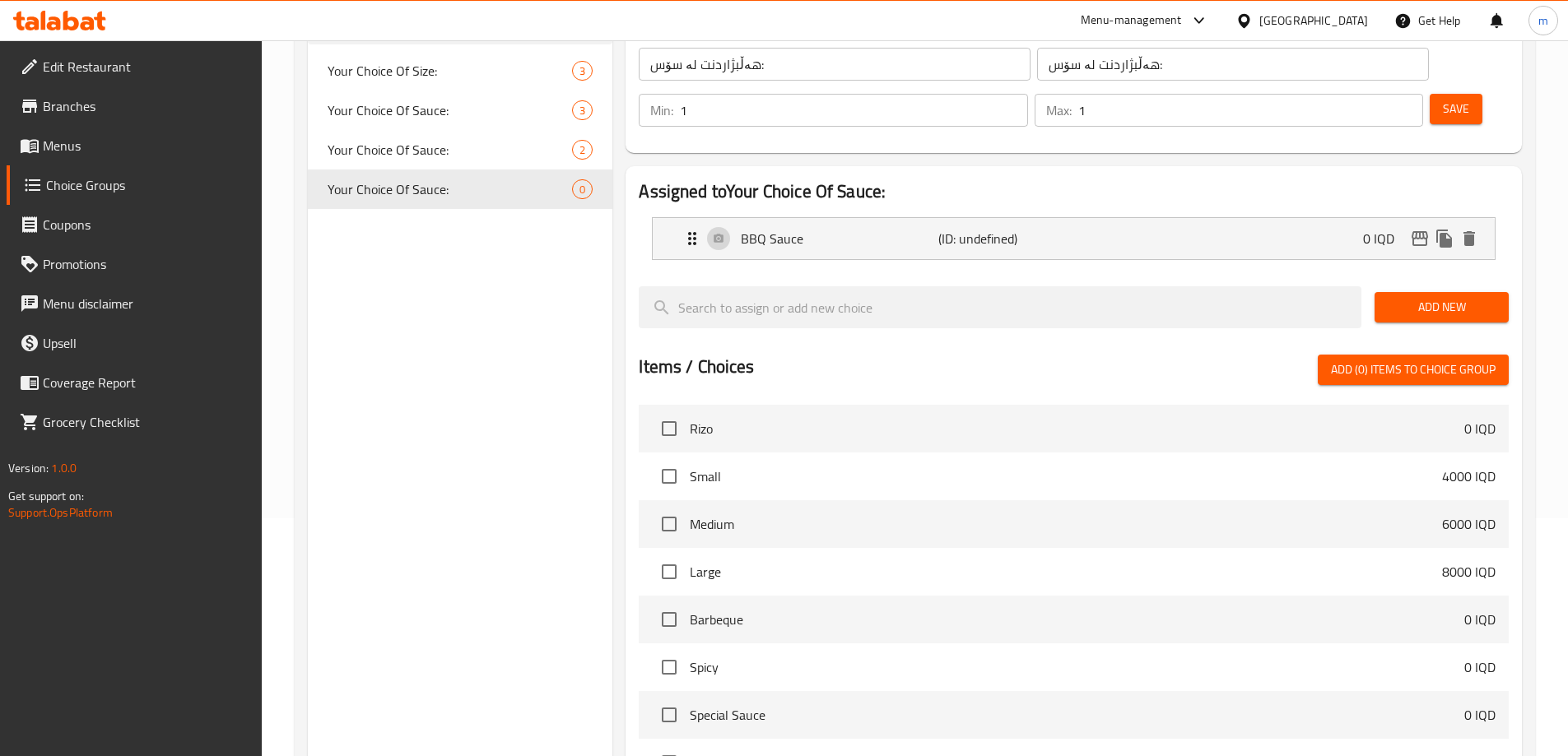
scroll to position [219, 0]
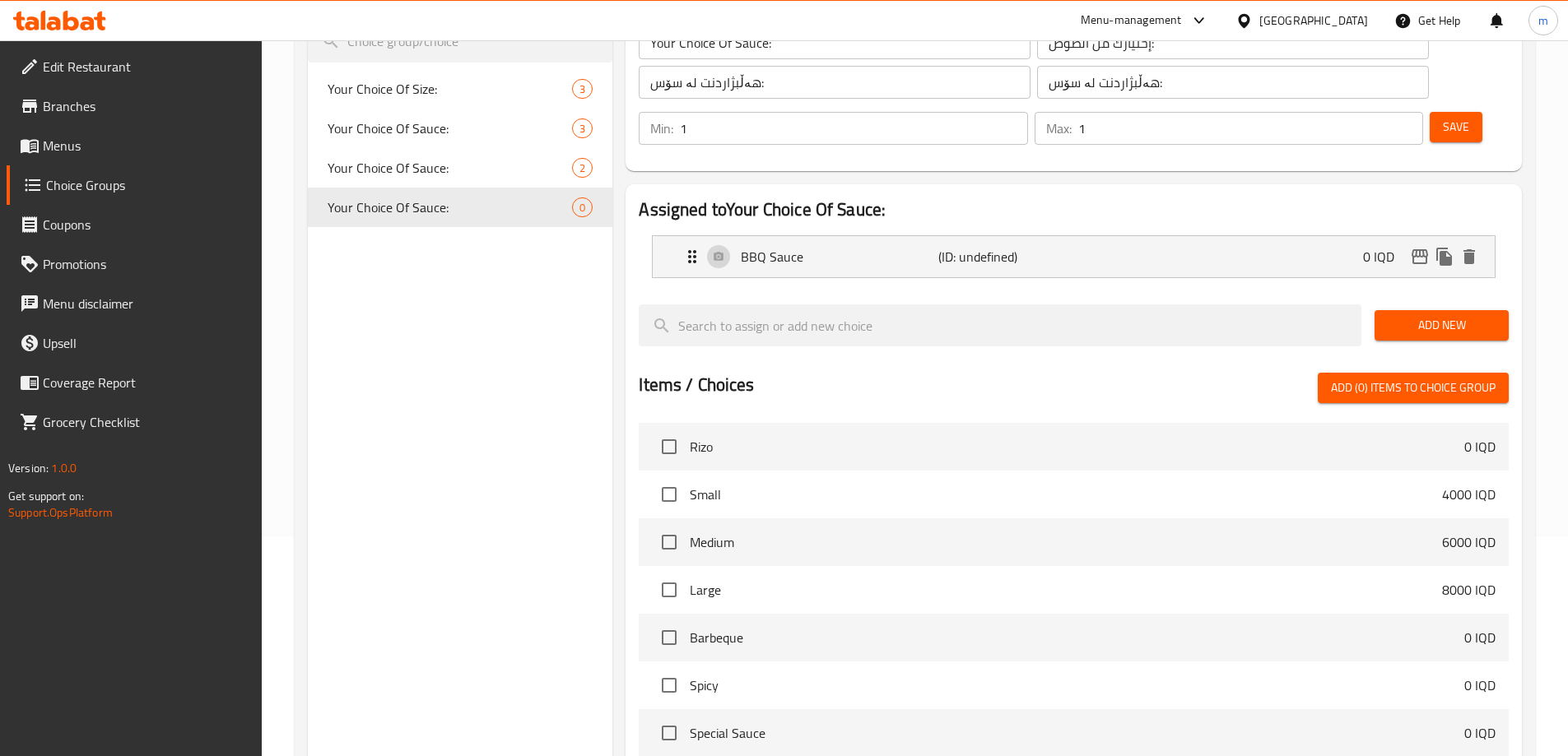
click at [1428, 310] on button "Add New" at bounding box center [1441, 326] width 134 height 31
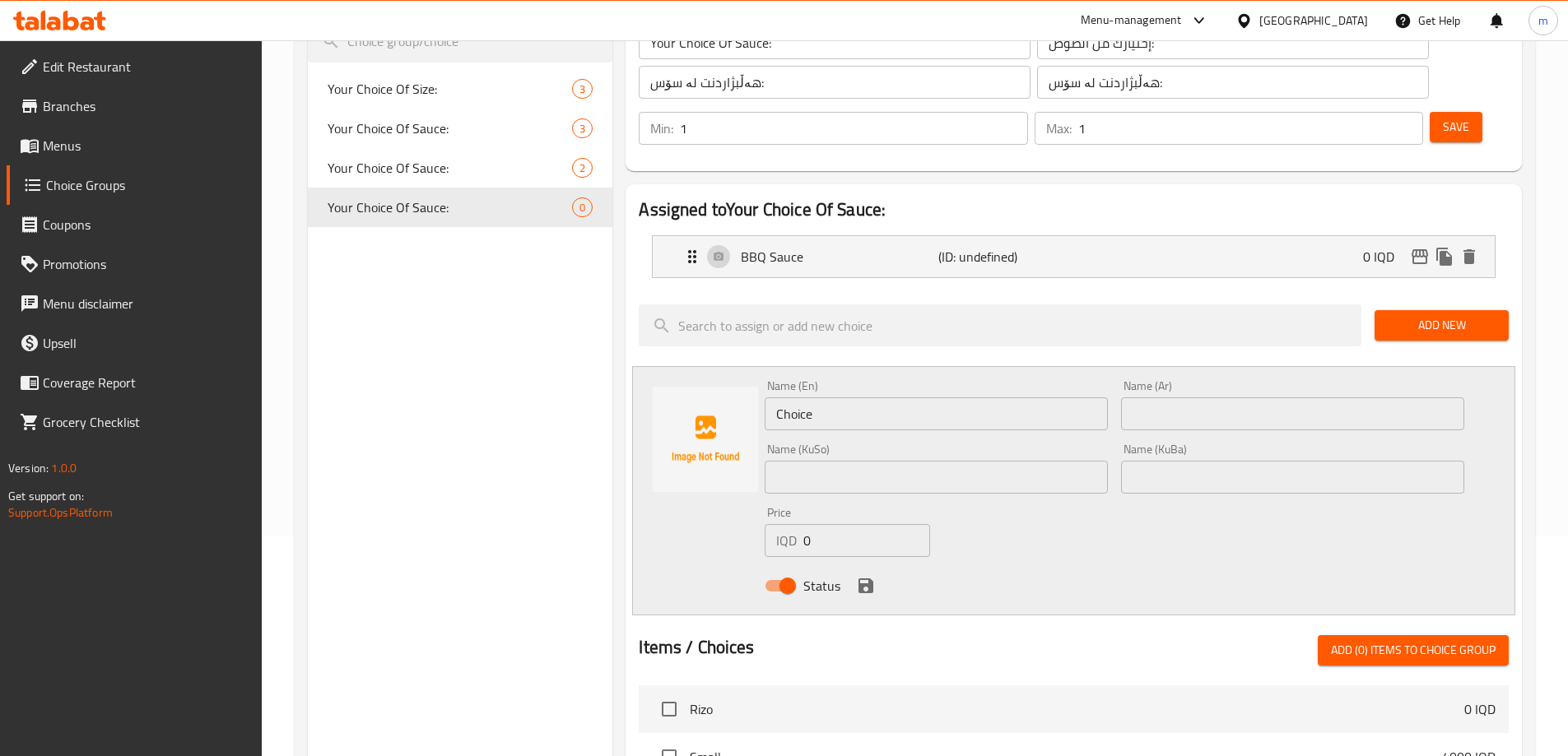
click at [941, 398] on input "Choice" at bounding box center [936, 414] width 343 height 33
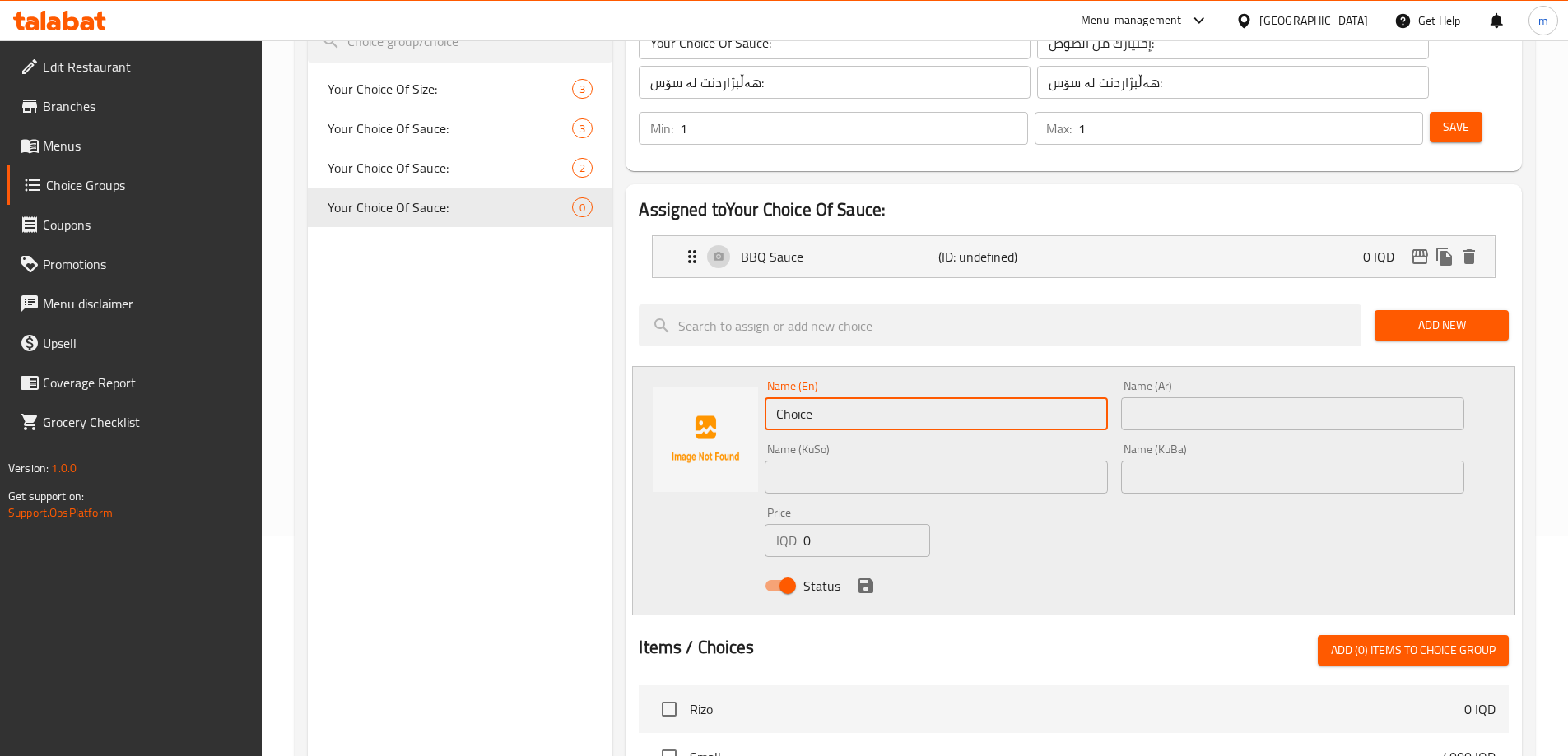
click at [941, 398] on input "Choice" at bounding box center [936, 414] width 343 height 33
paste input "سبايسي"
type input "سبايسي"
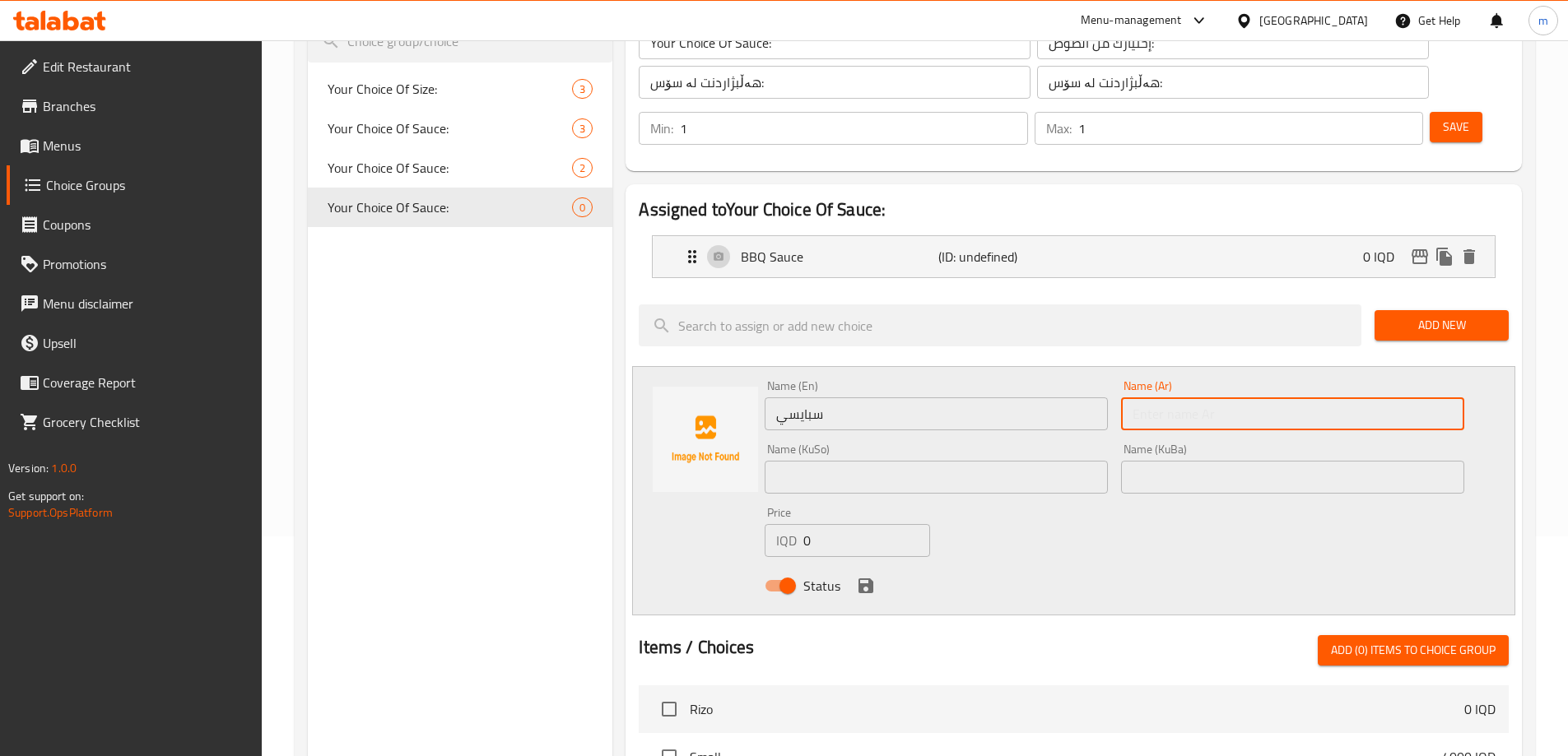
click at [1171, 398] on input "text" at bounding box center [1293, 414] width 343 height 33
paste input "سبايسي"
type input "سبايسي"
click at [1040, 398] on input "سبايسي" at bounding box center [936, 414] width 343 height 33
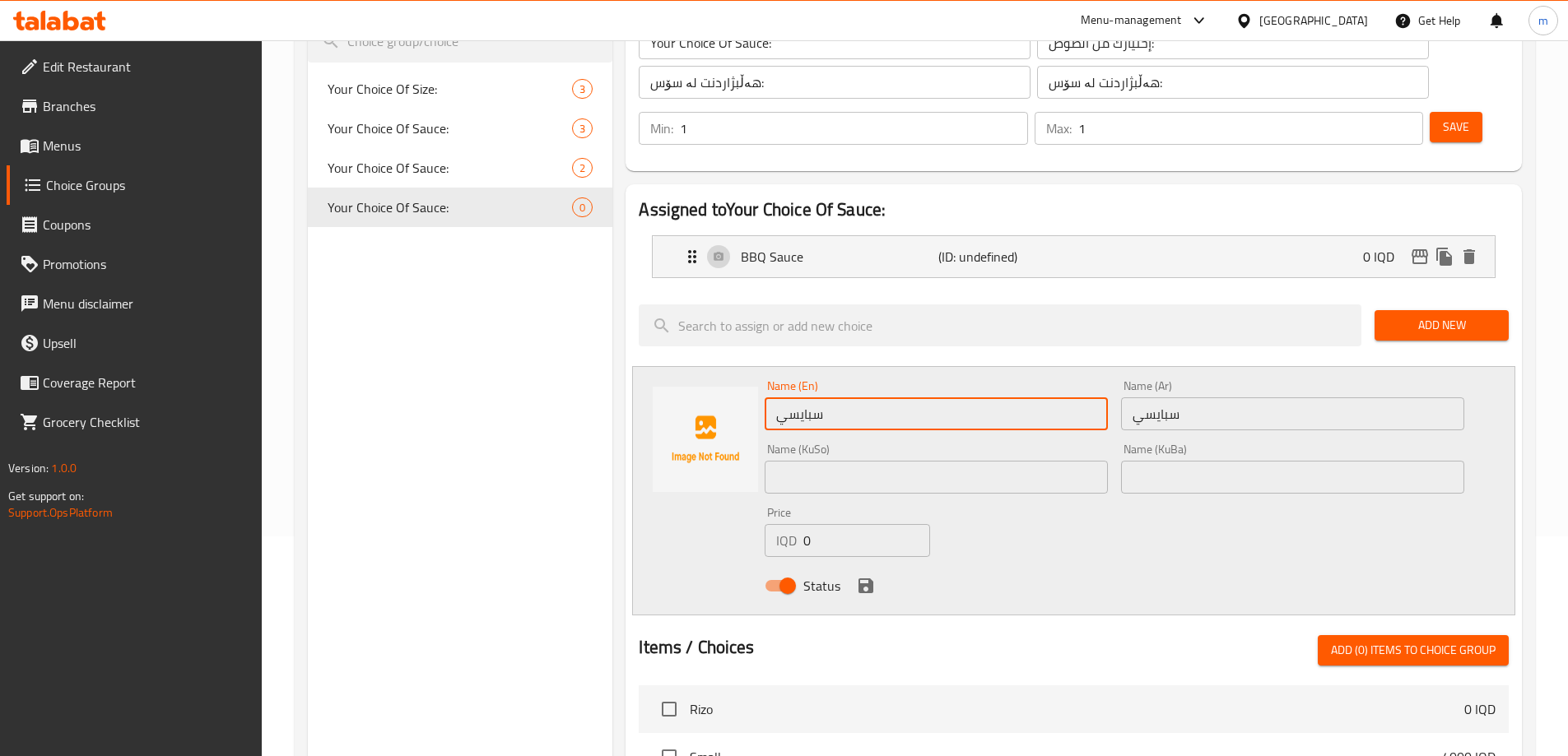
click at [1040, 398] on input "سبايسي" at bounding box center [936, 414] width 343 height 33
type input "Spicy"
click at [928, 461] on input "text" at bounding box center [936, 477] width 343 height 33
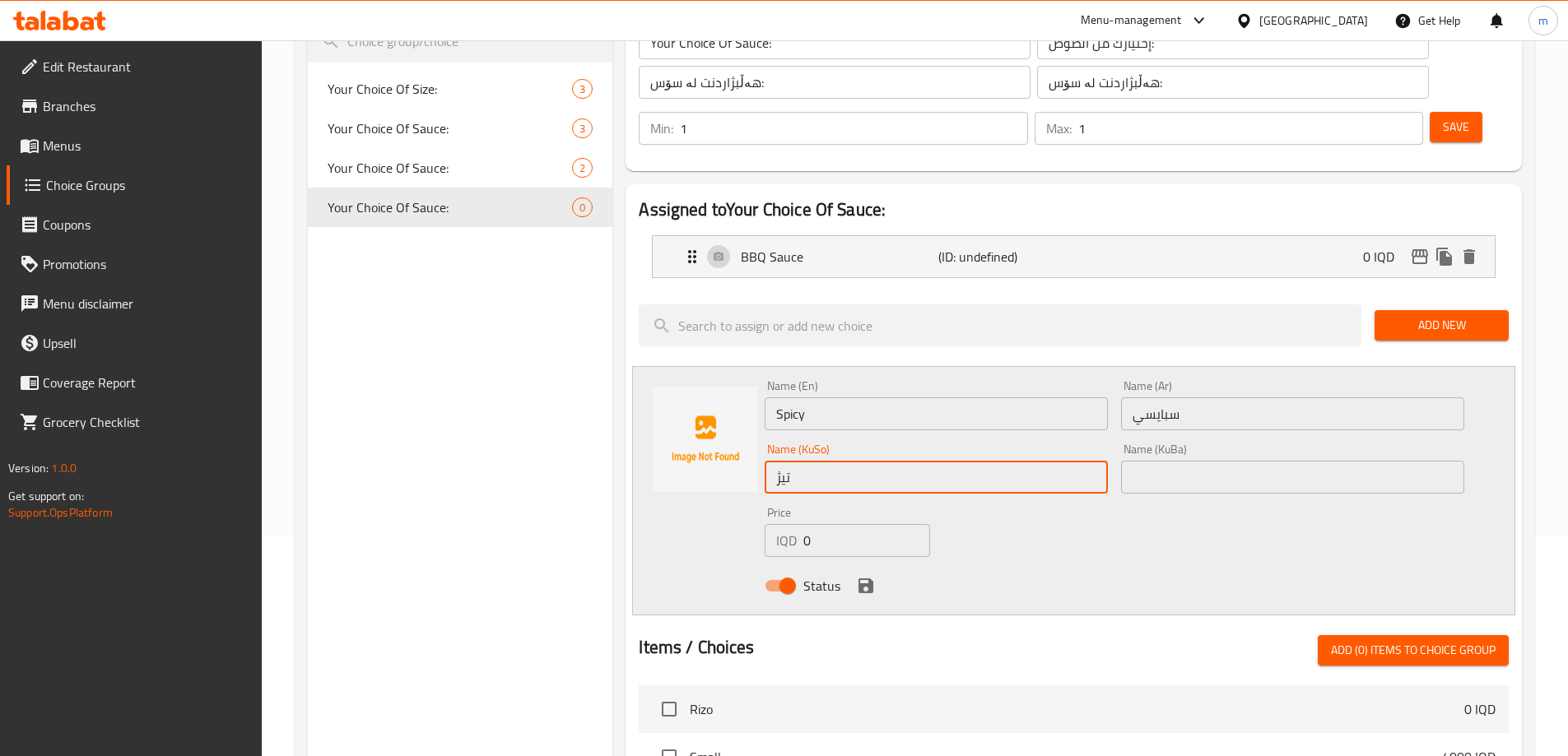
type input "تیژ"
click at [1207, 461] on input "text" at bounding box center [1293, 477] width 343 height 33
paste input "تیژ"
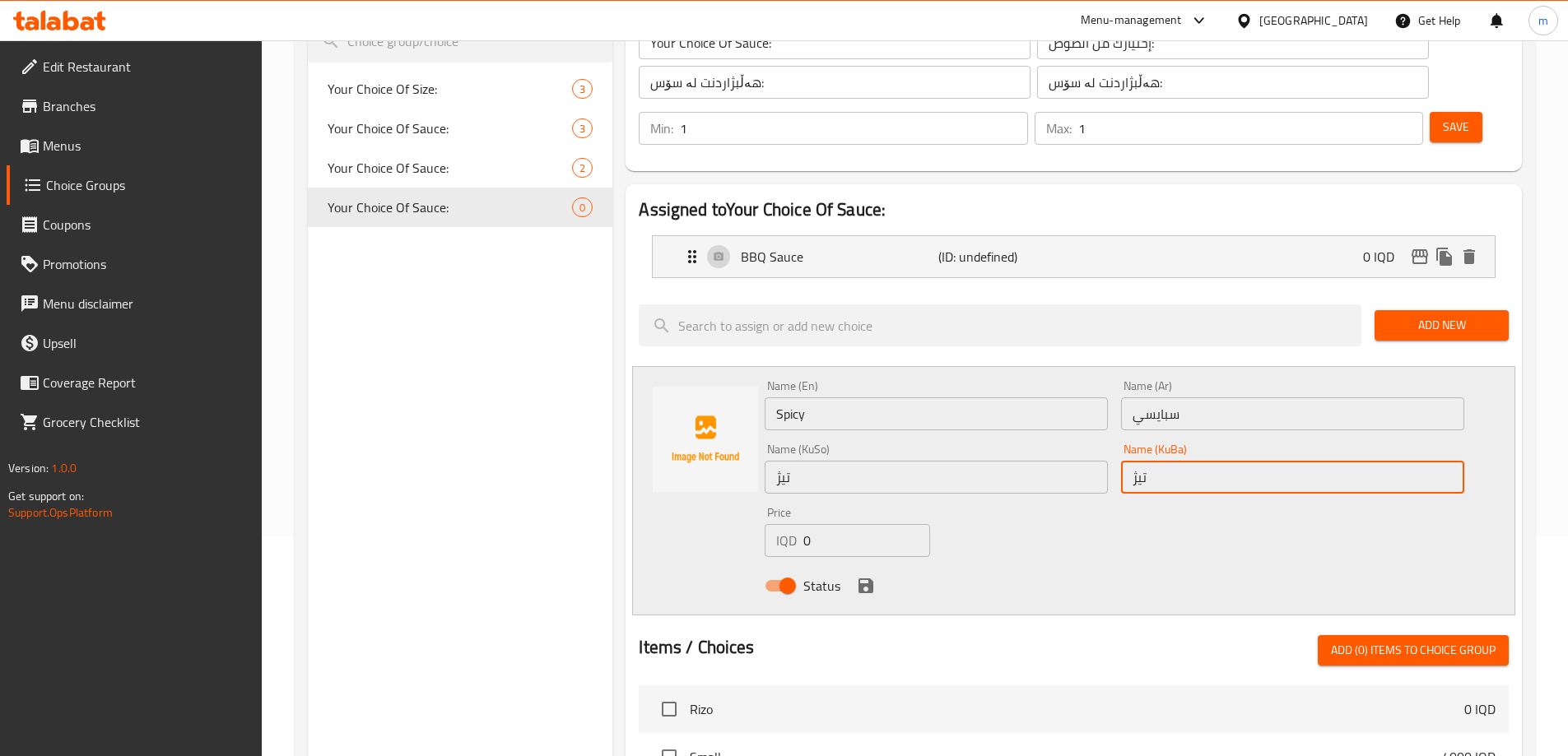
type input "تیژ"
click at [1023, 483] on div "Name (En) Spicy Name (En) Name (Ar) سبايسي Name (Ar) Name (KuSo) تیژ Name (KuSo…" at bounding box center [1114, 491] width 712 height 235
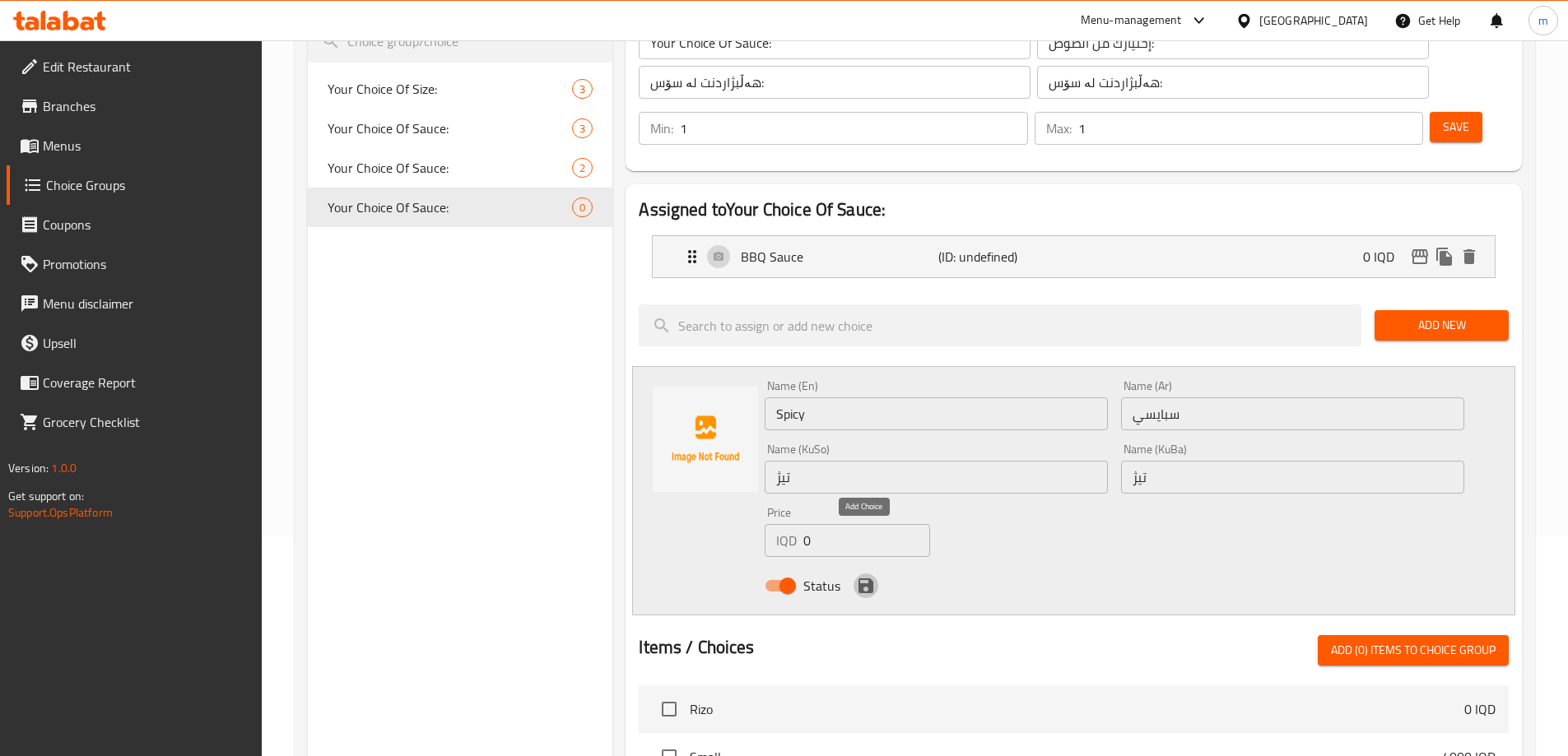
click at [869, 579] on icon "save" at bounding box center [865, 585] width 15 height 15
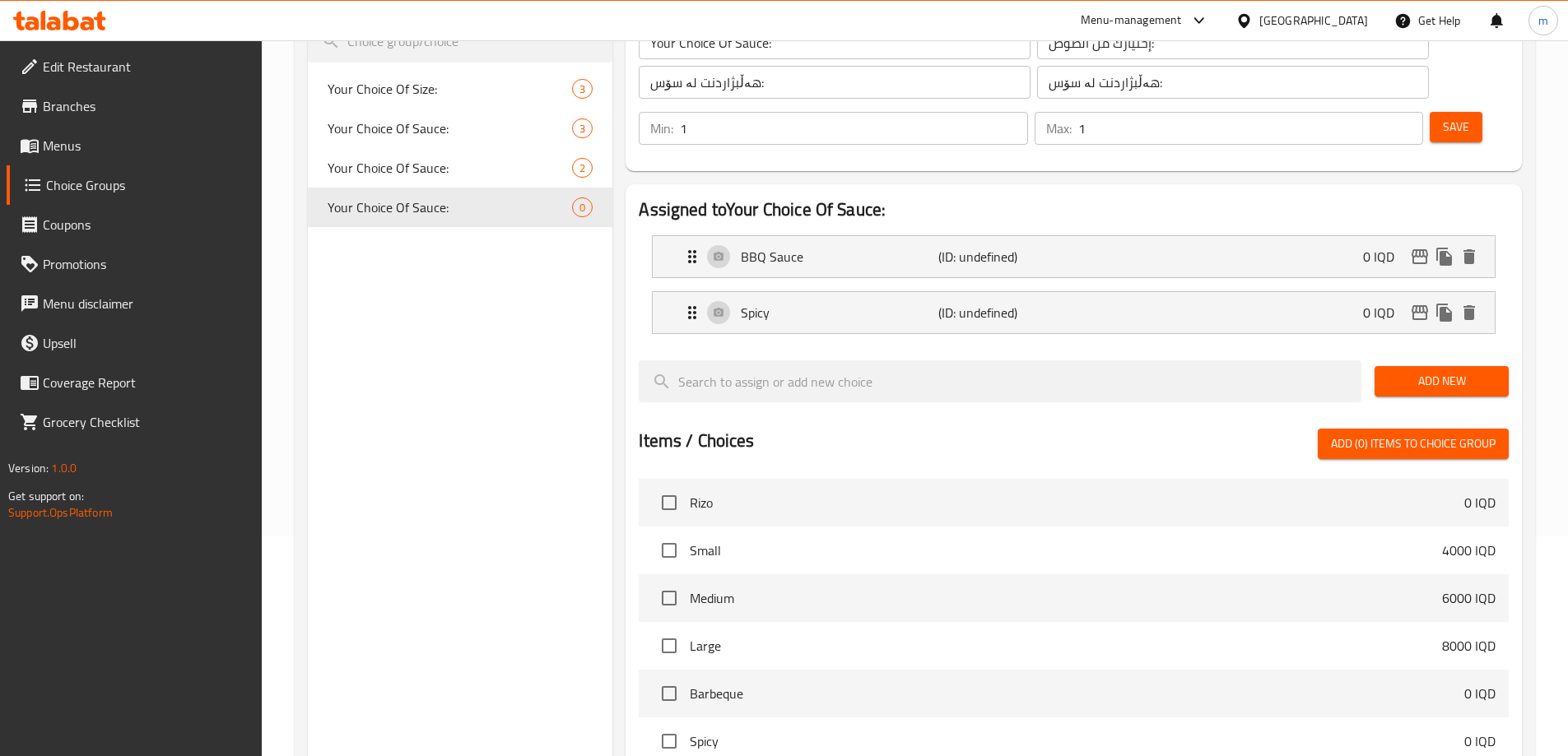
click at [1466, 371] on span "Add New" at bounding box center [1442, 381] width 108 height 21
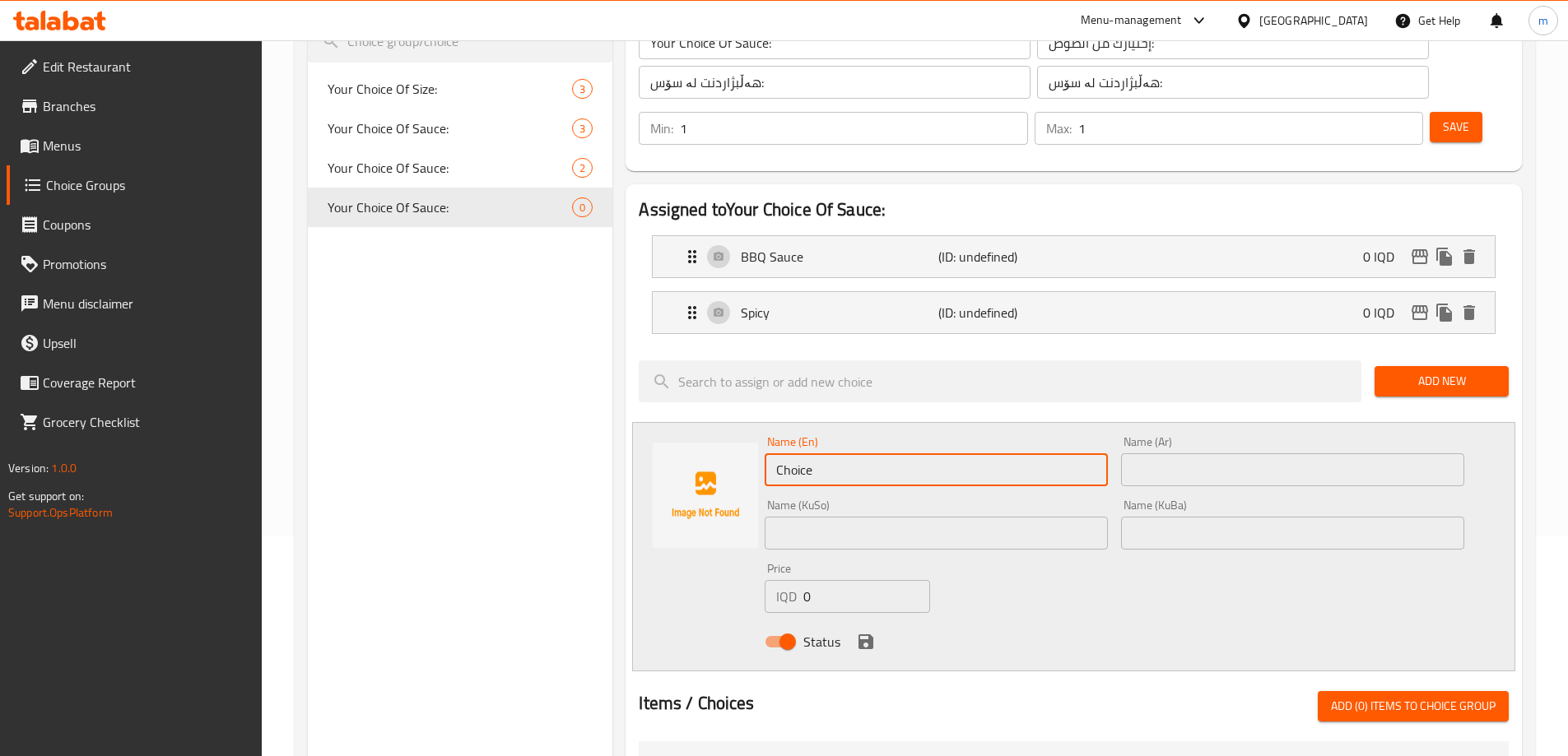
click at [788, 453] on input "Choice" at bounding box center [936, 470] width 343 height 33
click at [1162, 453] on input "text" at bounding box center [1293, 470] width 343 height 33
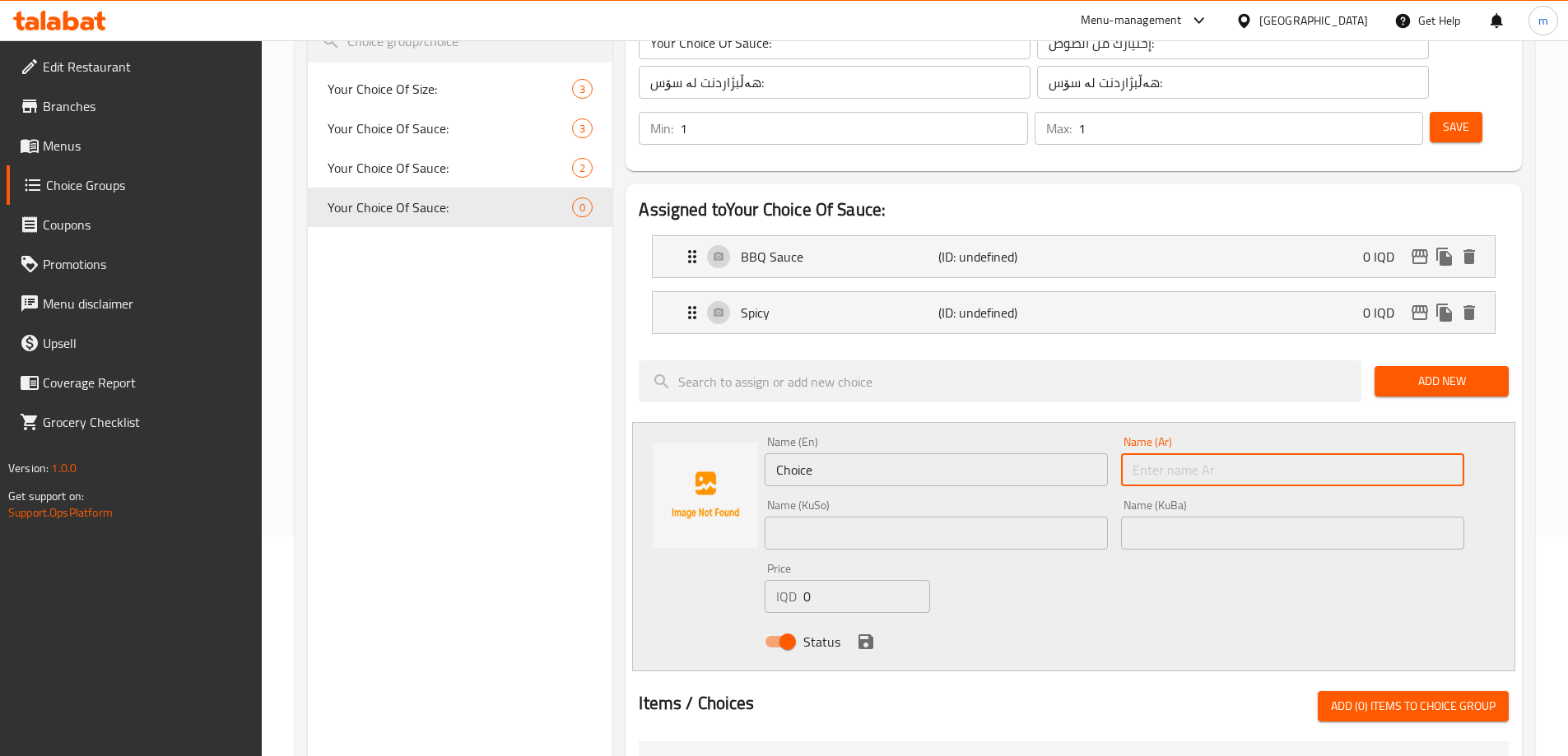
paste input "صلصة خاصة"
type input "صلصة خاصة"
click at [964, 453] on input "Choice" at bounding box center [936, 470] width 343 height 33
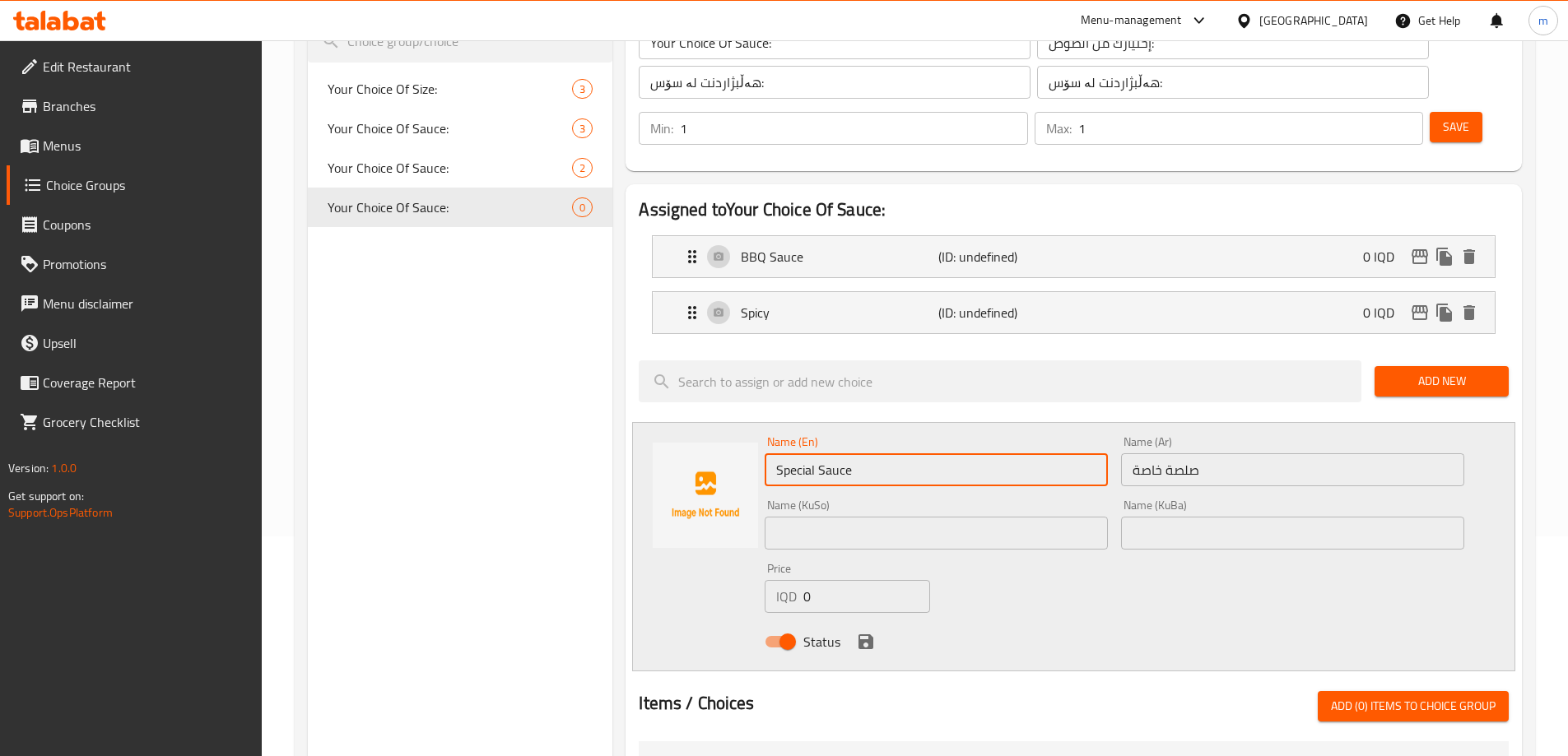
type input "Special Sauce"
click at [927, 517] on input "text" at bounding box center [936, 533] width 343 height 33
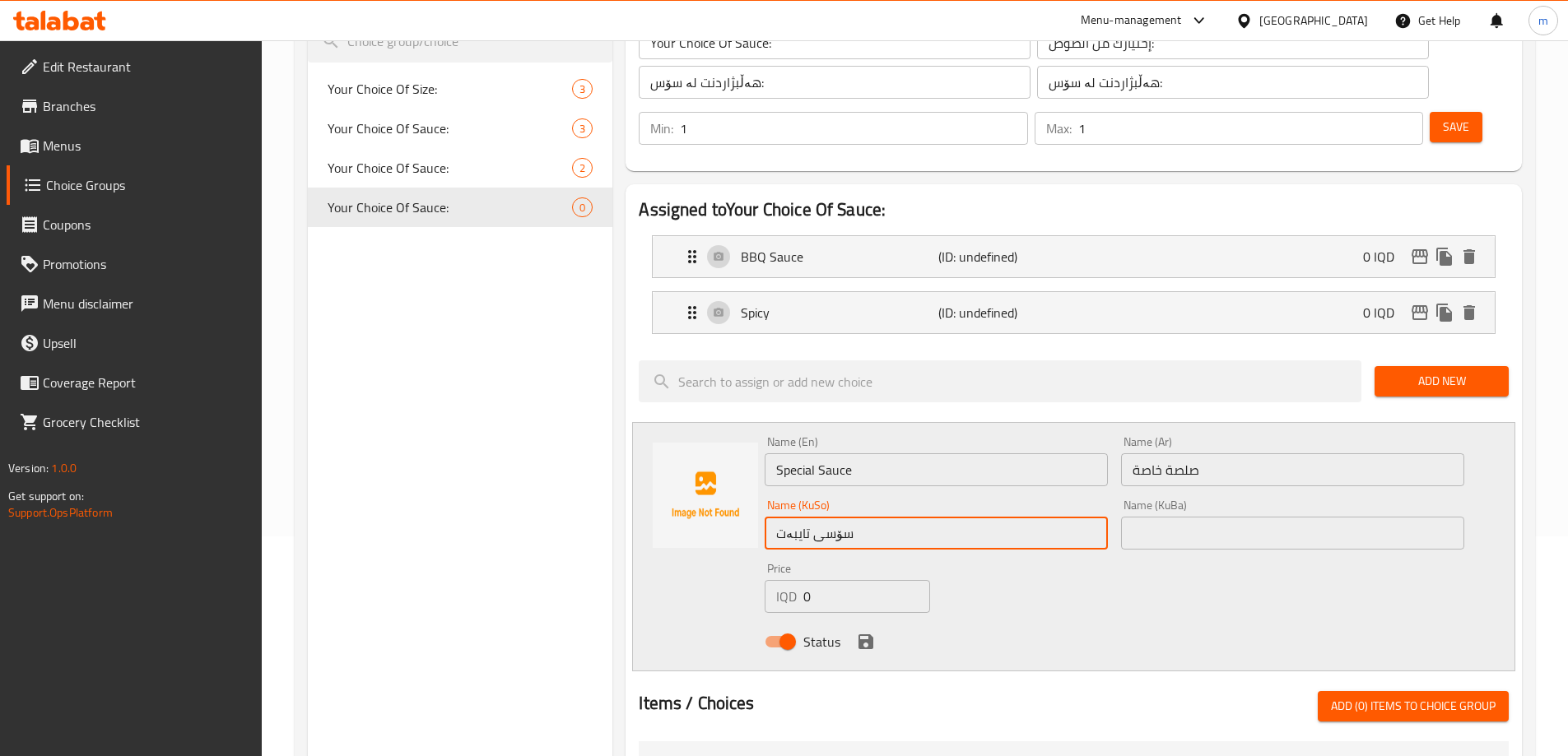
type input "سۆسی تایبەت"
click at [1194, 517] on input "text" at bounding box center [1293, 533] width 343 height 33
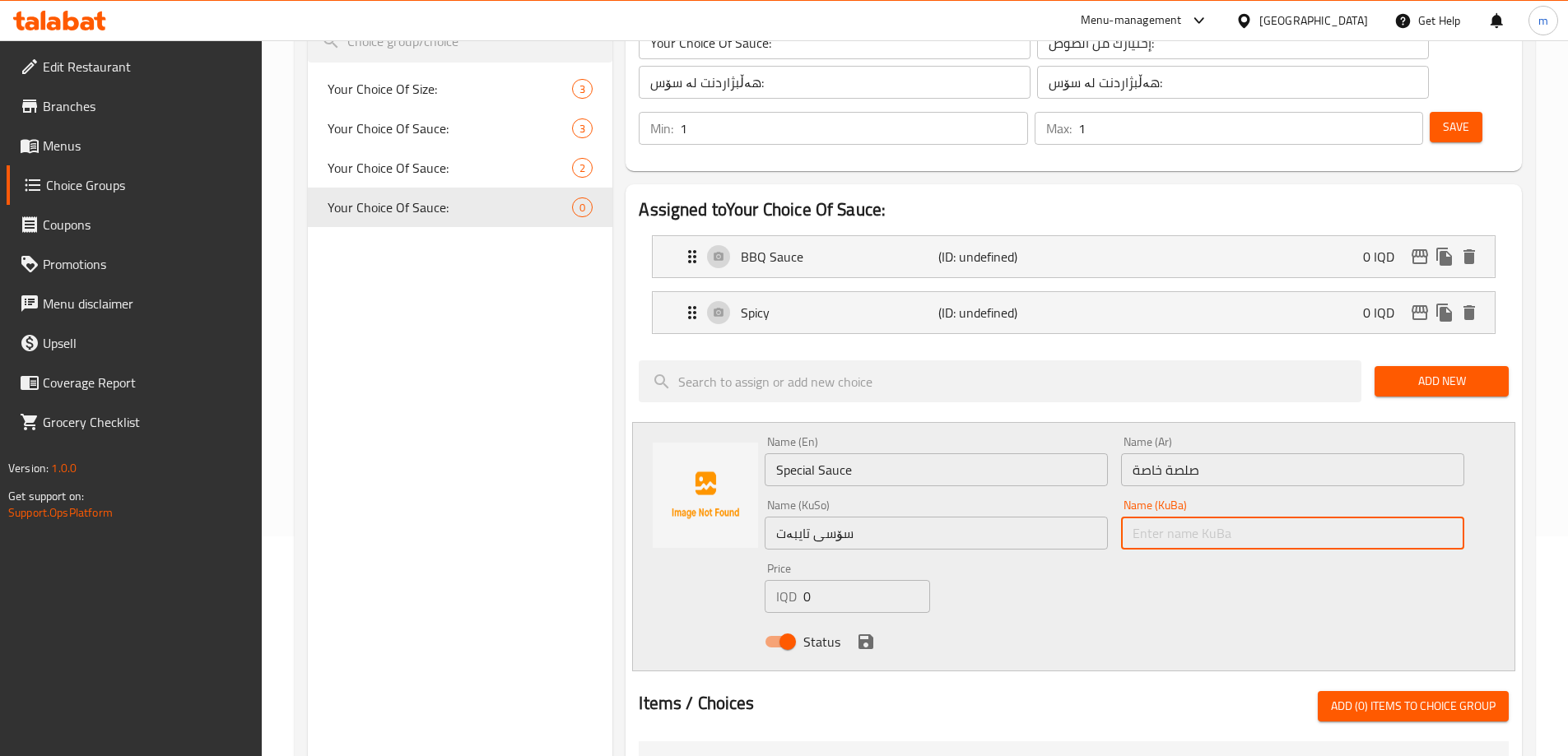
paste input "سۆسی تایبەت"
type input "سۆسی تایبەت"
click at [1066, 500] on div "Name (KuSo) سۆسی تایبەت Name (KuSo)" at bounding box center [936, 525] width 343 height 51
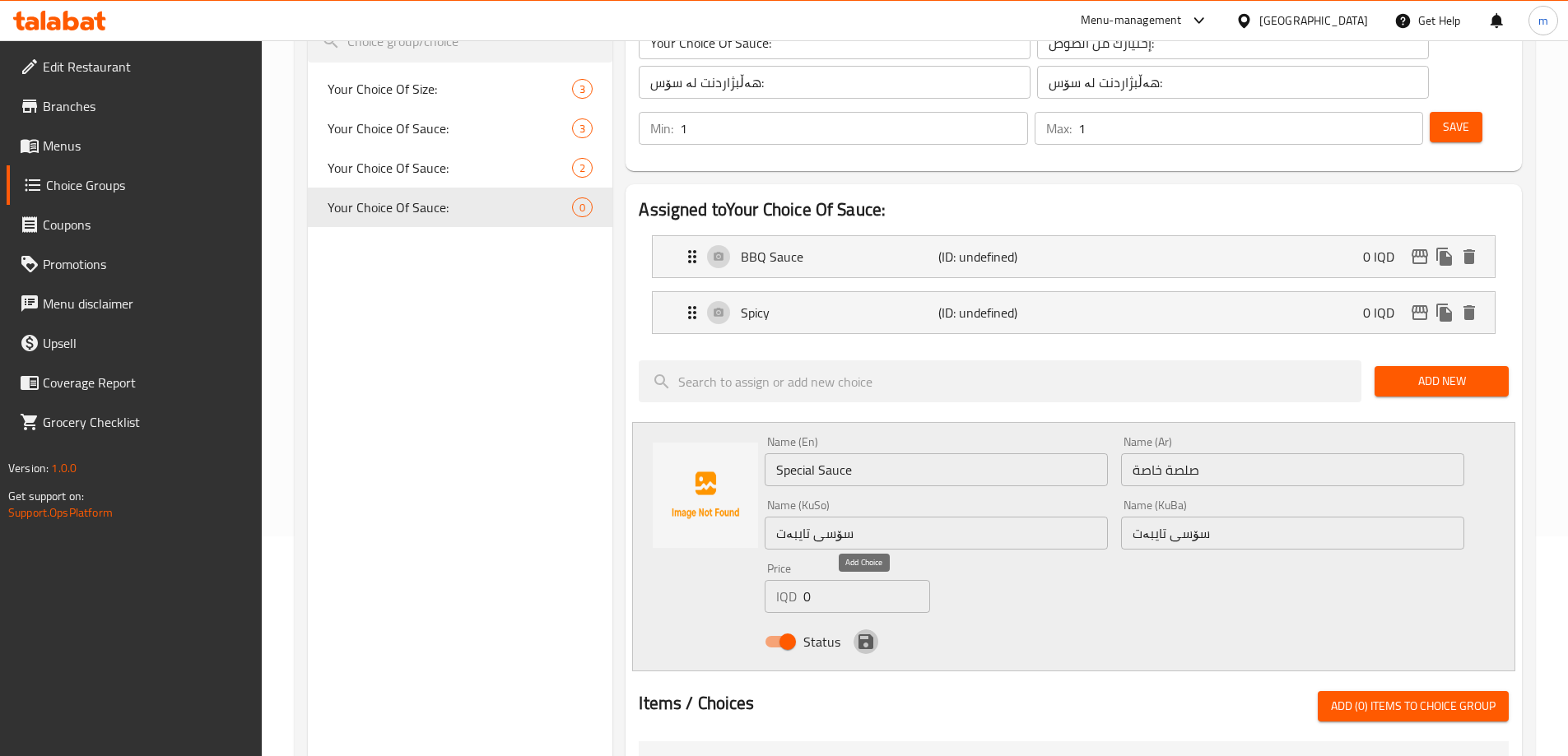
click at [869, 634] on icon "save" at bounding box center [865, 641] width 15 height 15
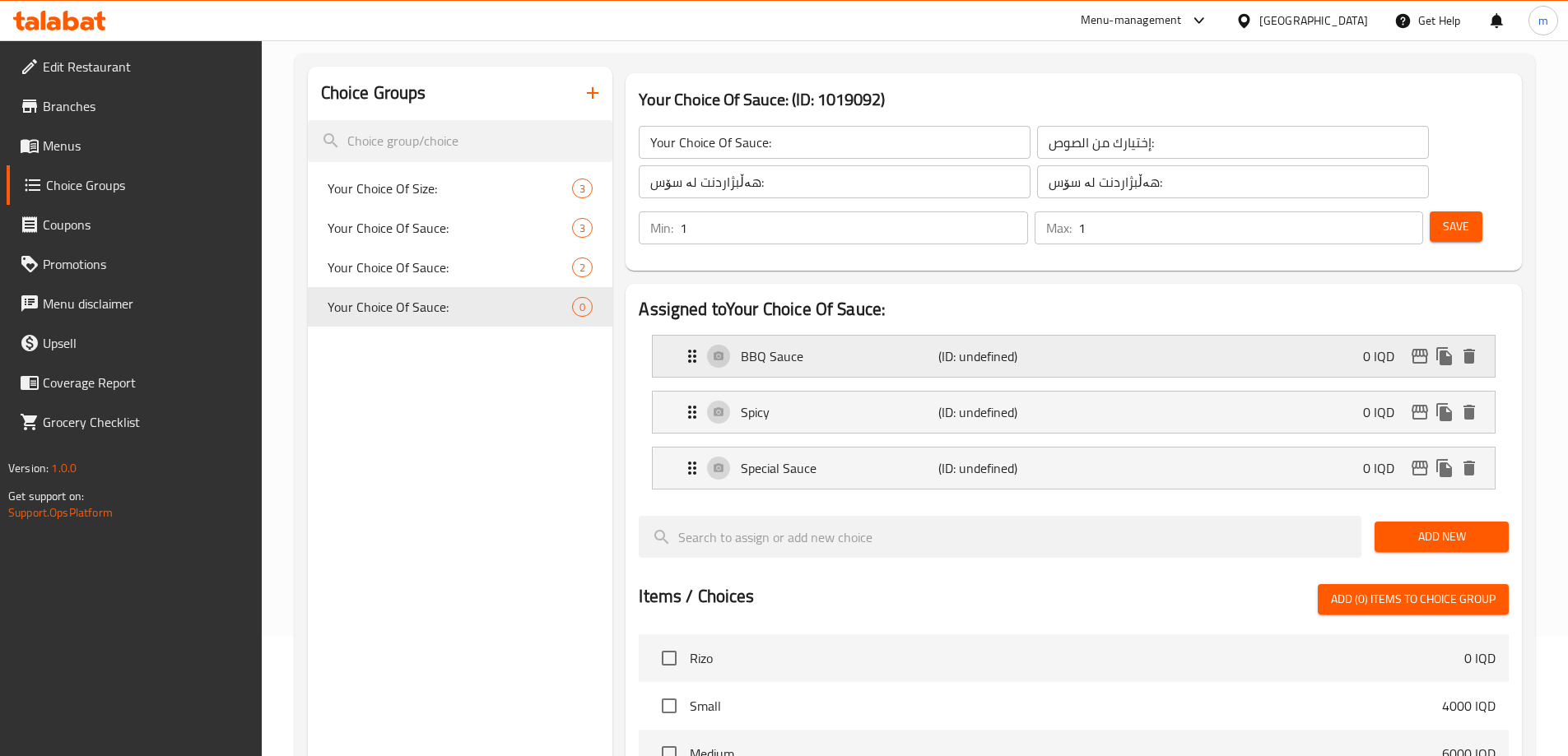
scroll to position [110, 0]
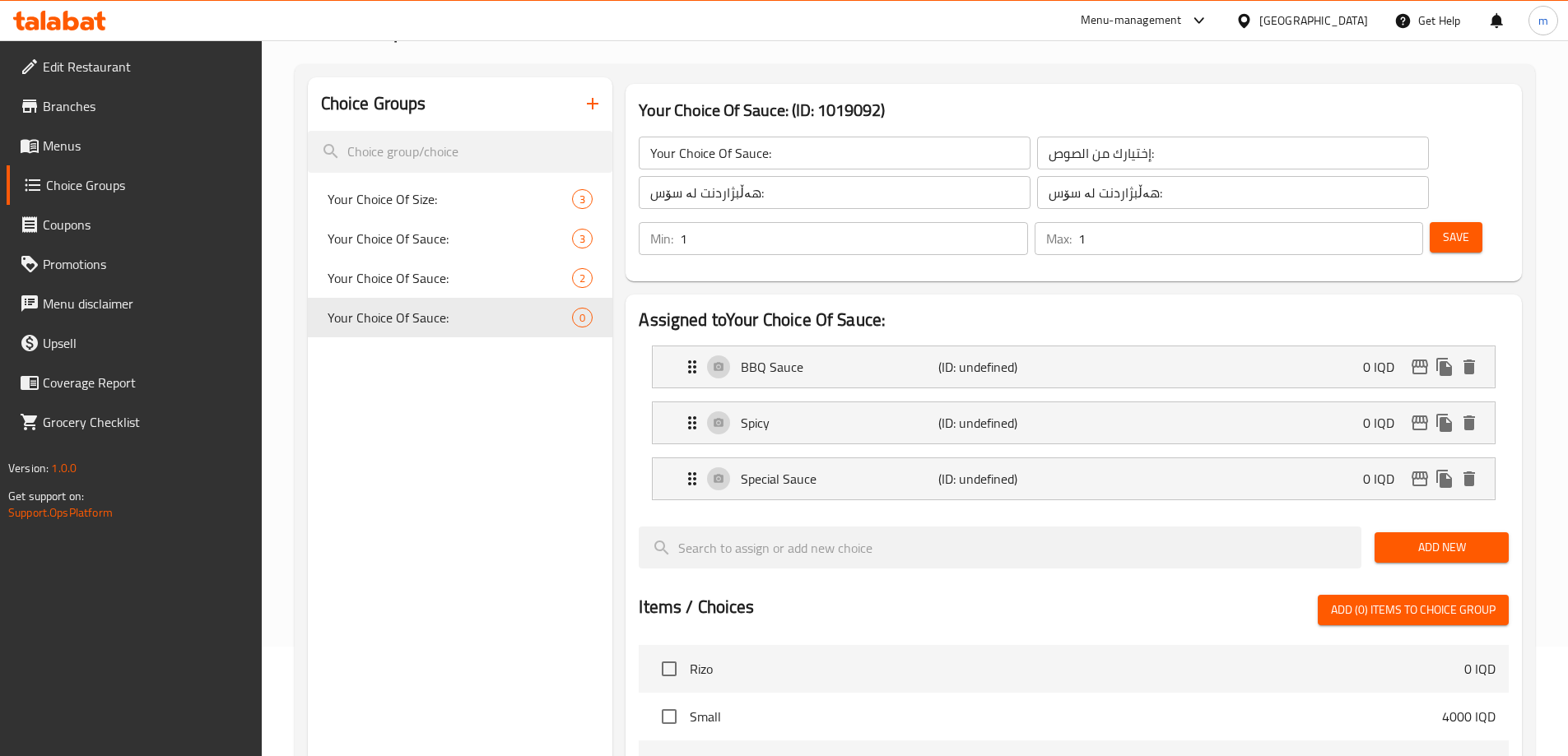
click at [1443, 227] on span "Save" at bounding box center [1456, 237] width 27 height 21
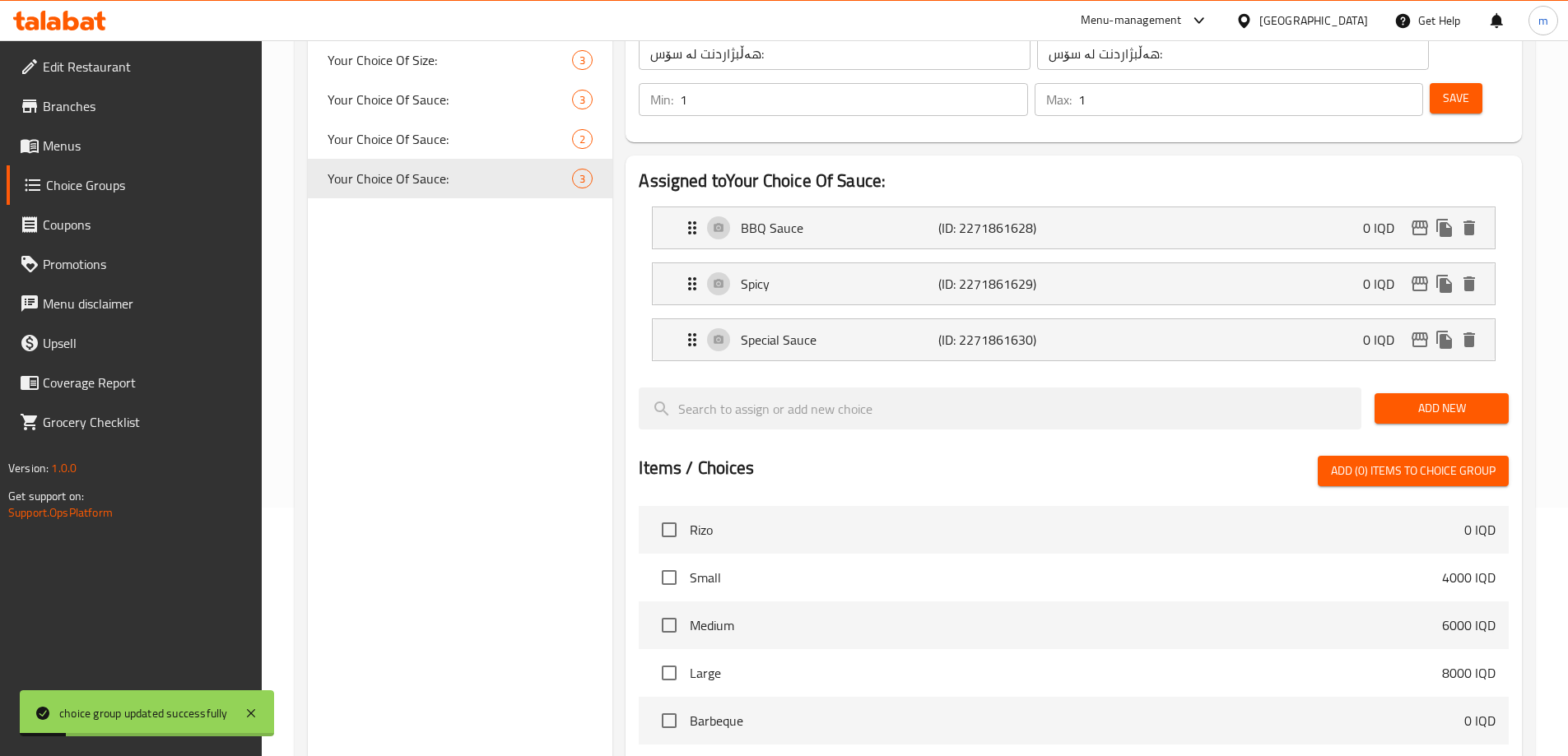
scroll to position [274, 0]
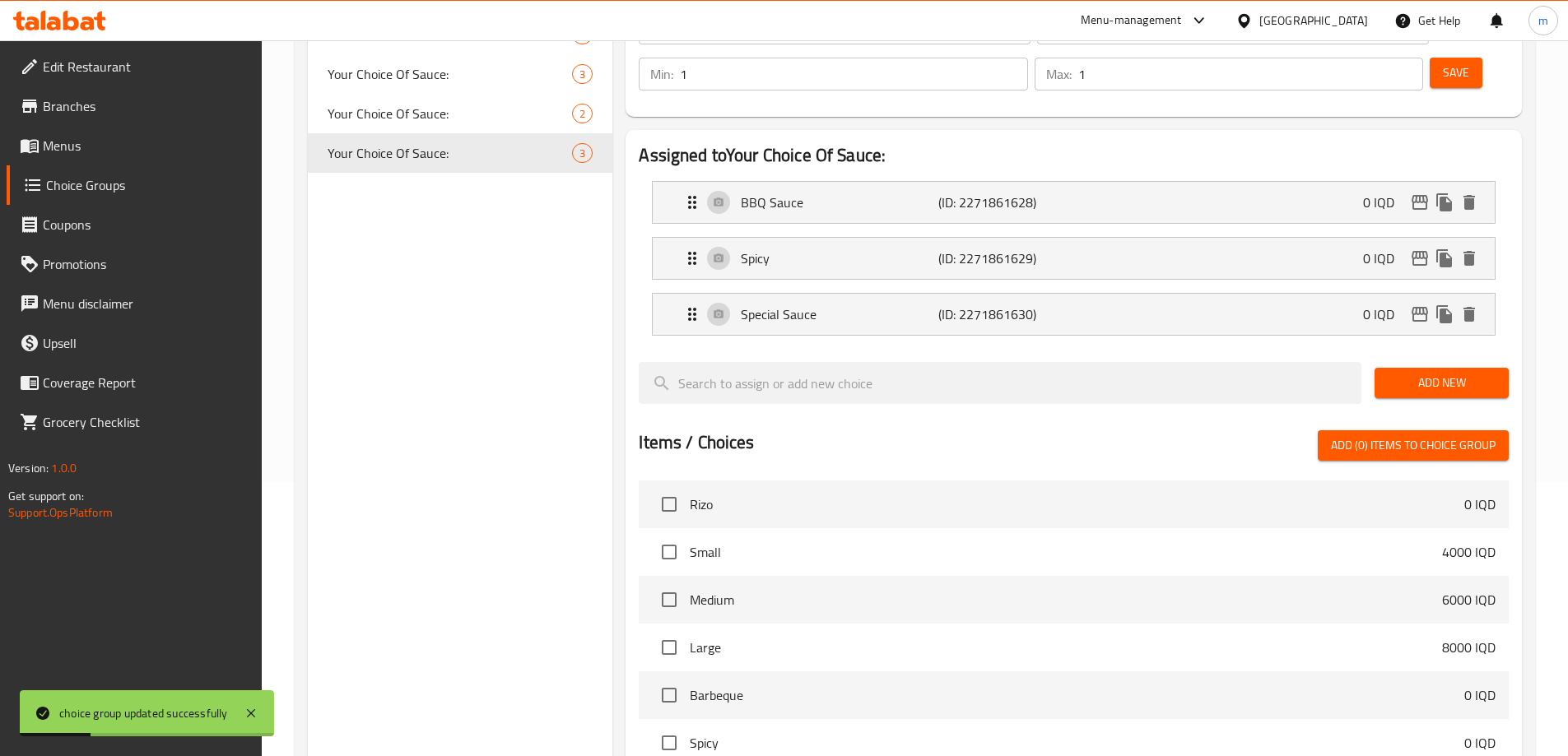
click at [1354, 435] on span "Add (0) items to choice group" at bounding box center [1414, 446] width 165 height 21
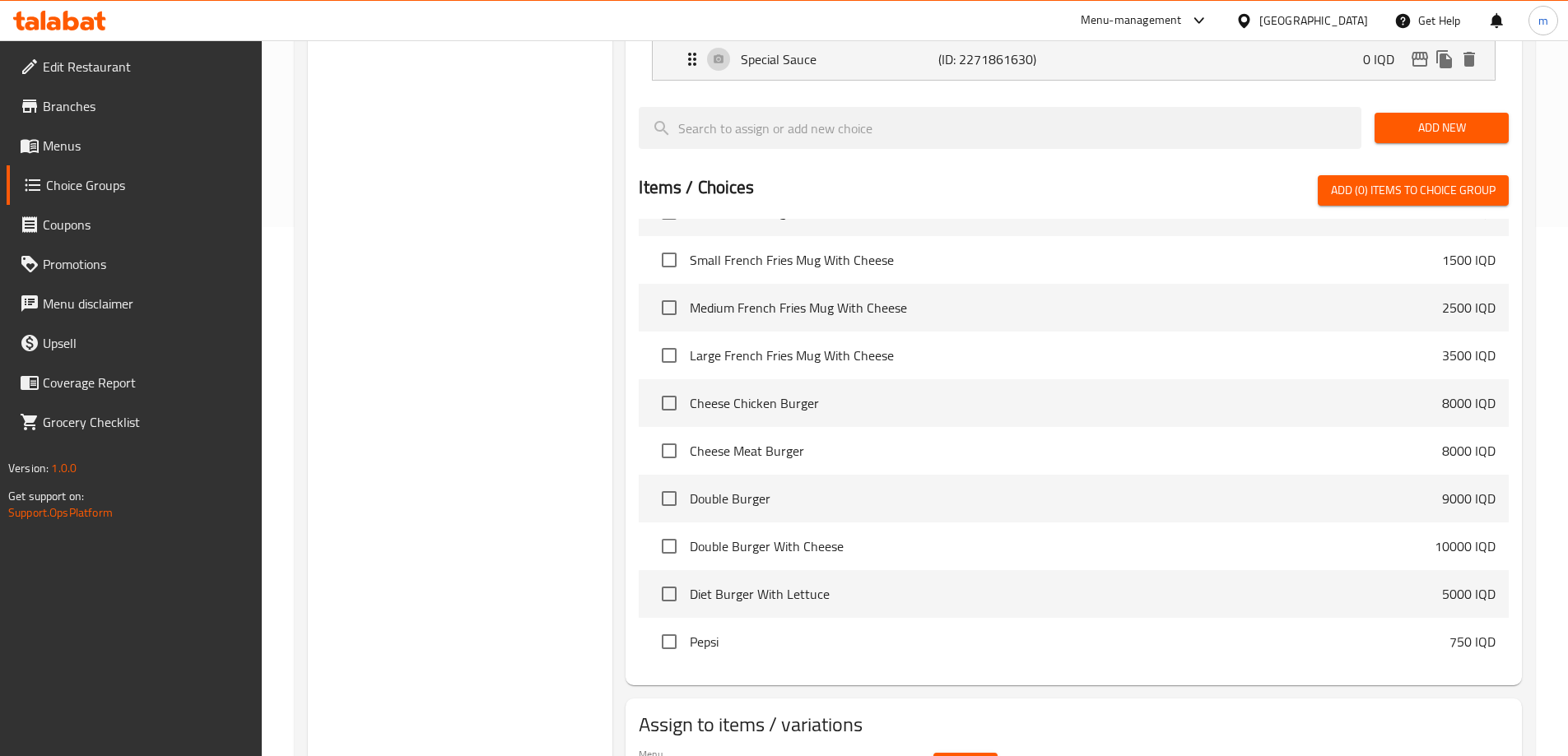
scroll to position [549, 0]
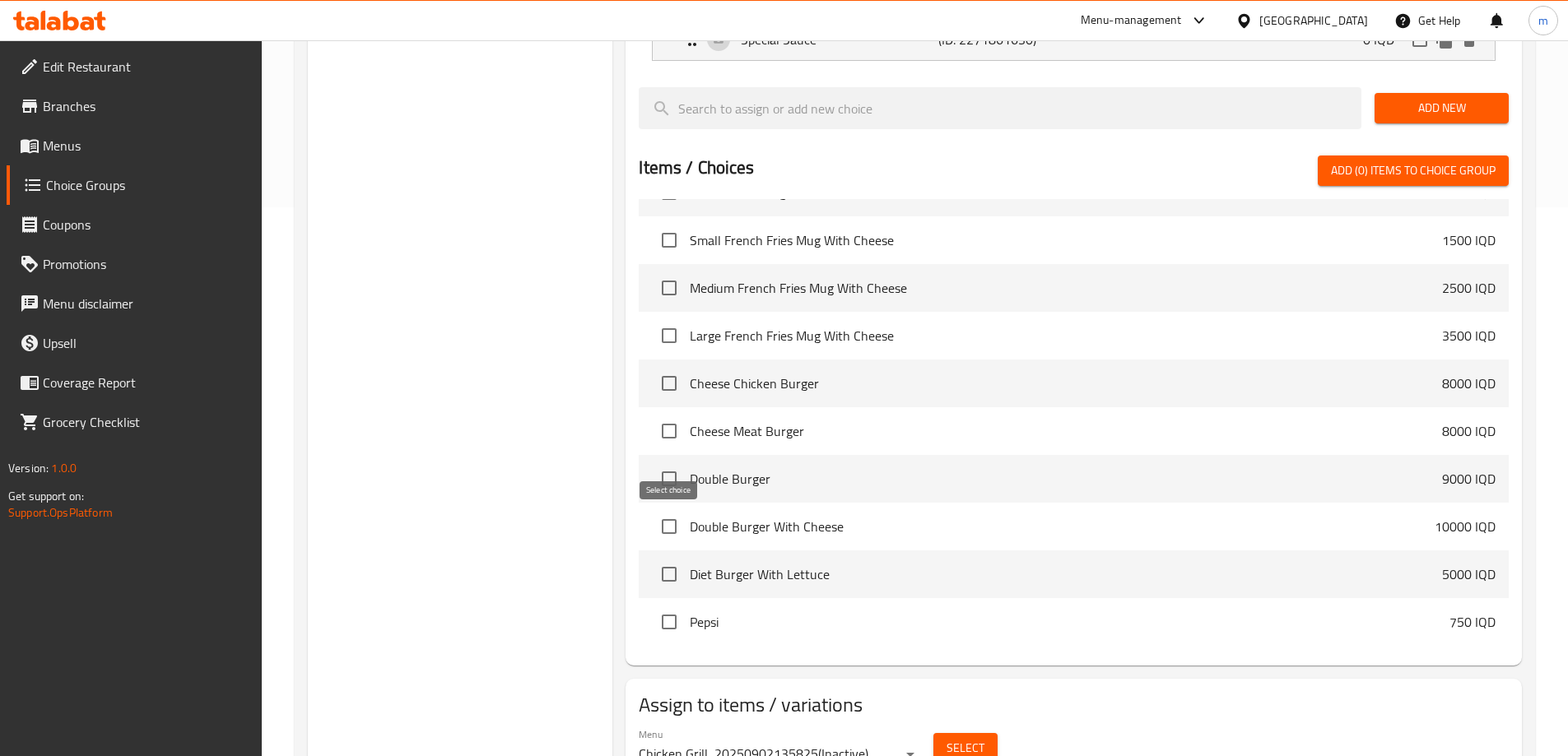
click at [685, 557] on input "checkbox" at bounding box center [669, 574] width 34 height 34
checkbox input "true"
click at [670, 509] on input "checkbox" at bounding box center [669, 526] width 34 height 34
checkbox input "true"
click at [677, 462] on input "checkbox" at bounding box center [669, 479] width 34 height 34
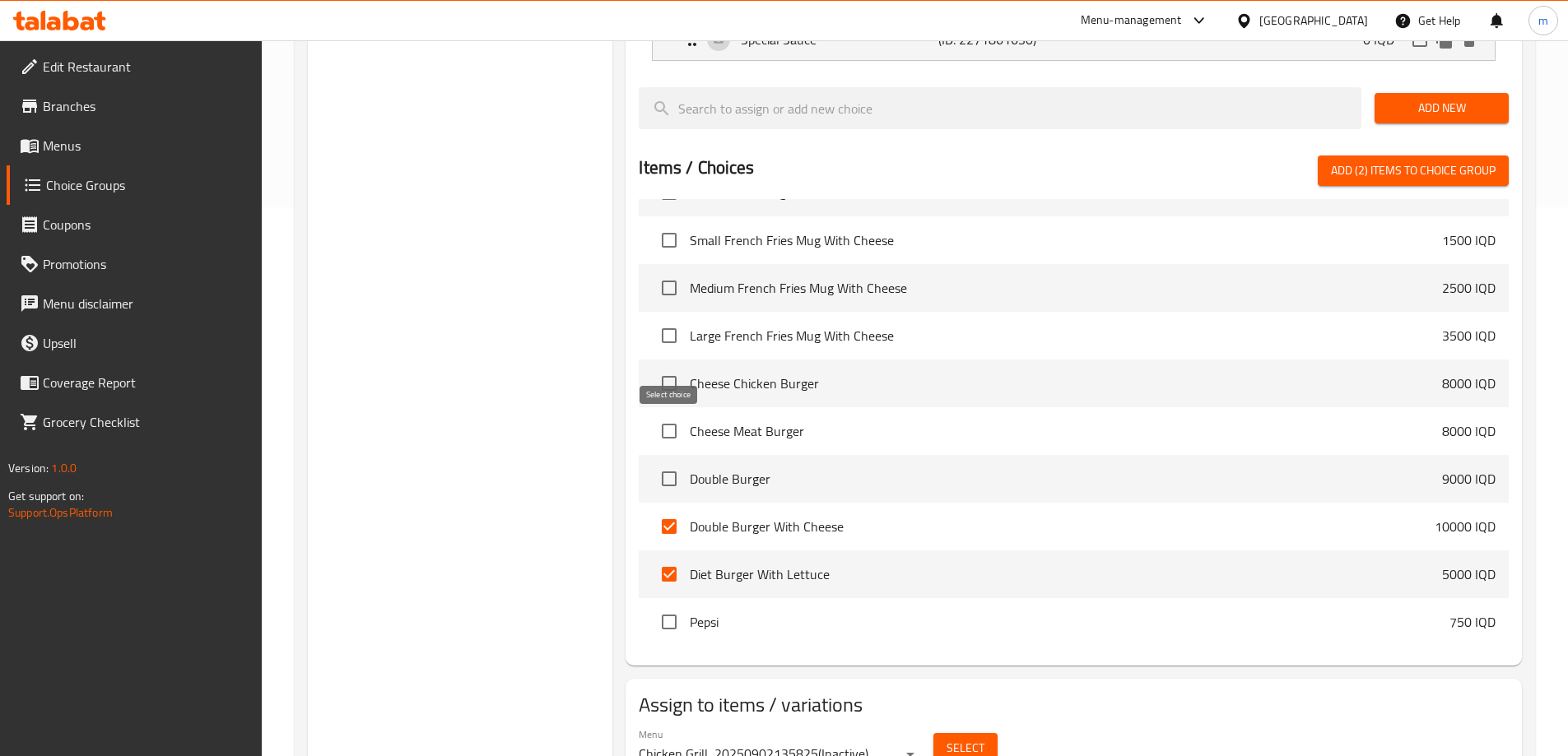
checkbox input "true"
click at [669, 414] on input "checkbox" at bounding box center [669, 431] width 34 height 34
checkbox input "true"
click at [673, 366] on input "checkbox" at bounding box center [669, 383] width 34 height 34
click at [1421, 160] on span "Add (5) items to choice group" at bounding box center [1414, 171] width 165 height 21
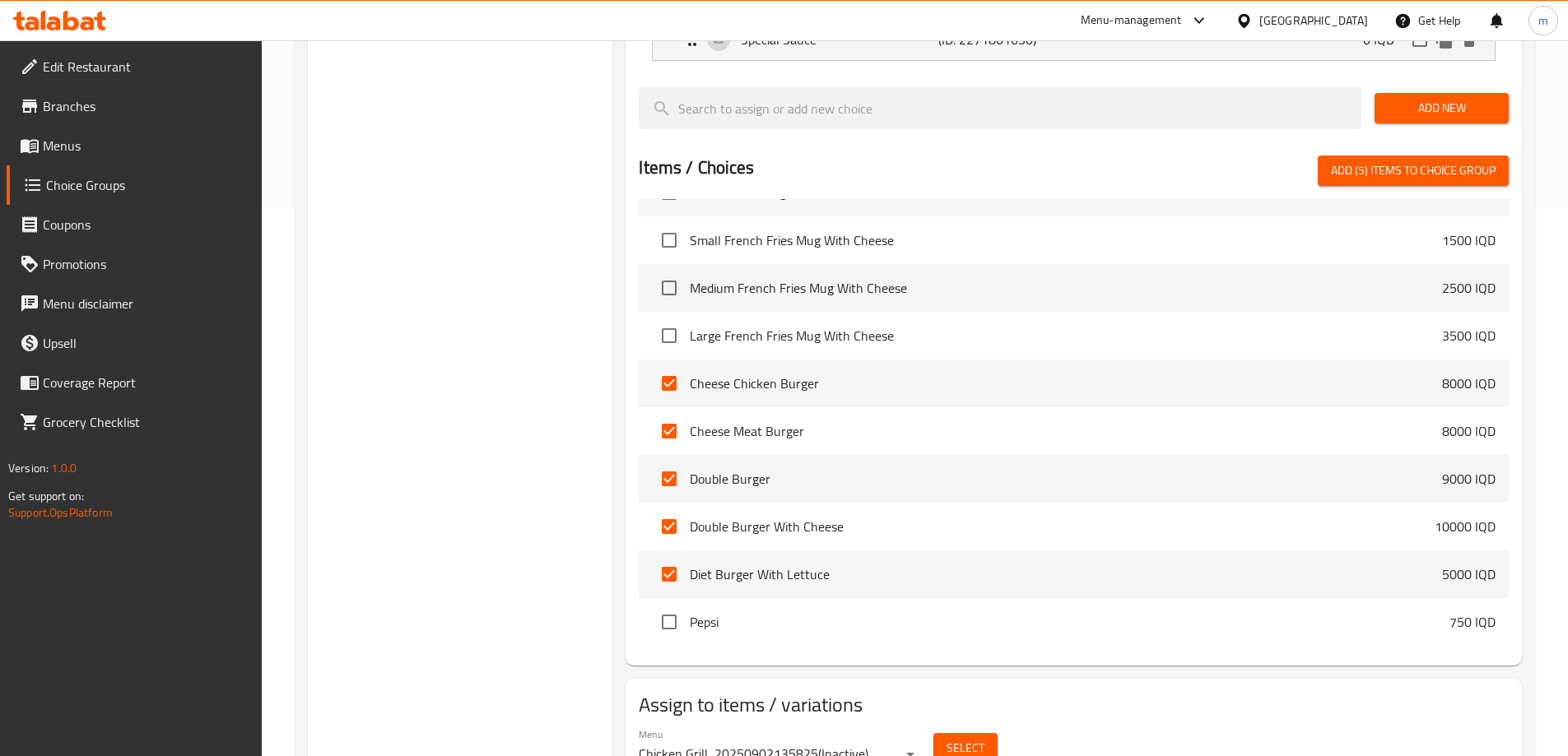
checkbox input "false"
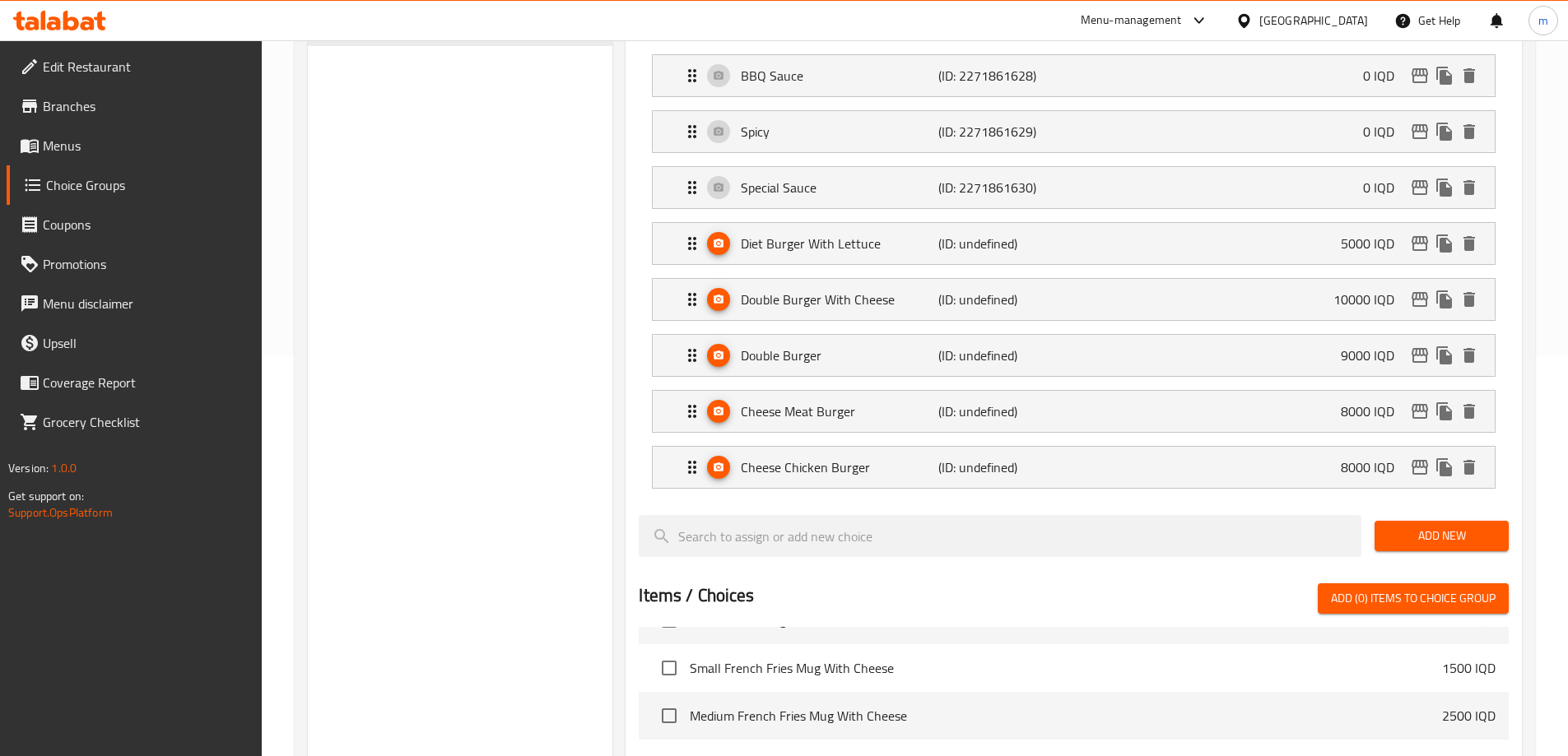
scroll to position [384, 0]
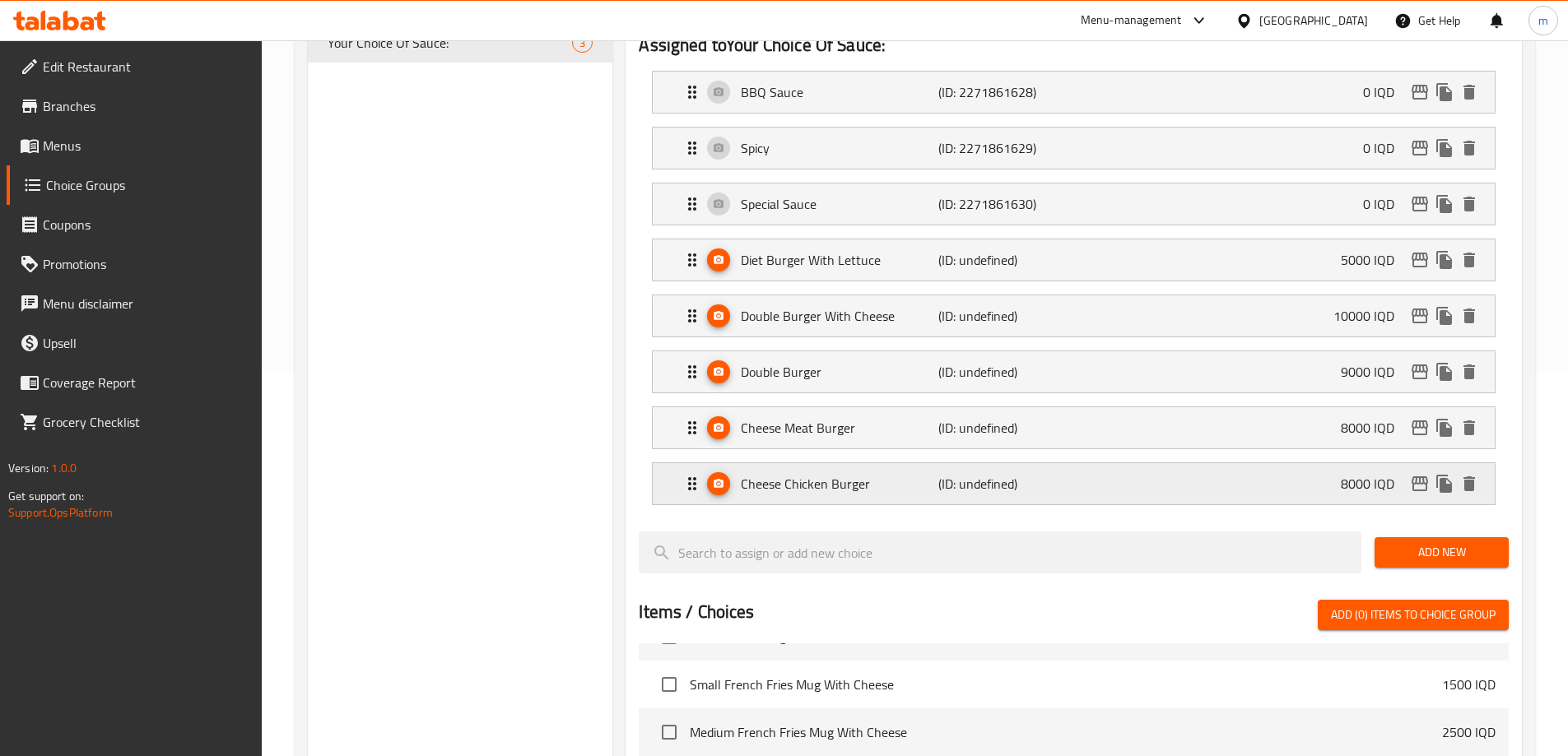
type input "Your Choice Of Sauce"
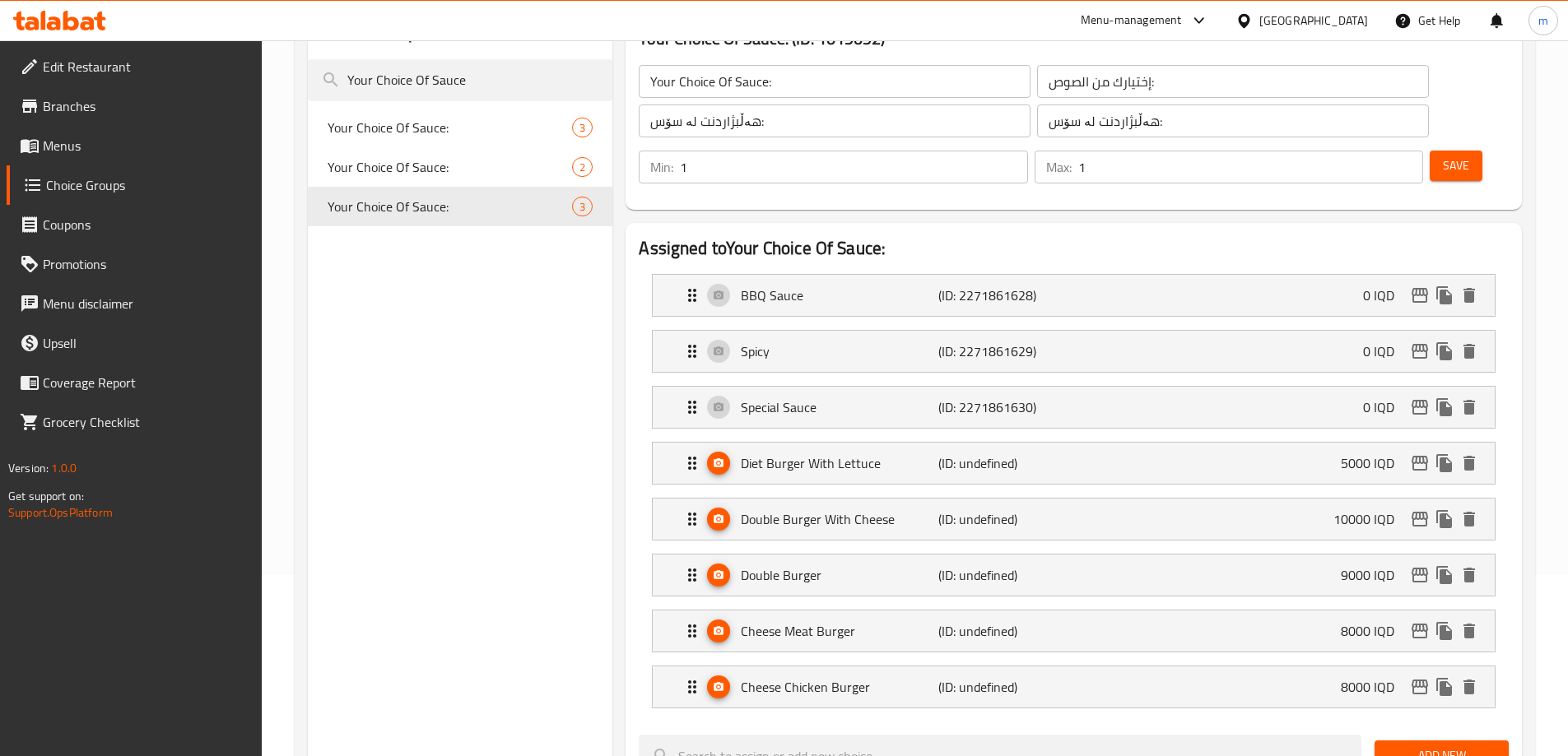
scroll to position [165, 0]
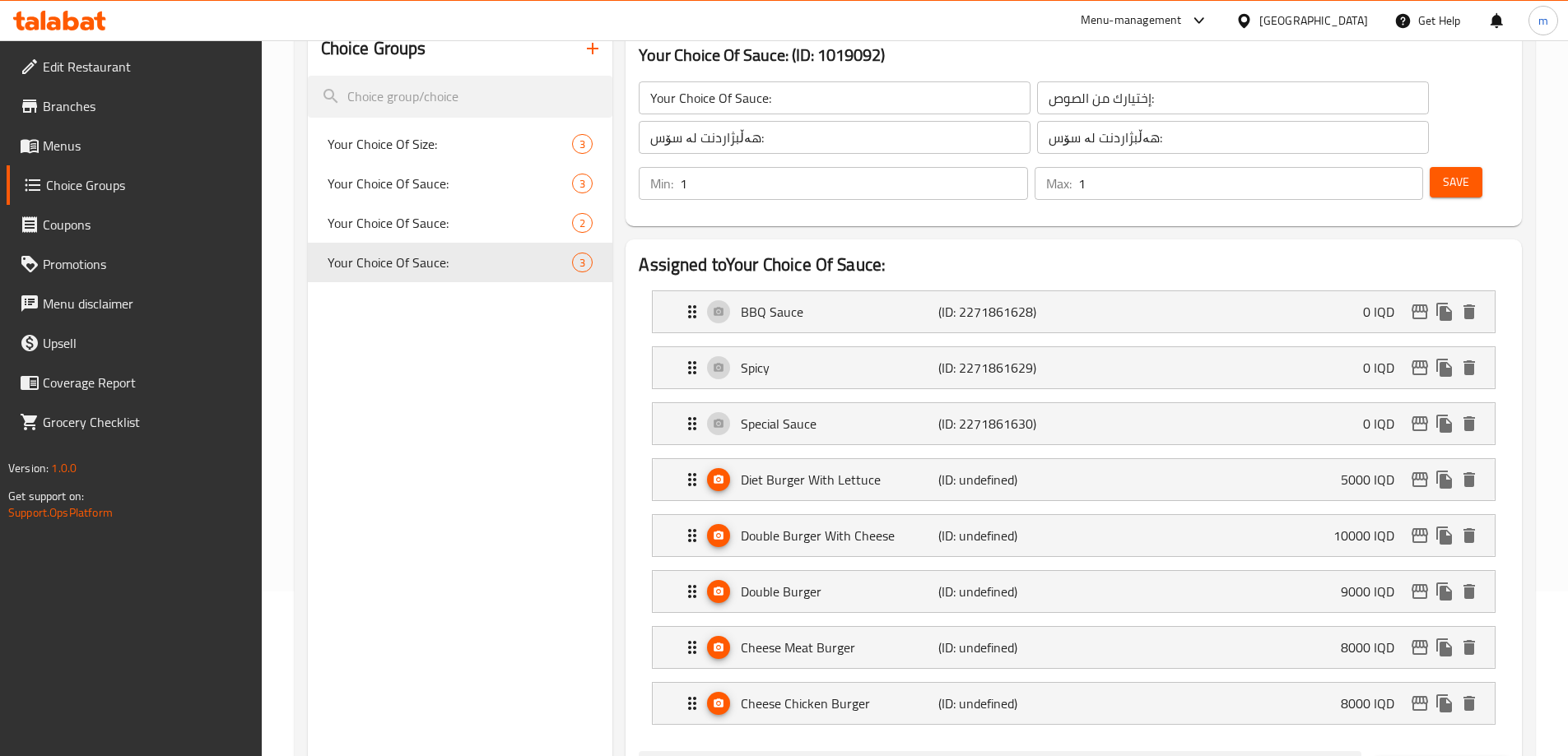
click at [592, 366] on div "Choice Groups Your Choice Of Size: 3 Your Choice Of Sauce: 3 Your Choice Of Sau…" at bounding box center [460, 737] width 305 height 1430
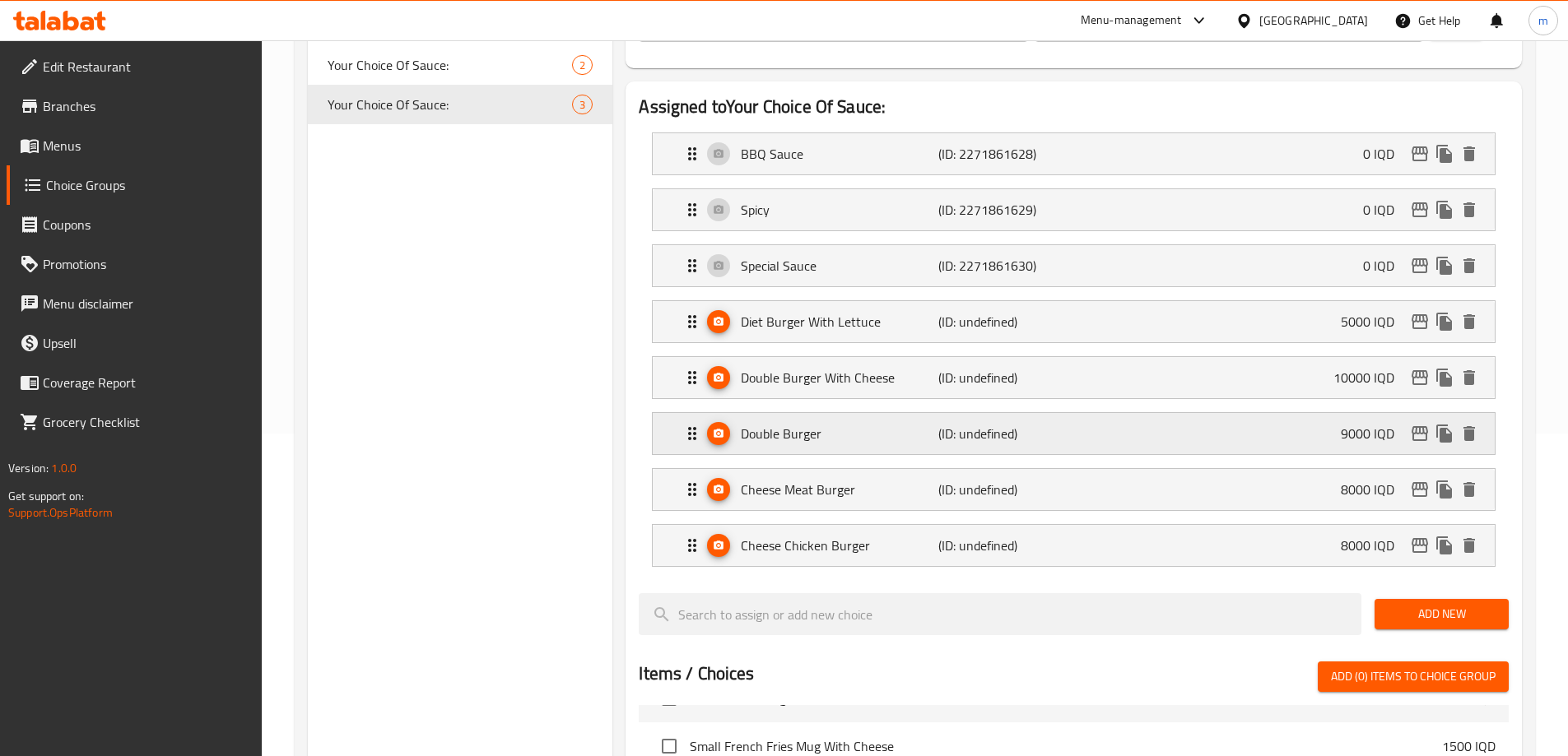
scroll to position [329, 0]
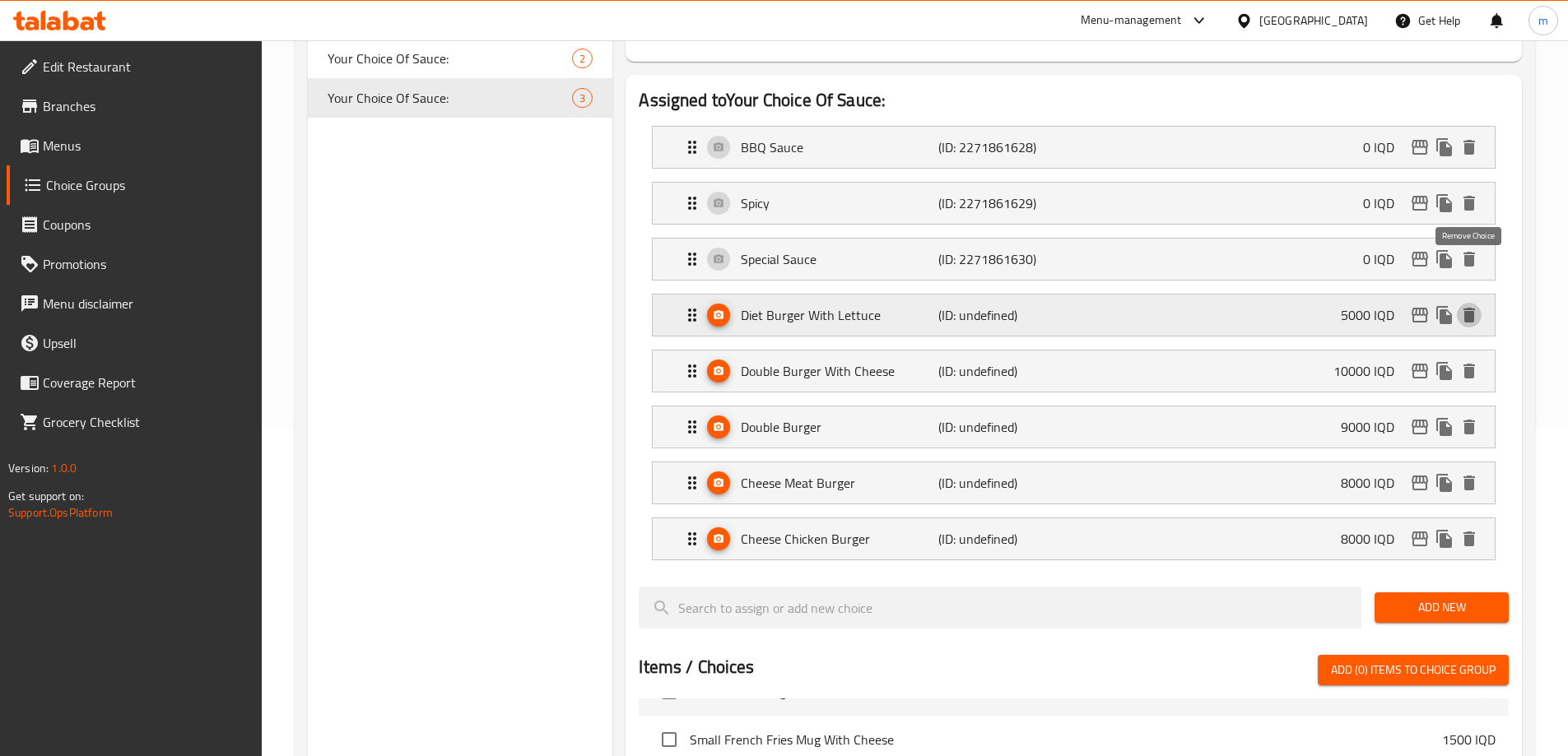
click at [1474, 308] on icon "delete" at bounding box center [1469, 315] width 11 height 15
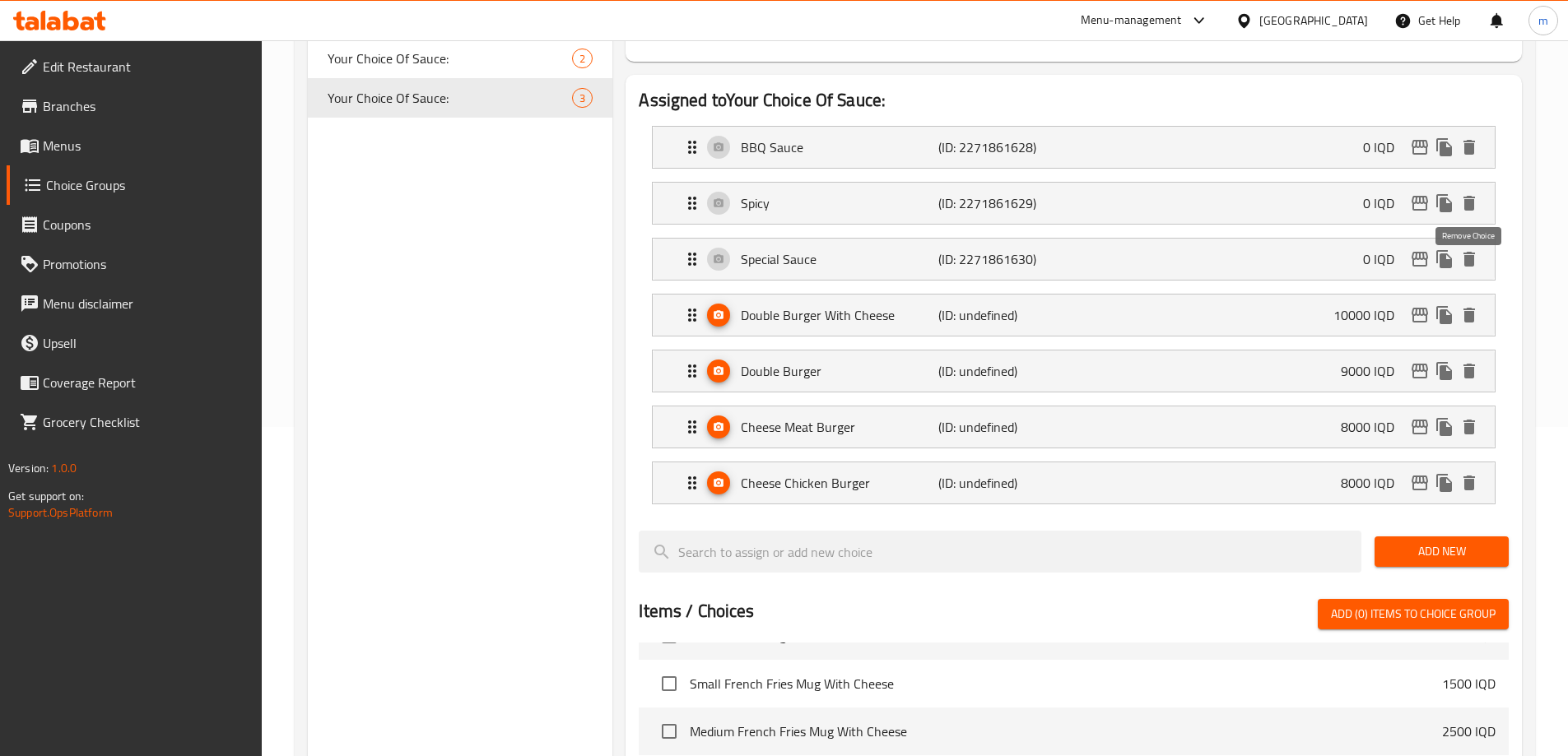
click at [1474, 308] on icon "delete" at bounding box center [1469, 315] width 11 height 15
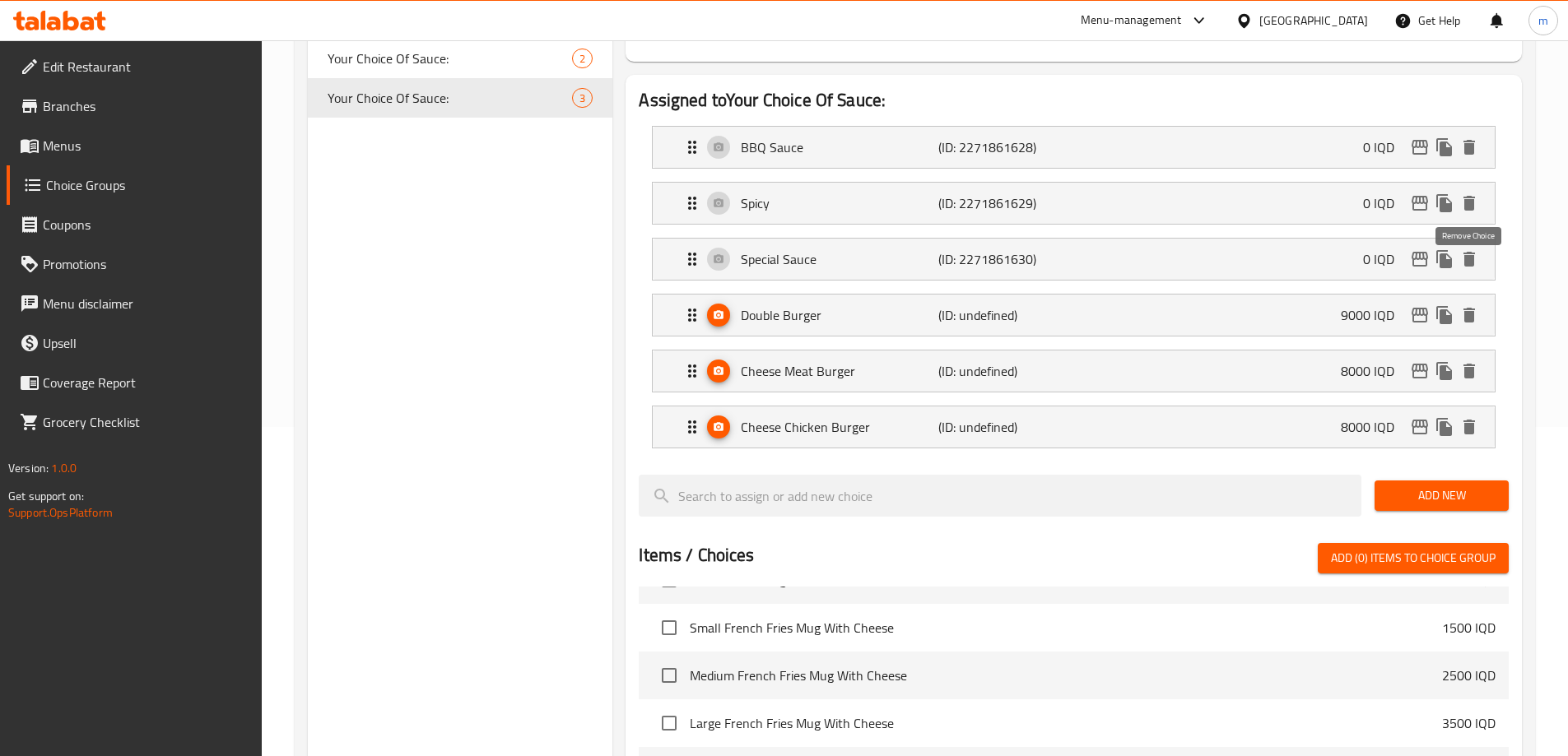
click at [1474, 308] on icon "delete" at bounding box center [1469, 315] width 11 height 15
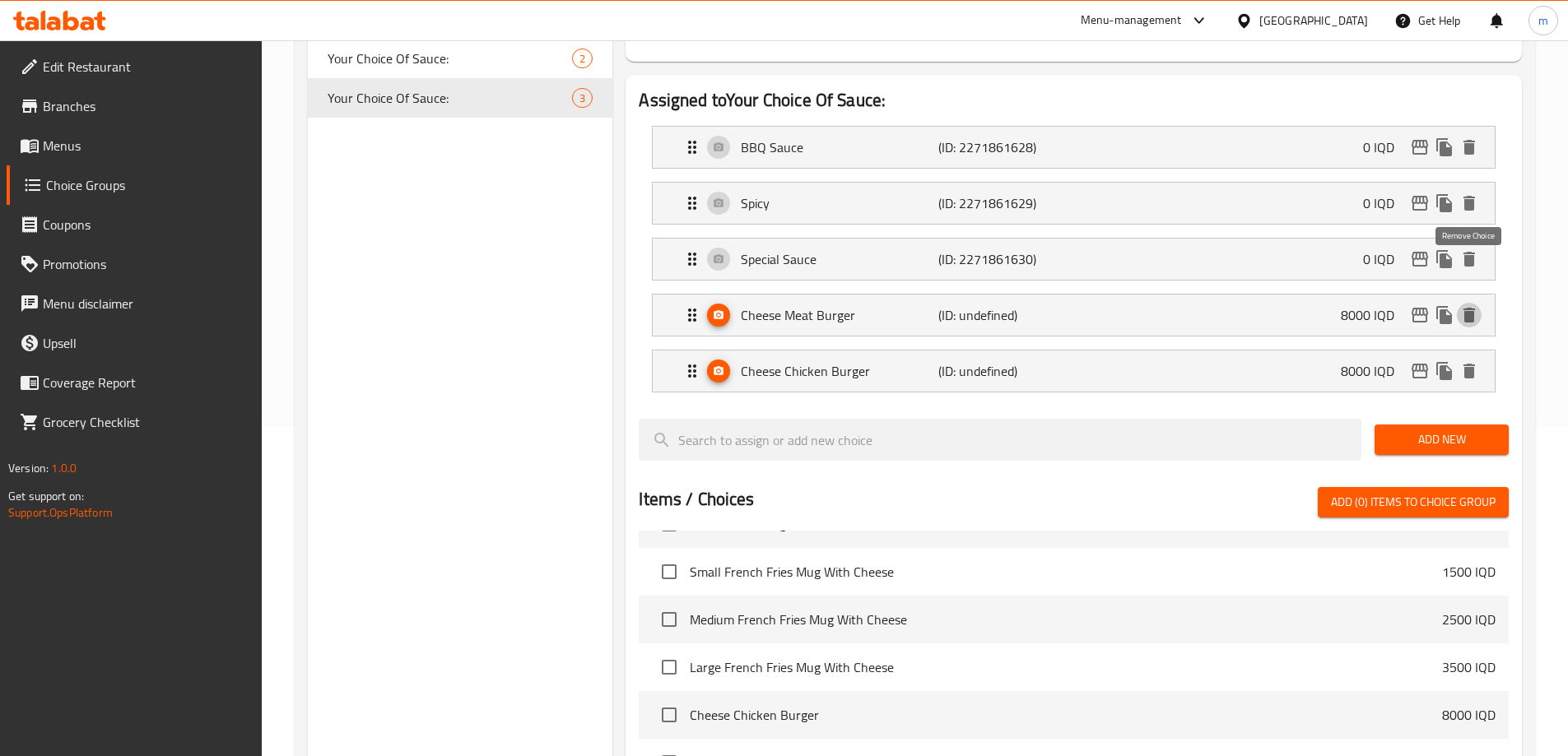
click at [1474, 308] on icon "delete" at bounding box center [1469, 315] width 11 height 15
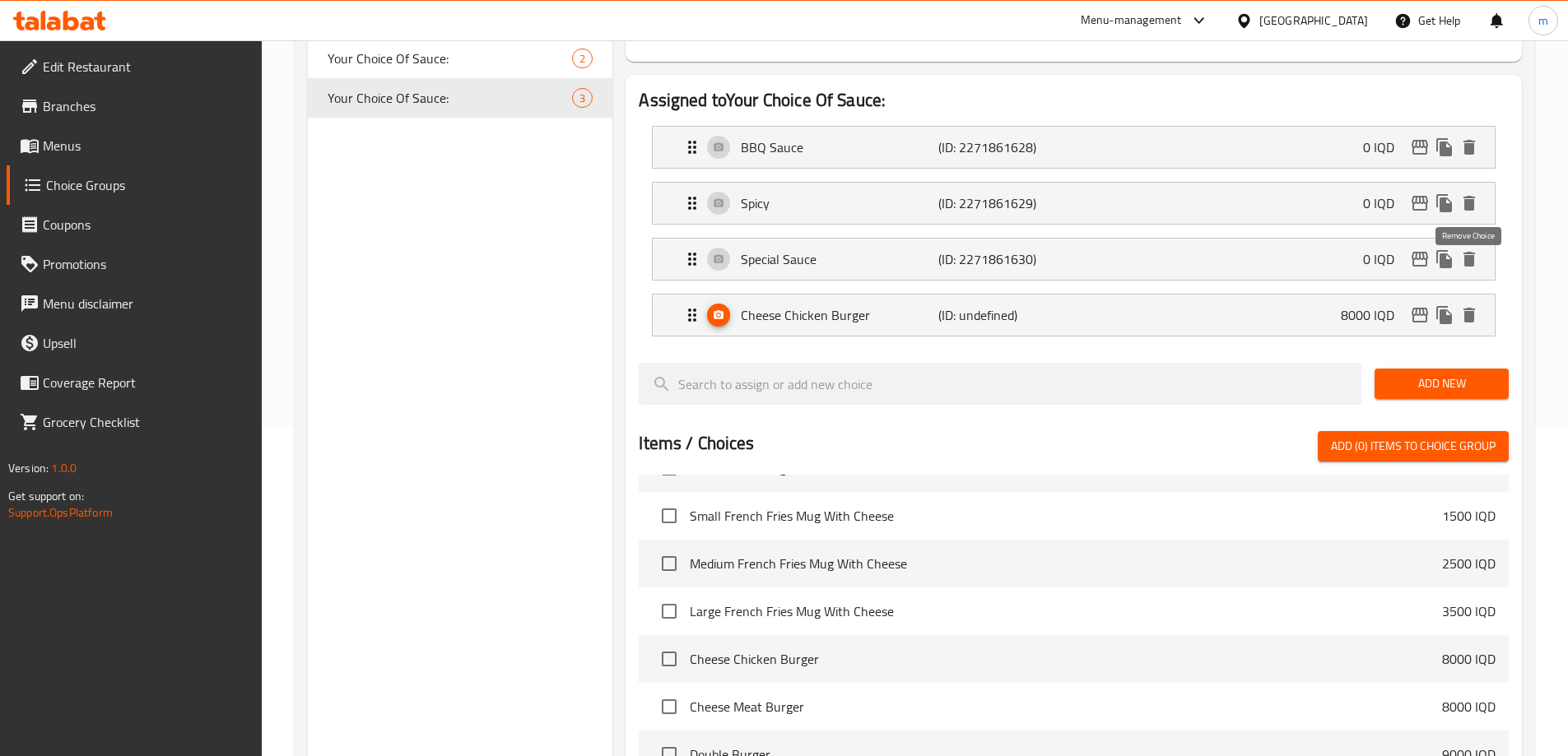
click at [1474, 308] on icon "delete" at bounding box center [1469, 315] width 11 height 15
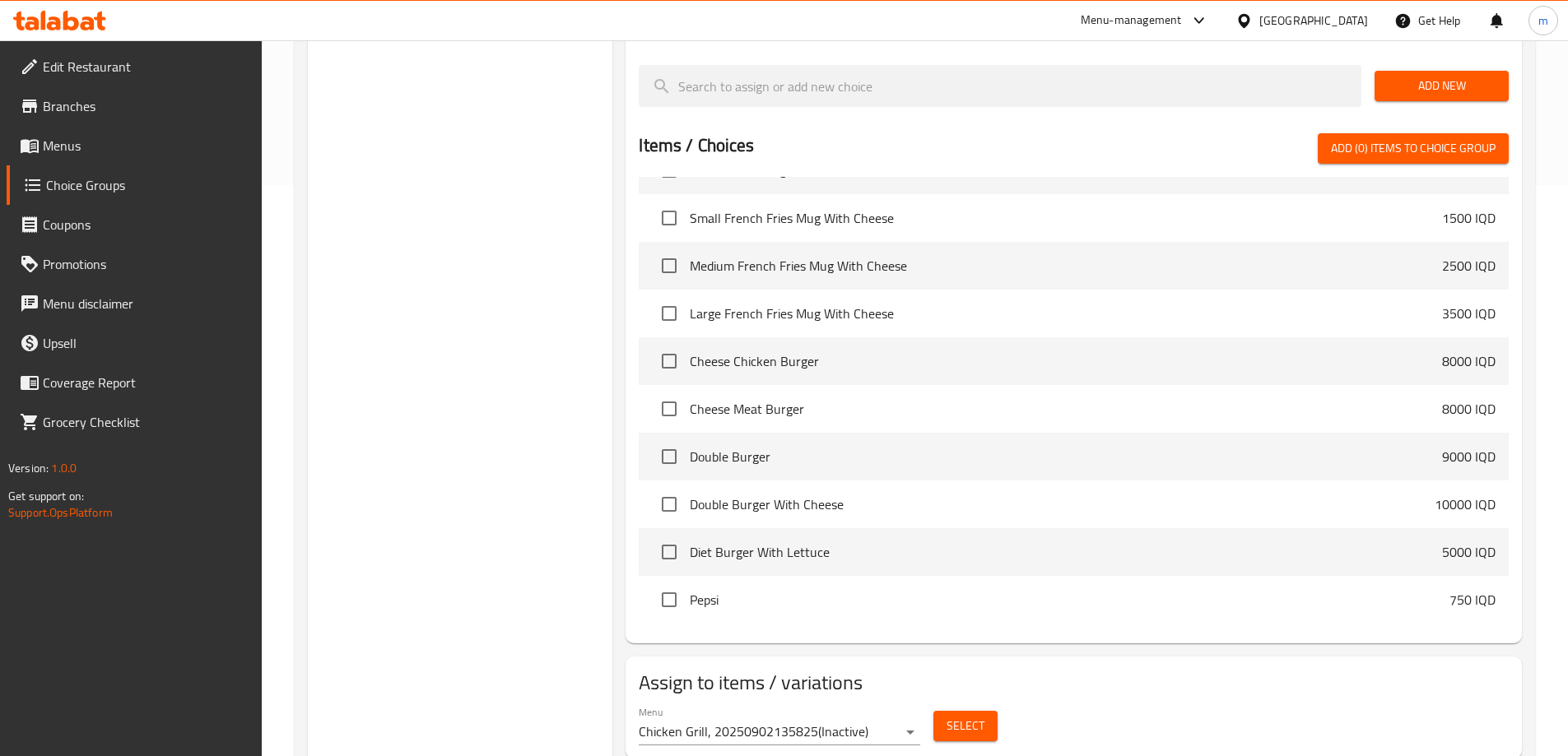
scroll to position [580, 0]
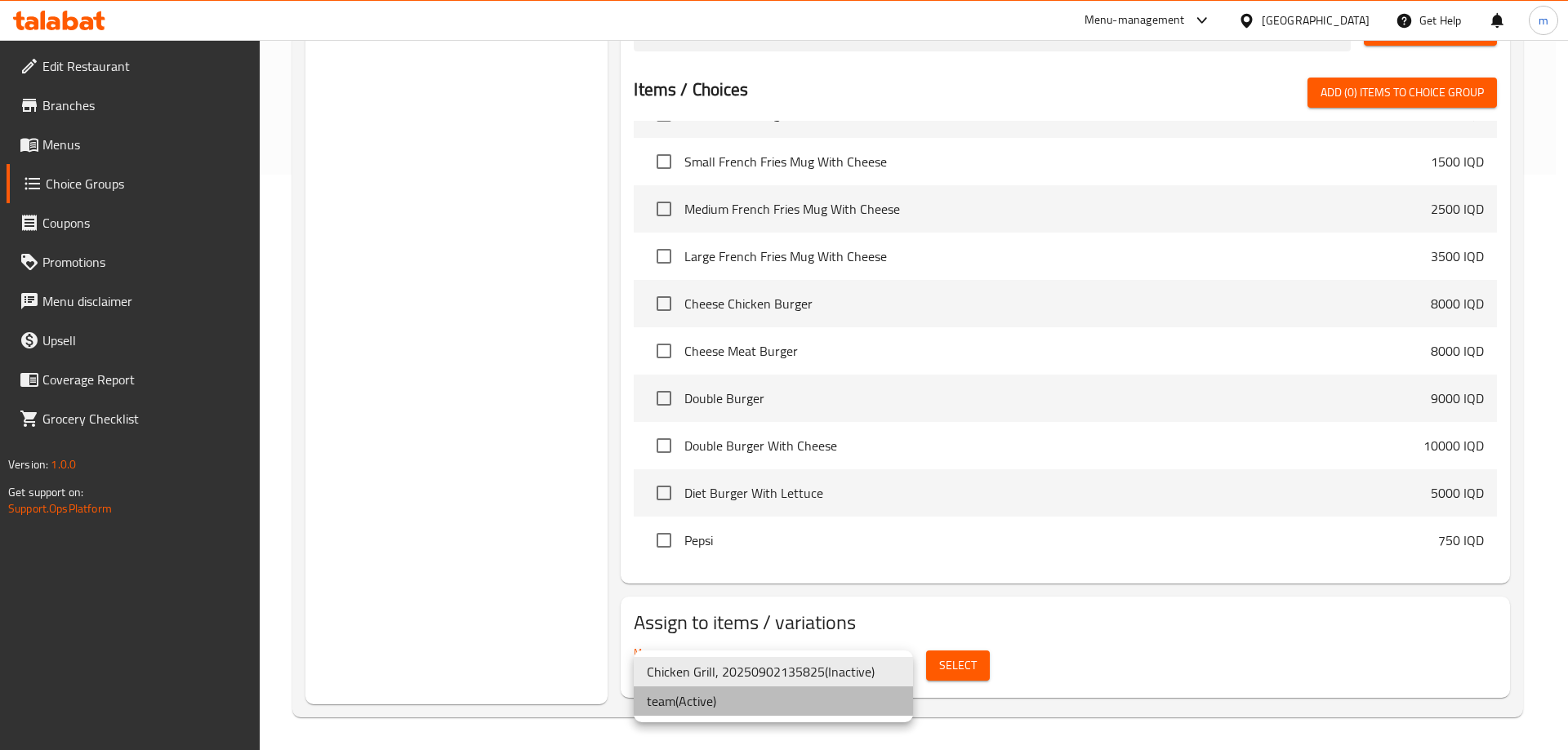
click at [721, 702] on li "team ( Active )" at bounding box center [773, 701] width 279 height 30
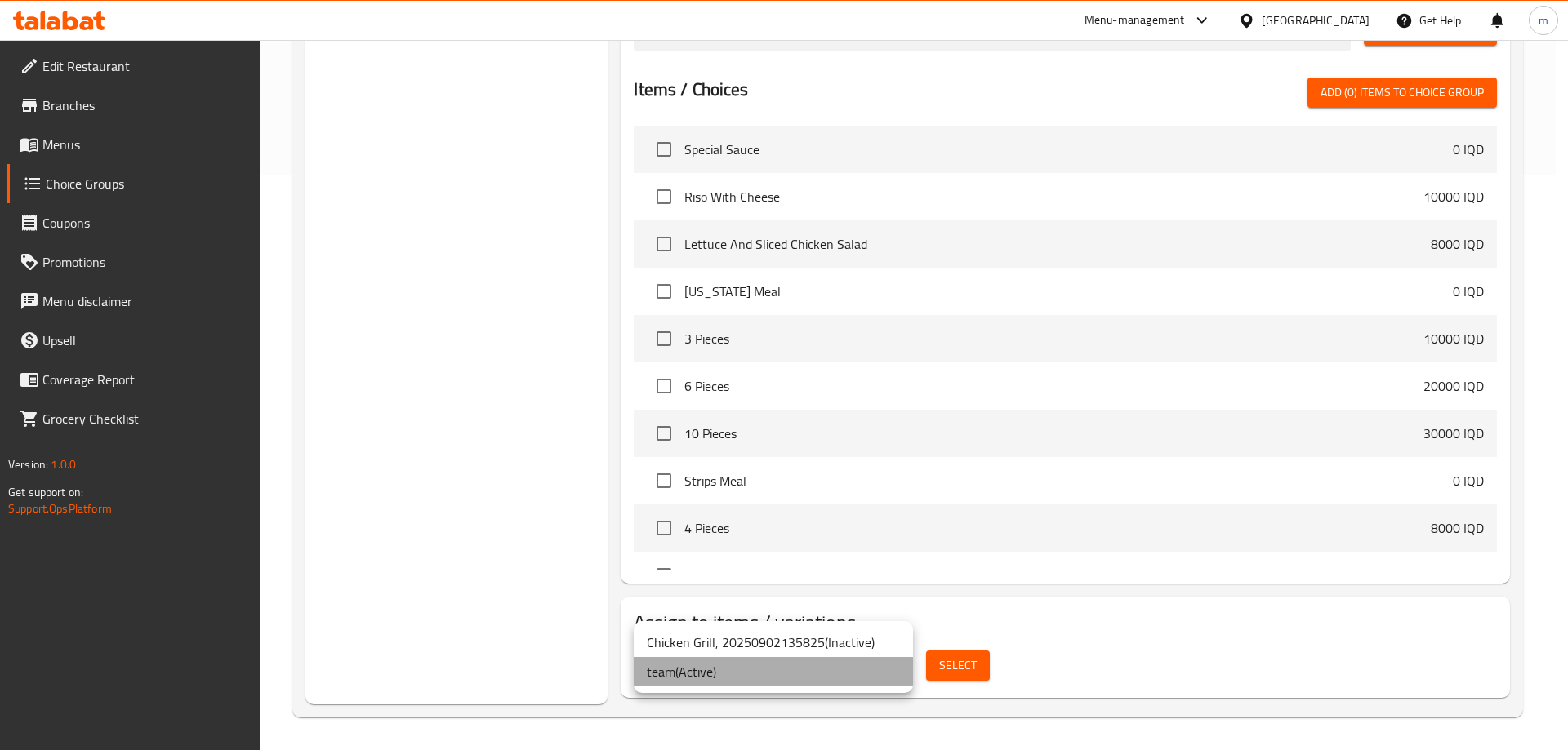
click at [713, 671] on li "team ( Active )" at bounding box center [773, 672] width 279 height 30
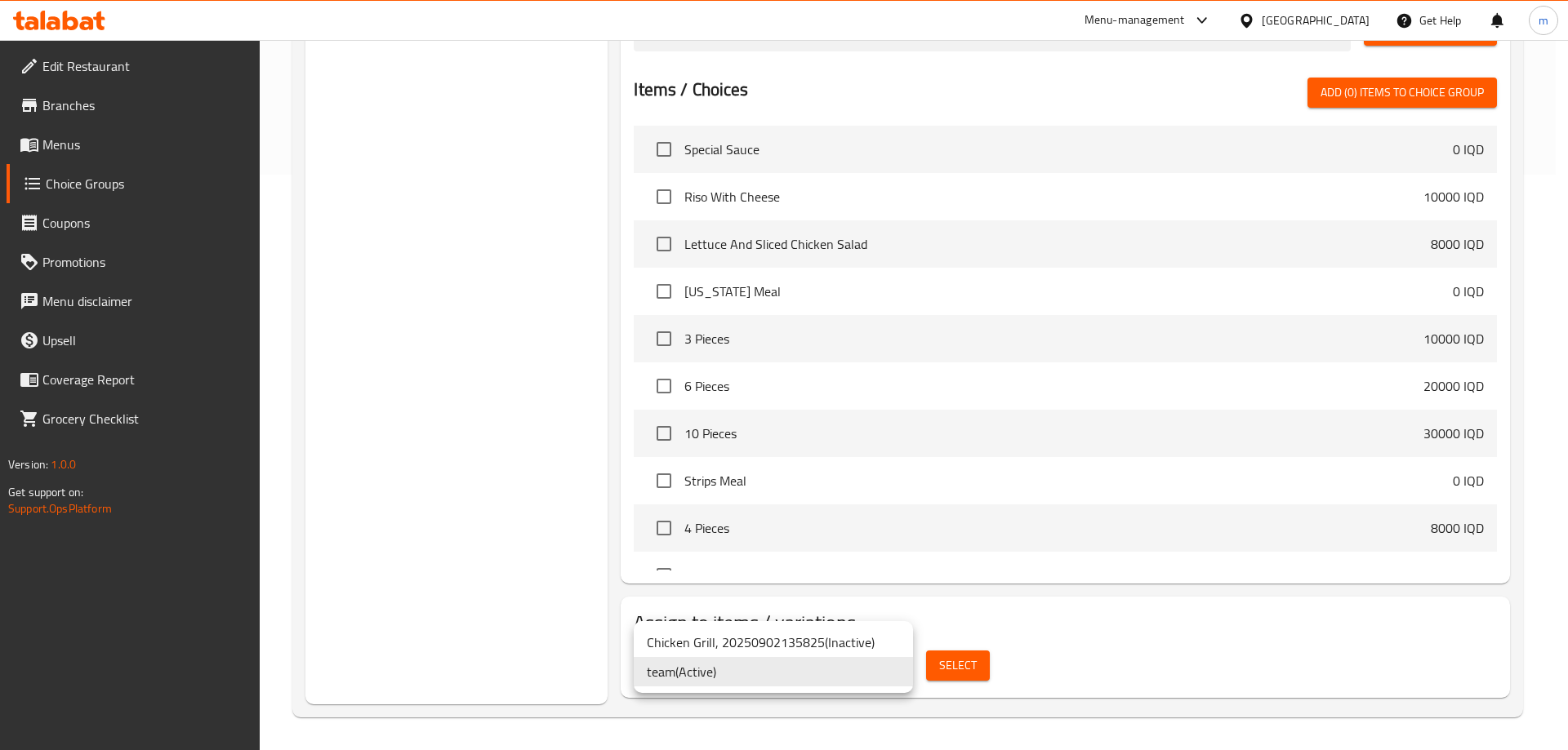
click at [774, 660] on li "team ( Active )" at bounding box center [773, 672] width 279 height 30
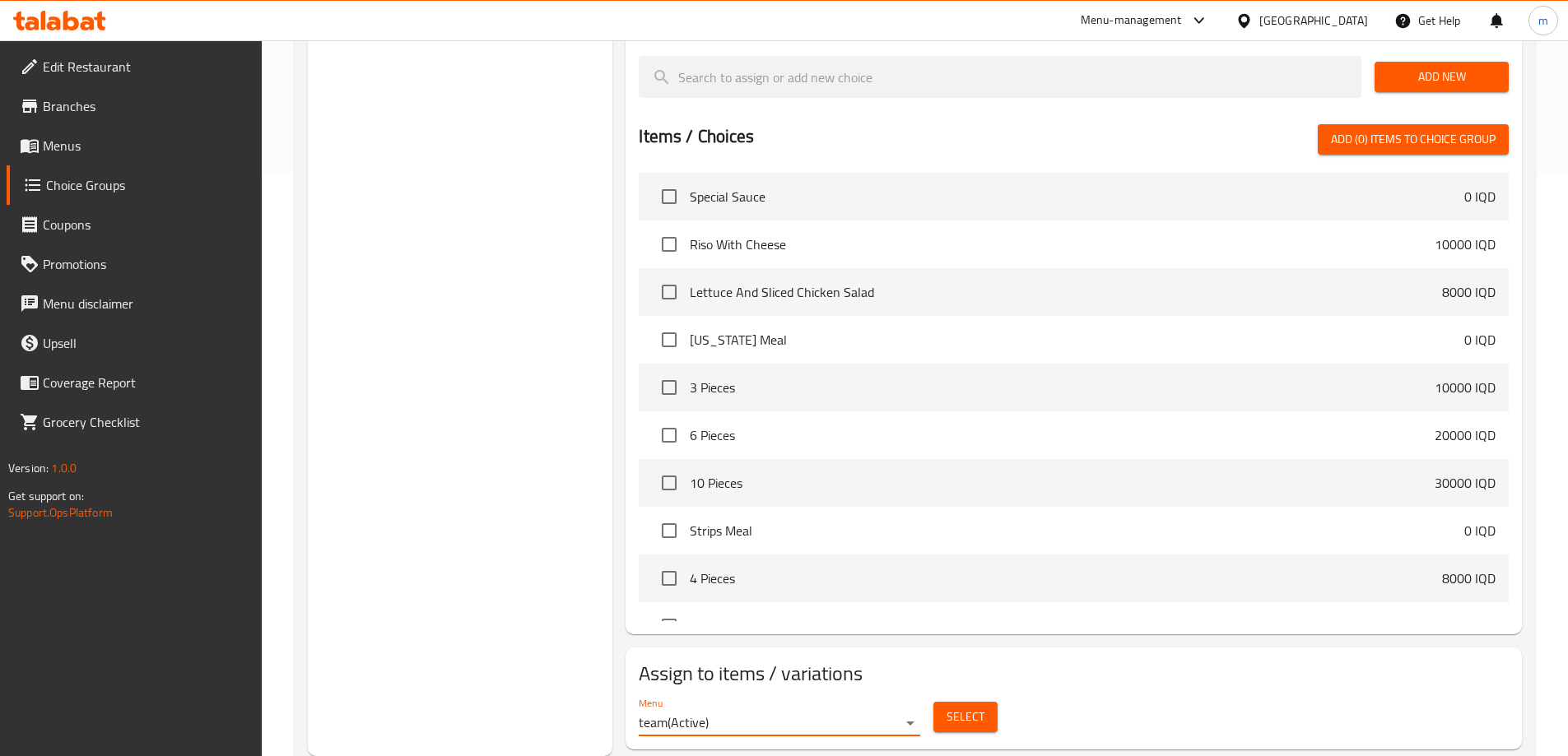
click at [961, 707] on span "Select" at bounding box center [965, 717] width 38 height 21
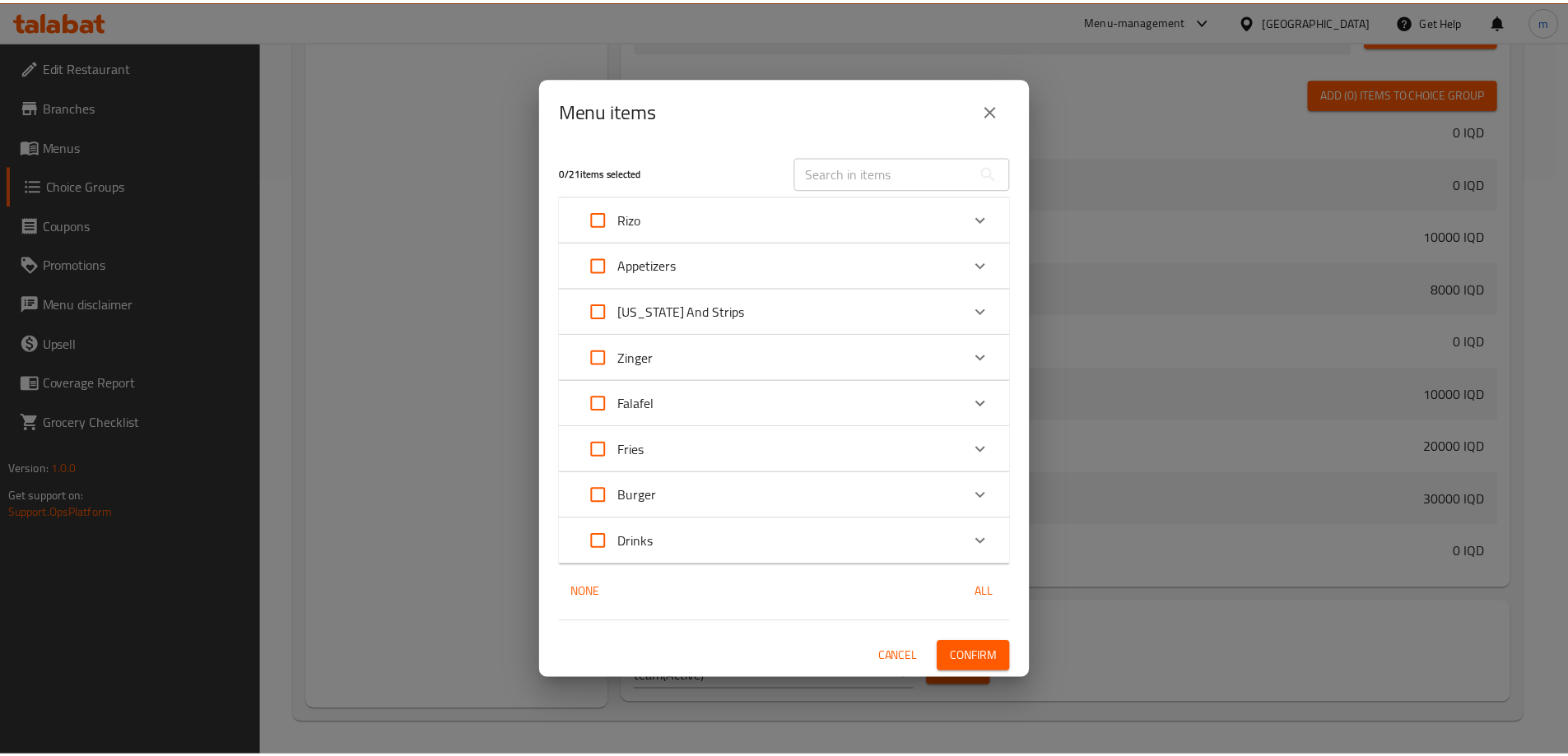
scroll to position [313, 0]
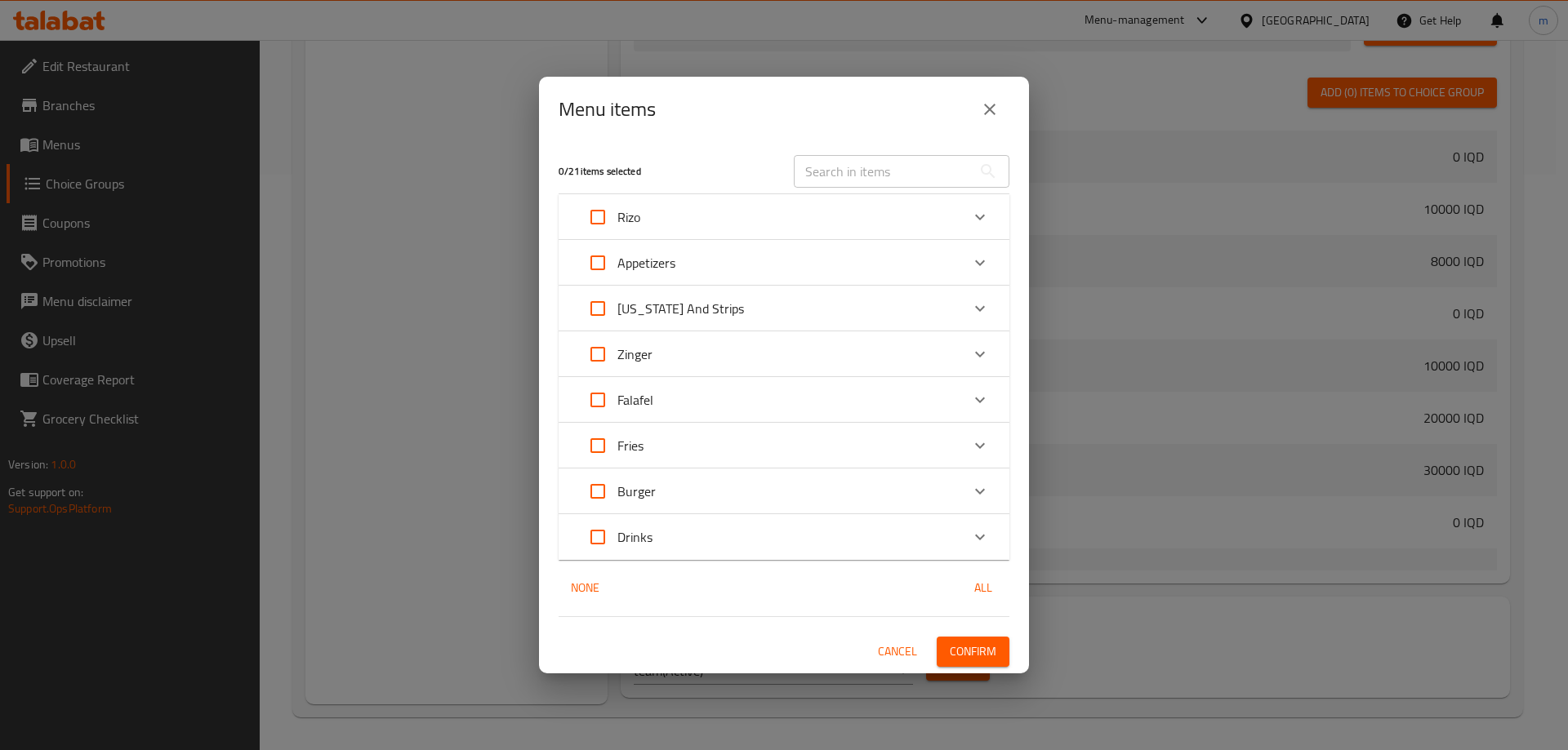
click at [602, 499] on input "Expand" at bounding box center [598, 491] width 39 height 39
checkbox input "true"
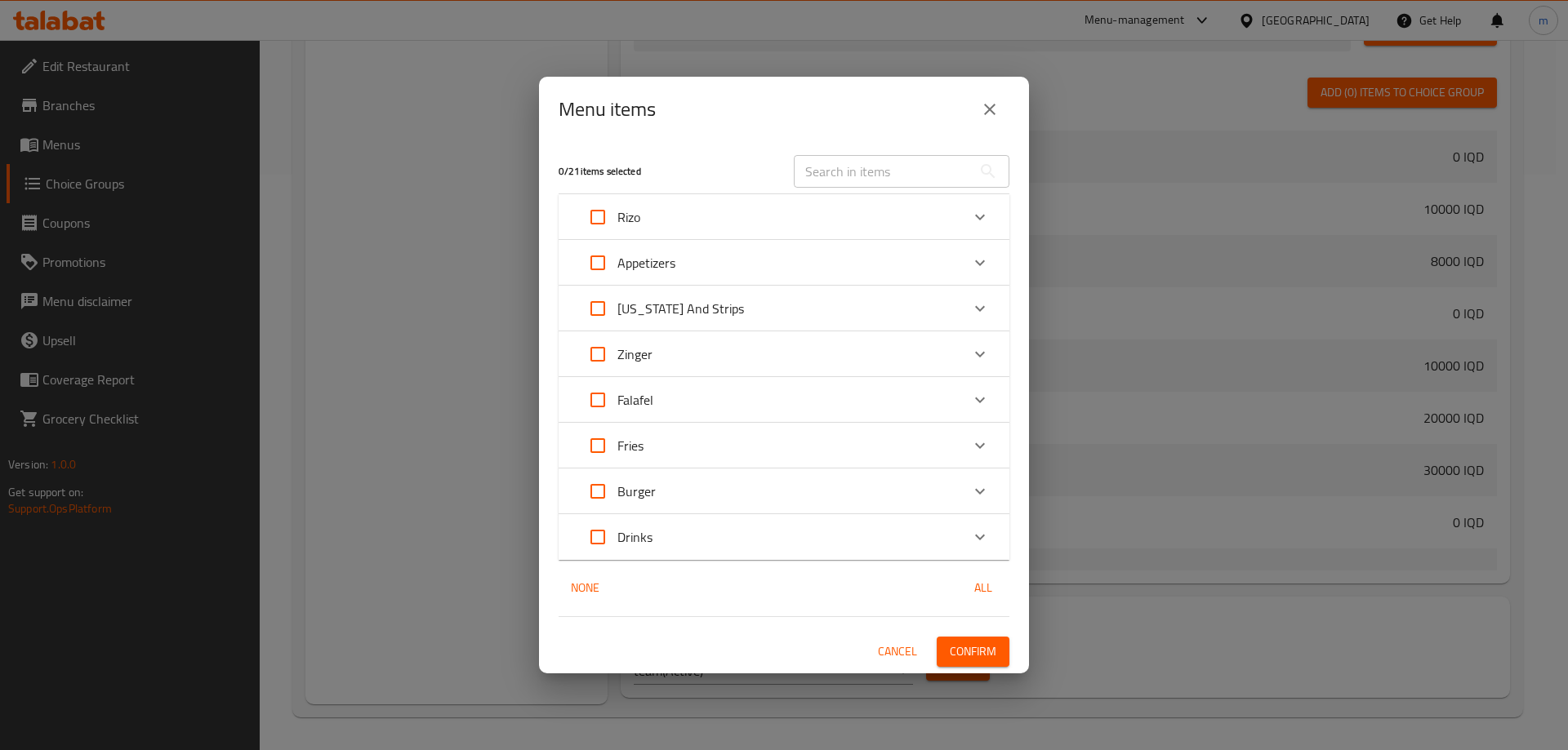
checkbox input "true"
click at [972, 648] on span "Confirm" at bounding box center [973, 652] width 47 height 20
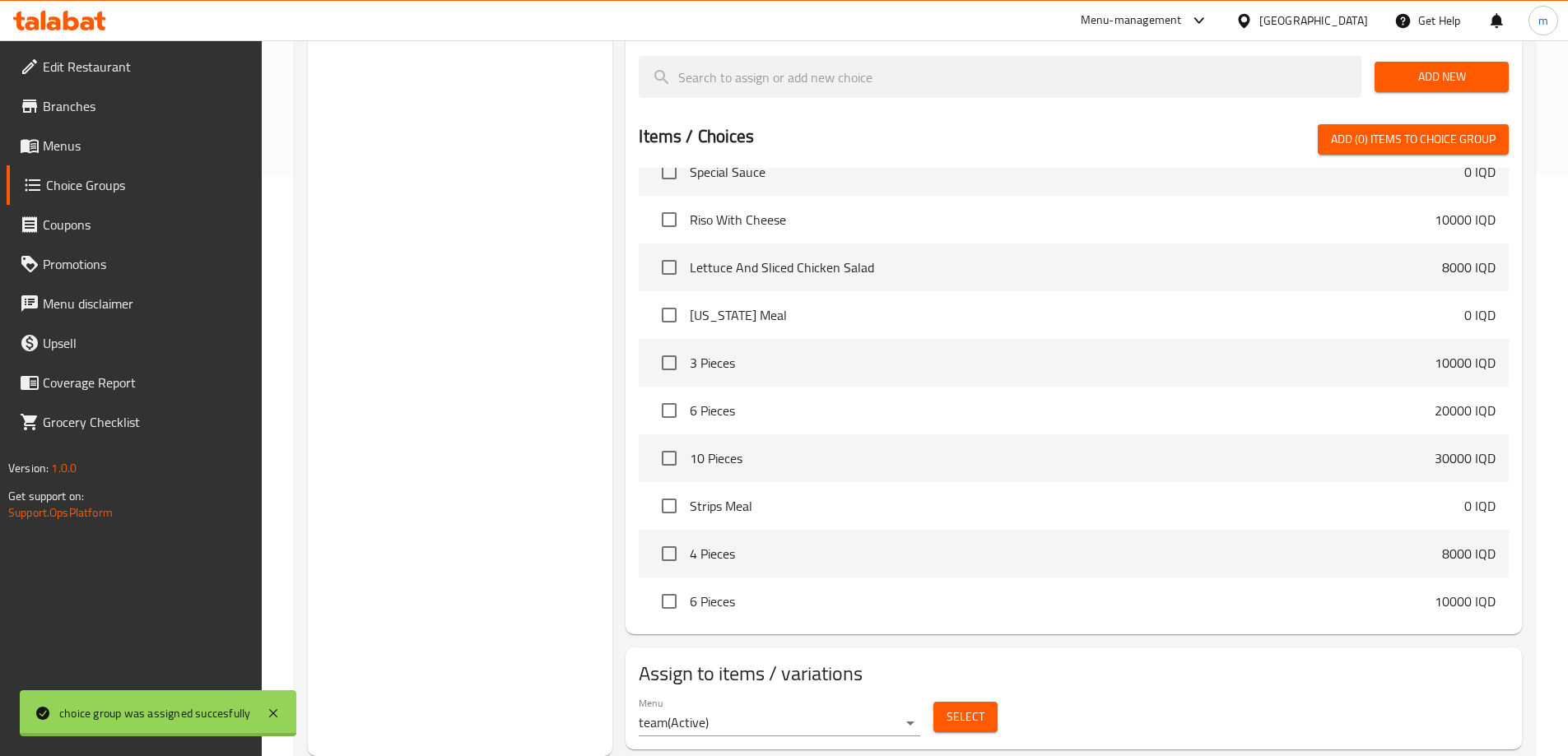
scroll to position [288, 0]
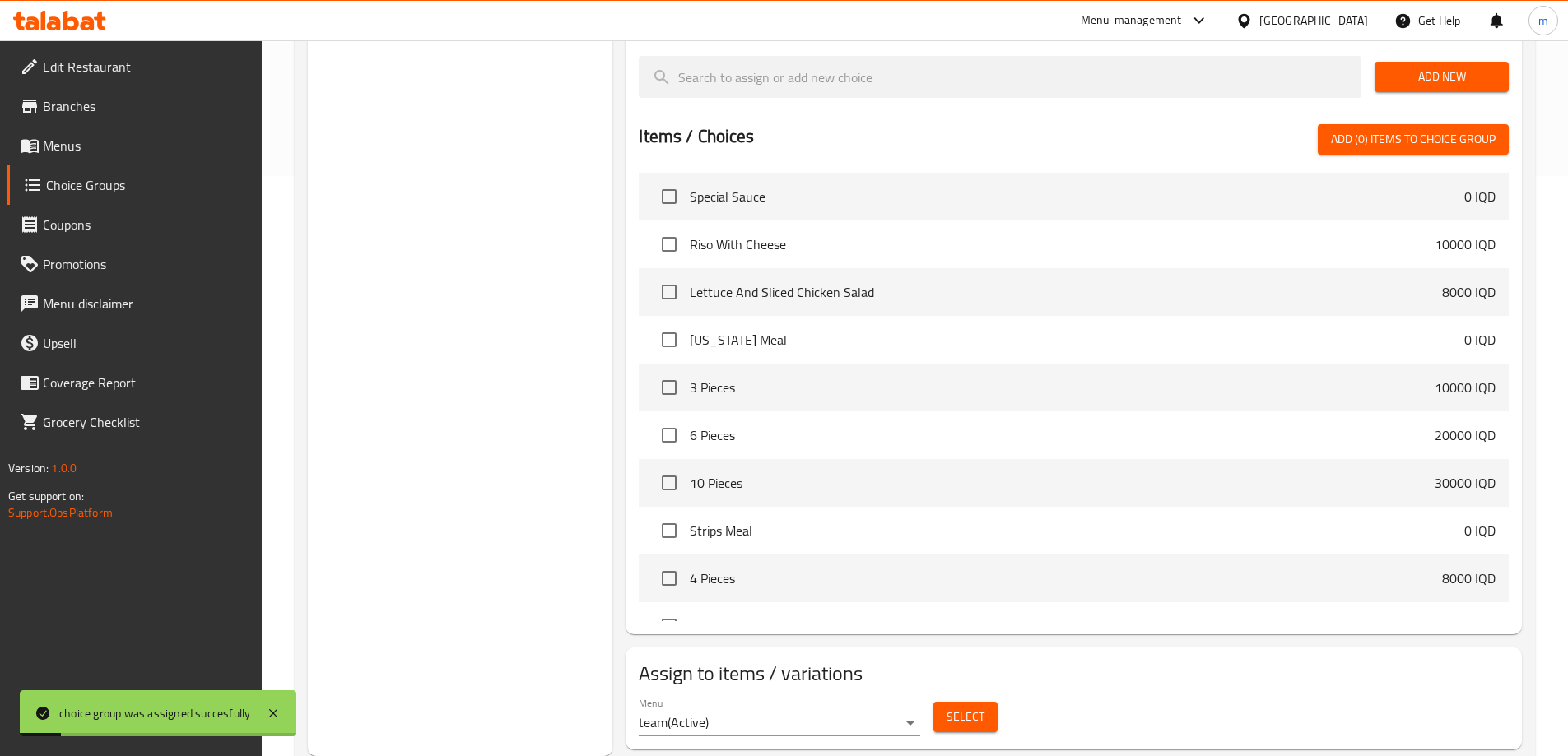
click at [153, 148] on span "Menus" at bounding box center [146, 145] width 206 height 20
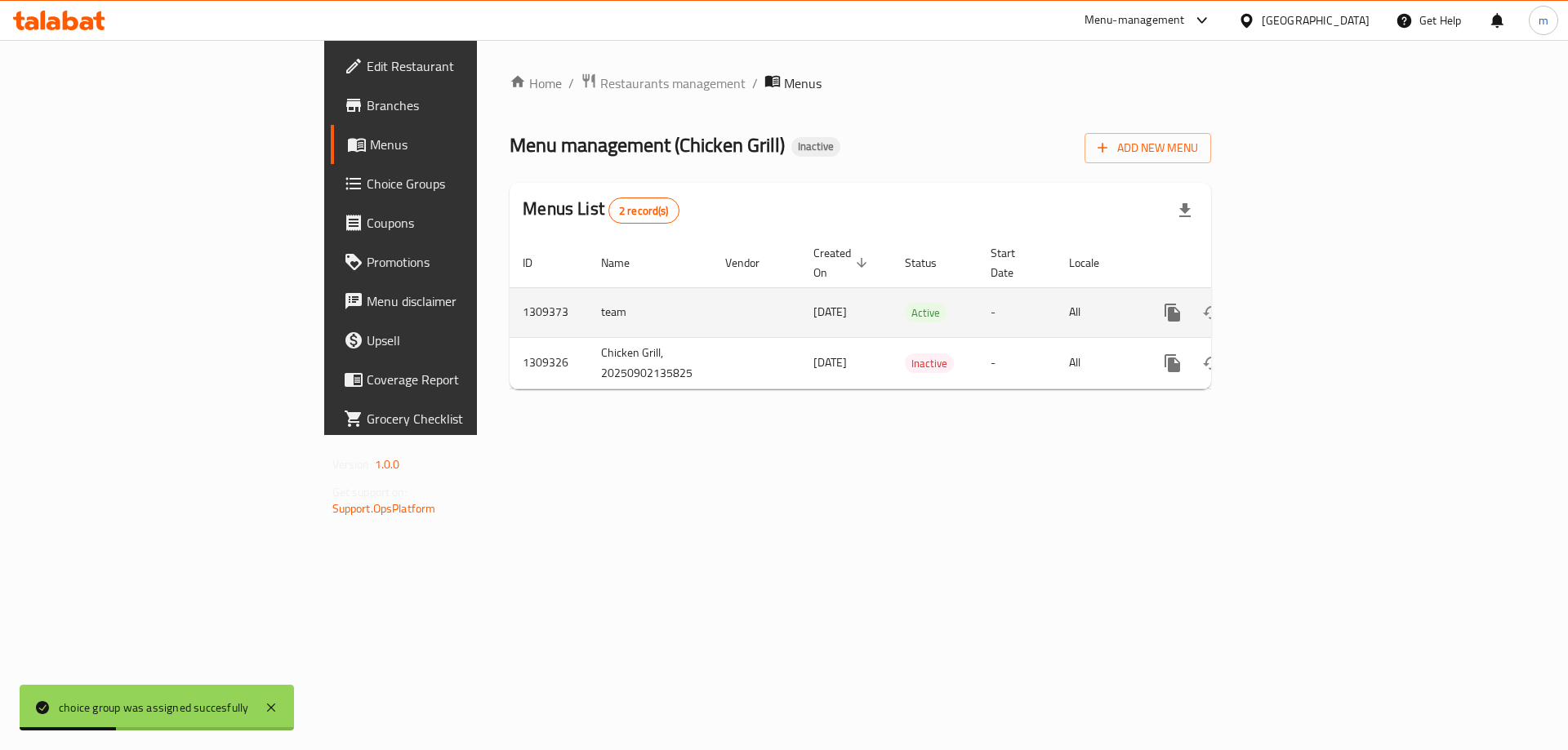
click at [1301, 303] on icon "enhanced table" at bounding box center [1290, 312] width 20 height 20
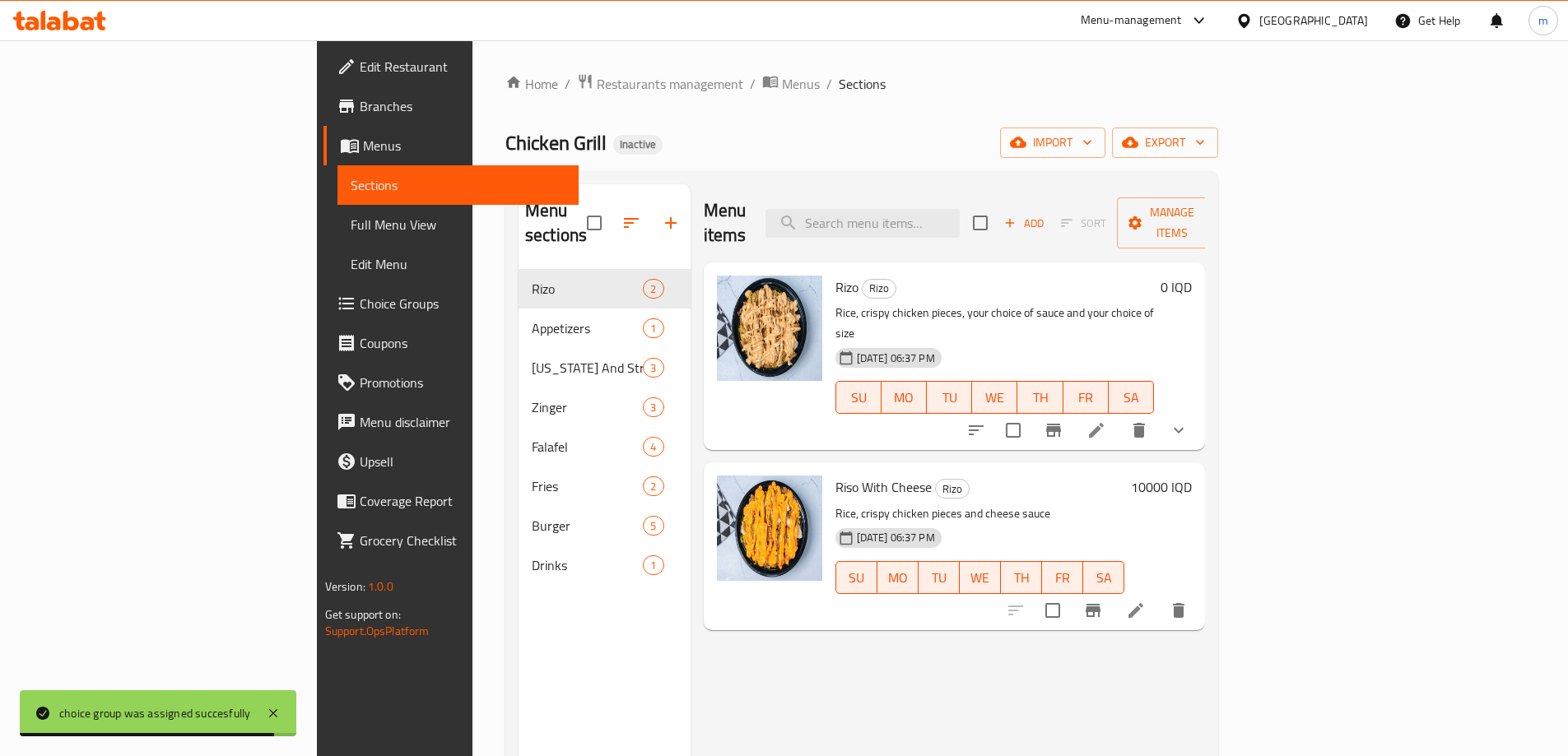
click at [351, 235] on span "Full Menu View" at bounding box center [458, 225] width 215 height 20
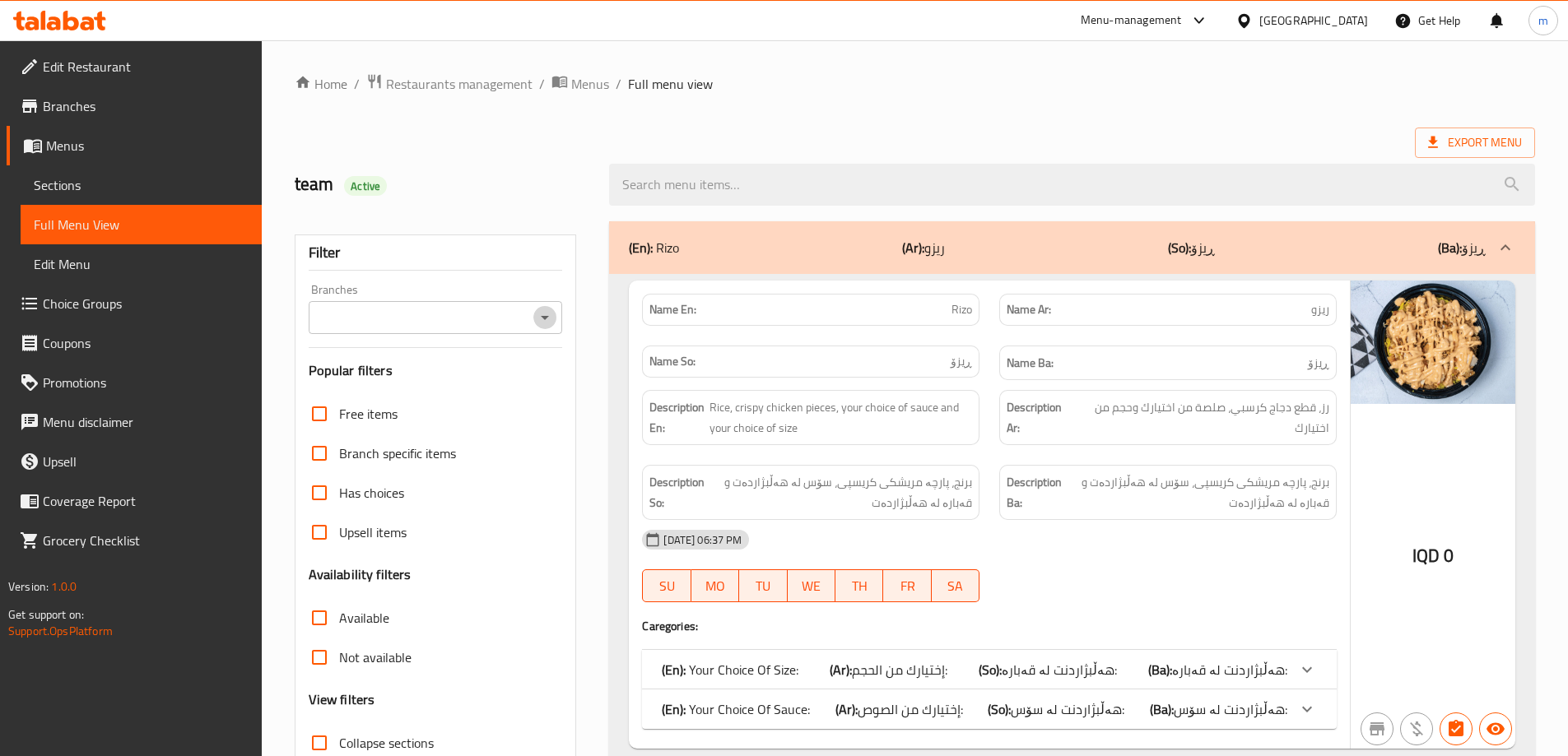
click at [536, 314] on icon "Open" at bounding box center [544, 317] width 20 height 20
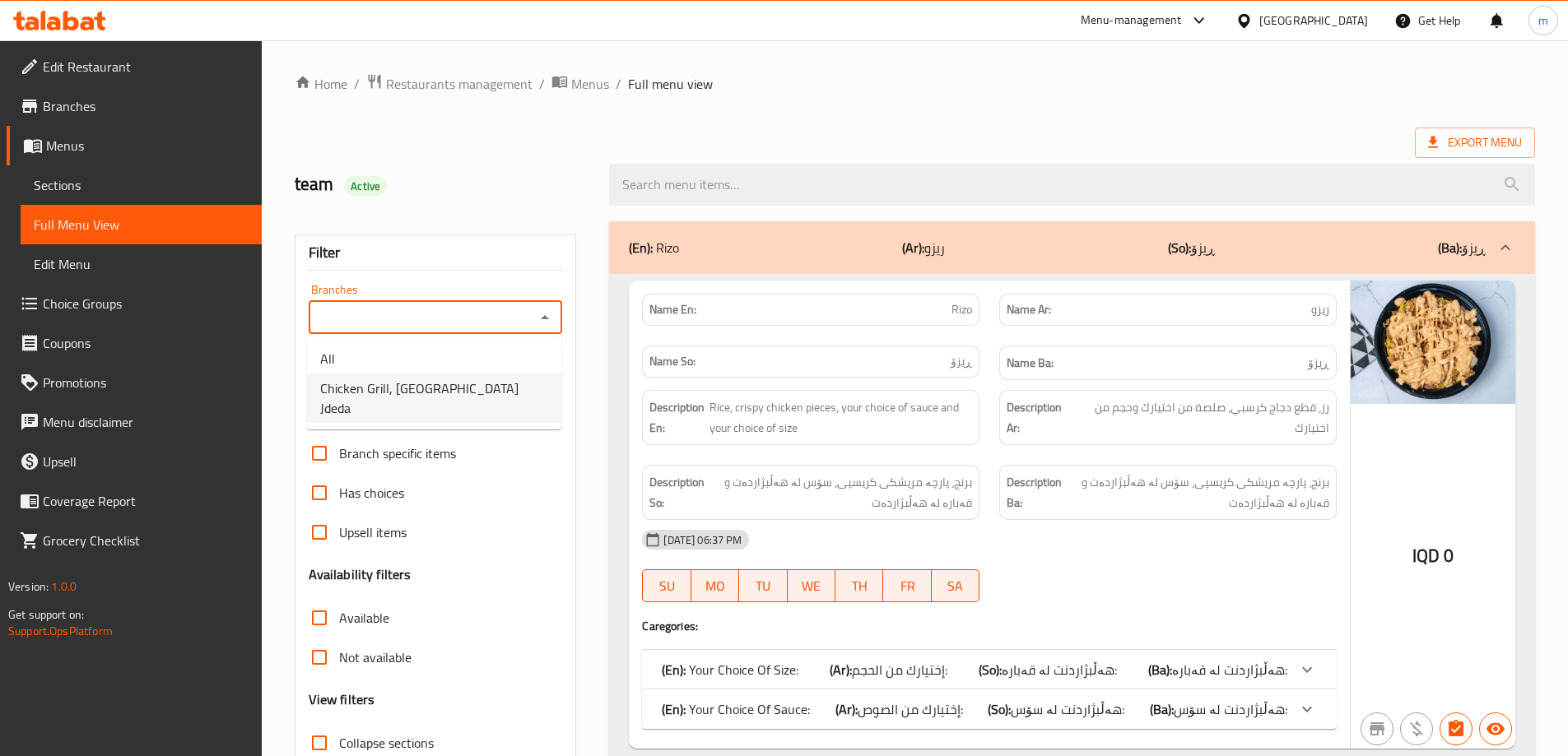
click at [457, 382] on span "Chicken Grill, [GEOGRAPHIC_DATA] Jdeda" at bounding box center [434, 399] width 228 height 39
type input "Chicken Grill, [GEOGRAPHIC_DATA] Jdeda"
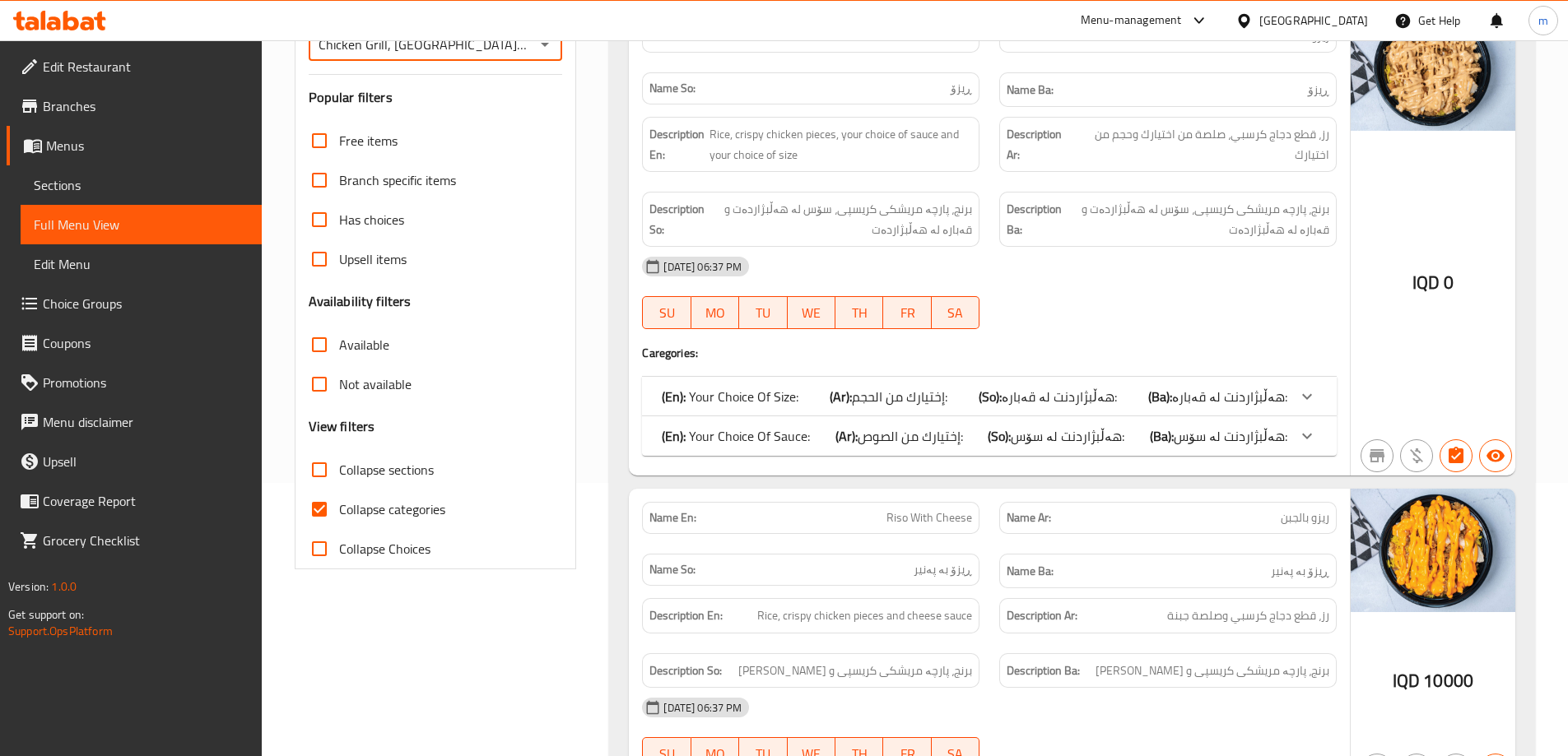
scroll to position [274, 0]
click at [333, 506] on input "Collapse categories" at bounding box center [319, 508] width 39 height 39
checkbox input "false"
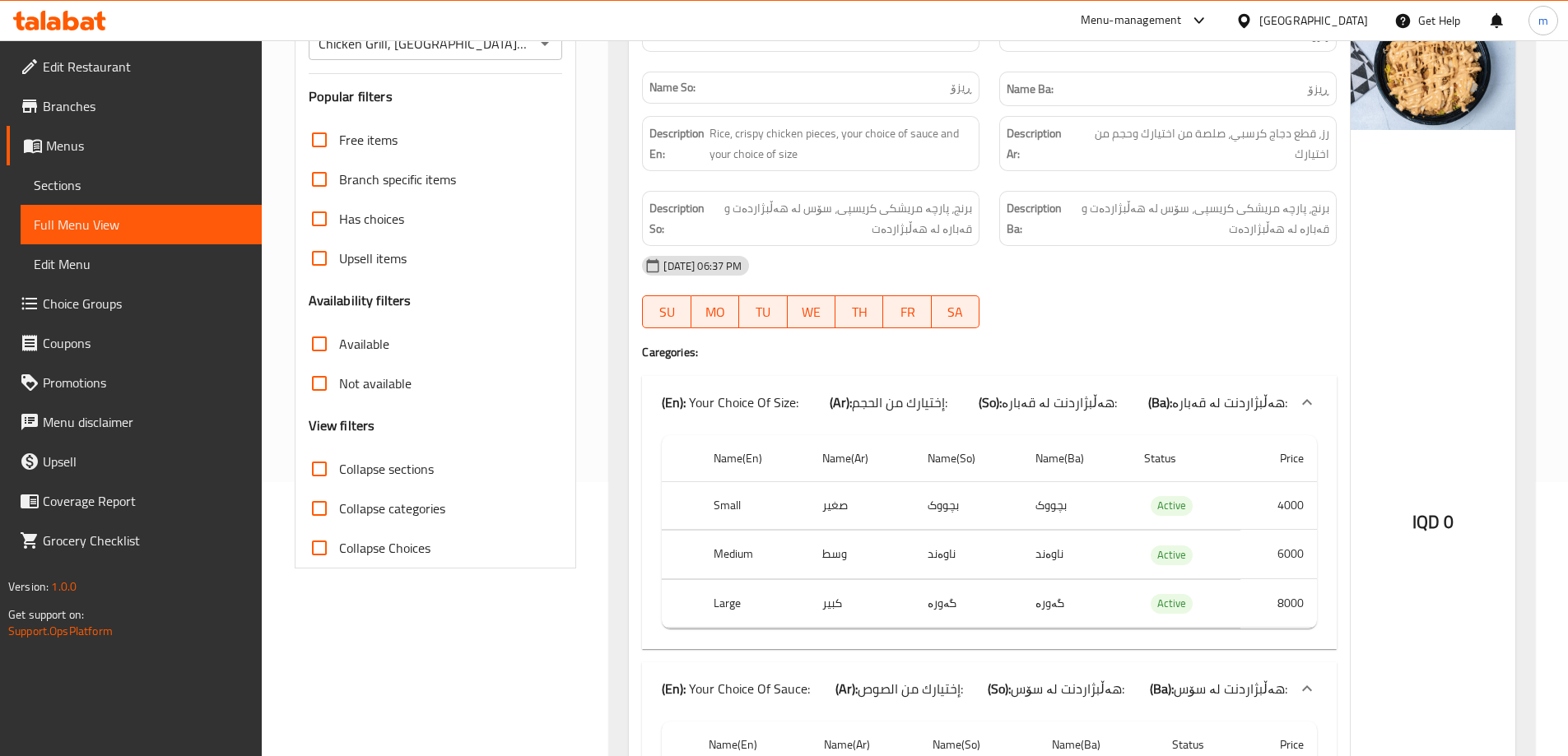
click at [328, 477] on input "Collapse sections" at bounding box center [319, 469] width 39 height 39
checkbox input "true"
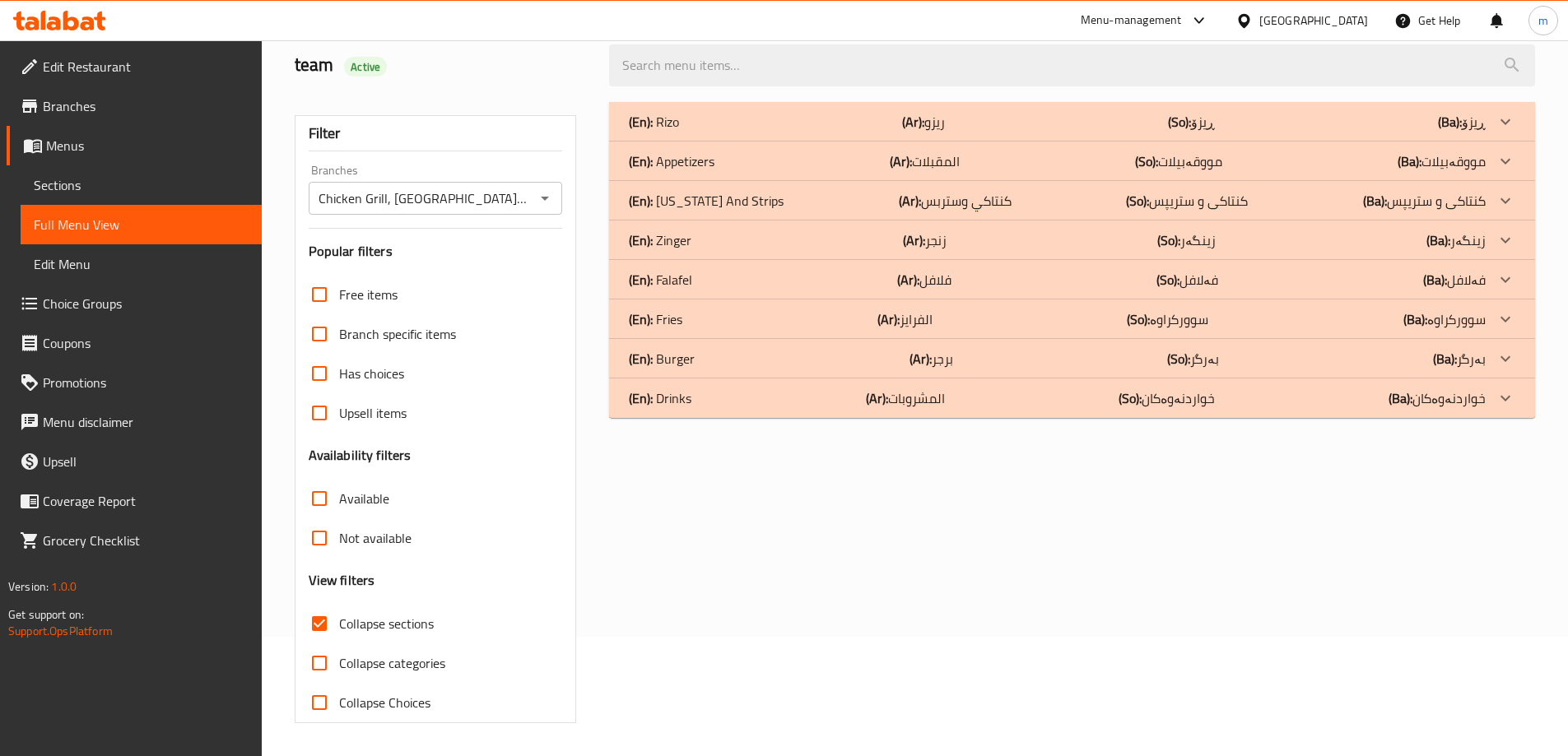
scroll to position [0, 0]
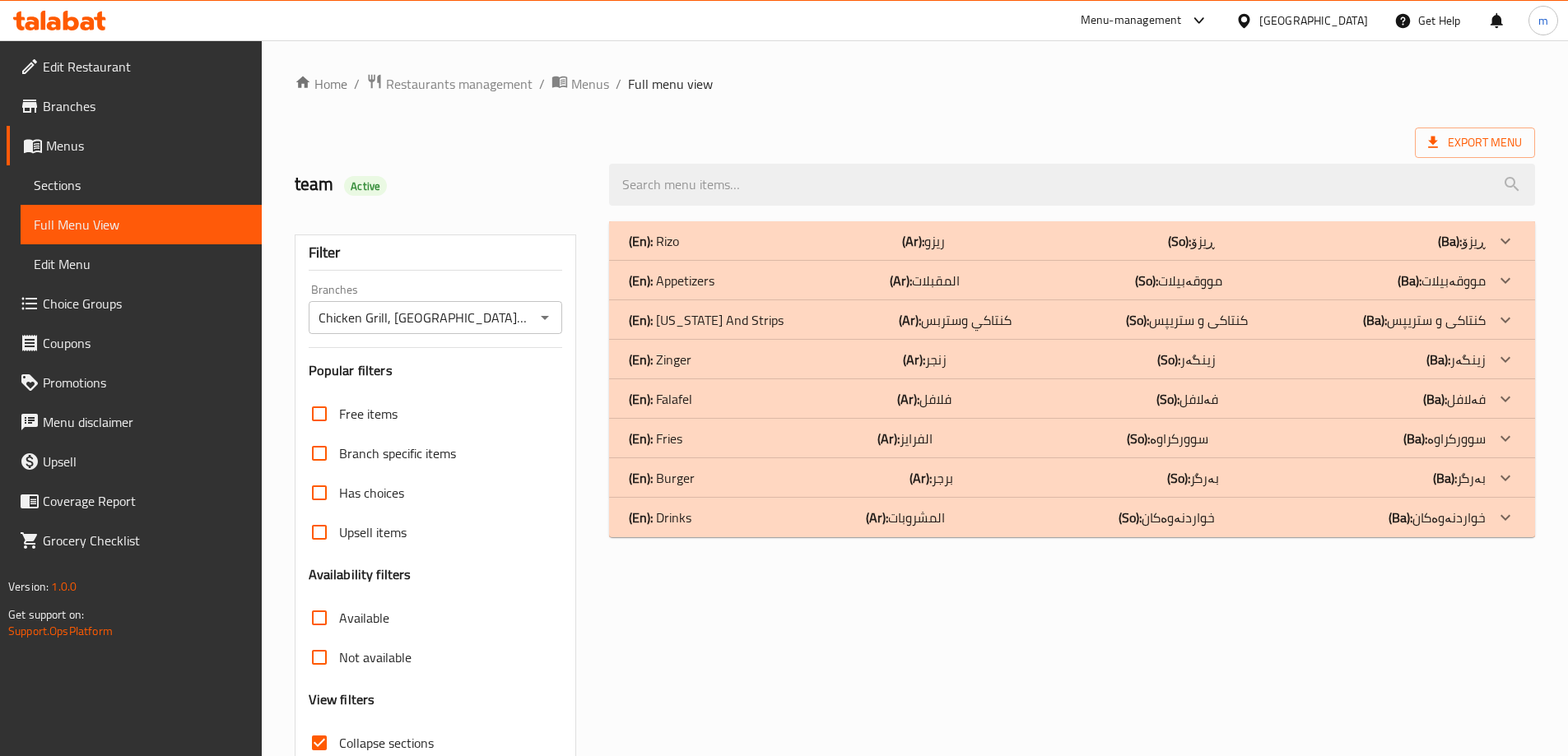
click at [713, 251] on div "(En): Burger (Ar): برجر (So): بەرگر (Ba): بەرگر" at bounding box center [1057, 241] width 856 height 20
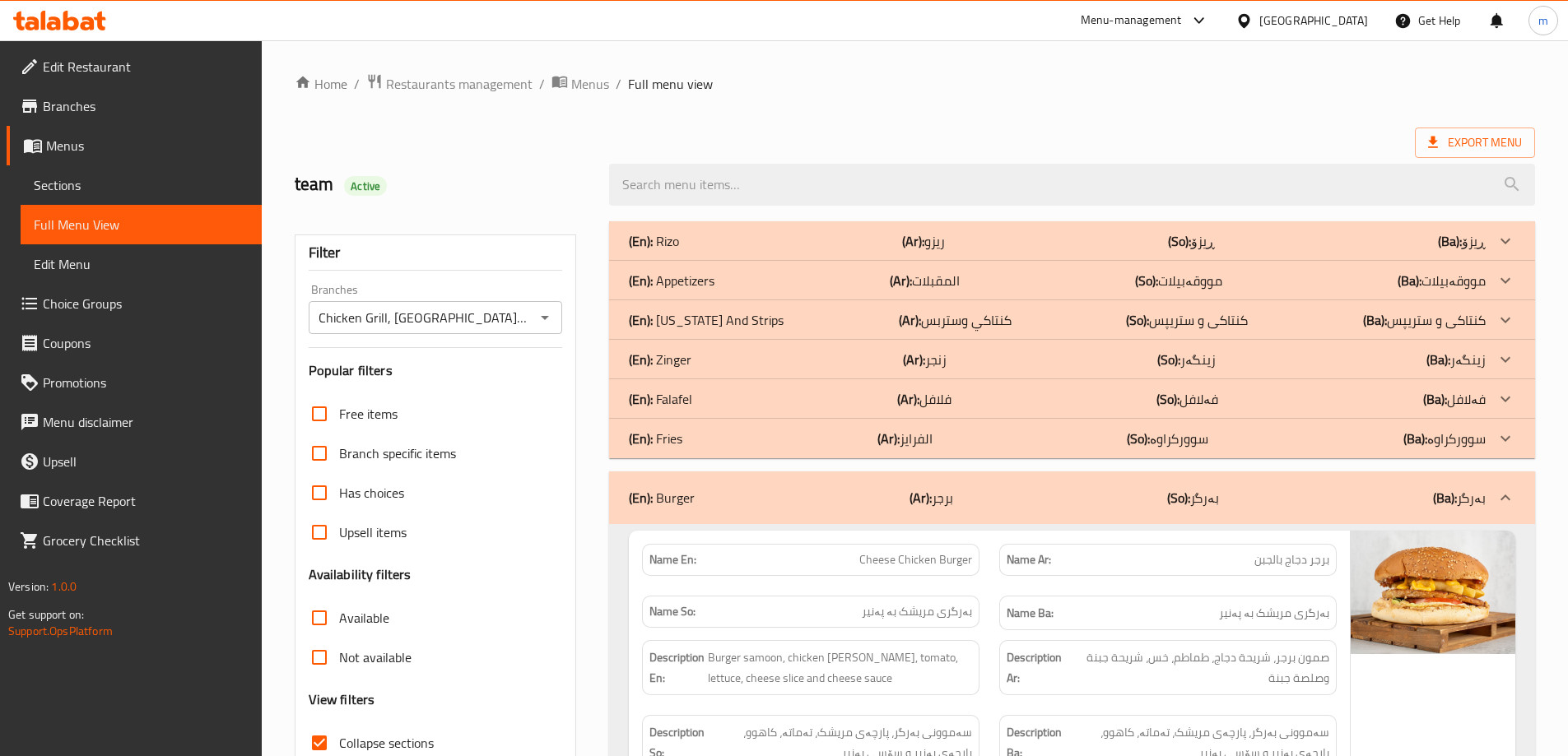
click at [729, 251] on div "(En): Falafel (Ar): فلافل (So): فەلافل (Ba): فەلافل" at bounding box center [1057, 241] width 856 height 20
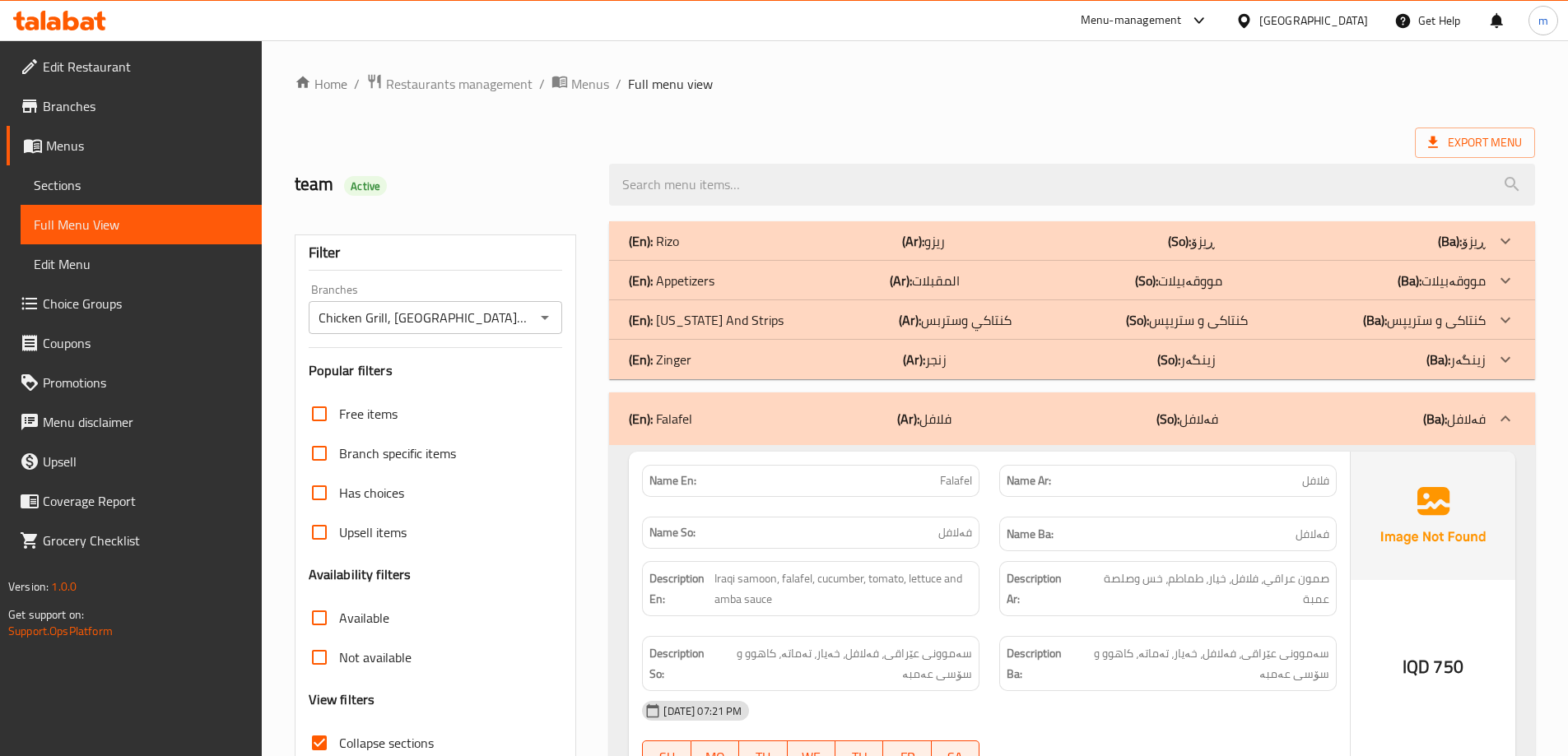
click at [679, 251] on p "(En): [US_STATE] And Strips" at bounding box center [654, 241] width 51 height 20
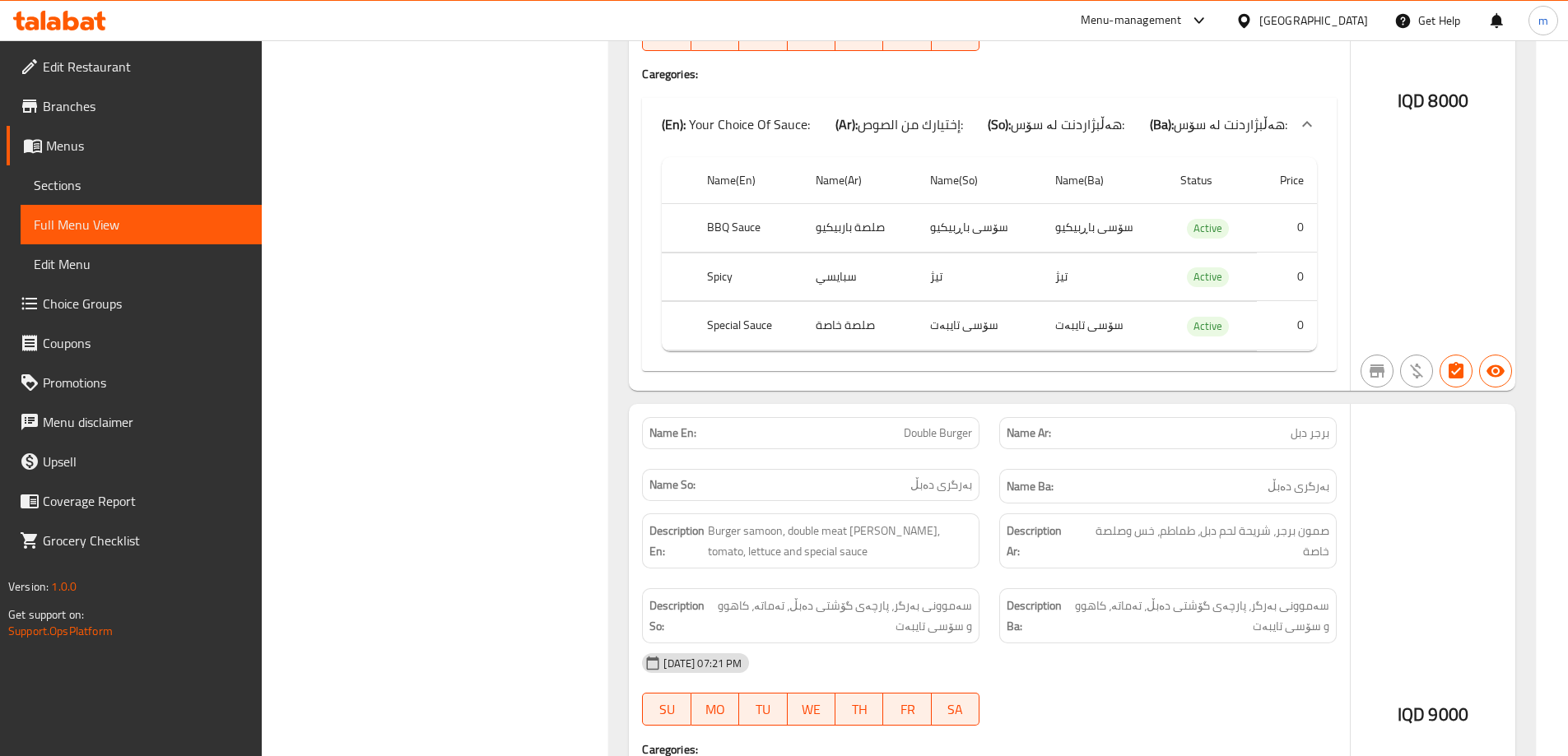
scroll to position [4738, 0]
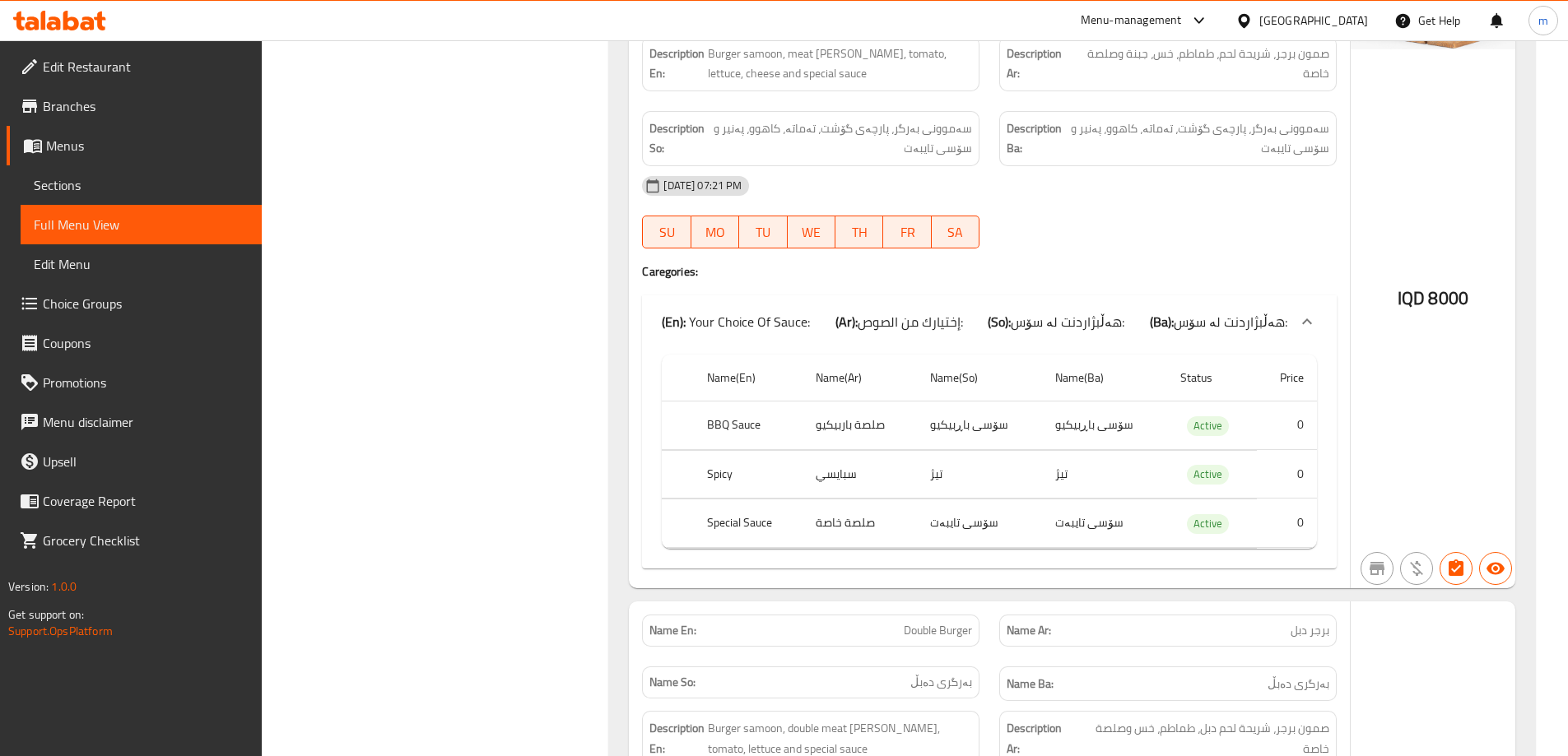
click at [93, 296] on span "Choice Groups" at bounding box center [146, 303] width 206 height 20
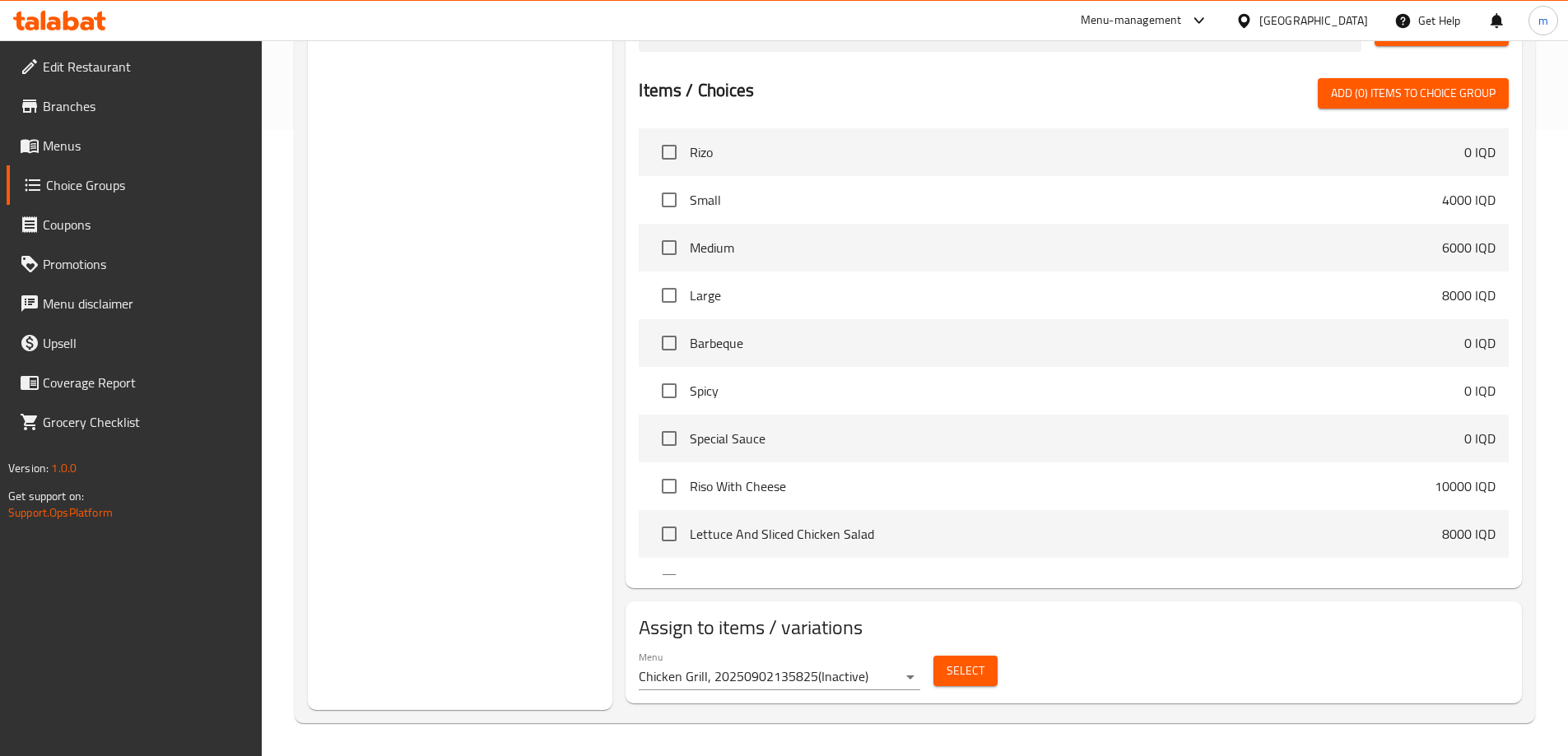
scroll to position [233, 0]
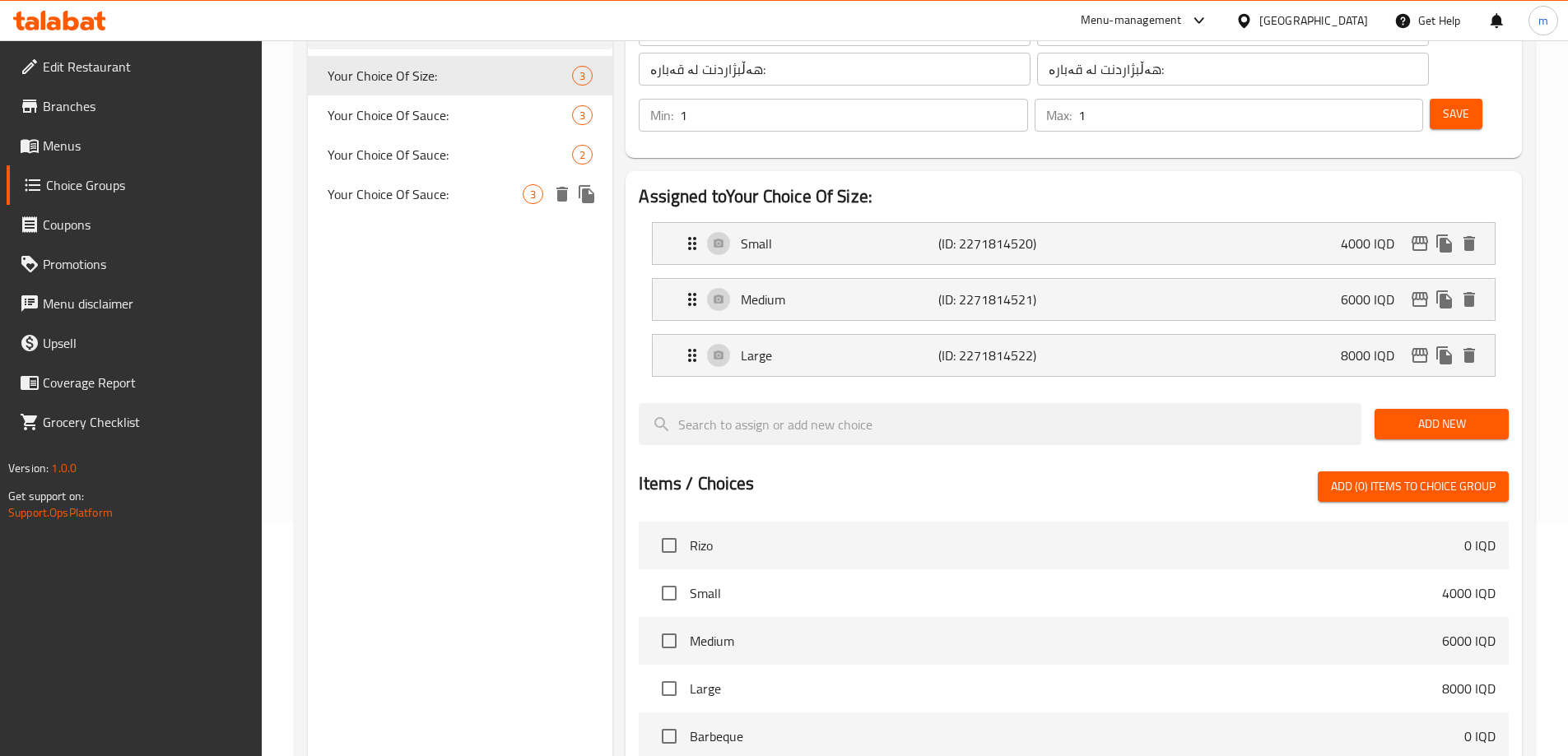
click at [430, 192] on span "Your Choice Of Sauce:" at bounding box center [425, 194] width 196 height 20
type input "Your Choice Of Sauce:"
type input "إختيارك من الصوص:"
type input "هەڵبژاردنت لە سۆس:"
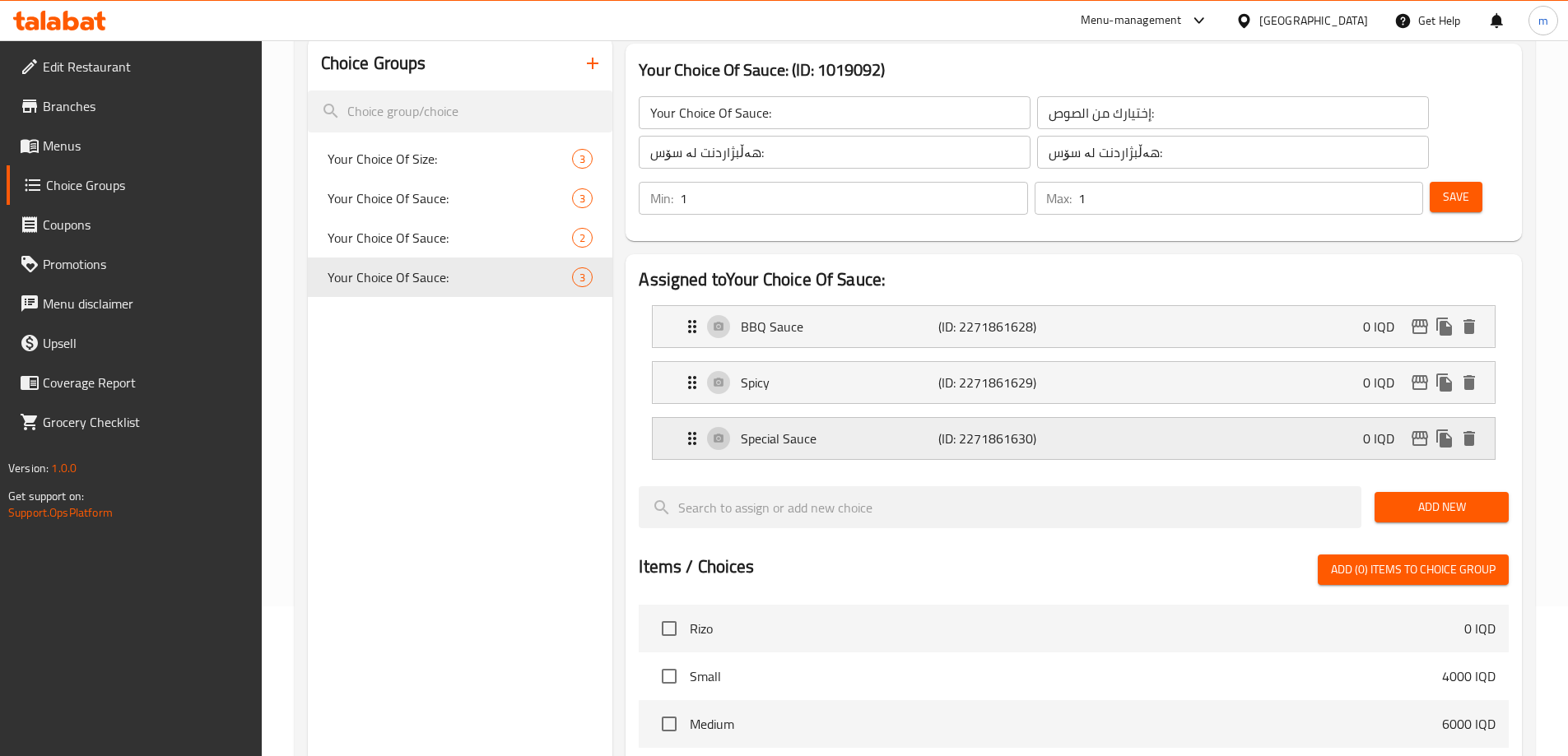
scroll to position [123, 0]
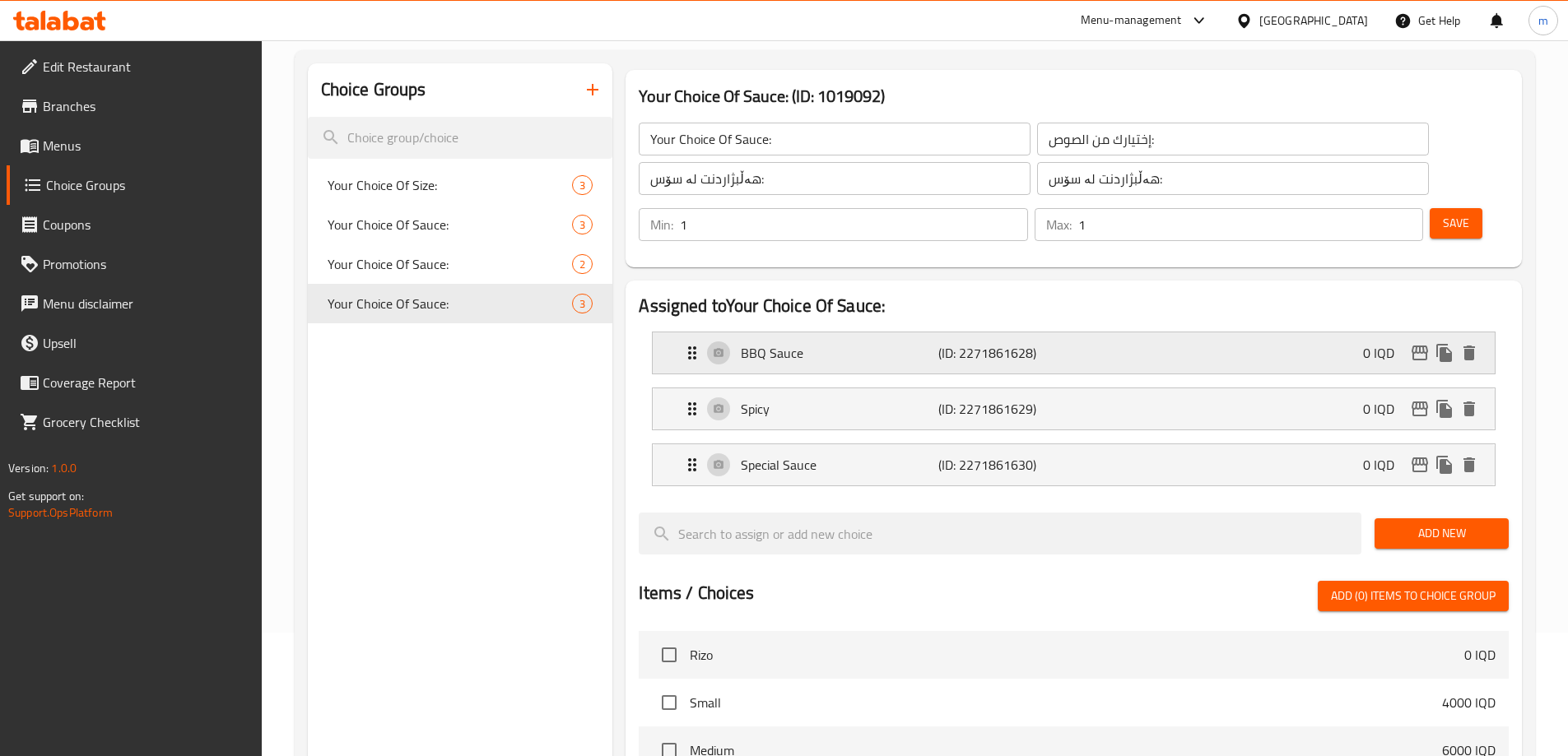
click at [677, 333] on div "BBQ Sauce (ID: 2271861628) 0 IQD" at bounding box center [1073, 353] width 842 height 41
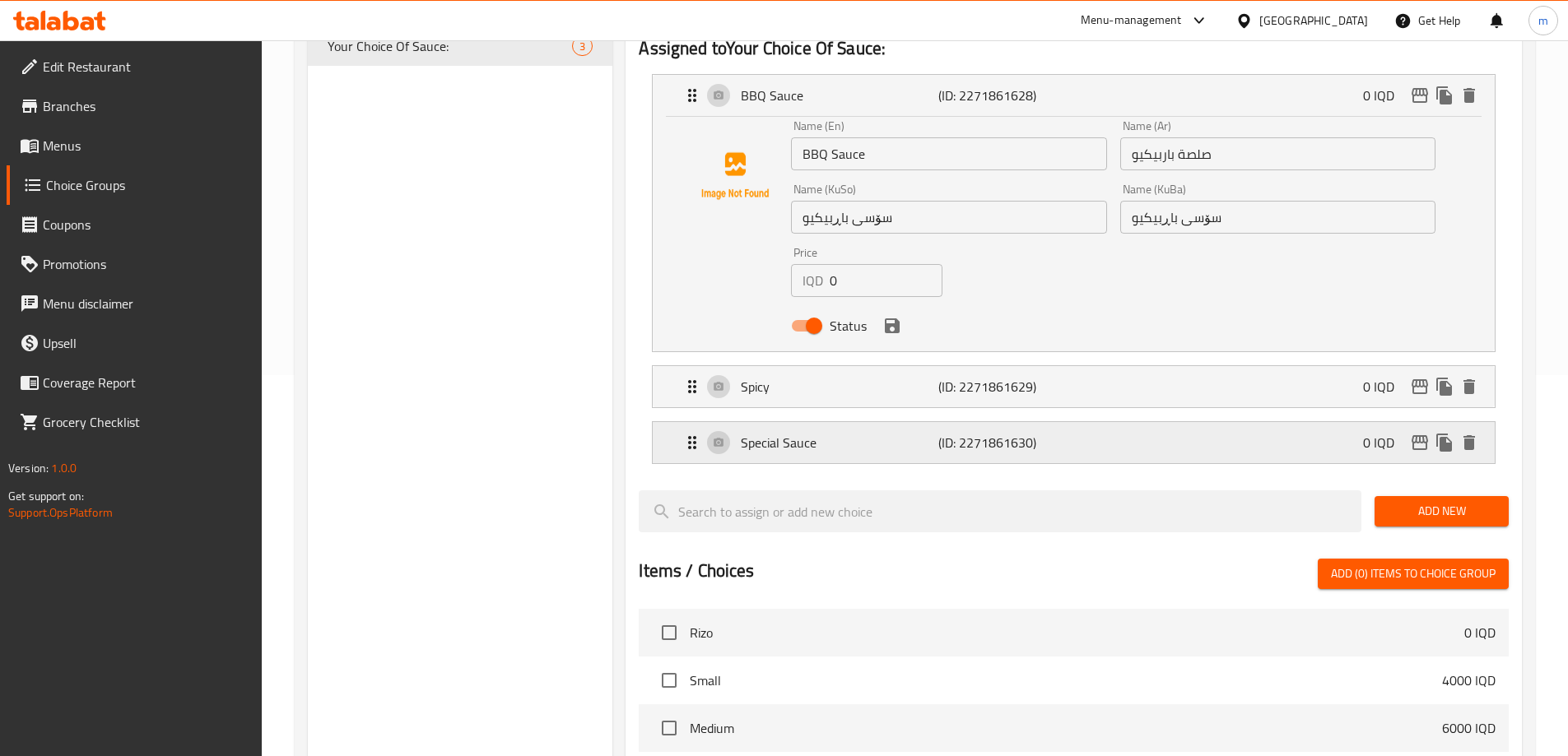
scroll to position [398, 0]
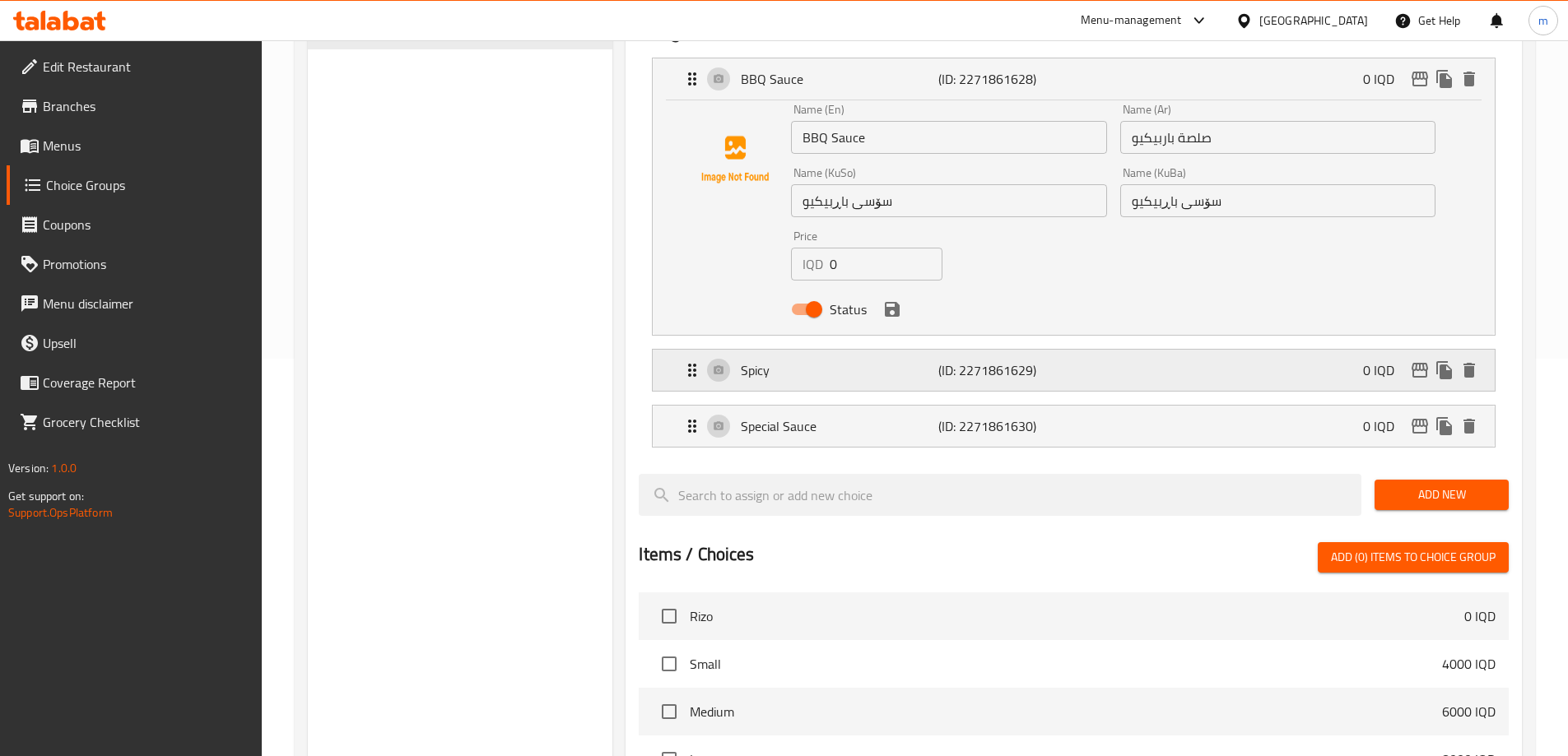
click at [691, 361] on icon "Expand" at bounding box center [692, 370] width 20 height 20
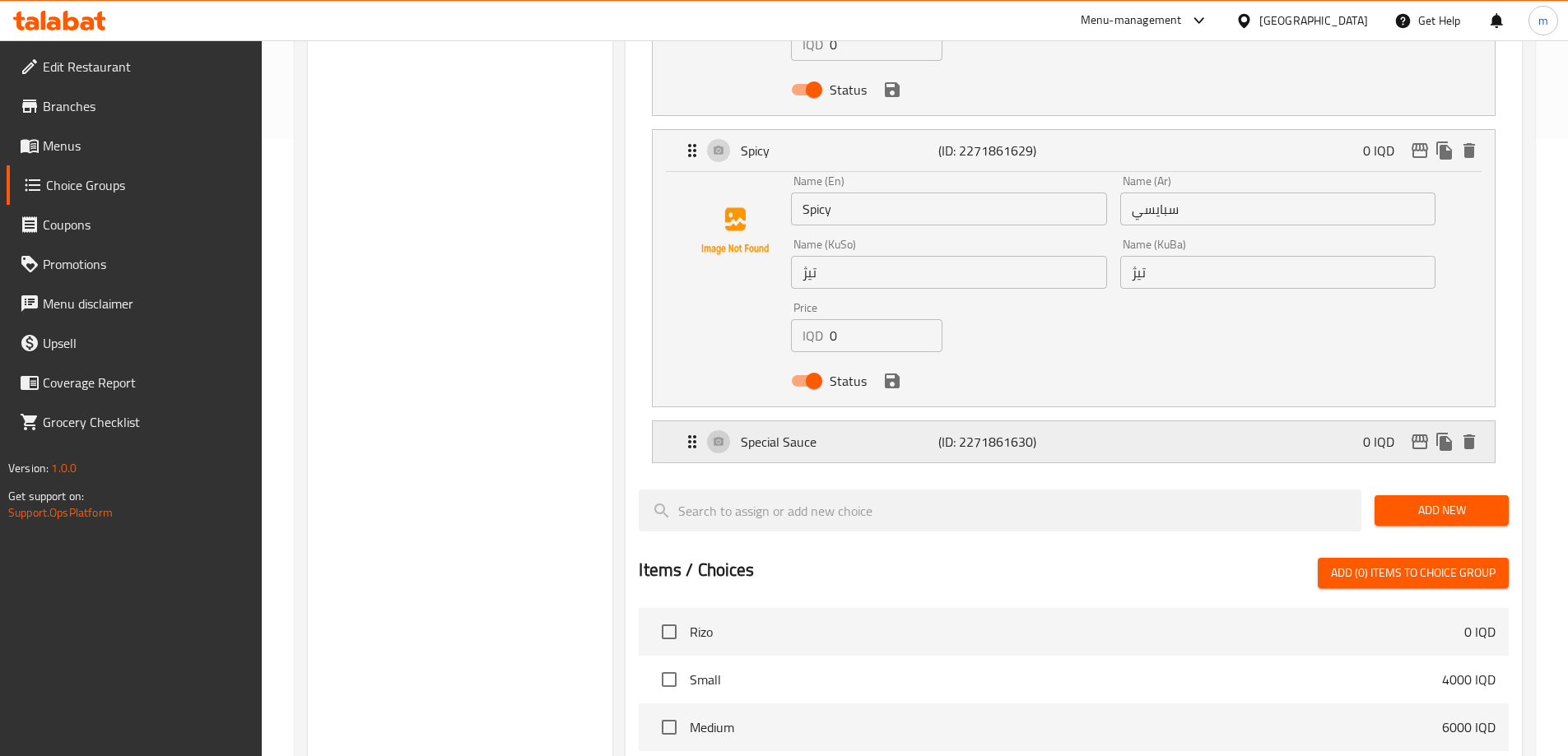
click at [685, 422] on div "Special Sauce (ID: 2271861630) 0 IQD" at bounding box center [1078, 442] width 793 height 41
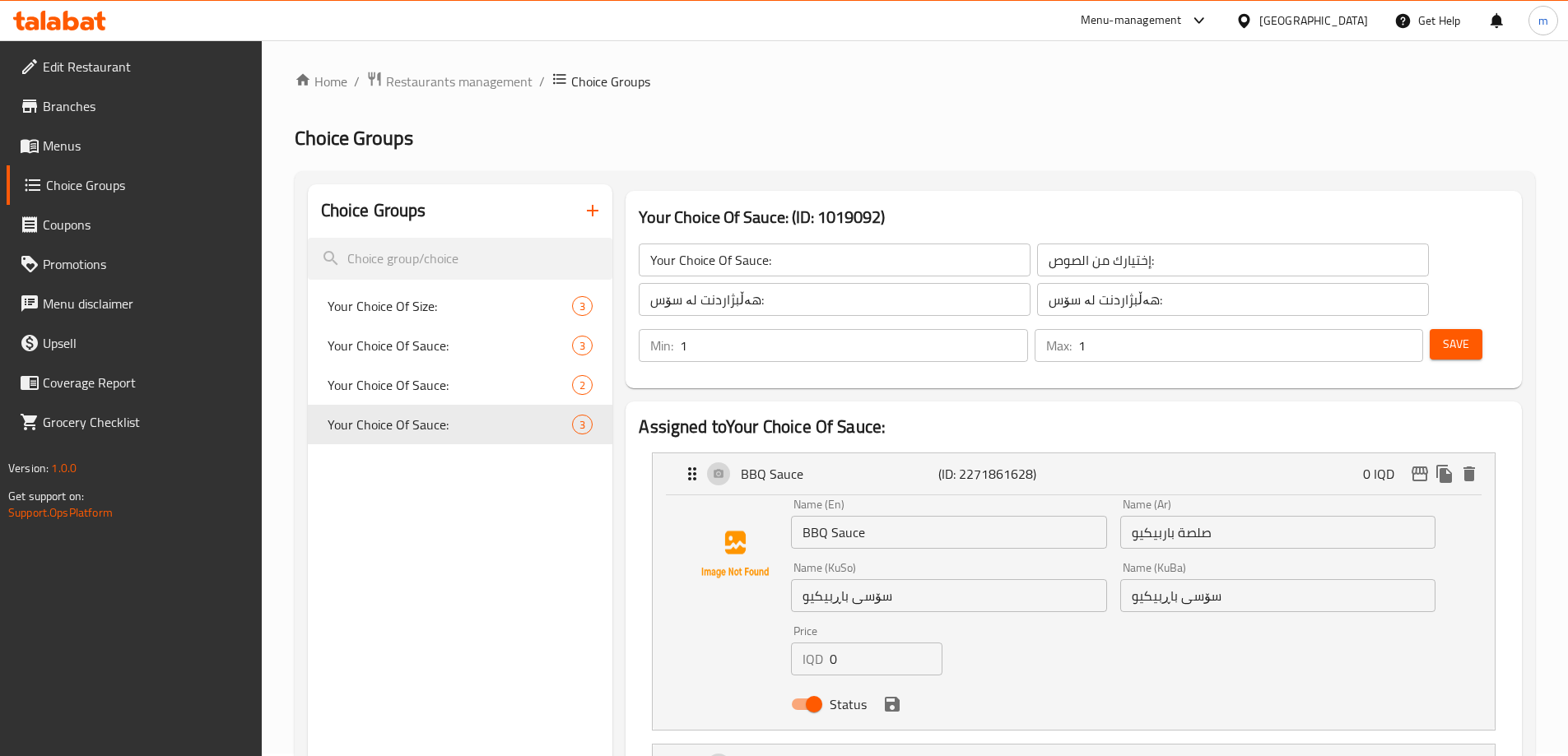
scroll to position [0, 0]
click at [117, 155] on span "Menus" at bounding box center [146, 145] width 206 height 20
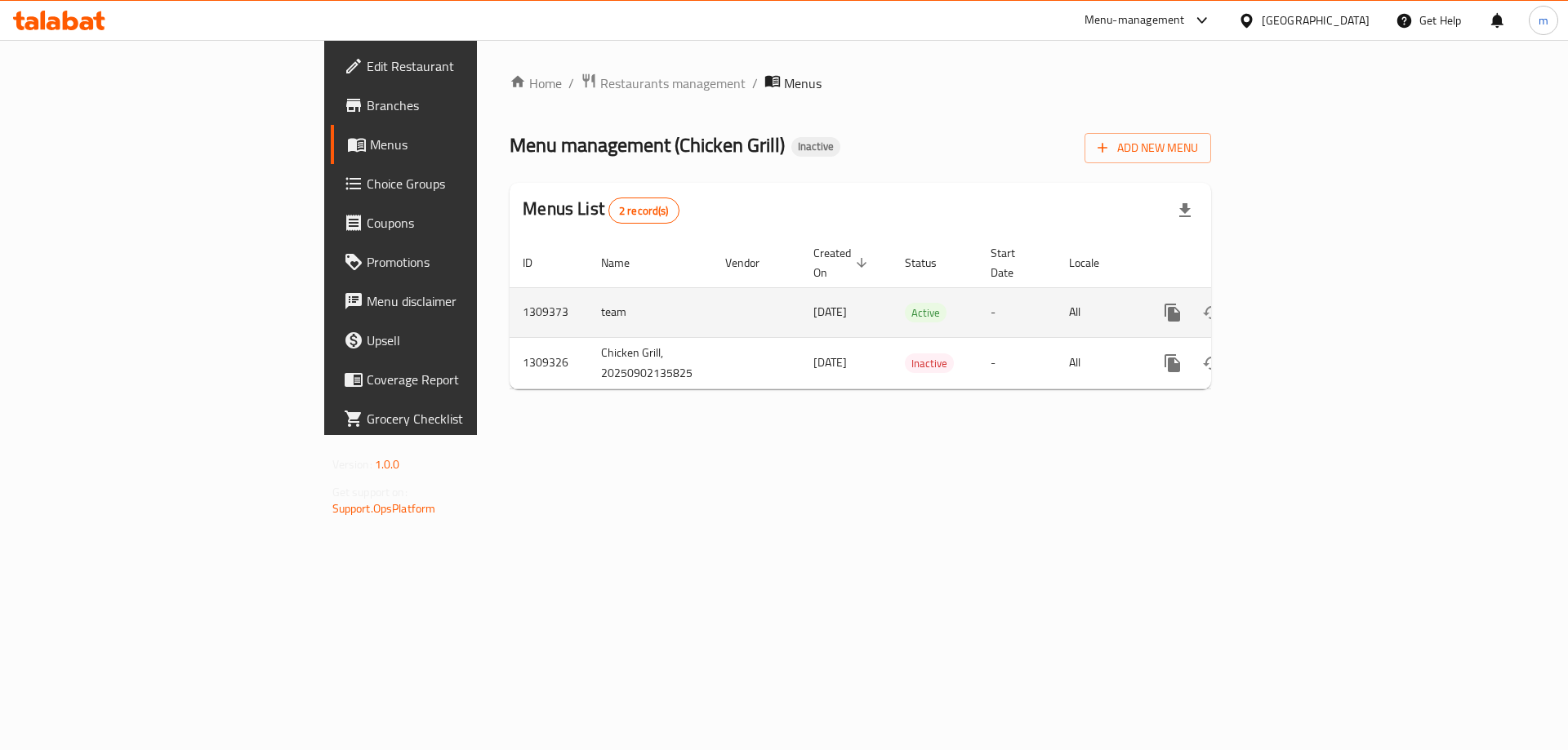
click at [1301, 303] on icon "enhanced table" at bounding box center [1290, 312] width 20 height 20
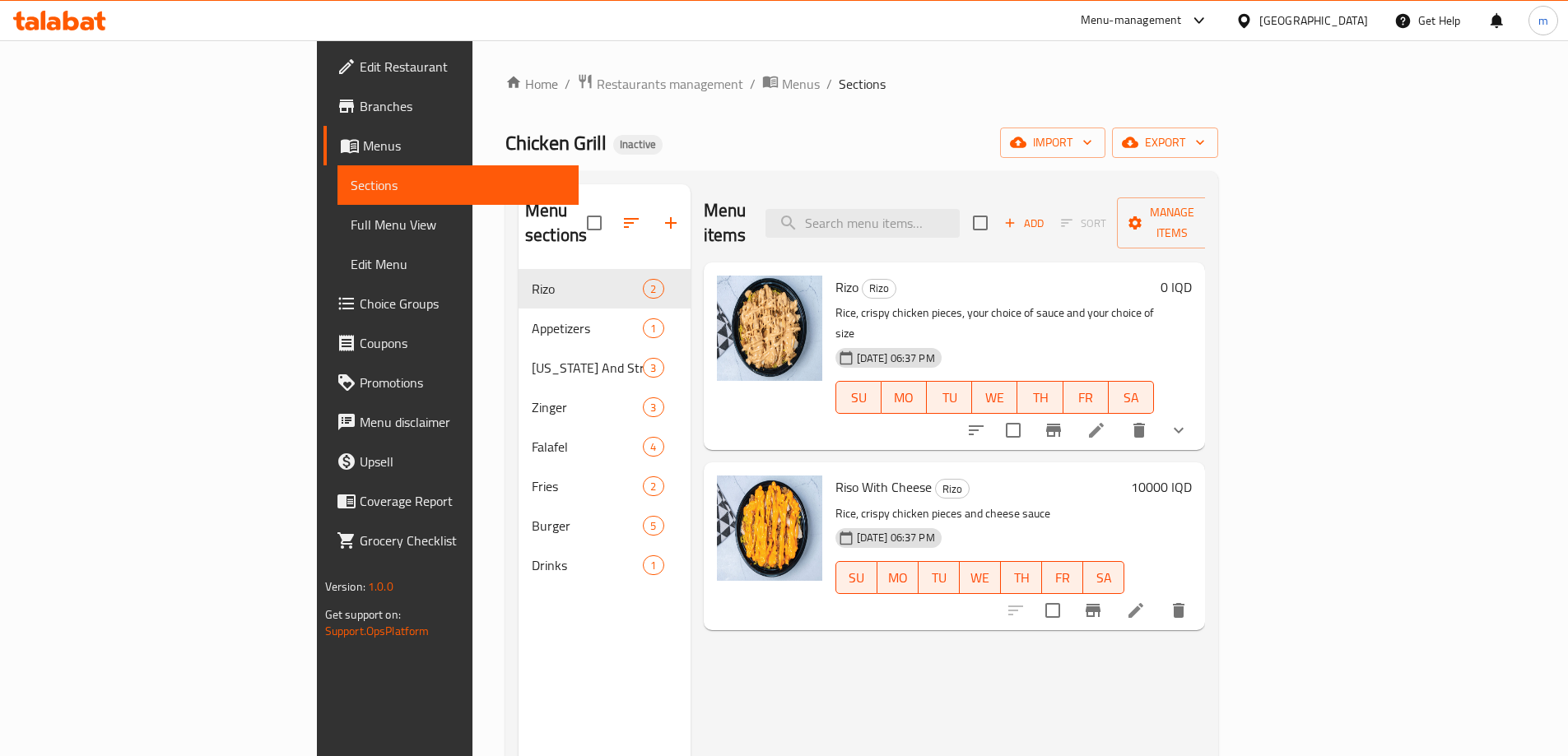
click at [351, 218] on span "Full Menu View" at bounding box center [458, 225] width 215 height 20
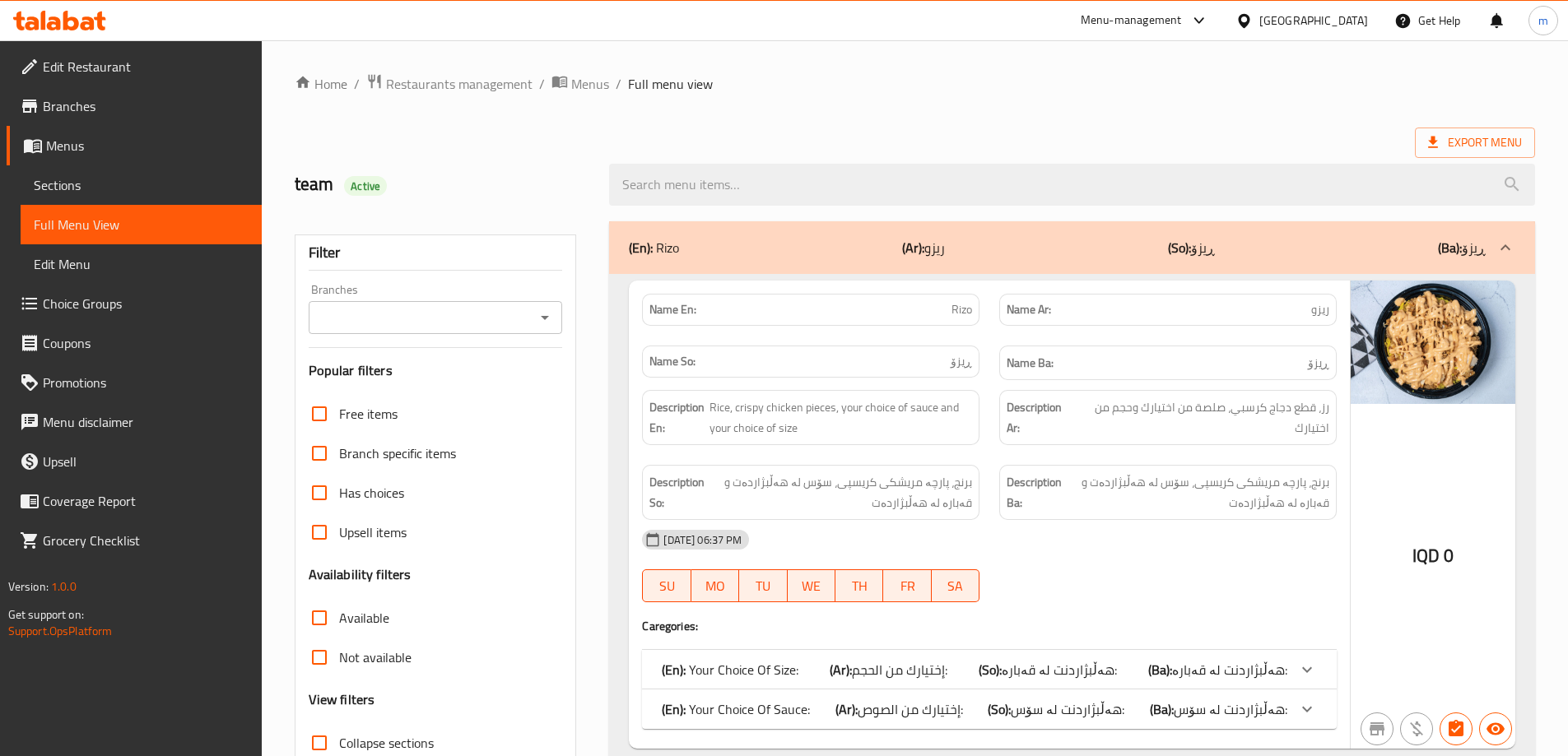
click at [532, 310] on div "Branches" at bounding box center [436, 317] width 255 height 33
click at [538, 324] on icon "Open" at bounding box center [544, 317] width 20 height 20
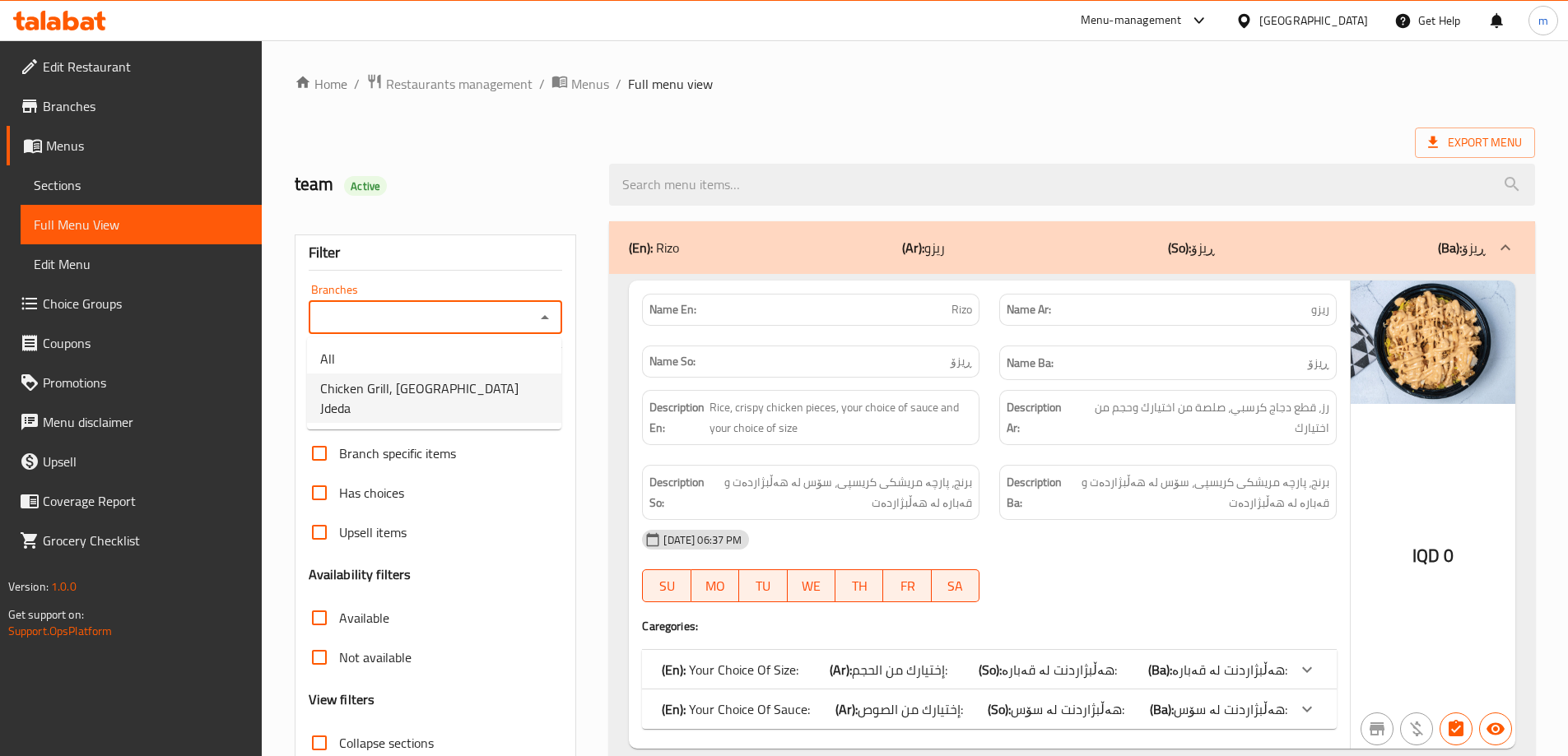
click at [438, 386] on span "Chicken Grill, [GEOGRAPHIC_DATA] Jdeda" at bounding box center [434, 399] width 228 height 39
type input "Chicken Grill, [GEOGRAPHIC_DATA] Jdeda"
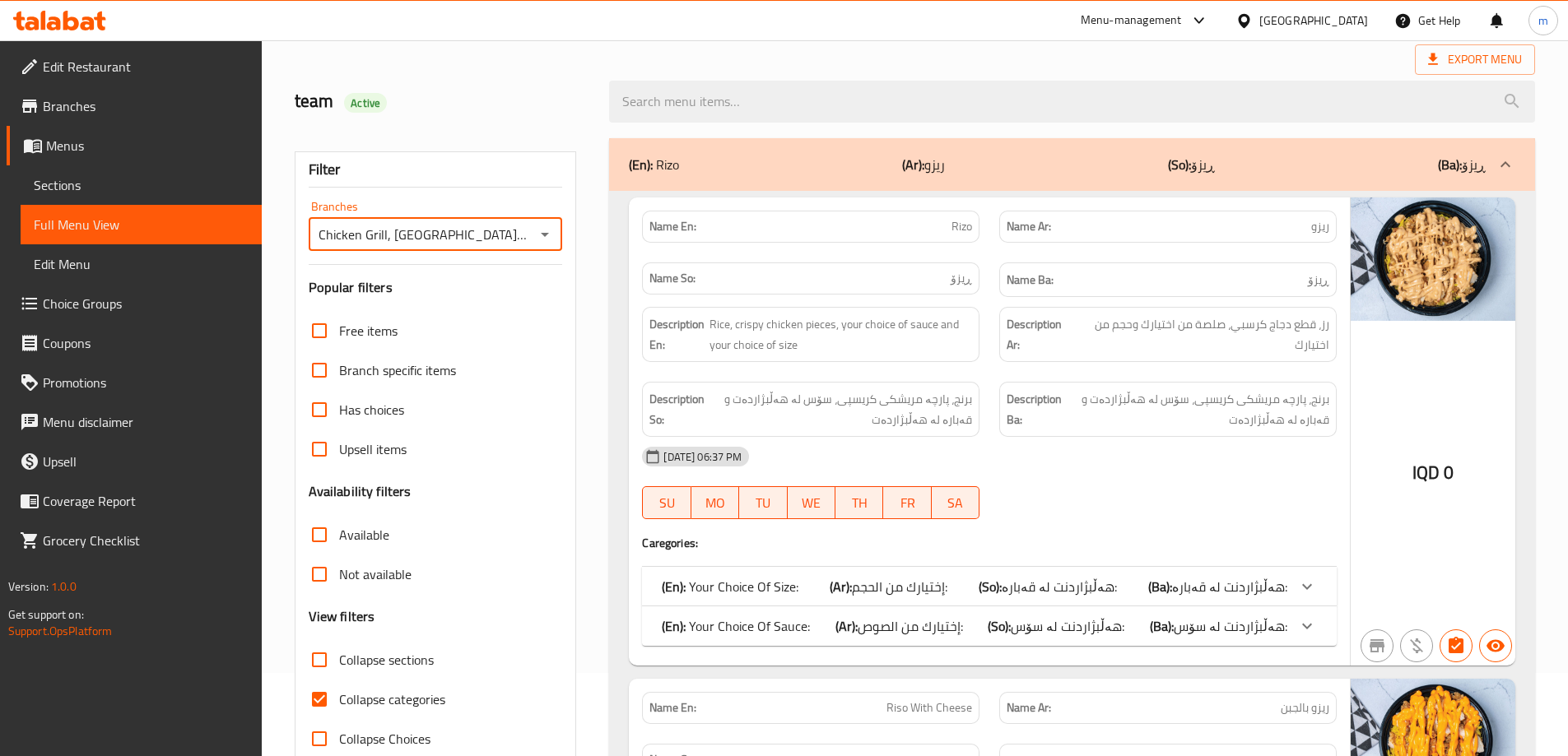
scroll to position [274, 0]
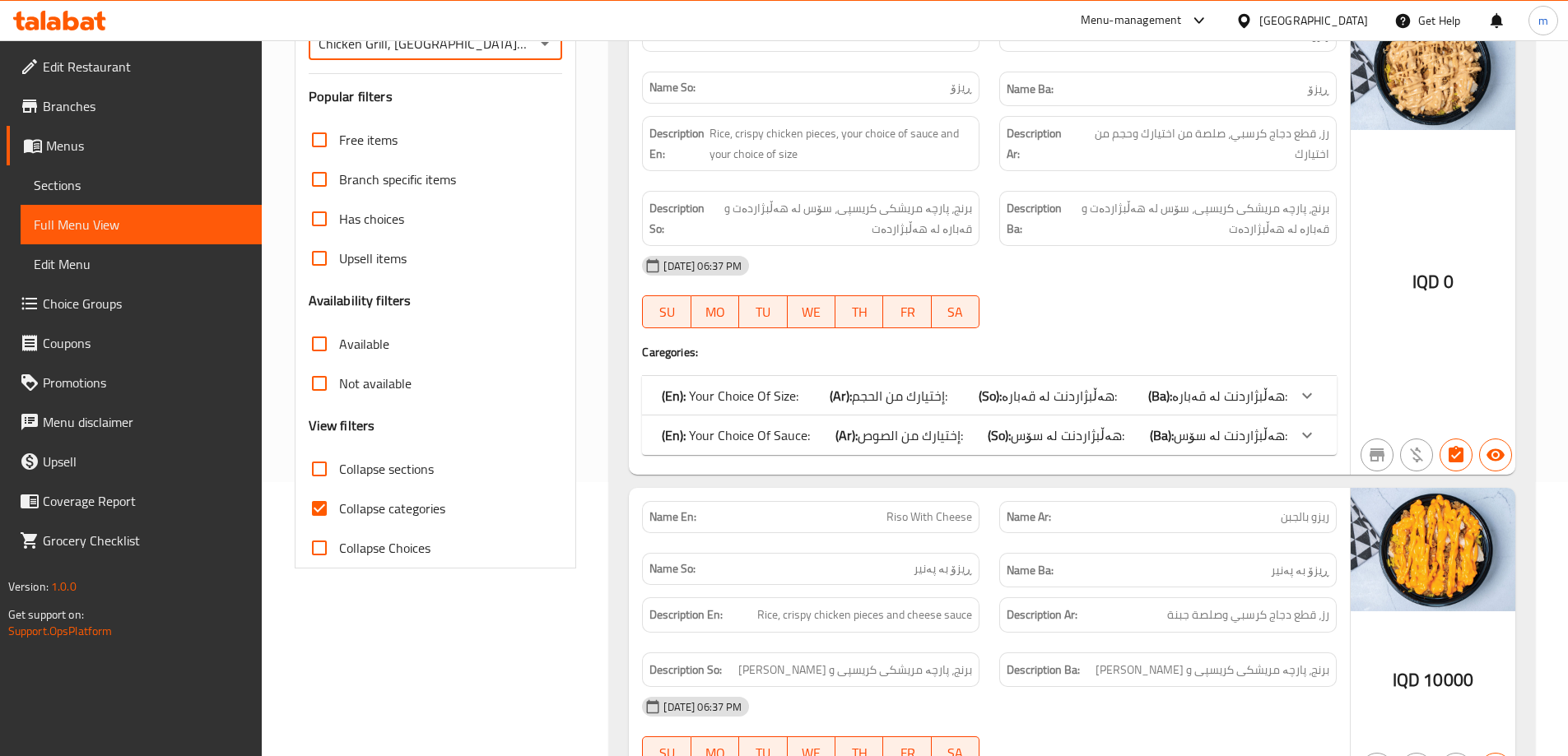
click at [395, 507] on span "Collapse categories" at bounding box center [393, 508] width 106 height 20
click at [339, 507] on input "Collapse categories" at bounding box center [319, 508] width 39 height 39
checkbox input "false"
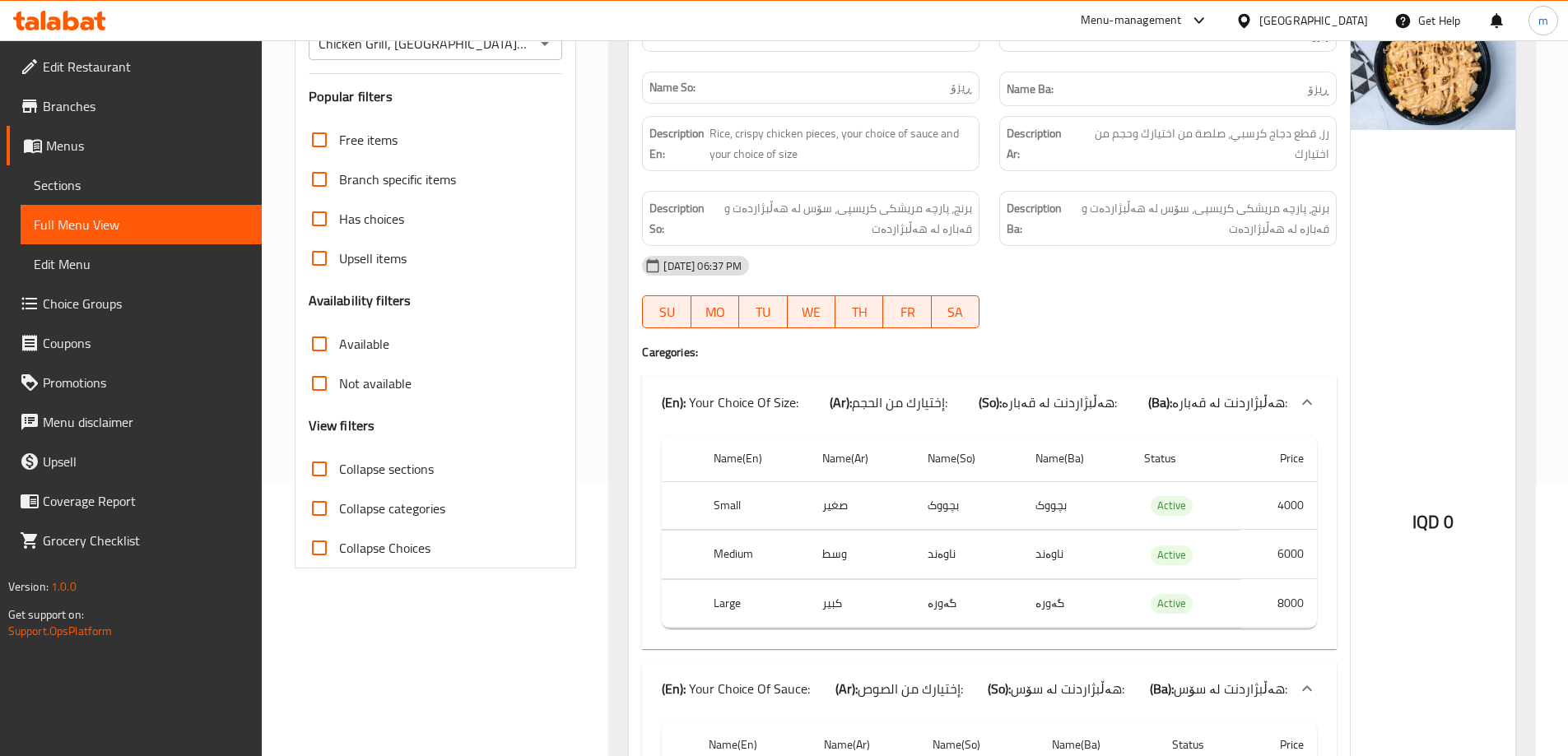
click at [321, 471] on input "Collapse sections" at bounding box center [319, 469] width 39 height 39
checkbox input "true"
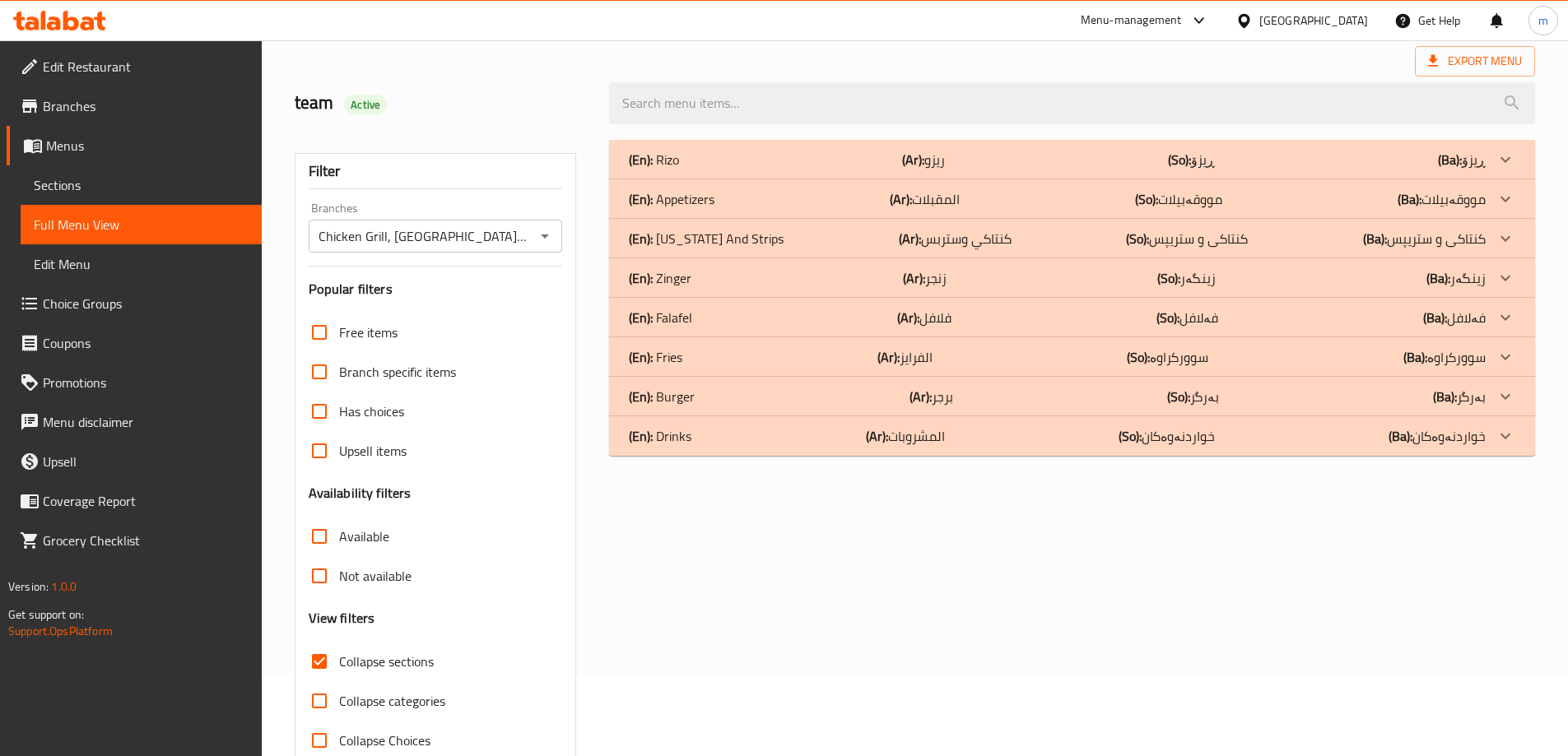
scroll to position [64, 0]
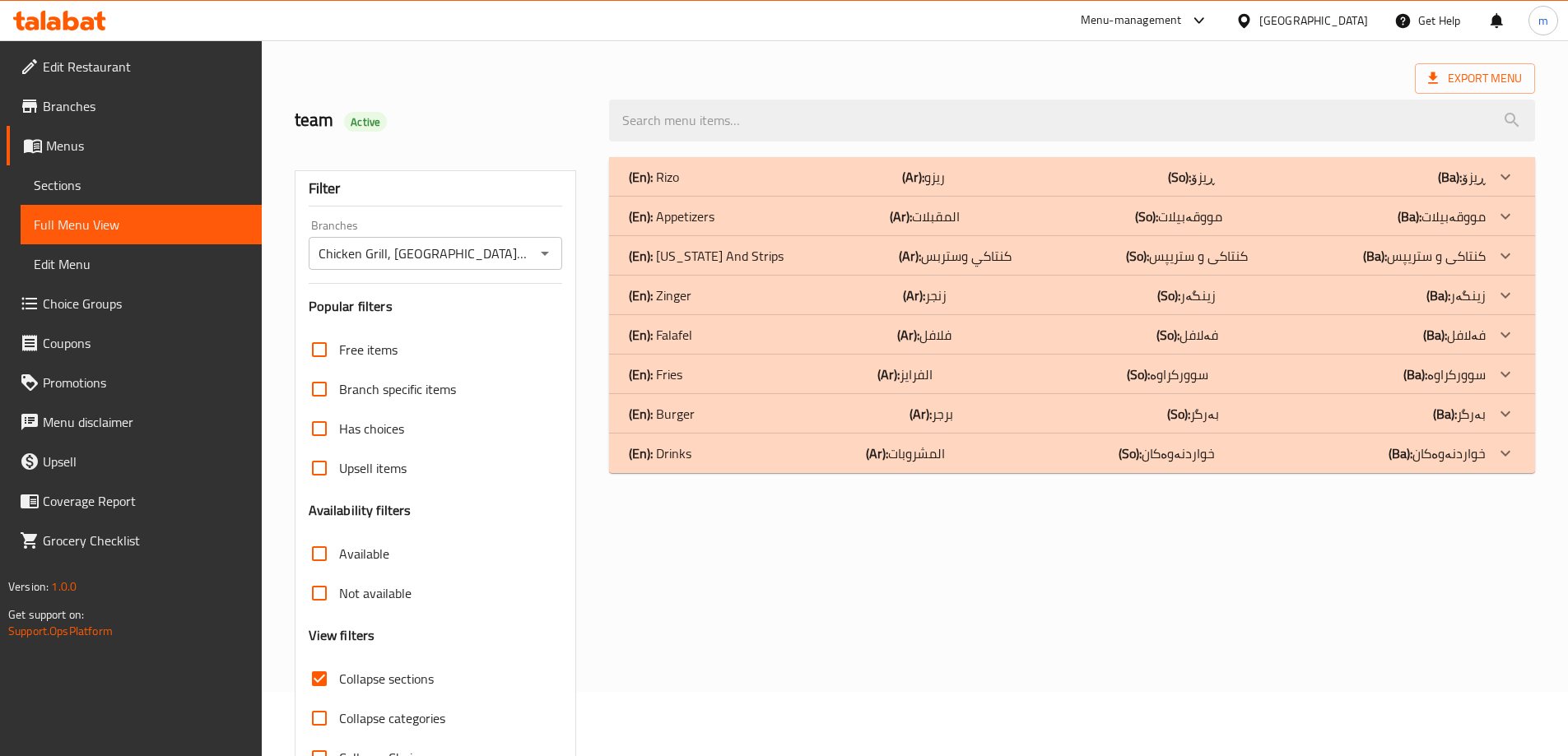
click at [736, 196] on div "(En): Burger (Ar): برجر (So): بەرگر (Ba): بەرگر" at bounding box center [1072, 177] width 926 height 39
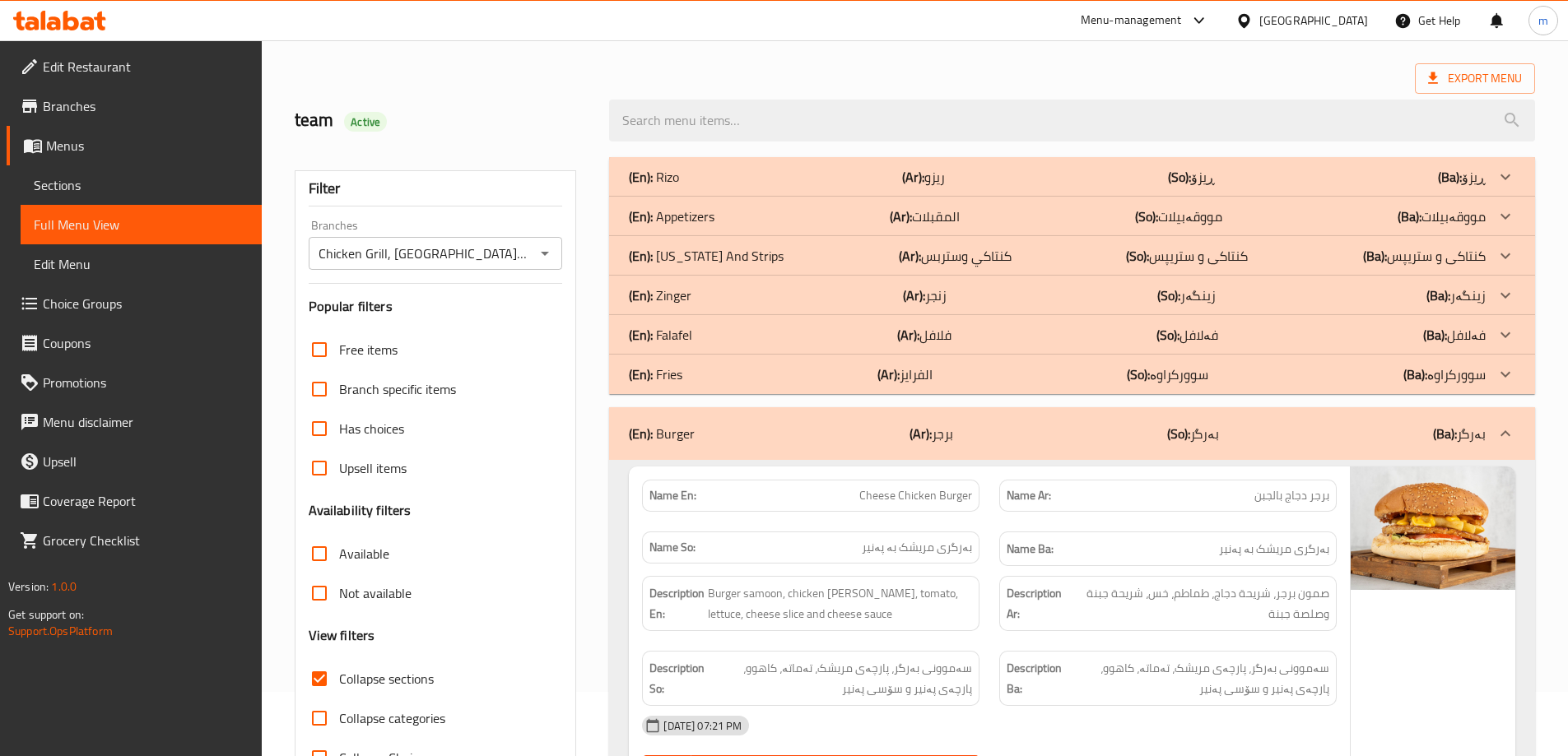
click at [719, 187] on div "(En): Falafel (Ar): فلافل (So): فەلافل (Ba): فەلافل" at bounding box center [1057, 177] width 856 height 20
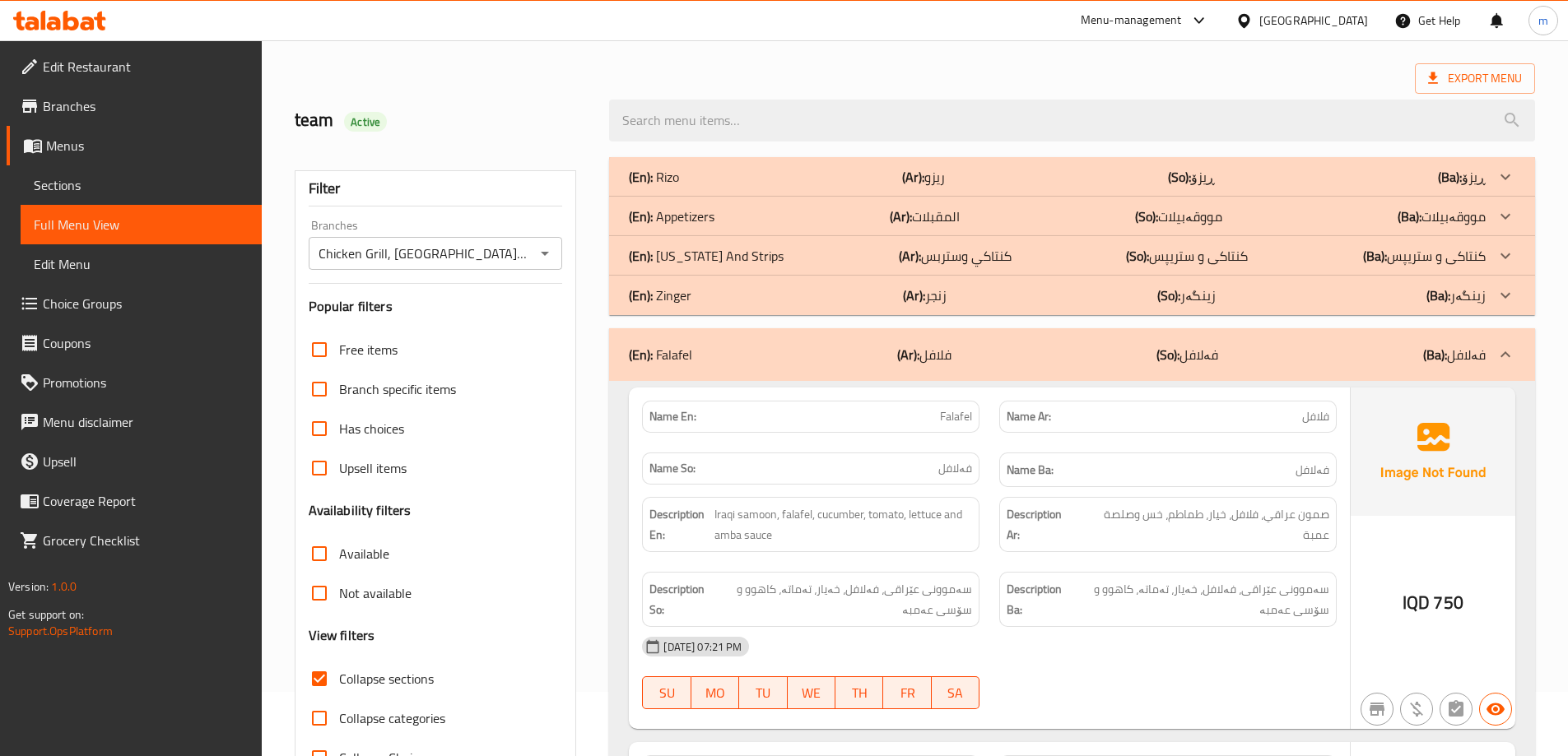
click at [679, 187] on p "(En): [US_STATE] And Strips" at bounding box center [654, 177] width 51 height 20
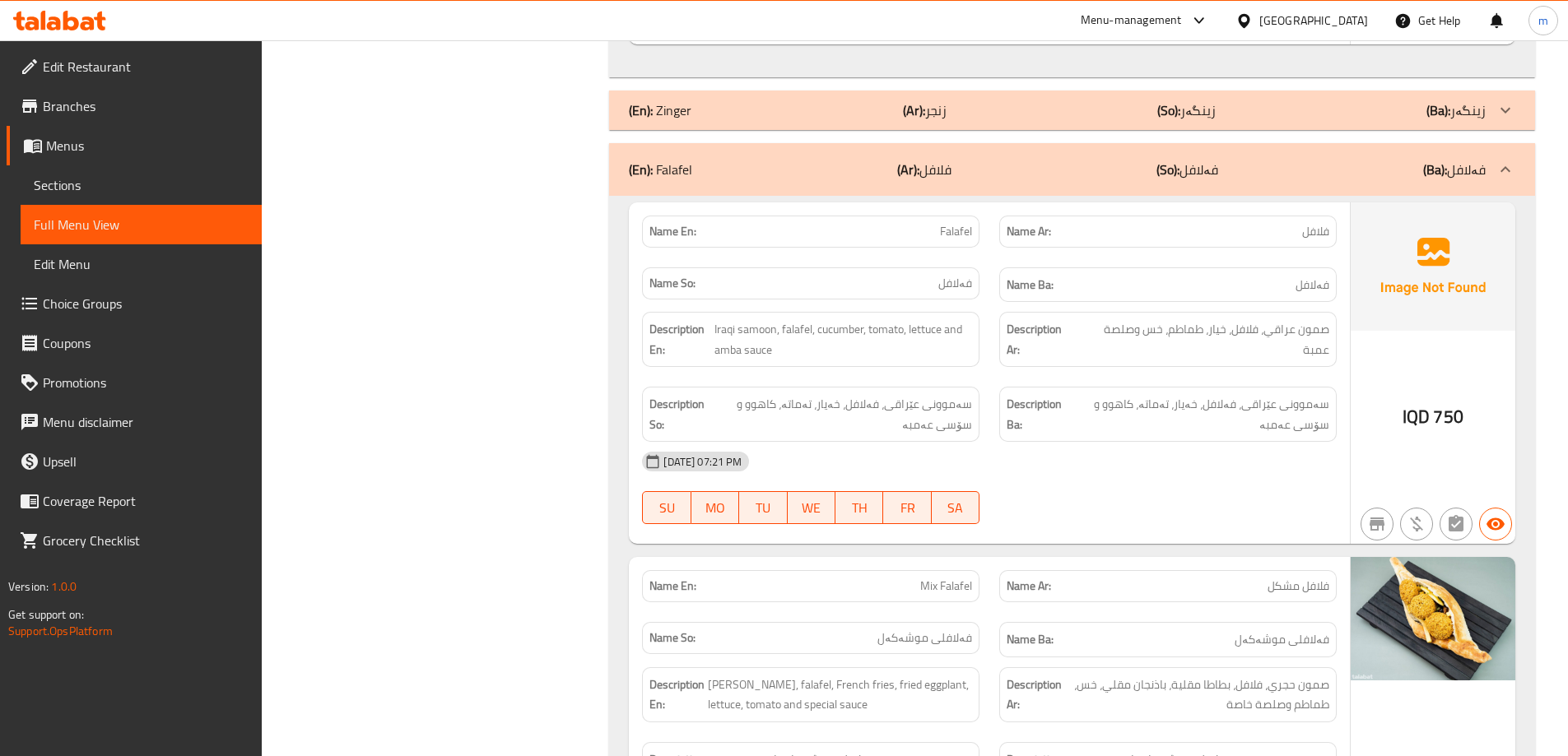
scroll to position [2105, 0]
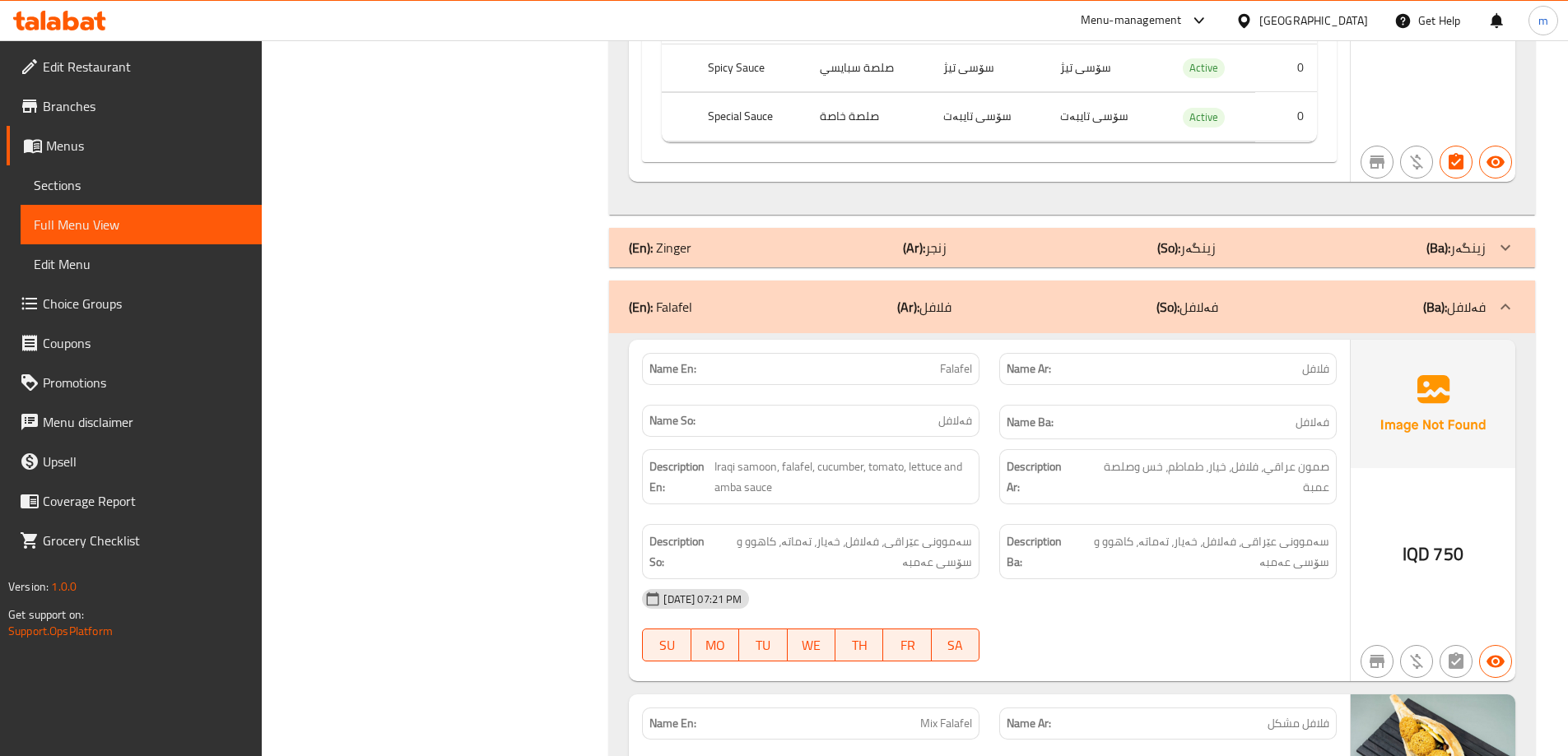
copy span "Falafel"
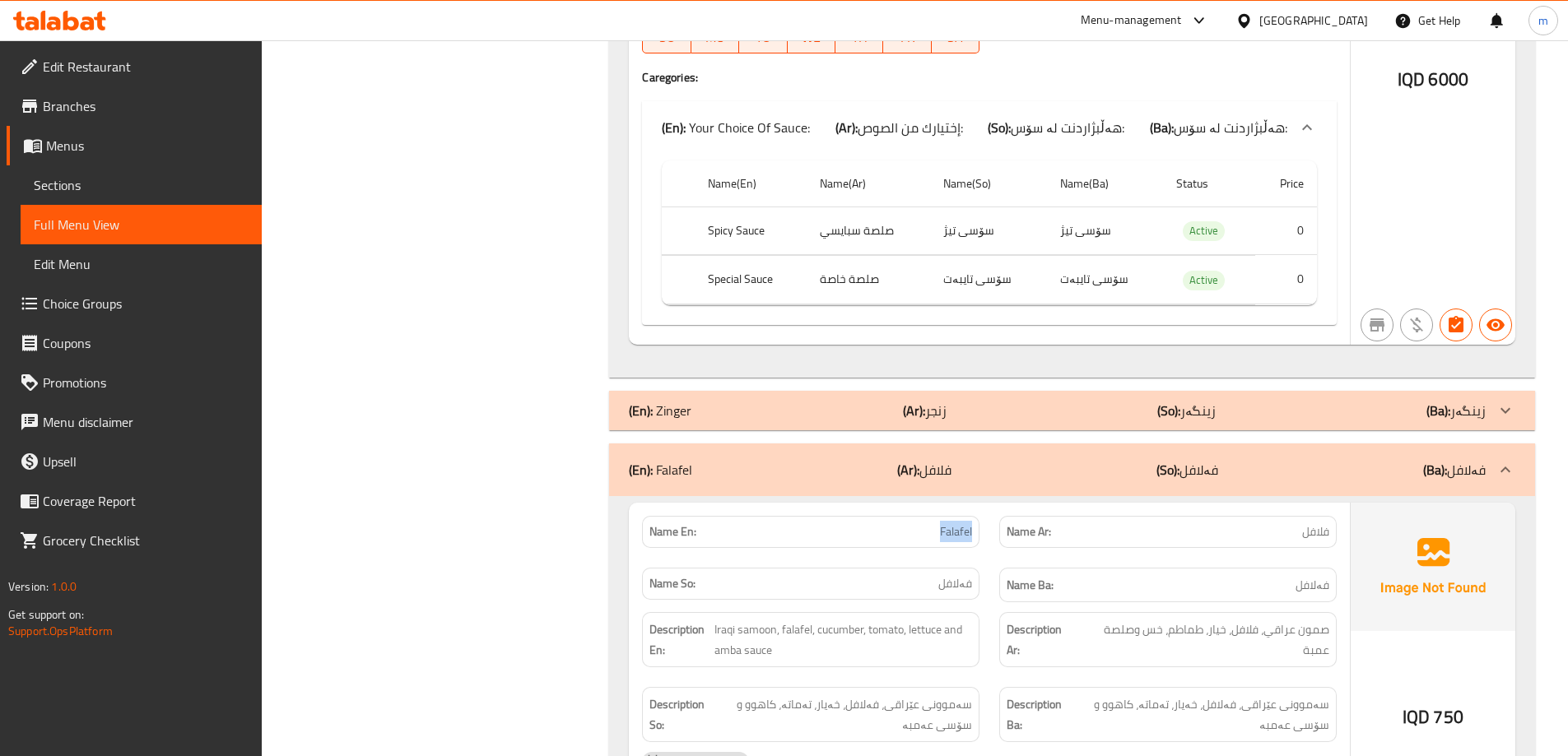
scroll to position [1941, 0]
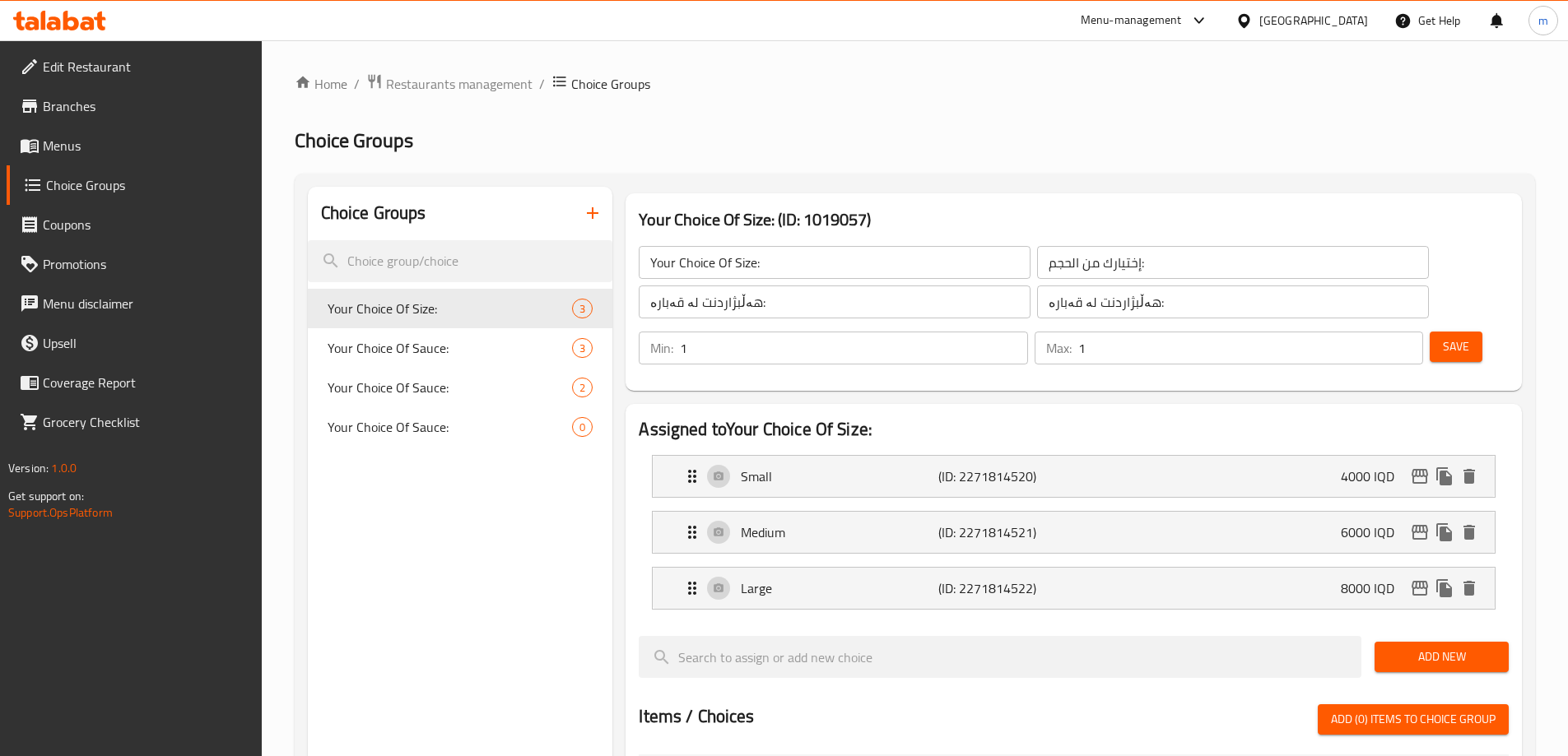
click at [76, 138] on span "Menus" at bounding box center [146, 145] width 206 height 20
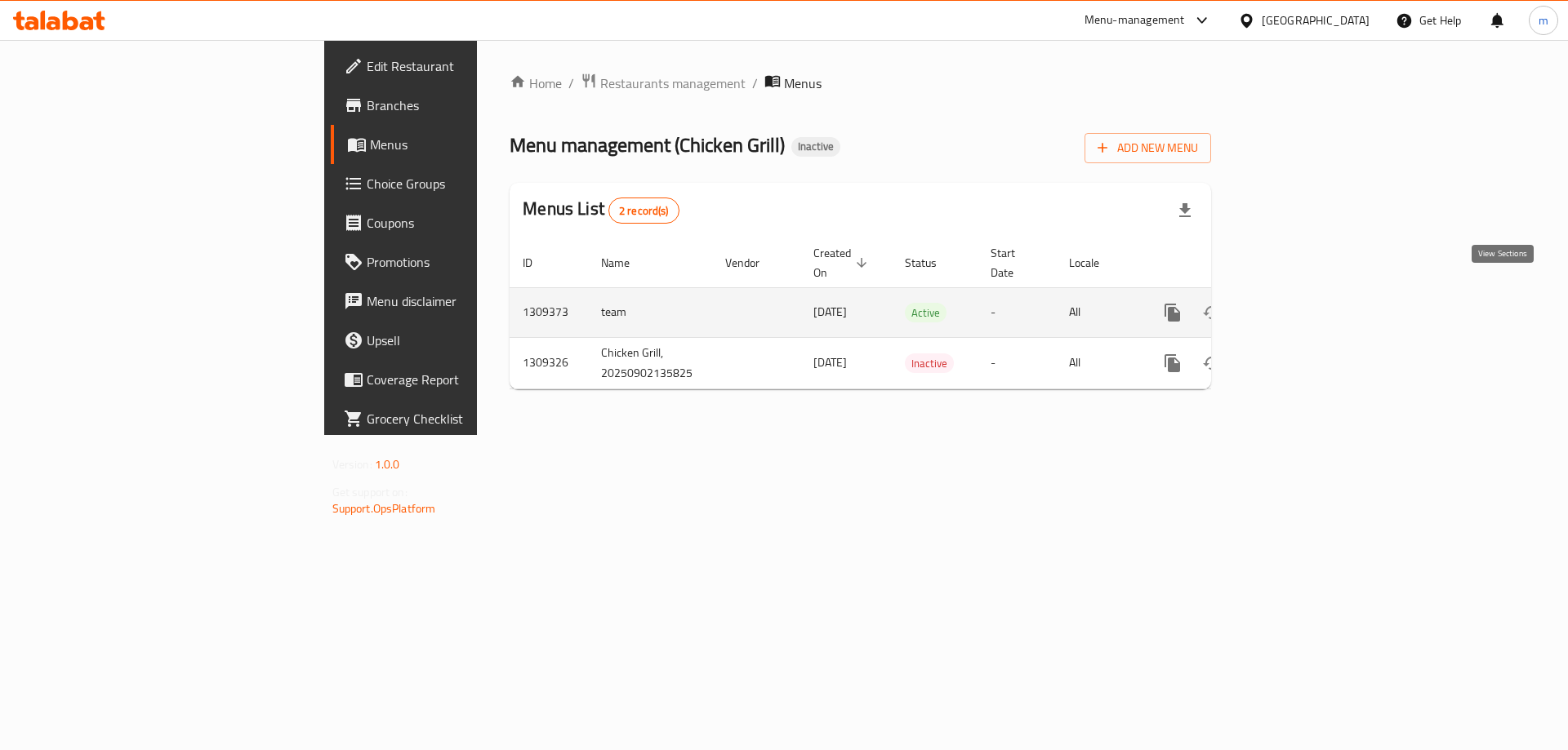
click at [1301, 303] on icon "enhanced table" at bounding box center [1290, 312] width 20 height 20
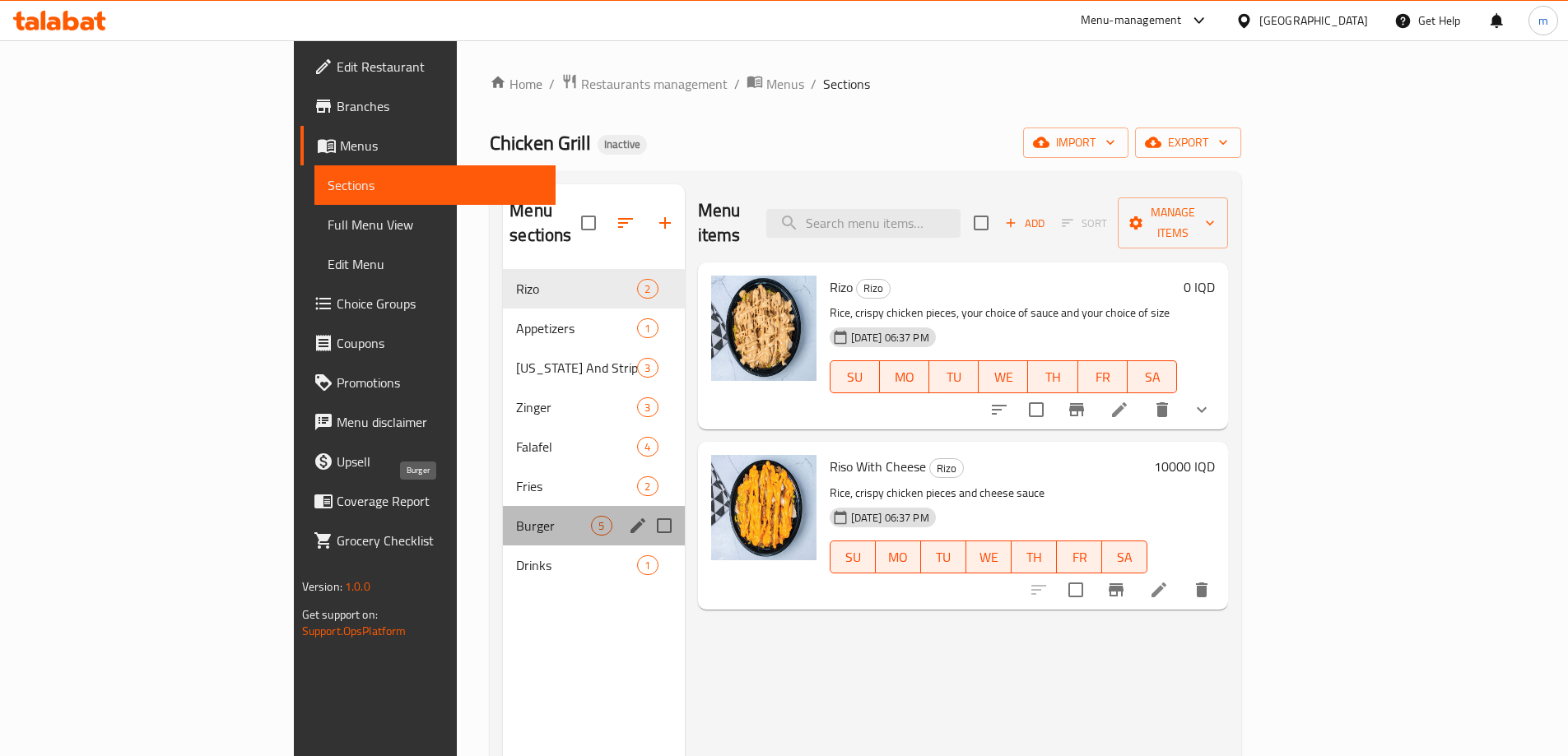
click at [516, 516] on span "Burger" at bounding box center [553, 525] width 75 height 20
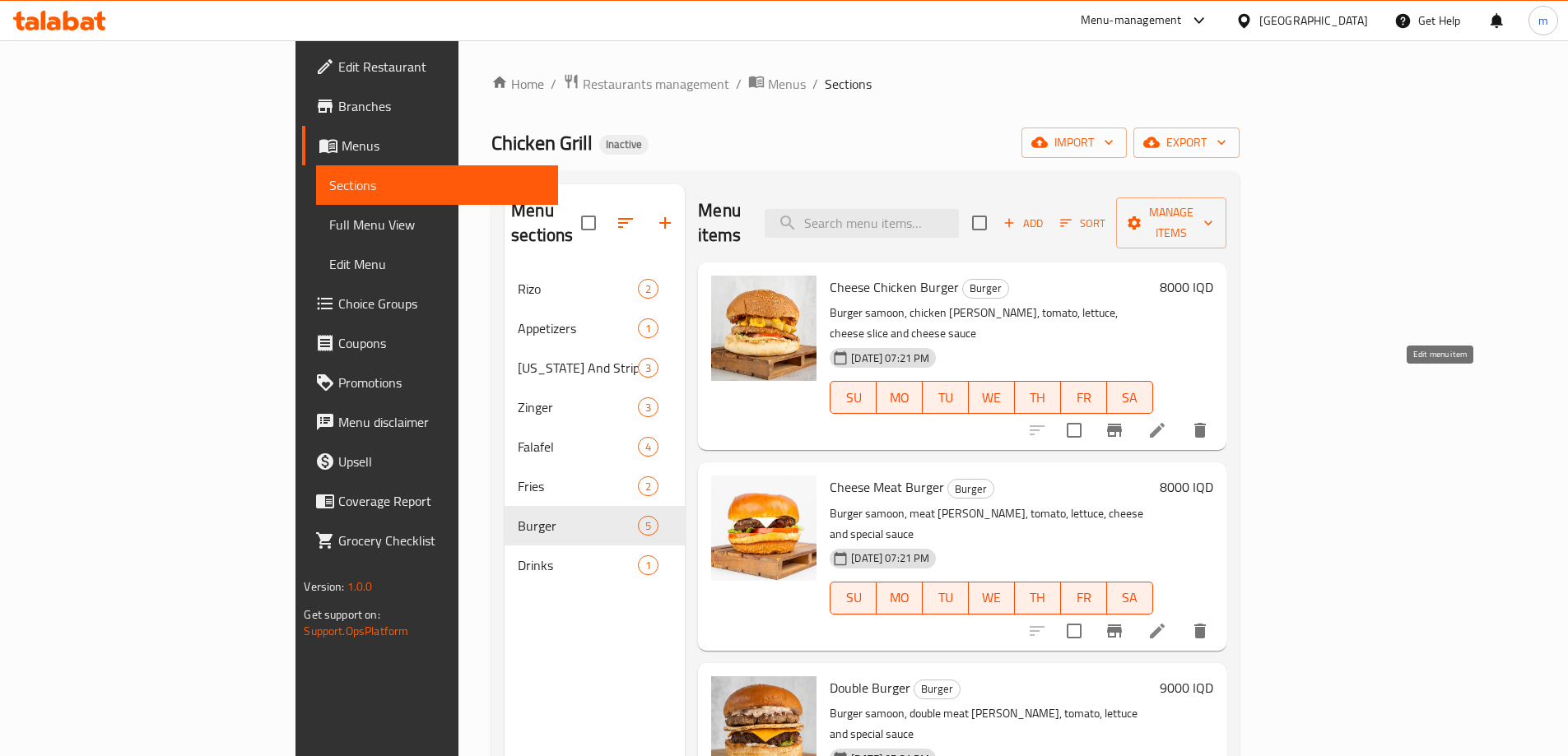
click at [1165, 423] on icon at bounding box center [1156, 429] width 15 height 15
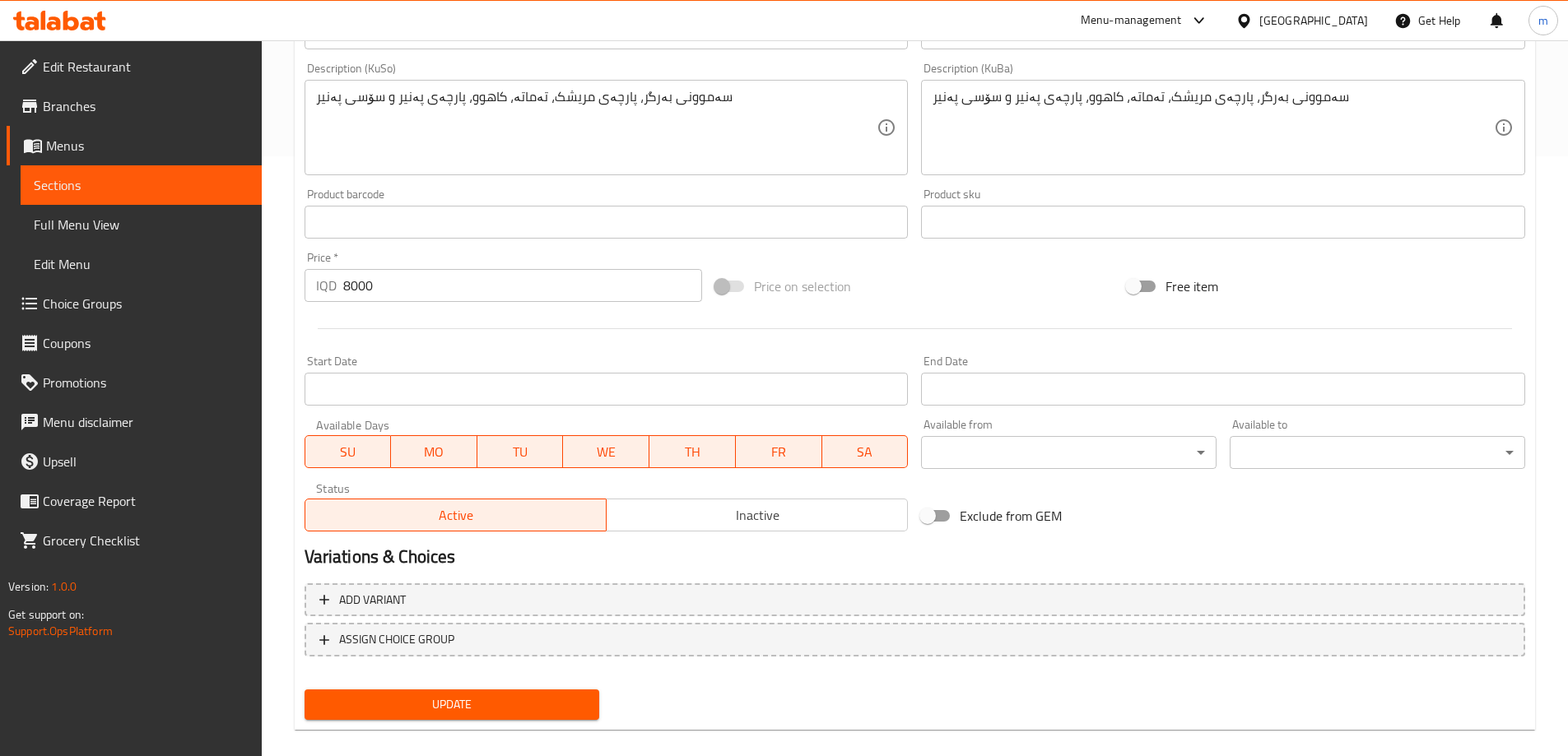
scroll to position [603, 0]
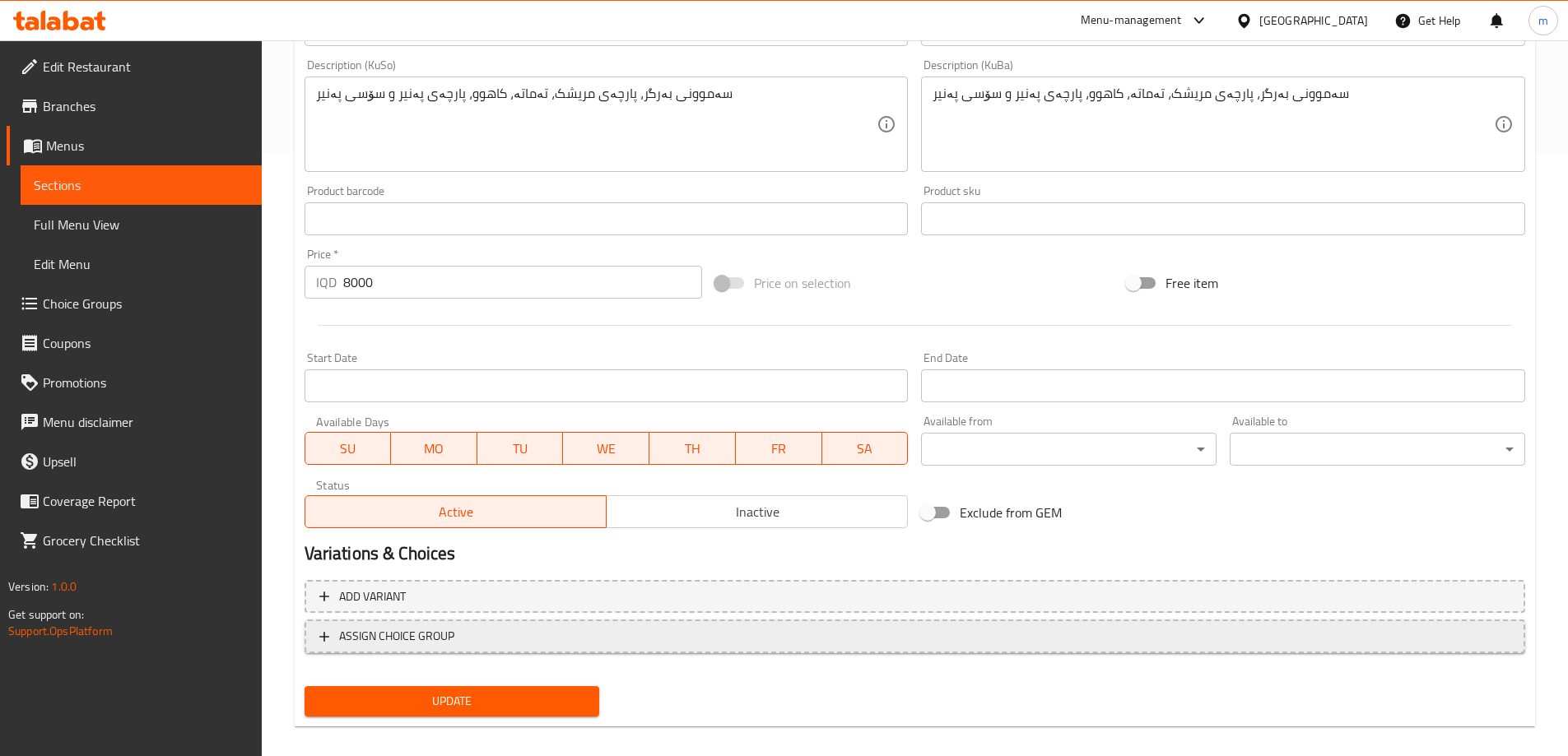
click at [447, 636] on span "ASSIGN CHOICE GROUP" at bounding box center [397, 637] width 115 height 21
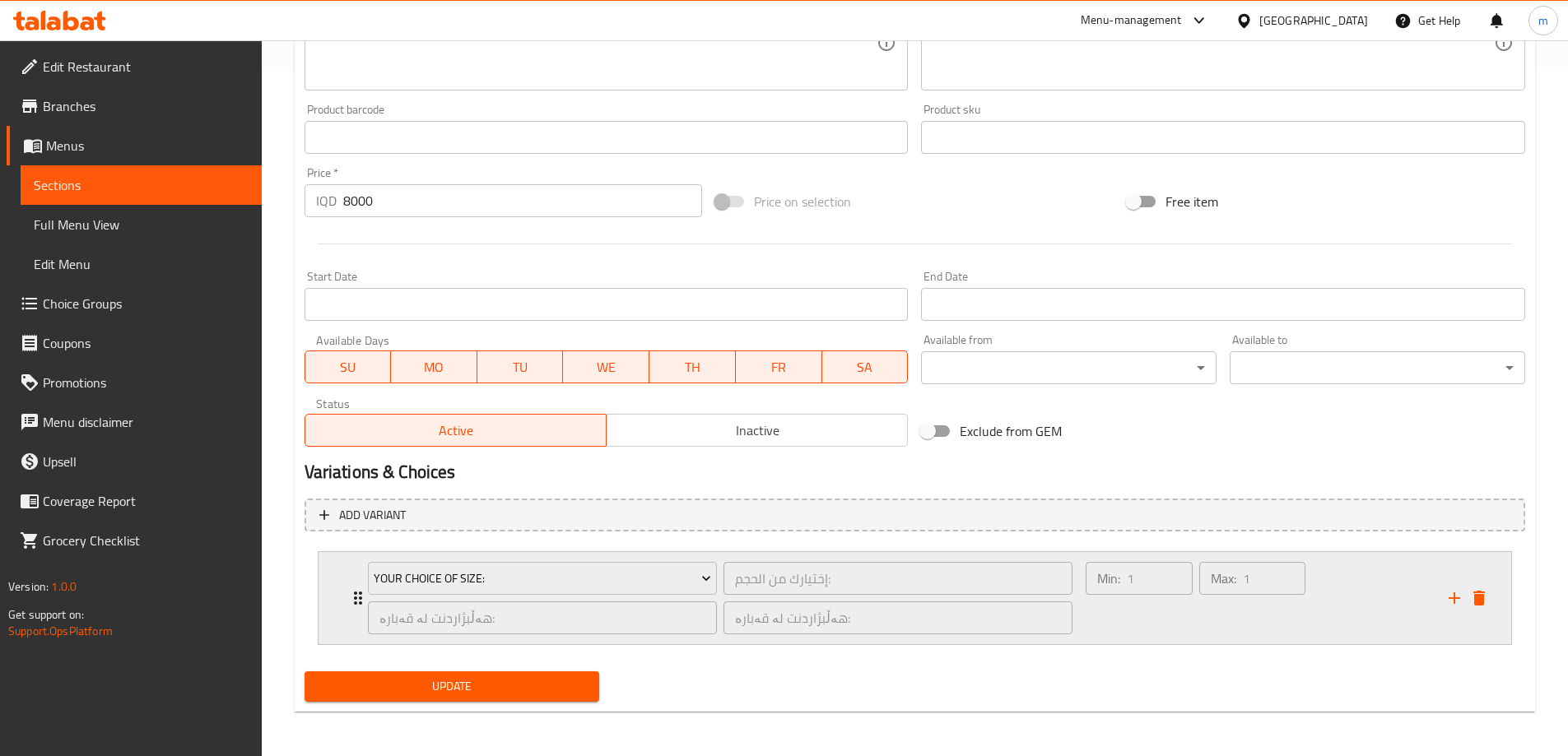
scroll to position [687, 0]
click at [359, 595] on div "Your Choice Of Size: إختيارك من الحجم: ​ هەڵبژاردنت لە قەبارە: ​ هەڵبژاردنت لە …" at bounding box center [721, 597] width 725 height 93
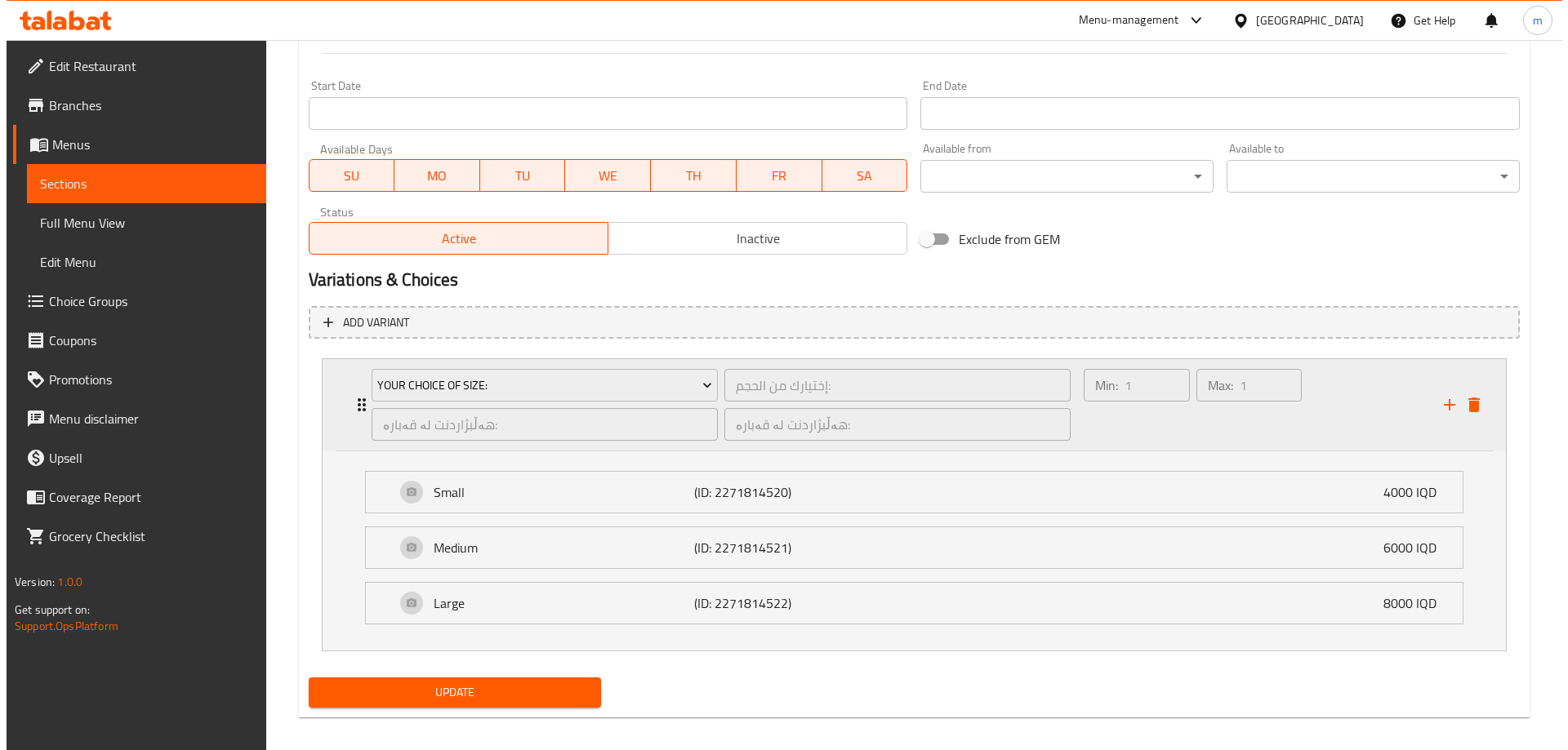
scroll to position [881, 0]
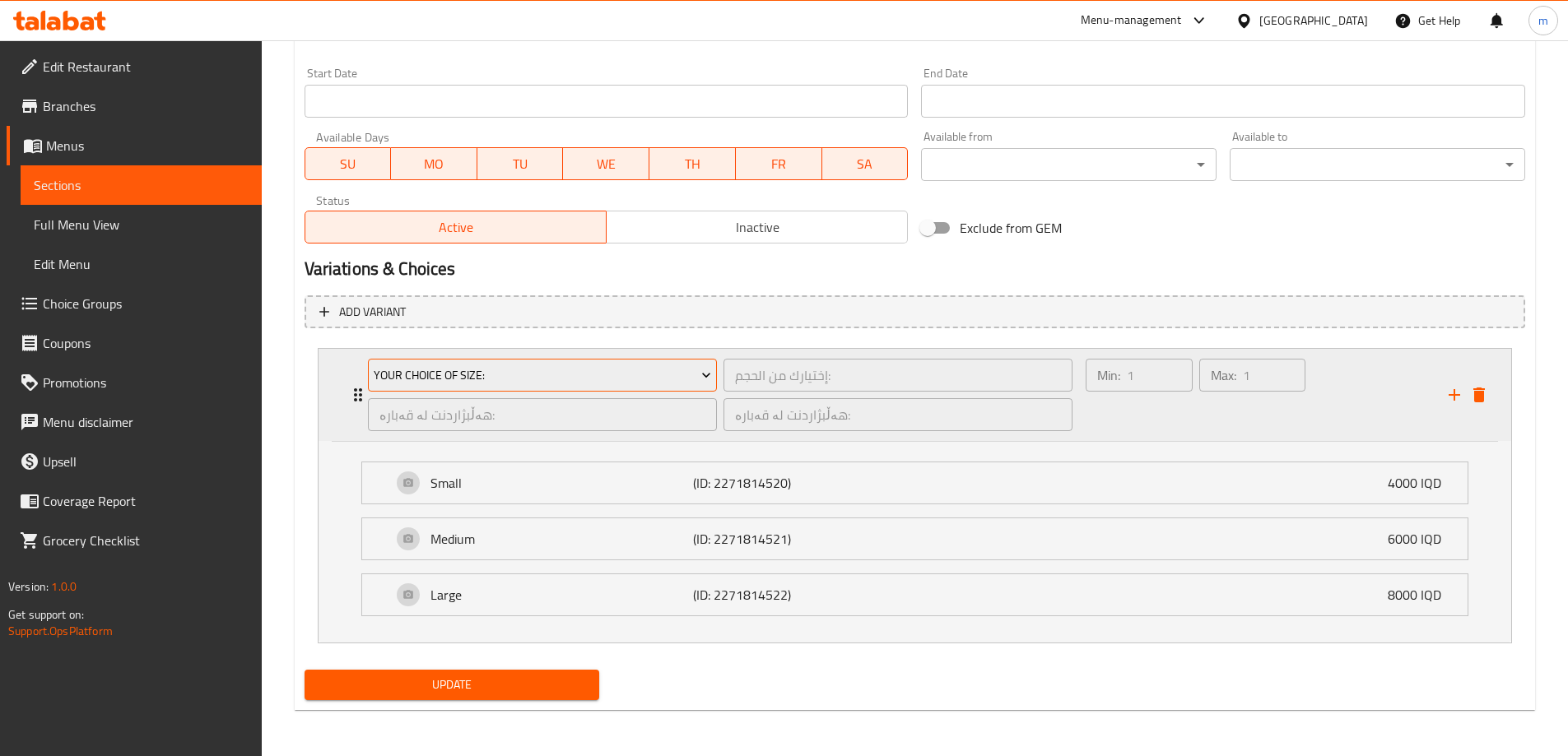
click at [526, 381] on span "Your Choice Of Size:" at bounding box center [543, 375] width 338 height 21
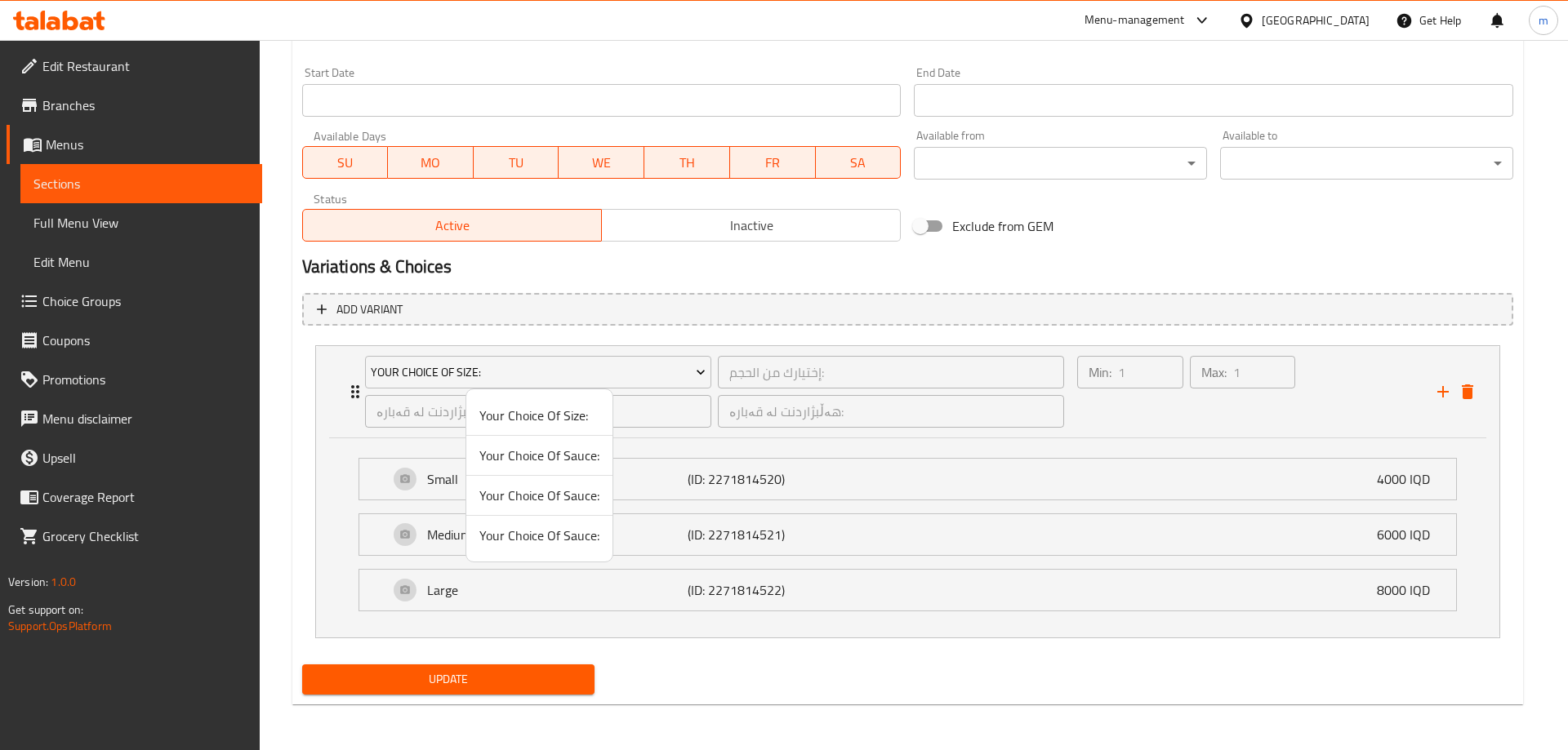
click at [560, 542] on span "Your Choice Of Sauce:" at bounding box center [539, 535] width 120 height 20
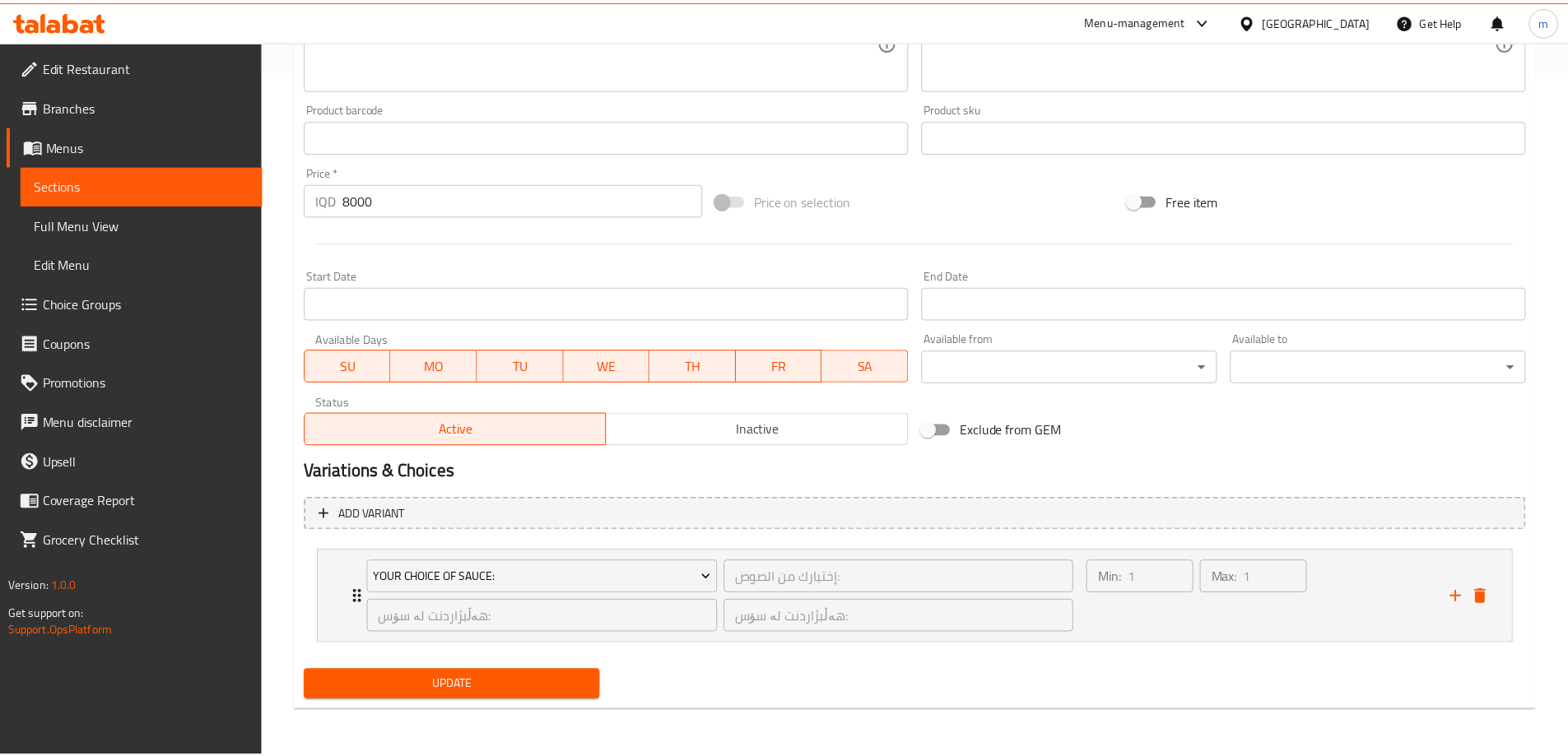
scroll to position [687, 0]
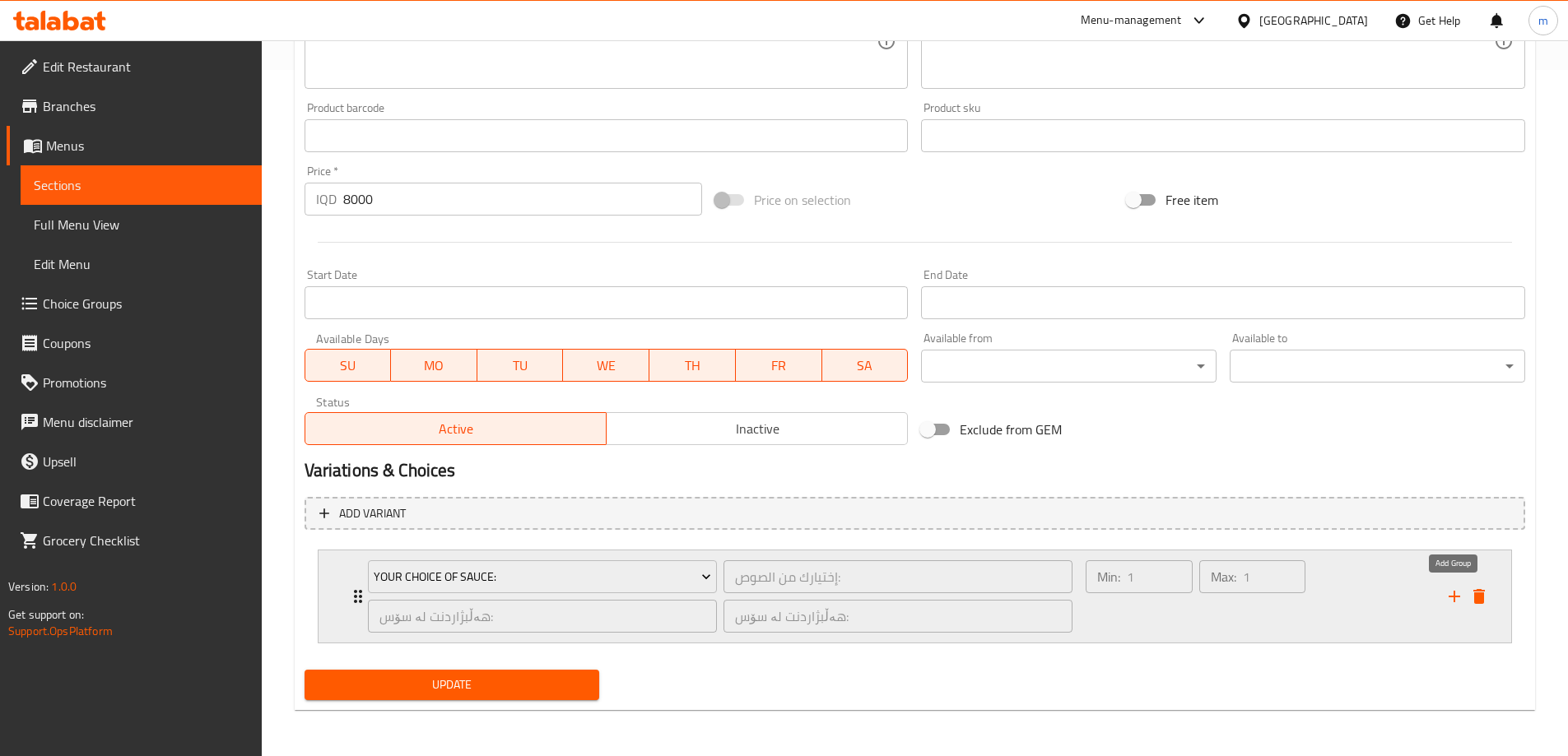
click at [1446, 592] on icon "add" at bounding box center [1454, 597] width 20 height 20
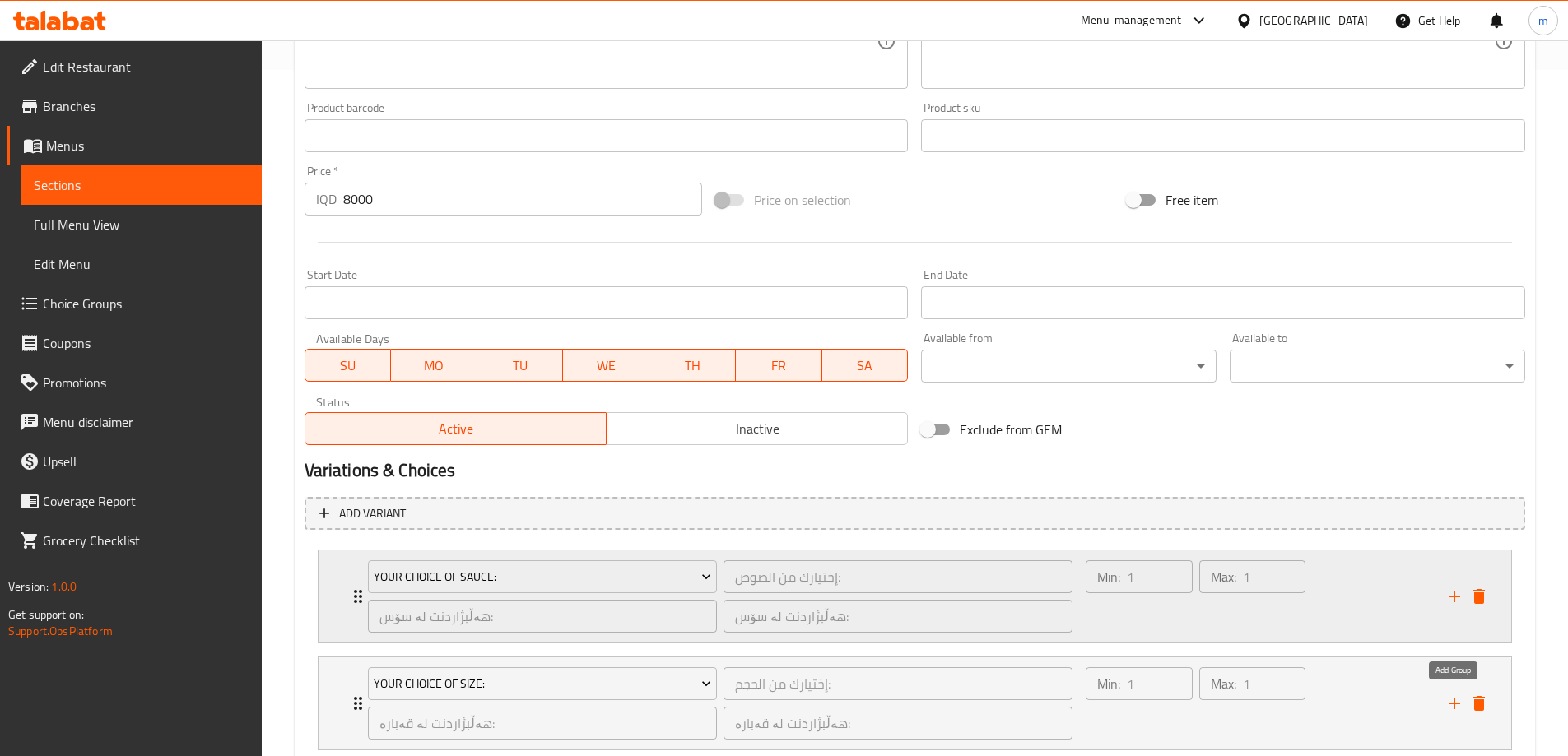
scroll to position [794, 0]
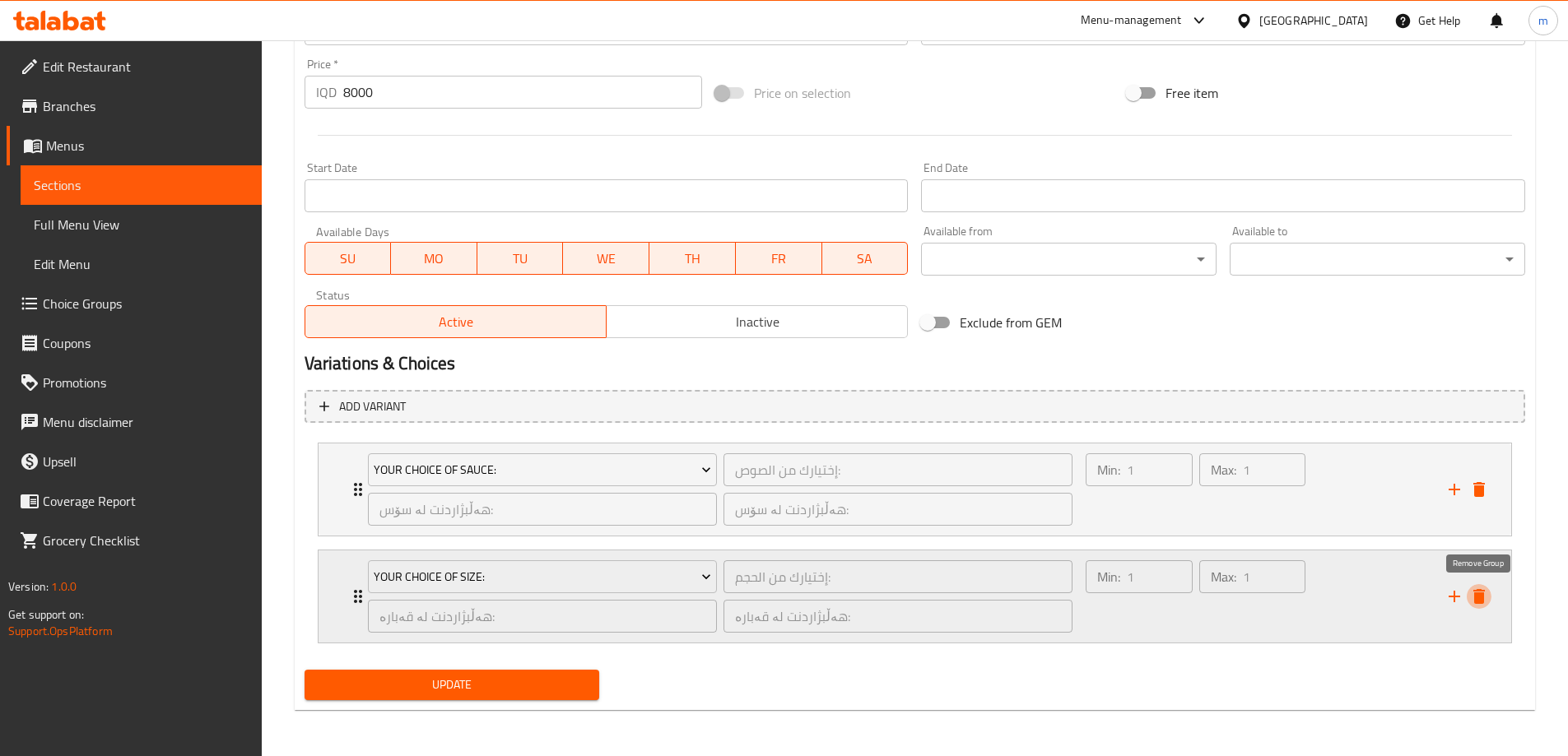
click at [1485, 604] on icon "delete" at bounding box center [1479, 597] width 20 height 20
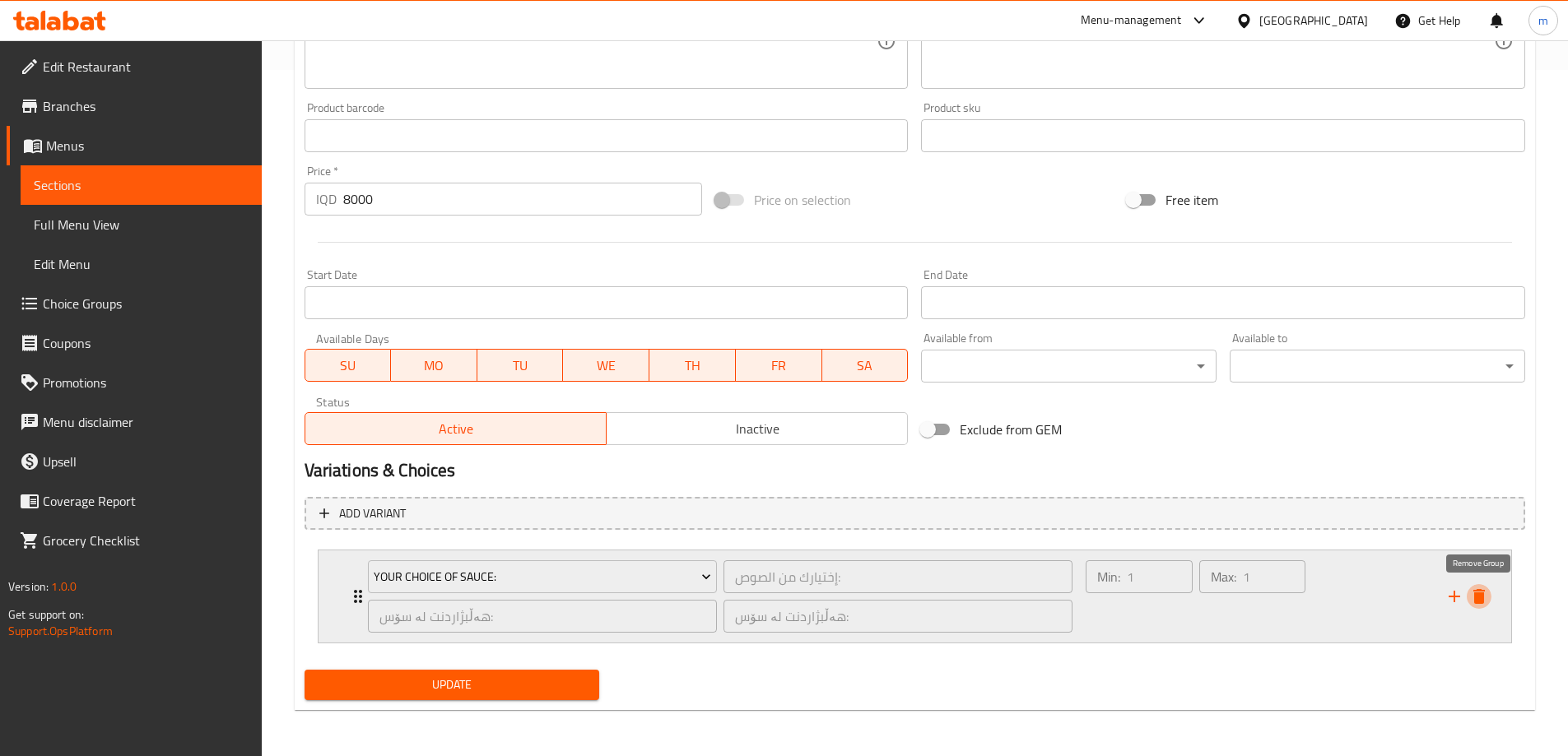
click at [1478, 593] on icon "delete" at bounding box center [1479, 597] width 20 height 20
